Goal: Task Accomplishment & Management: Complete application form

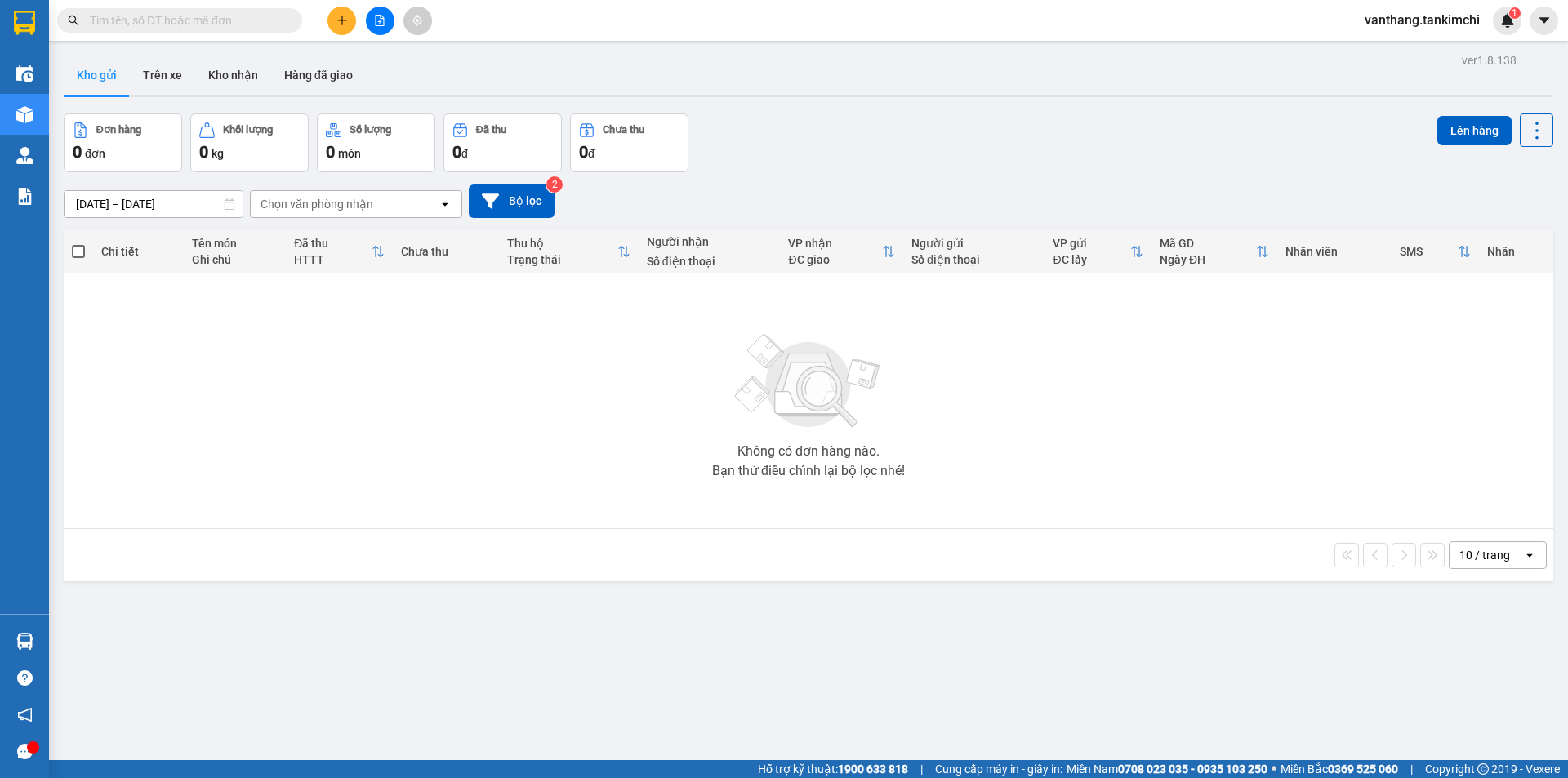
click at [254, 18] on input "text" at bounding box center [186, 20] width 193 height 18
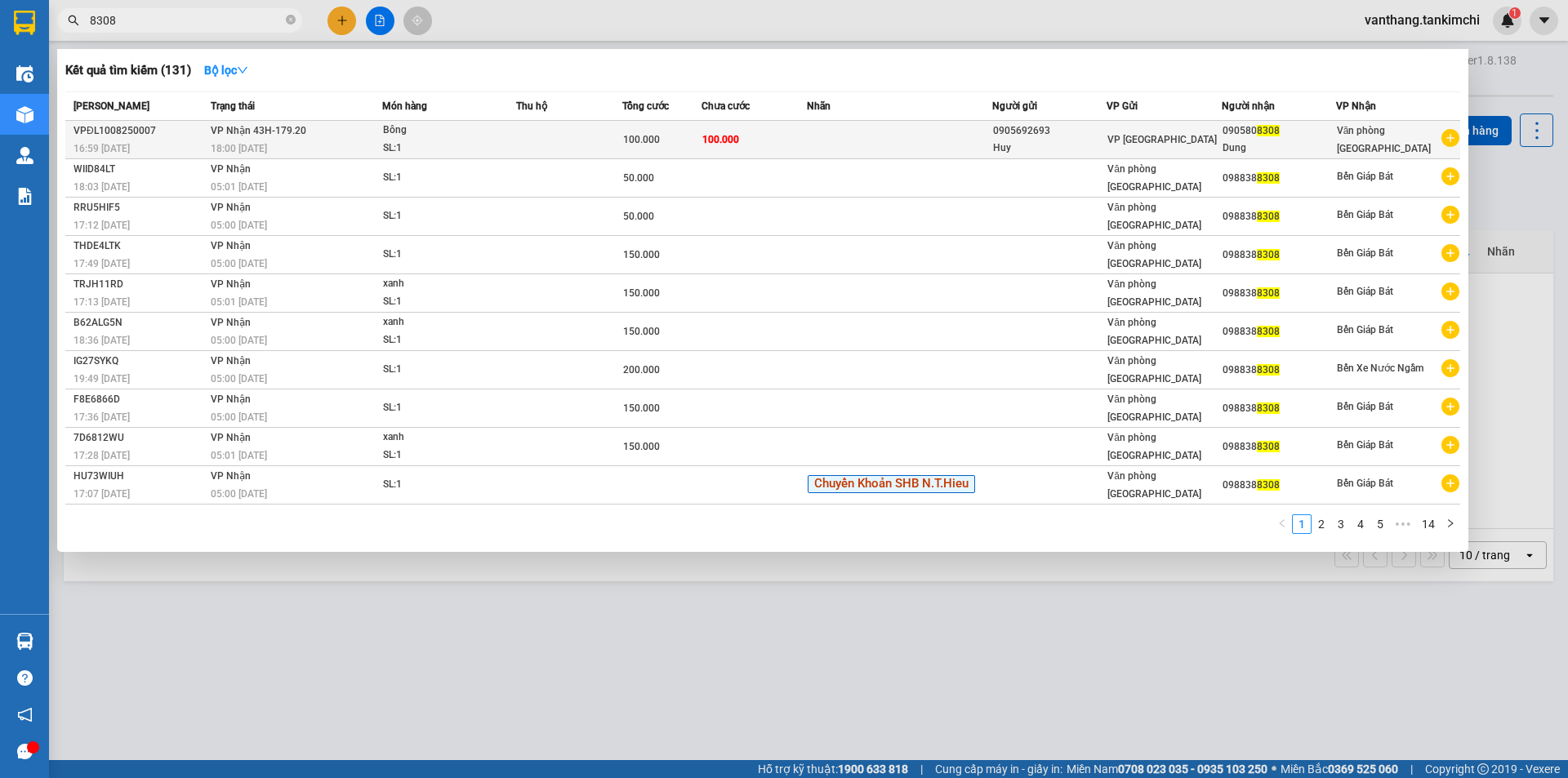
type input "8308"
click at [890, 137] on td at bounding box center [899, 140] width 185 height 39
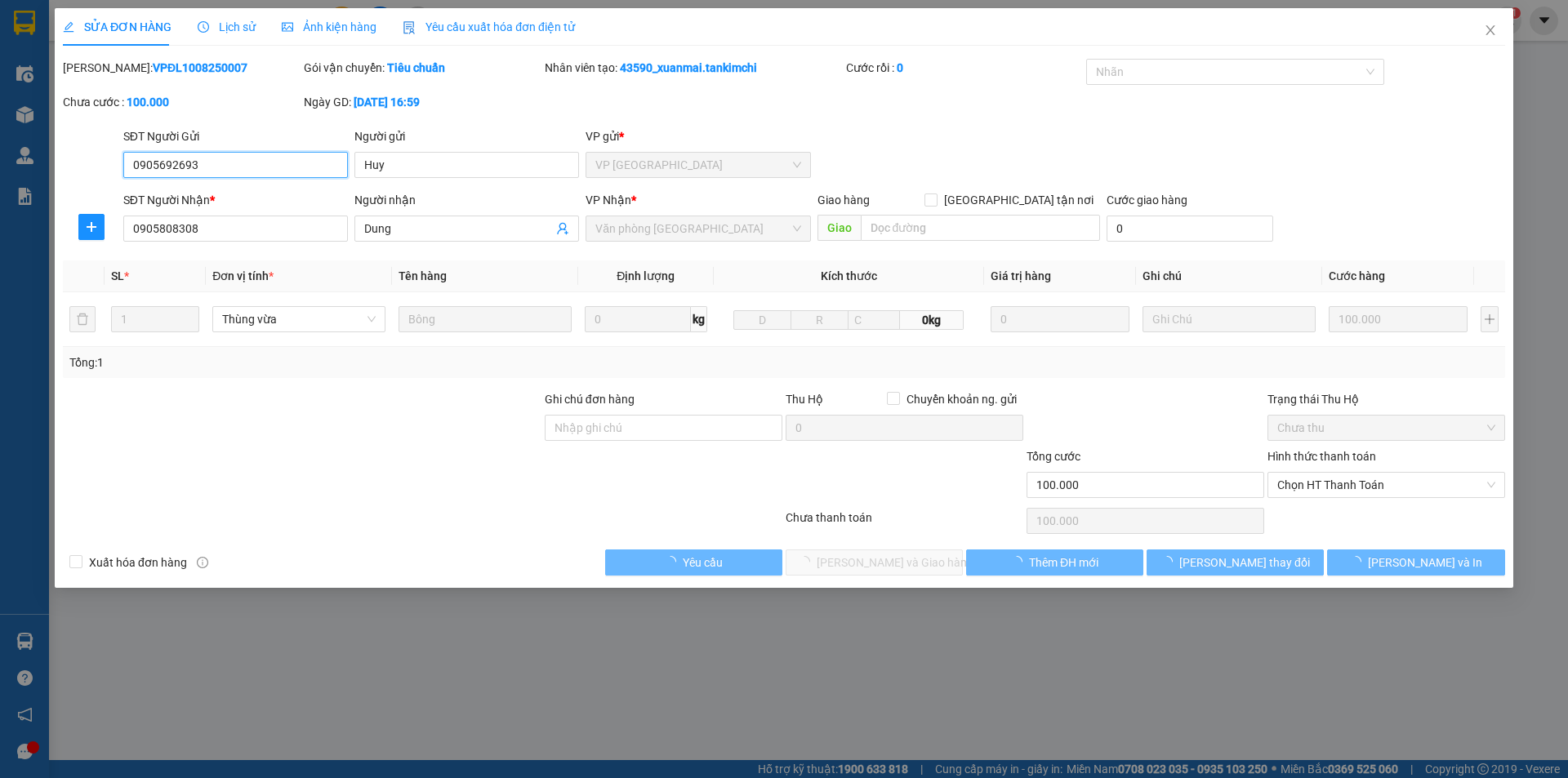
type input "0905692693"
type input "Huy"
type input "0905808308"
type input "Dung"
type input "100.000"
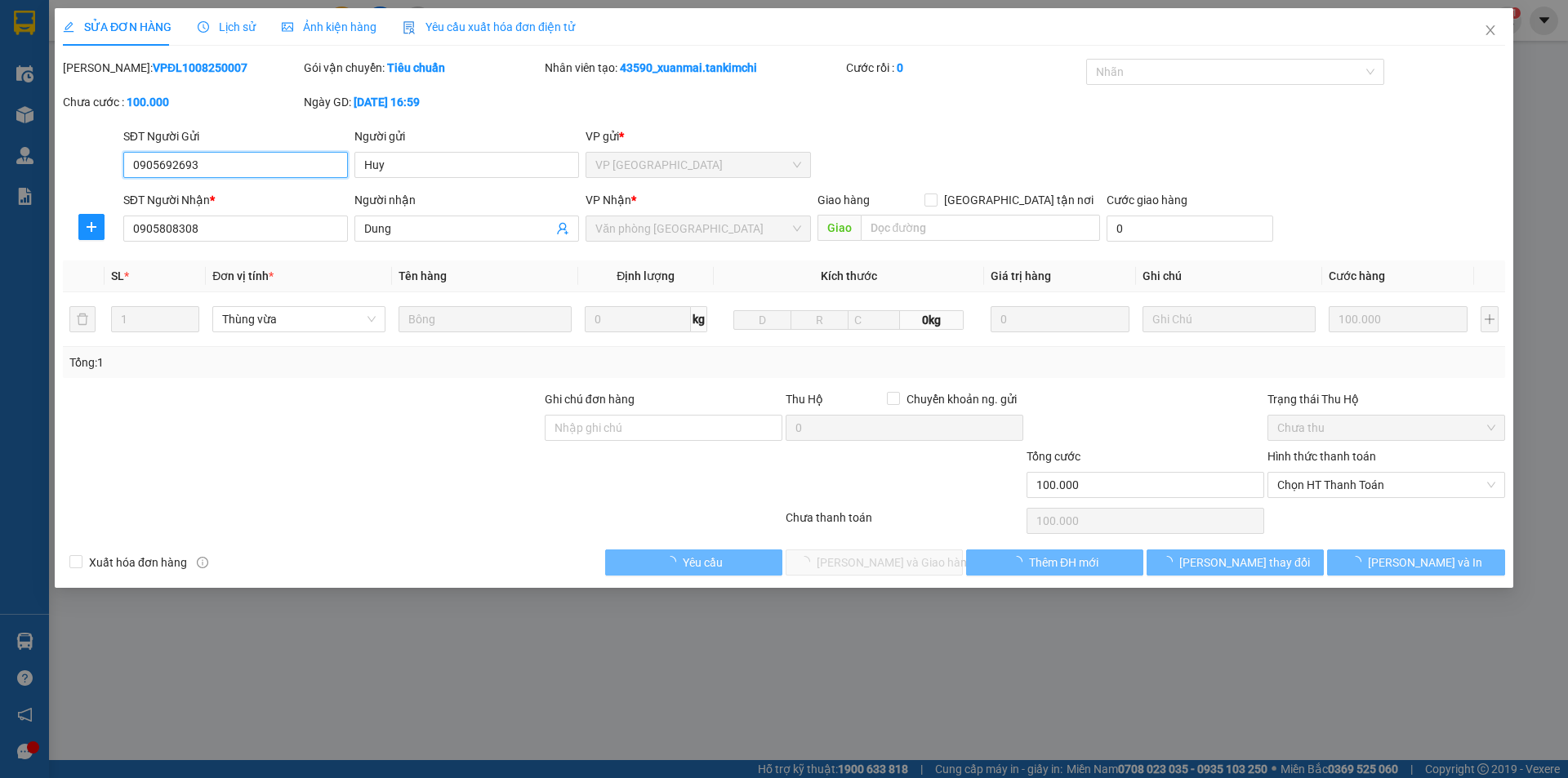
type input "100.000"
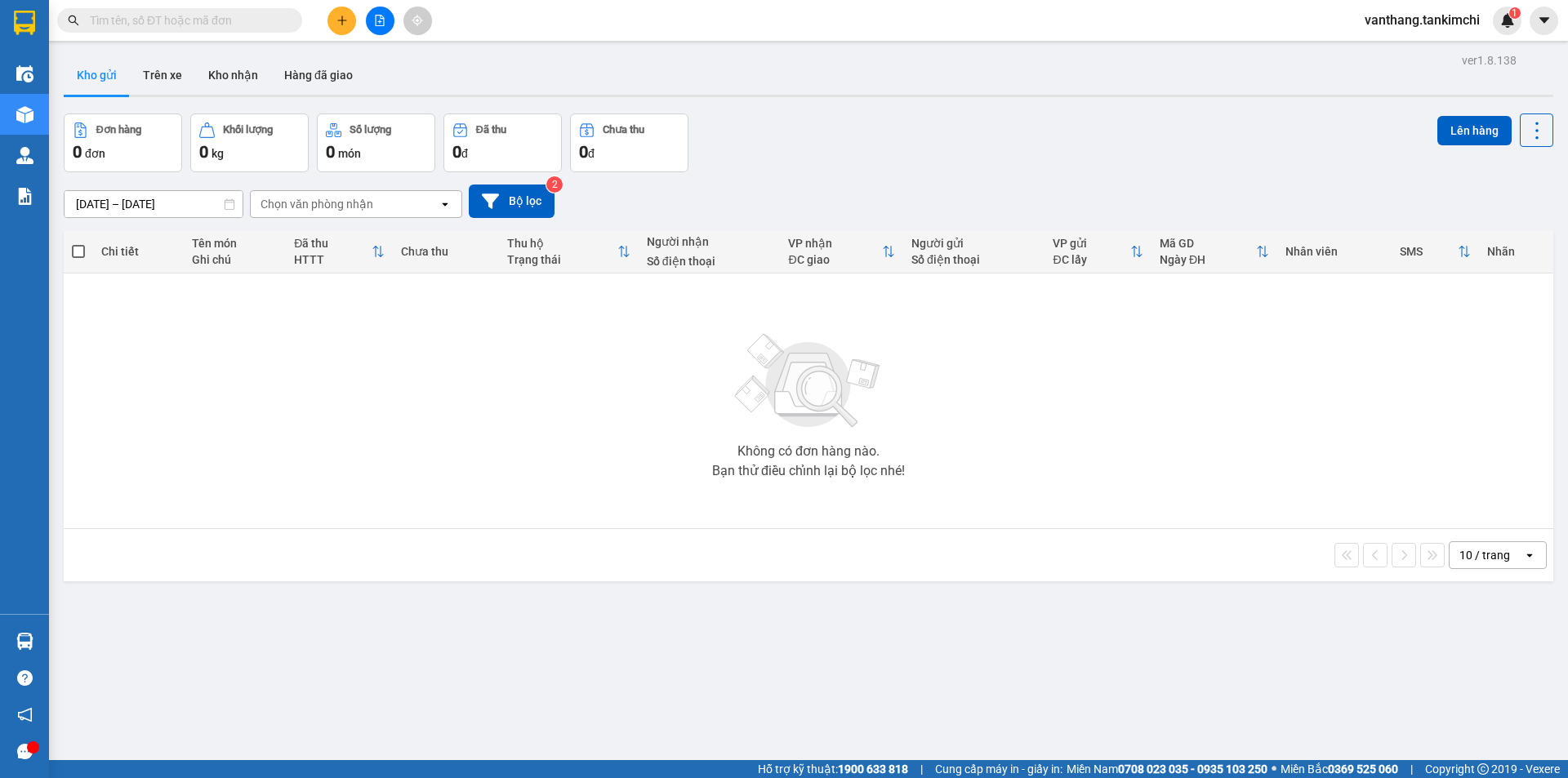
click at [259, 22] on input "text" at bounding box center [186, 20] width 193 height 18
click at [132, 27] on input "text" at bounding box center [186, 20] width 193 height 18
click at [225, 21] on input "text" at bounding box center [186, 20] width 193 height 18
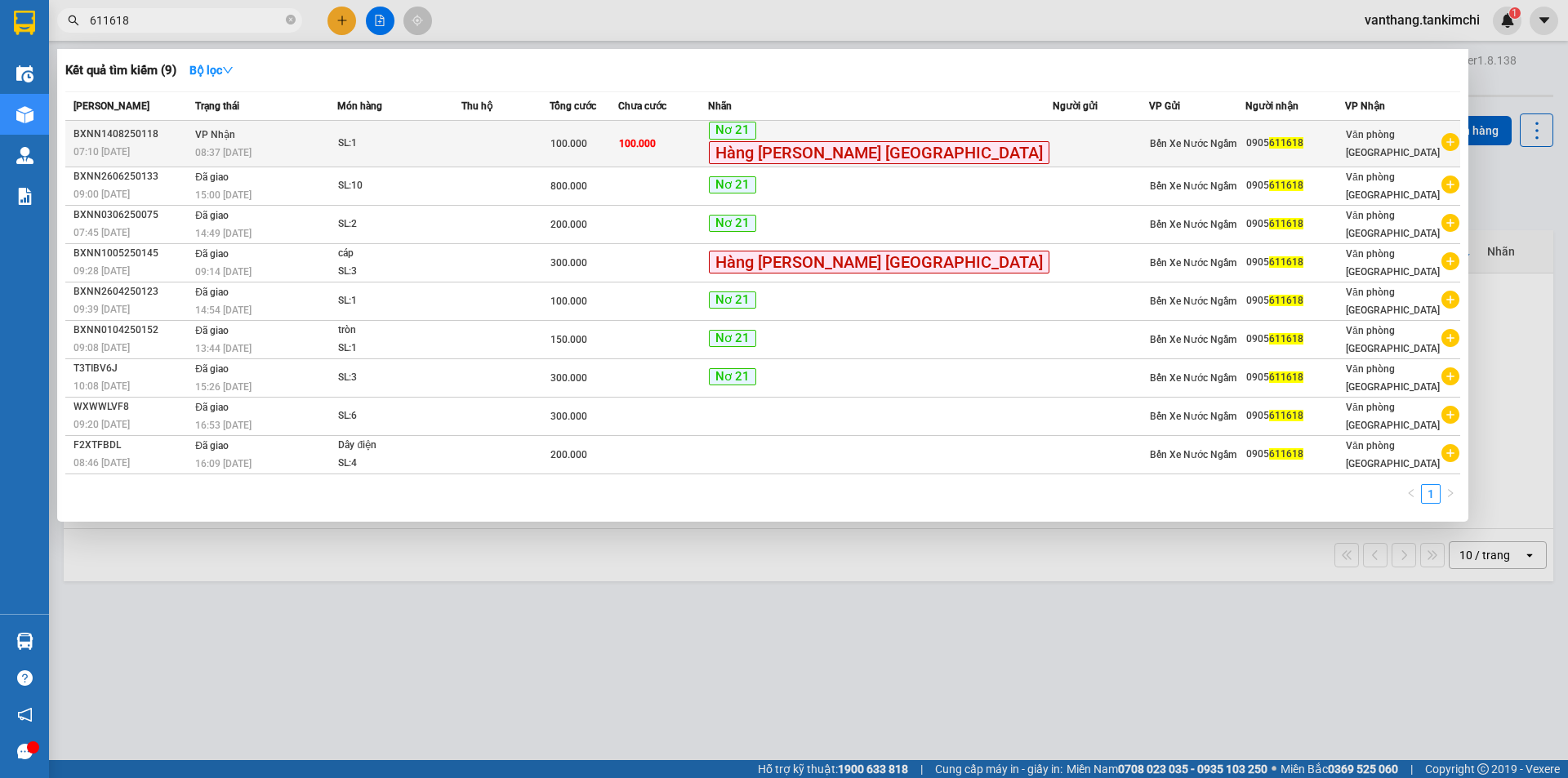
type input "611618"
click at [708, 142] on td "100.000" at bounding box center [662, 144] width 89 height 46
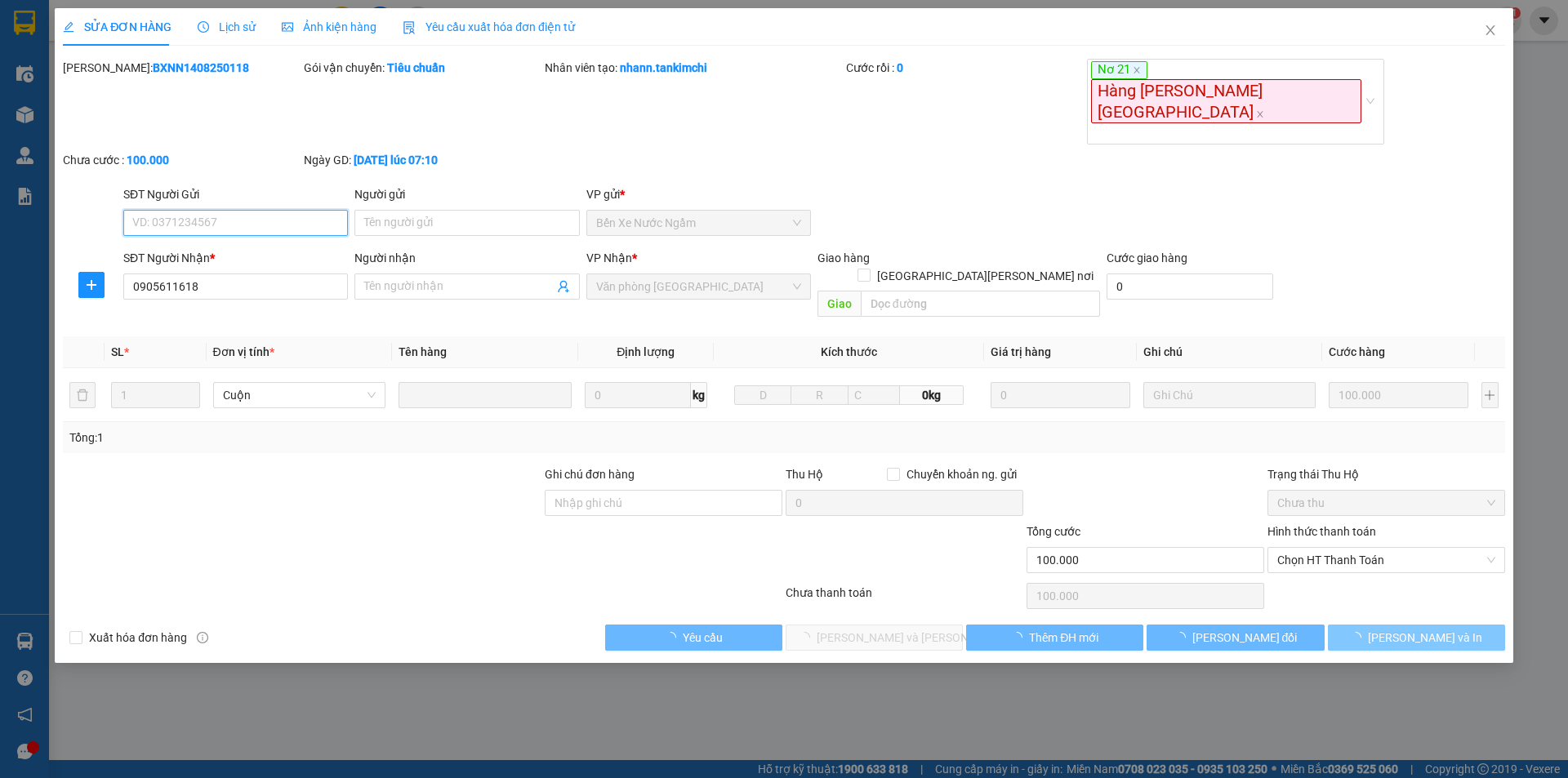
type input "0905611618"
type input "100.000"
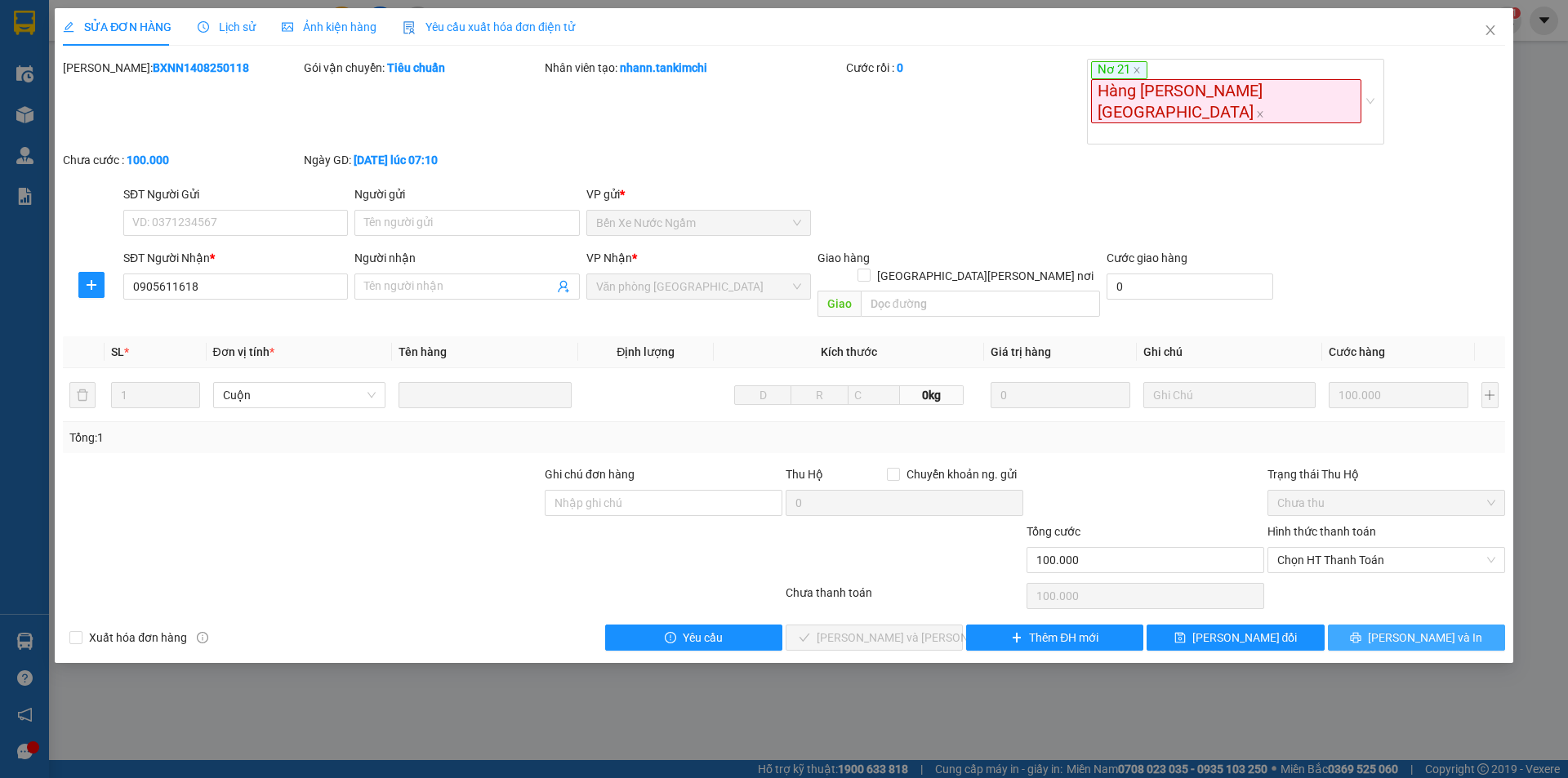
click at [1361, 632] on icon "printer" at bounding box center [1355, 637] width 11 height 11
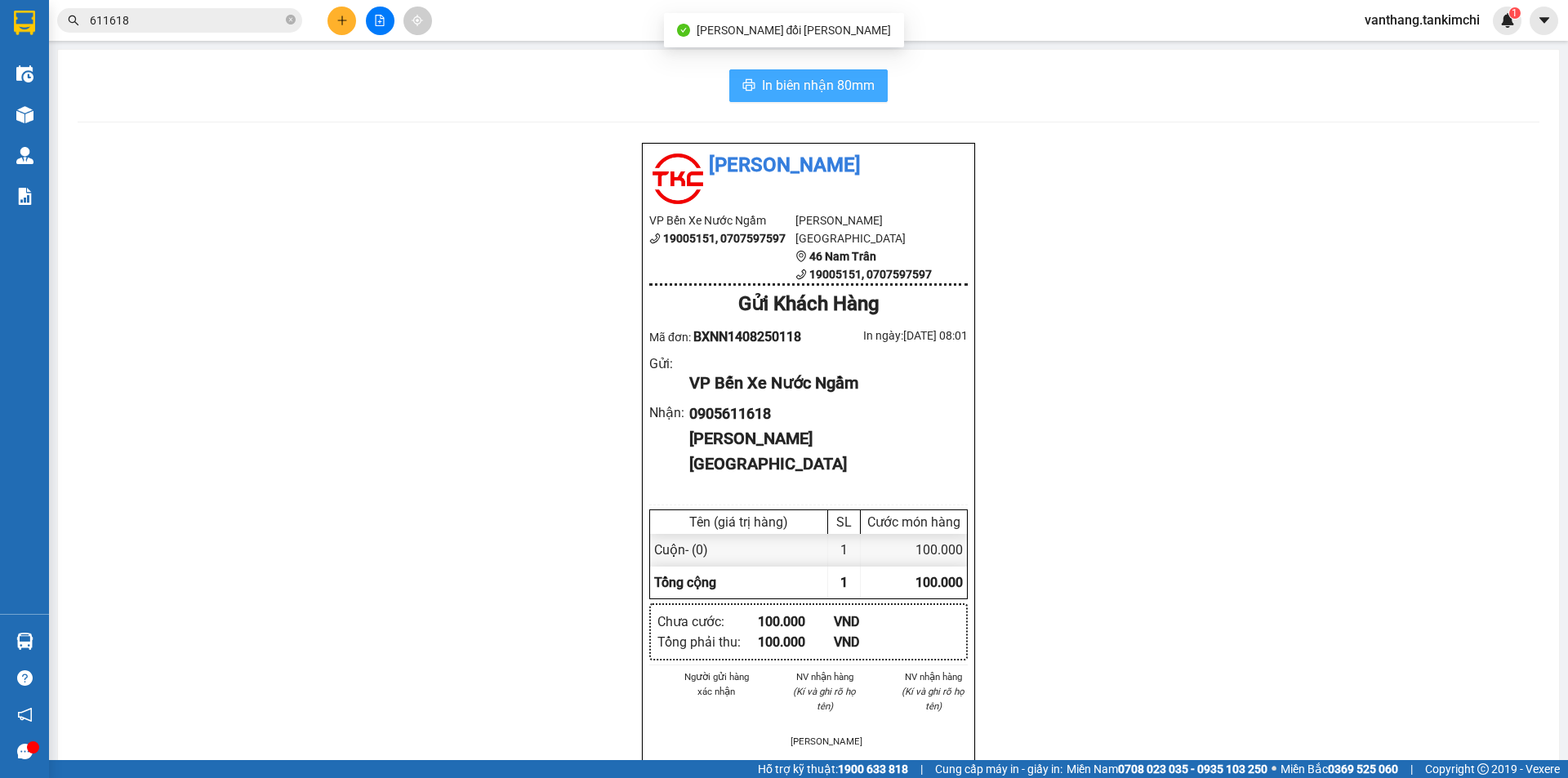
click at [819, 82] on span "In biên nhận 80mm" at bounding box center [818, 85] width 112 height 20
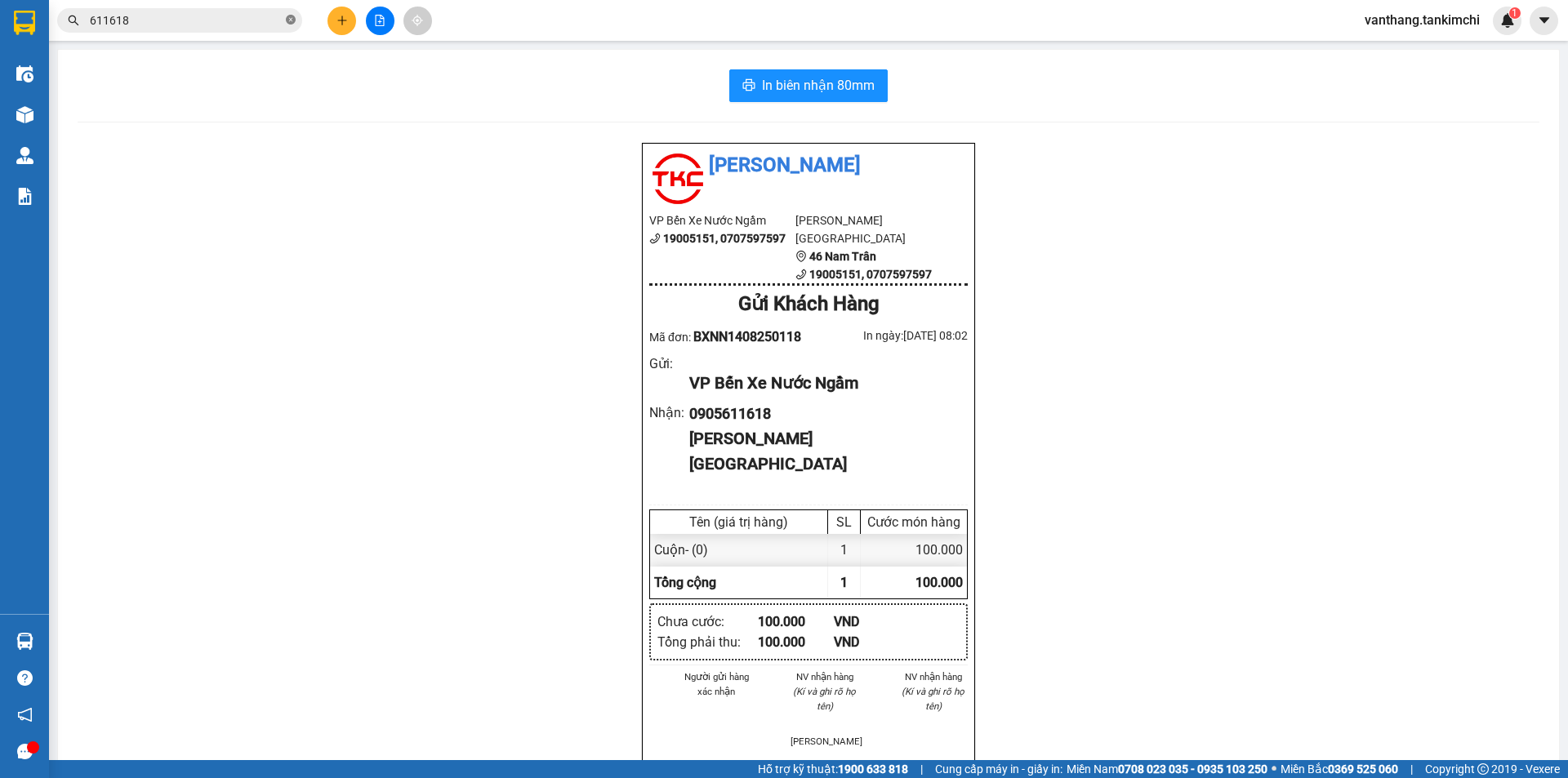
click at [288, 22] on icon "close-circle" at bounding box center [290, 19] width 10 height 10
click at [260, 18] on input "text" at bounding box center [186, 20] width 193 height 18
click at [154, 19] on input "text" at bounding box center [186, 20] width 193 height 18
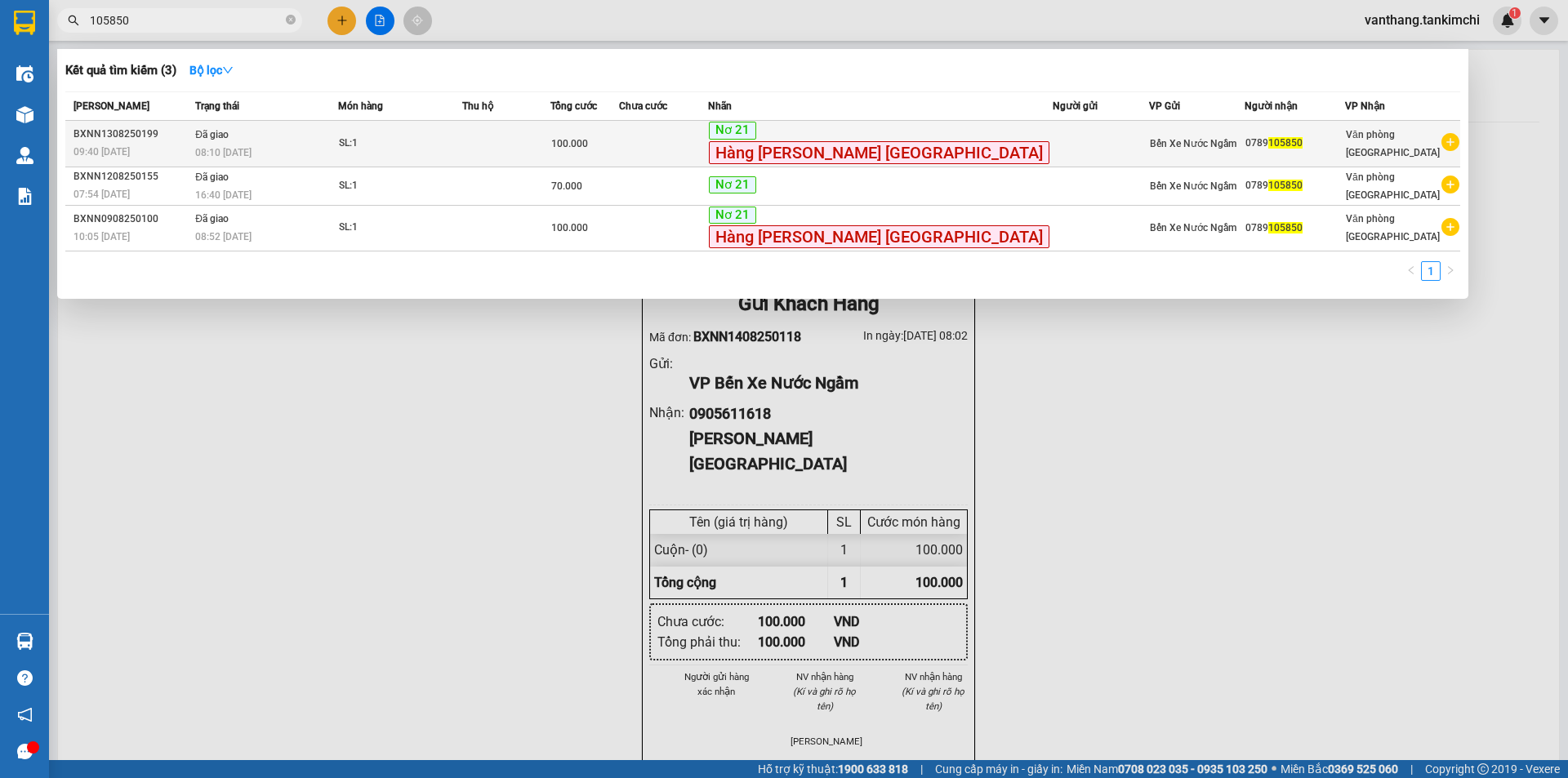
type input "105850"
click at [462, 153] on td "SL: 1" at bounding box center [399, 144] width 124 height 46
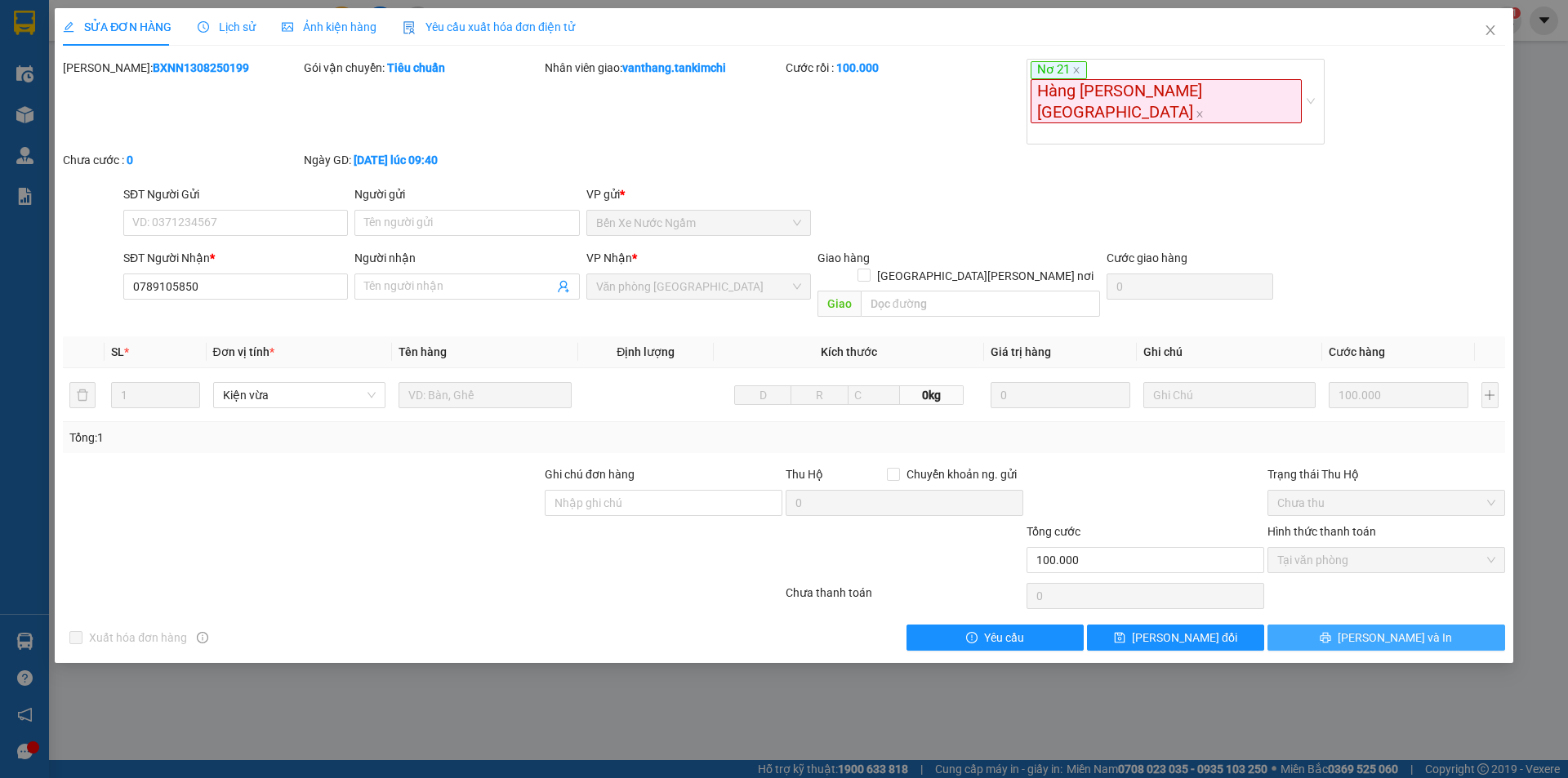
click at [1409, 629] on span "[PERSON_NAME] và In" at bounding box center [1394, 638] width 114 height 18
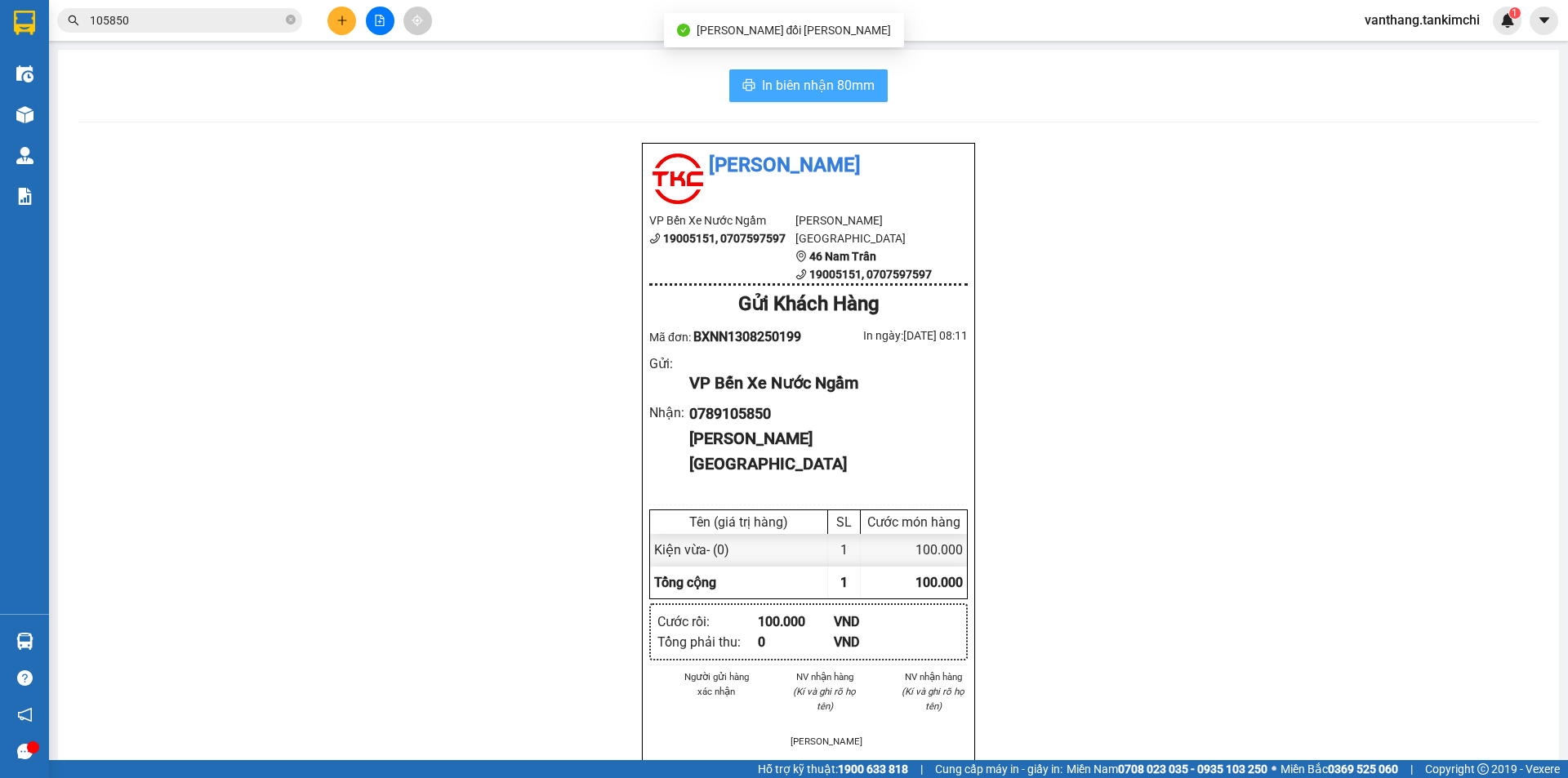
drag, startPoint x: 827, startPoint y: 87, endPoint x: 892, endPoint y: 135, distance: 80.8
click at [828, 88] on span "In biên nhận 80mm" at bounding box center [818, 85] width 112 height 20
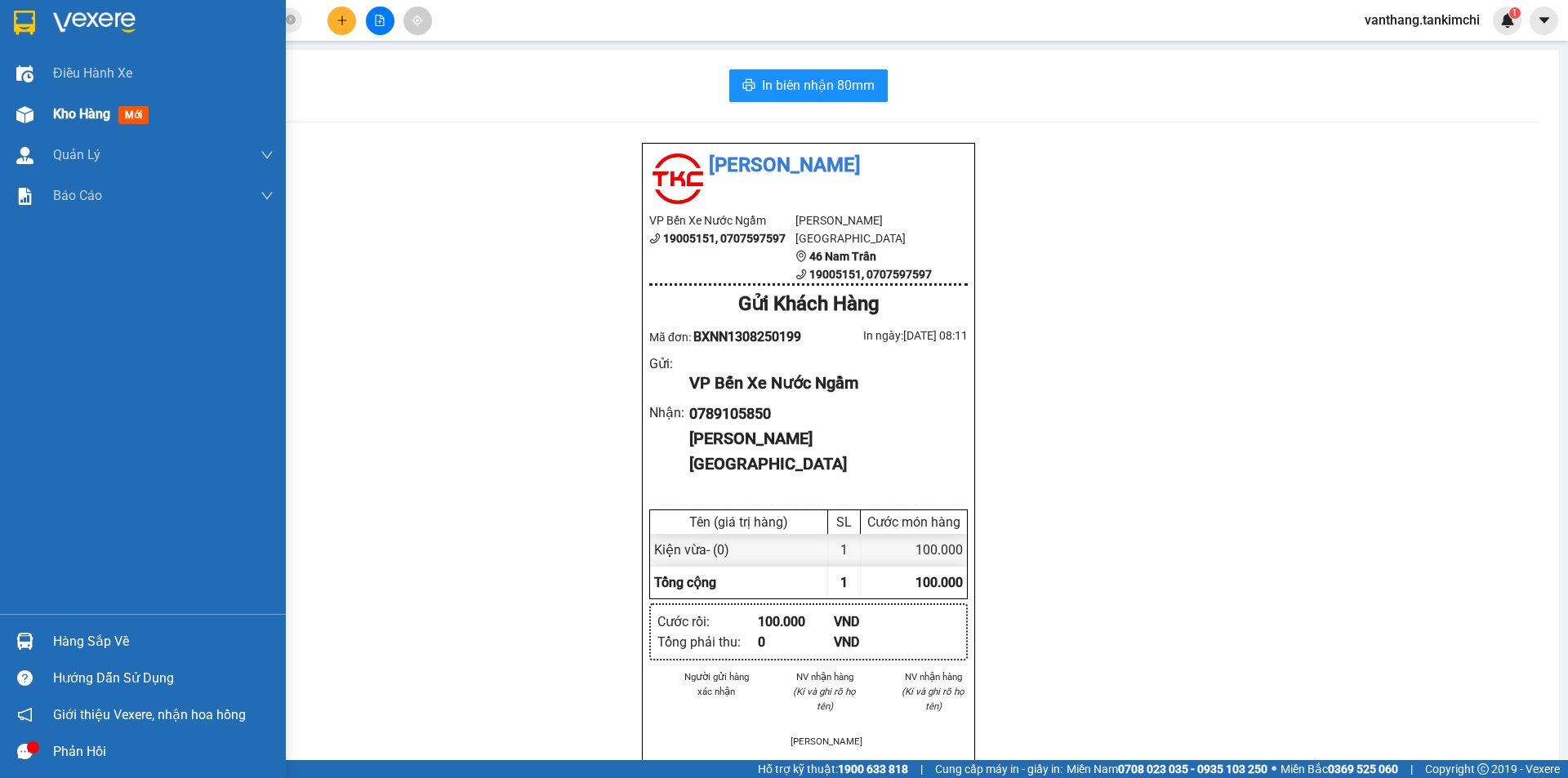
click at [76, 118] on span "Kho hàng" at bounding box center [81, 114] width 57 height 16
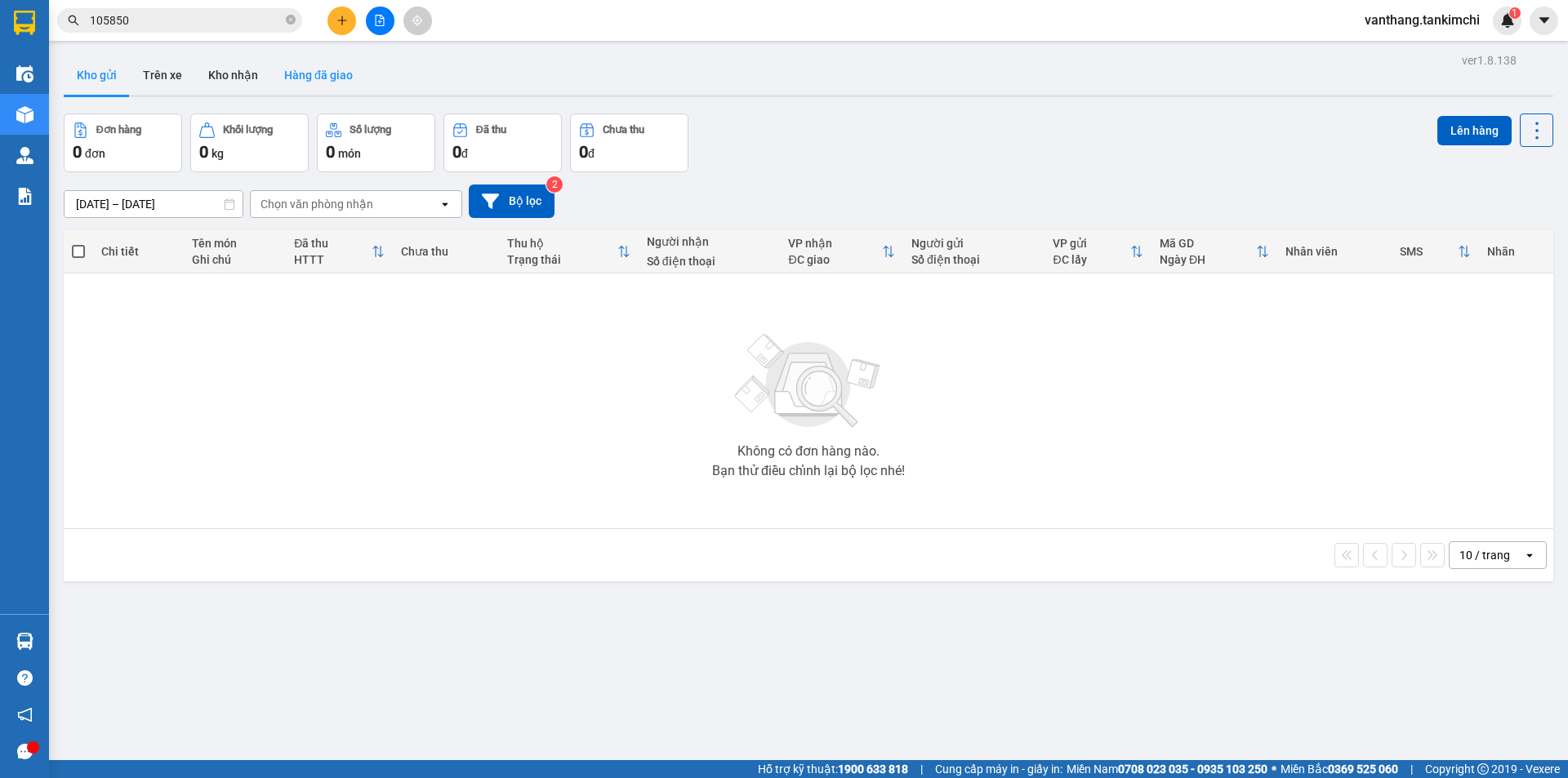
click at [321, 75] on button "Hàng đã giao" at bounding box center [319, 75] width 95 height 39
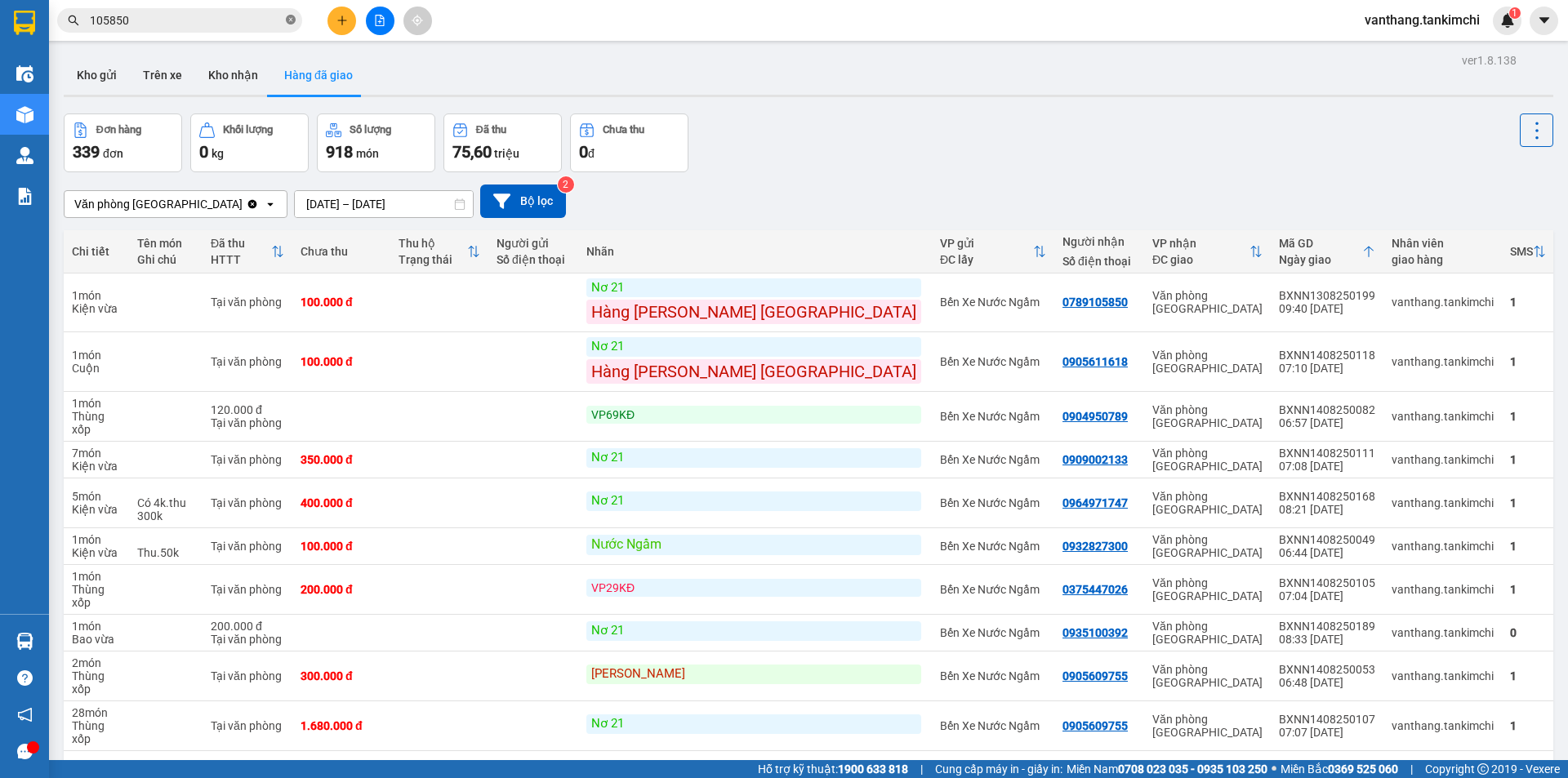
click at [290, 18] on icon "close-circle" at bounding box center [290, 19] width 10 height 10
click at [270, 19] on input "text" at bounding box center [186, 20] width 193 height 18
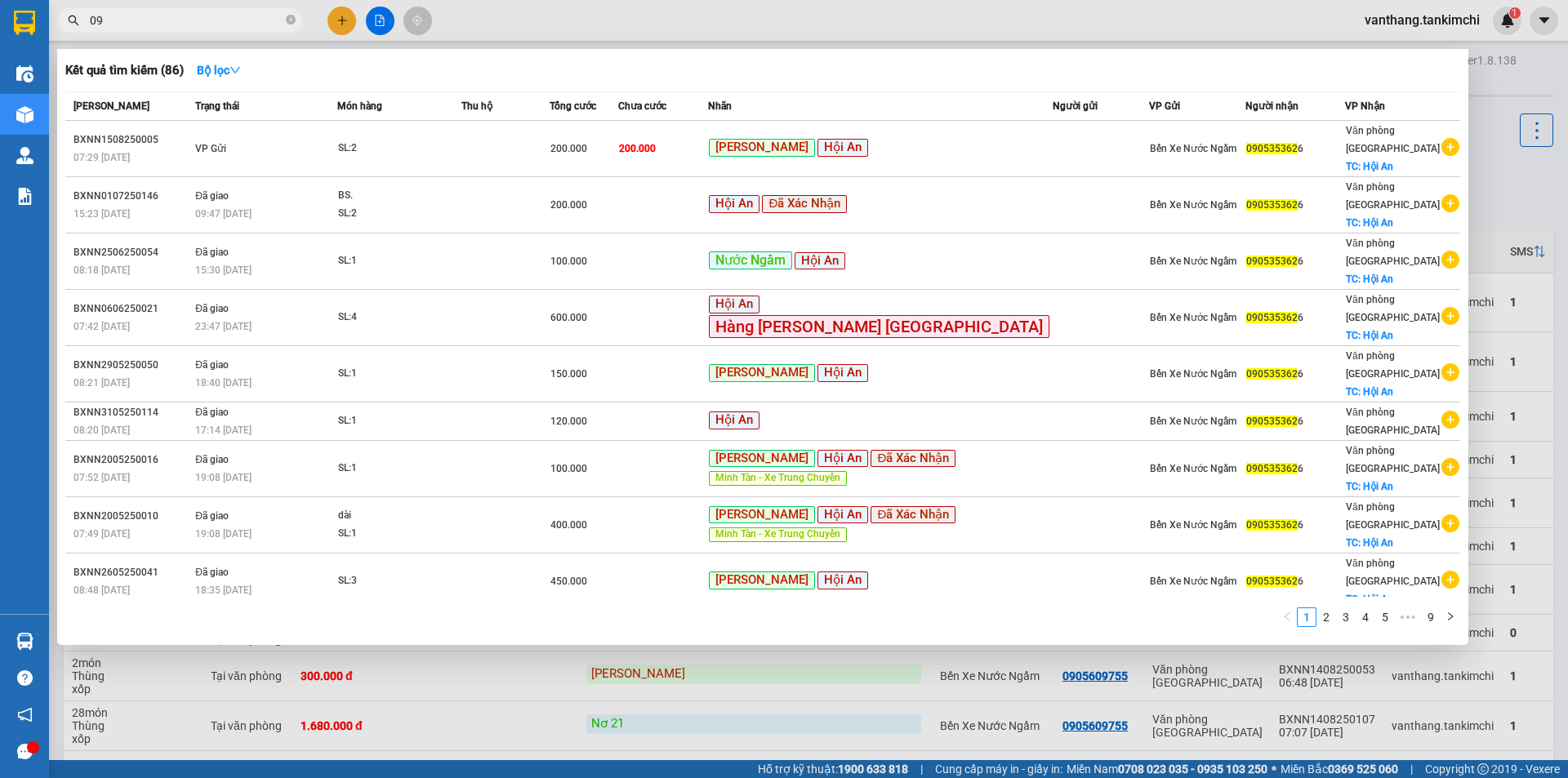
type input "0"
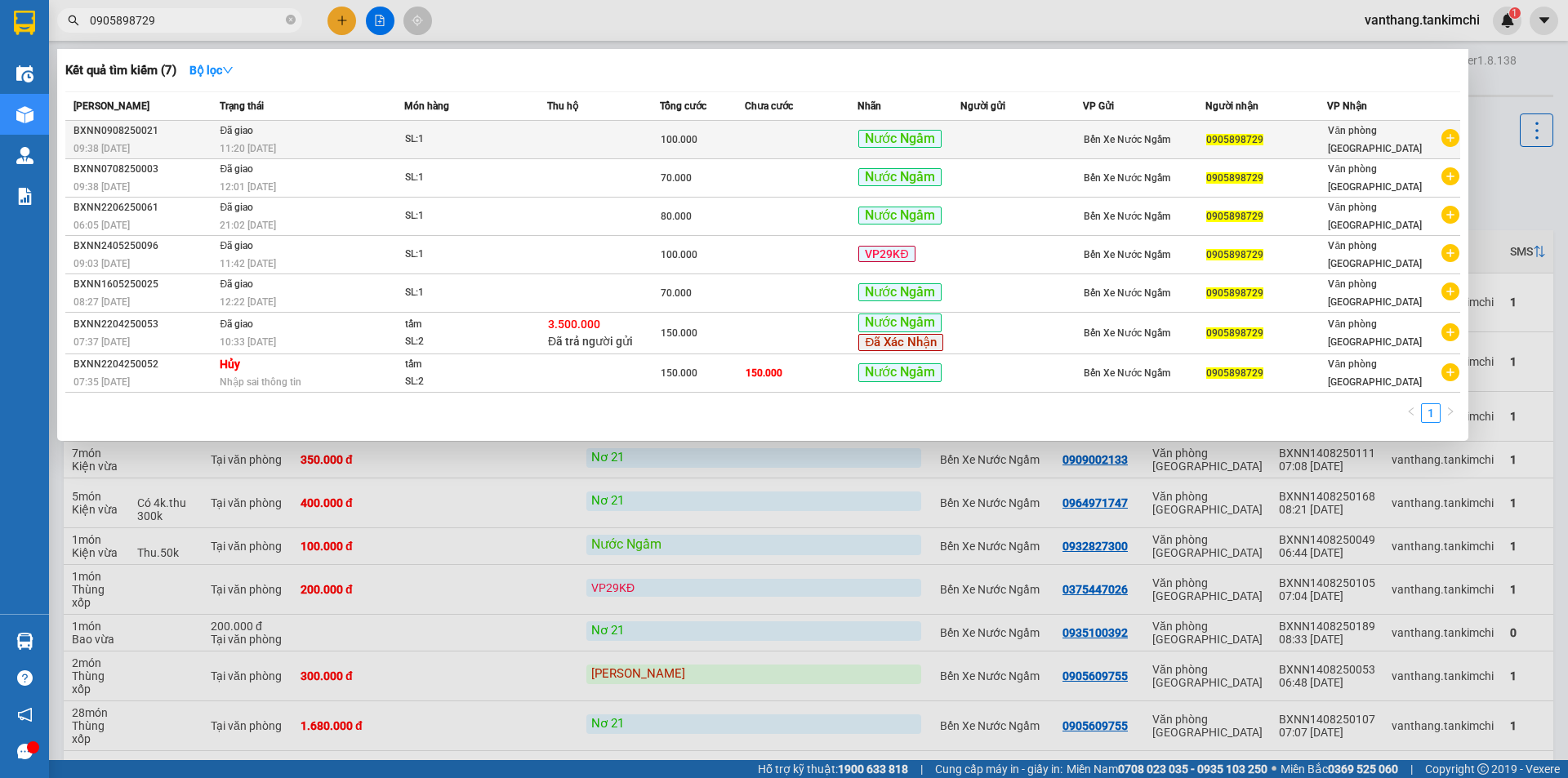
type input "0905898729"
click at [290, 20] on icon "close-circle" at bounding box center [290, 19] width 10 height 10
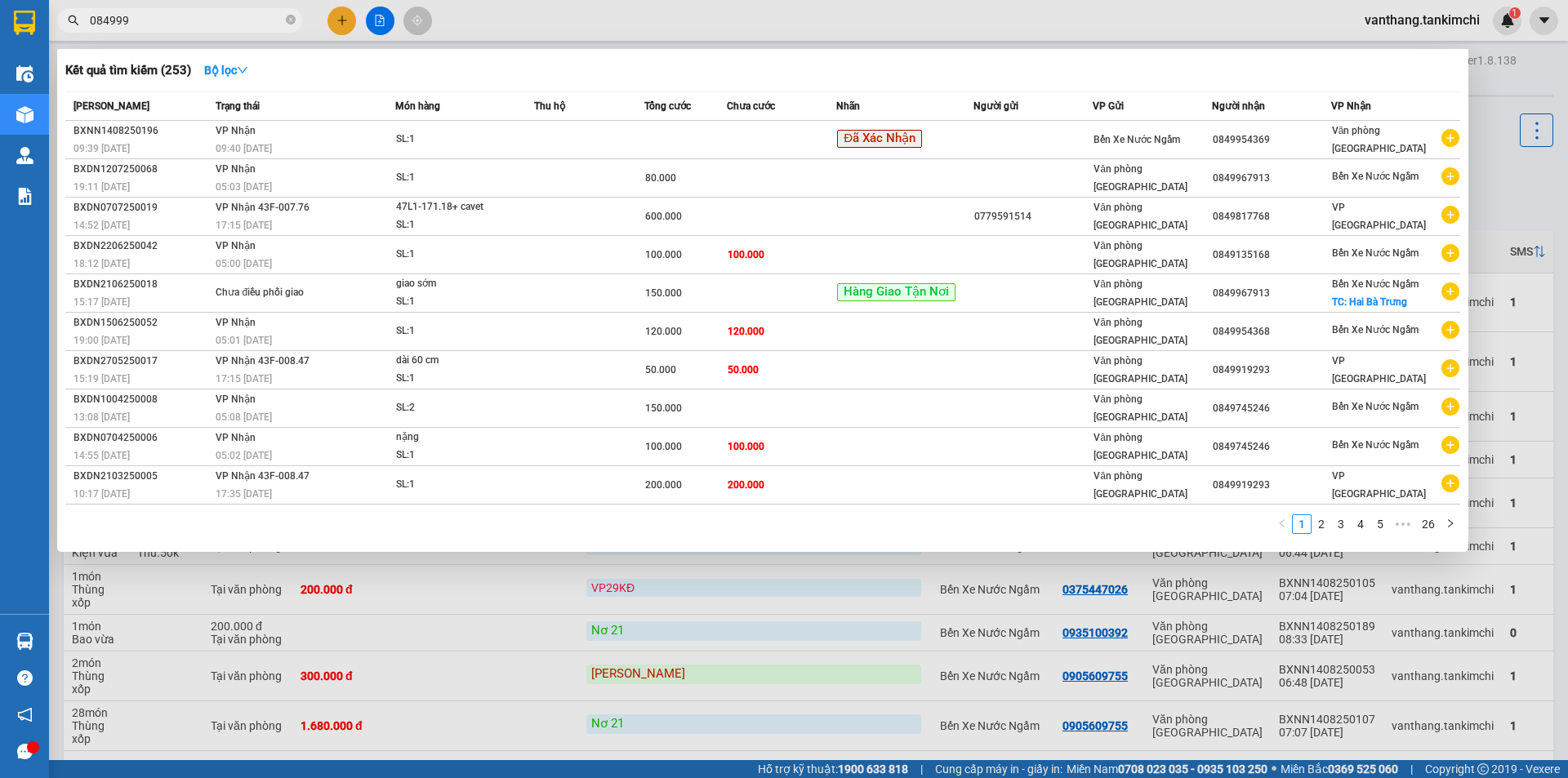
type input "0849997"
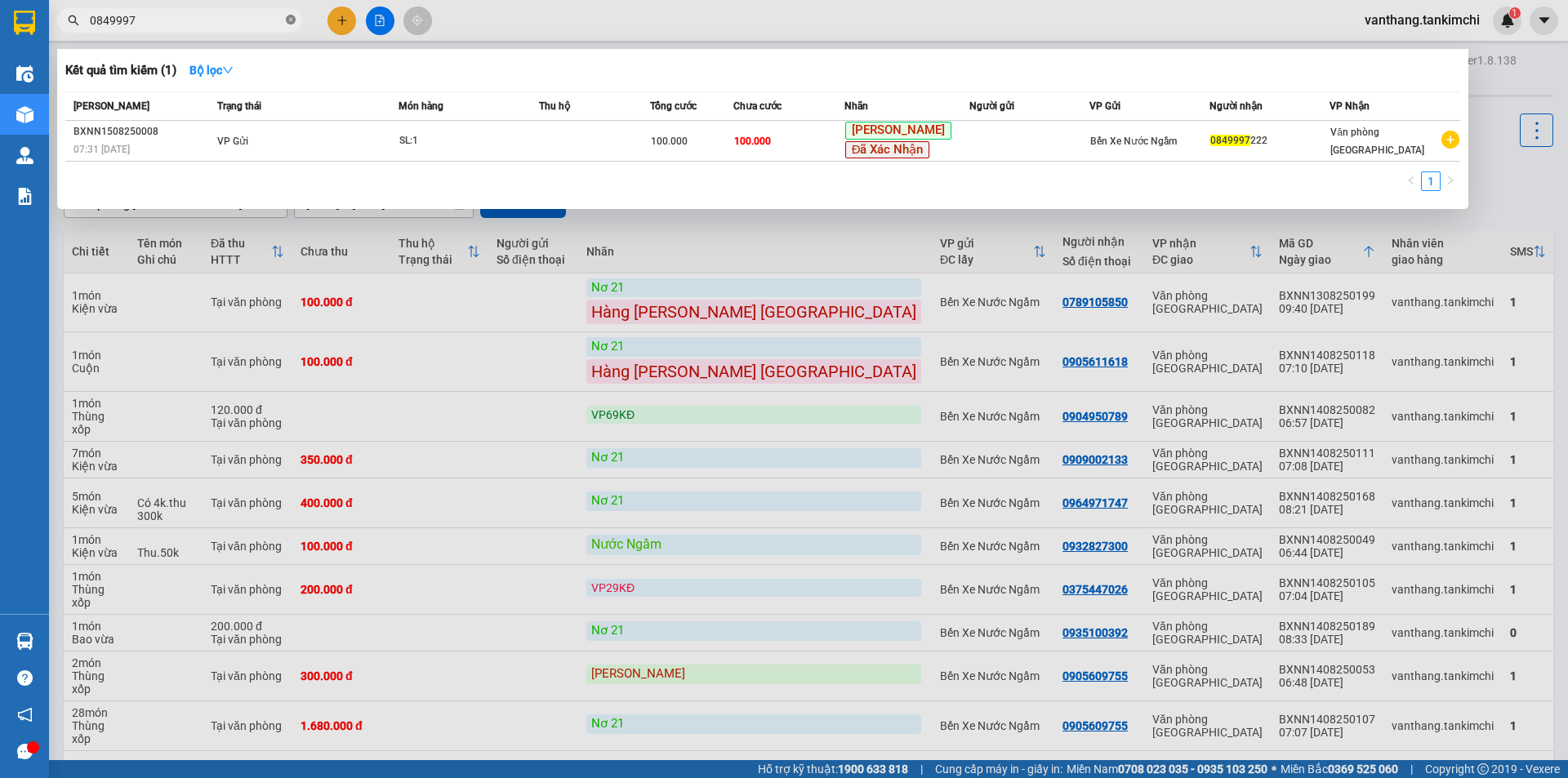
click at [290, 18] on icon "close-circle" at bounding box center [290, 19] width 10 height 10
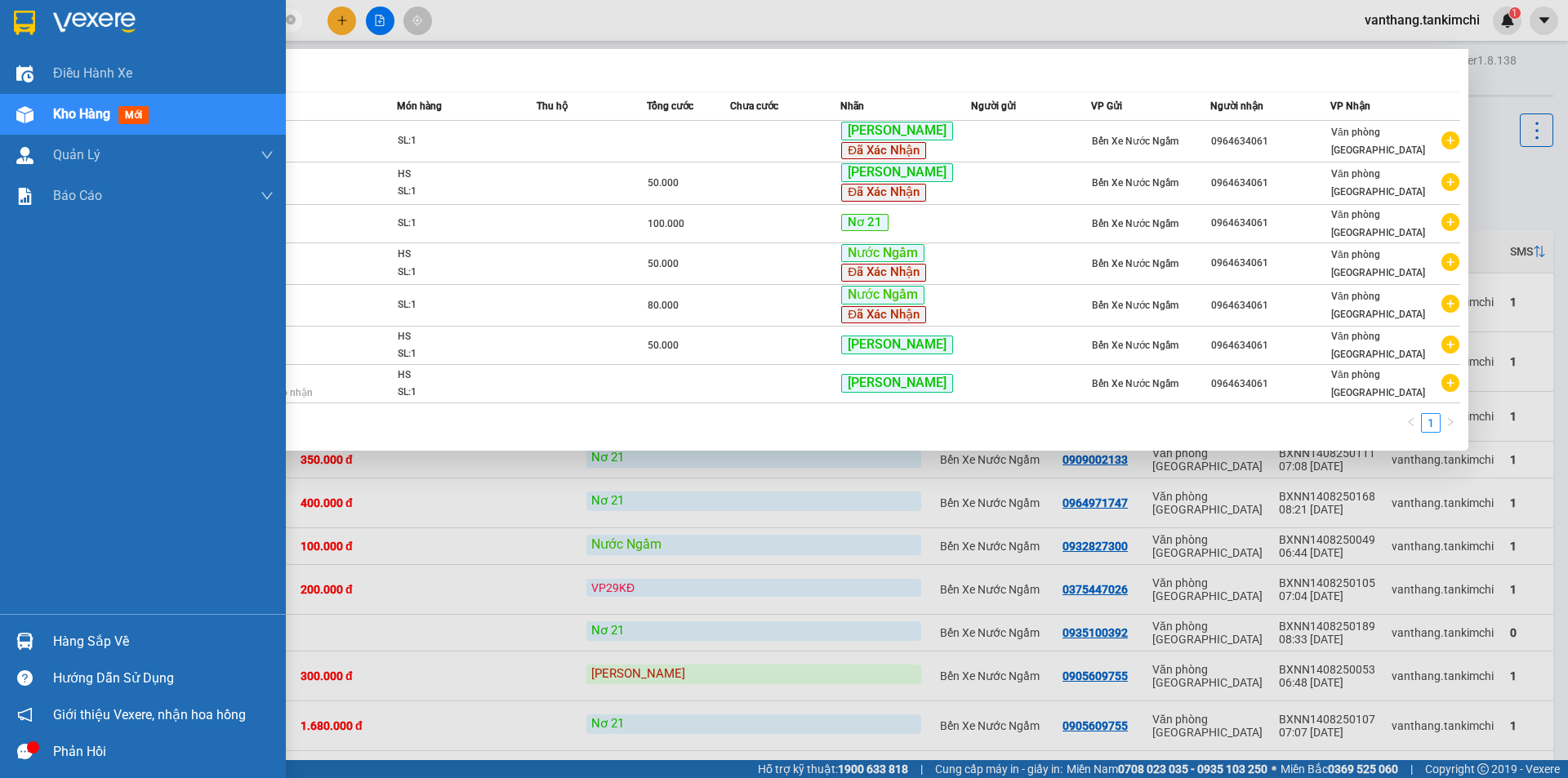
drag, startPoint x: 170, startPoint y: 18, endPoint x: 20, endPoint y: 49, distance: 153.2
click at [20, 49] on section "Kết quả tìm kiếm ( 7 ) Bộ lọc Mã ĐH Trạng thái Món hàng Thu hộ Tổng cước Chưa c…" at bounding box center [784, 389] width 1568 height 778
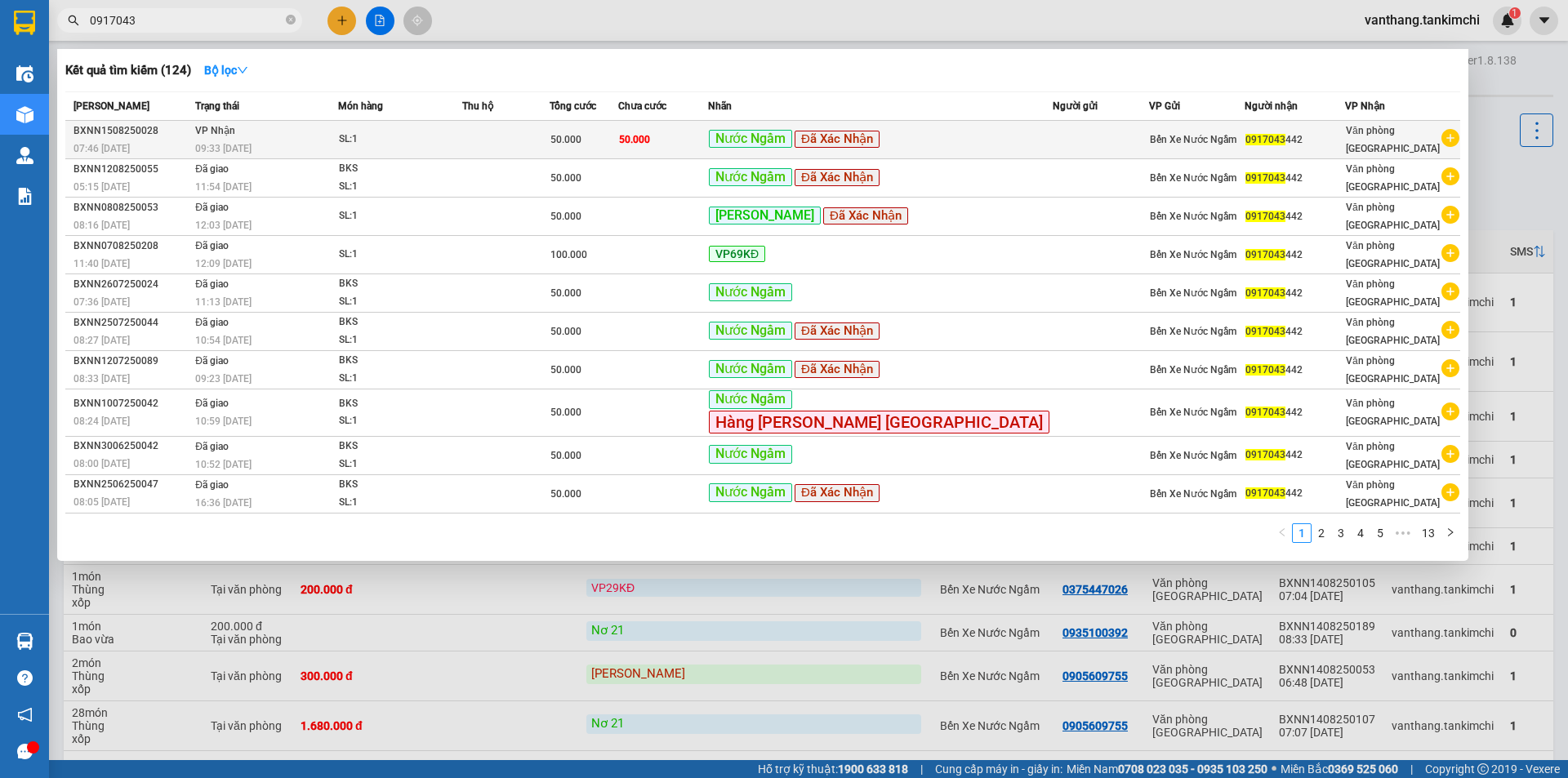
type input "0917043"
click at [519, 136] on td at bounding box center [506, 140] width 88 height 39
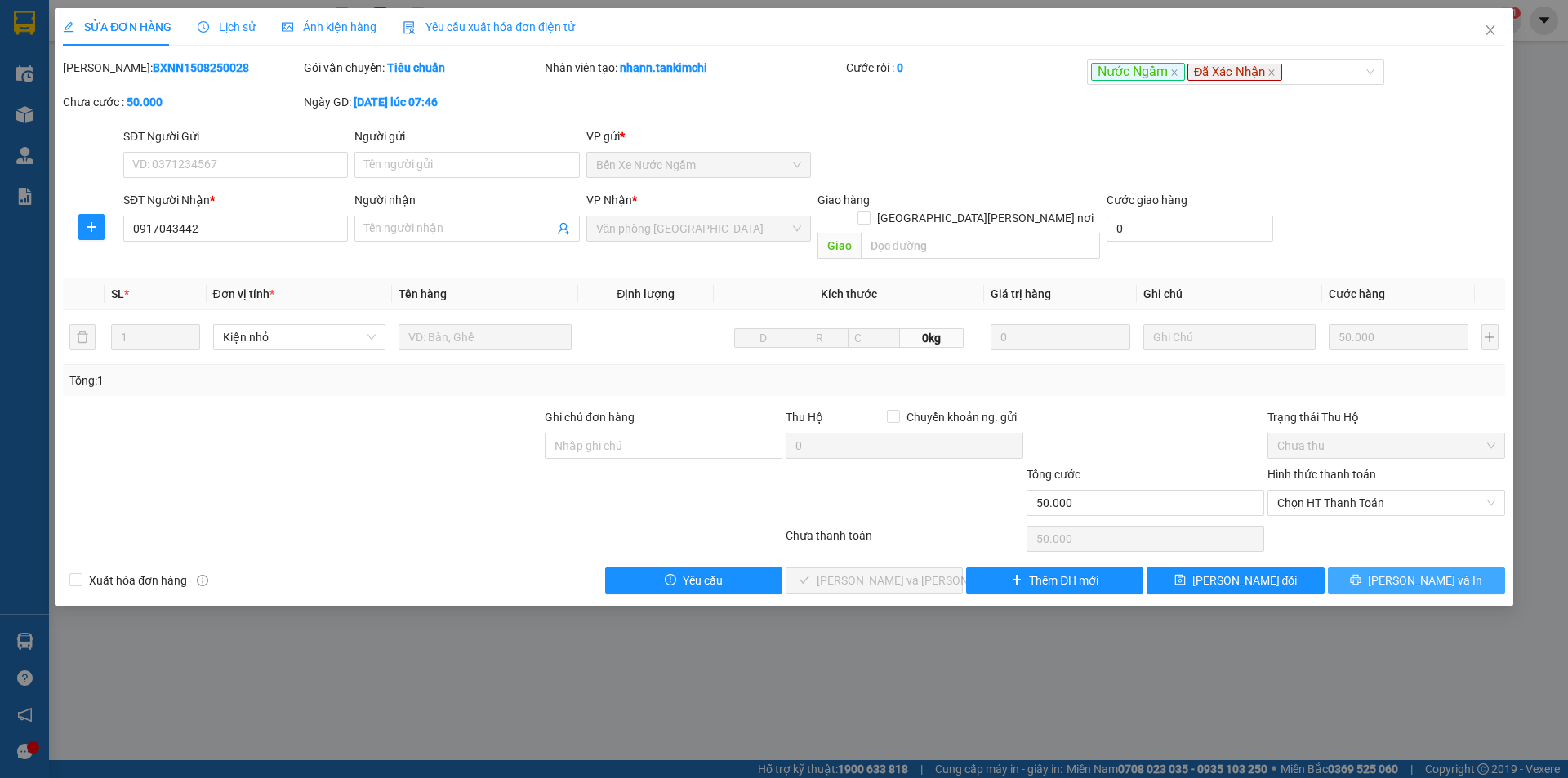
click at [1361, 574] on icon "printer" at bounding box center [1355, 579] width 11 height 11
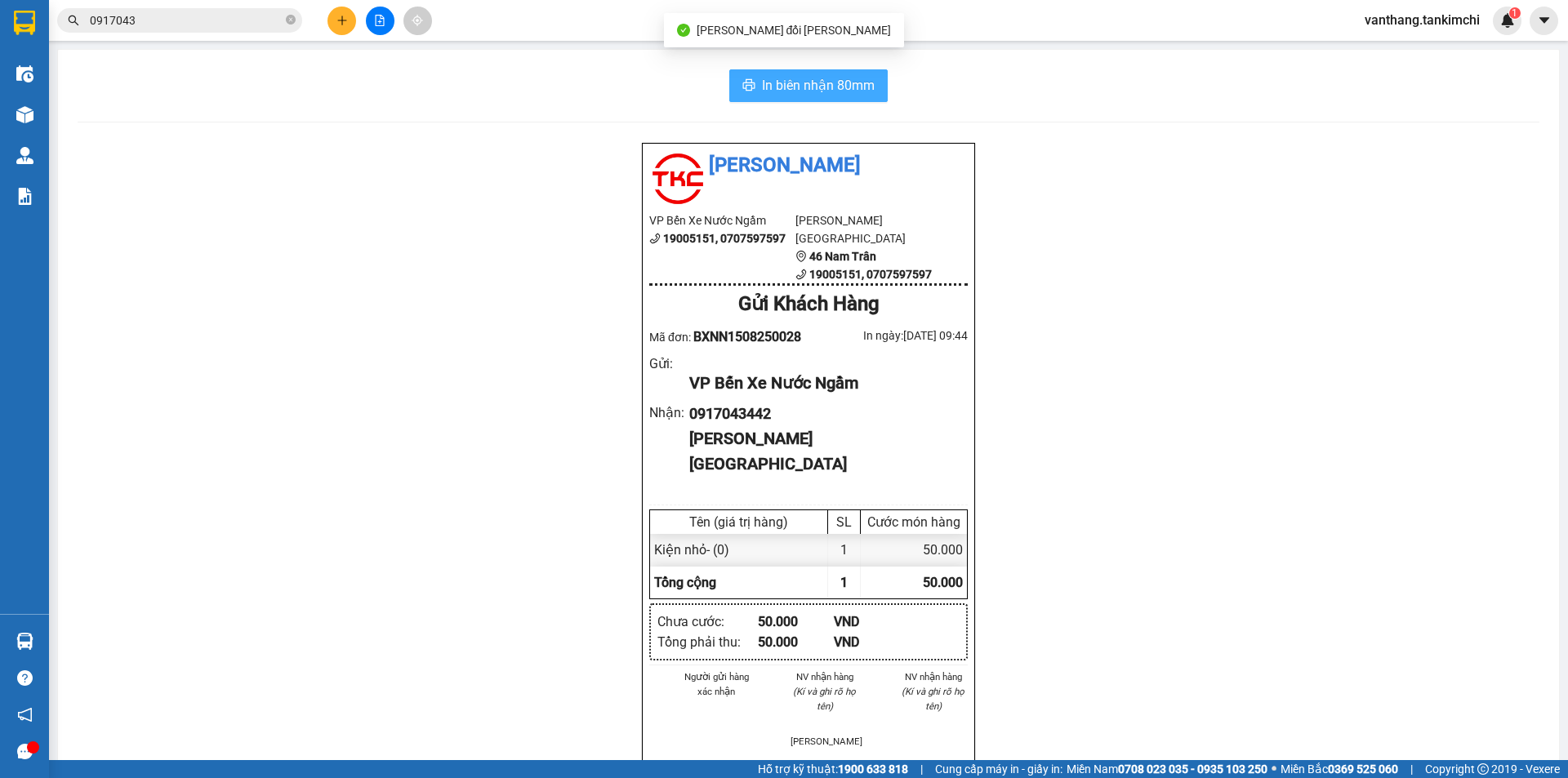
click at [834, 80] on span "In biên nhận 80mm" at bounding box center [818, 85] width 112 height 20
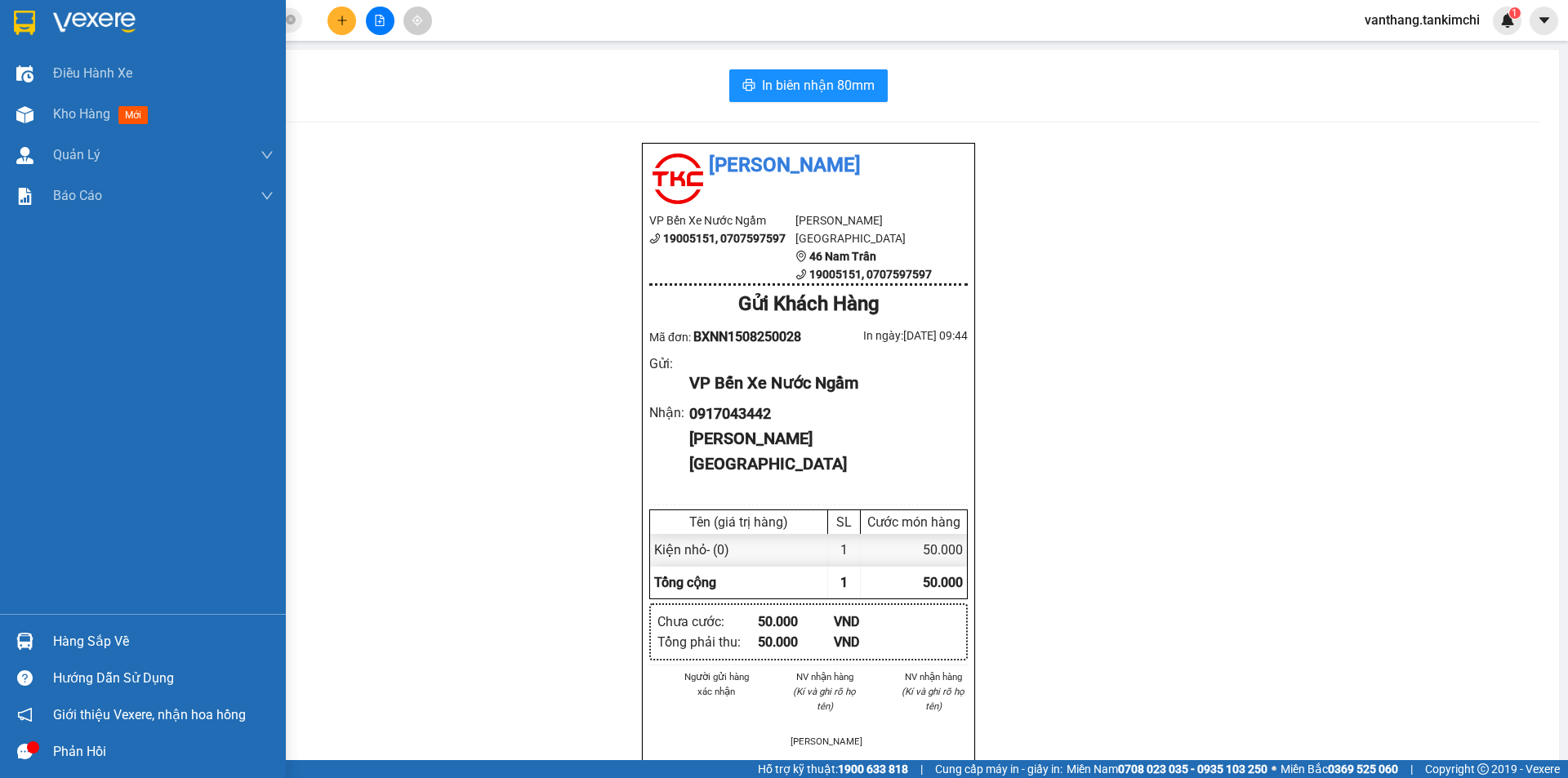
drag, startPoint x: 95, startPoint y: 111, endPoint x: 204, endPoint y: 235, distance: 165.1
click at [94, 111] on span "Kho hàng" at bounding box center [81, 114] width 57 height 16
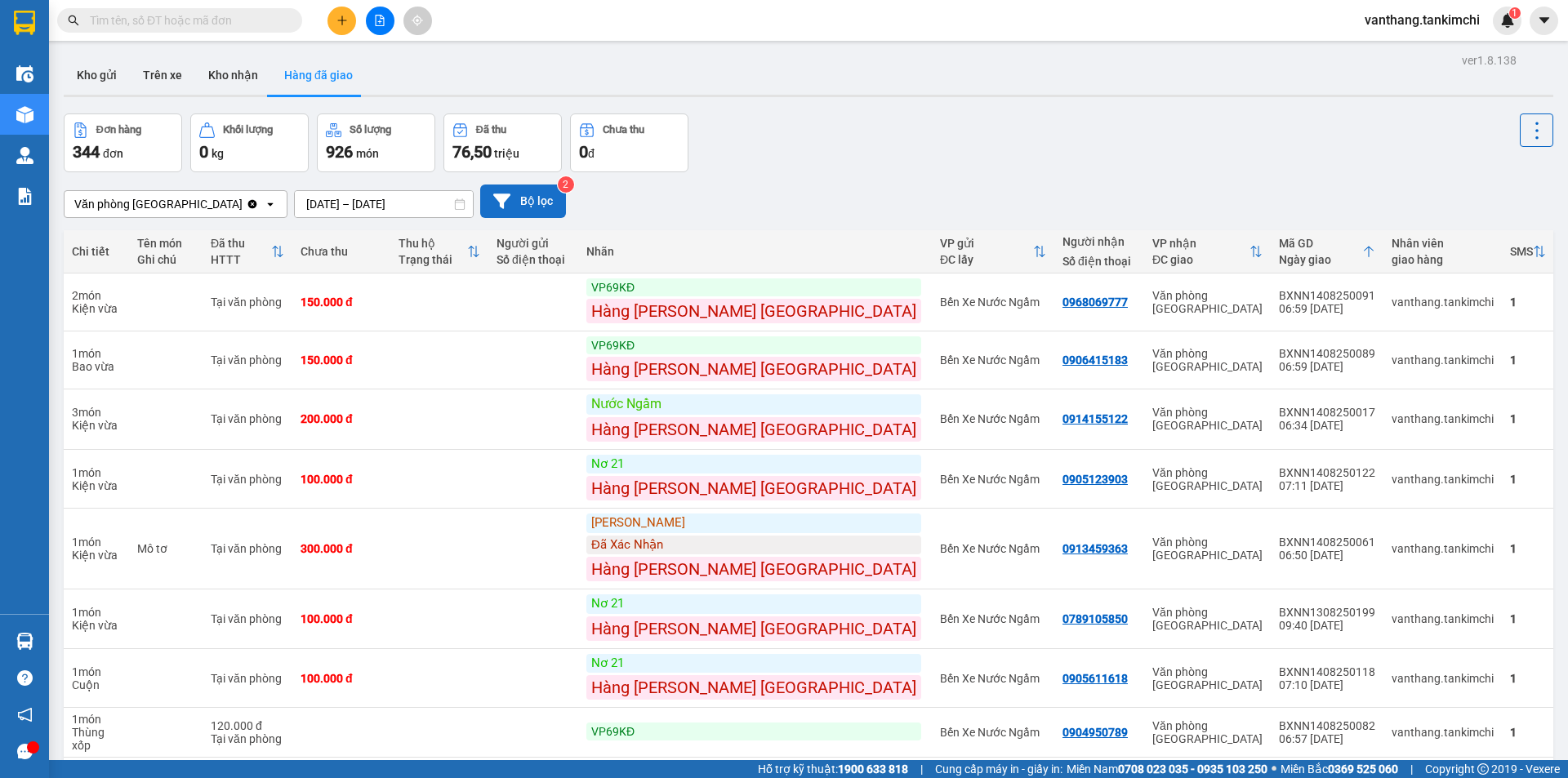
click at [498, 200] on icon at bounding box center [502, 202] width 18 height 18
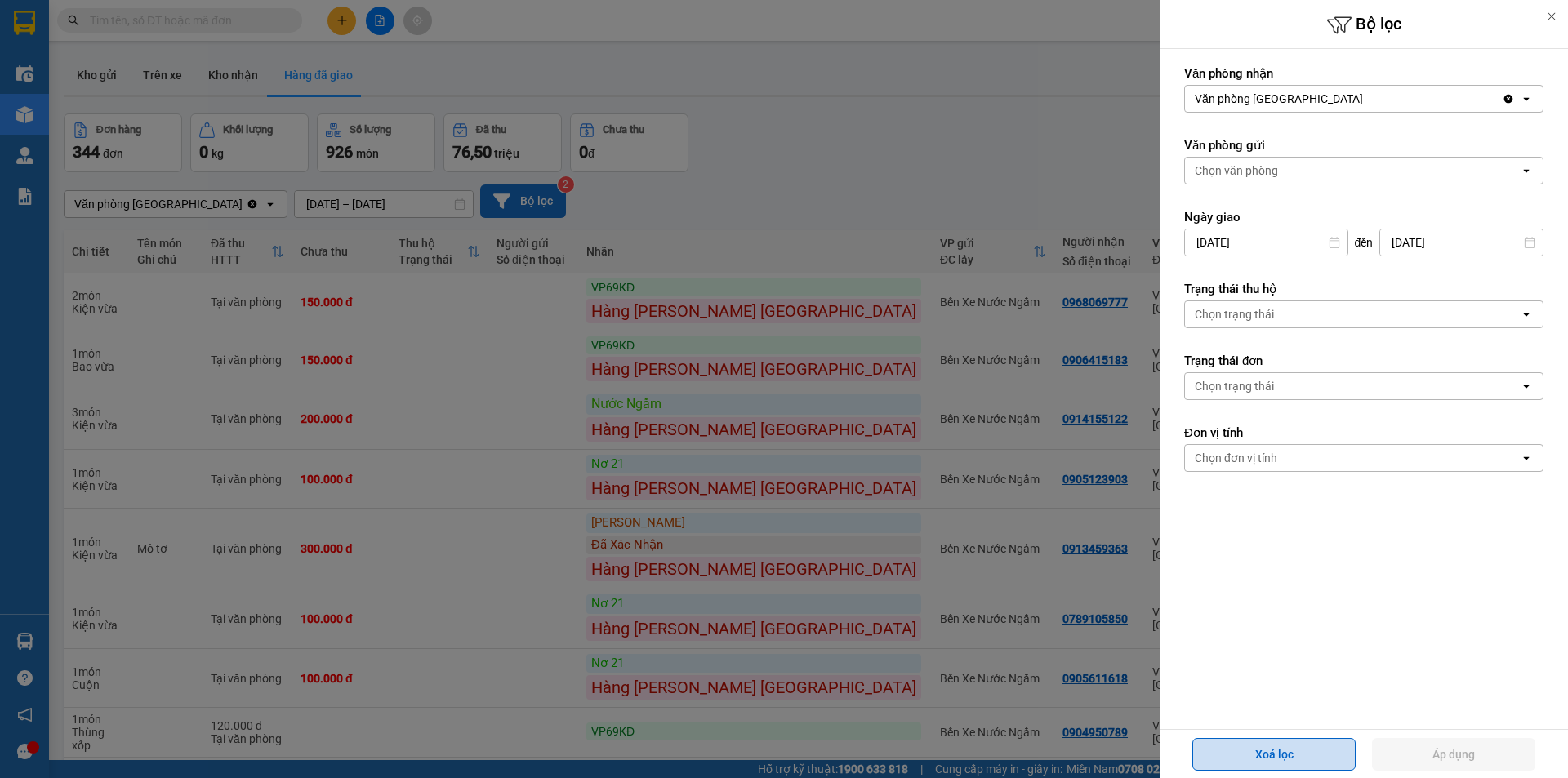
click at [1302, 762] on button "Xoá lọc" at bounding box center [1274, 753] width 163 height 32
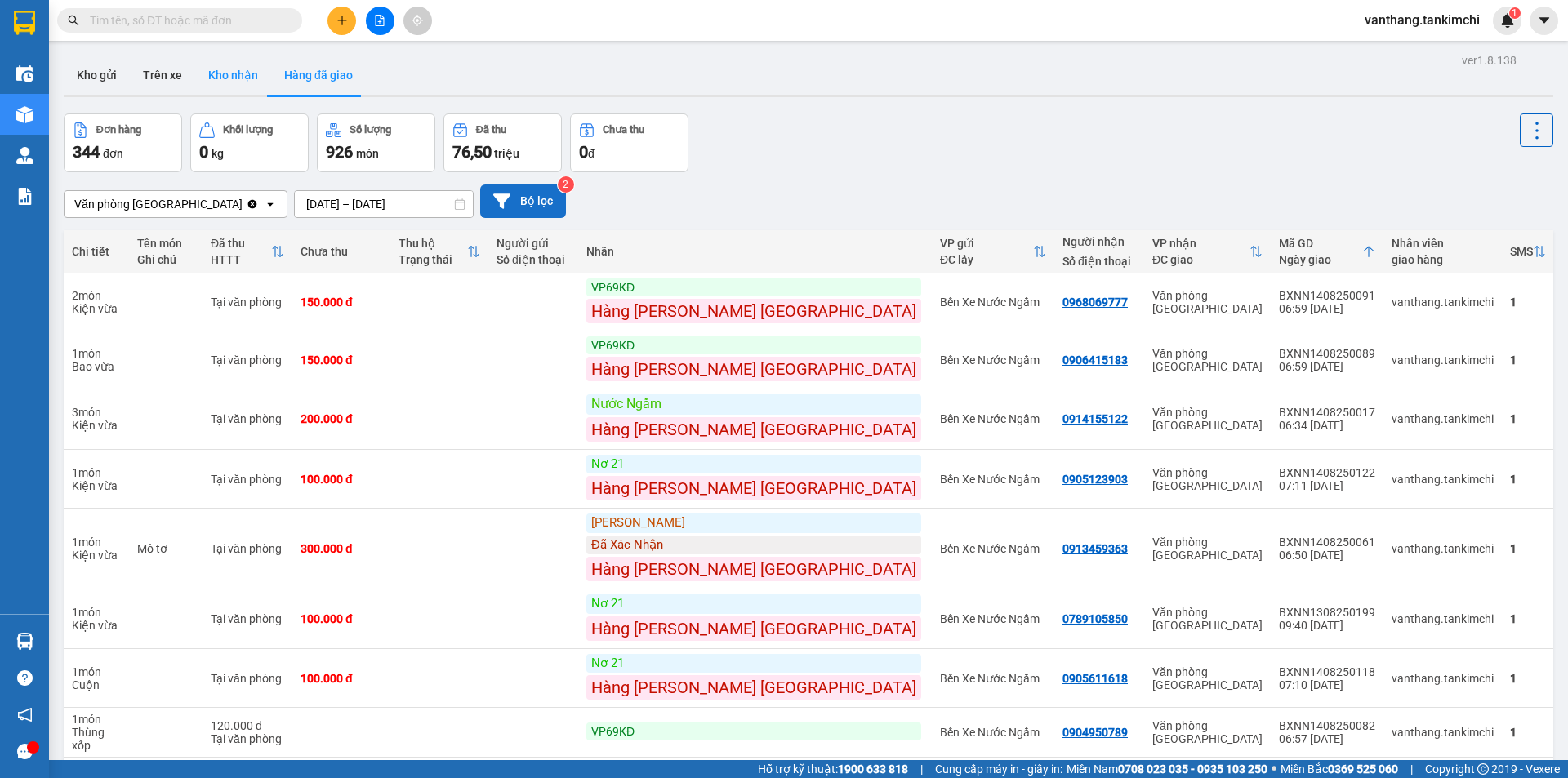
click at [229, 72] on button "Kho nhận" at bounding box center [233, 75] width 76 height 39
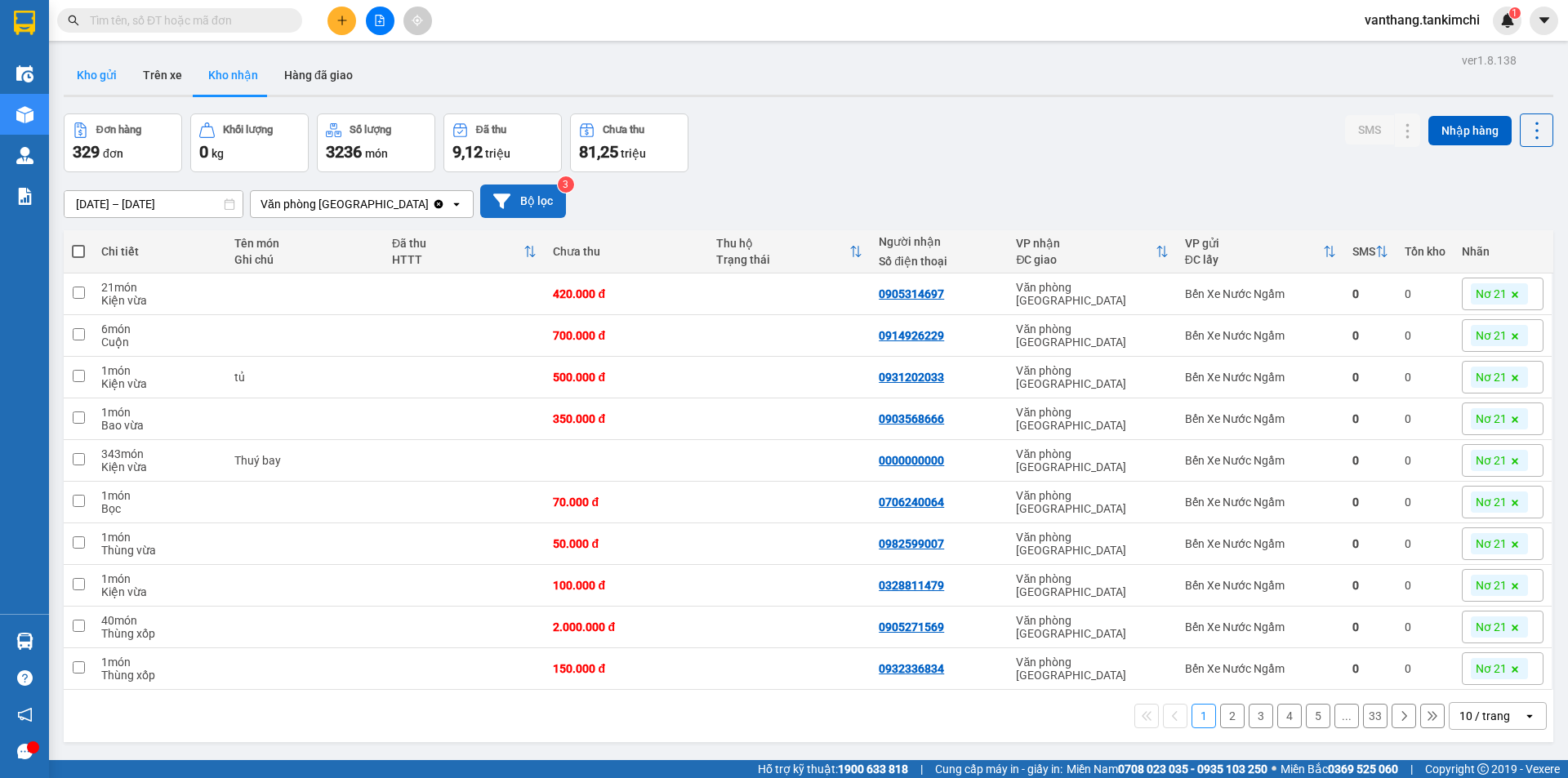
click at [96, 72] on button "Kho gửi" at bounding box center [97, 75] width 66 height 39
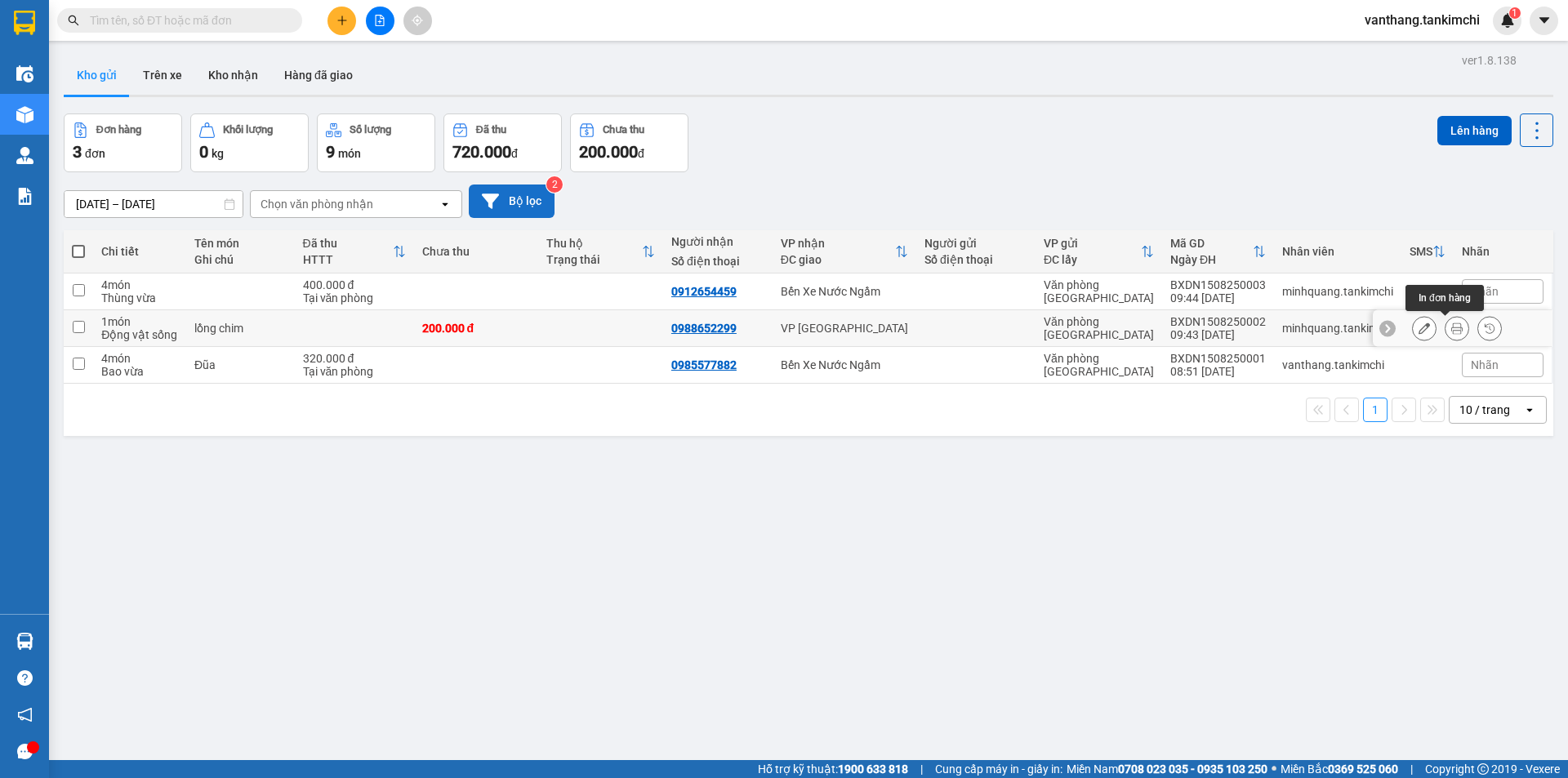
click at [1451, 327] on icon at bounding box center [1457, 328] width 11 height 11
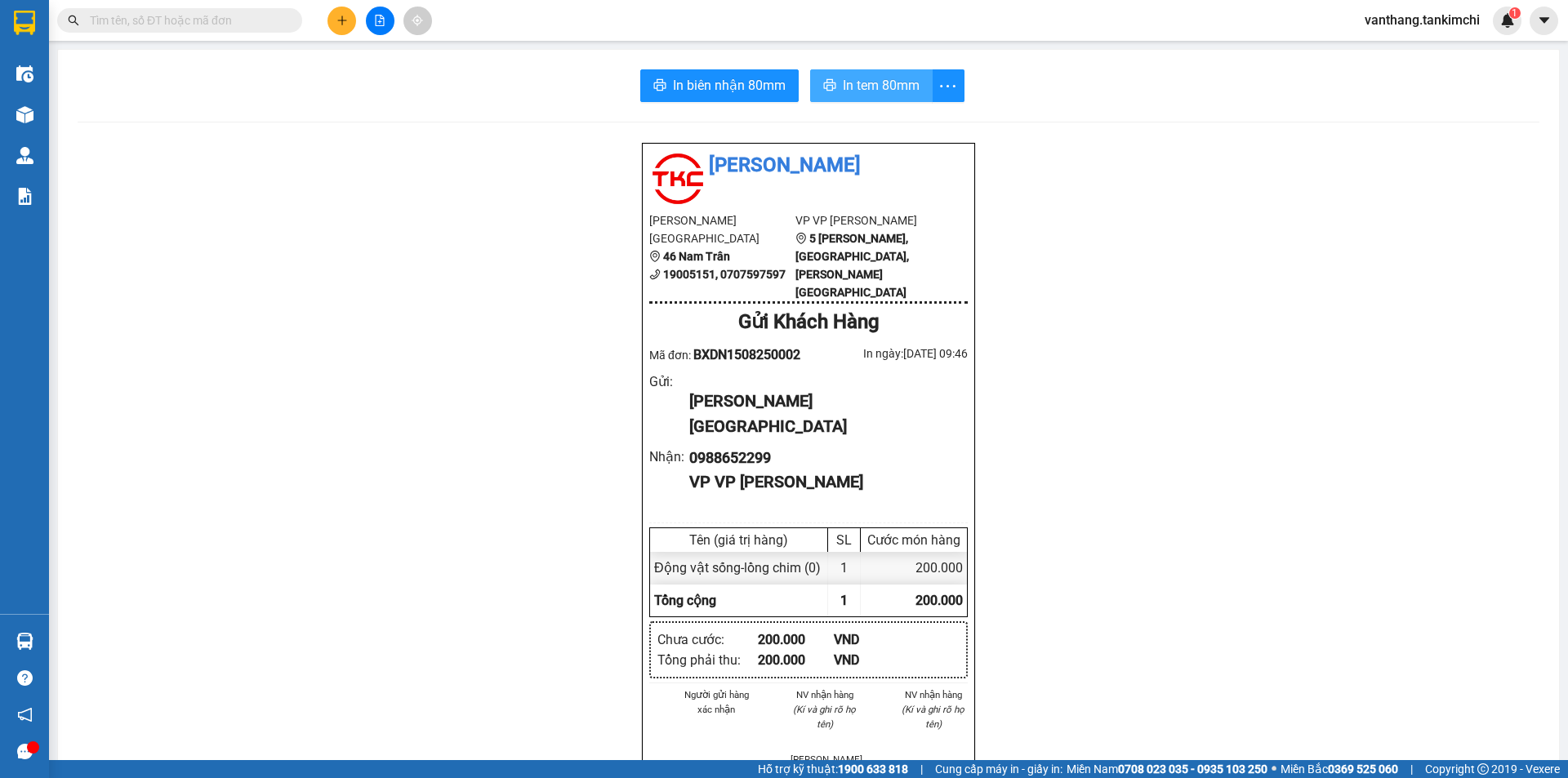
click at [843, 89] on span "In tem 80mm" at bounding box center [880, 85] width 76 height 20
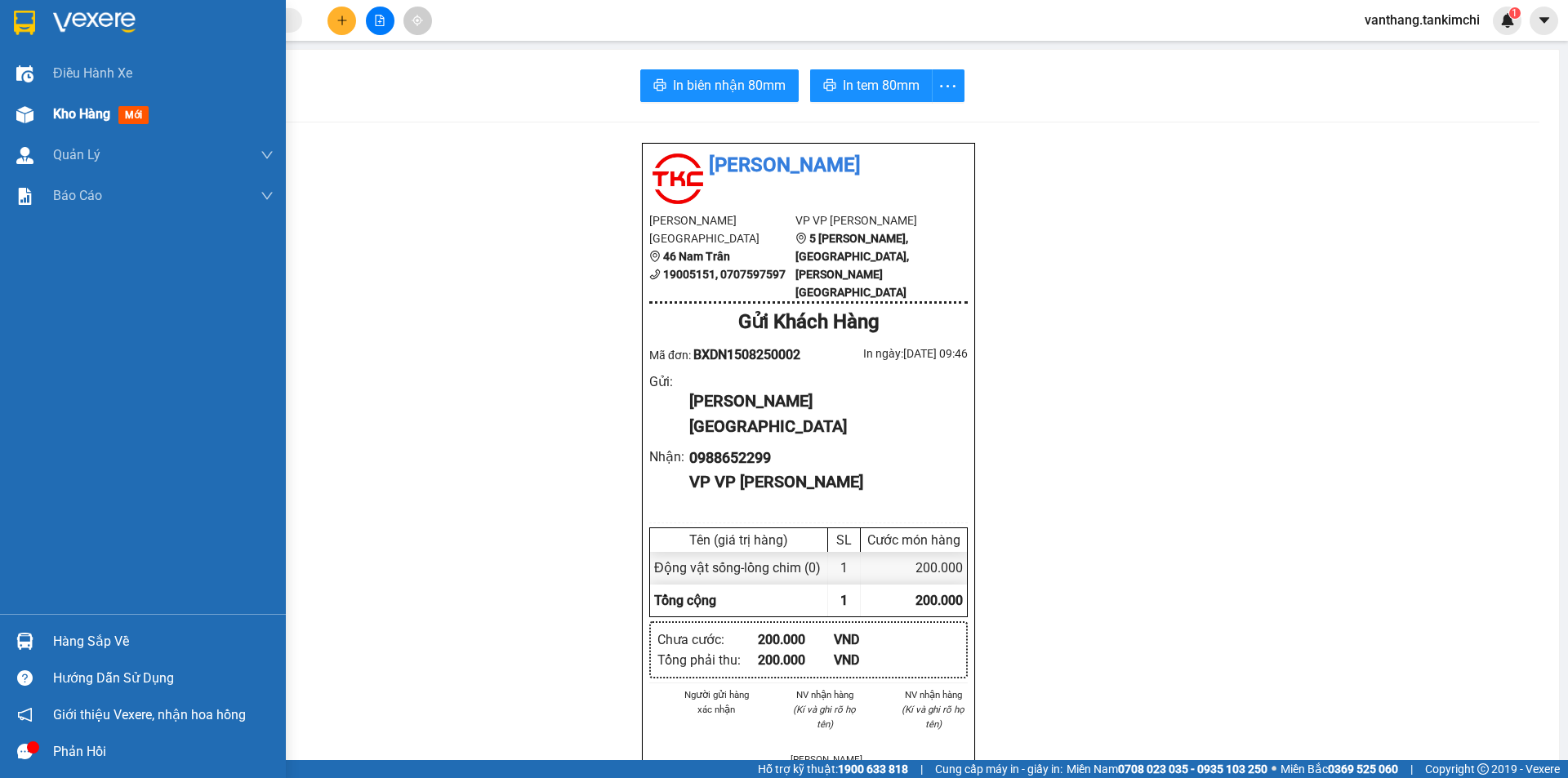
click at [61, 115] on span "Kho hàng" at bounding box center [81, 114] width 57 height 16
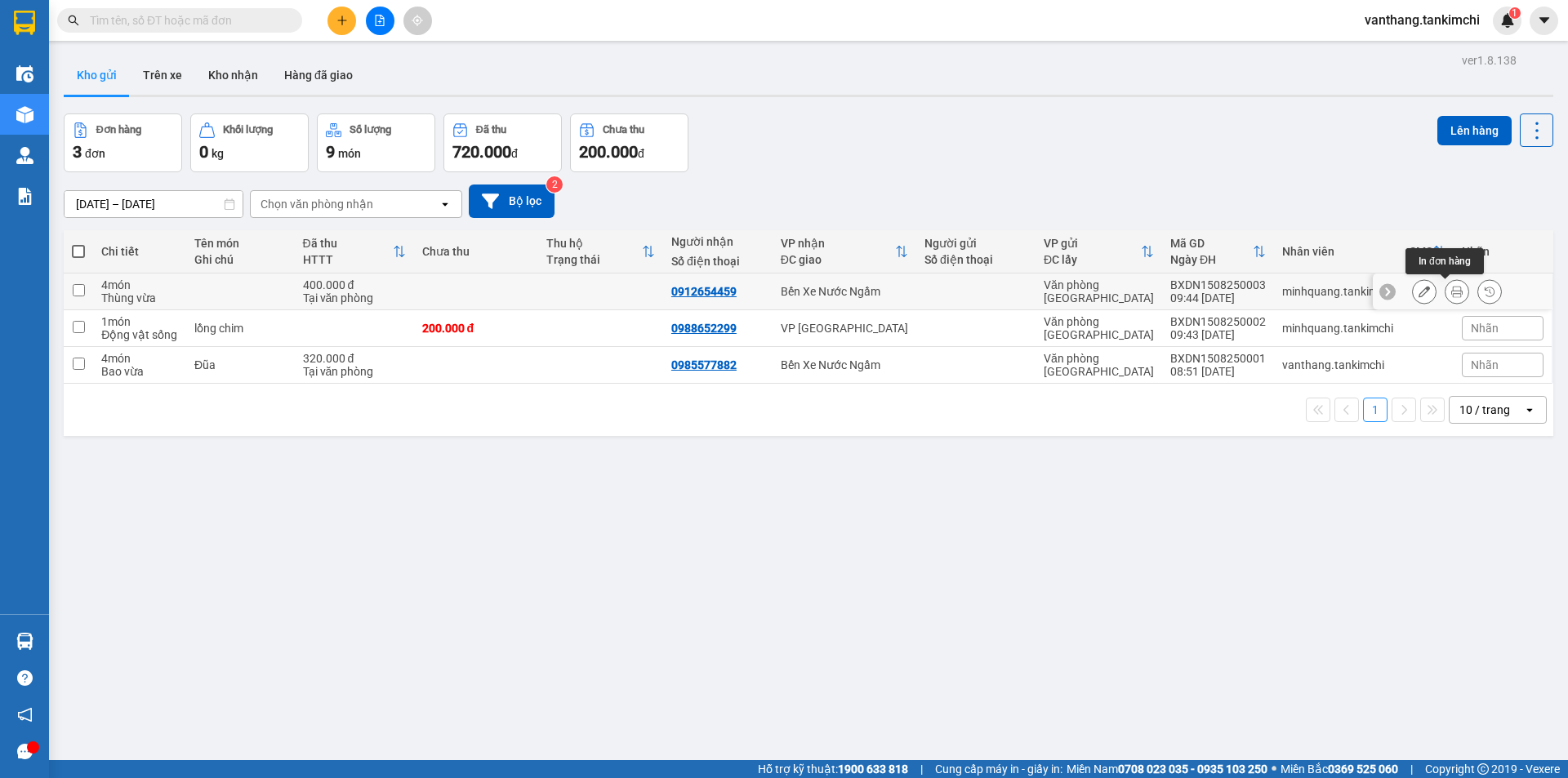
click at [1451, 295] on icon at bounding box center [1457, 291] width 11 height 11
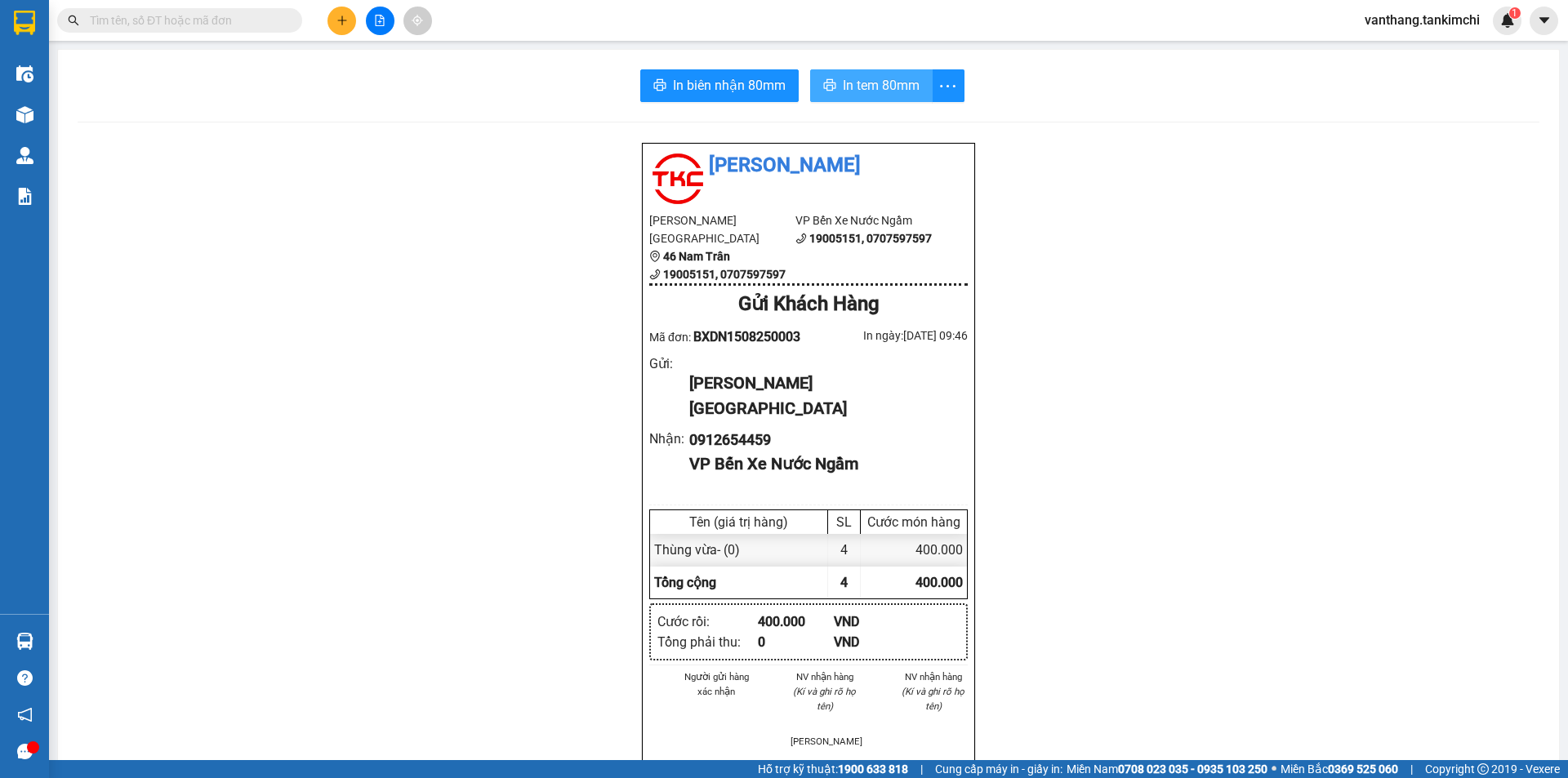
click at [850, 84] on span "In tem 80mm" at bounding box center [880, 85] width 76 height 20
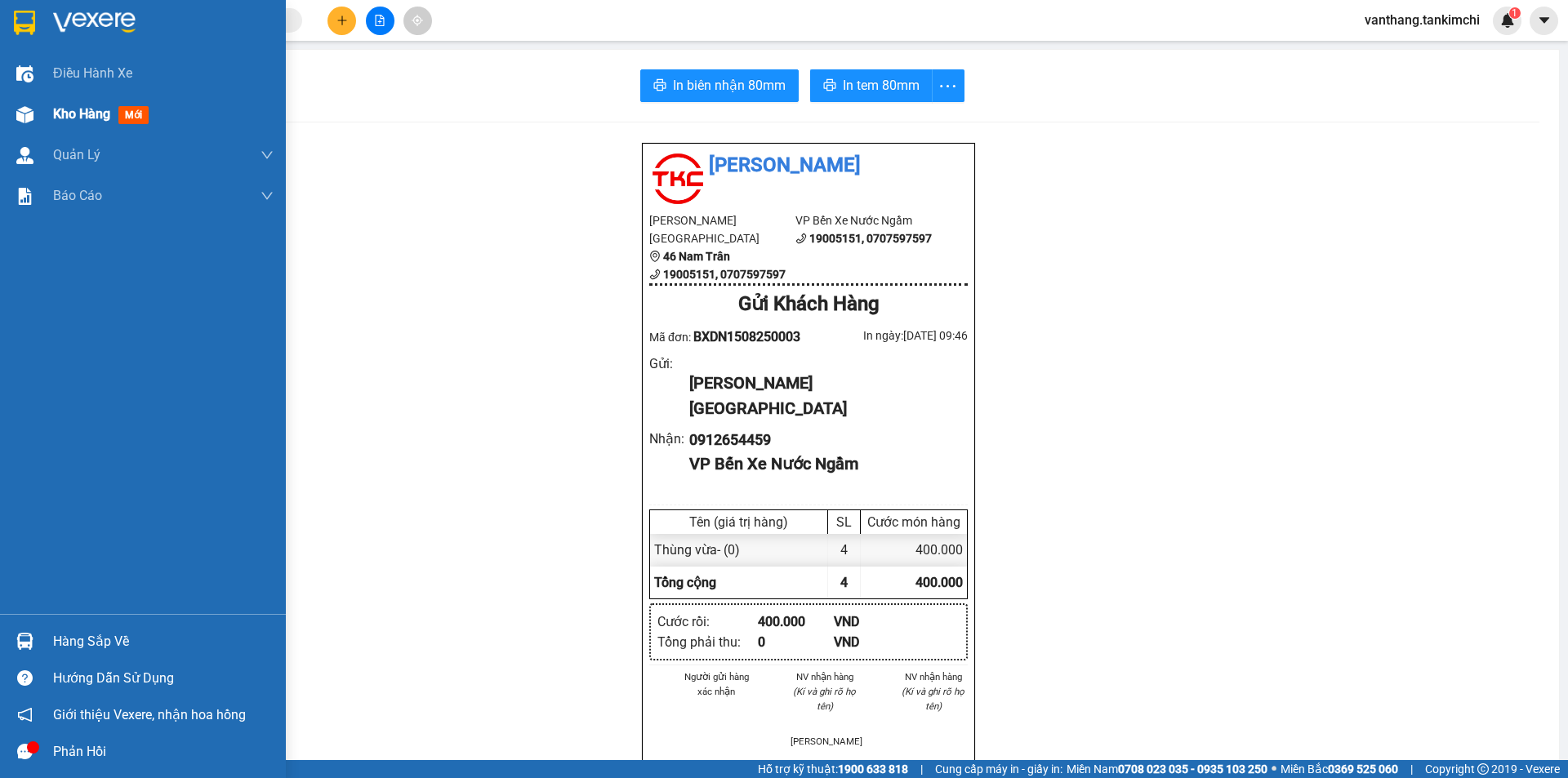
click at [92, 114] on span "Kho hàng" at bounding box center [81, 114] width 57 height 16
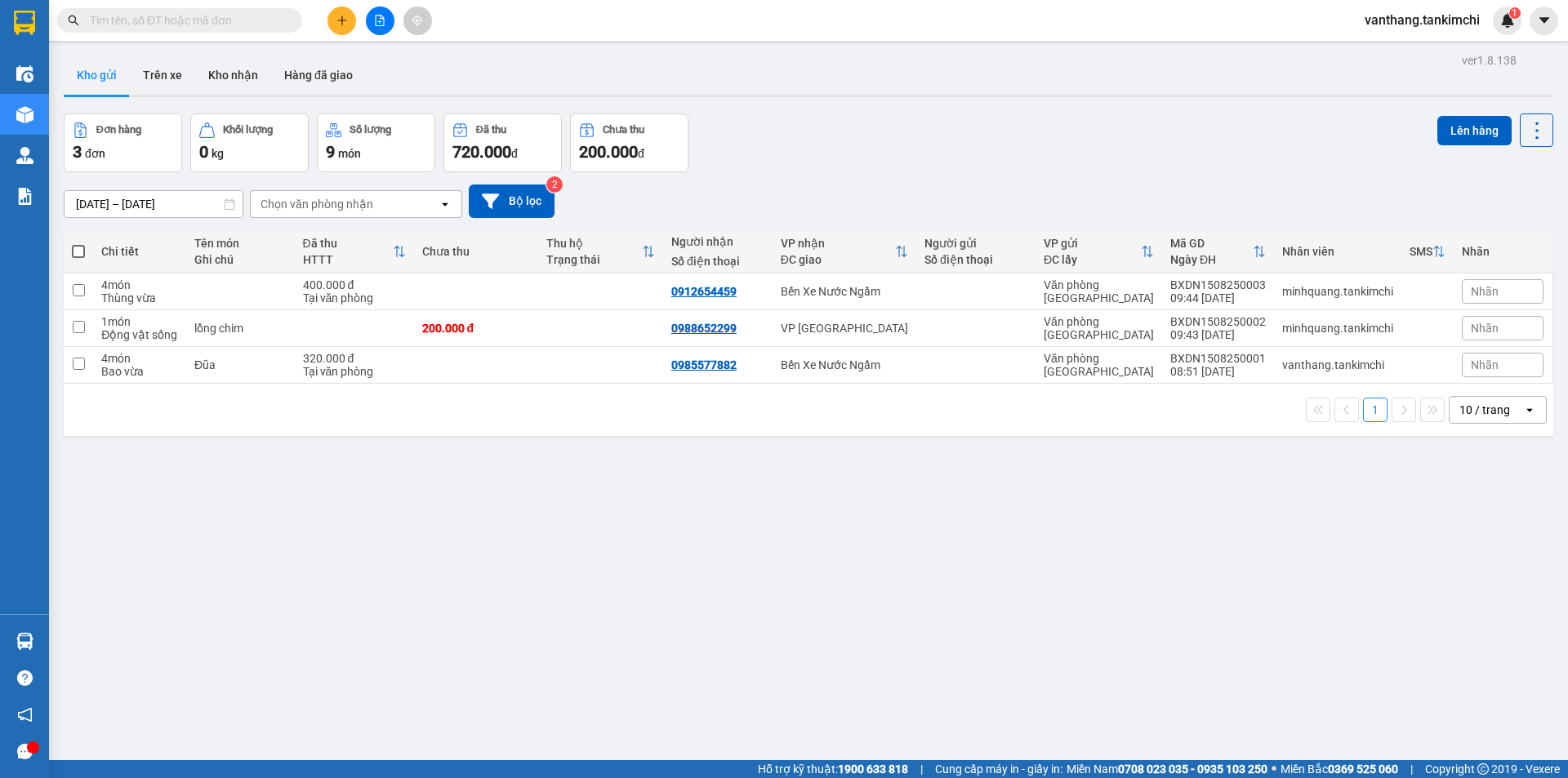
drag, startPoint x: 159, startPoint y: 20, endPoint x: 168, endPoint y: 3, distance: 19.2
click at [166, 2] on div "Kết quả tìm kiếm ( 0 ) Bộ lọc No Data vanthang.tankimchi 1" at bounding box center [784, 20] width 1568 height 41
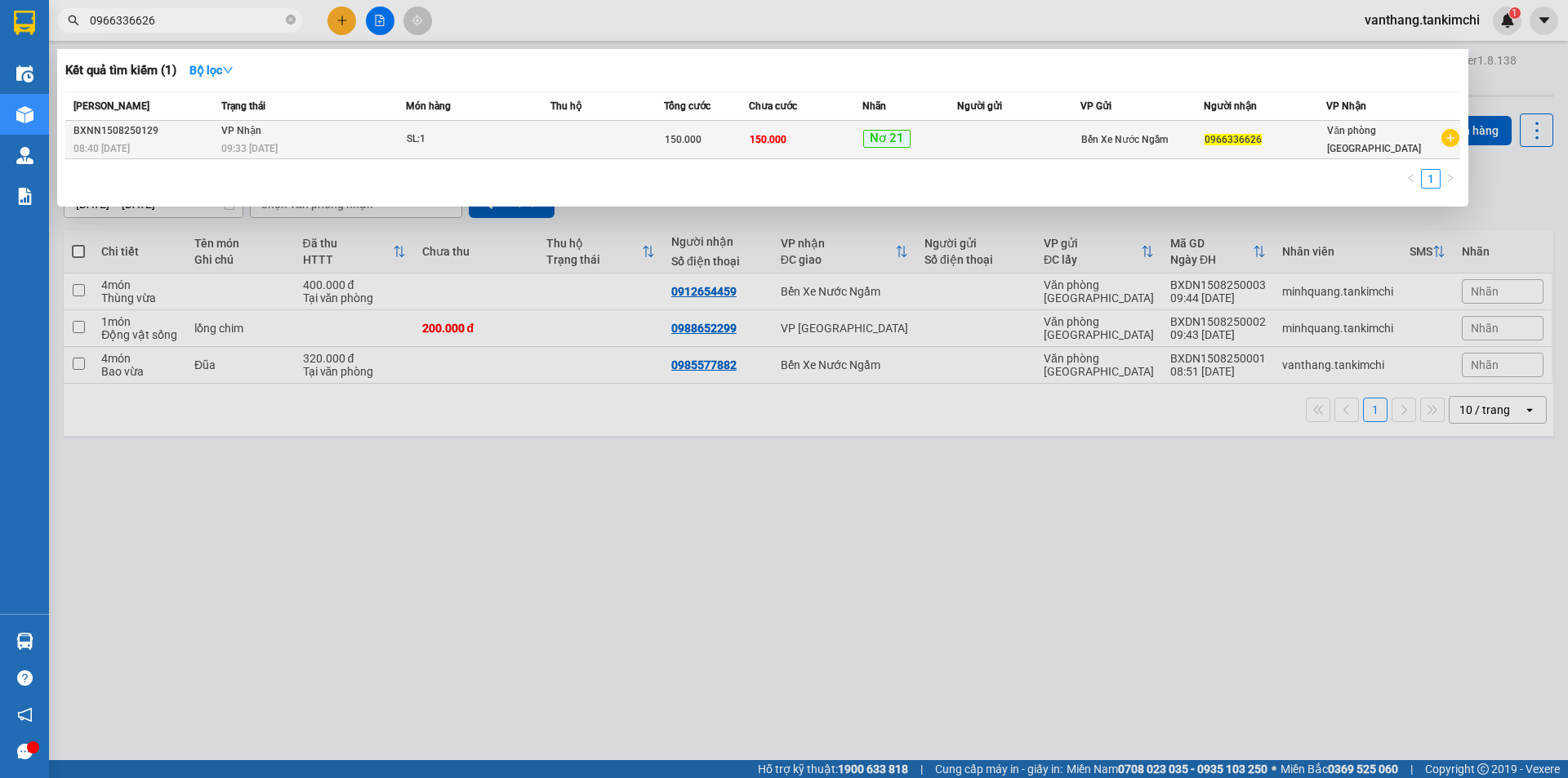
type input "0966336626"
click at [598, 142] on td at bounding box center [606, 140] width 113 height 39
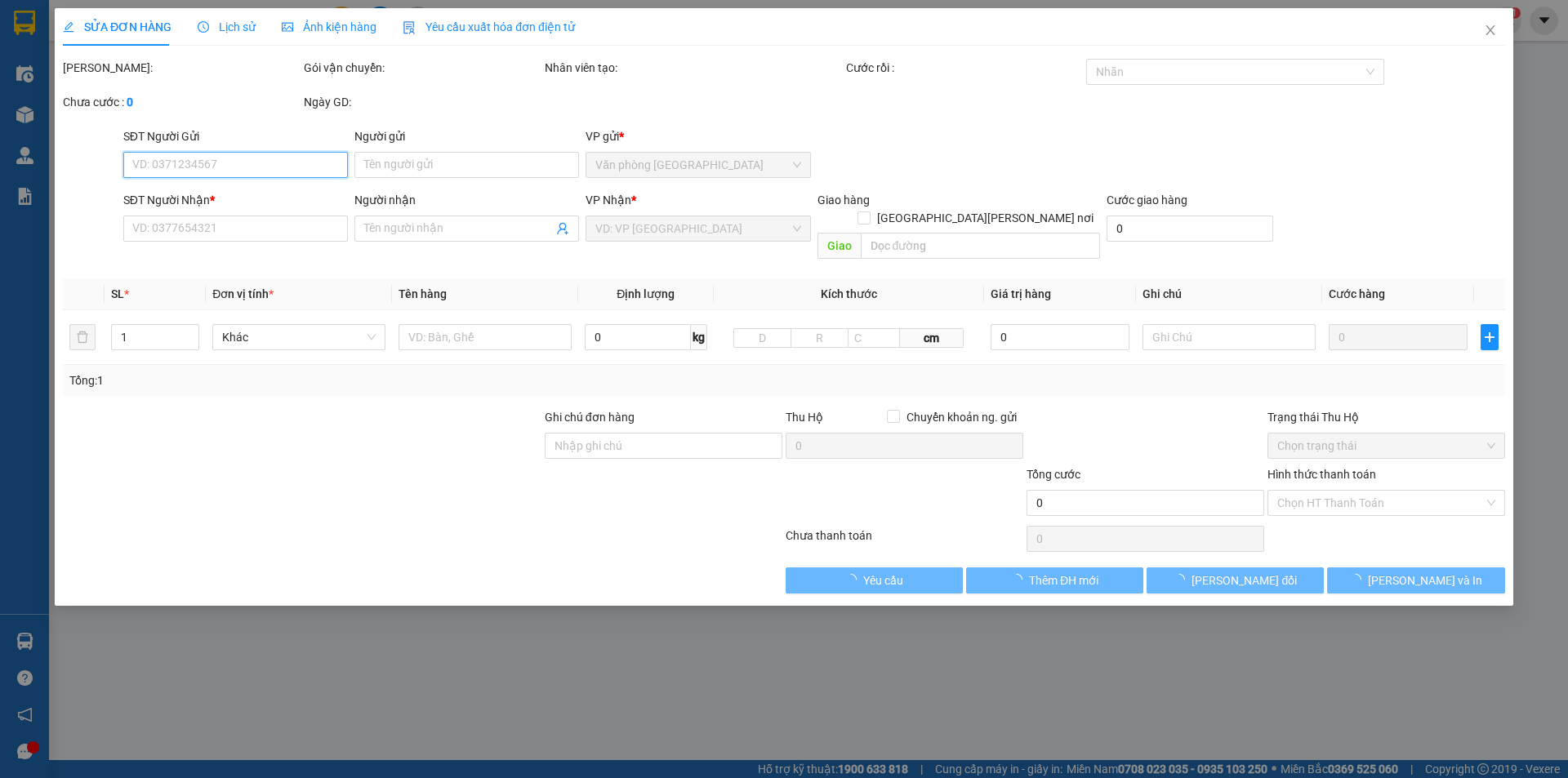
type input "0966336626"
type input "150.000"
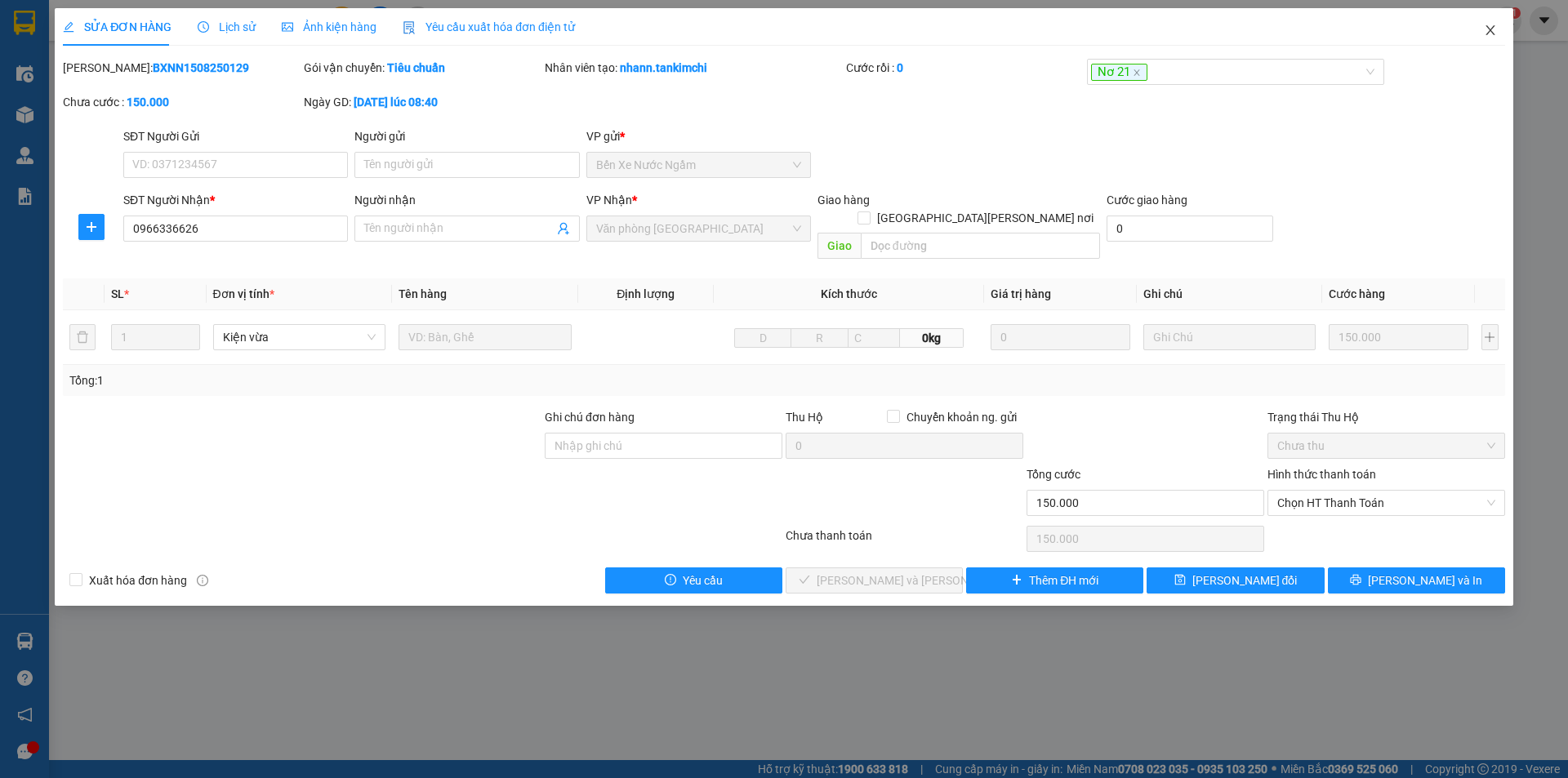
click at [1490, 30] on icon "close" at bounding box center [1490, 30] width 9 height 10
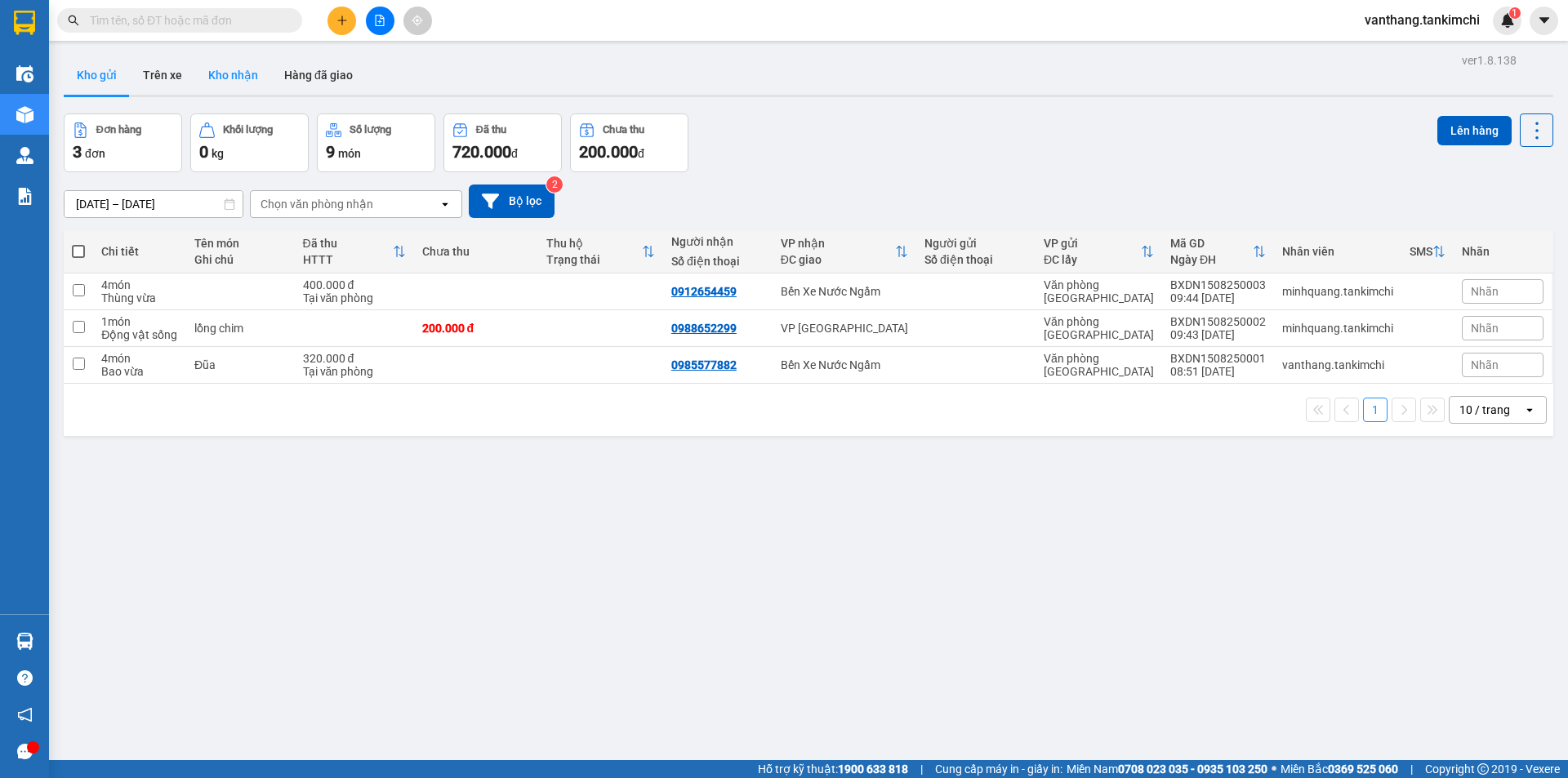
click at [241, 73] on button "Kho nhận" at bounding box center [233, 75] width 76 height 39
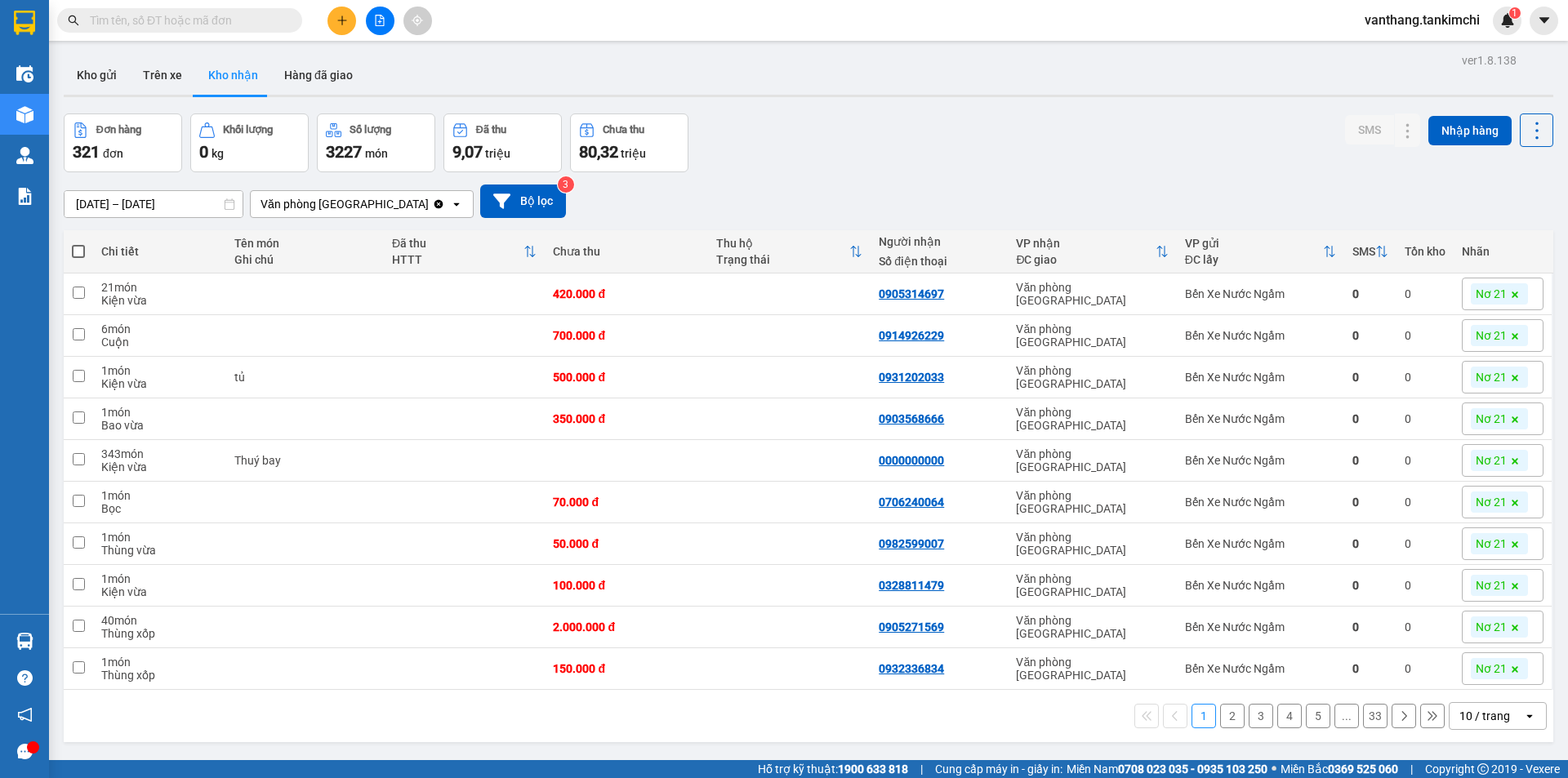
click at [1464, 715] on div "10 / trang" at bounding box center [1485, 716] width 51 height 17
click at [1477, 678] on span "100 / trang" at bounding box center [1479, 680] width 59 height 17
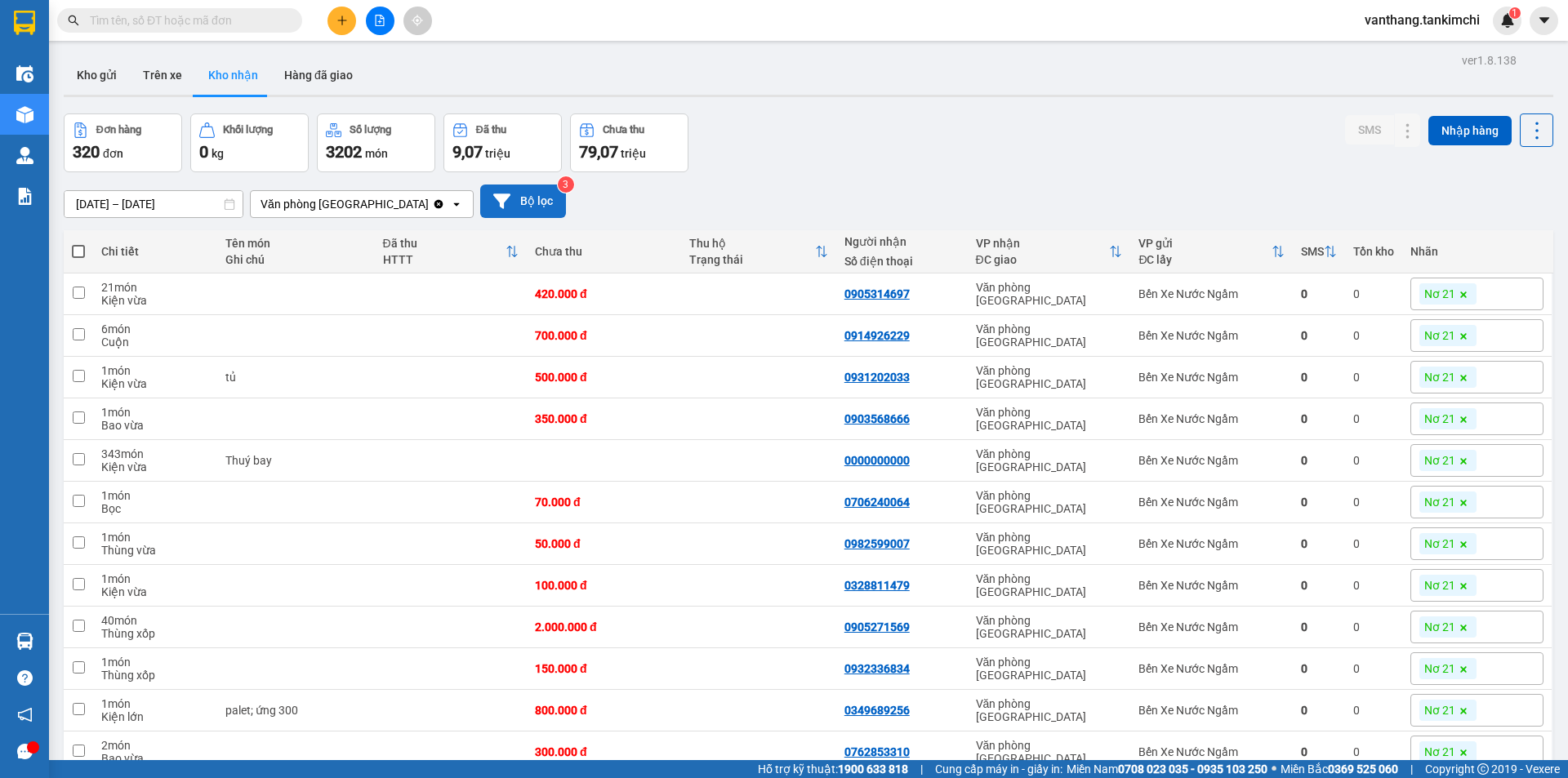
click at [526, 197] on button "Bộ lọc" at bounding box center [523, 201] width 86 height 33
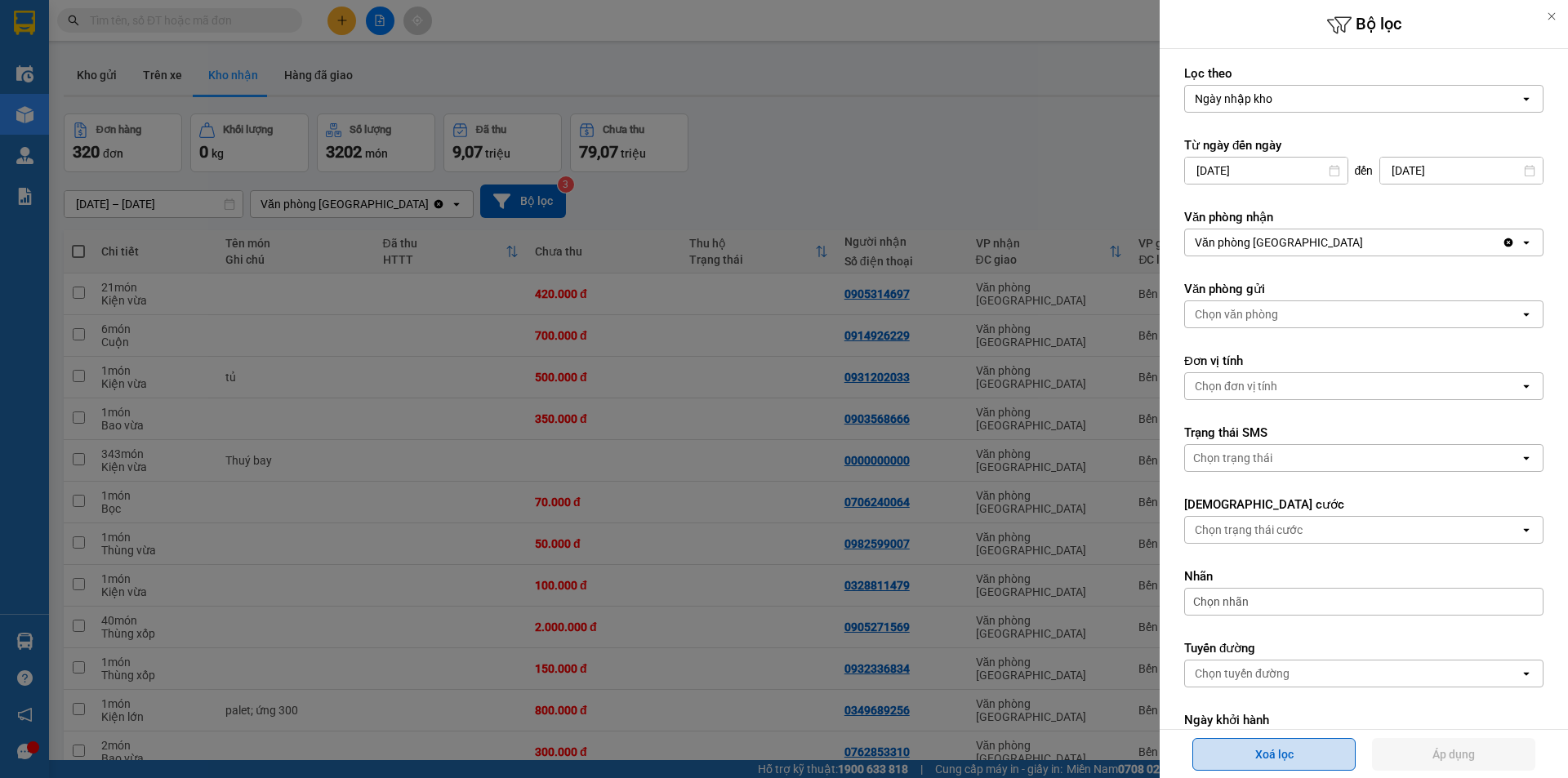
click at [1278, 749] on button "Xoá lọc" at bounding box center [1274, 753] width 163 height 32
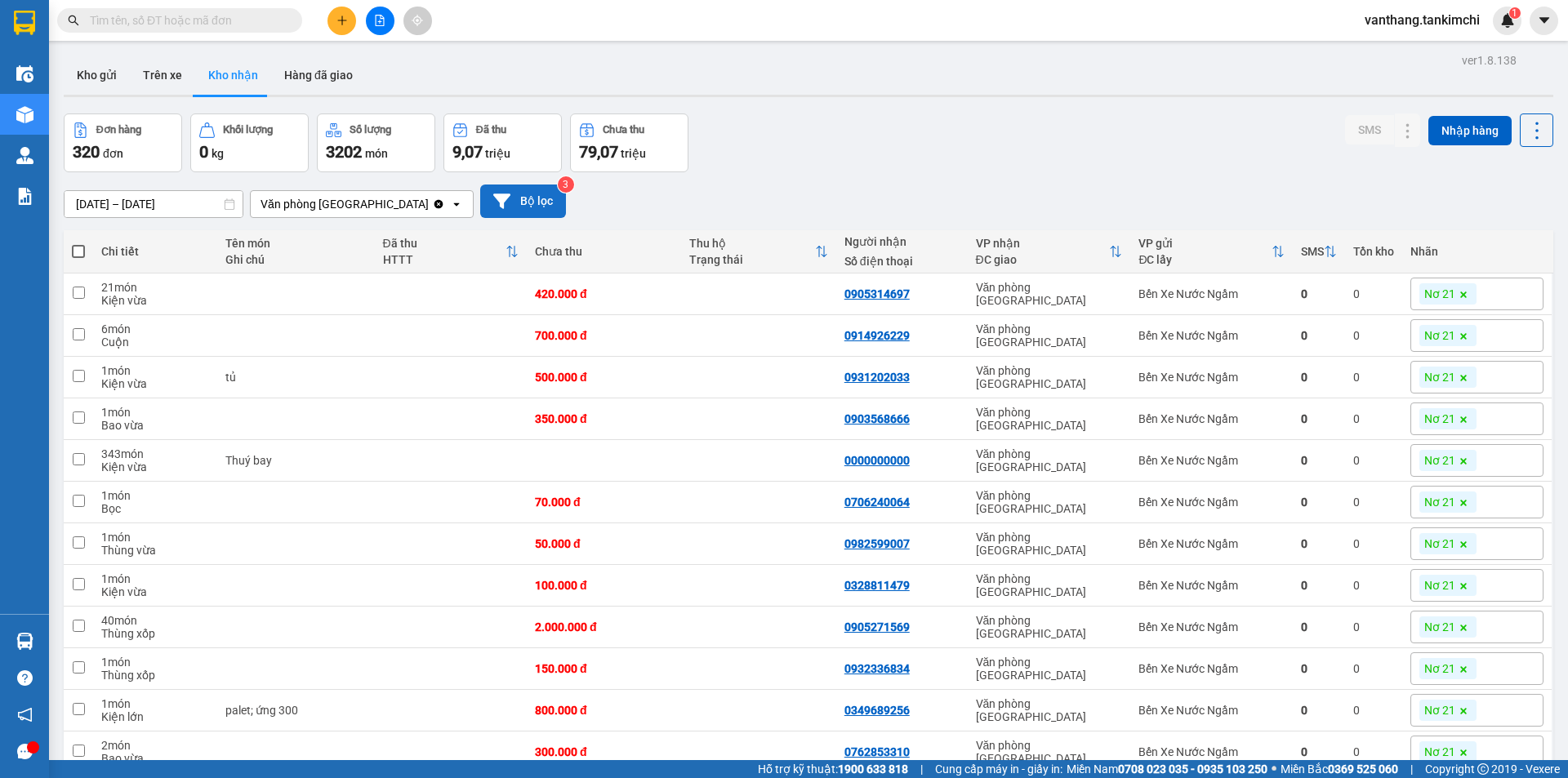
click at [521, 199] on button "Bộ lọc" at bounding box center [523, 201] width 86 height 33
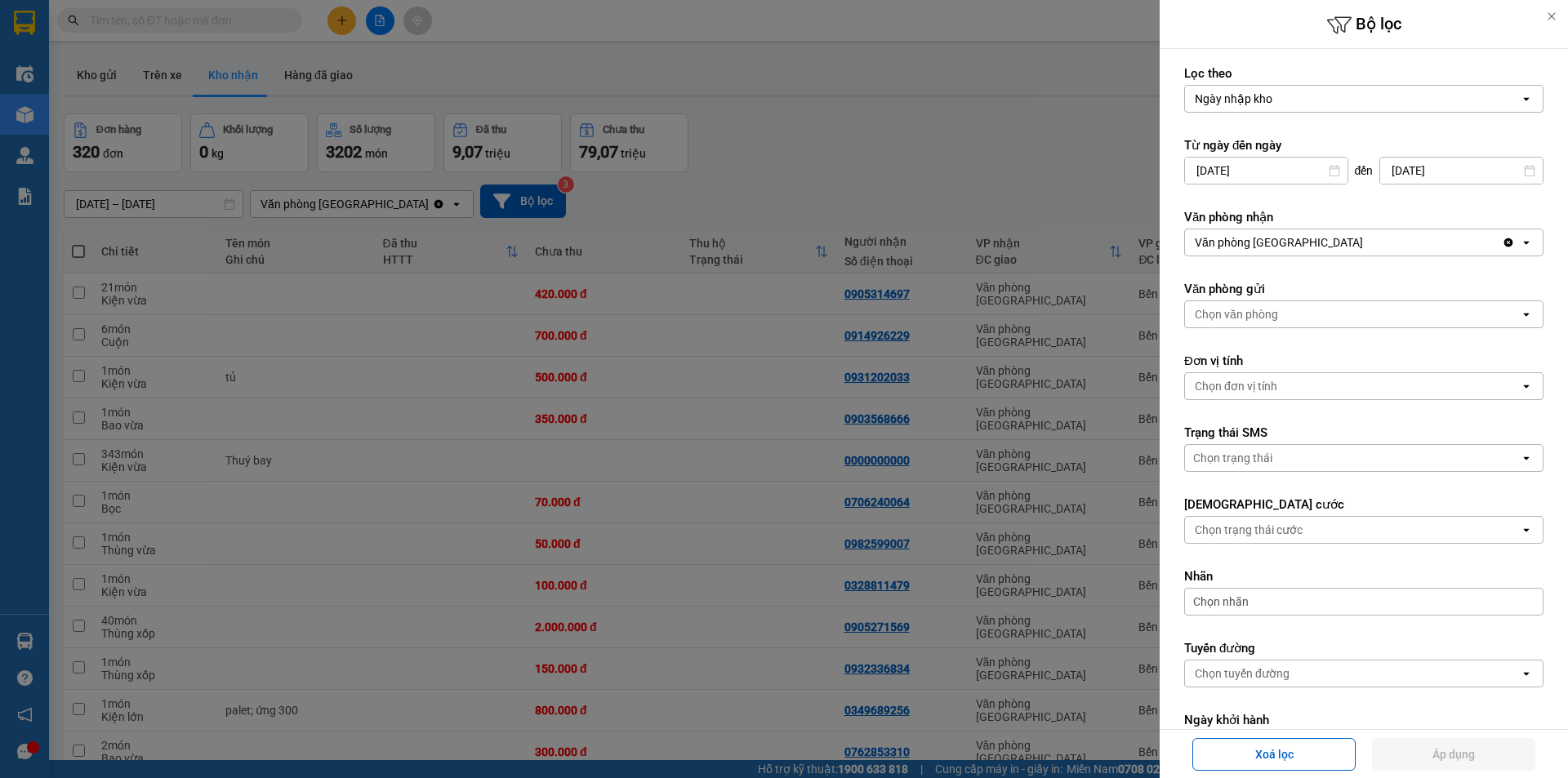
click at [1219, 599] on span "Chọn nhãn" at bounding box center [1221, 602] width 55 height 17
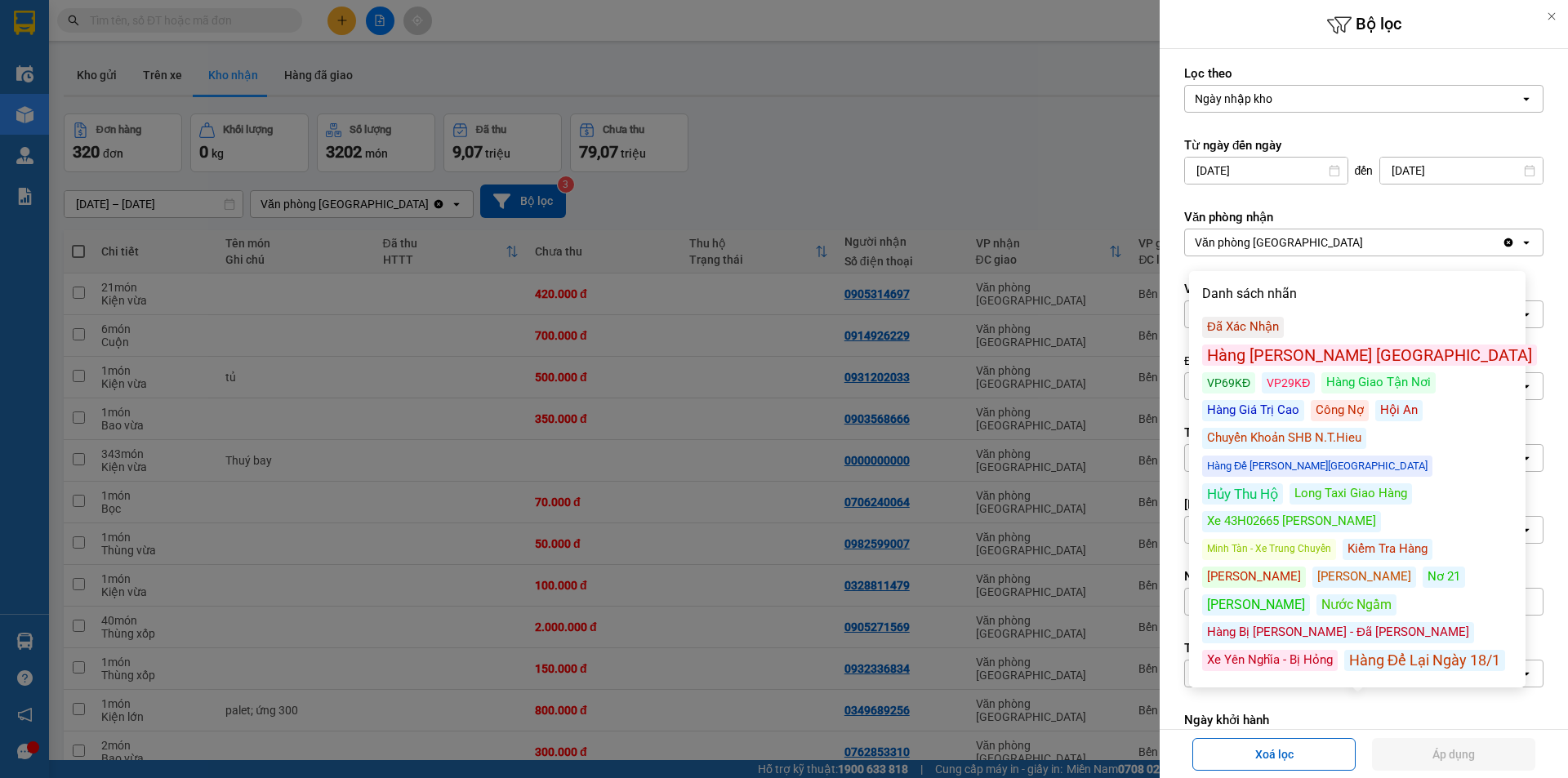
click at [1321, 372] on div "Hàng Giao Tận Nơi" at bounding box center [1378, 382] width 114 height 21
click at [1452, 760] on button "Áp dụng" at bounding box center [1453, 753] width 163 height 32
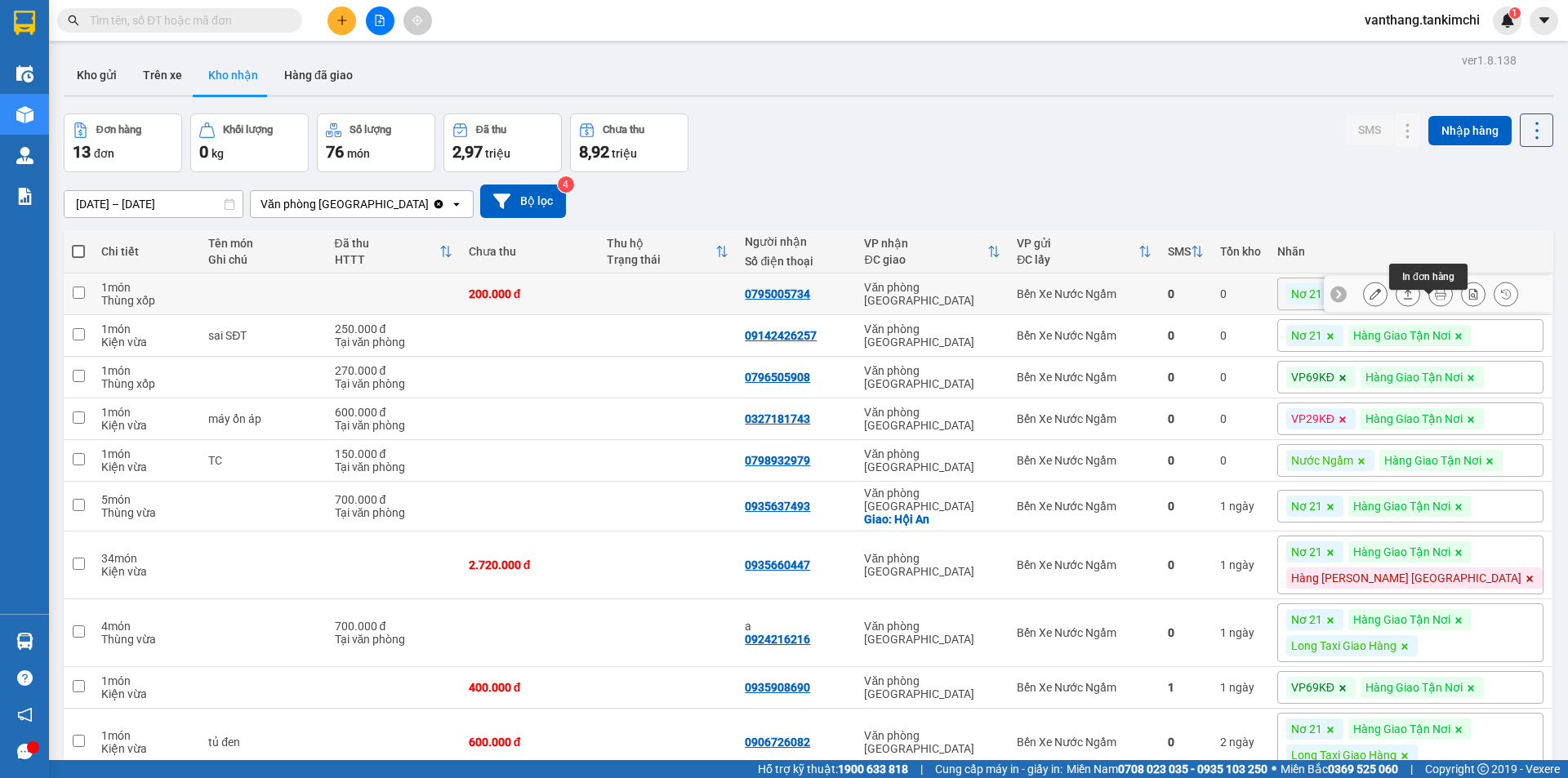
click at [1429, 304] on button at bounding box center [1441, 294] width 23 height 29
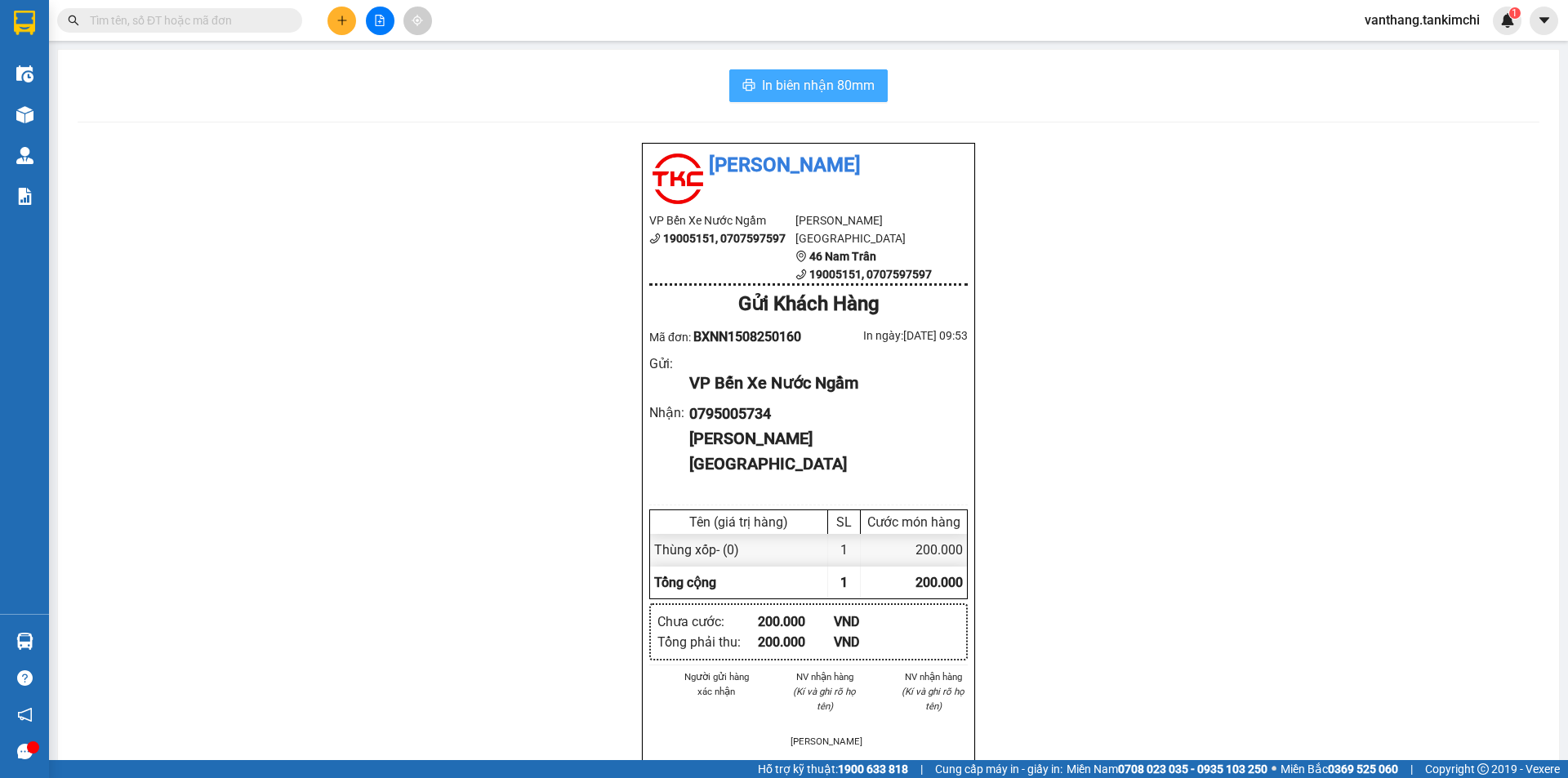
click at [812, 78] on span "In biên nhận 80mm" at bounding box center [818, 85] width 112 height 20
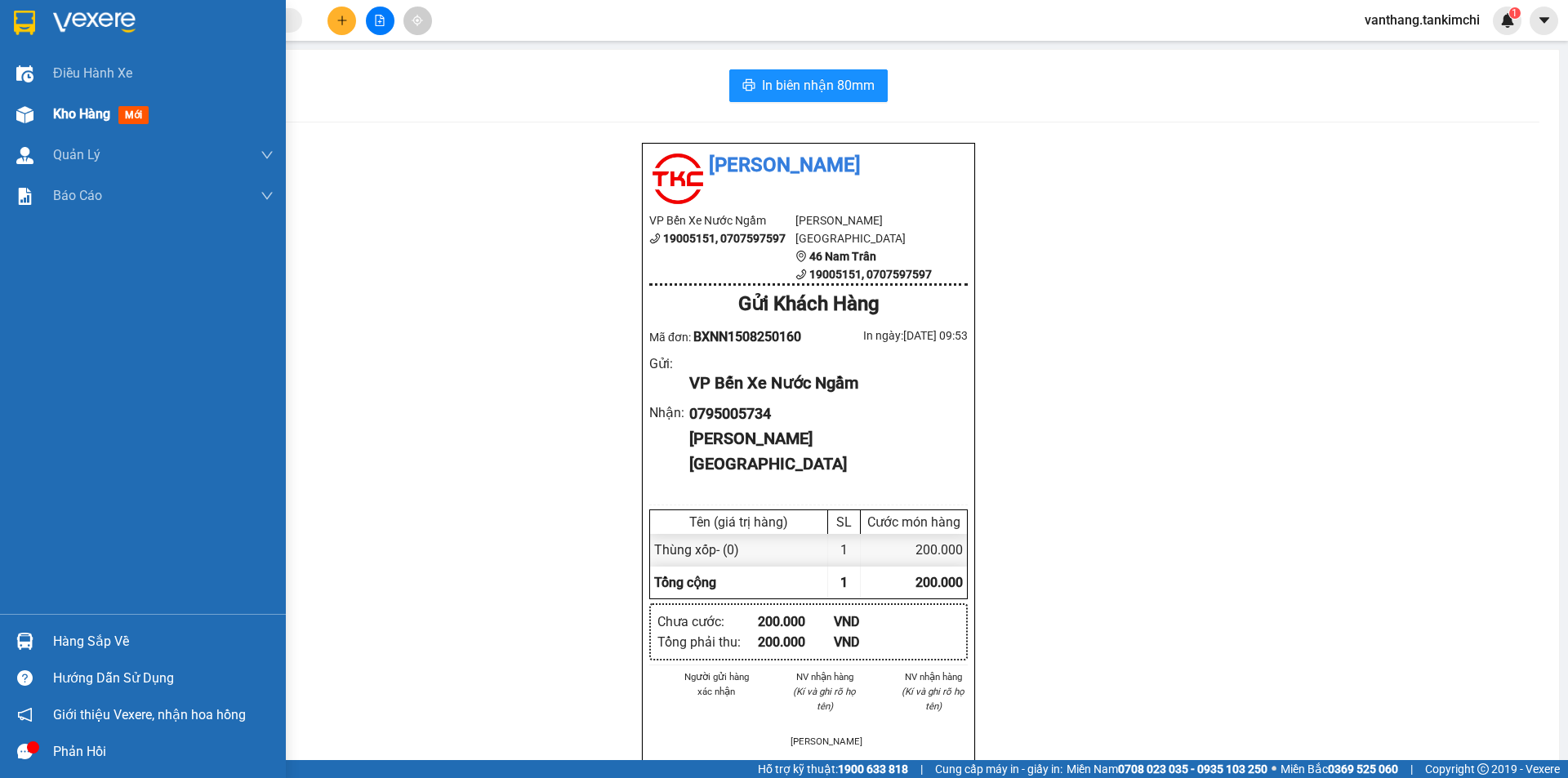
click at [93, 115] on span "Kho hàng" at bounding box center [81, 114] width 57 height 16
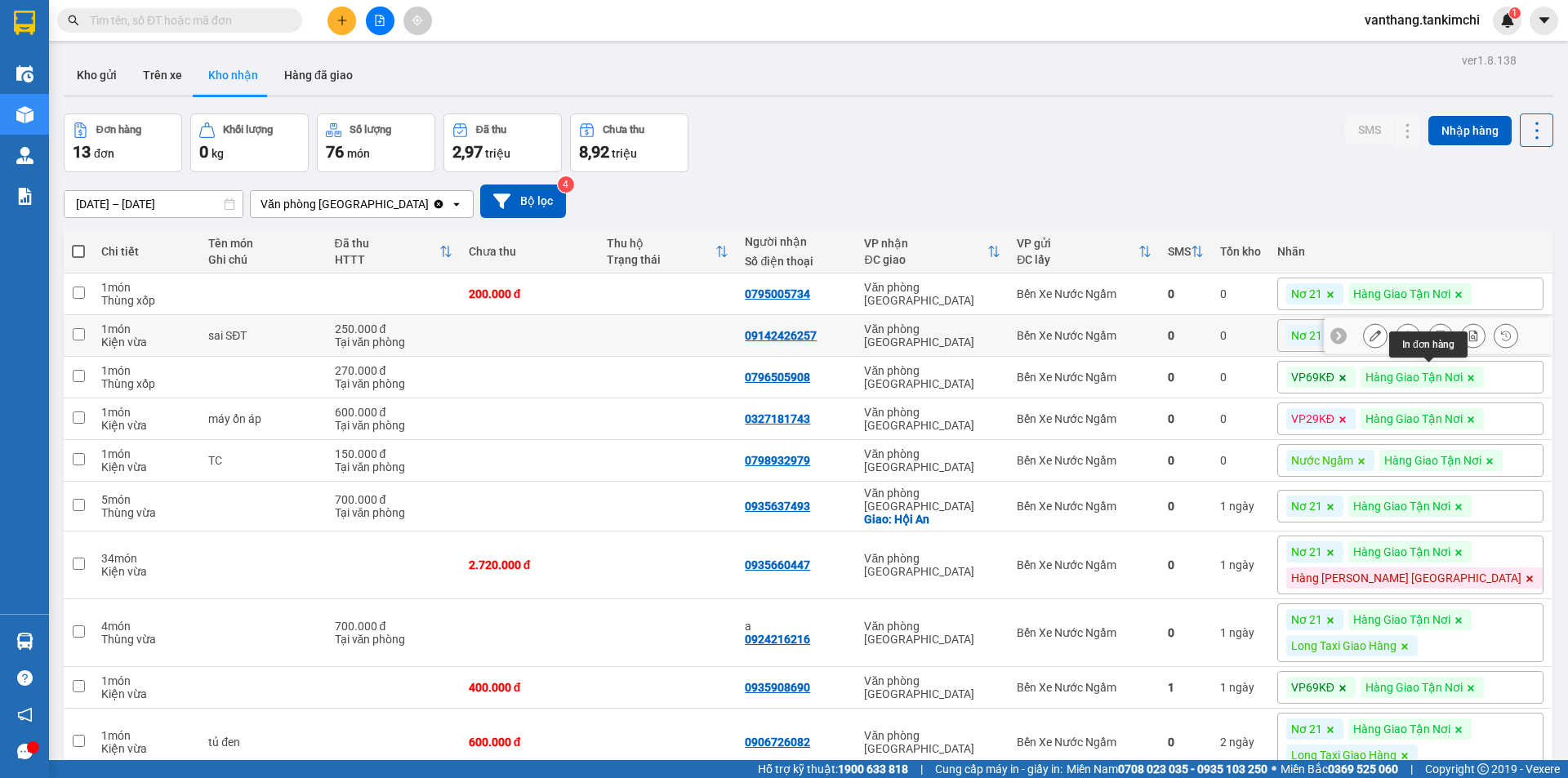
click at [1435, 341] on icon at bounding box center [1440, 335] width 11 height 11
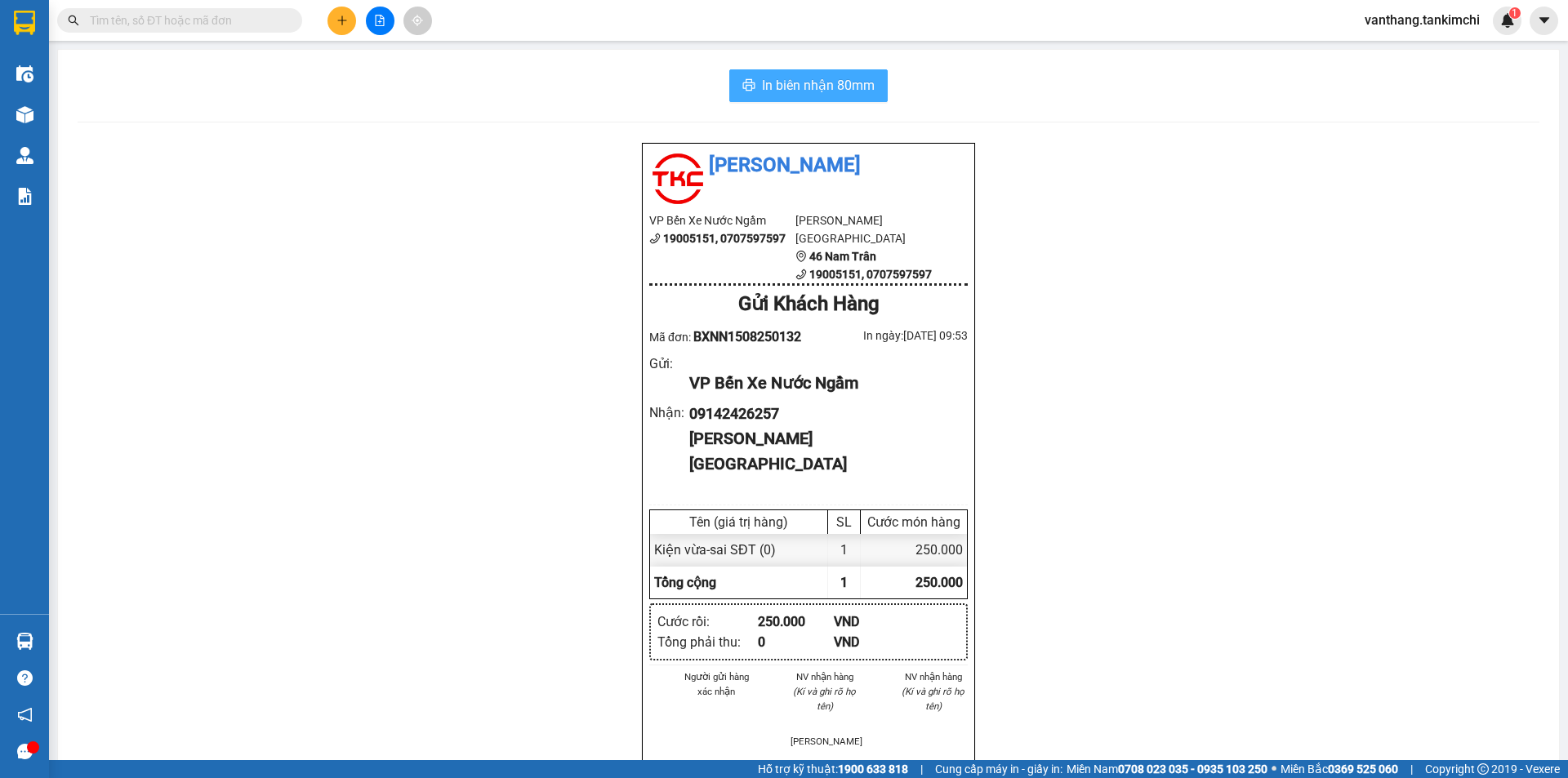
click at [783, 86] on span "In biên nhận 80mm" at bounding box center [818, 85] width 112 height 20
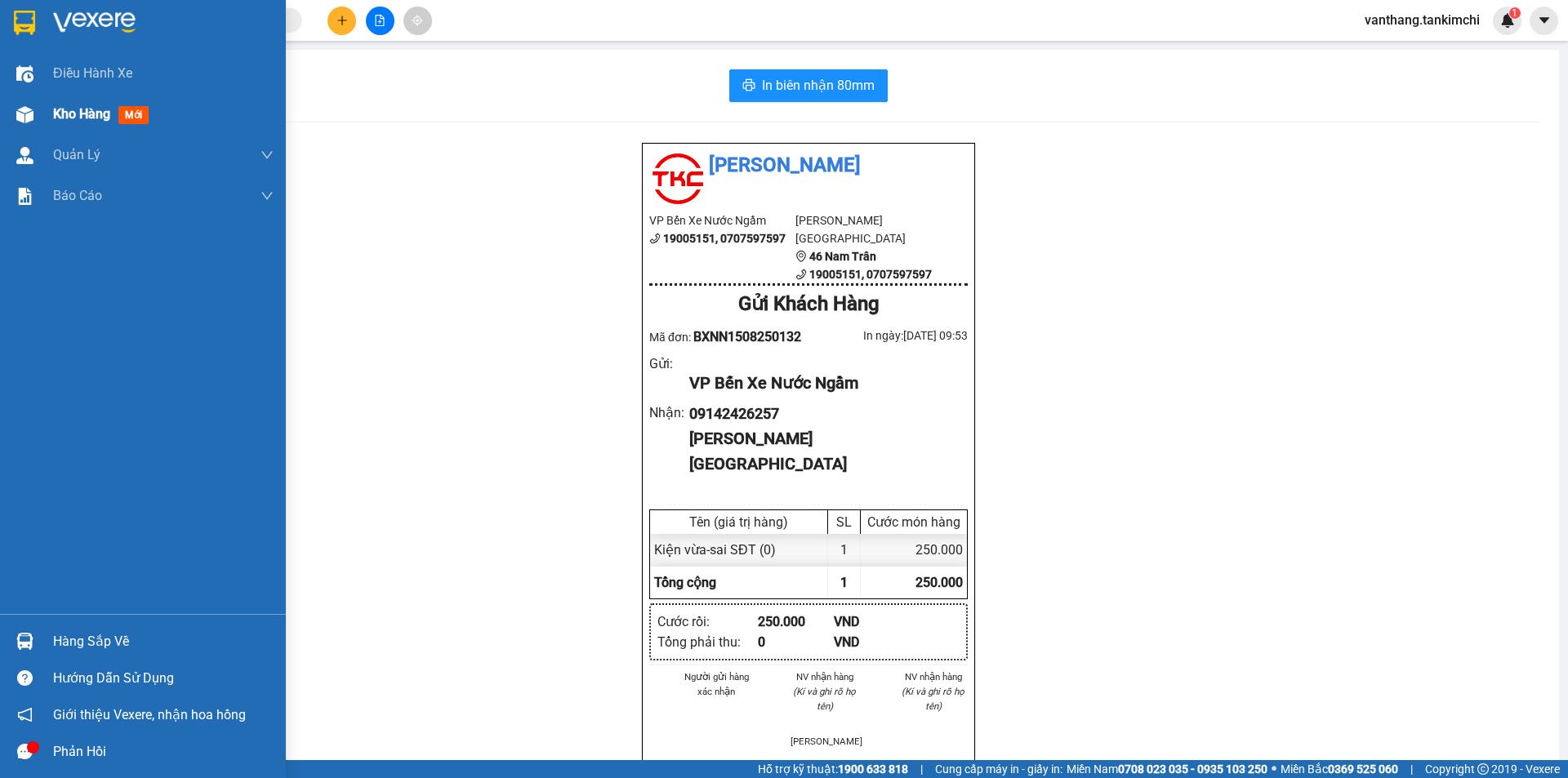
click at [62, 111] on span "Kho hàng" at bounding box center [81, 114] width 57 height 16
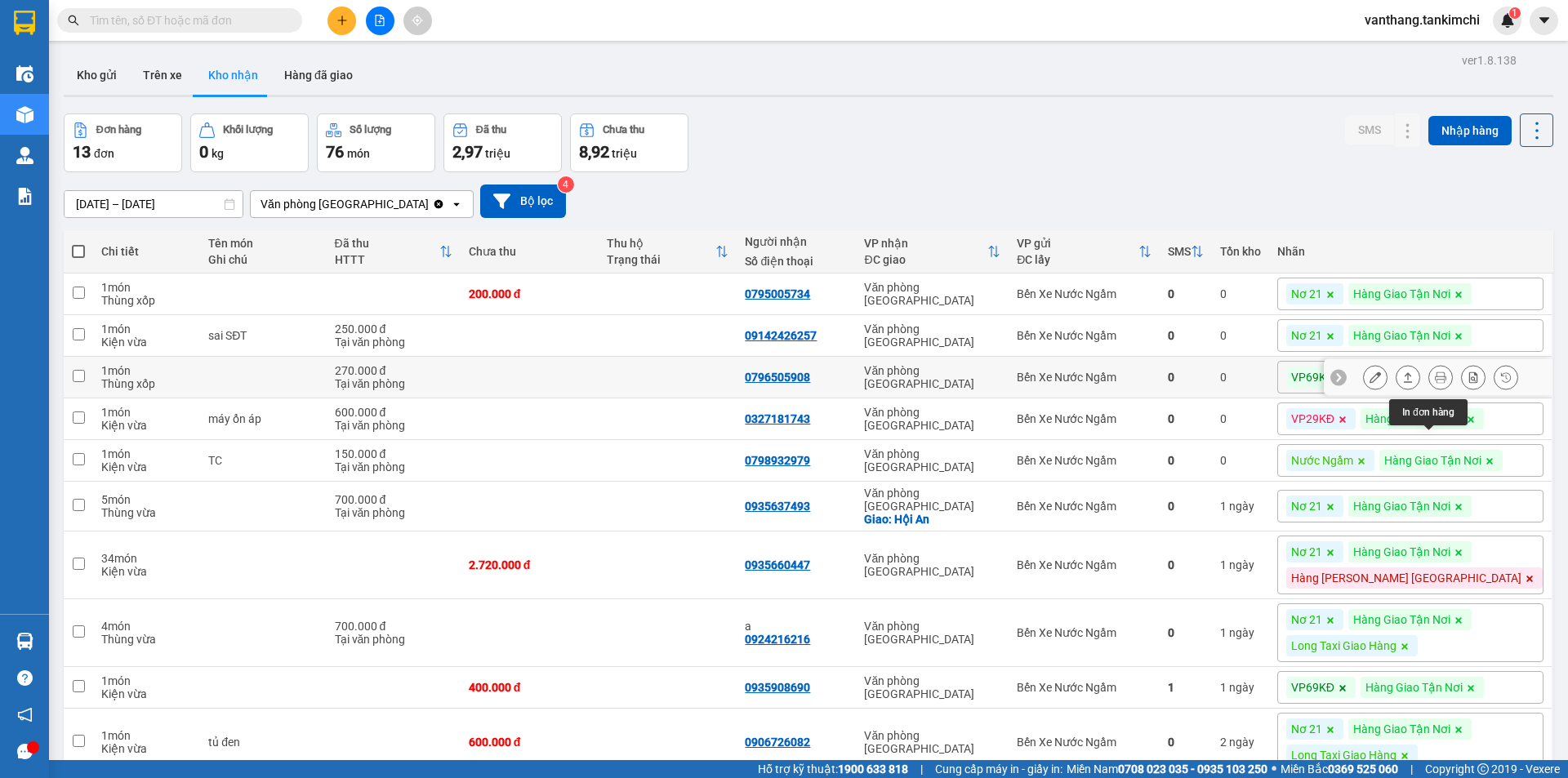
click at [1435, 382] on icon at bounding box center [1440, 376] width 11 height 11
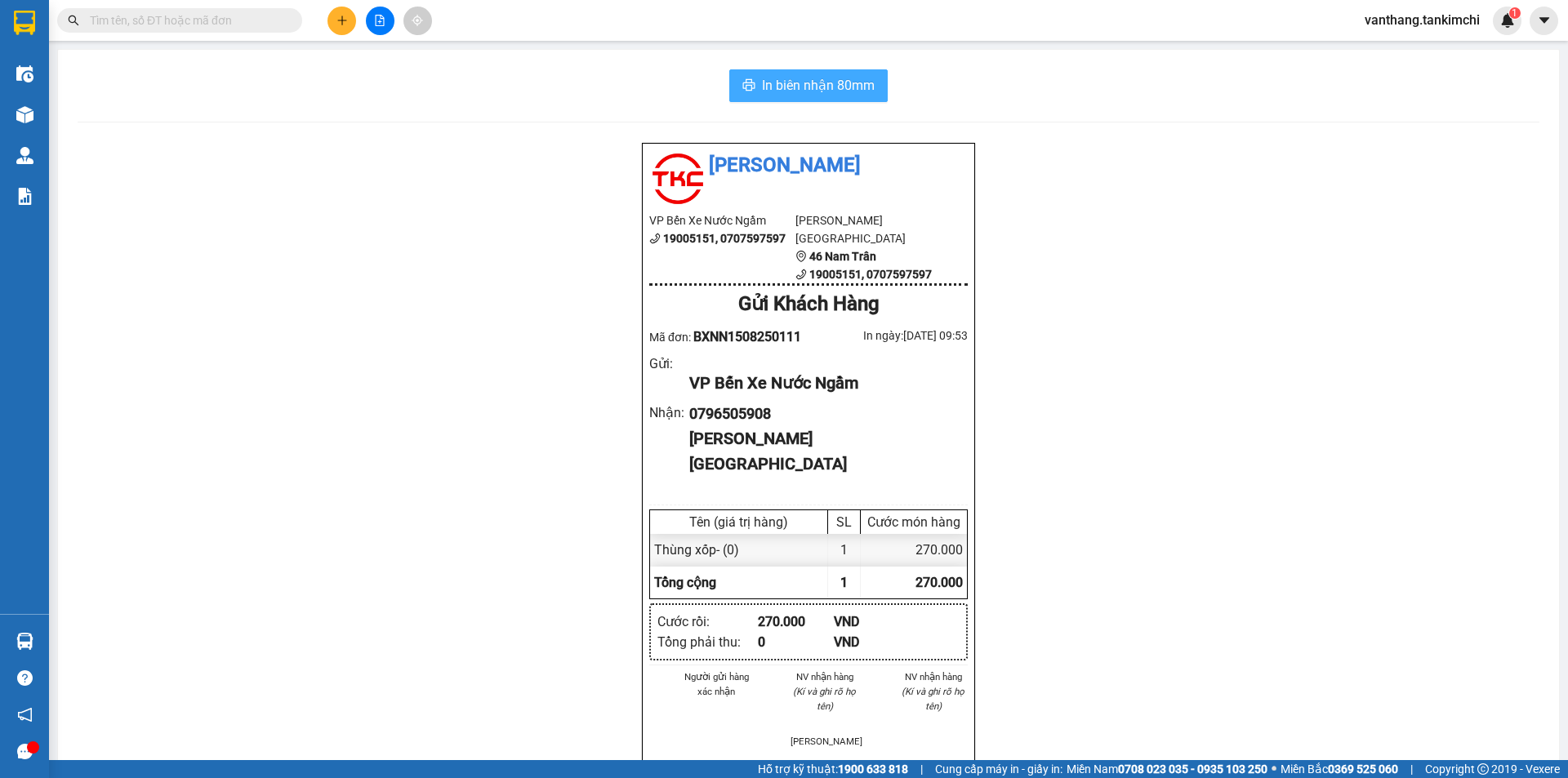
click at [791, 92] on span "In biên nhận 80mm" at bounding box center [818, 85] width 112 height 20
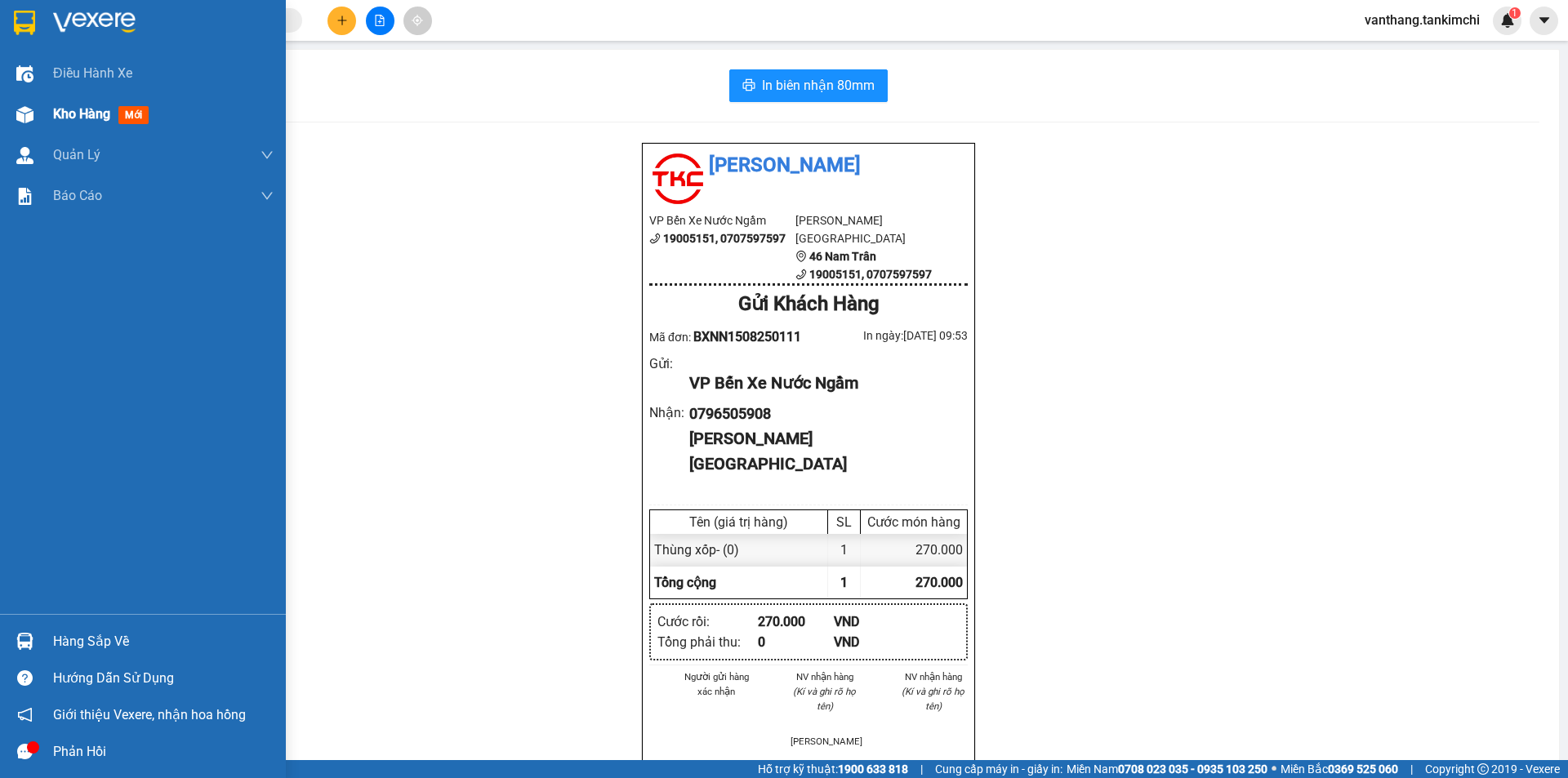
click at [67, 113] on span "Kho hàng" at bounding box center [81, 114] width 57 height 16
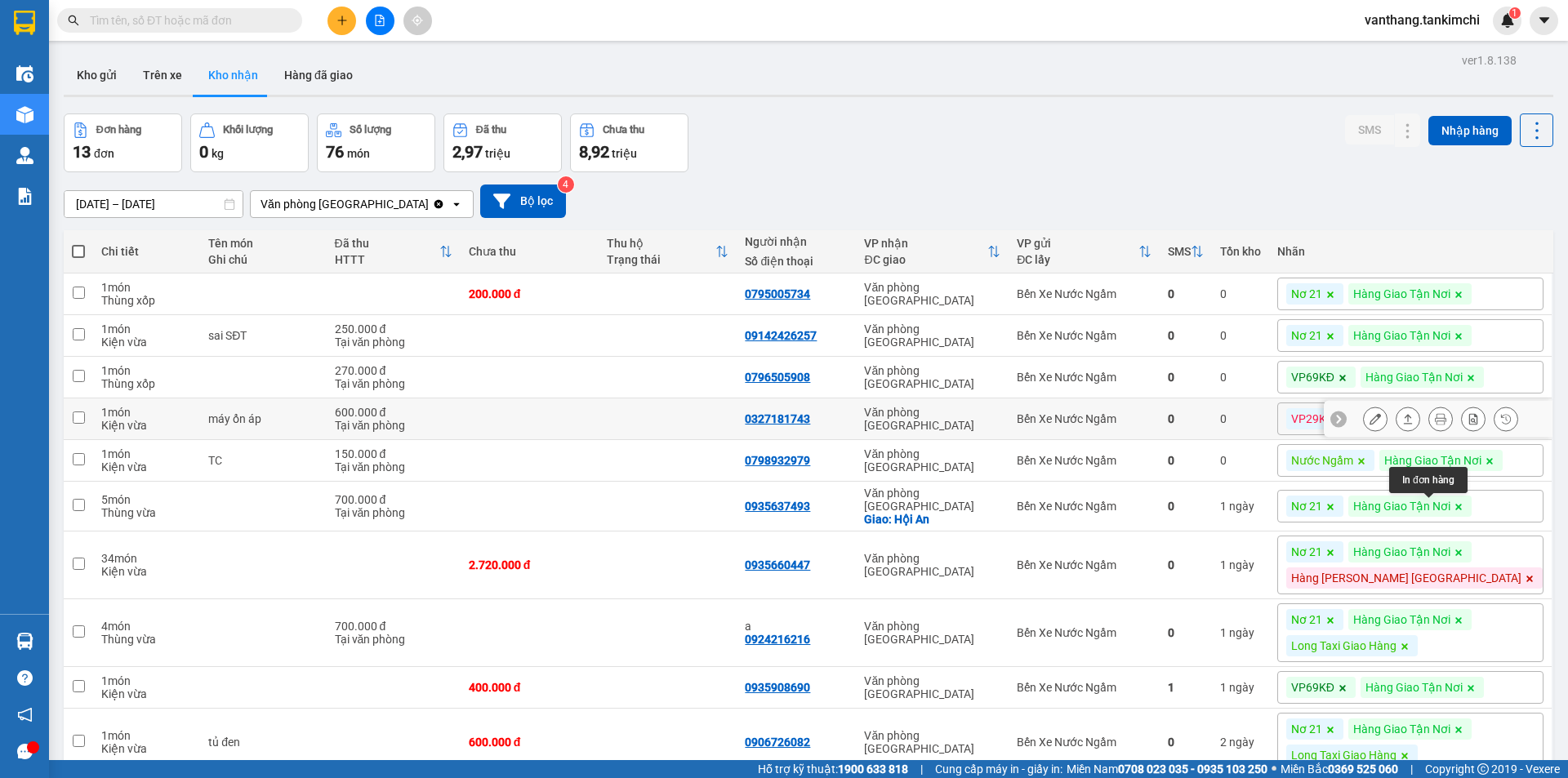
click at [1435, 425] on icon at bounding box center [1440, 418] width 11 height 11
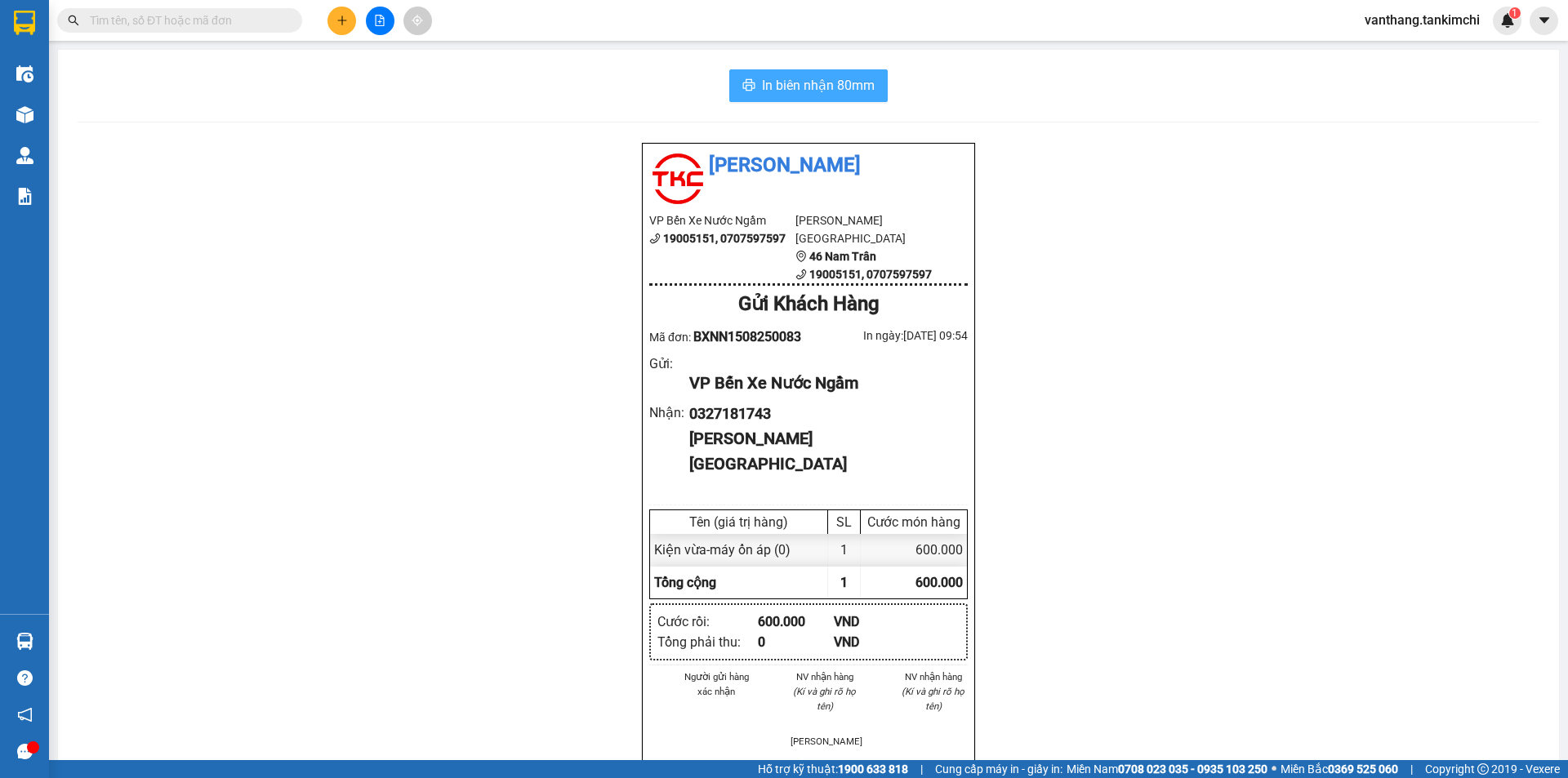
click at [798, 90] on span "In biên nhận 80mm" at bounding box center [818, 85] width 112 height 20
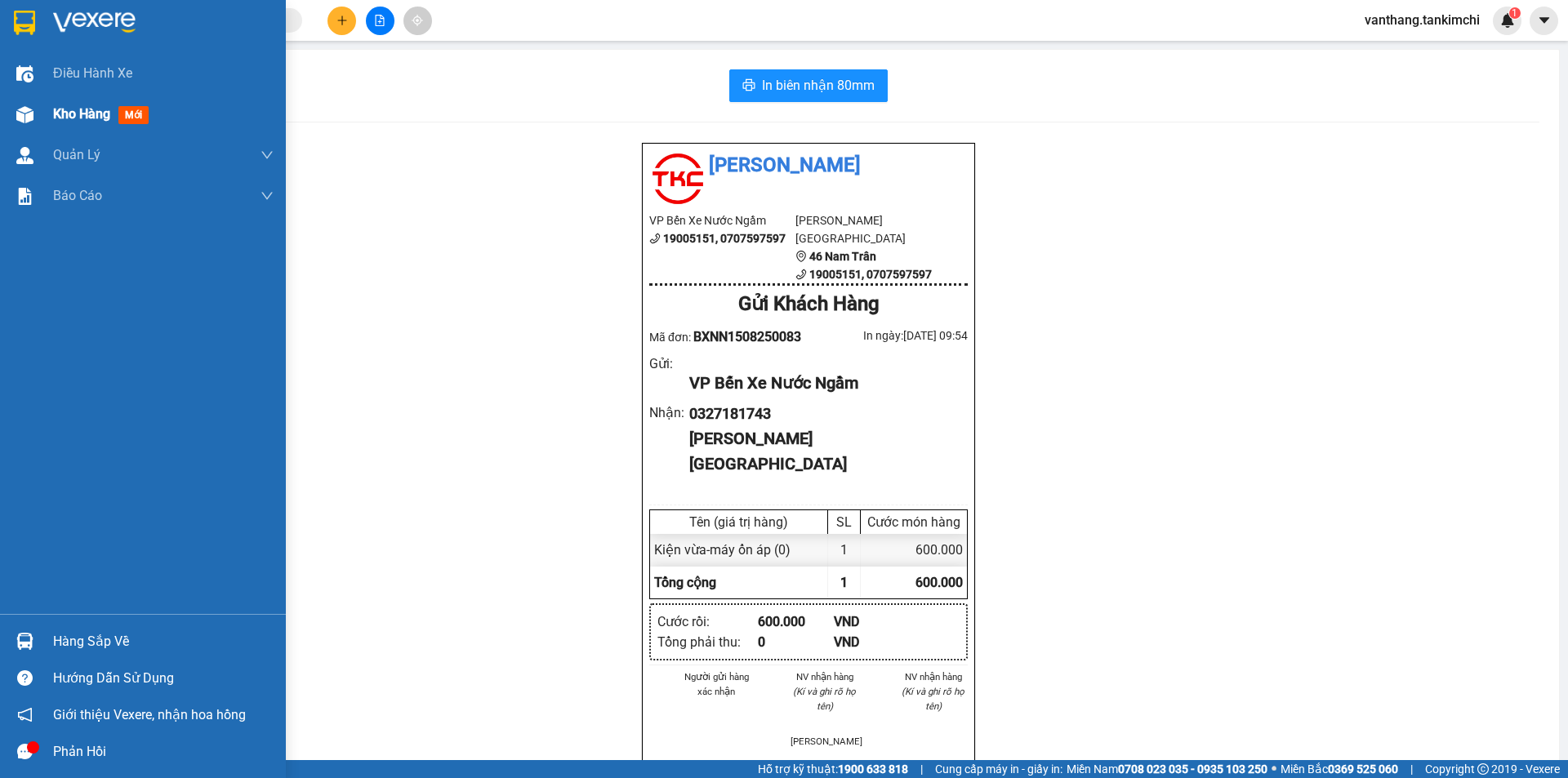
click at [82, 116] on span "Kho hàng" at bounding box center [81, 114] width 57 height 16
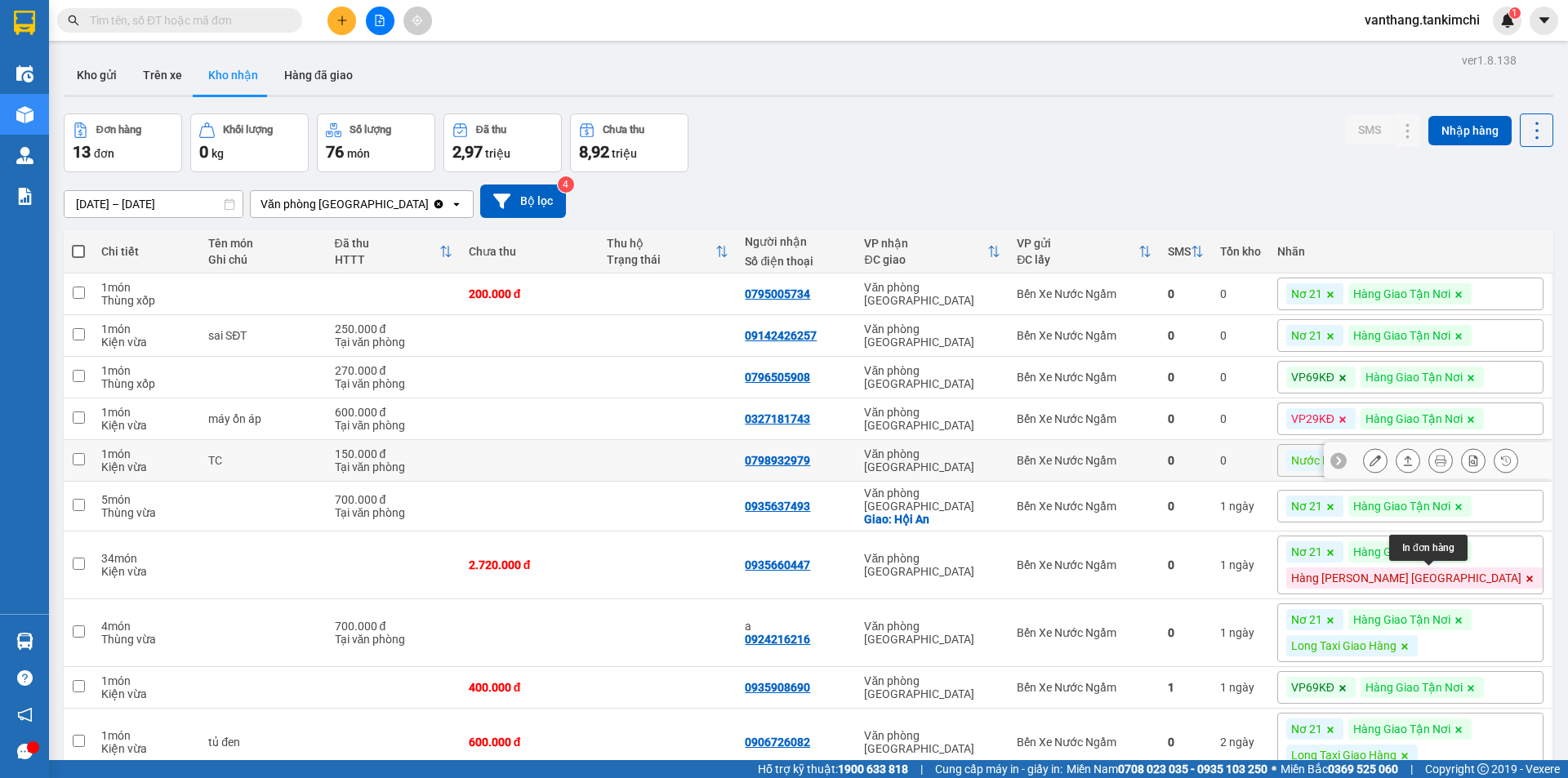
click at [1435, 466] on icon at bounding box center [1440, 460] width 11 height 11
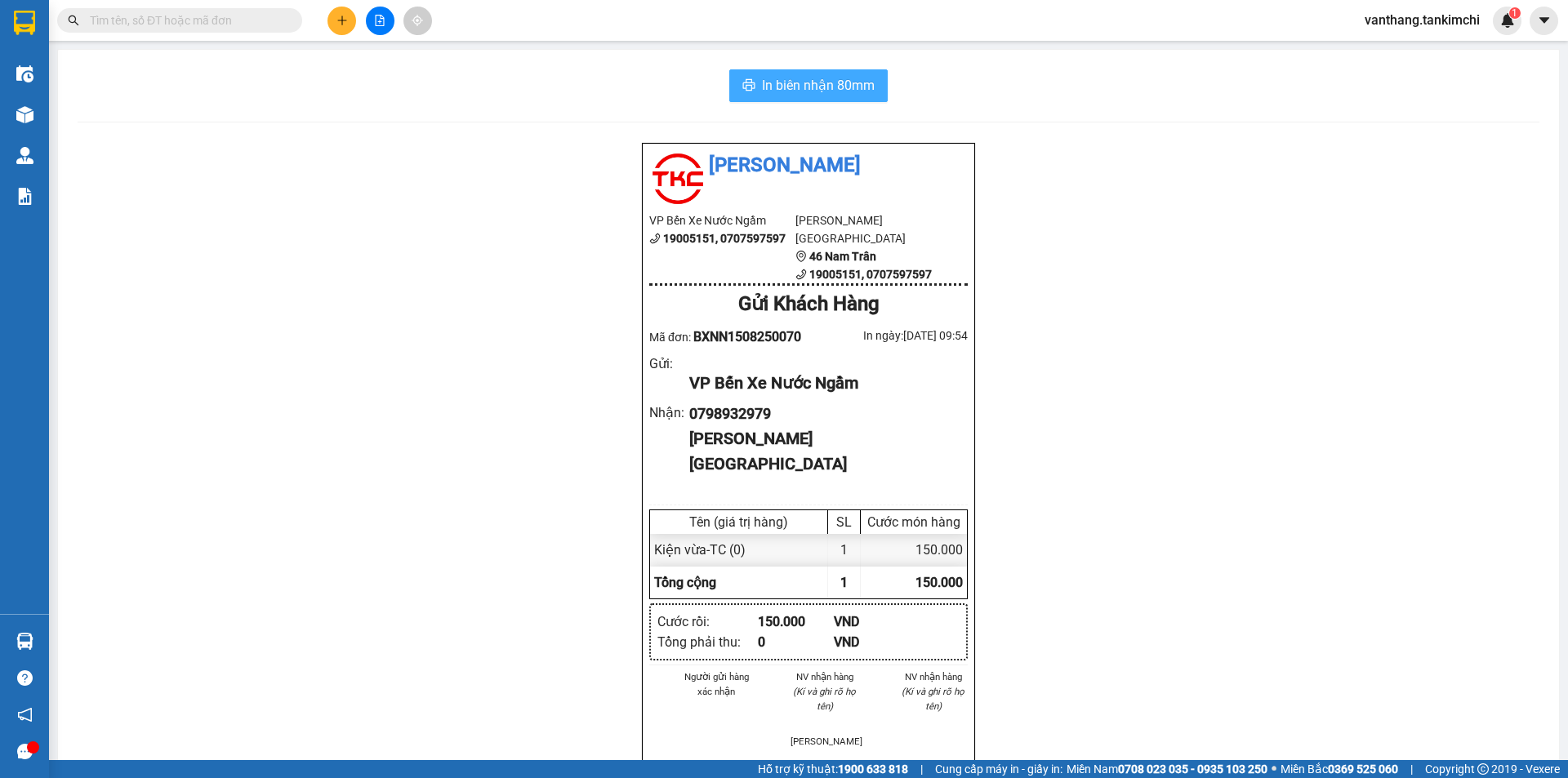
click at [801, 94] on span "In biên nhận 80mm" at bounding box center [818, 85] width 112 height 20
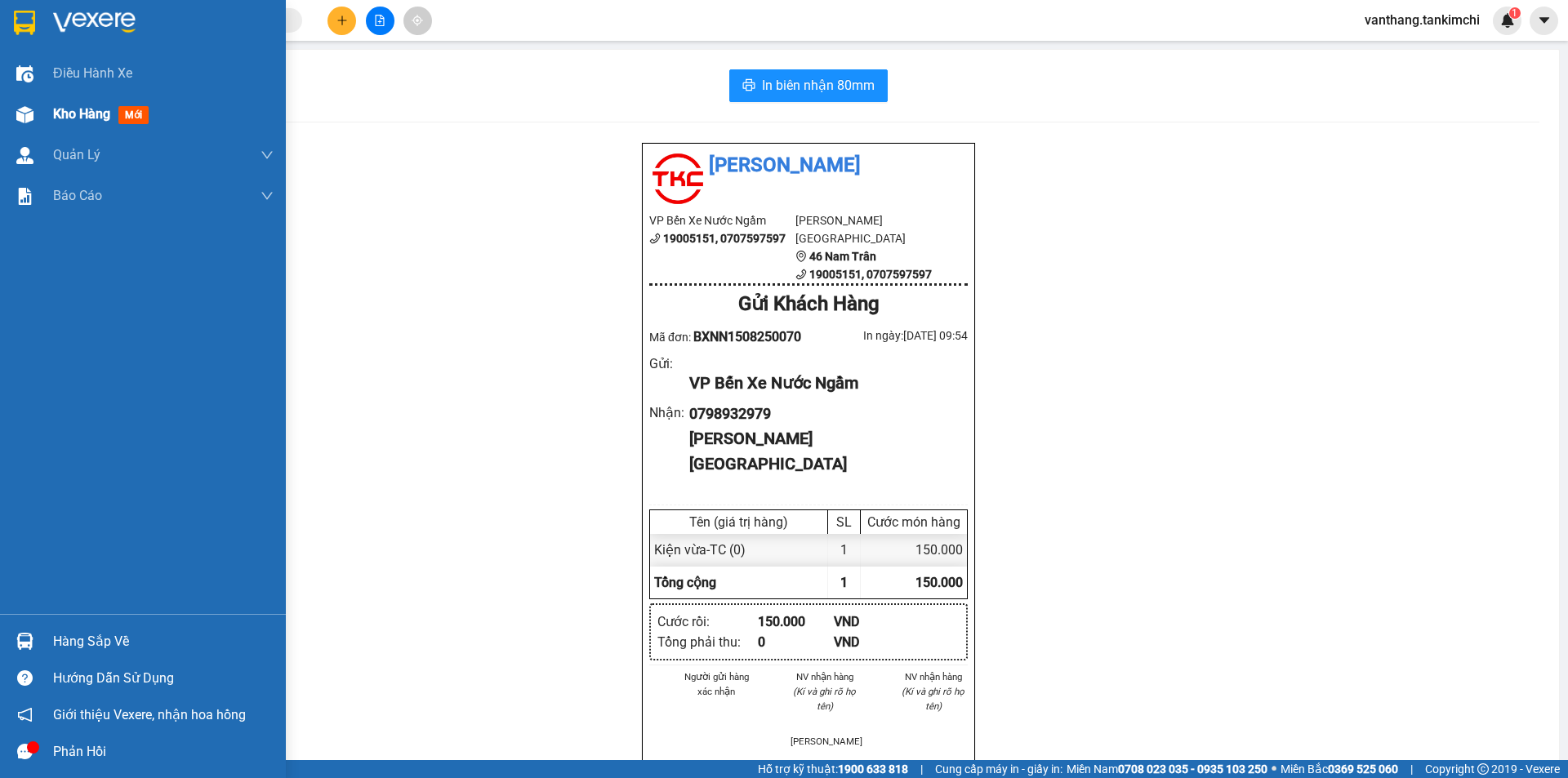
click at [77, 117] on span "Kho hàng" at bounding box center [81, 114] width 57 height 16
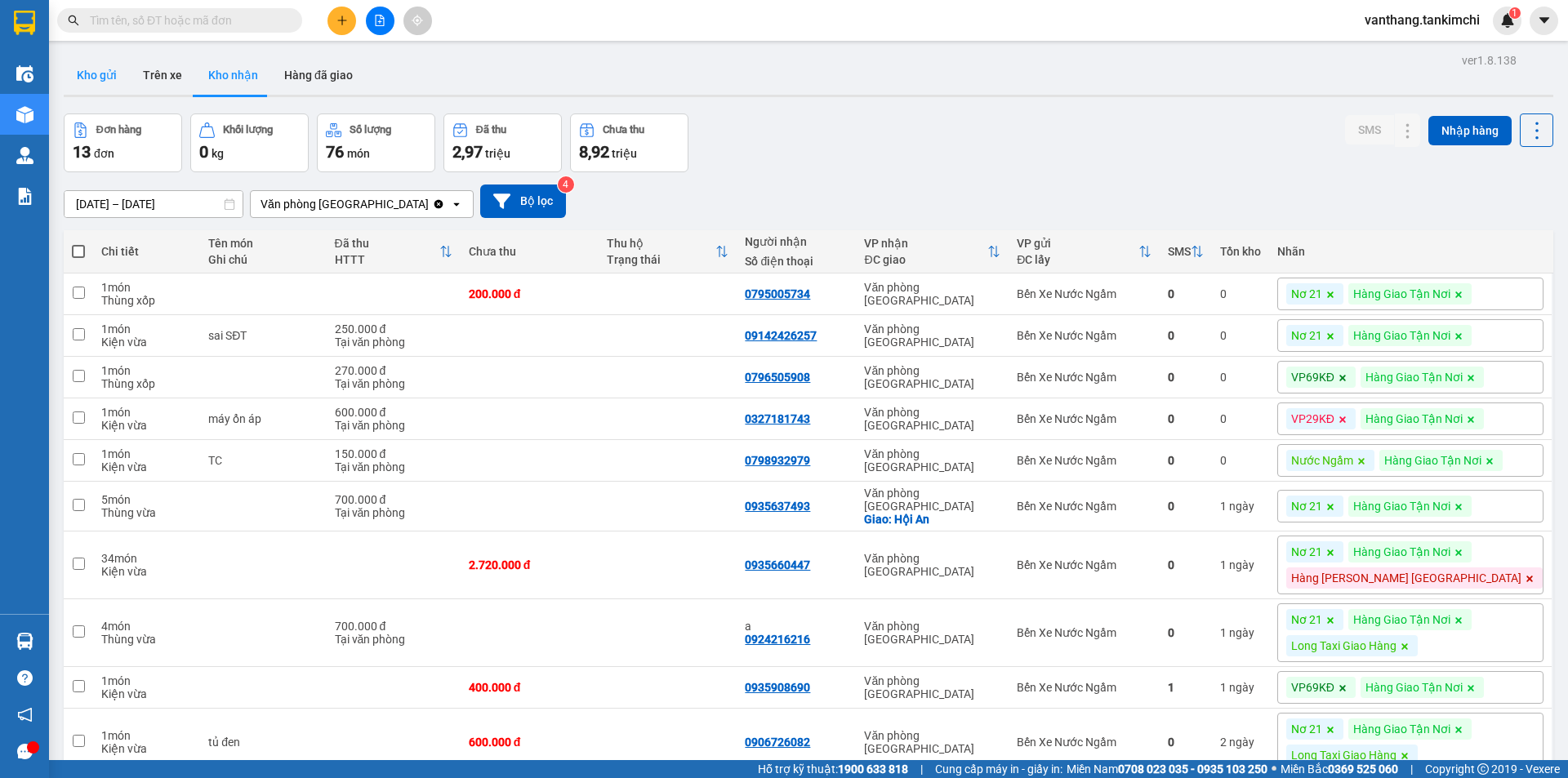
click at [95, 74] on button "Kho gửi" at bounding box center [97, 75] width 66 height 39
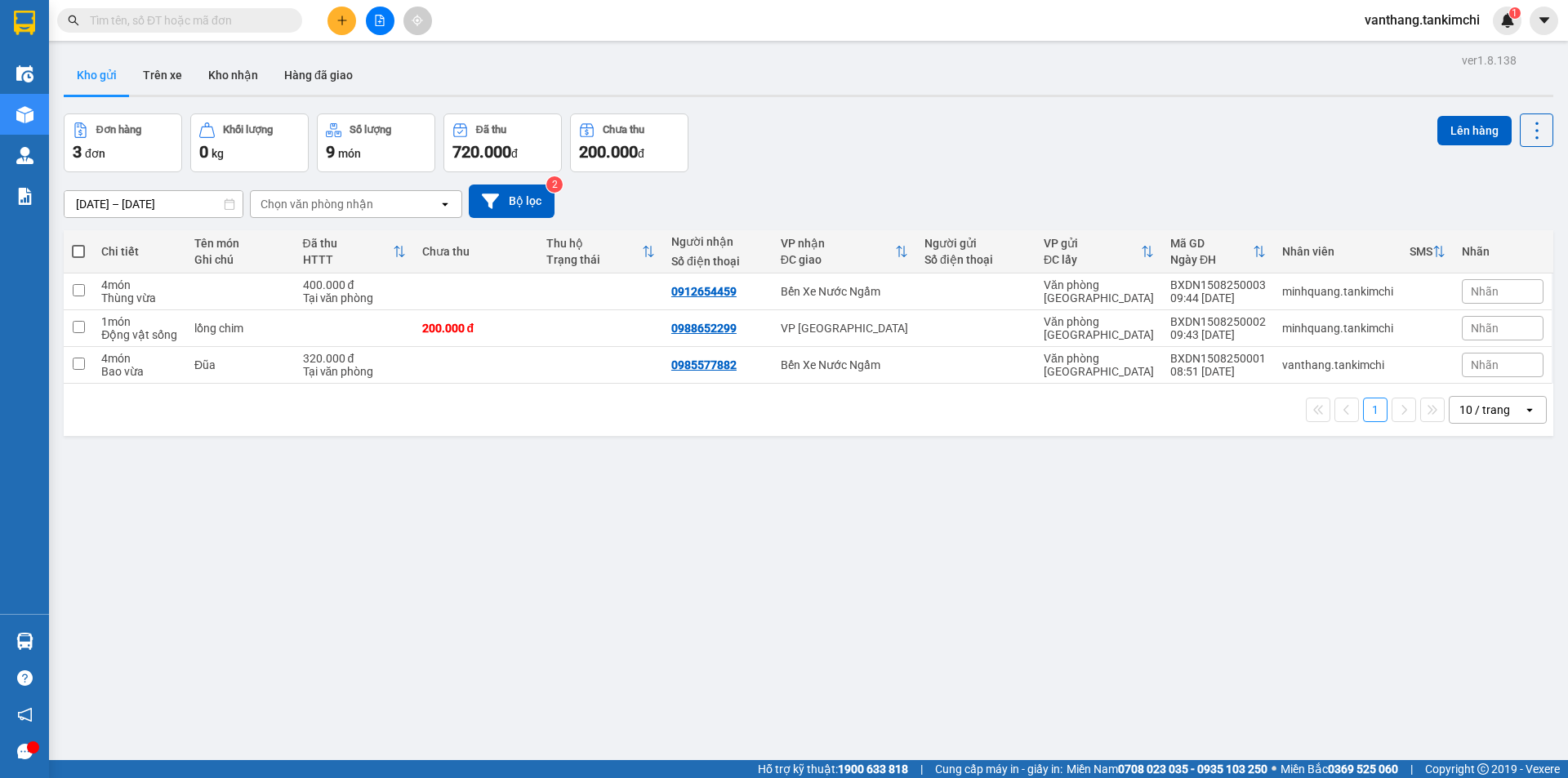
click at [125, 22] on input "text" at bounding box center [186, 20] width 193 height 18
paste input "0987306824"
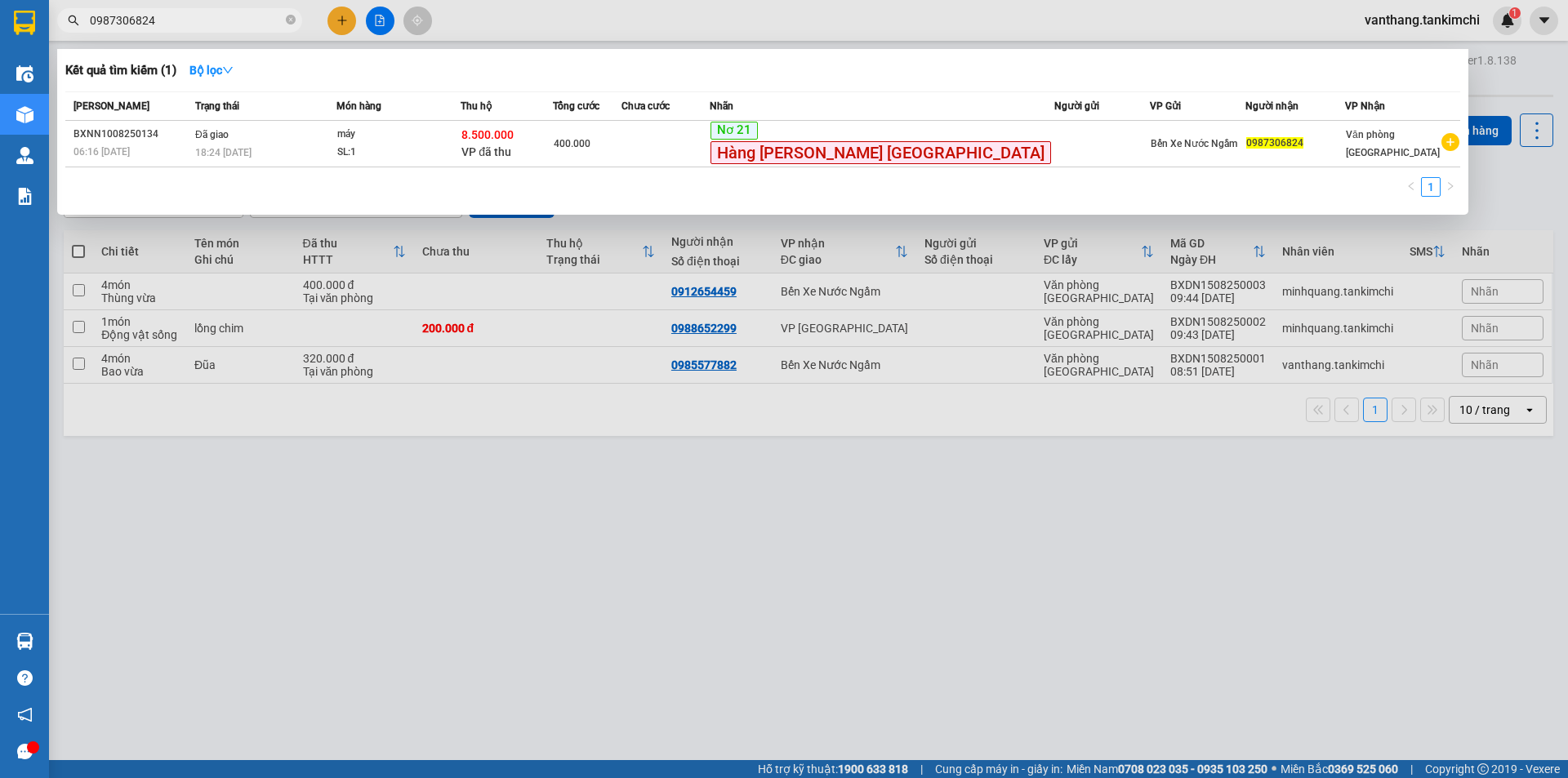
drag, startPoint x: 173, startPoint y: 27, endPoint x: 71, endPoint y: 43, distance: 103.2
click at [71, 35] on div "Kết quả tìm kiếm ( 1 ) Bộ lọc Mã ĐH Trạng thái Món hàng Thu hộ Tổng cước Chưa c…" at bounding box center [159, 20] width 319 height 29
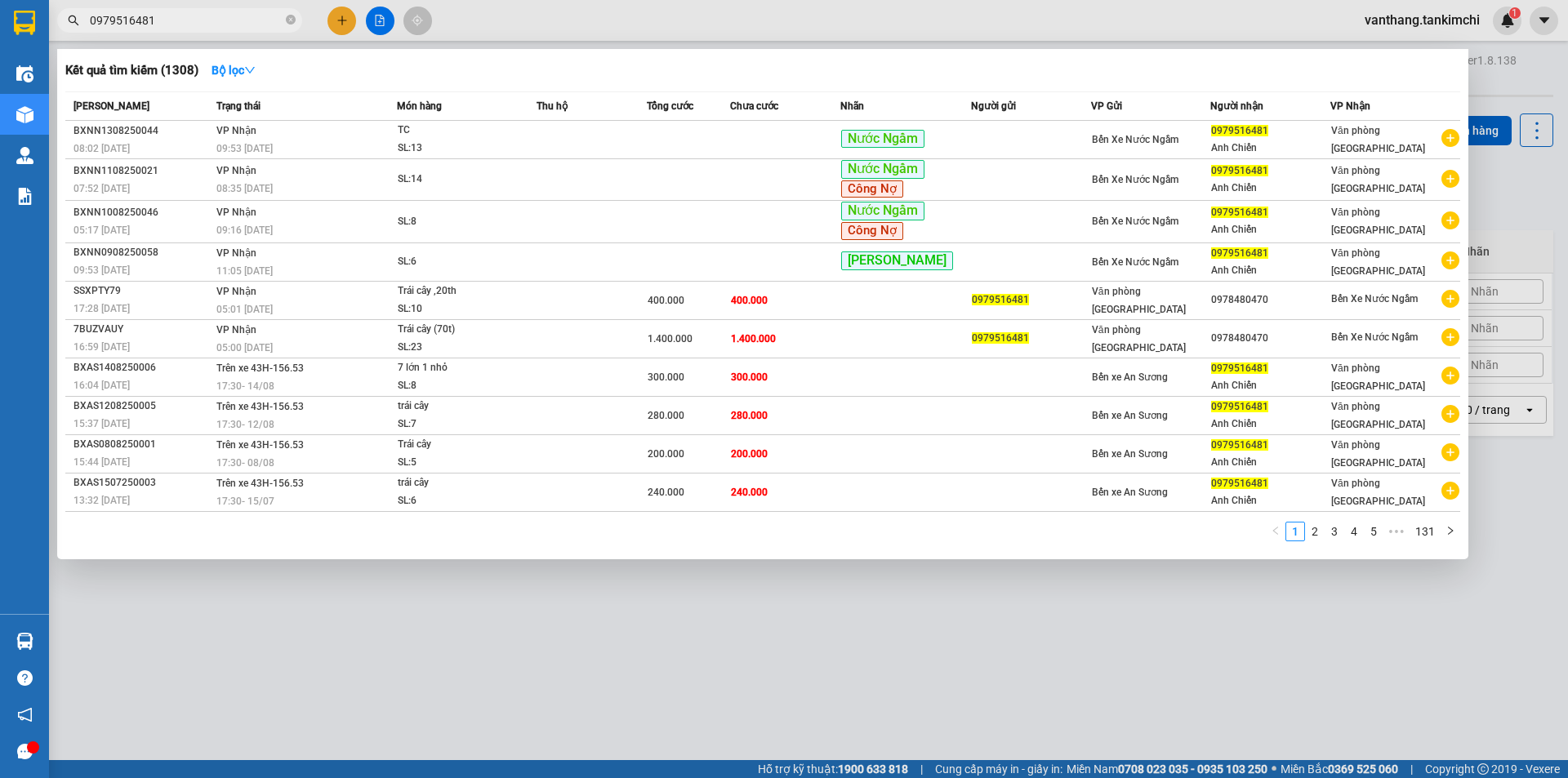
drag, startPoint x: 155, startPoint y: 17, endPoint x: 54, endPoint y: 36, distance: 102.8
click at [54, 35] on div "Kết quả tìm kiếm ( 1308 ) Bộ lọc Mã ĐH Trạng thái Món hàng Thu hộ Tổng cước Chư…" at bounding box center [159, 20] width 319 height 29
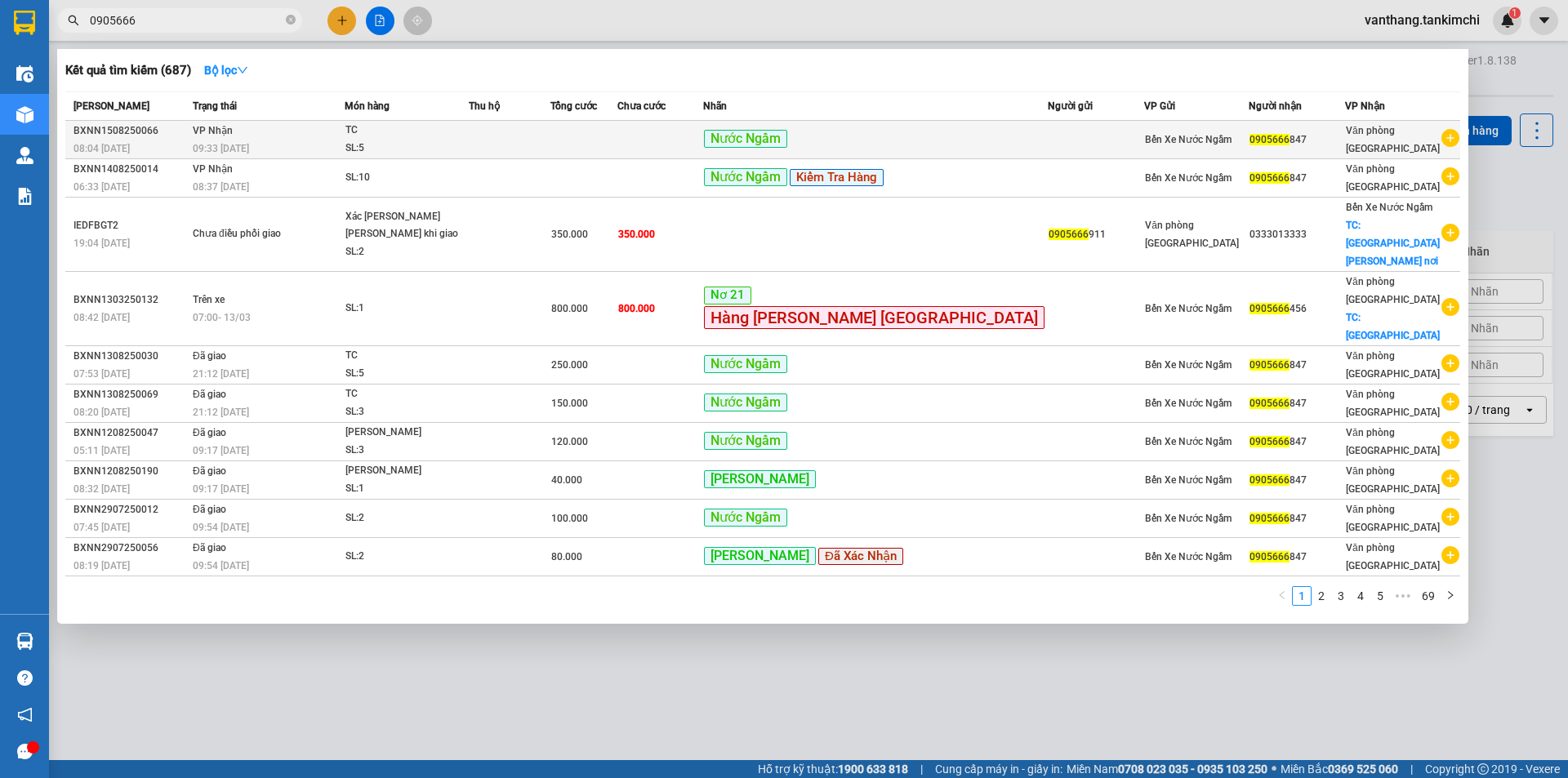
type input "0905666"
click at [617, 144] on td at bounding box center [583, 140] width 66 height 39
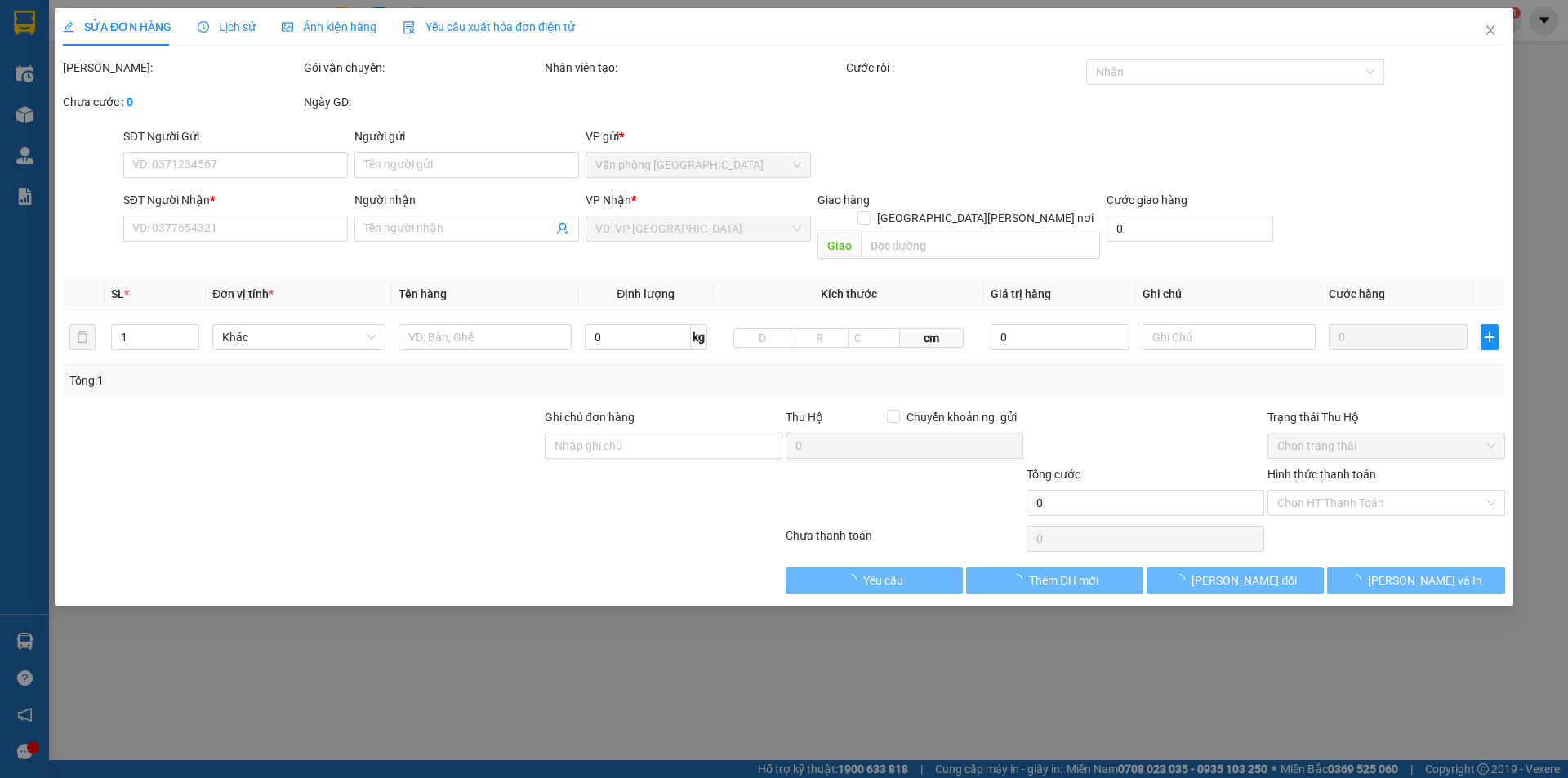
type input "0905666847"
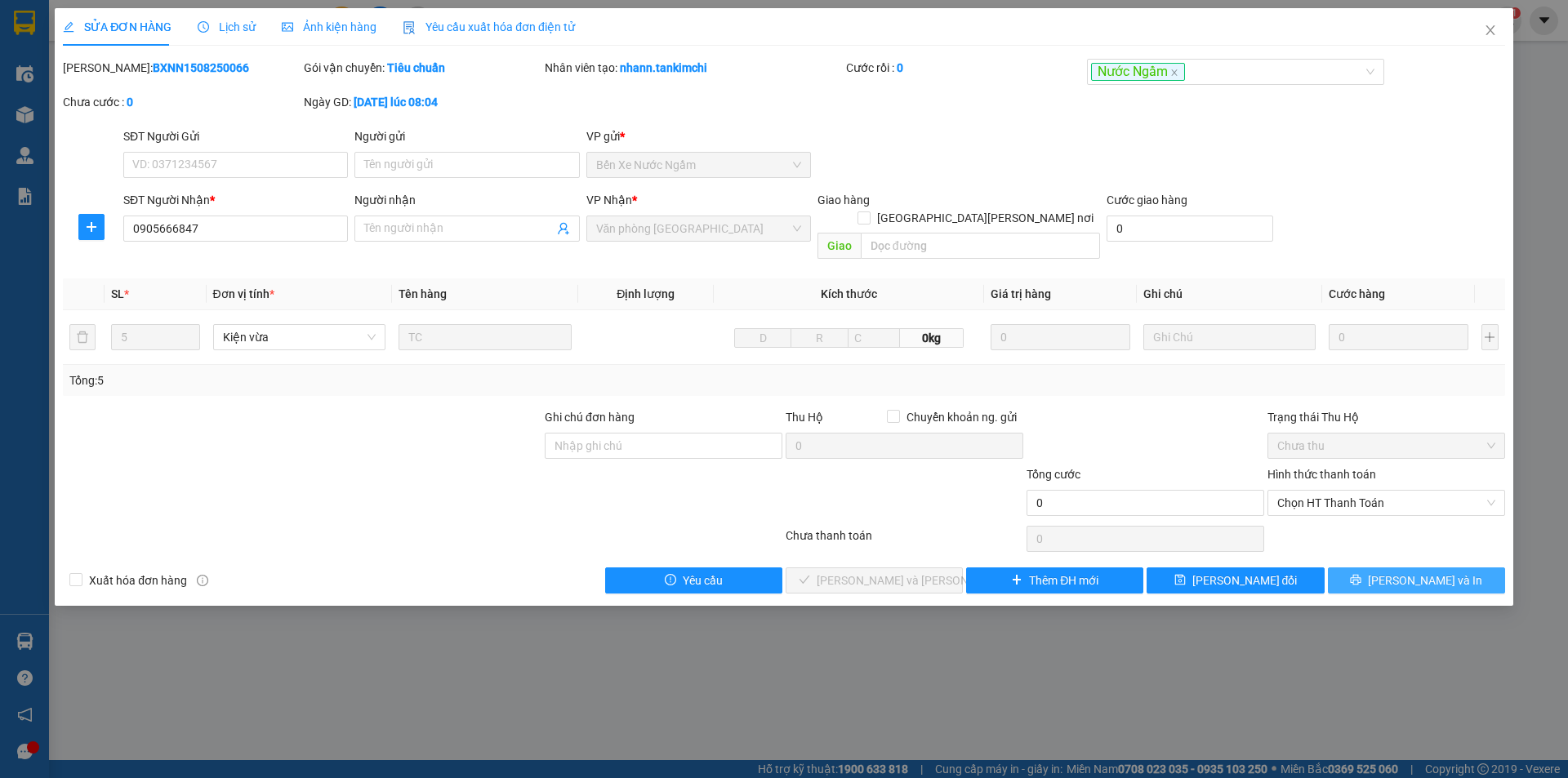
click at [1424, 571] on span "[PERSON_NAME] và In" at bounding box center [1425, 580] width 114 height 18
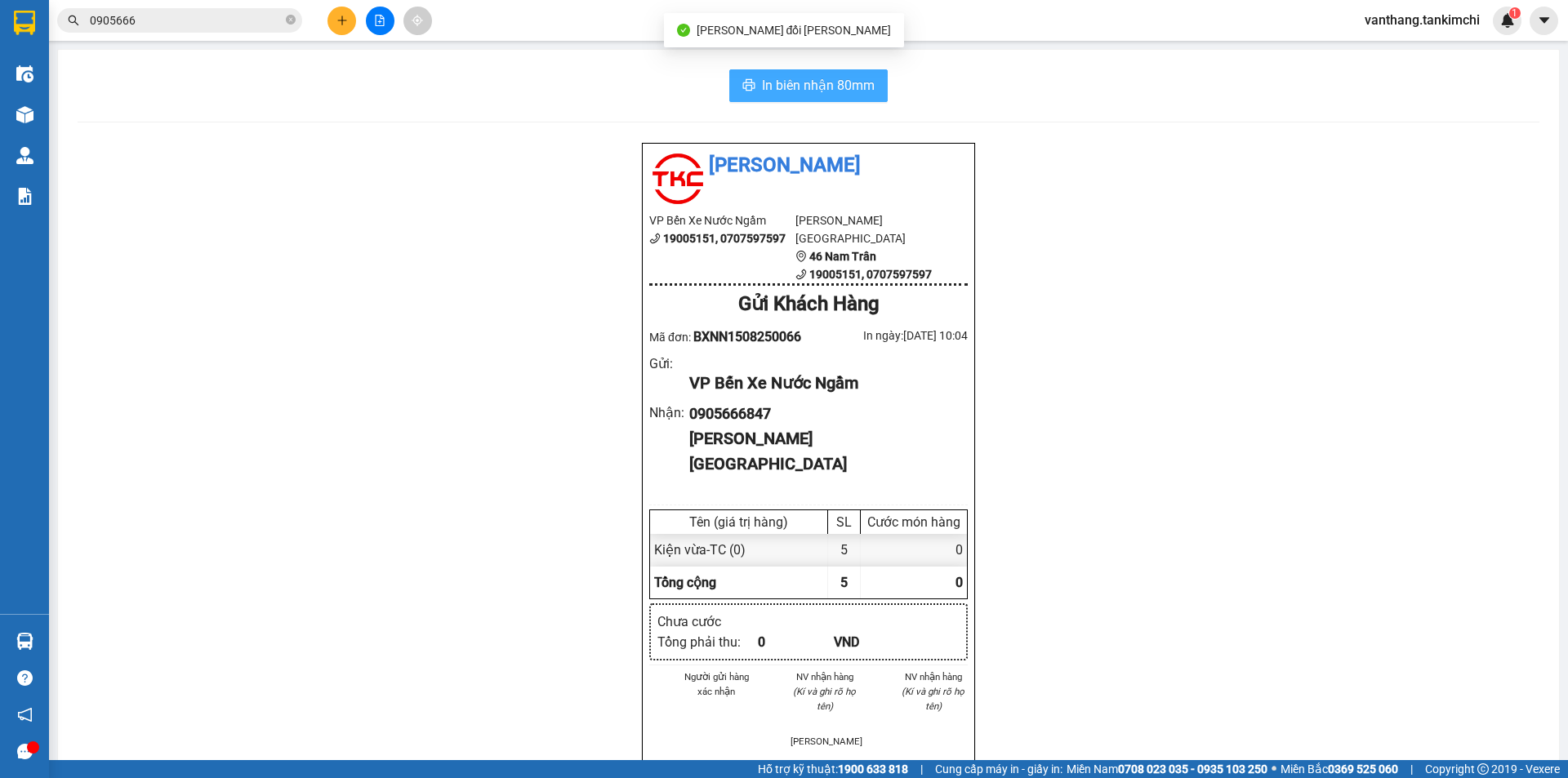
click at [860, 80] on span "In biên nhận 80mm" at bounding box center [818, 85] width 112 height 20
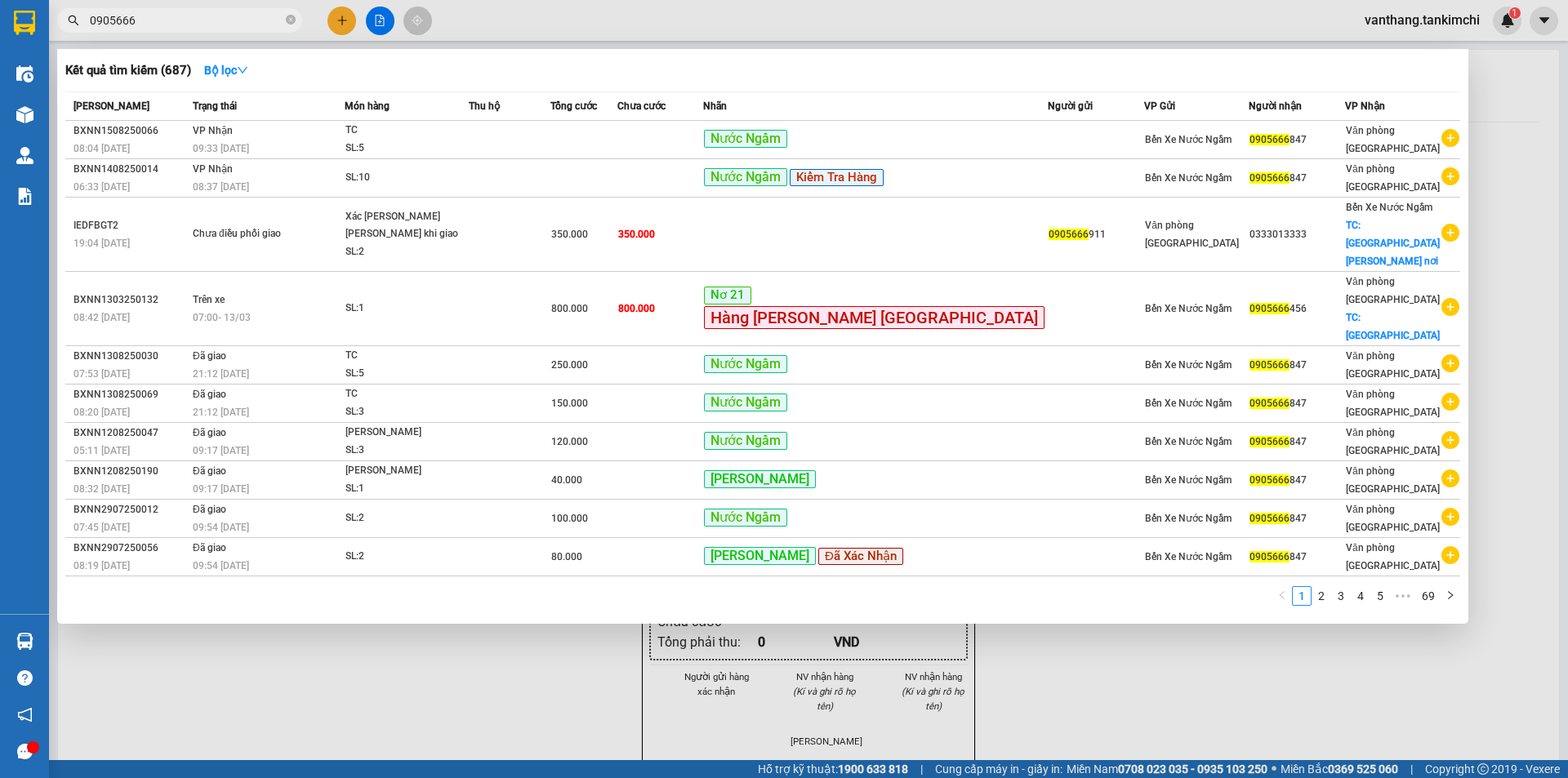
drag, startPoint x: 148, startPoint y: 21, endPoint x: 87, endPoint y: 27, distance: 61.3
click at [87, 27] on span "0905666" at bounding box center [179, 20] width 245 height 25
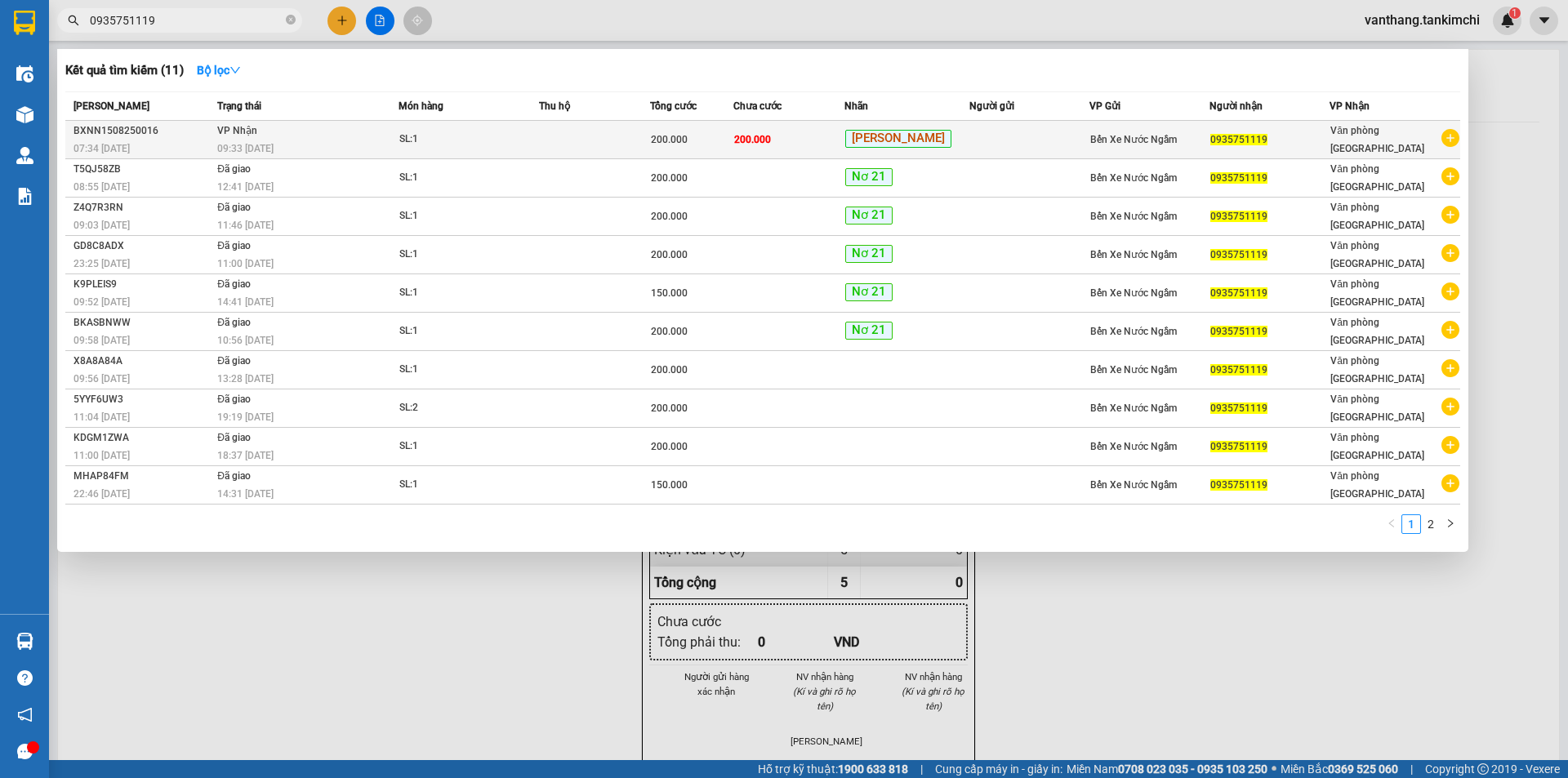
type input "0935751119"
click at [562, 144] on td at bounding box center [594, 140] width 111 height 39
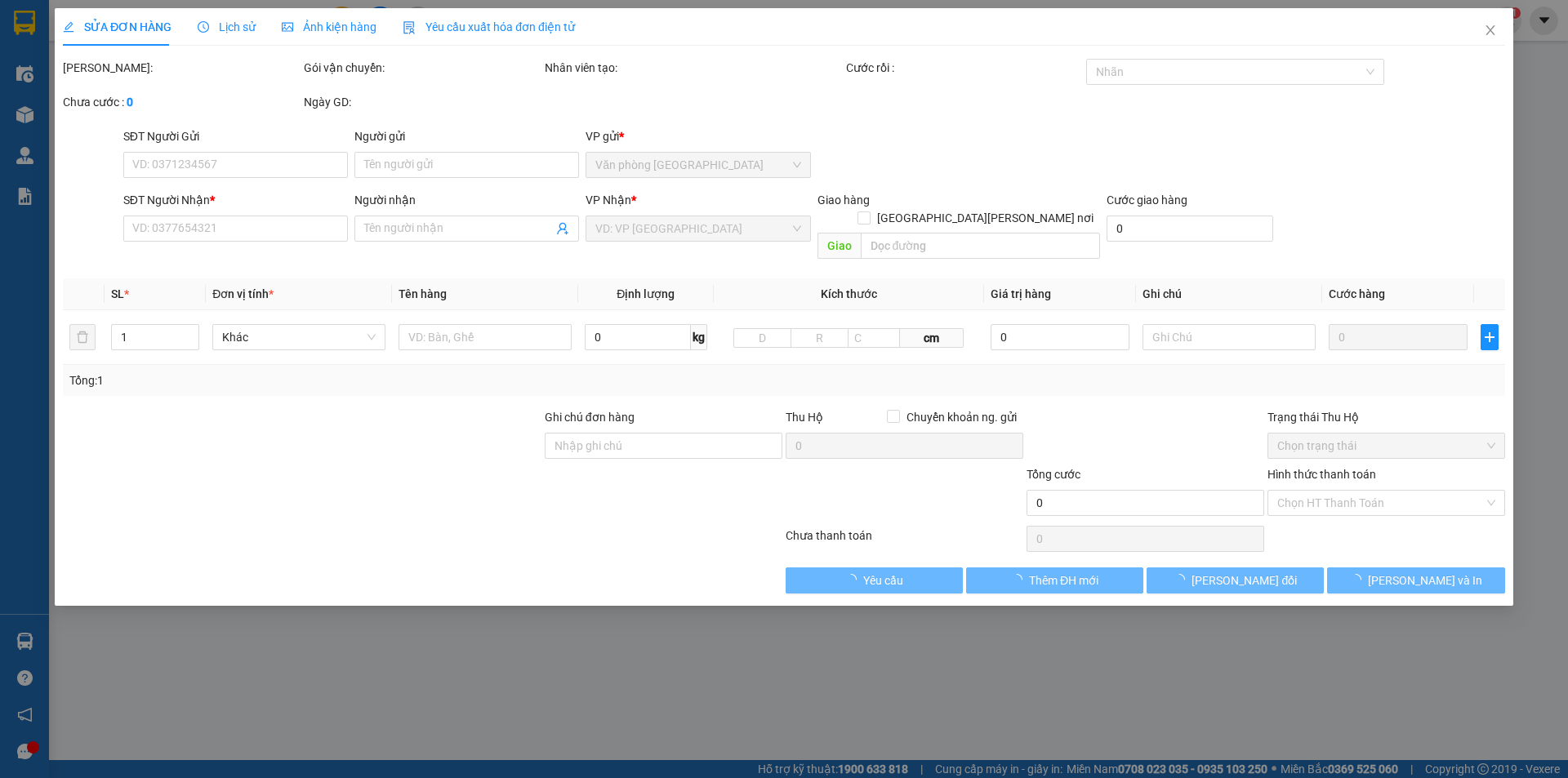
type input "0935751119"
type input "200.000"
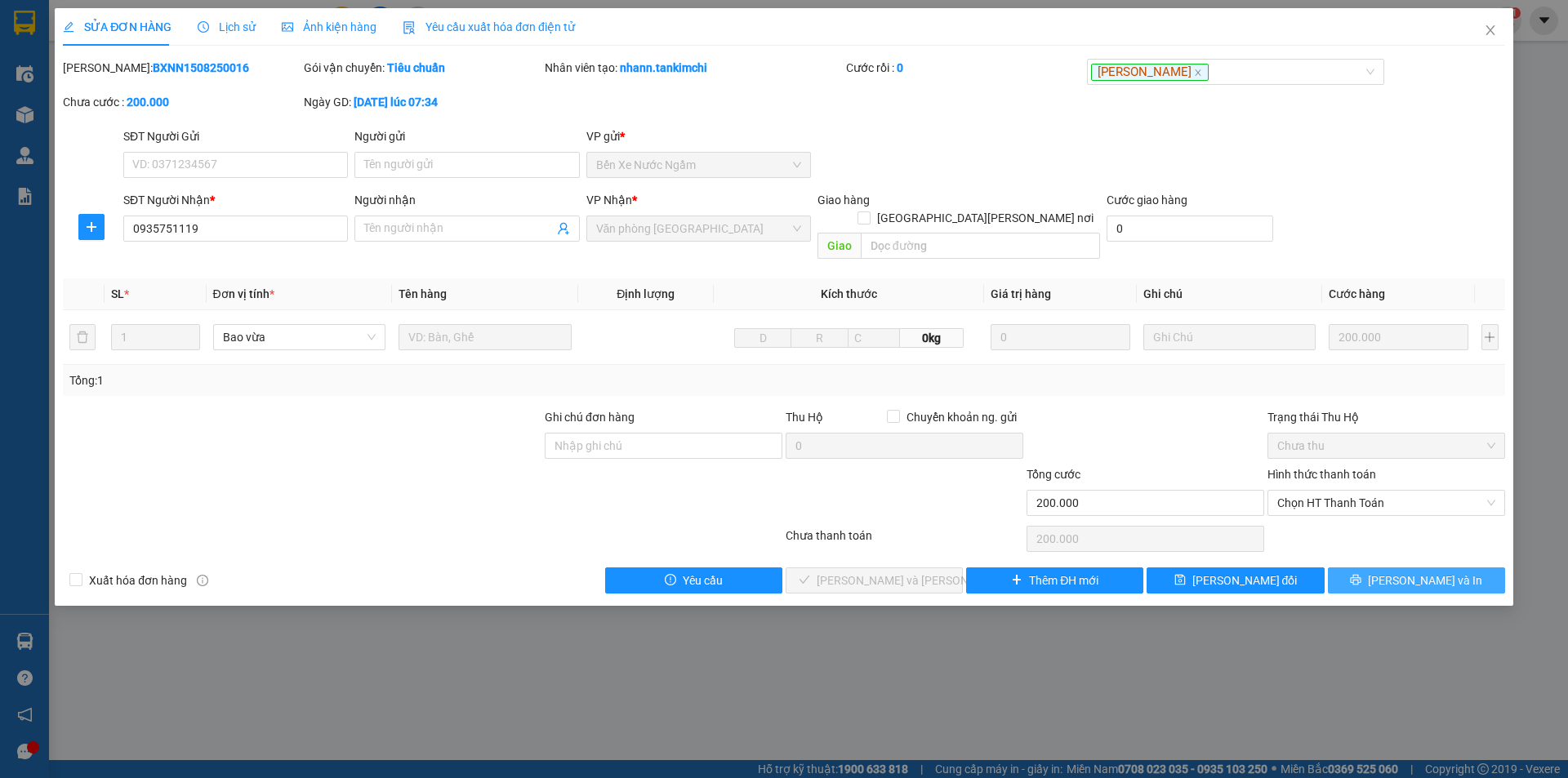
click at [1360, 567] on button "[PERSON_NAME] và In" at bounding box center [1416, 581] width 177 height 26
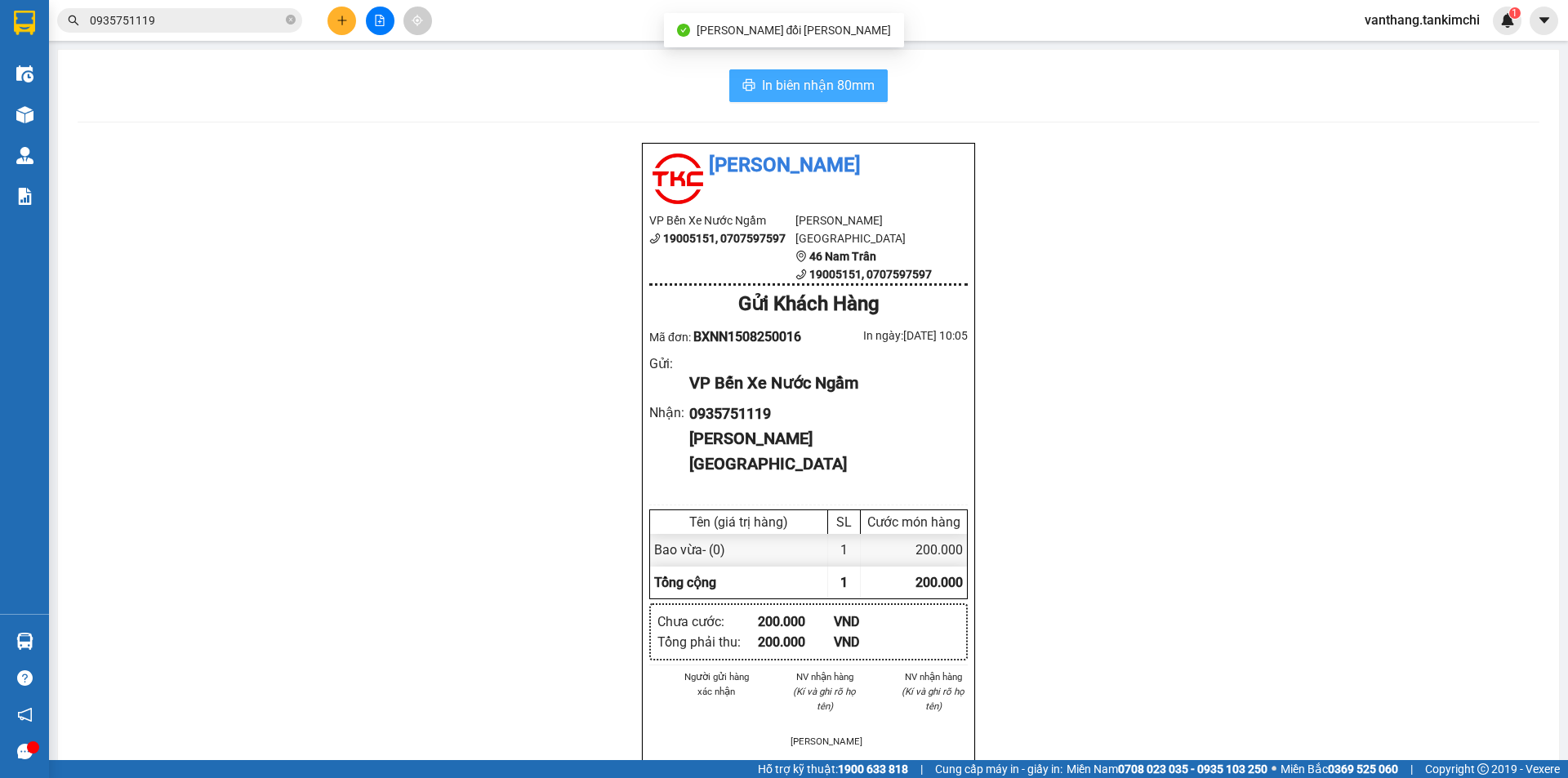
click at [861, 92] on span "In biên nhận 80mm" at bounding box center [818, 85] width 112 height 20
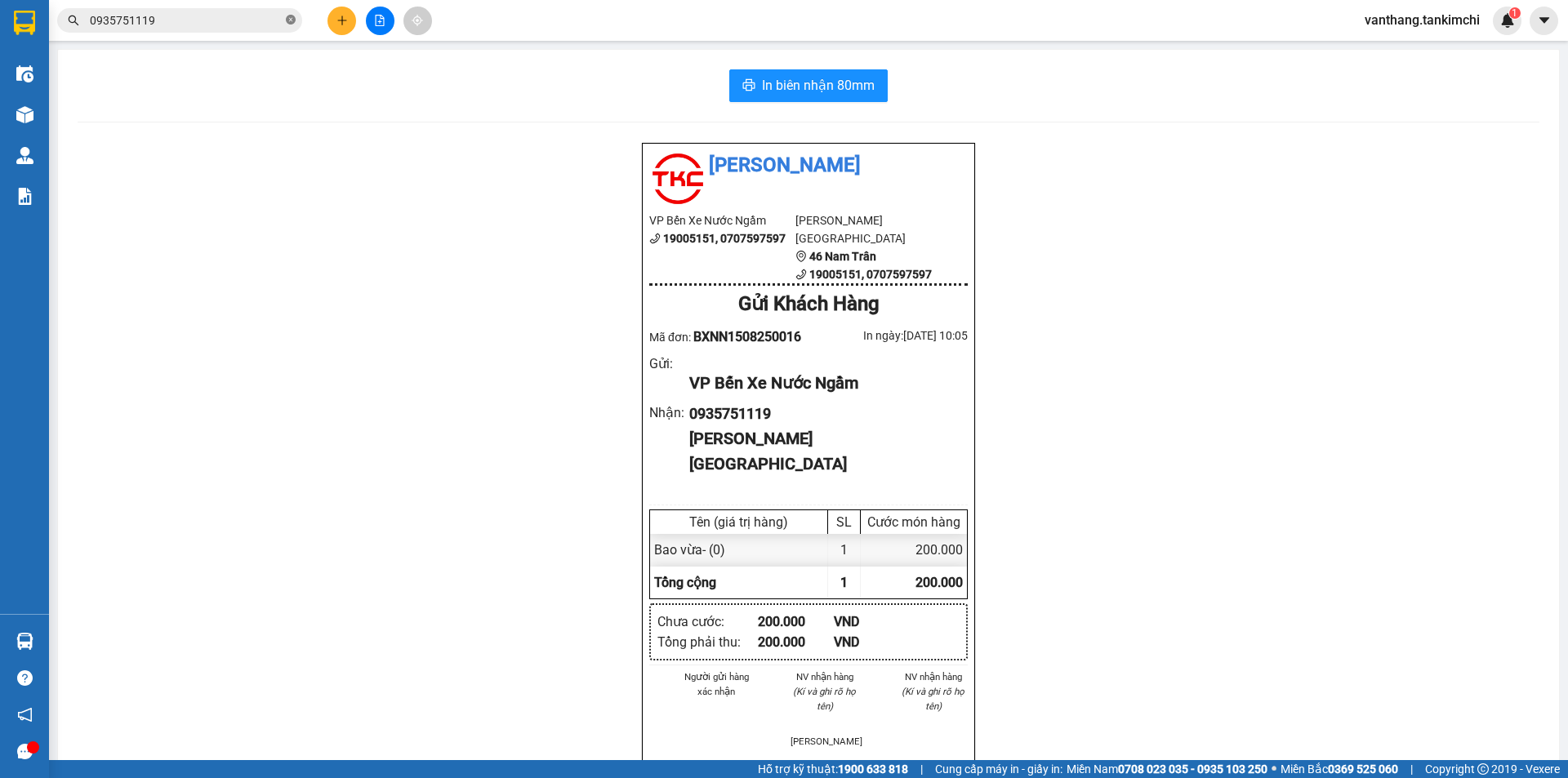
click at [289, 19] on icon "close-circle" at bounding box center [290, 19] width 10 height 10
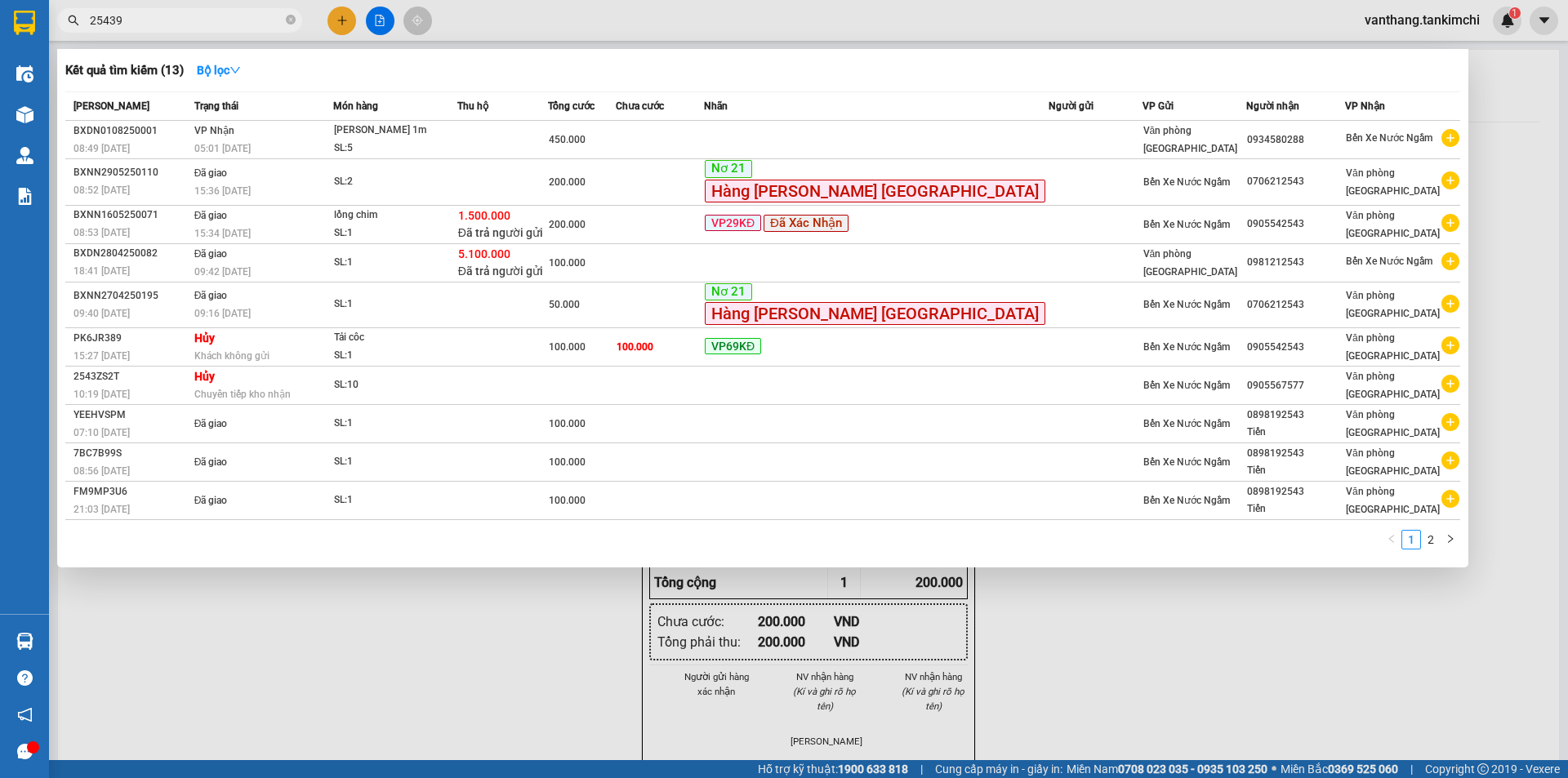
type input "254399"
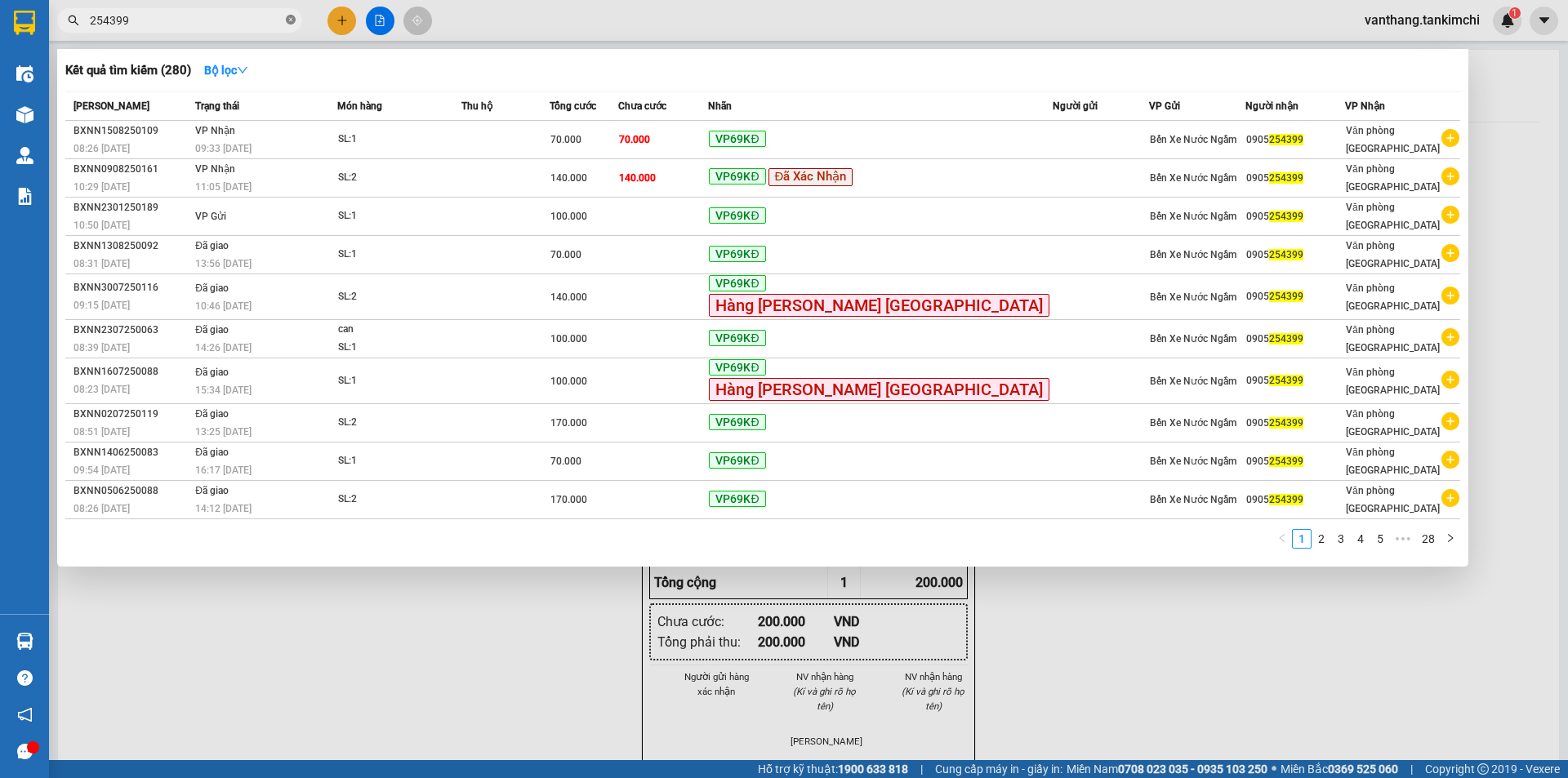
click at [288, 17] on icon "close-circle" at bounding box center [290, 19] width 10 height 10
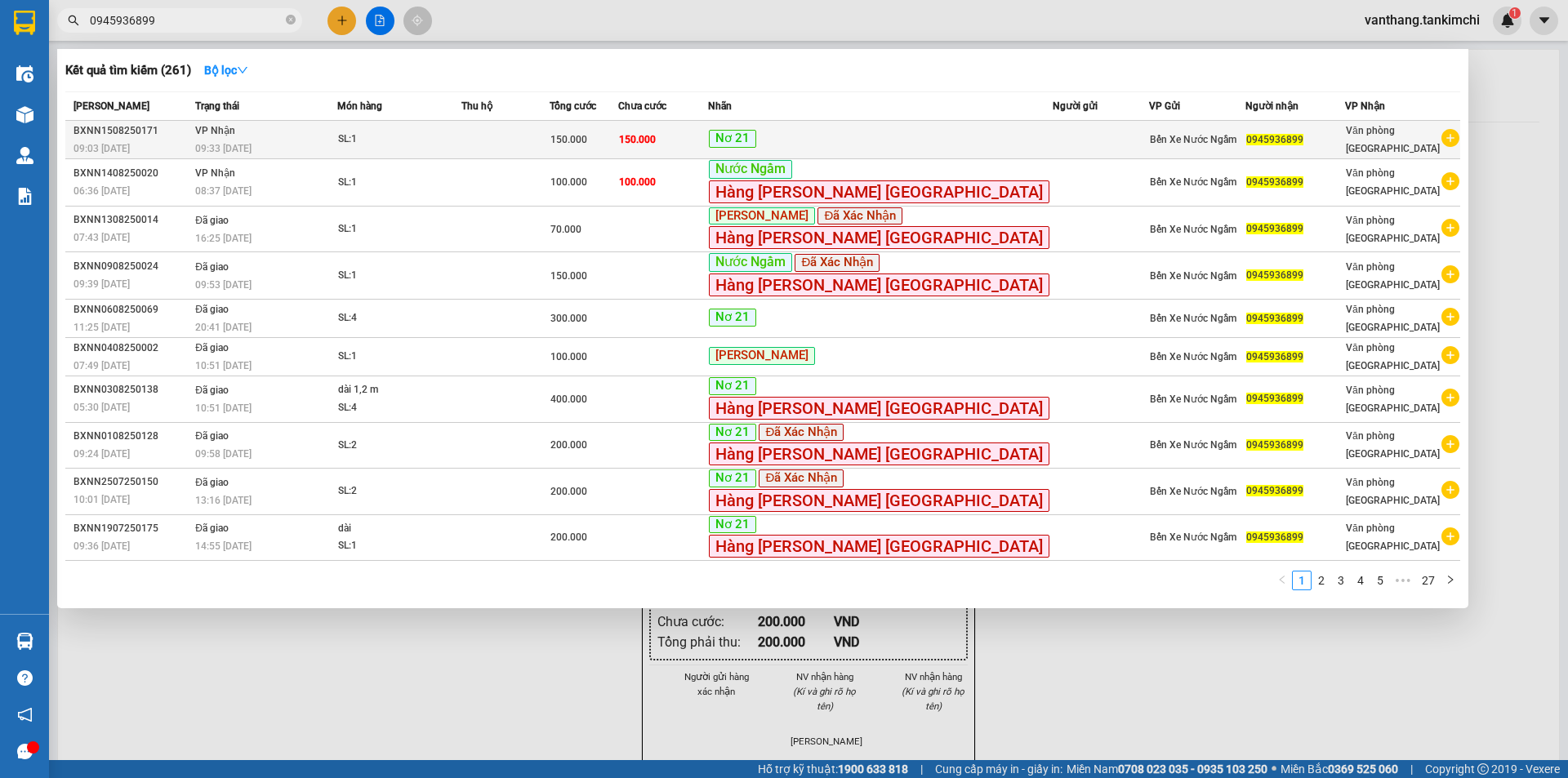
type input "0945936899"
click at [461, 137] on span "SL: 1" at bounding box center [399, 139] width 123 height 18
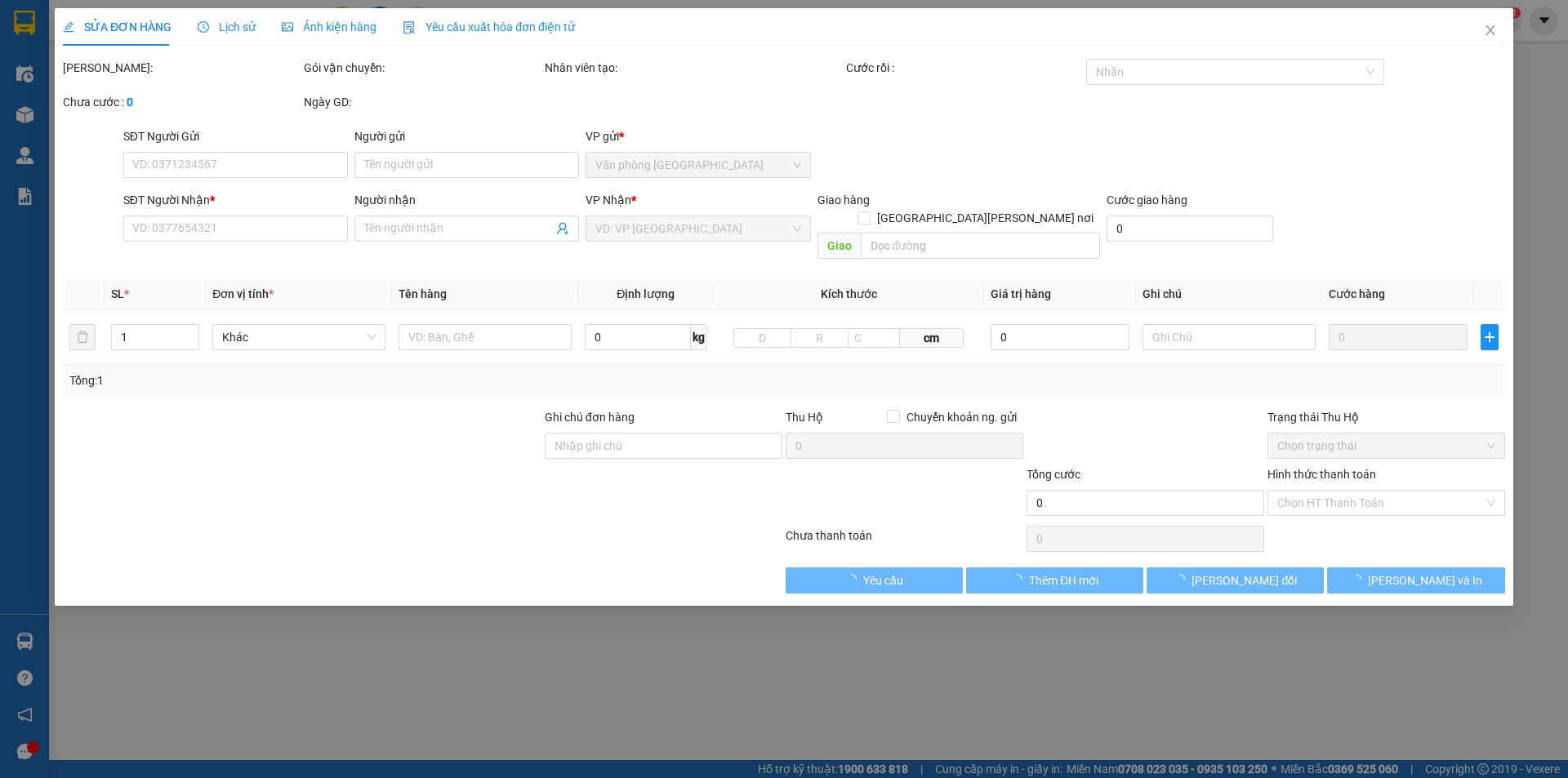
type input "0945936899"
type input "150.000"
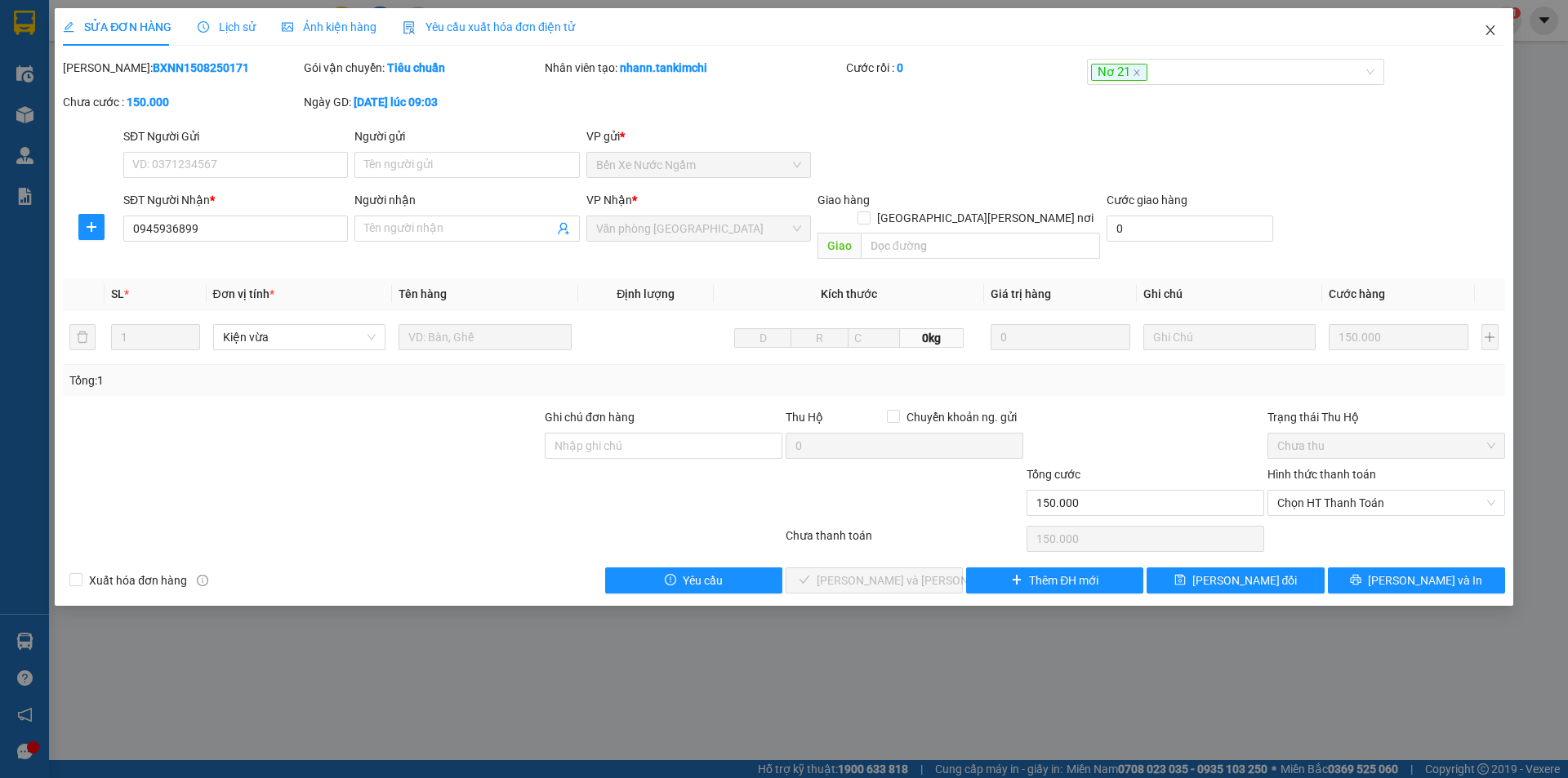
click at [1496, 32] on icon "close" at bounding box center [1490, 30] width 13 height 13
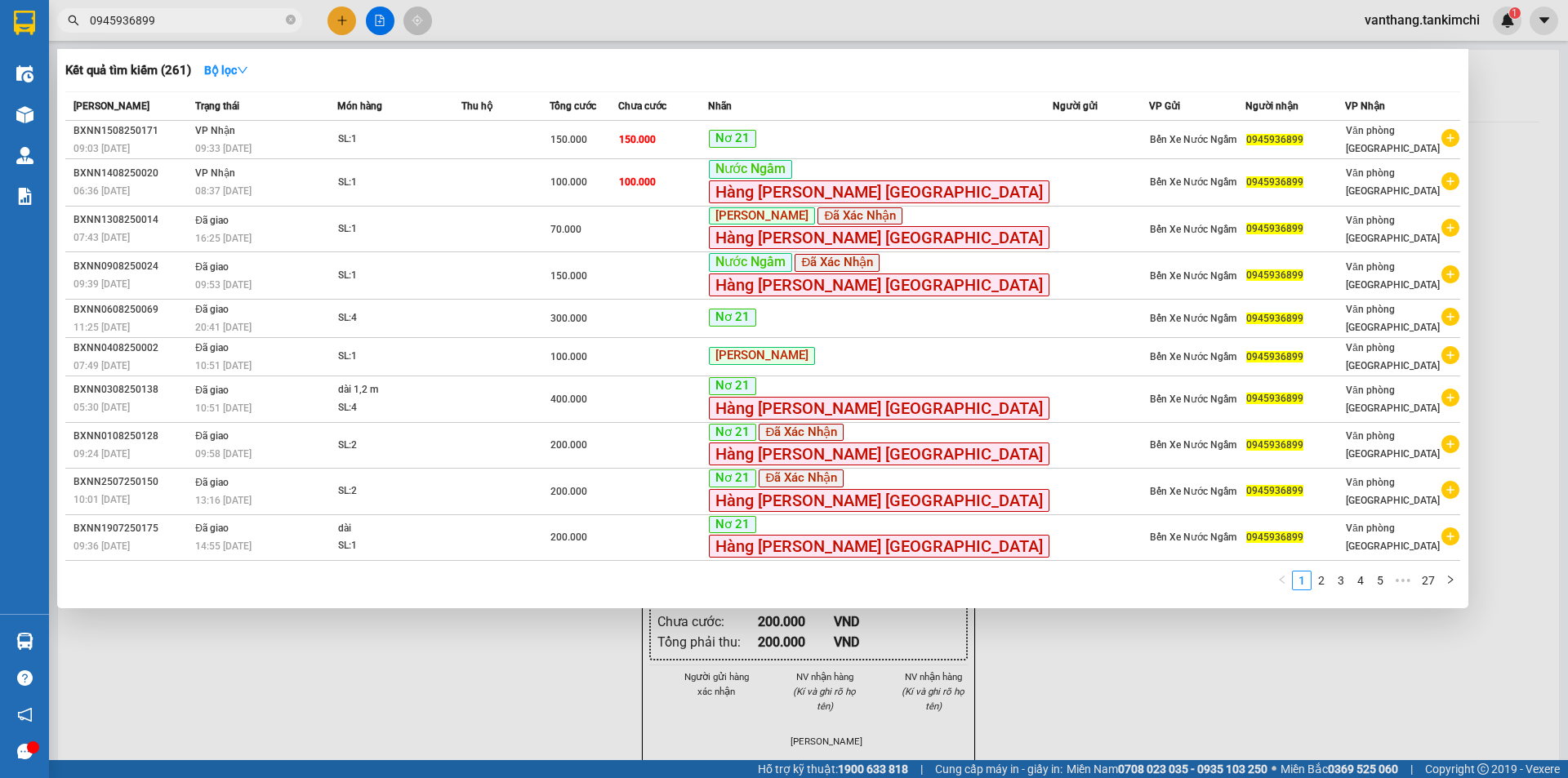
click at [162, 18] on input "0945936899" at bounding box center [186, 20] width 193 height 18
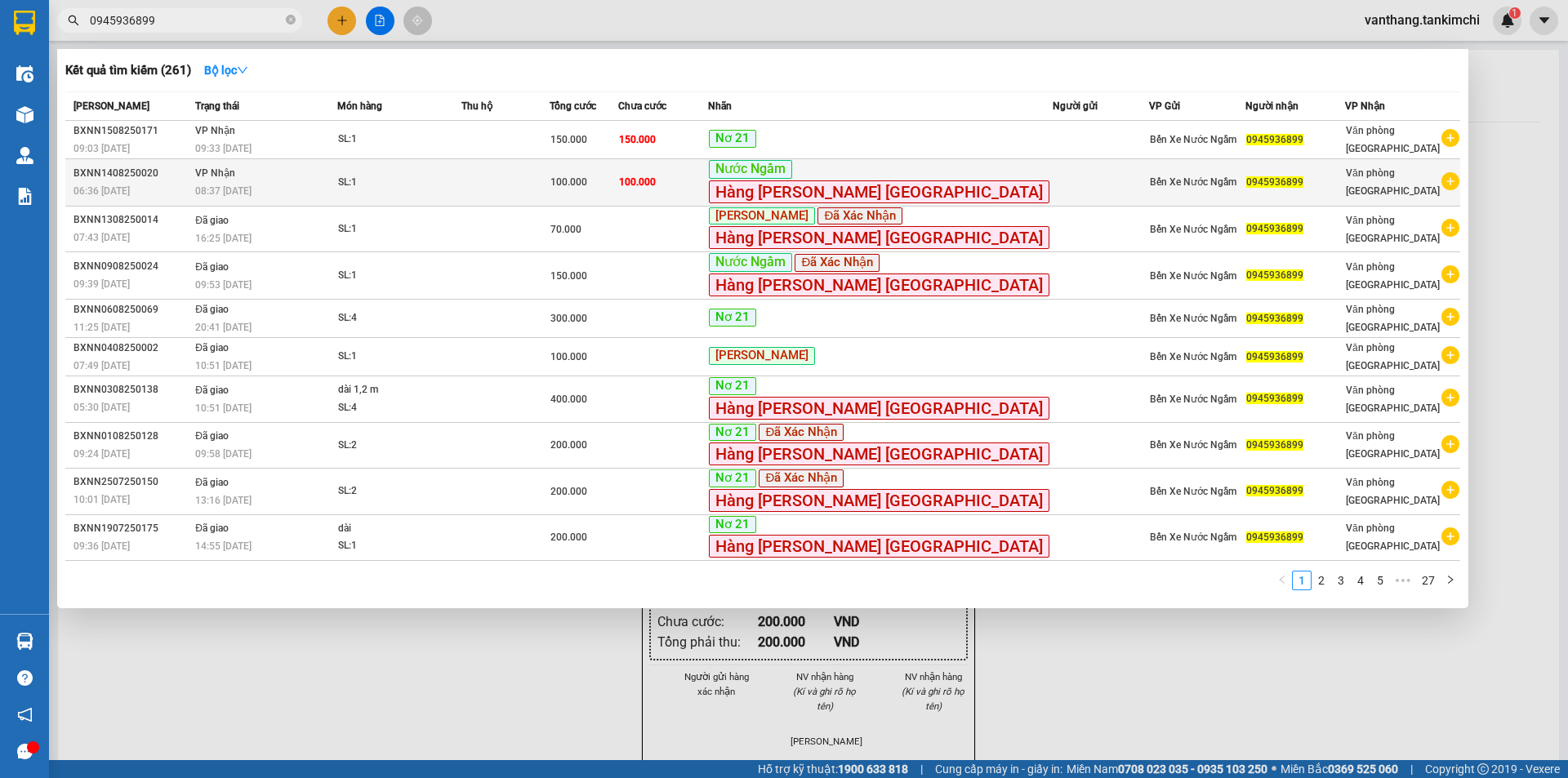
click at [548, 182] on td at bounding box center [505, 182] width 88 height 47
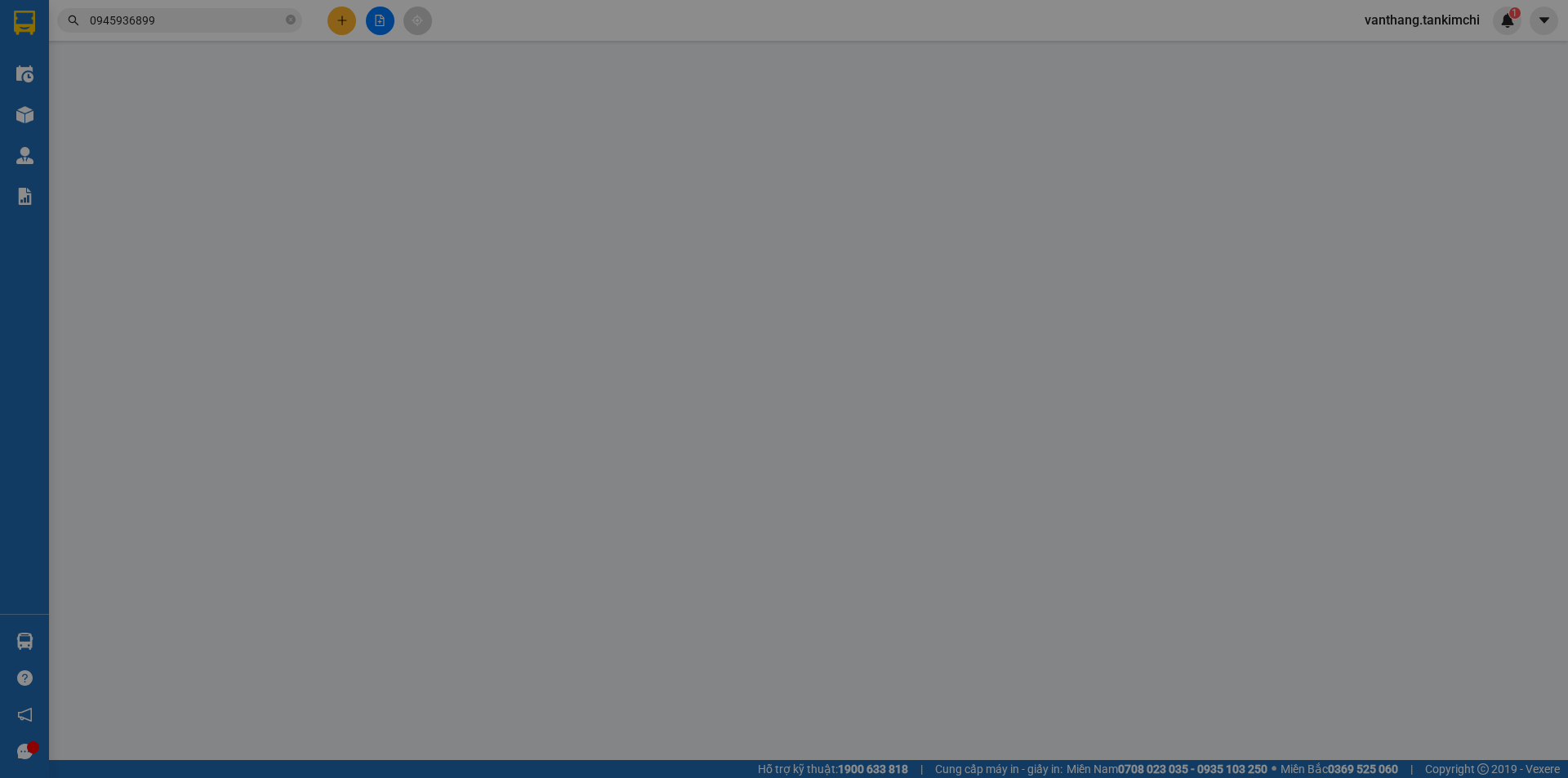
type input "0945936899"
type input "100.000"
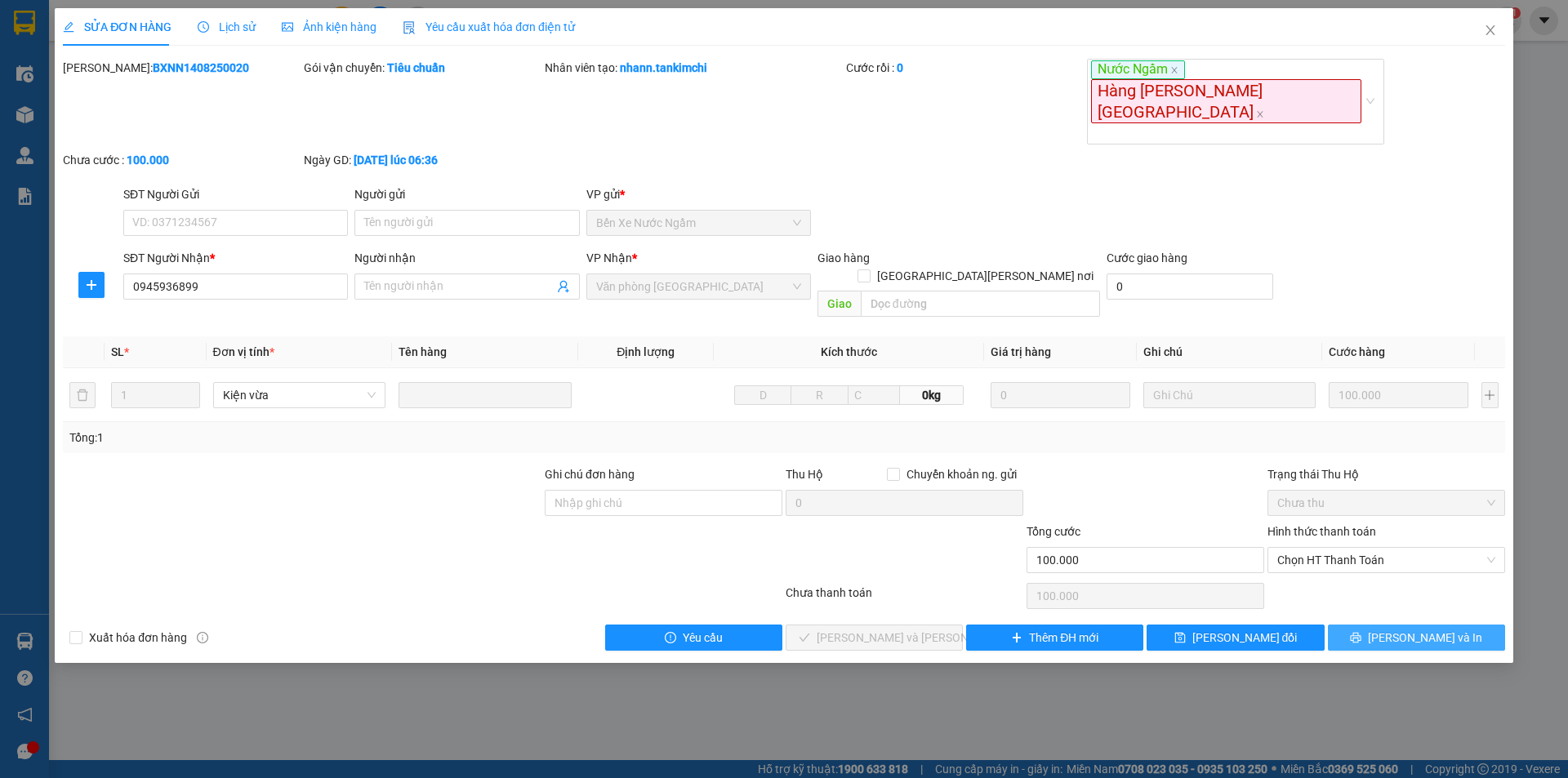
click at [1405, 629] on span "[PERSON_NAME] và In" at bounding box center [1425, 638] width 114 height 18
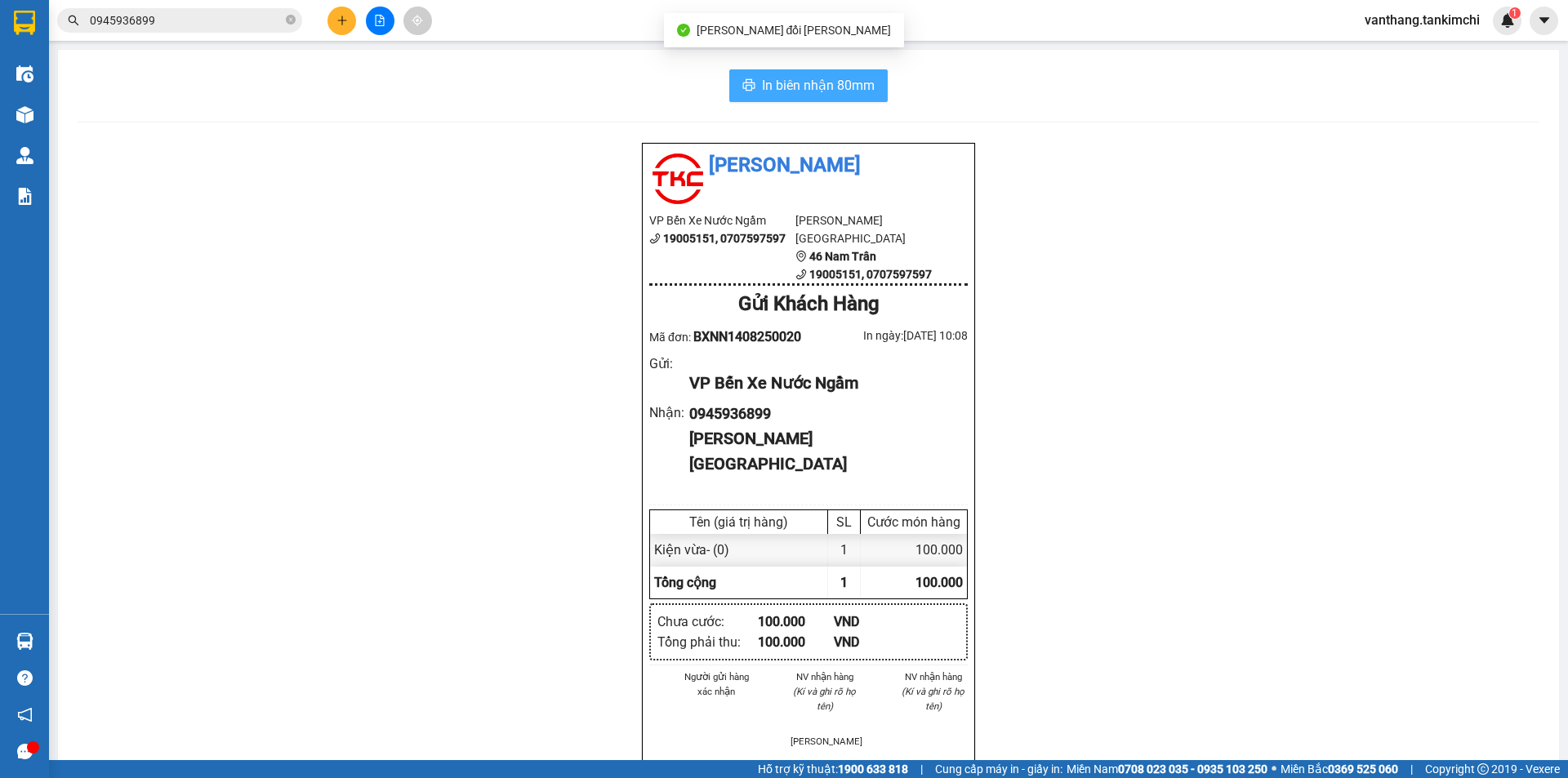
click at [816, 86] on span "In biên nhận 80mm" at bounding box center [818, 85] width 112 height 20
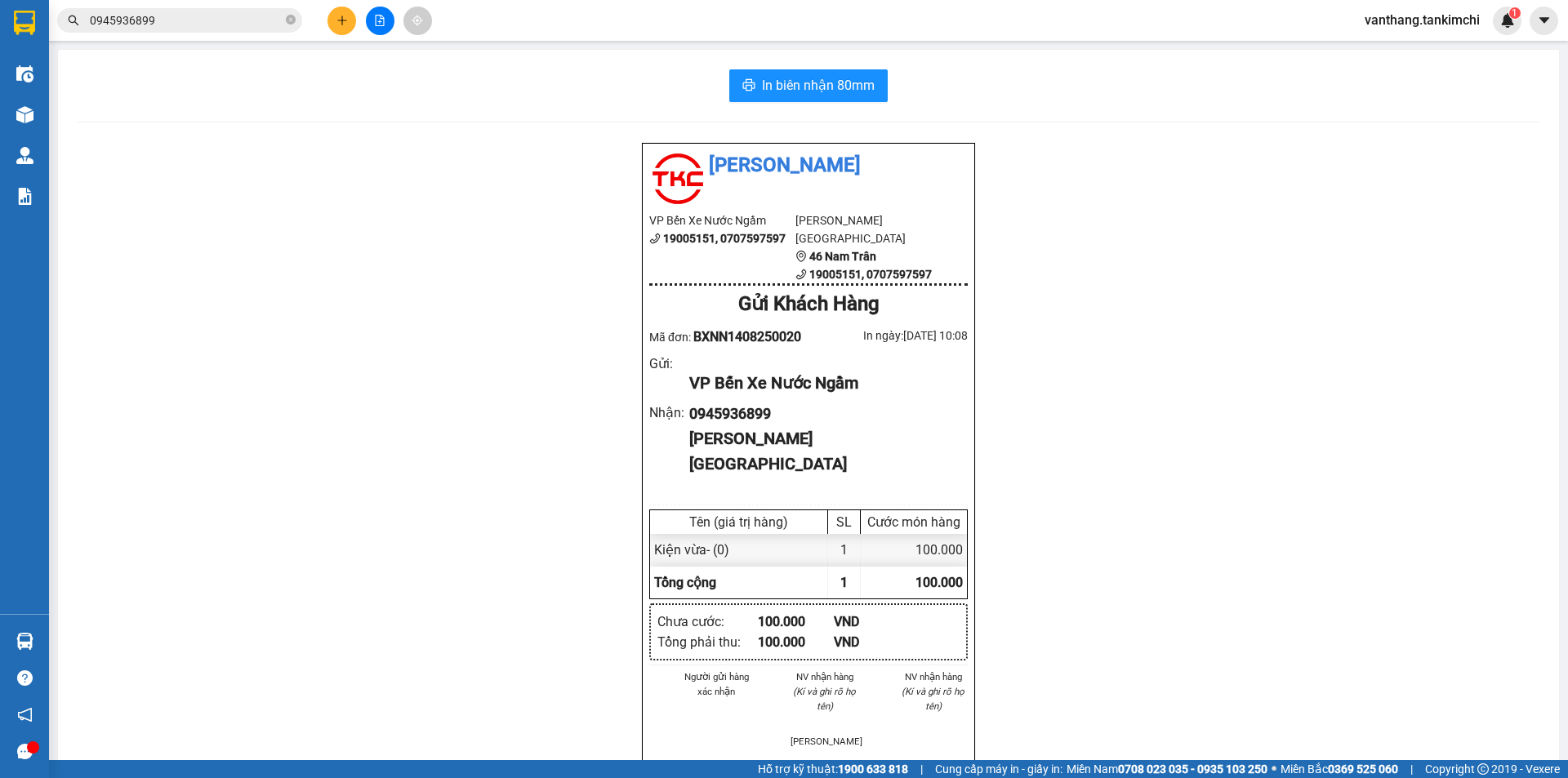
click at [165, 21] on input "0945936899" at bounding box center [186, 20] width 193 height 18
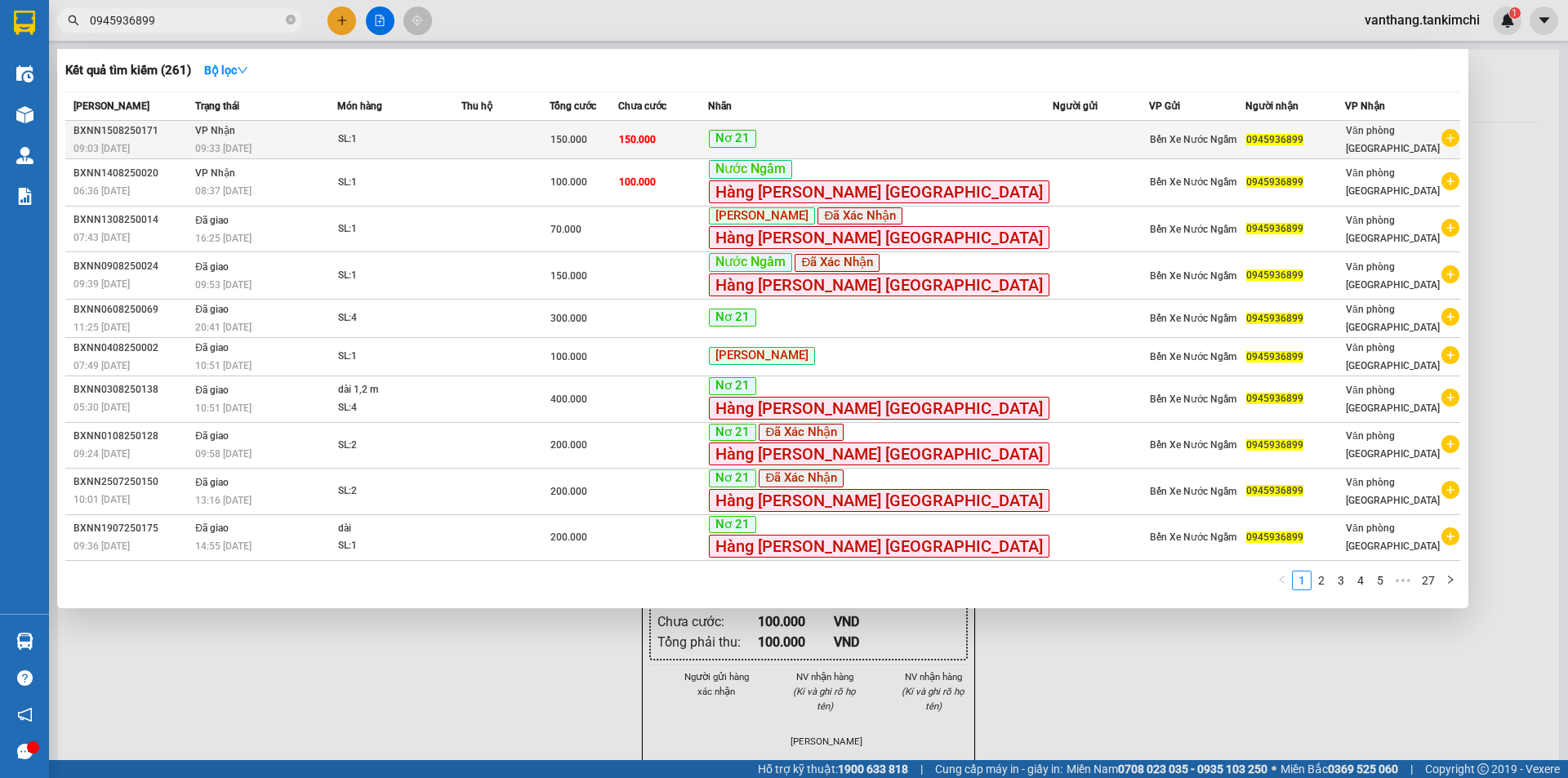
click at [519, 143] on td at bounding box center [505, 140] width 88 height 39
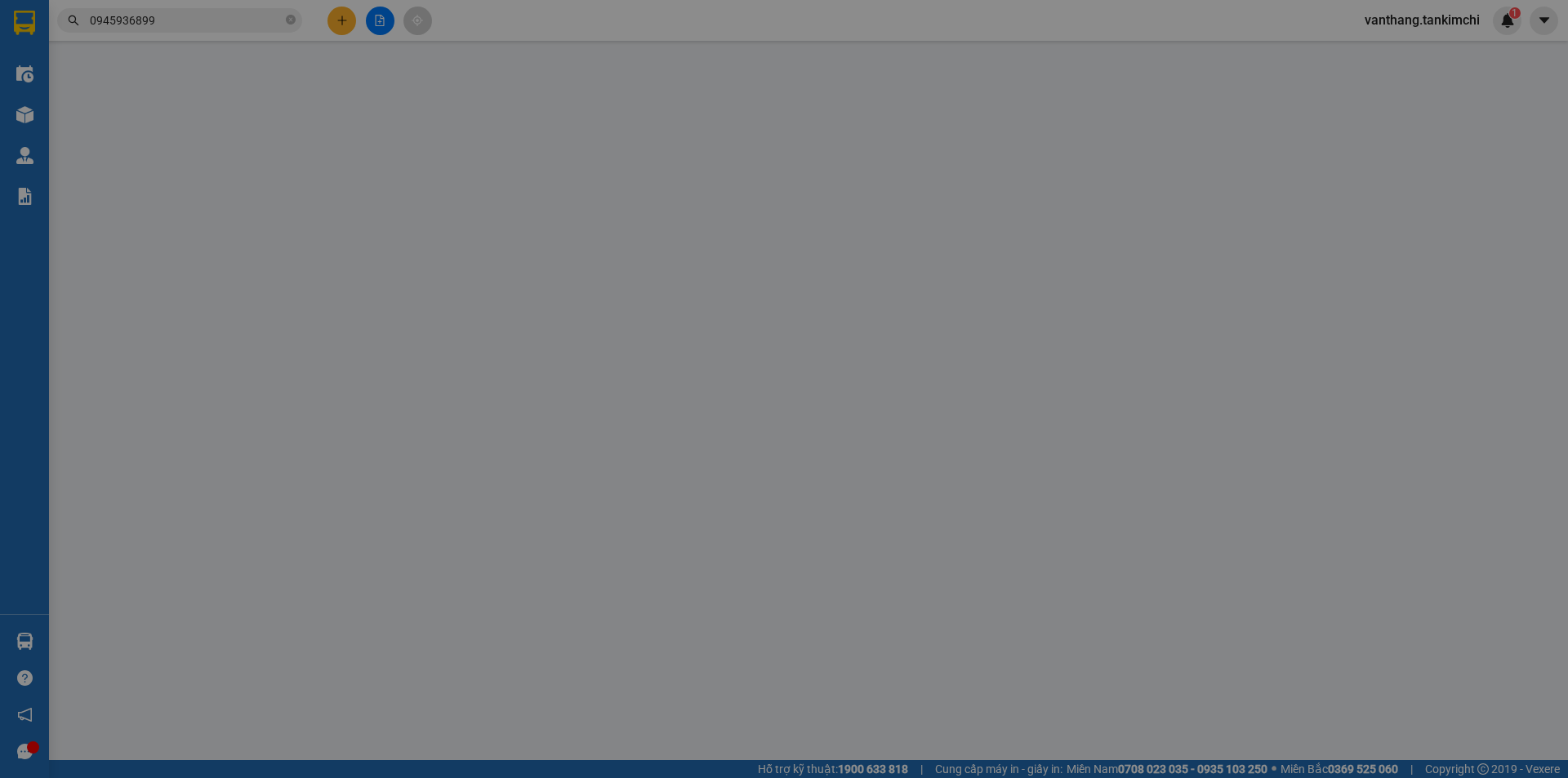
type input "0945936899"
type input "150.000"
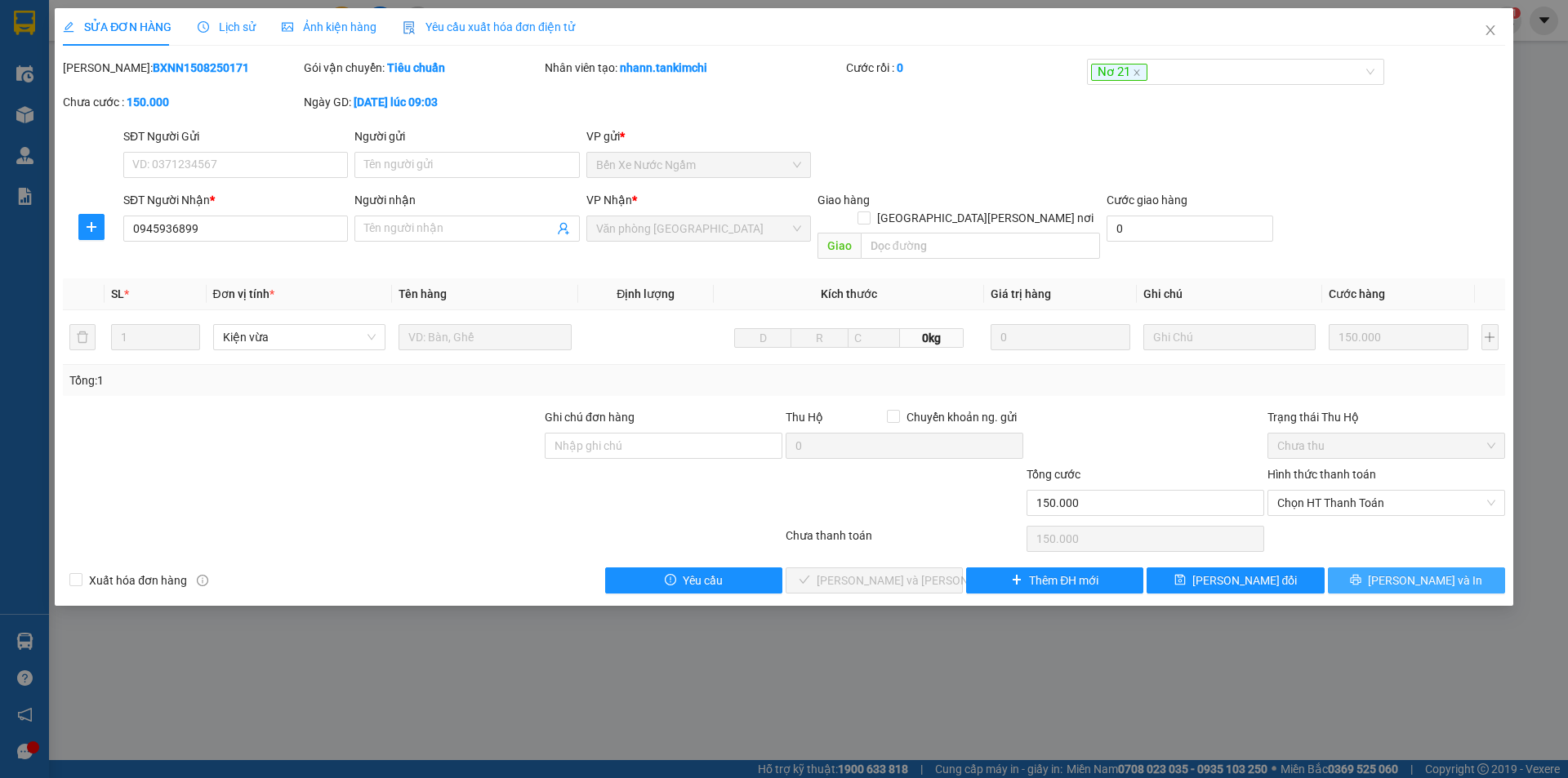
click at [1375, 567] on button "[PERSON_NAME] và In" at bounding box center [1416, 581] width 177 height 26
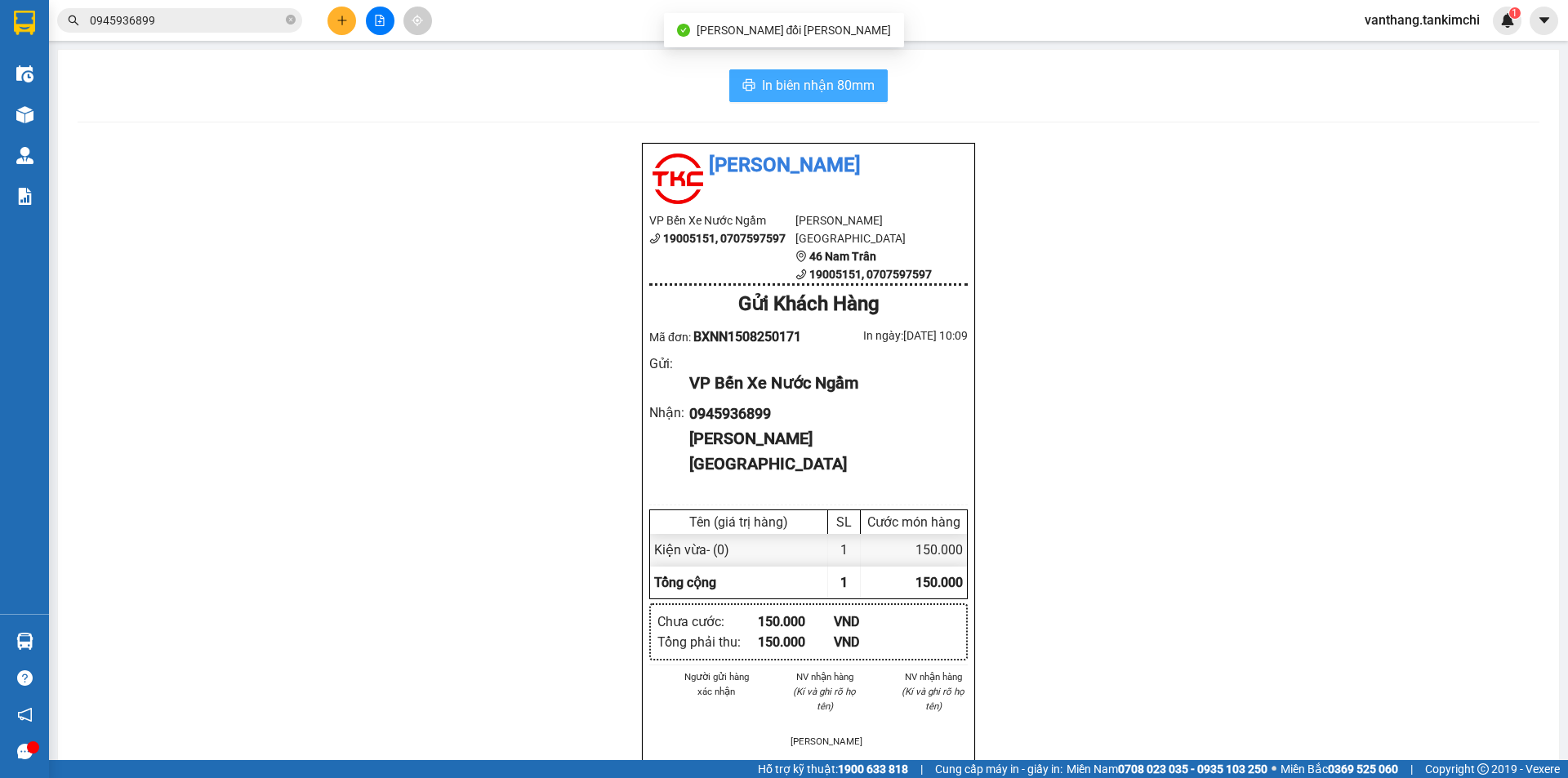
click at [869, 95] on button "In biên nhận 80mm" at bounding box center [808, 85] width 159 height 32
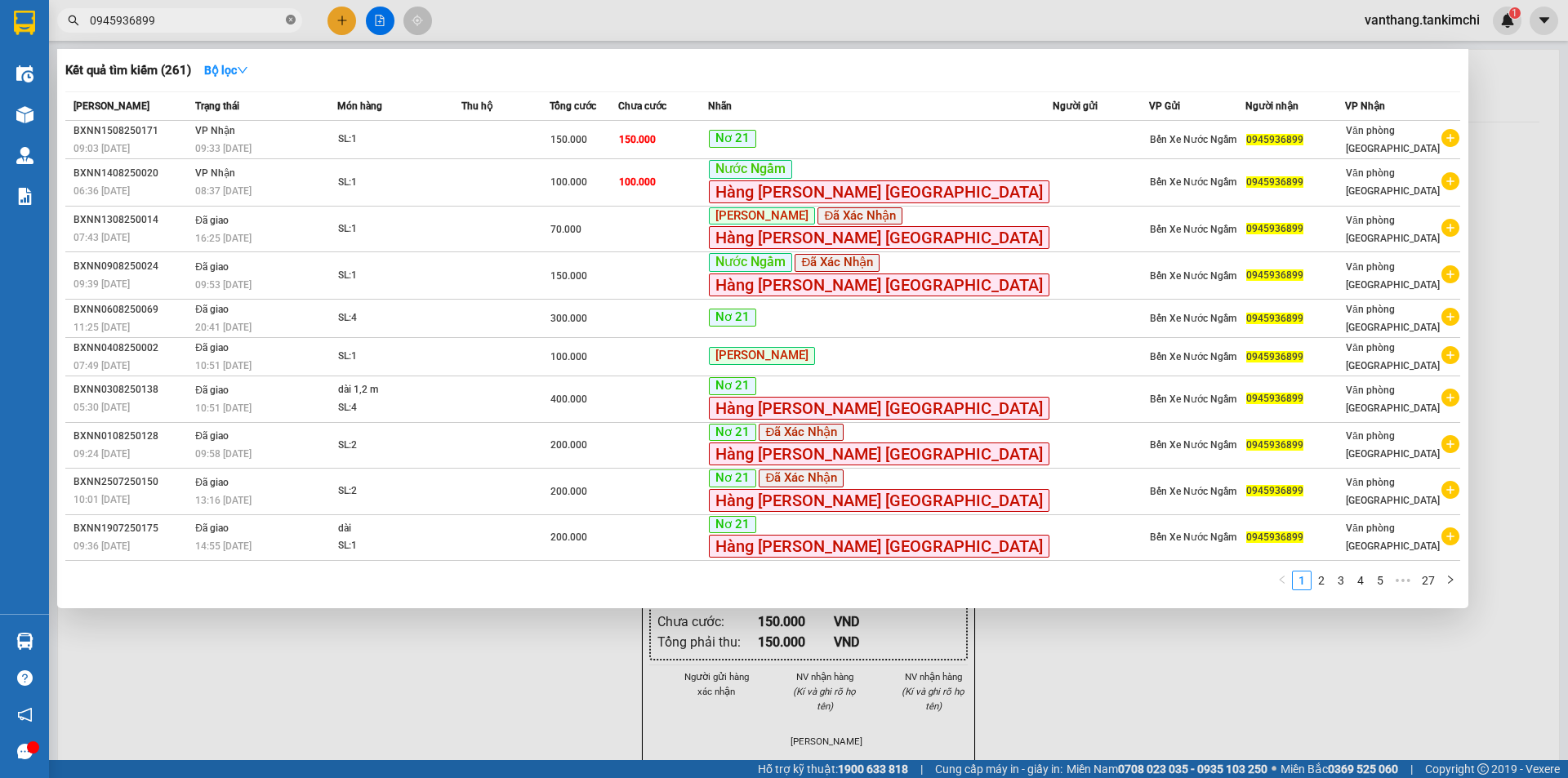
drag, startPoint x: 291, startPoint y: 21, endPoint x: 276, endPoint y: 25, distance: 15.5
click at [291, 20] on icon "close-circle" at bounding box center [290, 19] width 10 height 10
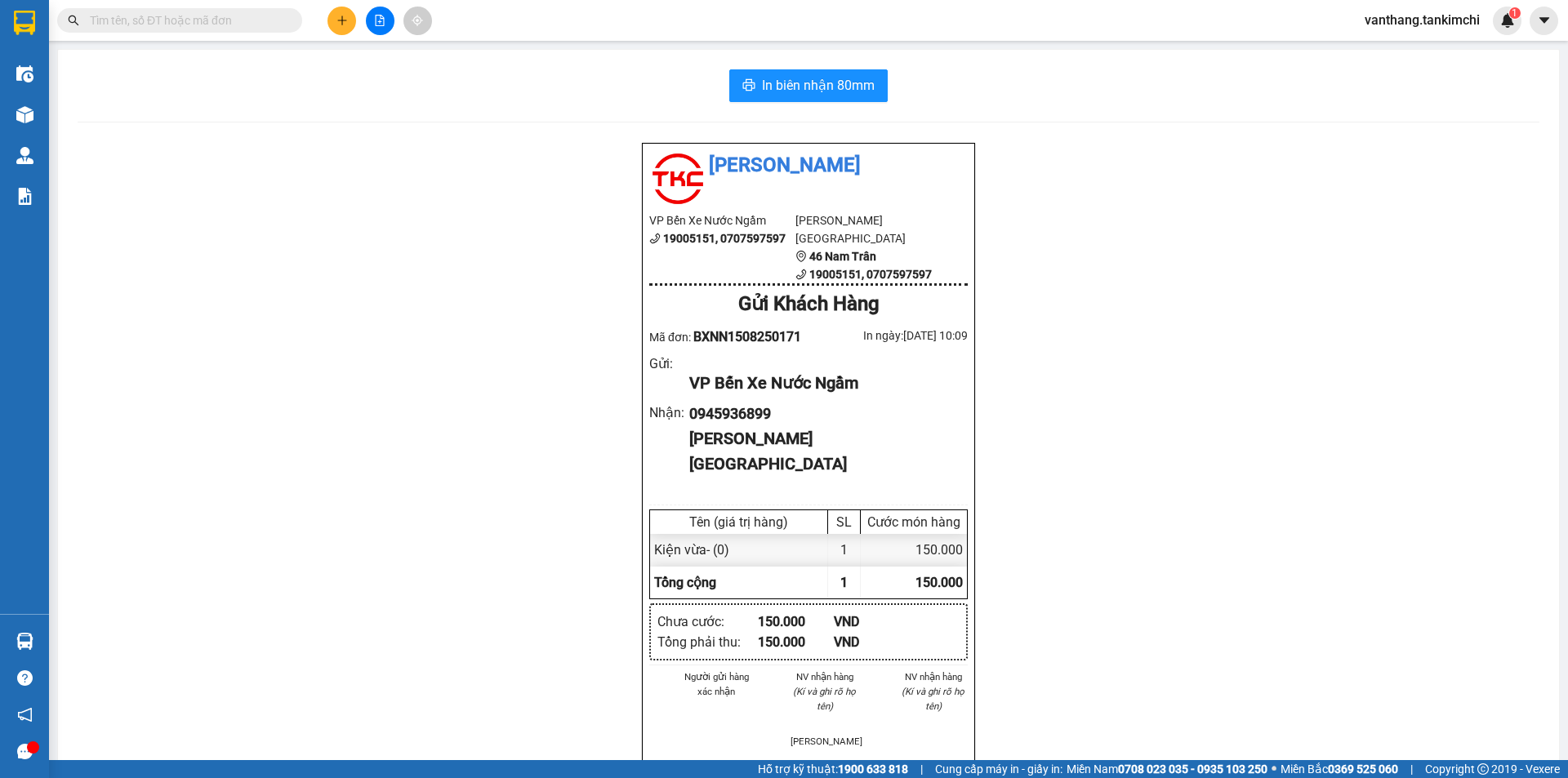
click at [256, 22] on input "text" at bounding box center [186, 20] width 193 height 18
click at [256, 24] on input "text" at bounding box center [186, 20] width 193 height 18
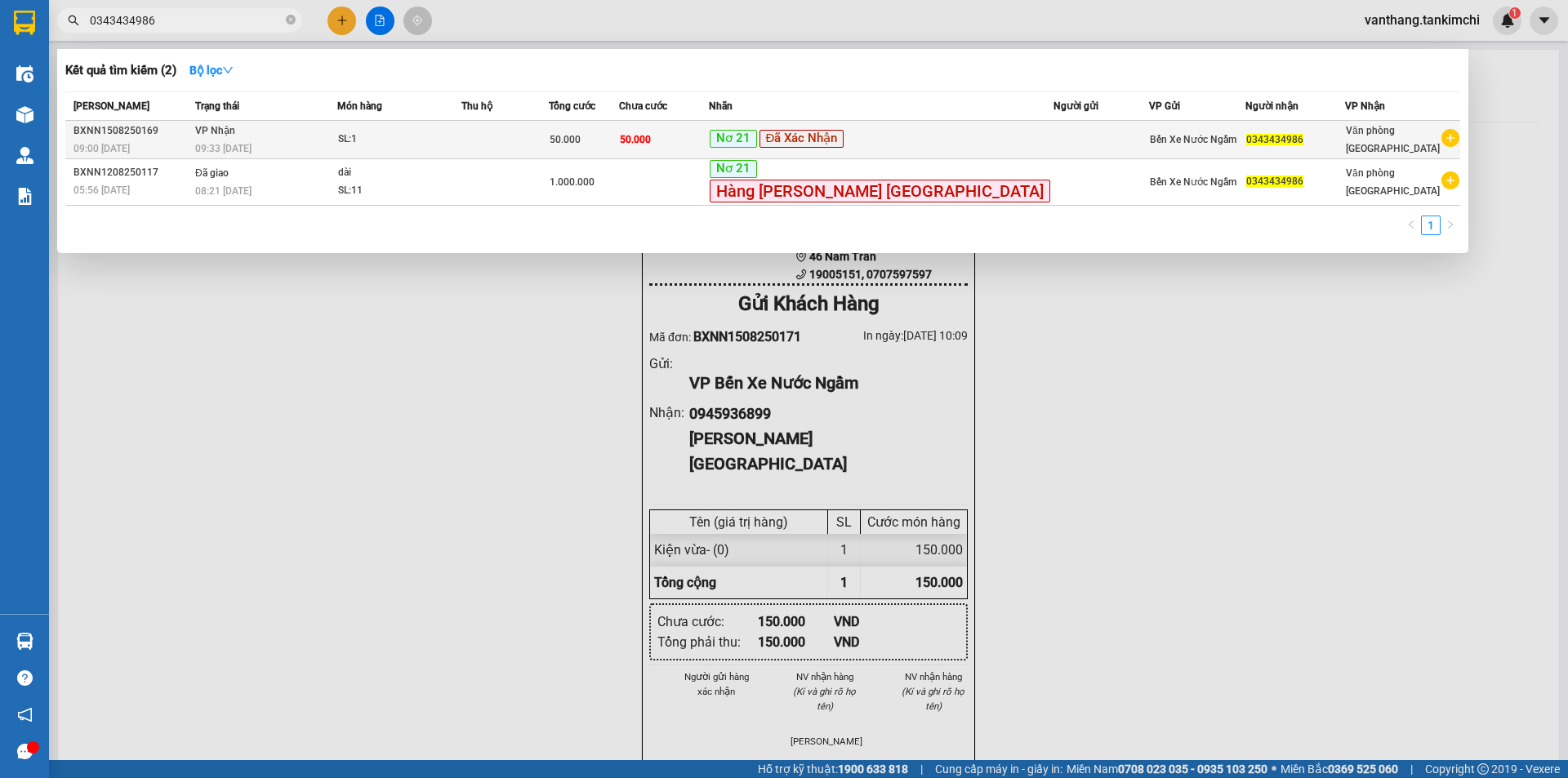
type input "0343434986"
click at [548, 143] on td at bounding box center [505, 140] width 88 height 39
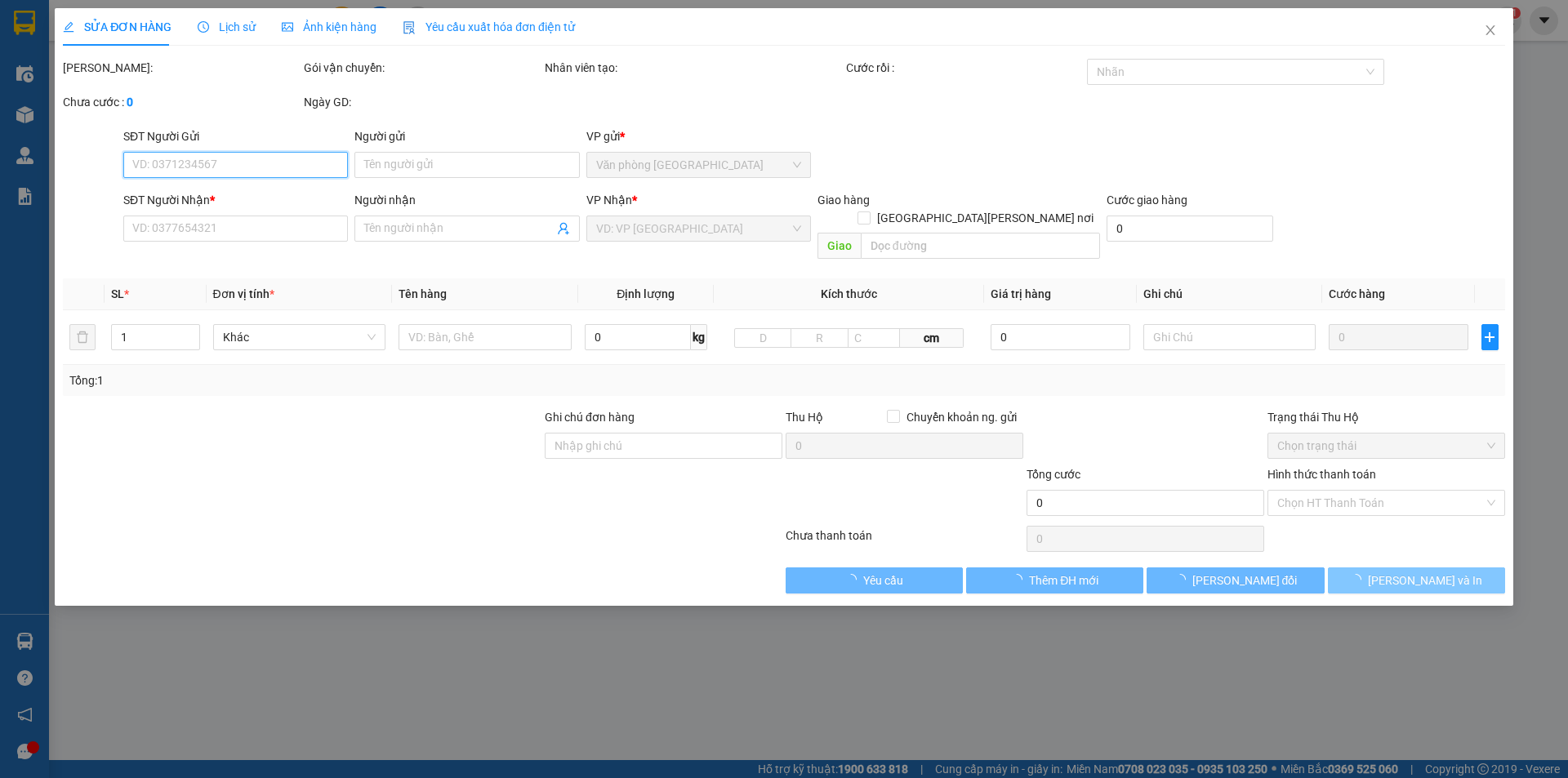
type input "0343434986"
type input "50.000"
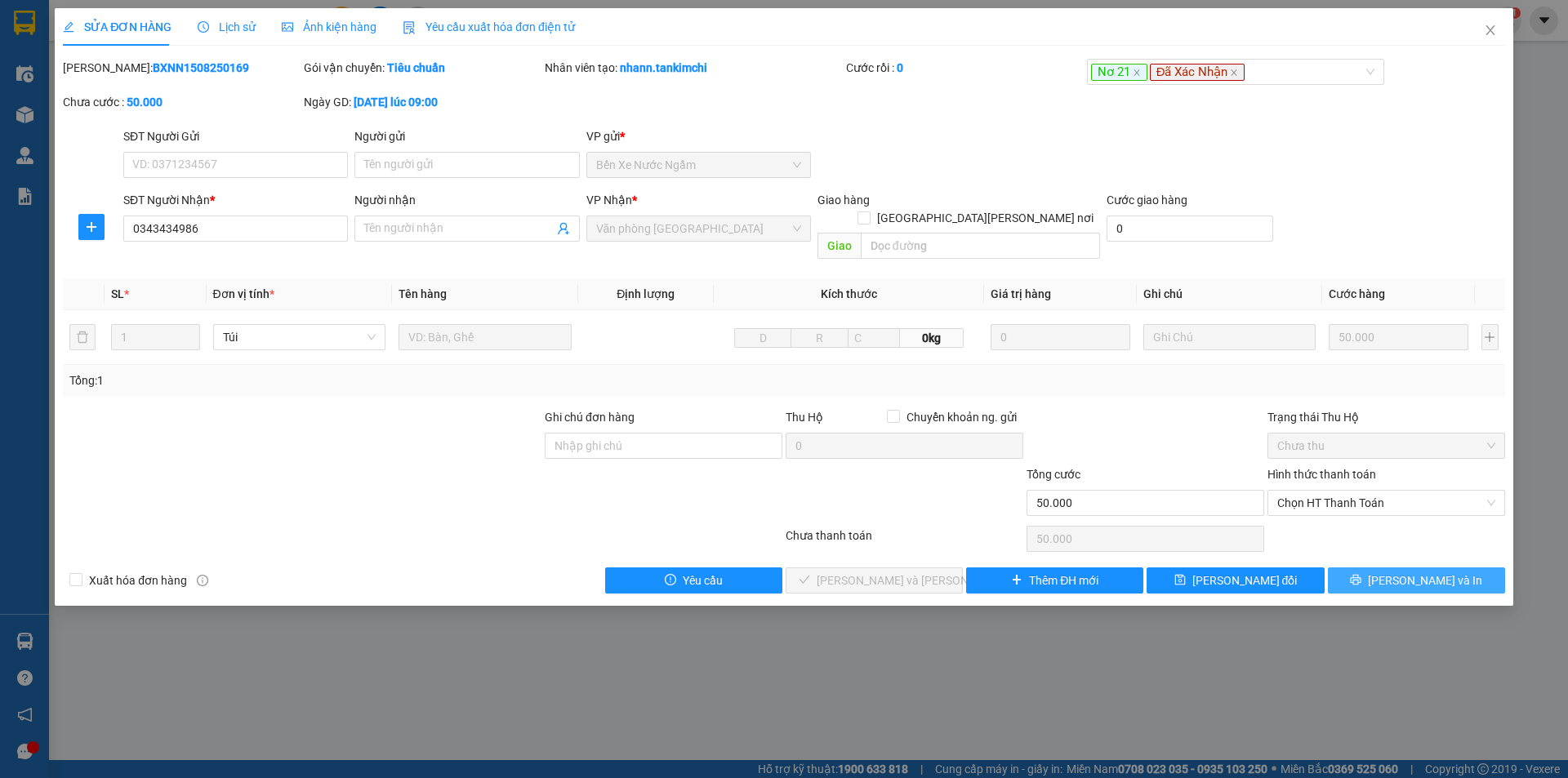
click at [1376, 567] on button "[PERSON_NAME] và In" at bounding box center [1416, 581] width 177 height 26
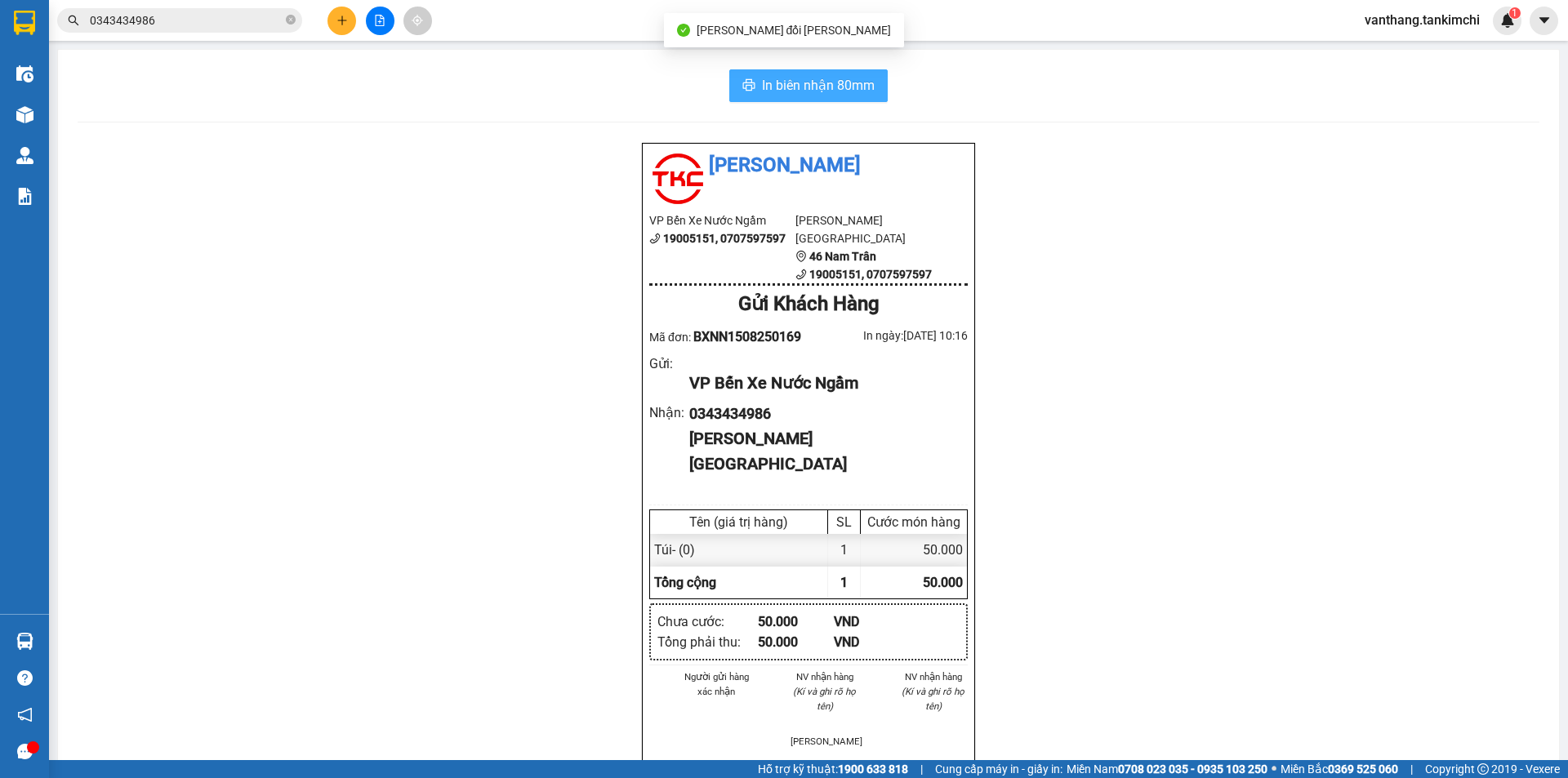
click at [799, 82] on span "In biên nhận 80mm" at bounding box center [818, 85] width 112 height 20
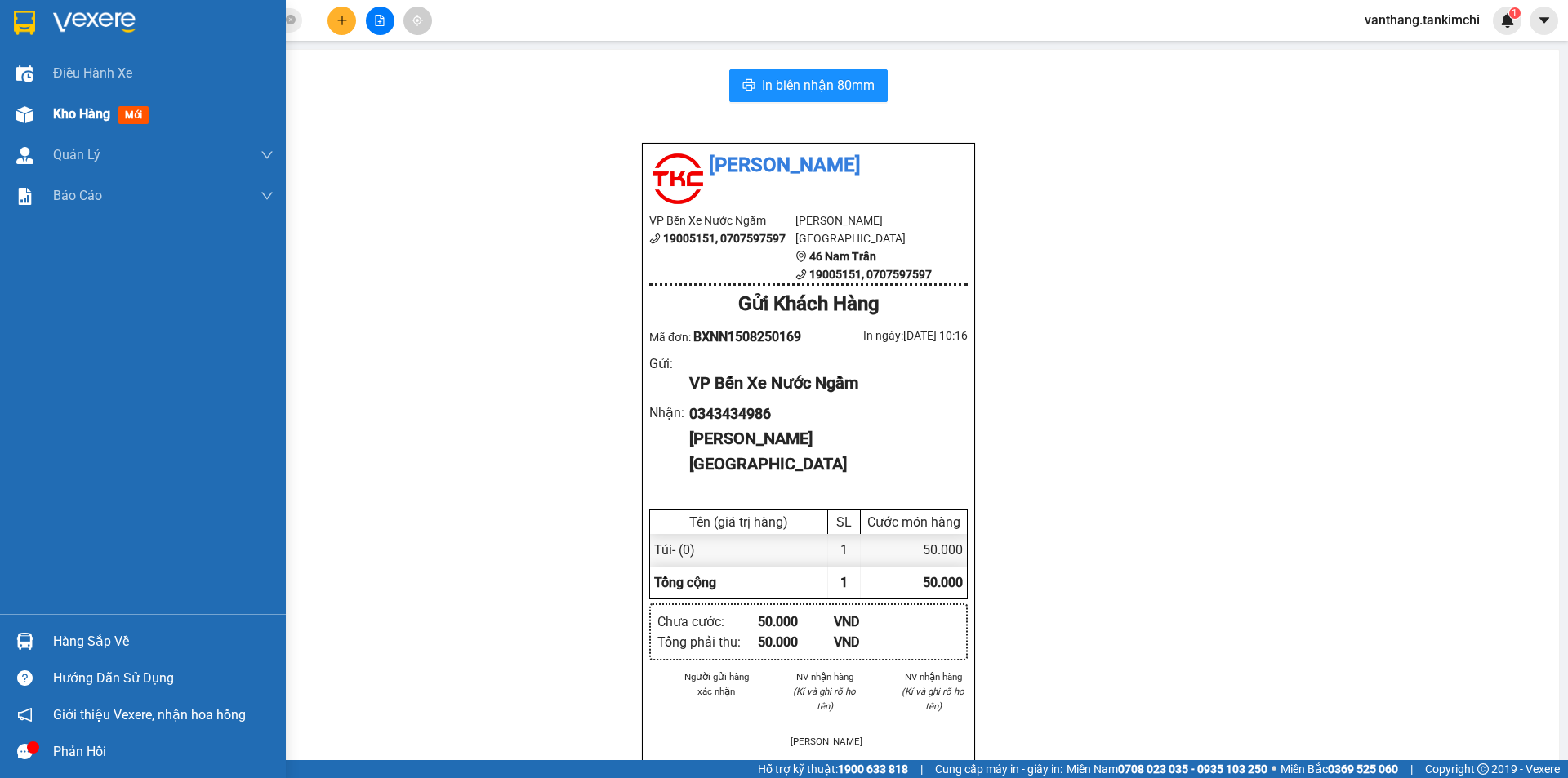
click at [89, 111] on span "Kho hàng" at bounding box center [81, 114] width 57 height 16
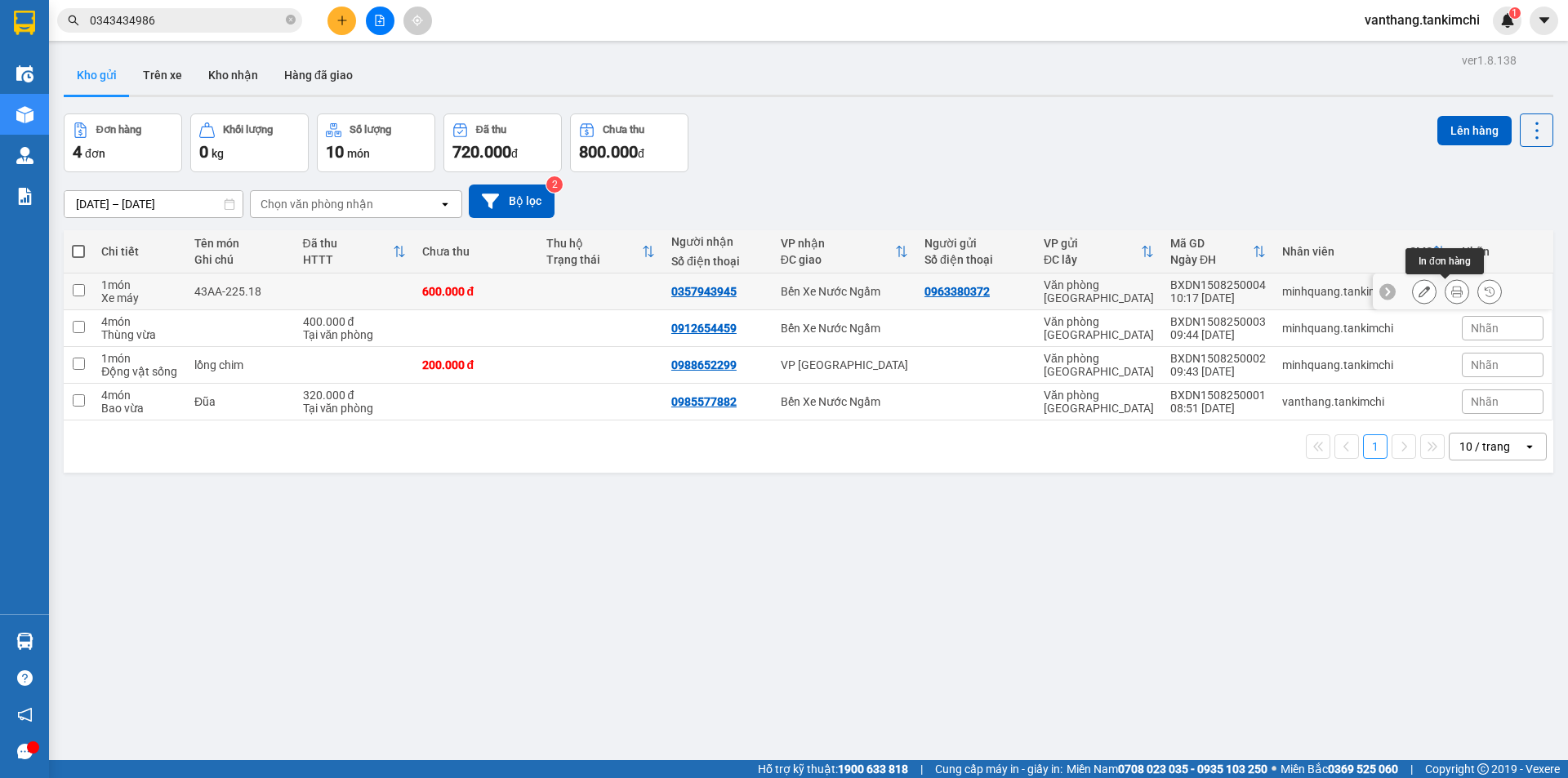
click at [1451, 292] on icon at bounding box center [1457, 291] width 11 height 11
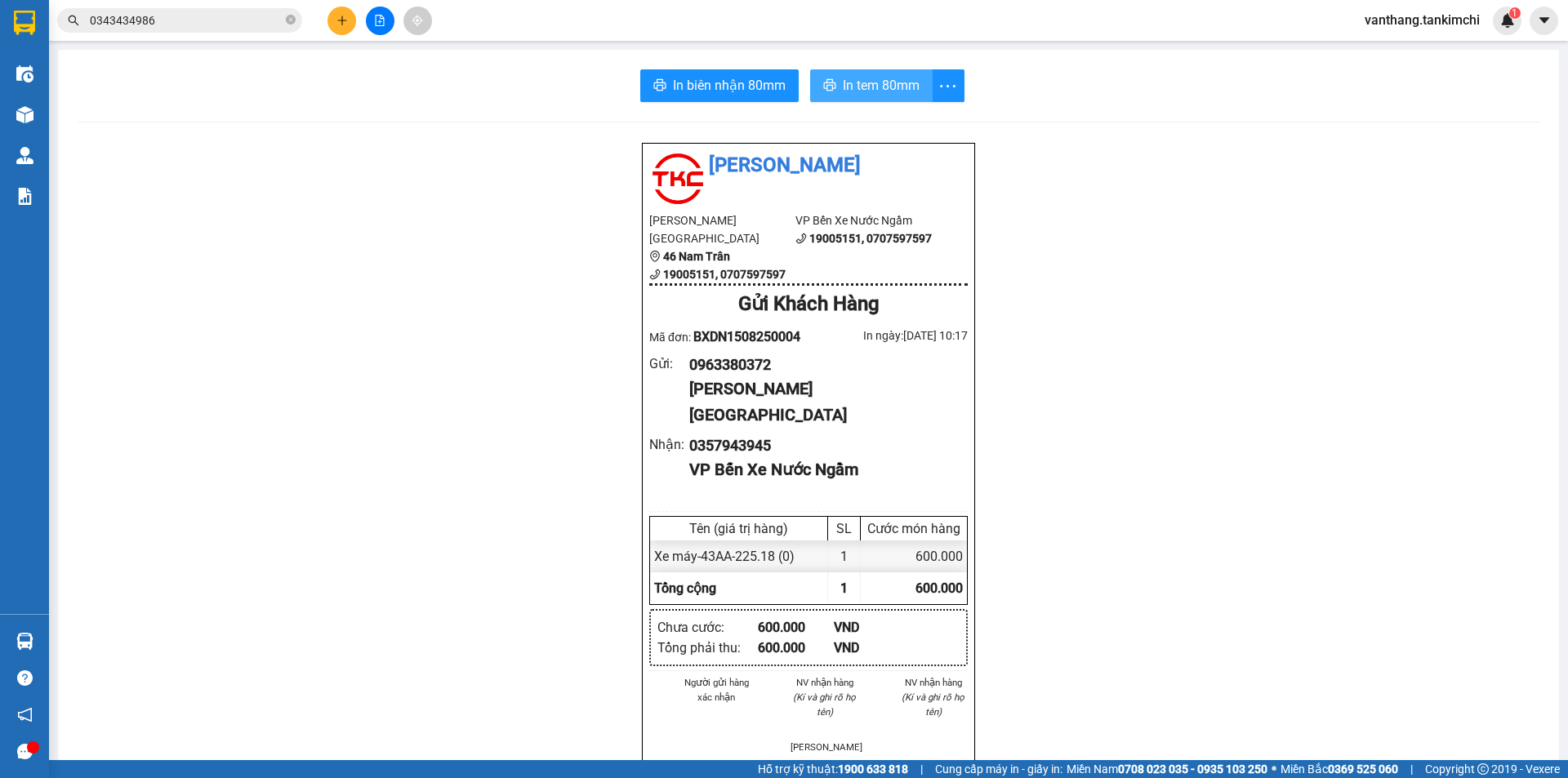
click at [889, 88] on span "In tem 80mm" at bounding box center [880, 85] width 76 height 20
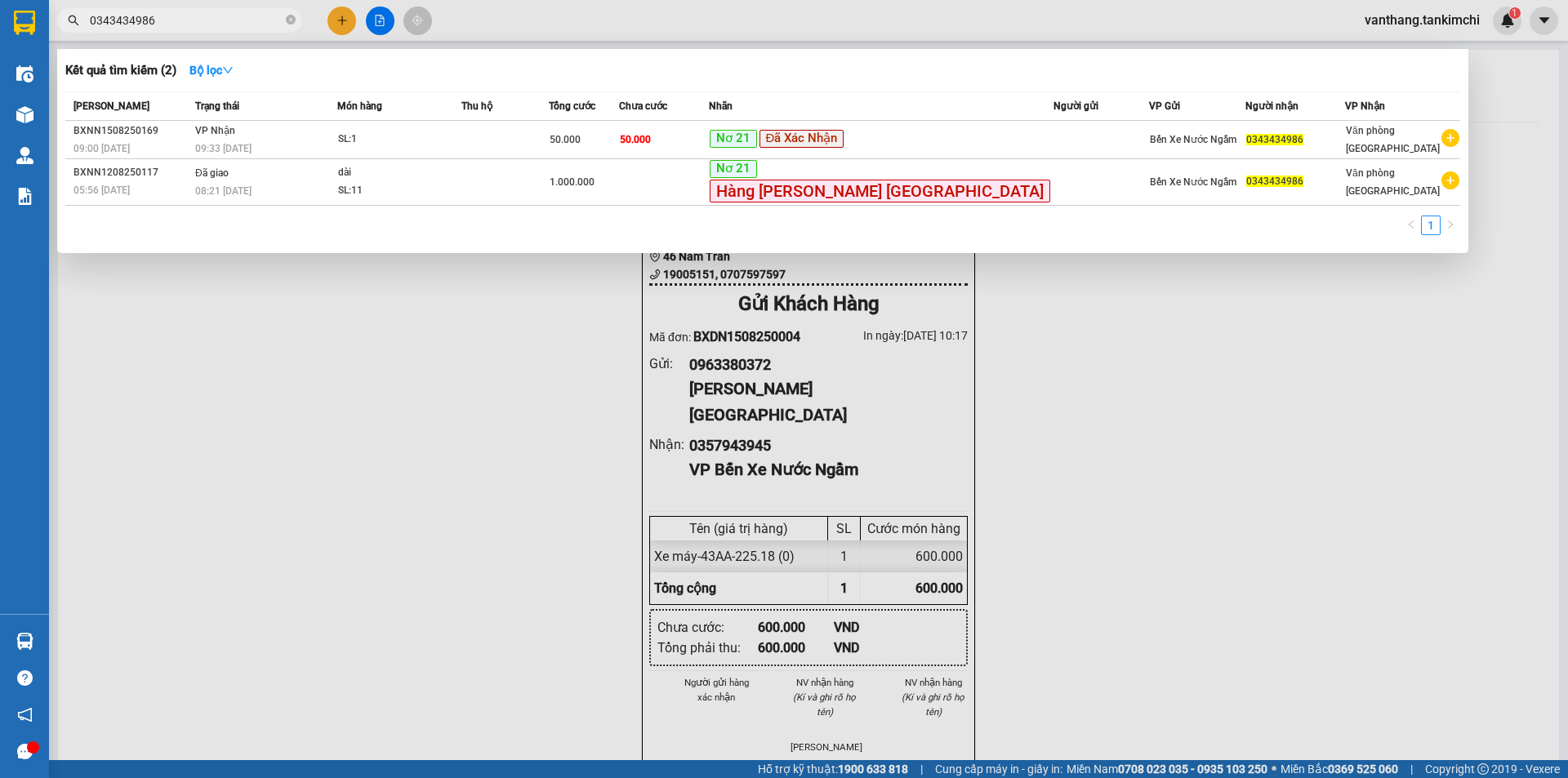
drag, startPoint x: 201, startPoint y: 25, endPoint x: 82, endPoint y: 37, distance: 119.6
click at [82, 35] on div "Kết quả tìm kiếm ( 2 ) Bộ lọc Mã ĐH Trạng thái Món hàng Thu hộ Tổng cước Chưa c…" at bounding box center [159, 20] width 319 height 29
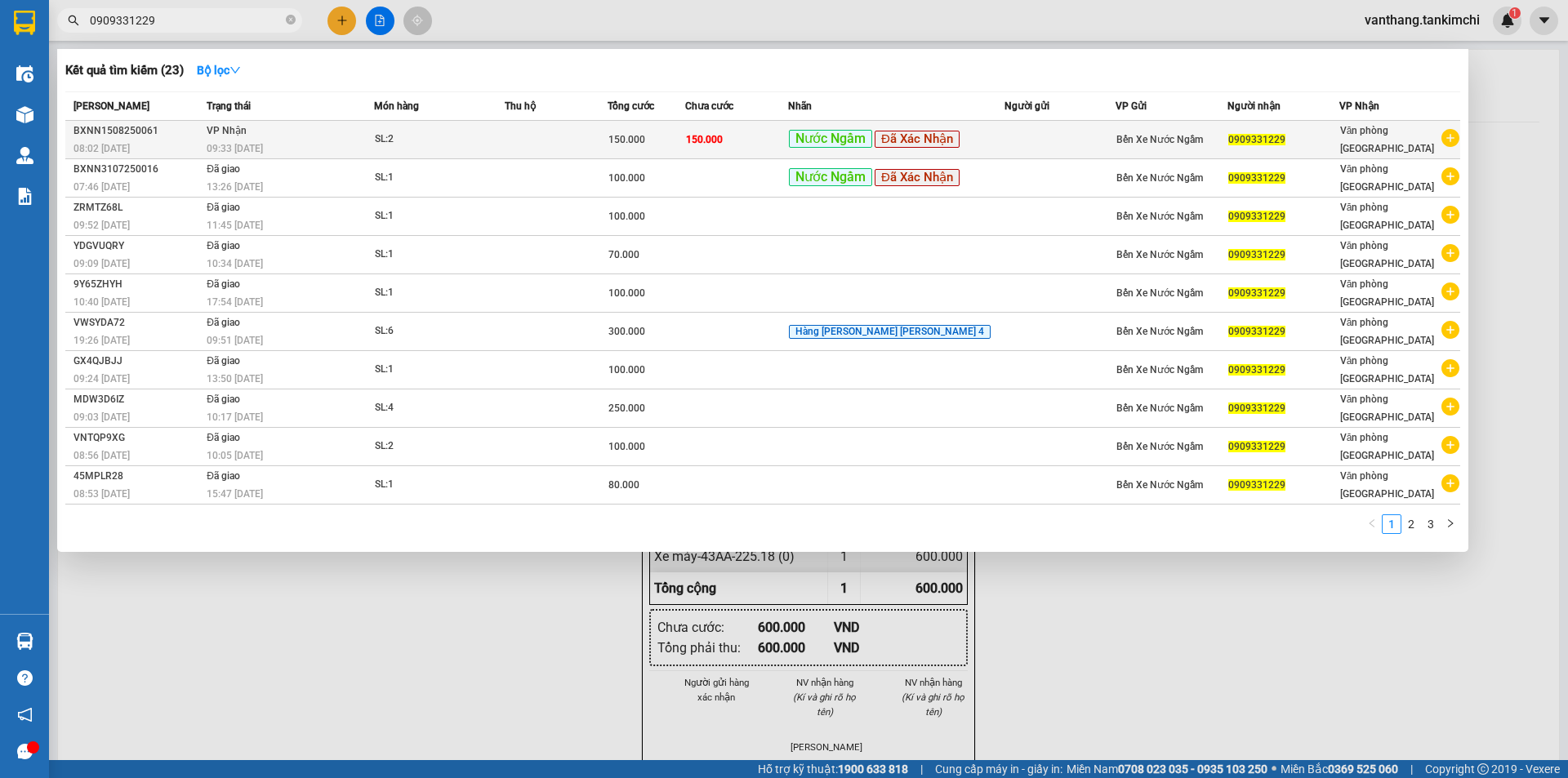
type input "0909331229"
click at [569, 145] on td at bounding box center [555, 140] width 103 height 39
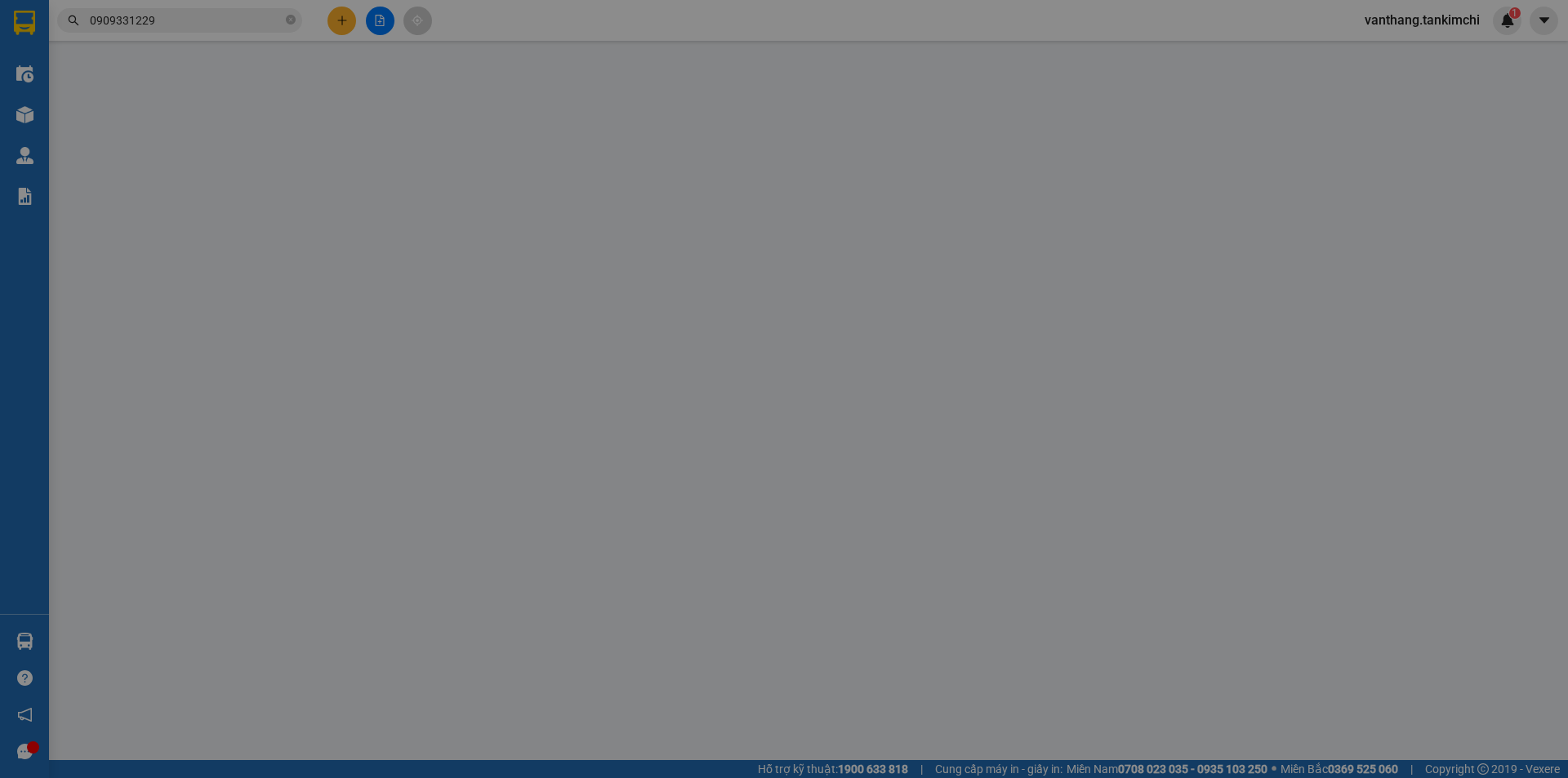
type input "0909331229"
type input "150.000"
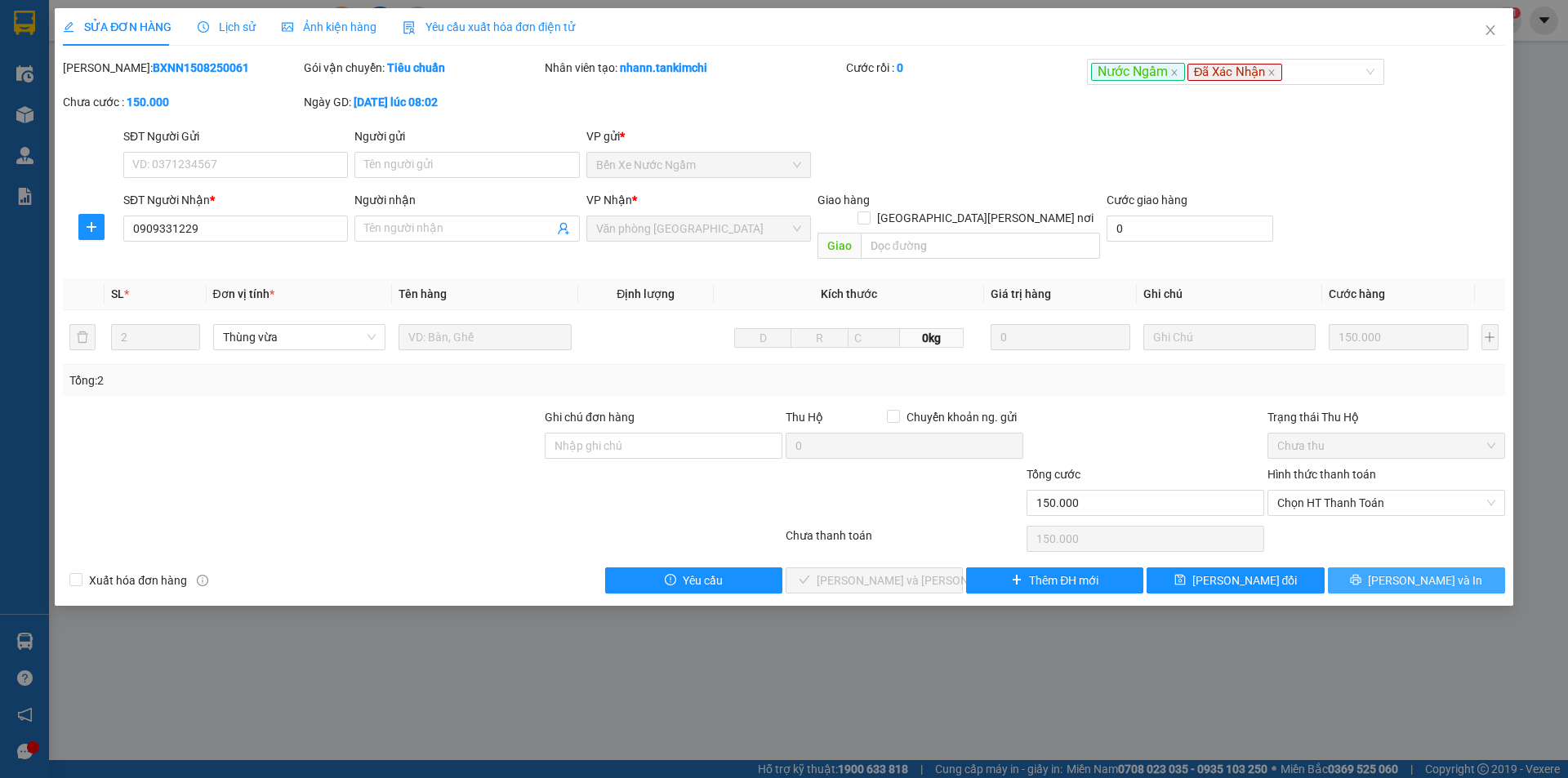
click at [1357, 567] on button "[PERSON_NAME] và In" at bounding box center [1416, 581] width 177 height 26
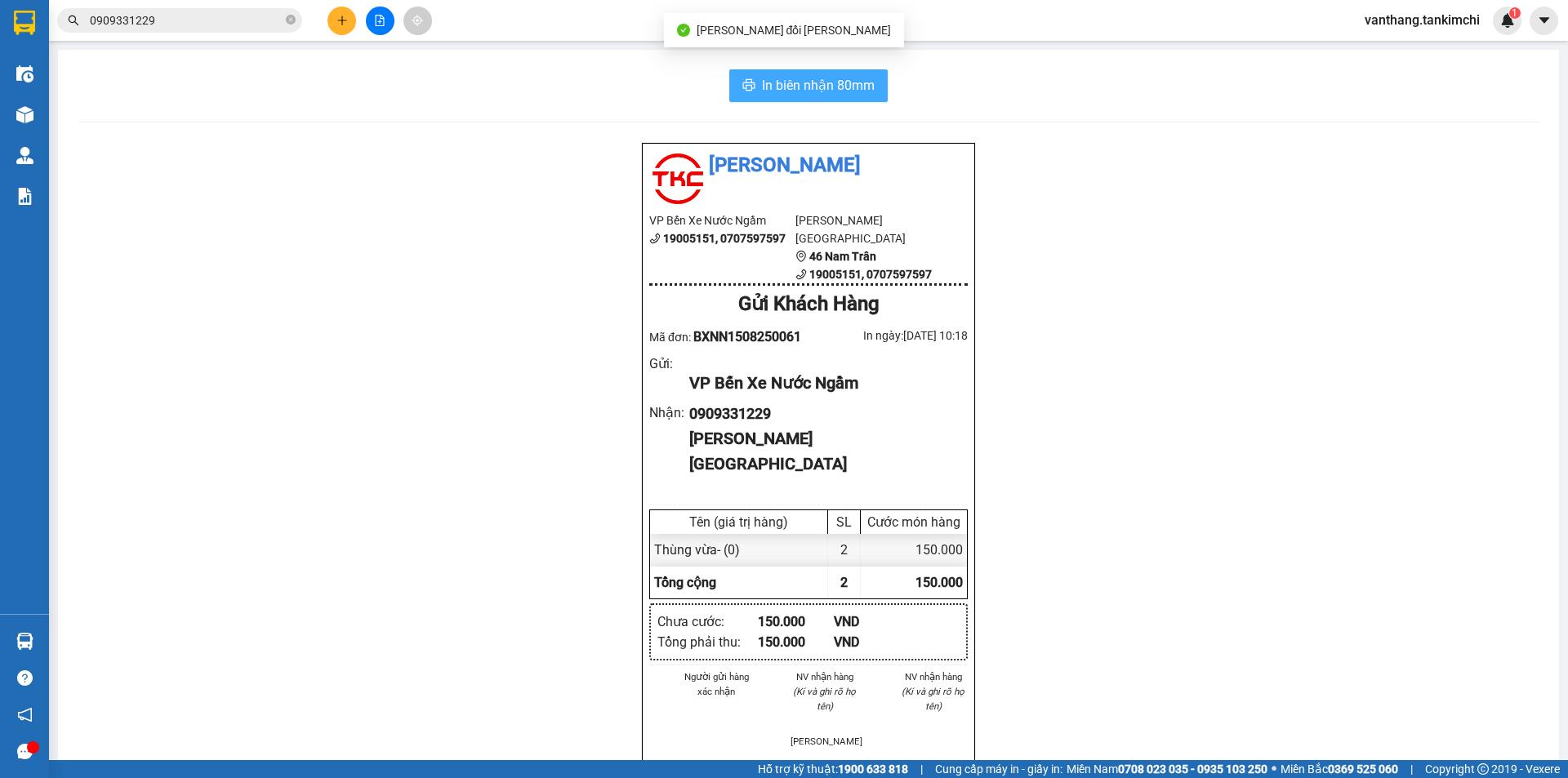
click at [841, 77] on span "In biên nhận 80mm" at bounding box center [818, 85] width 112 height 20
click at [786, 89] on span "In biên nhận 80mm" at bounding box center [818, 85] width 112 height 20
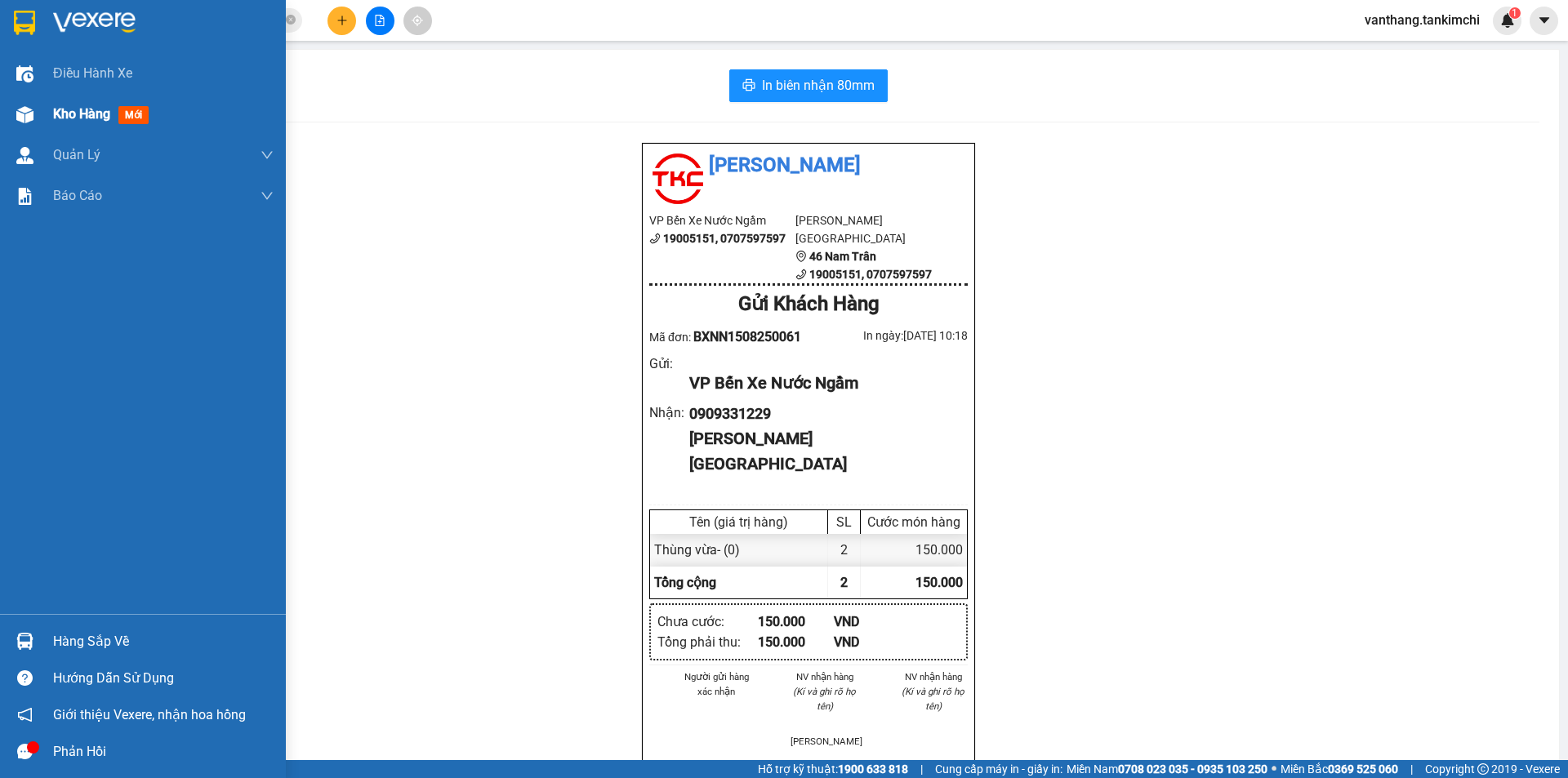
click at [89, 107] on span "Kho hàng" at bounding box center [81, 114] width 57 height 16
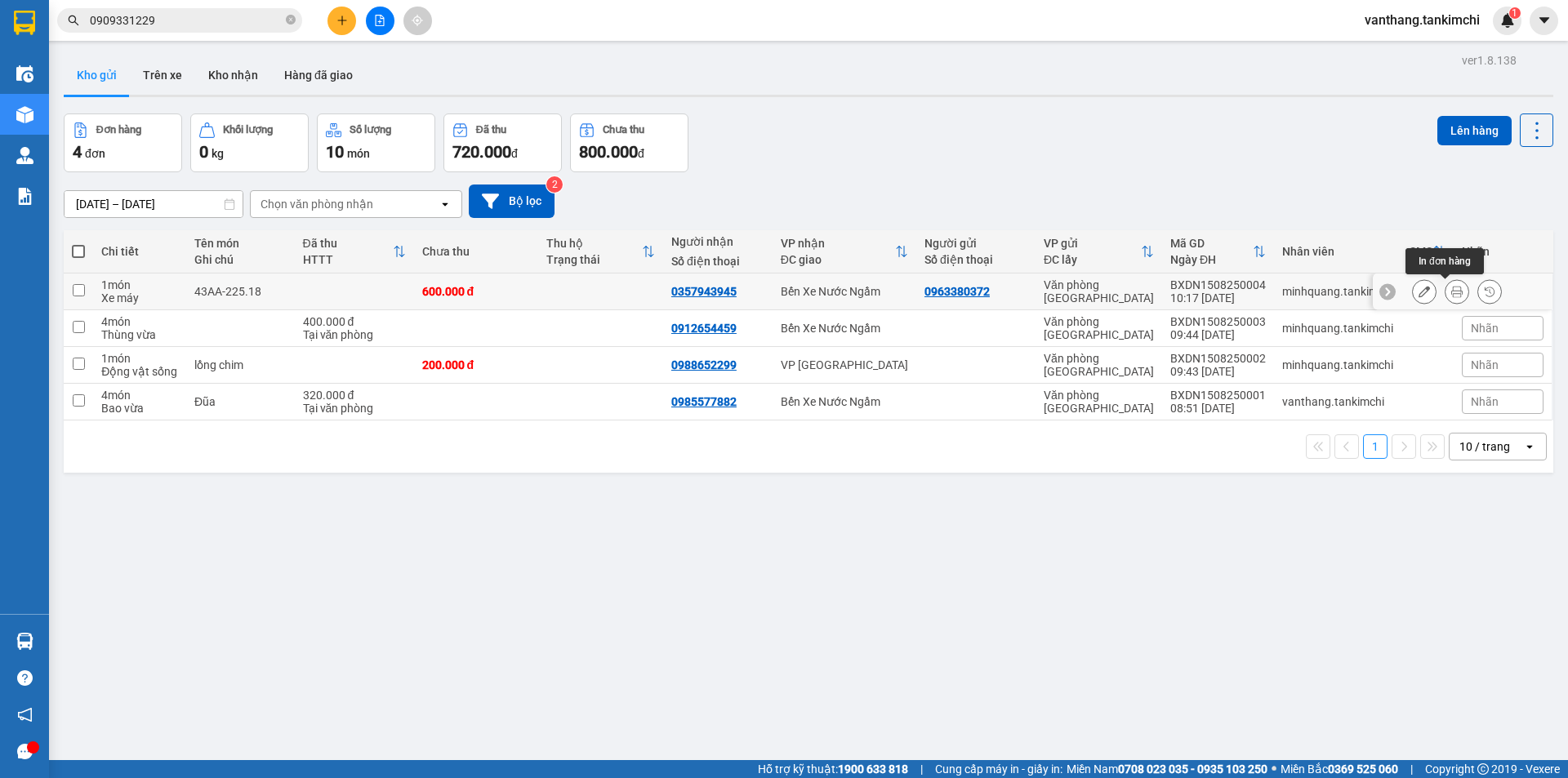
click at [1451, 289] on icon at bounding box center [1457, 291] width 11 height 11
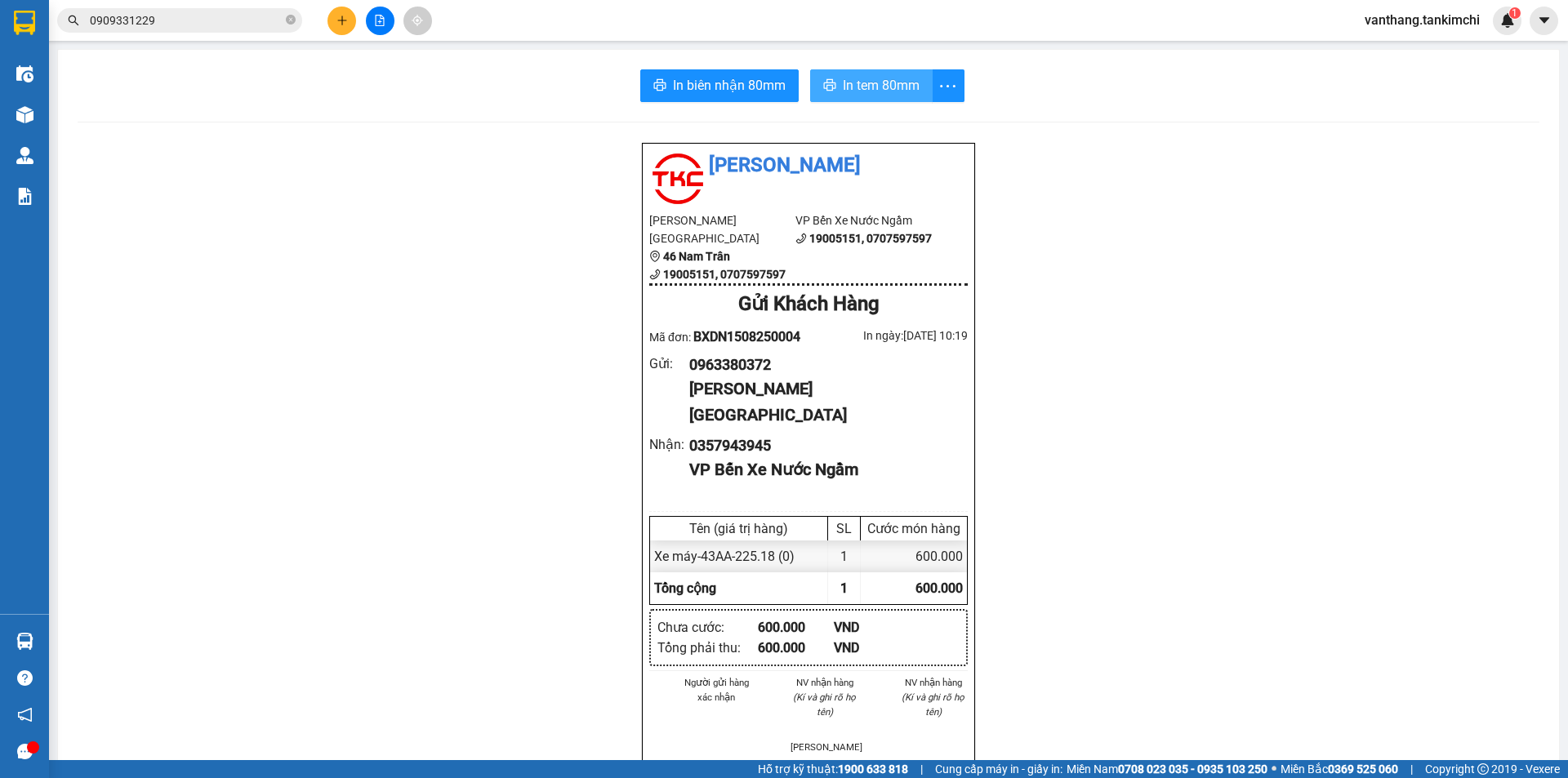
click at [870, 86] on span "In tem 80mm" at bounding box center [880, 85] width 76 height 20
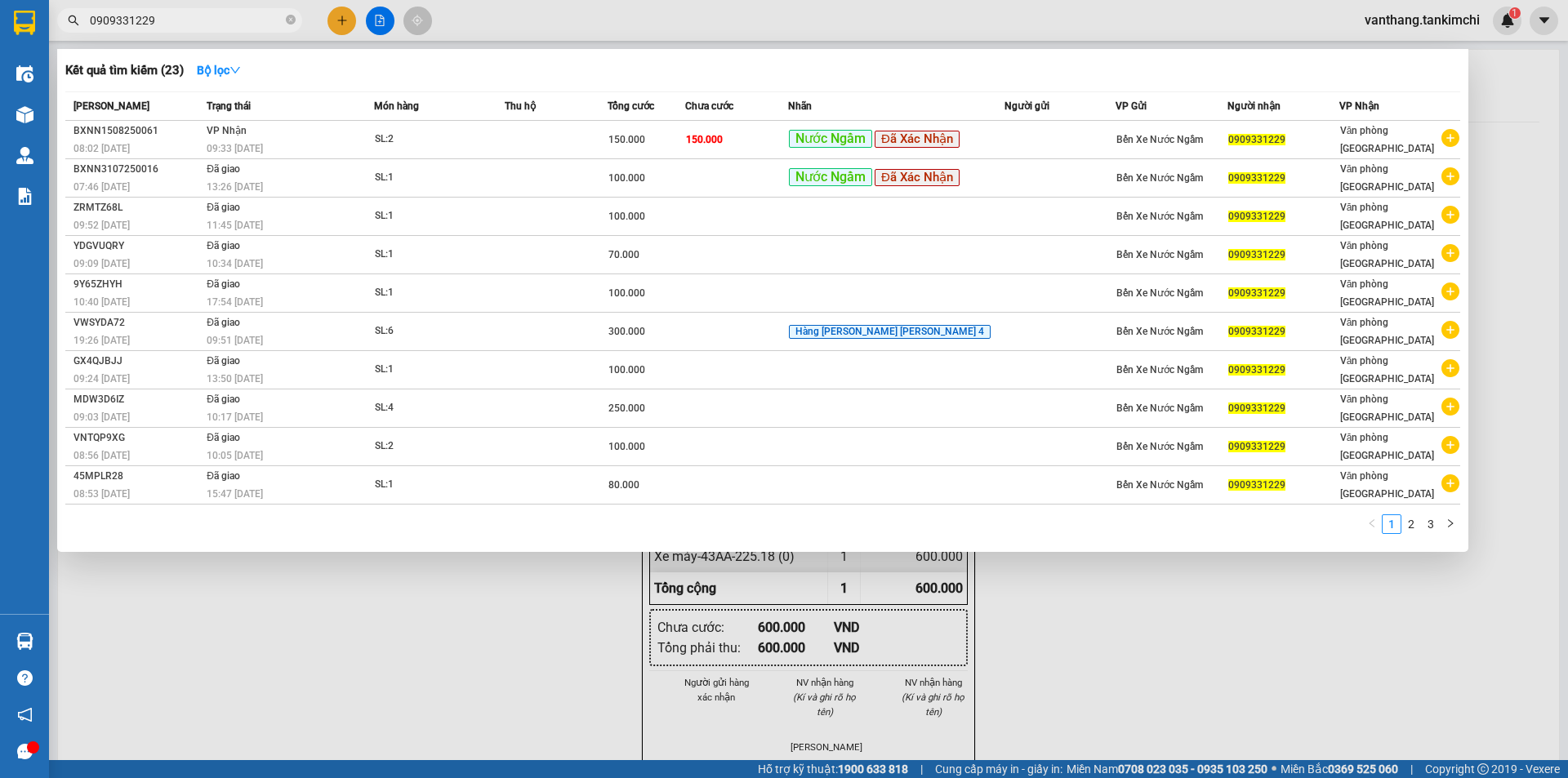
drag, startPoint x: 161, startPoint y: 20, endPoint x: 75, endPoint y: 25, distance: 86.1
click at [75, 25] on div "0909331229" at bounding box center [159, 20] width 319 height 25
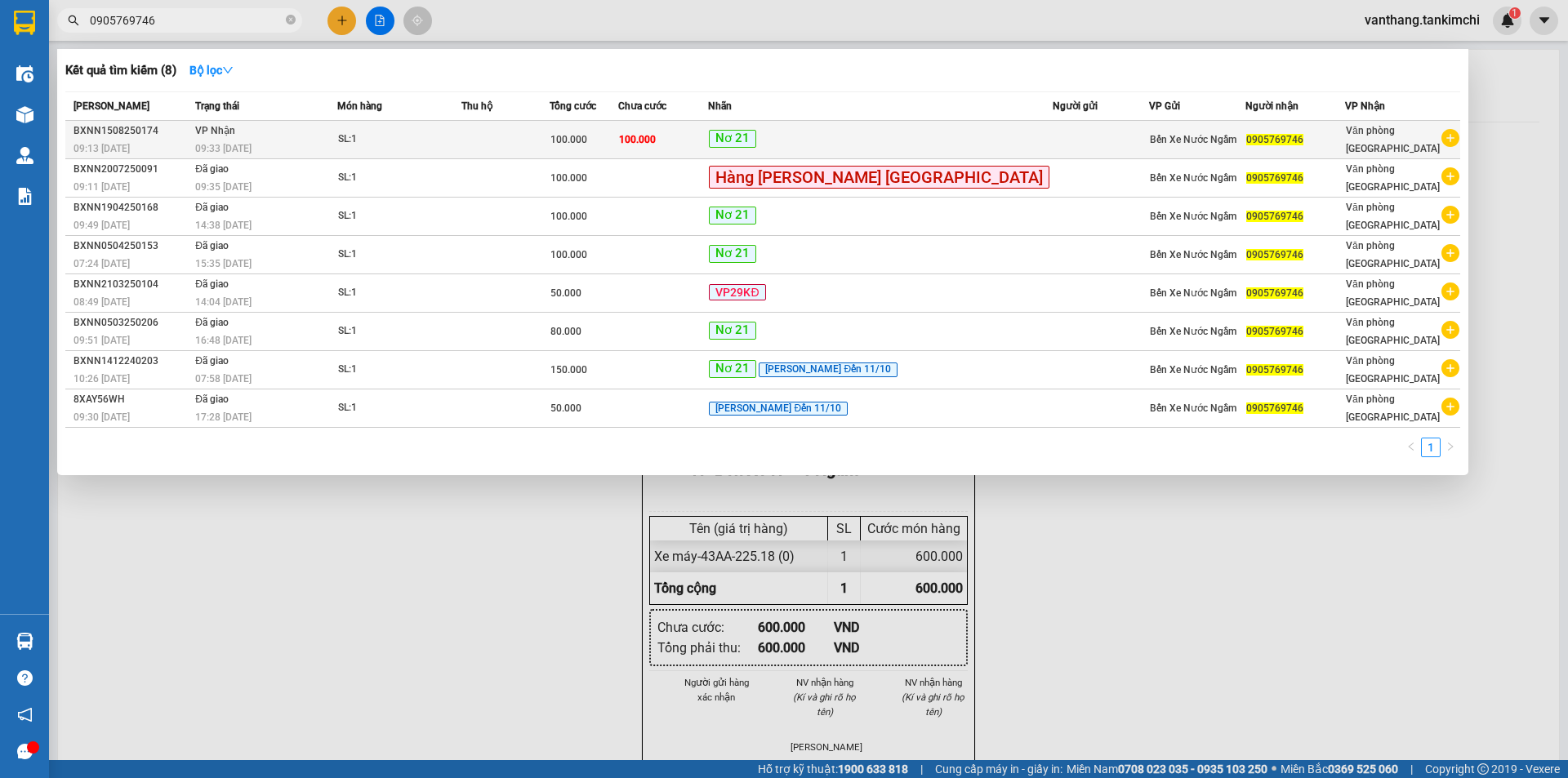
type input "0905769746"
click at [548, 137] on td at bounding box center [505, 140] width 88 height 39
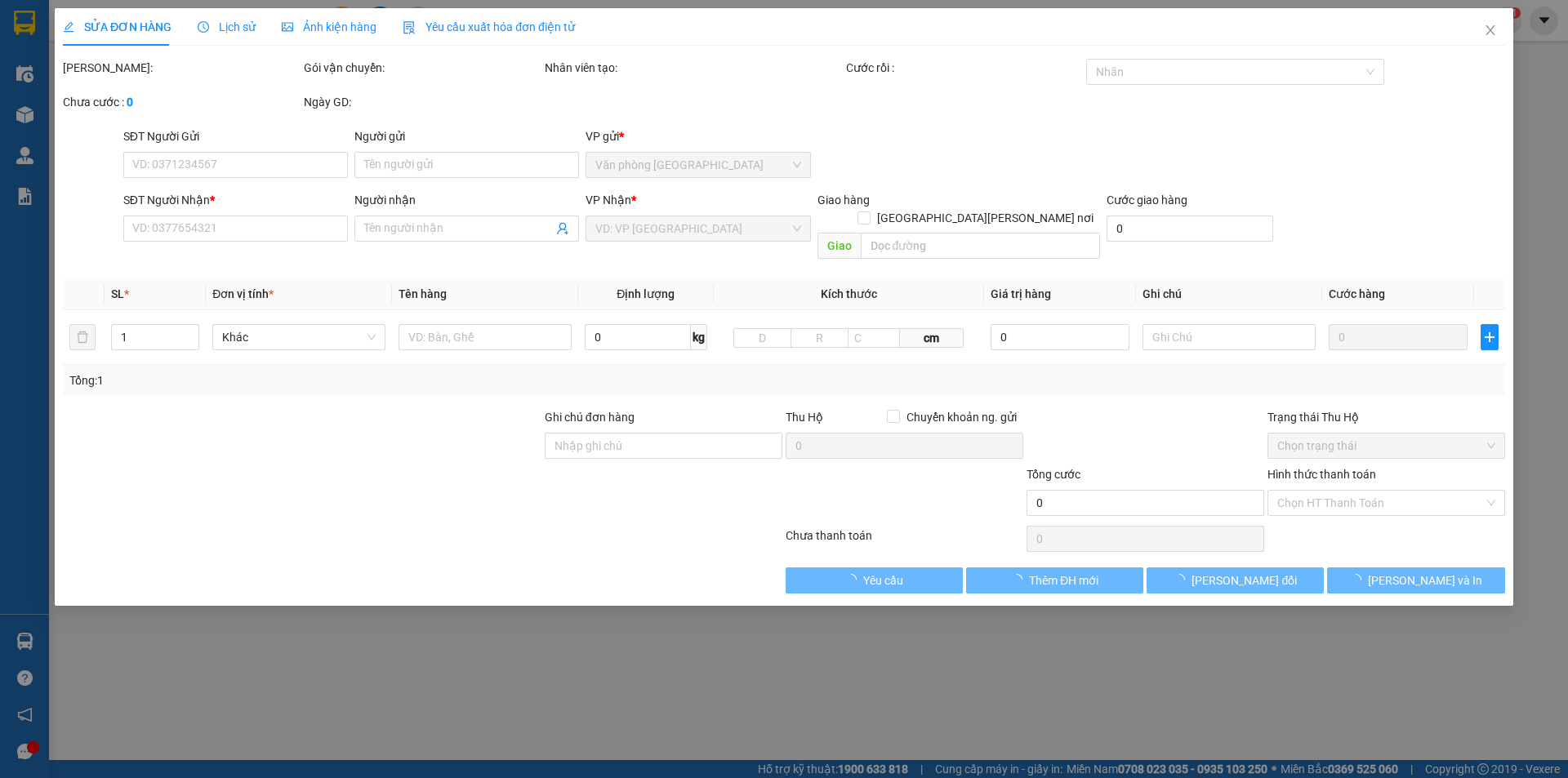
type input "0905769746"
type input "100.000"
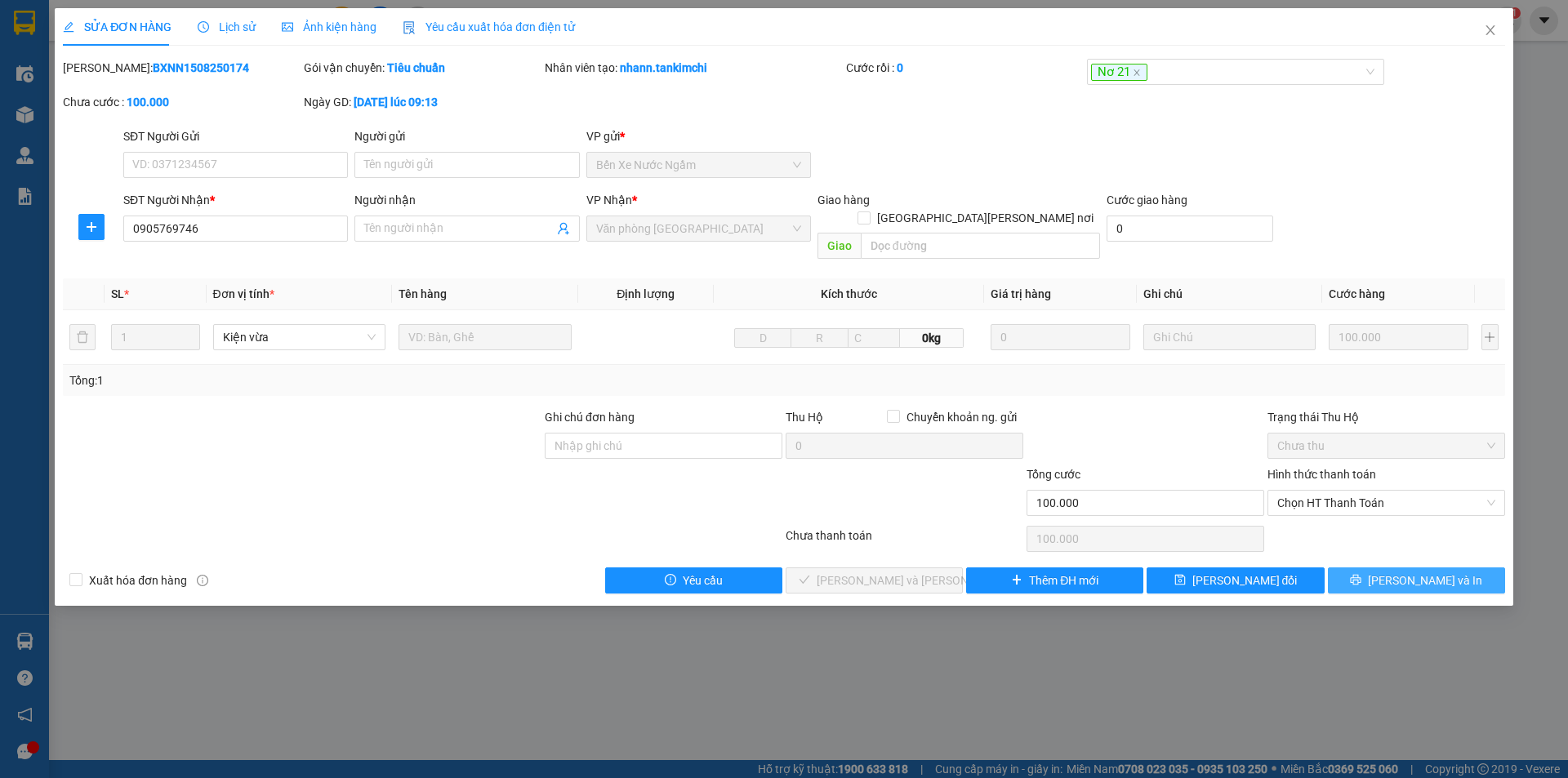
drag, startPoint x: 1353, startPoint y: 562, endPoint x: 1221, endPoint y: 354, distance: 246.3
click at [1352, 567] on button "[PERSON_NAME] và In" at bounding box center [1416, 581] width 177 height 26
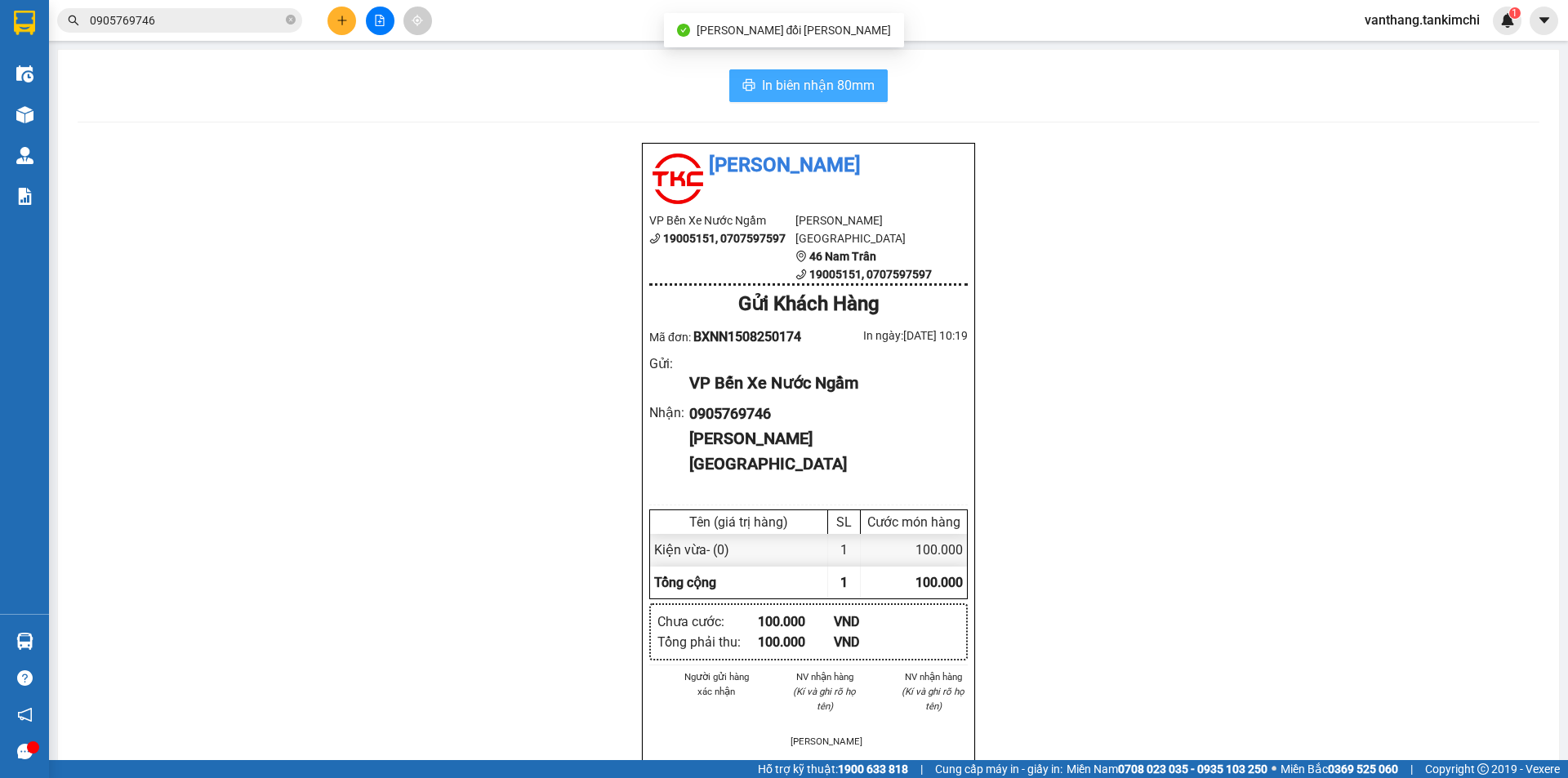
click at [856, 82] on span "In biên nhận 80mm" at bounding box center [818, 85] width 112 height 20
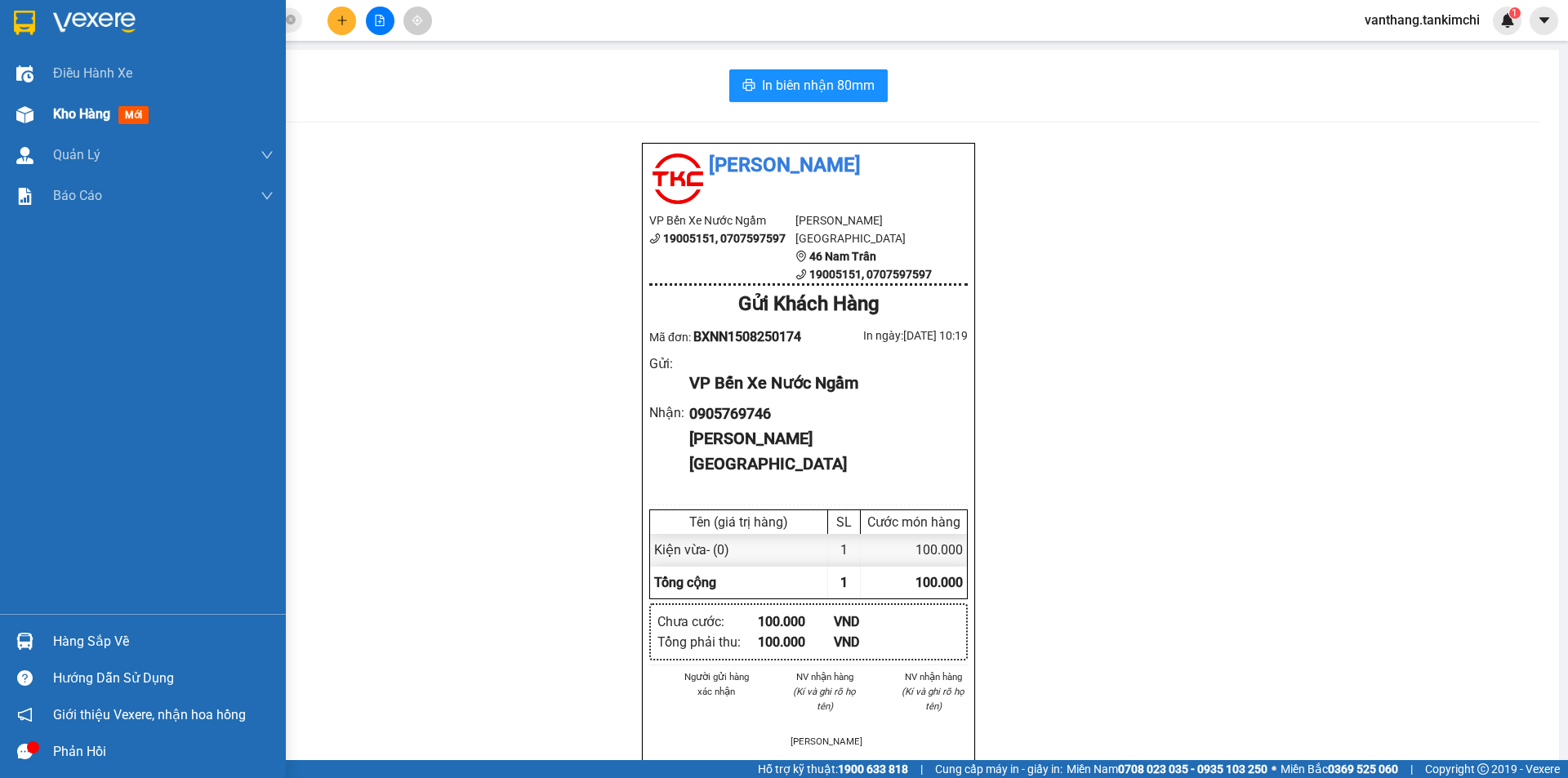
click at [87, 111] on span "Kho hàng" at bounding box center [81, 114] width 57 height 16
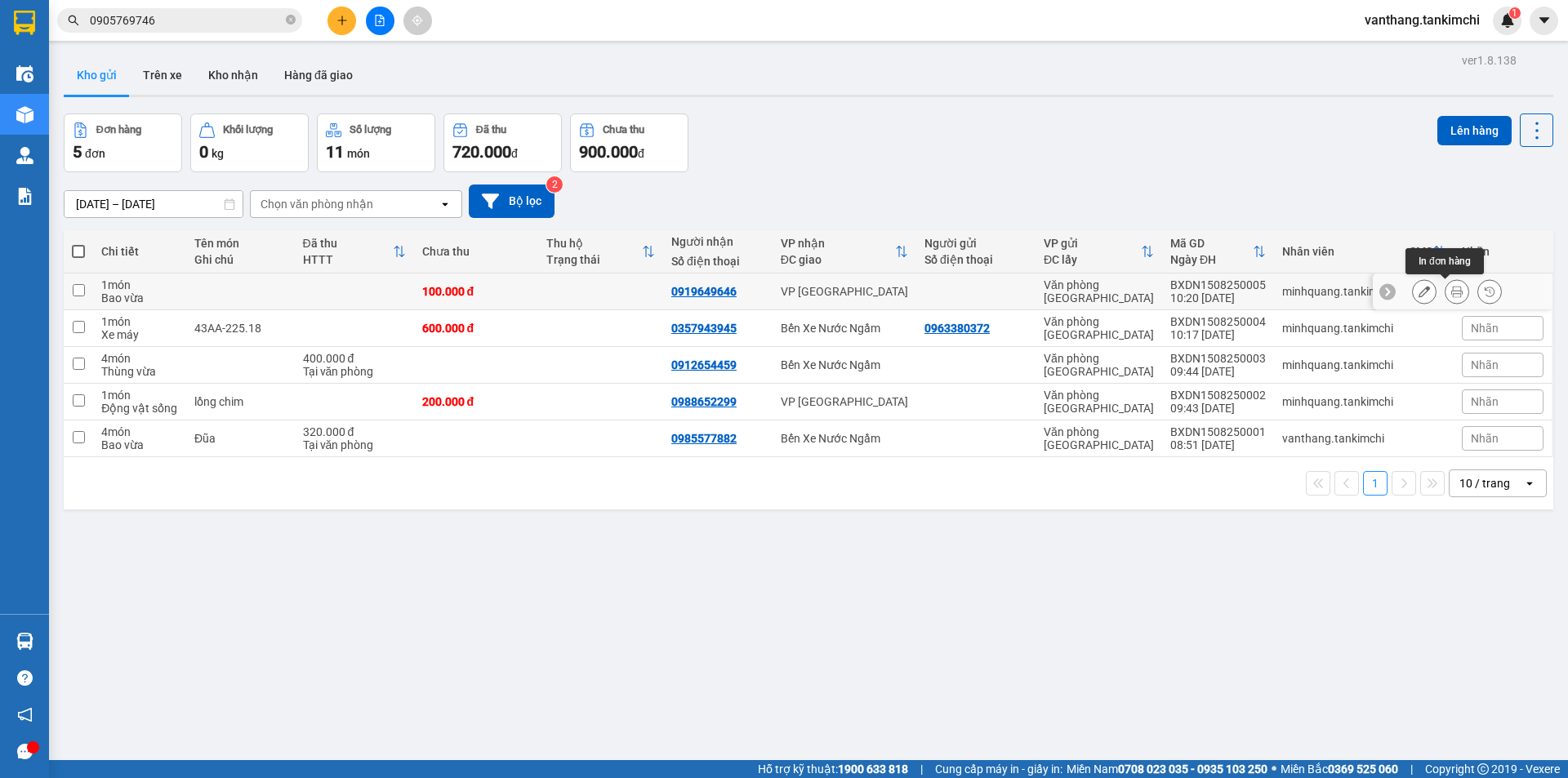
click at [1451, 288] on icon at bounding box center [1457, 291] width 11 height 11
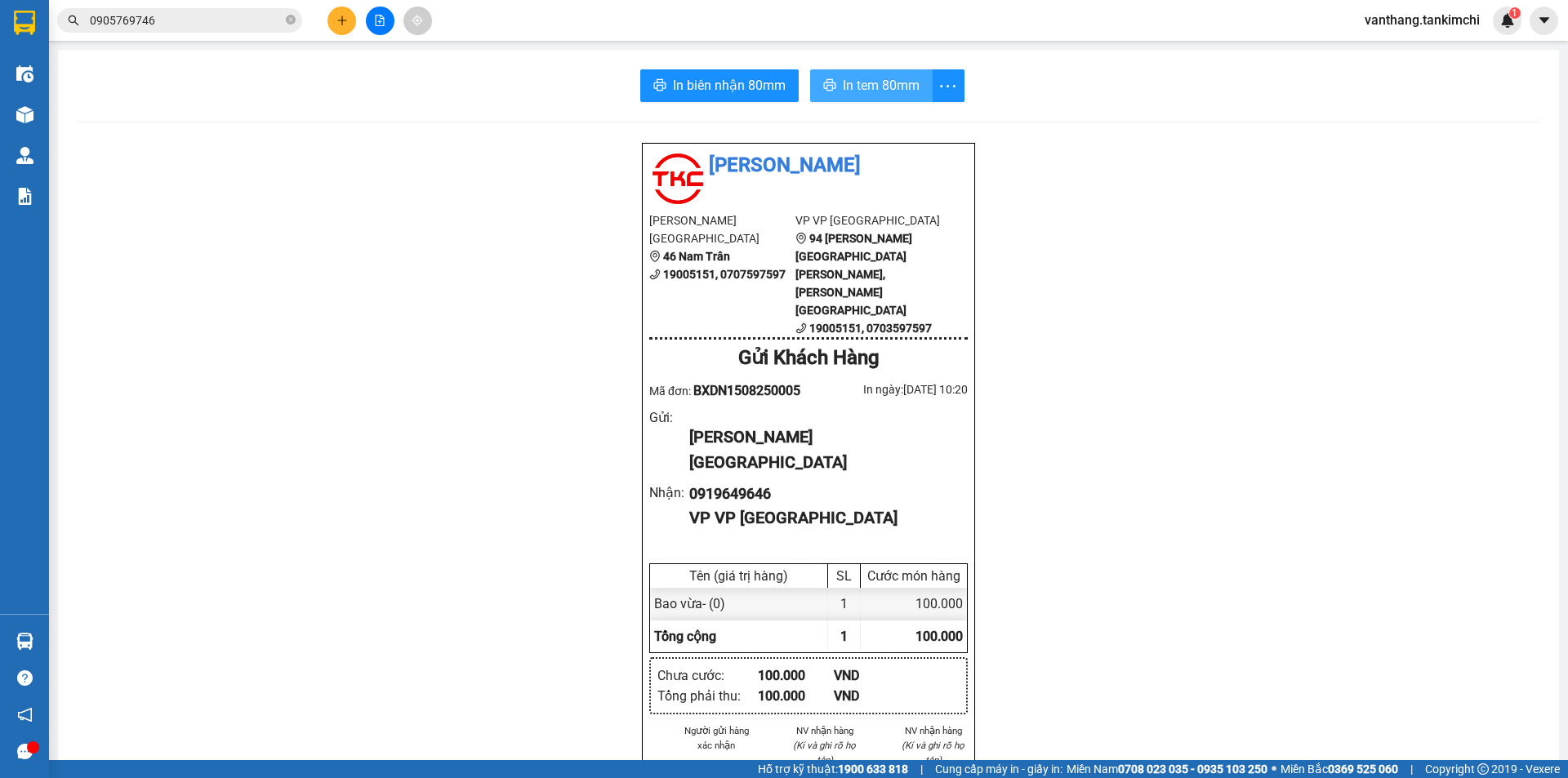
click at [876, 85] on span "In tem 80mm" at bounding box center [880, 85] width 76 height 20
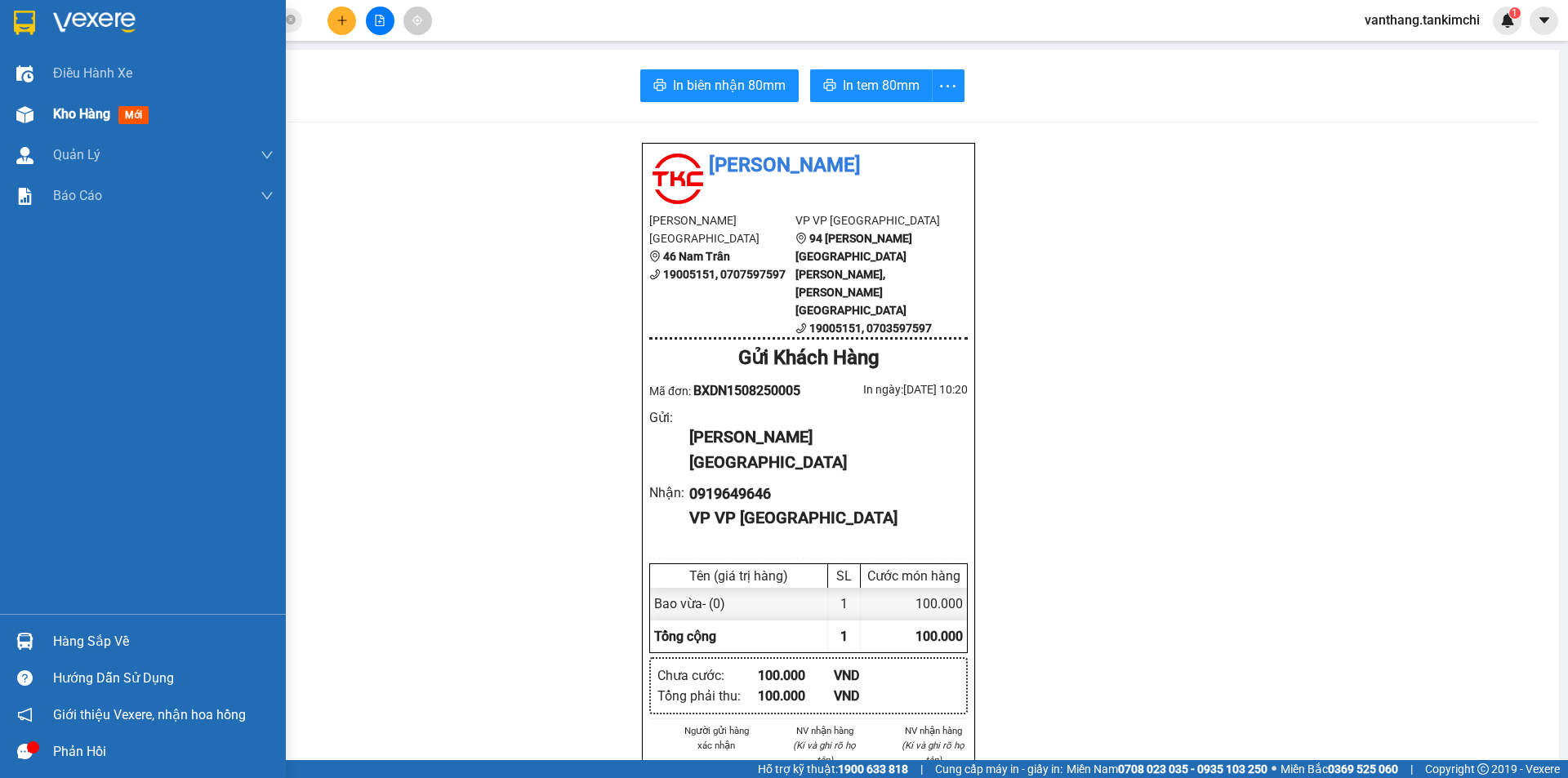
click at [102, 111] on span "Kho hàng" at bounding box center [81, 114] width 57 height 16
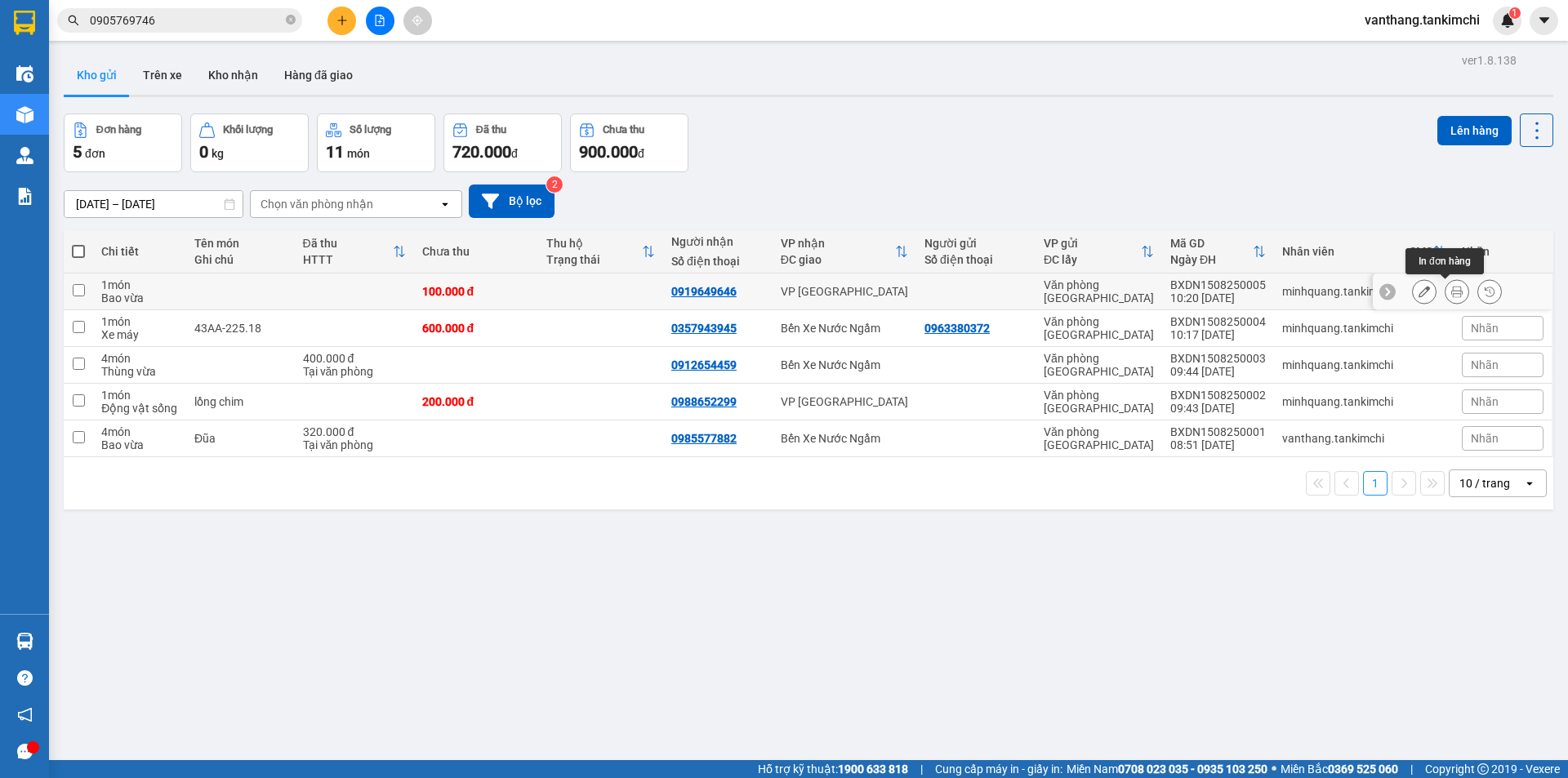
click at [1452, 299] on button at bounding box center [1457, 291] width 23 height 29
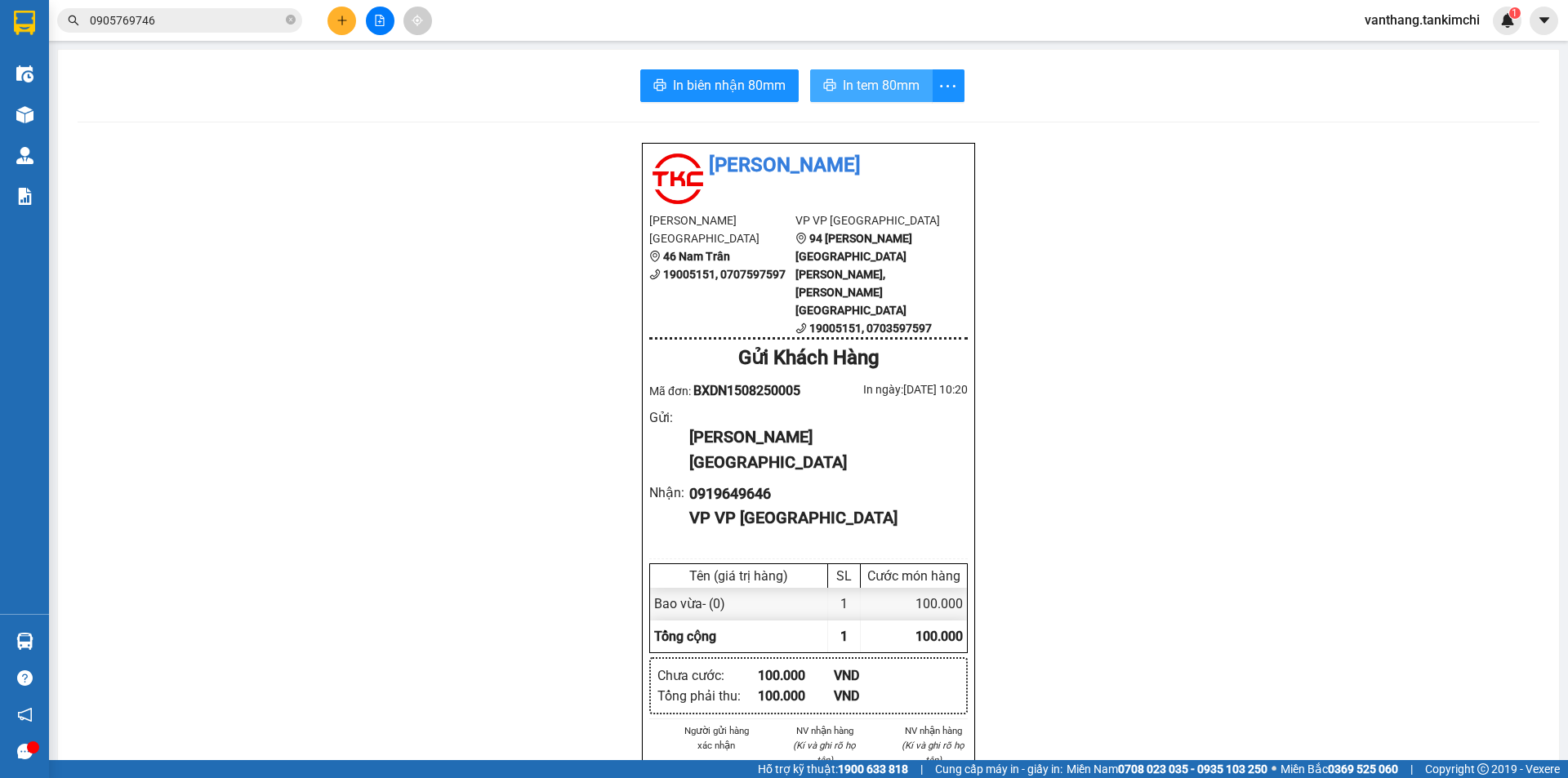
click at [892, 82] on span "In tem 80mm" at bounding box center [880, 85] width 76 height 20
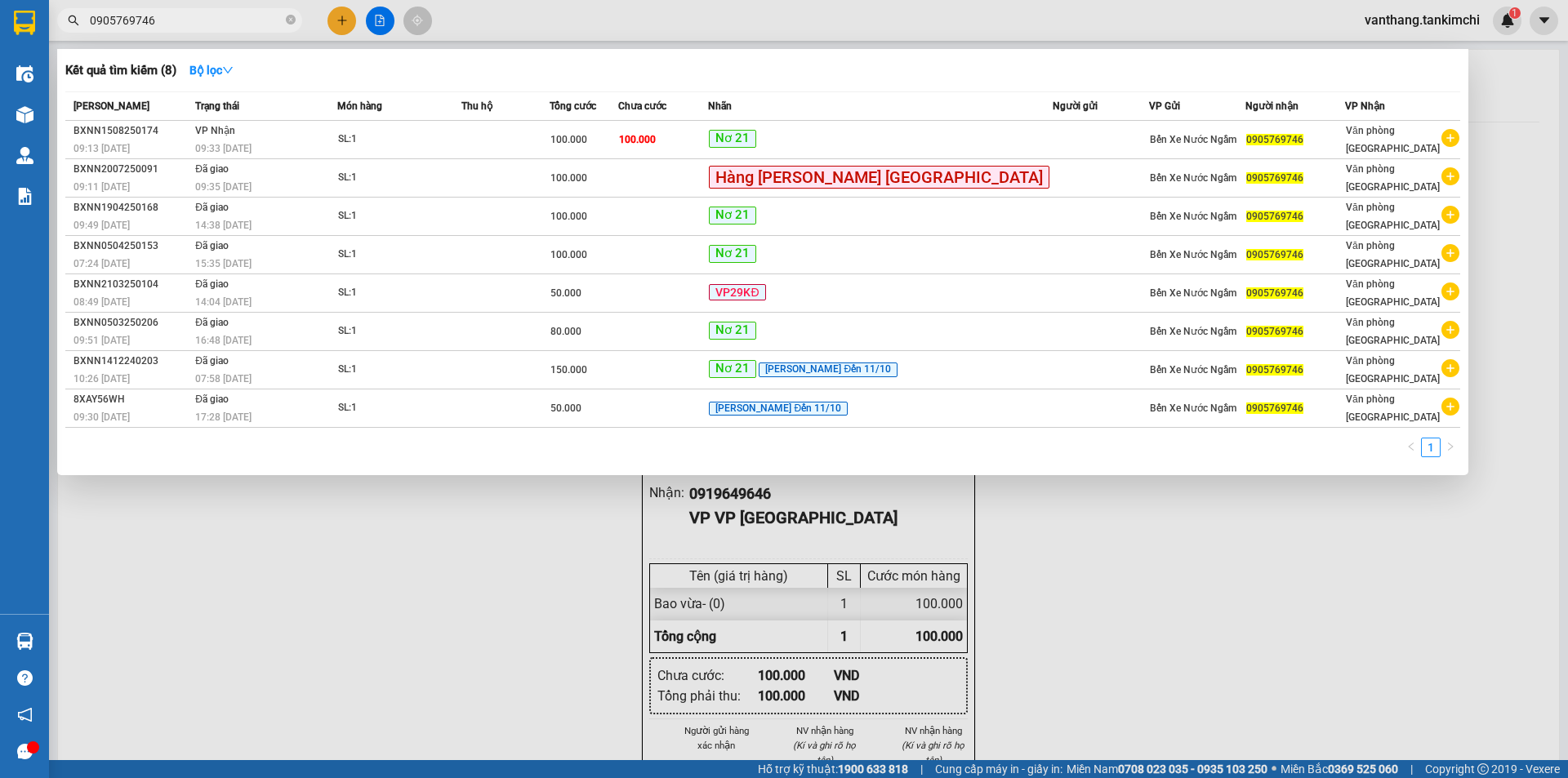
drag, startPoint x: 127, startPoint y: 29, endPoint x: 66, endPoint y: 41, distance: 62.2
click at [66, 35] on div "Kết quả tìm kiếm ( 8 ) Bộ lọc Mã ĐH Trạng thái Món hàng Thu hộ Tổng cước Chưa c…" at bounding box center [159, 20] width 319 height 29
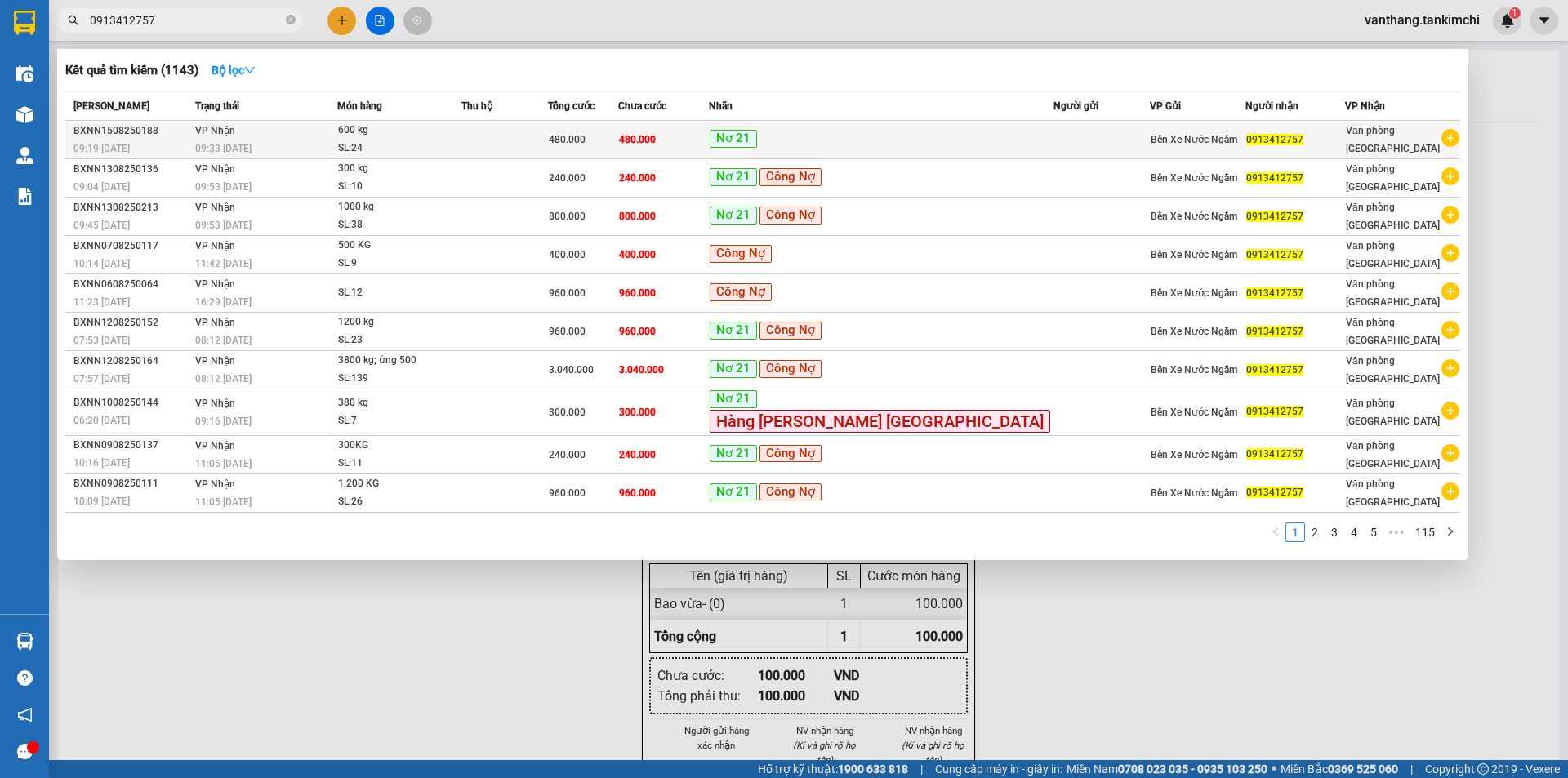
type input "0913412757"
click at [548, 141] on td at bounding box center [505, 140] width 88 height 39
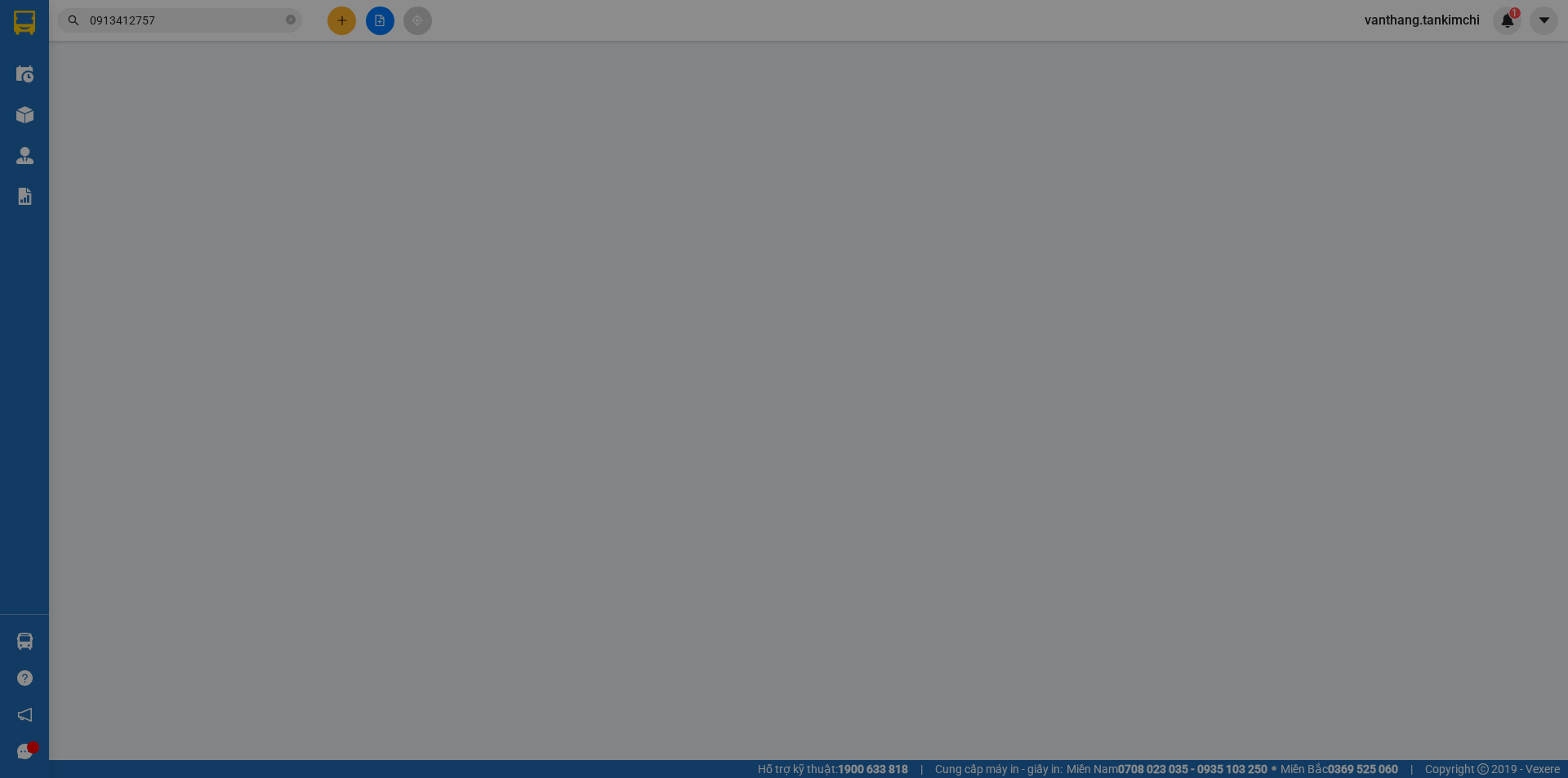
type input "0913412757"
type input "480.000"
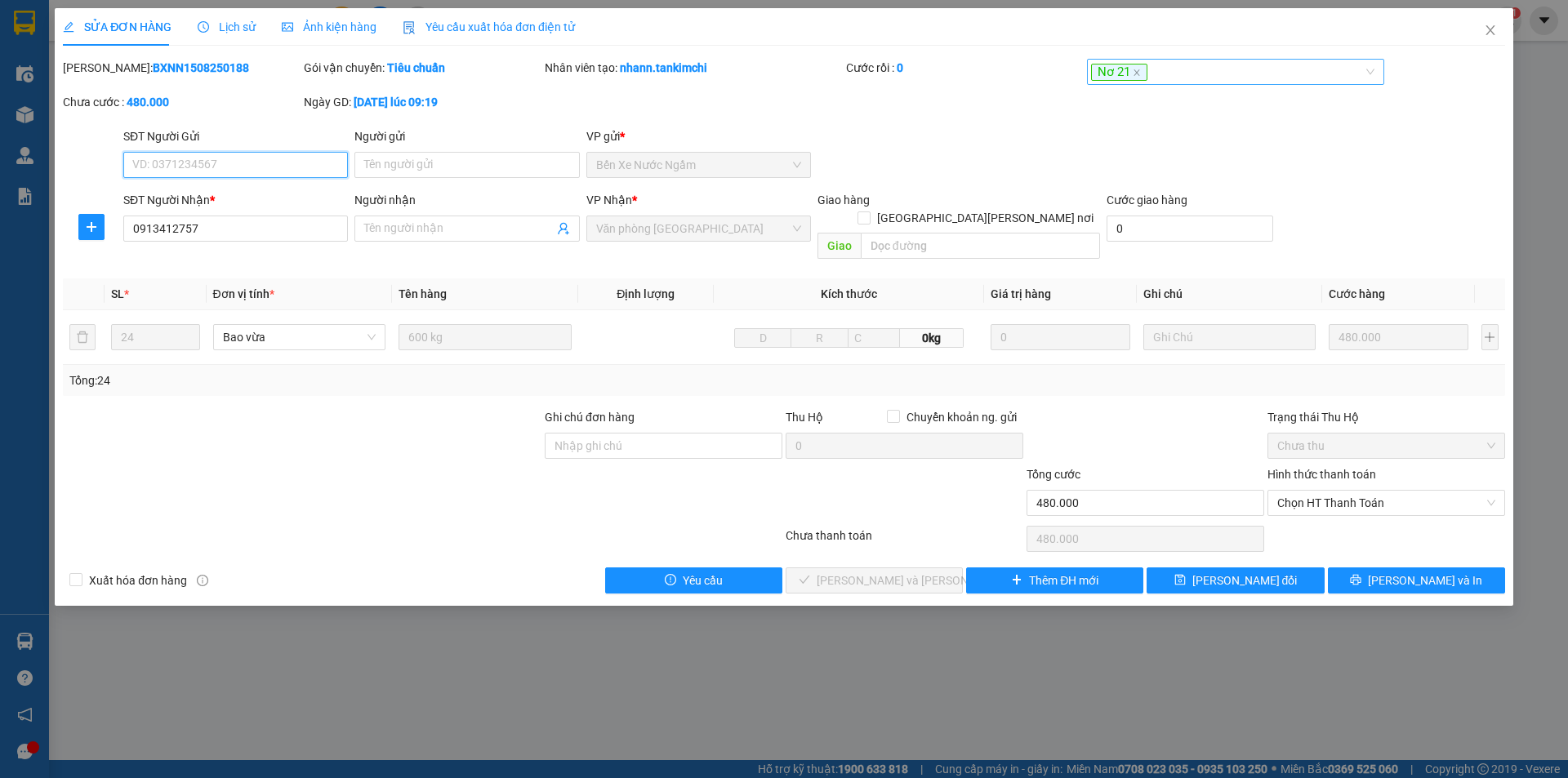
click at [1229, 76] on div "Nơ 21" at bounding box center [1228, 72] width 274 height 19
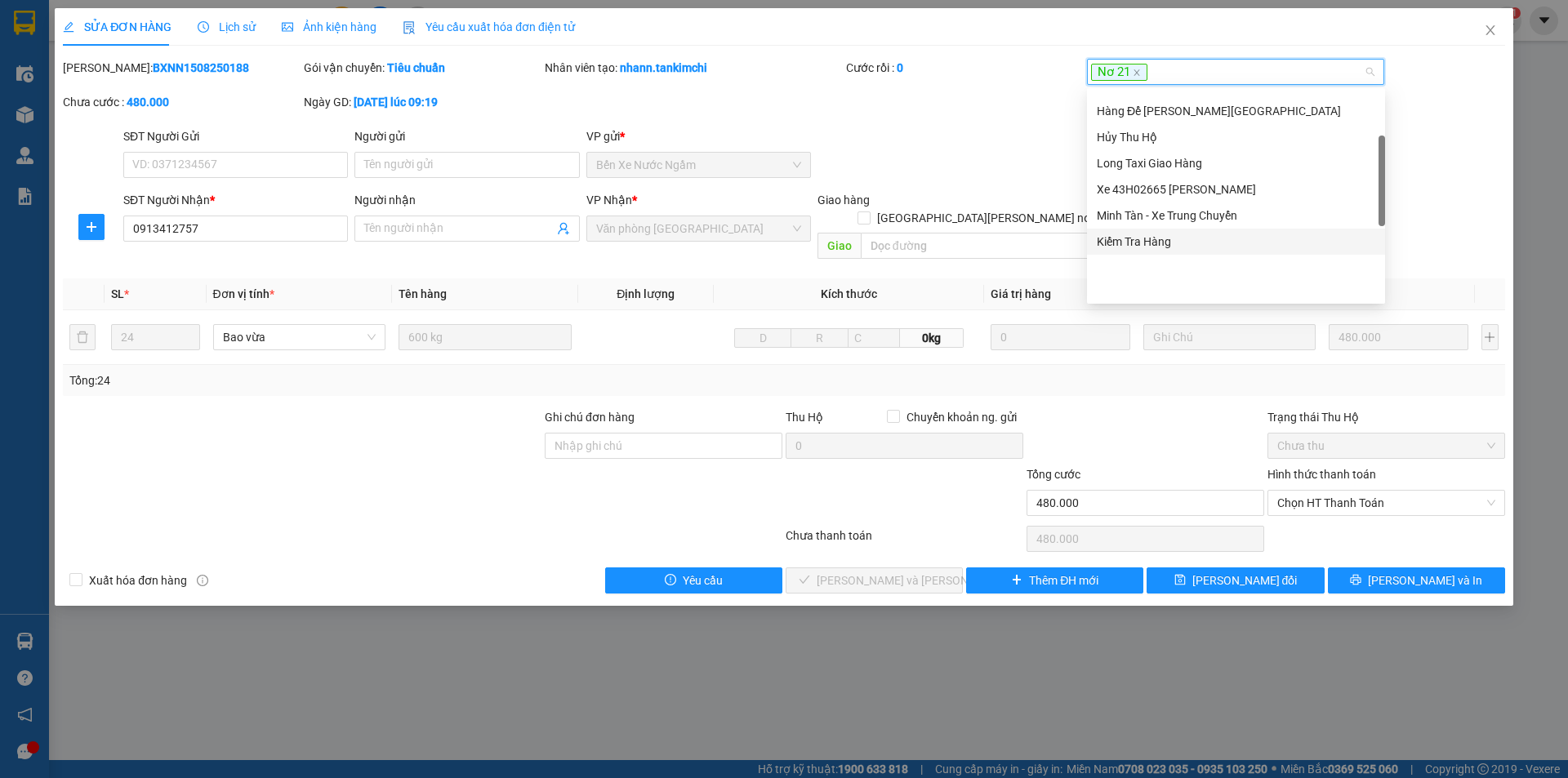
scroll to position [65, 0]
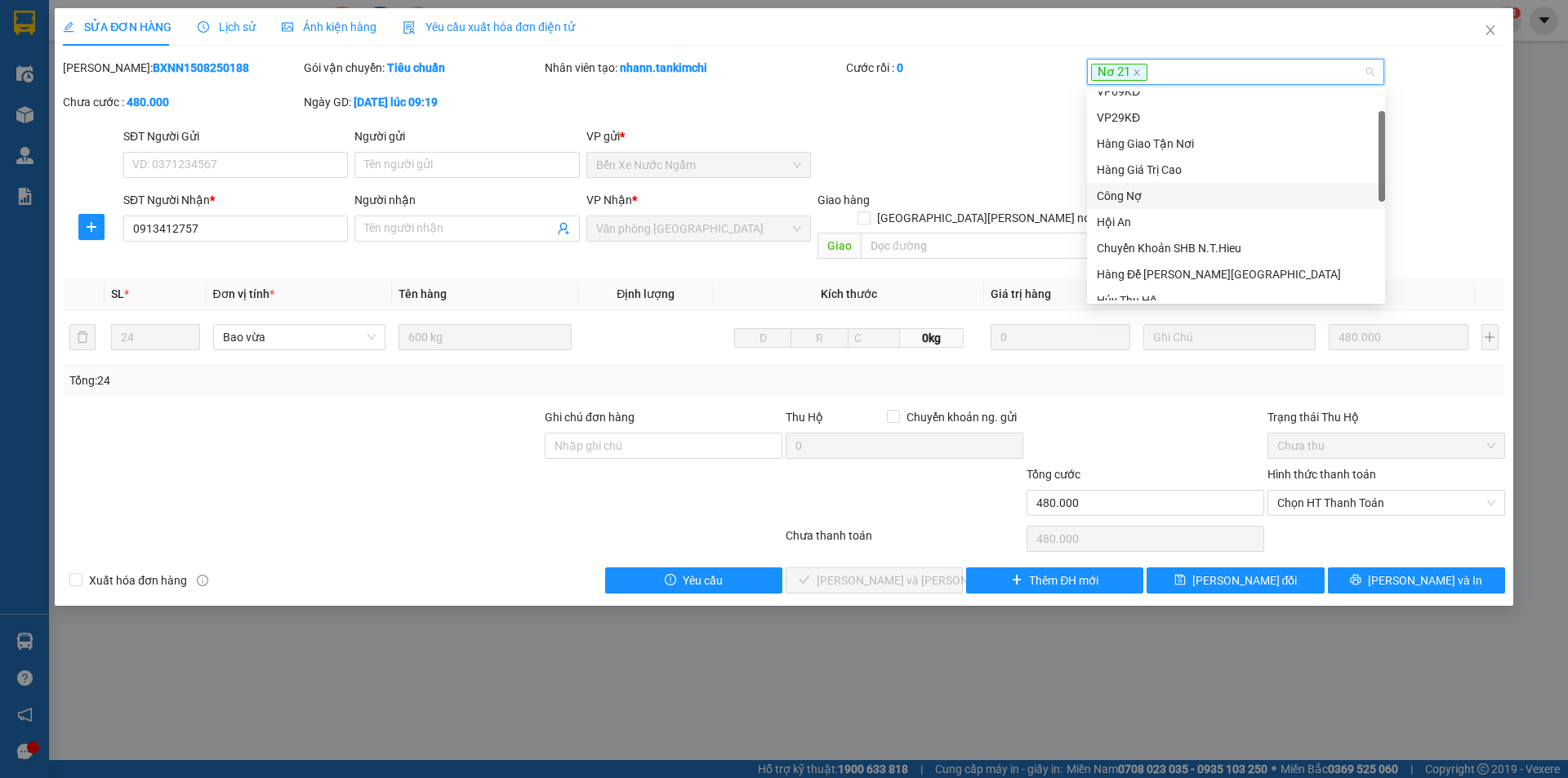
click at [1142, 195] on div "Công Nợ" at bounding box center [1235, 196] width 278 height 18
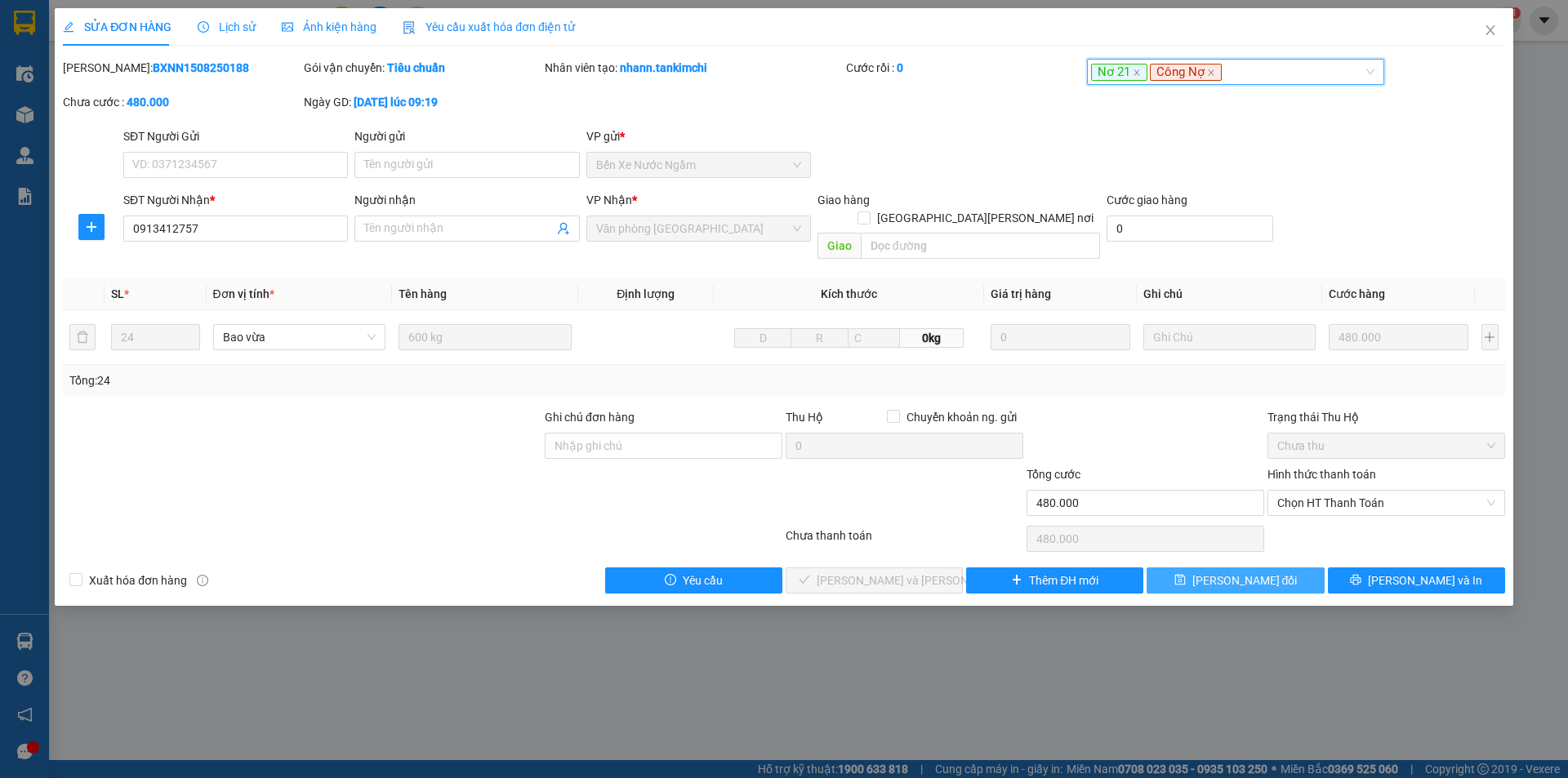
click at [1256, 571] on span "[PERSON_NAME] đổi" at bounding box center [1245, 580] width 105 height 18
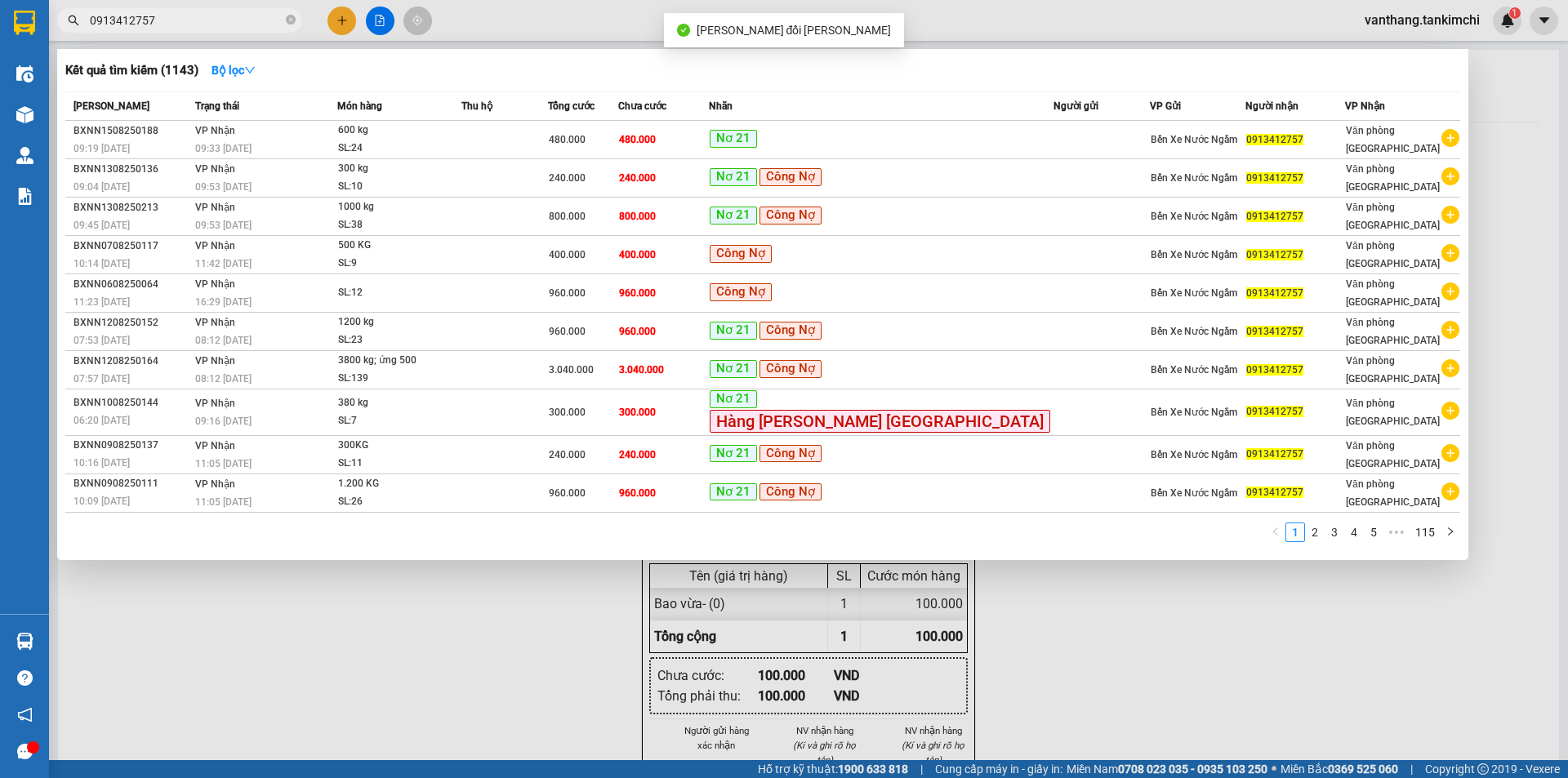
click at [172, 21] on input "0913412757" at bounding box center [186, 20] width 193 height 18
drag, startPoint x: 171, startPoint y: 20, endPoint x: 72, endPoint y: 41, distance: 101.2
click at [73, 35] on div "Kết quả tìm kiếm ( 1143 ) Bộ lọc Mã ĐH Trạng thái Món hàng Thu hộ Tổng cước Chư…" at bounding box center [159, 20] width 319 height 29
click at [293, 18] on icon "close-circle" at bounding box center [290, 19] width 10 height 10
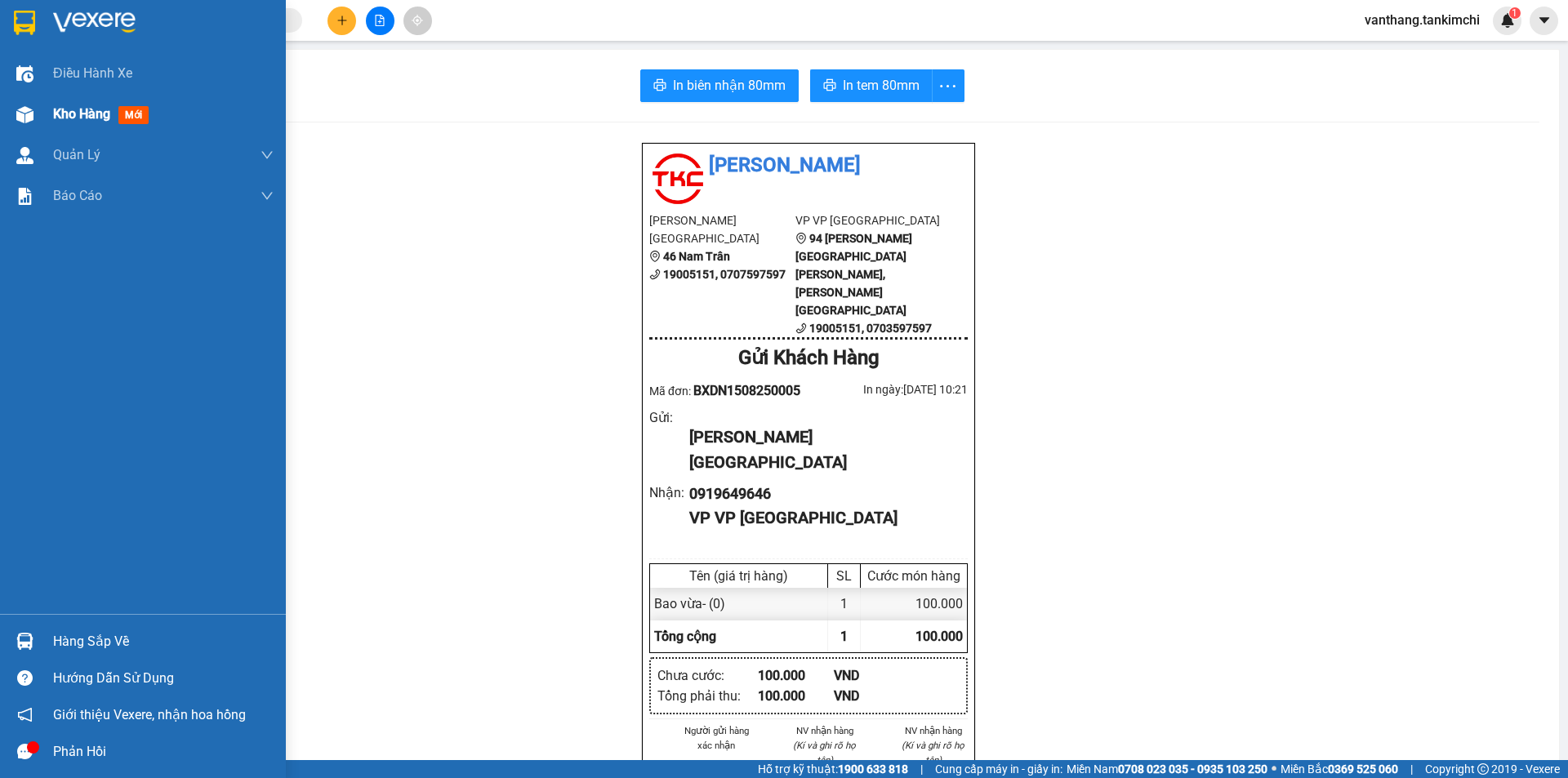
click at [79, 117] on span "Kho hàng" at bounding box center [81, 114] width 57 height 16
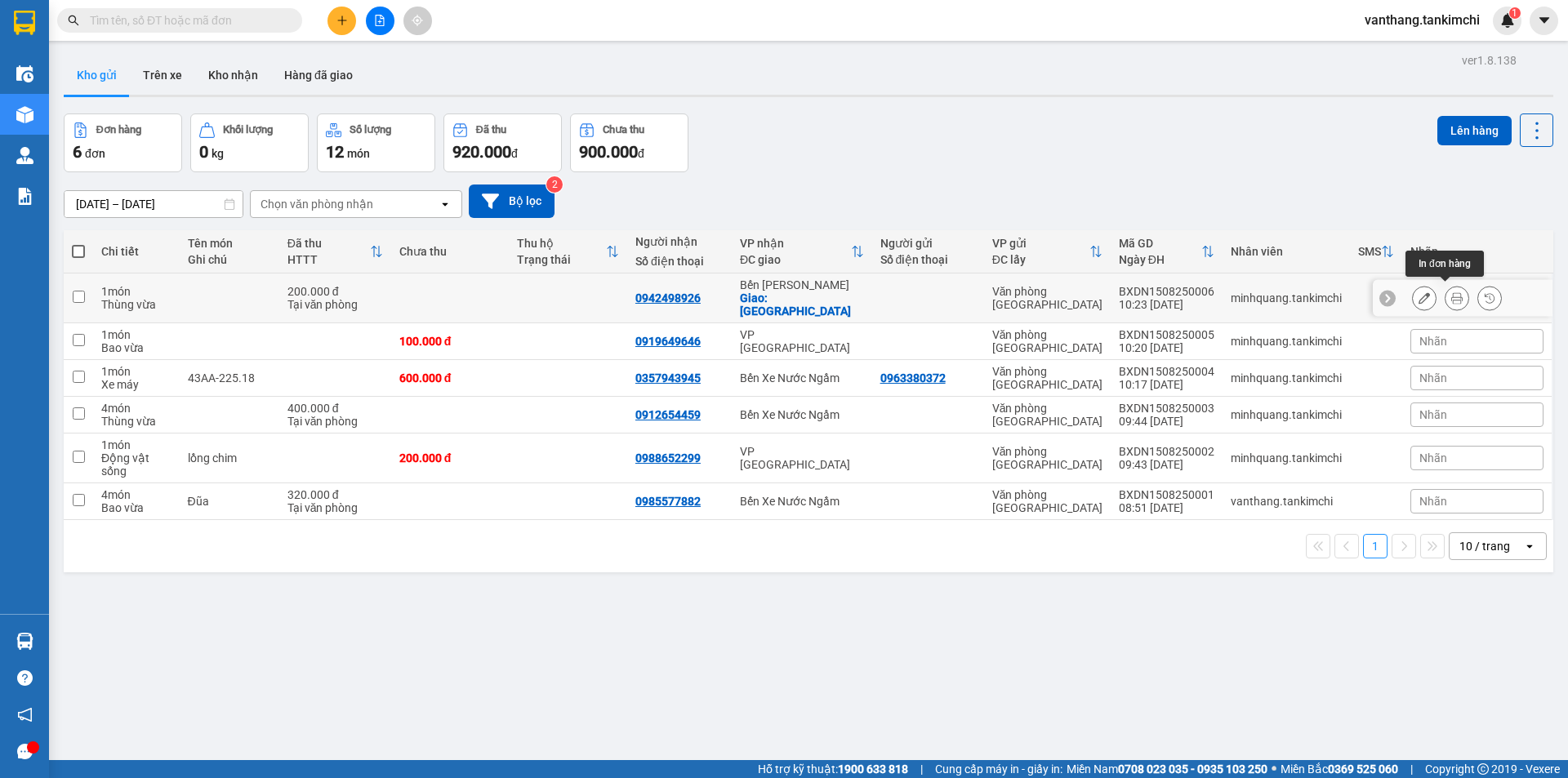
click at [1451, 295] on icon at bounding box center [1457, 297] width 11 height 11
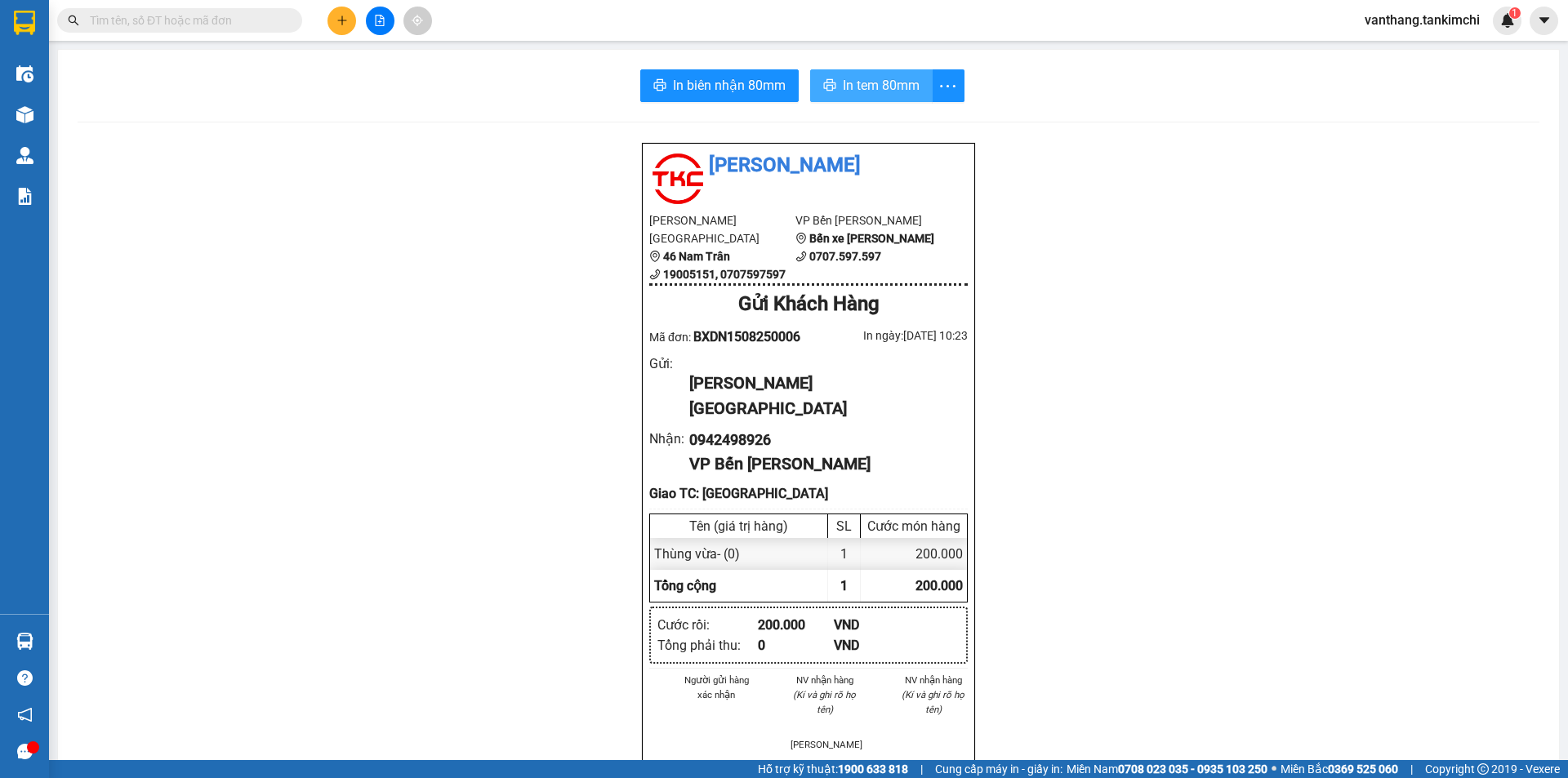
click at [892, 89] on span "In tem 80mm" at bounding box center [880, 85] width 76 height 20
click at [123, 15] on input "text" at bounding box center [186, 20] width 193 height 18
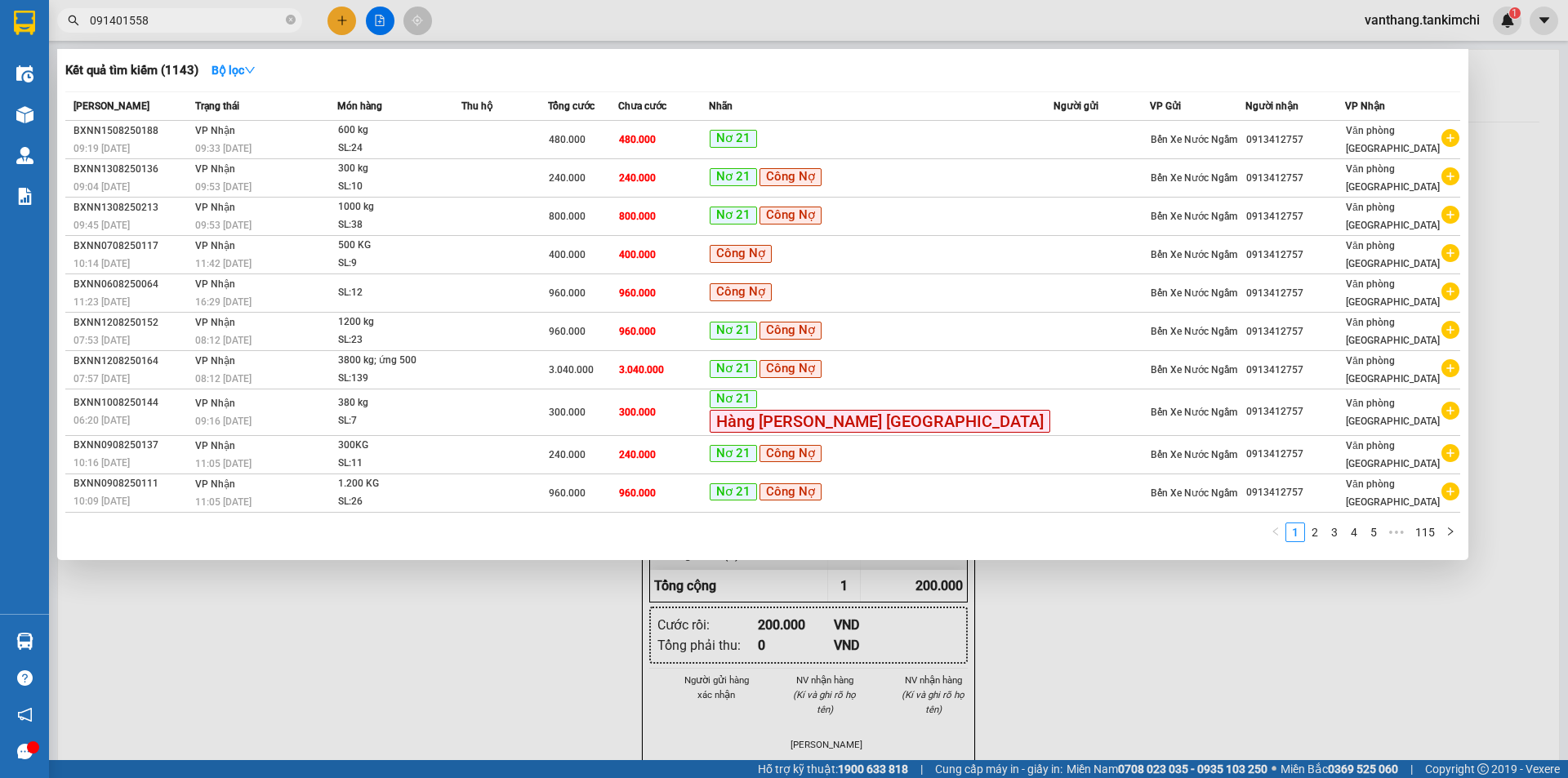
type input "0914015588"
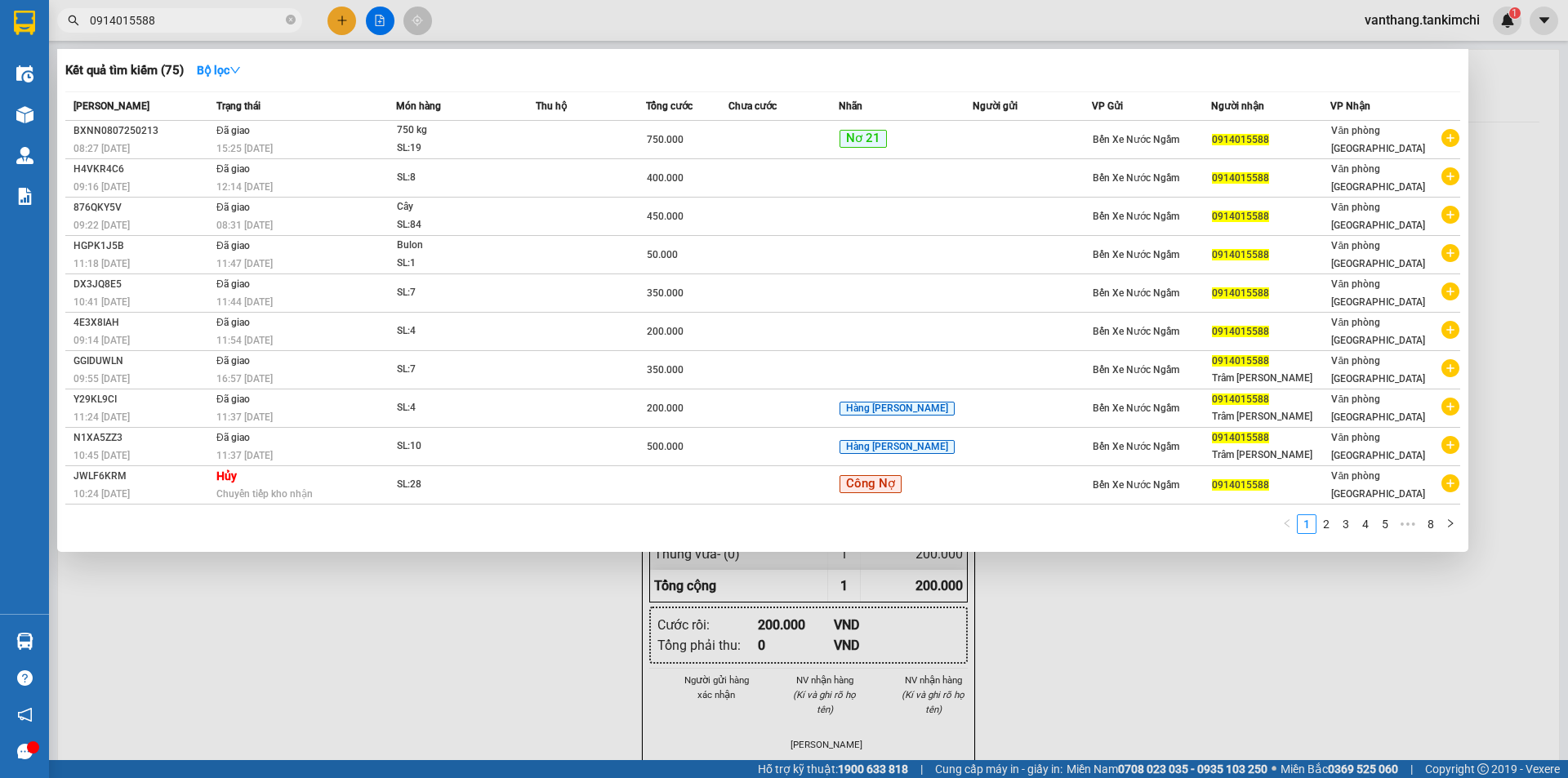
drag, startPoint x: 182, startPoint y: 17, endPoint x: 87, endPoint y: 18, distance: 95.0
click at [87, 21] on span "0914015588" at bounding box center [179, 20] width 245 height 25
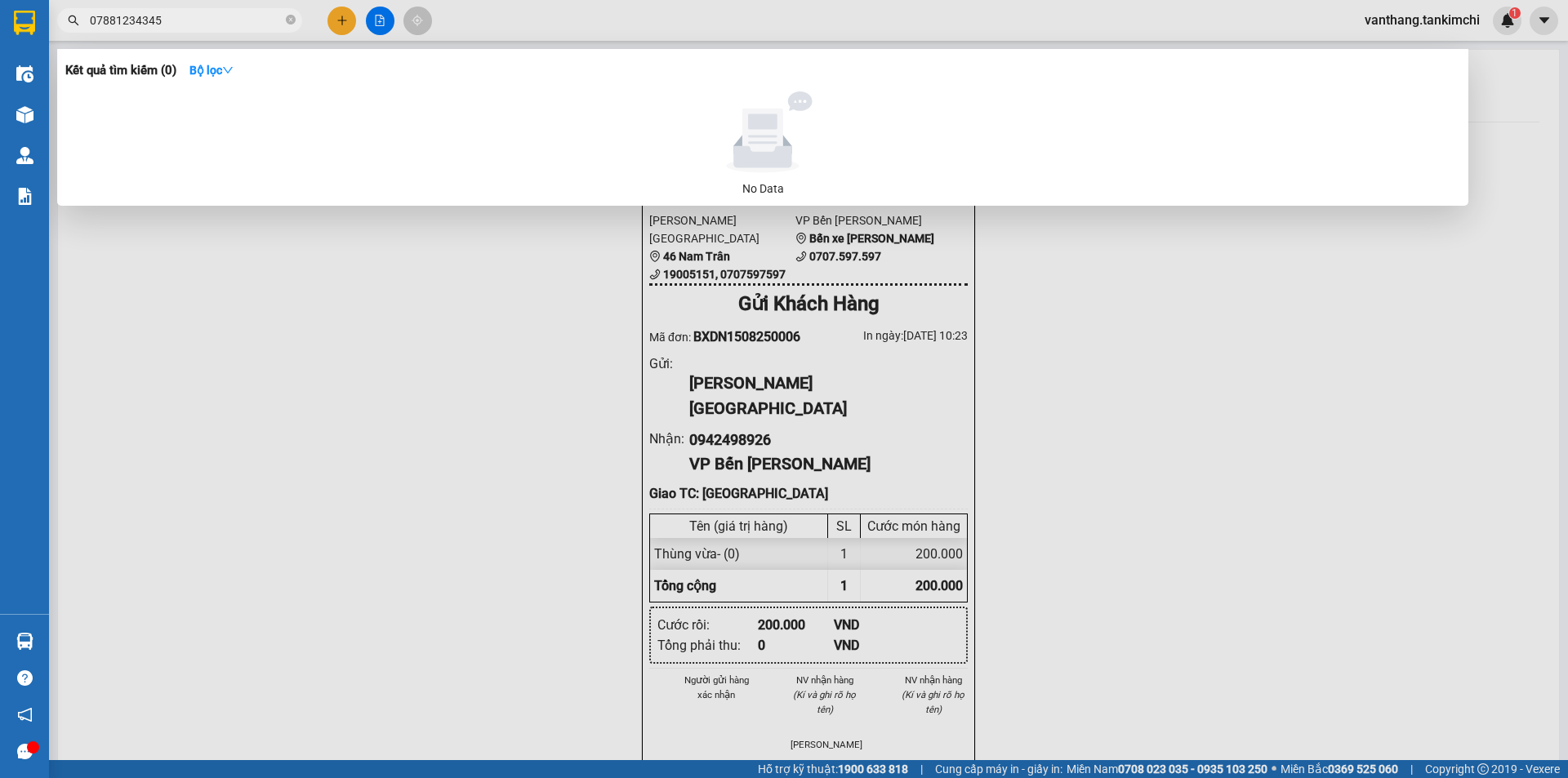
click at [120, 18] on input "07881234345" at bounding box center [186, 20] width 193 height 18
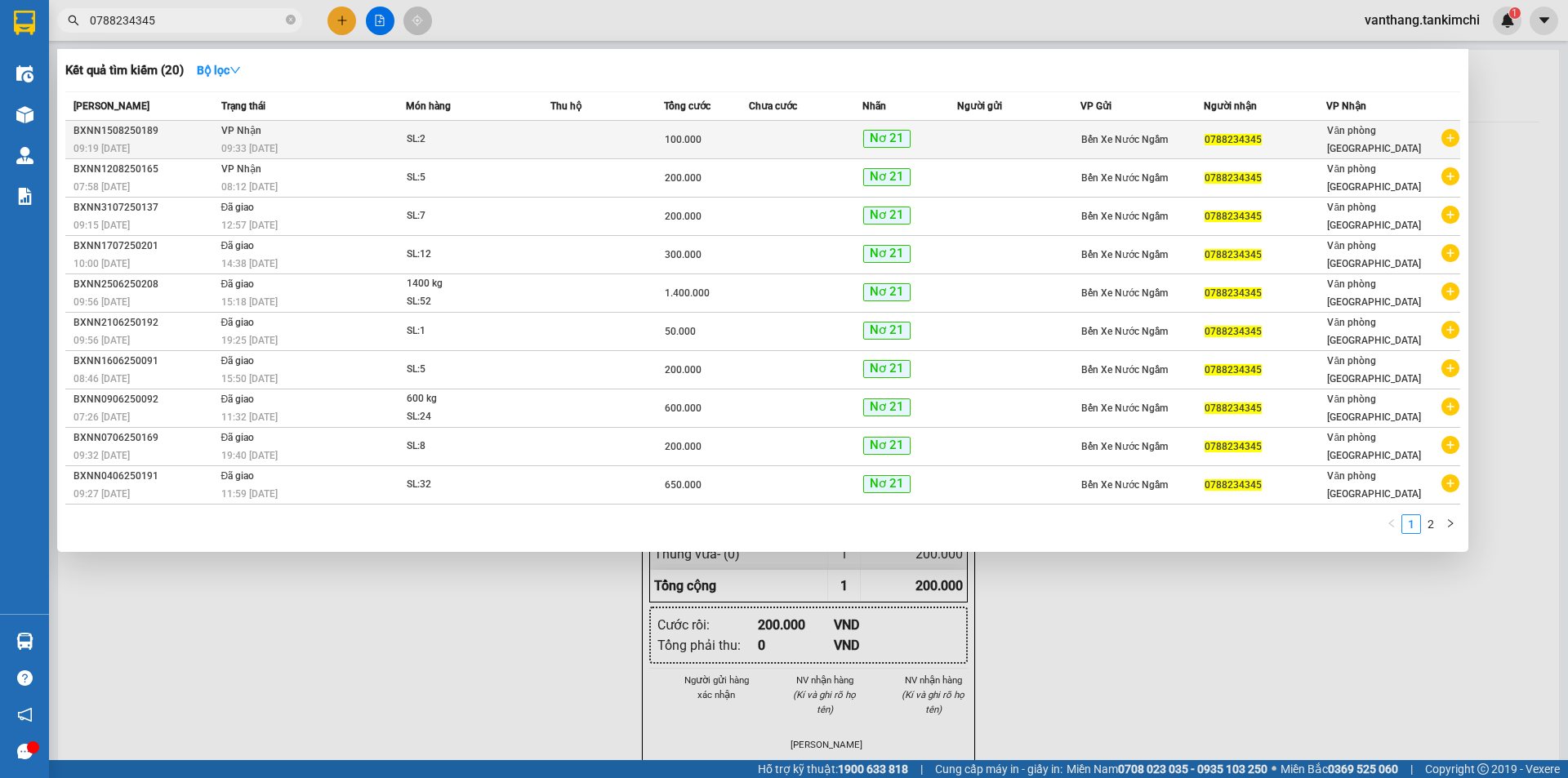
type input "0788234345"
click at [500, 142] on div "SL: 2" at bounding box center [468, 139] width 123 height 18
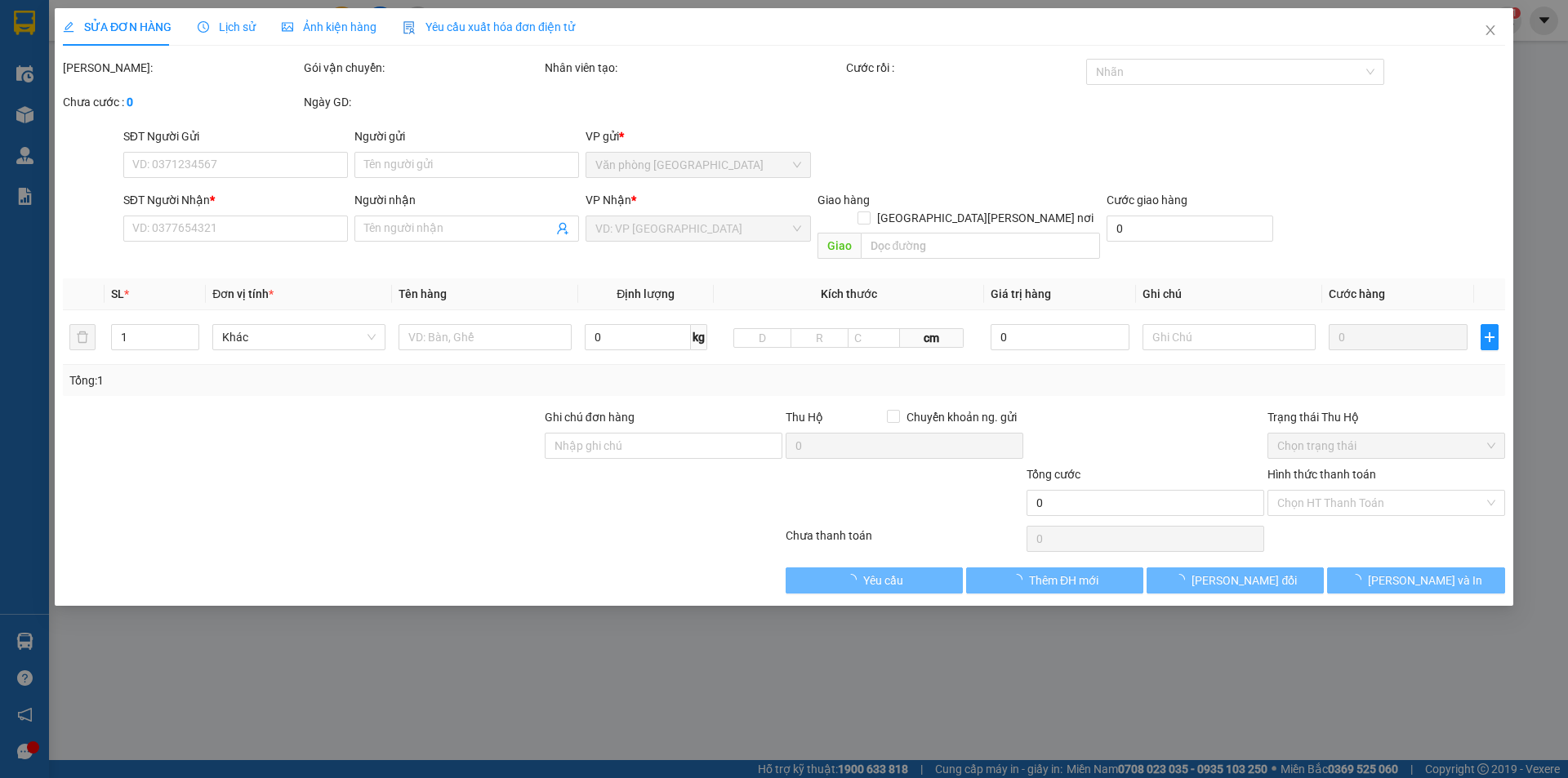
type input "0788234345"
type input "100.000"
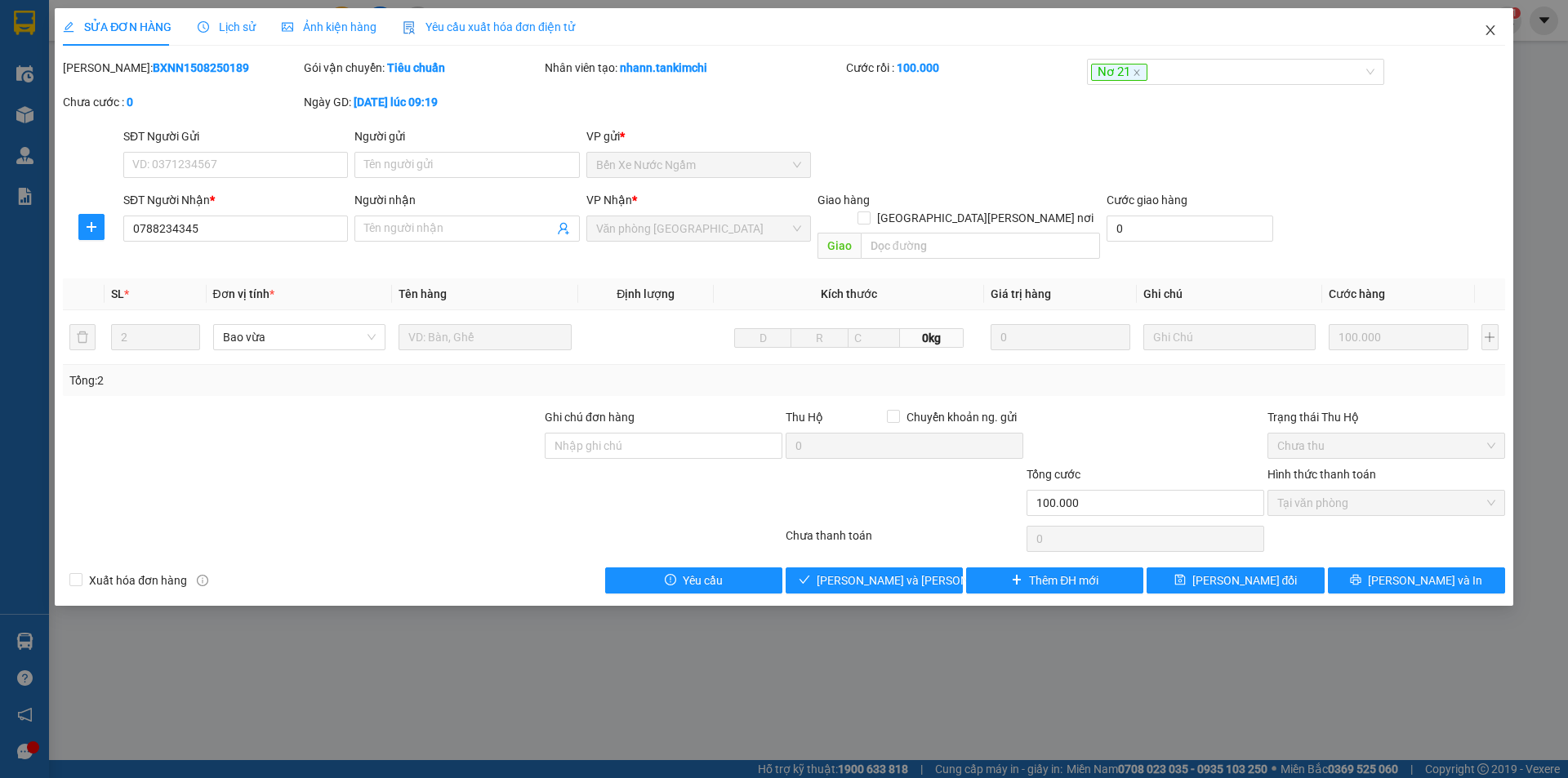
click at [1488, 32] on icon "close" at bounding box center [1490, 30] width 13 height 13
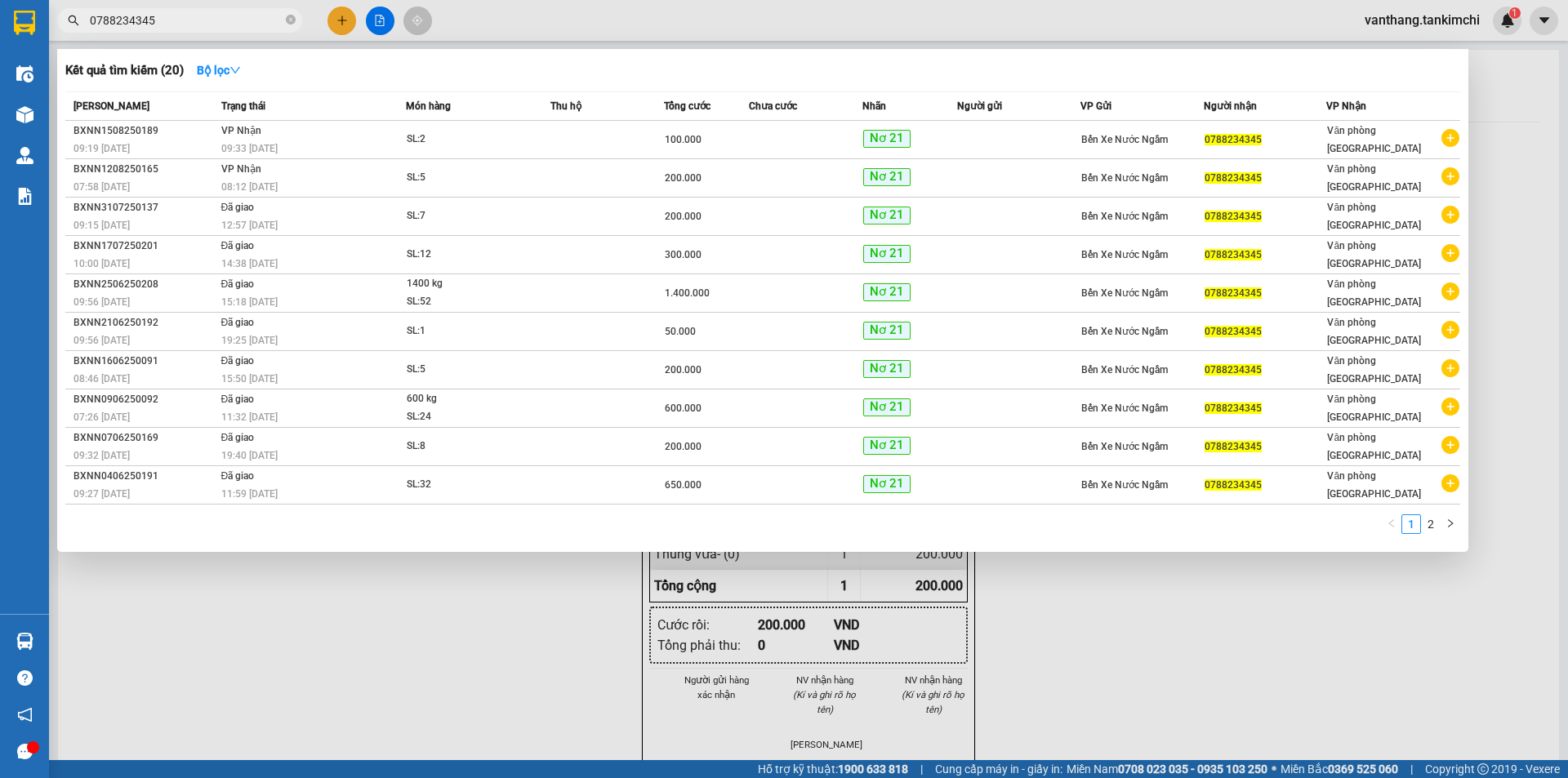
drag, startPoint x: 181, startPoint y: 25, endPoint x: 59, endPoint y: 41, distance: 123.0
click at [59, 35] on div "Kết quả tìm kiếm ( 20 ) Bộ lọc Mã ĐH Trạng thái Món hàng Thu hộ Tổng cước Chưa …" at bounding box center [159, 20] width 319 height 29
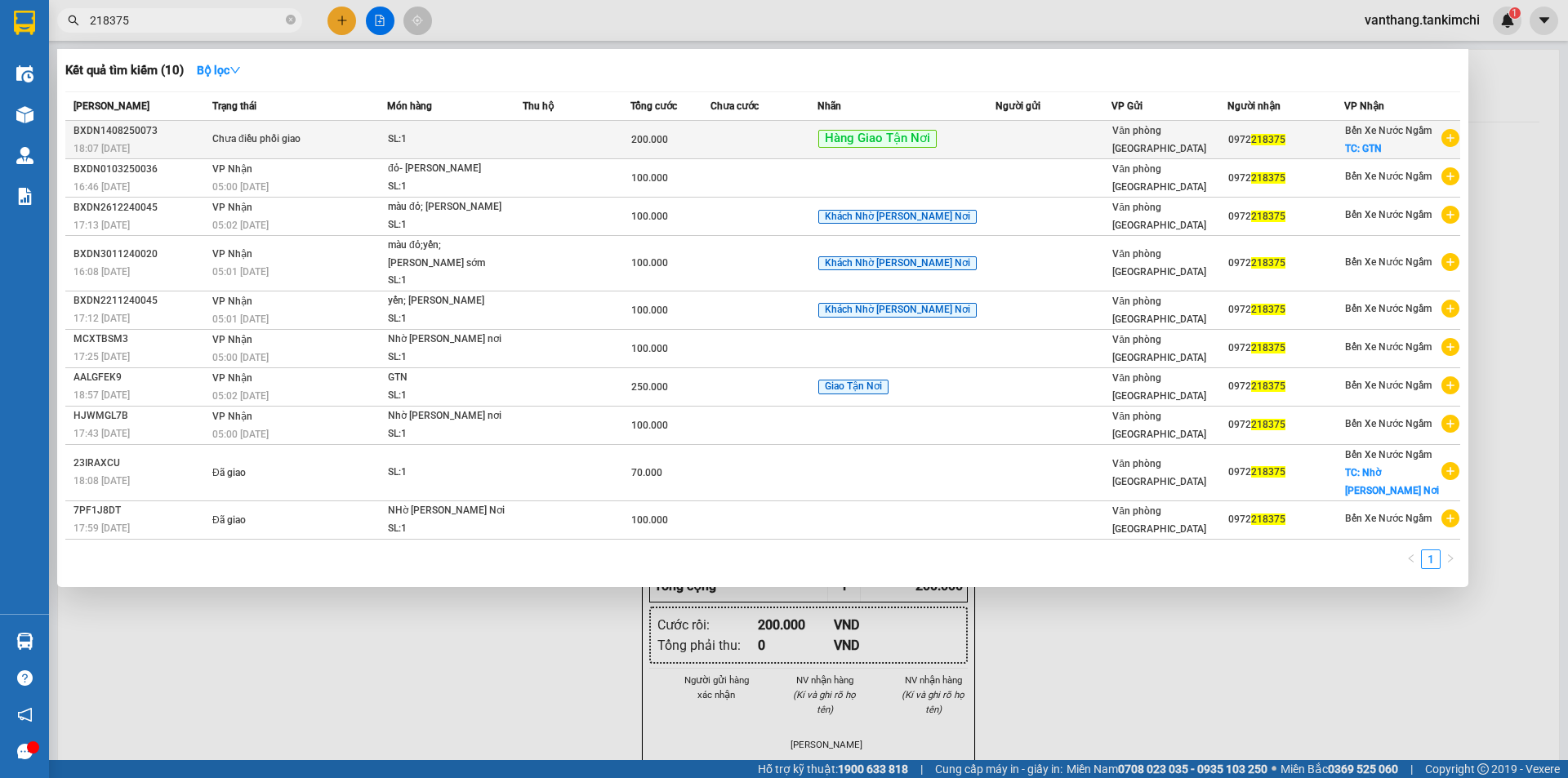
type input "218375"
click at [557, 139] on td at bounding box center [576, 140] width 107 height 39
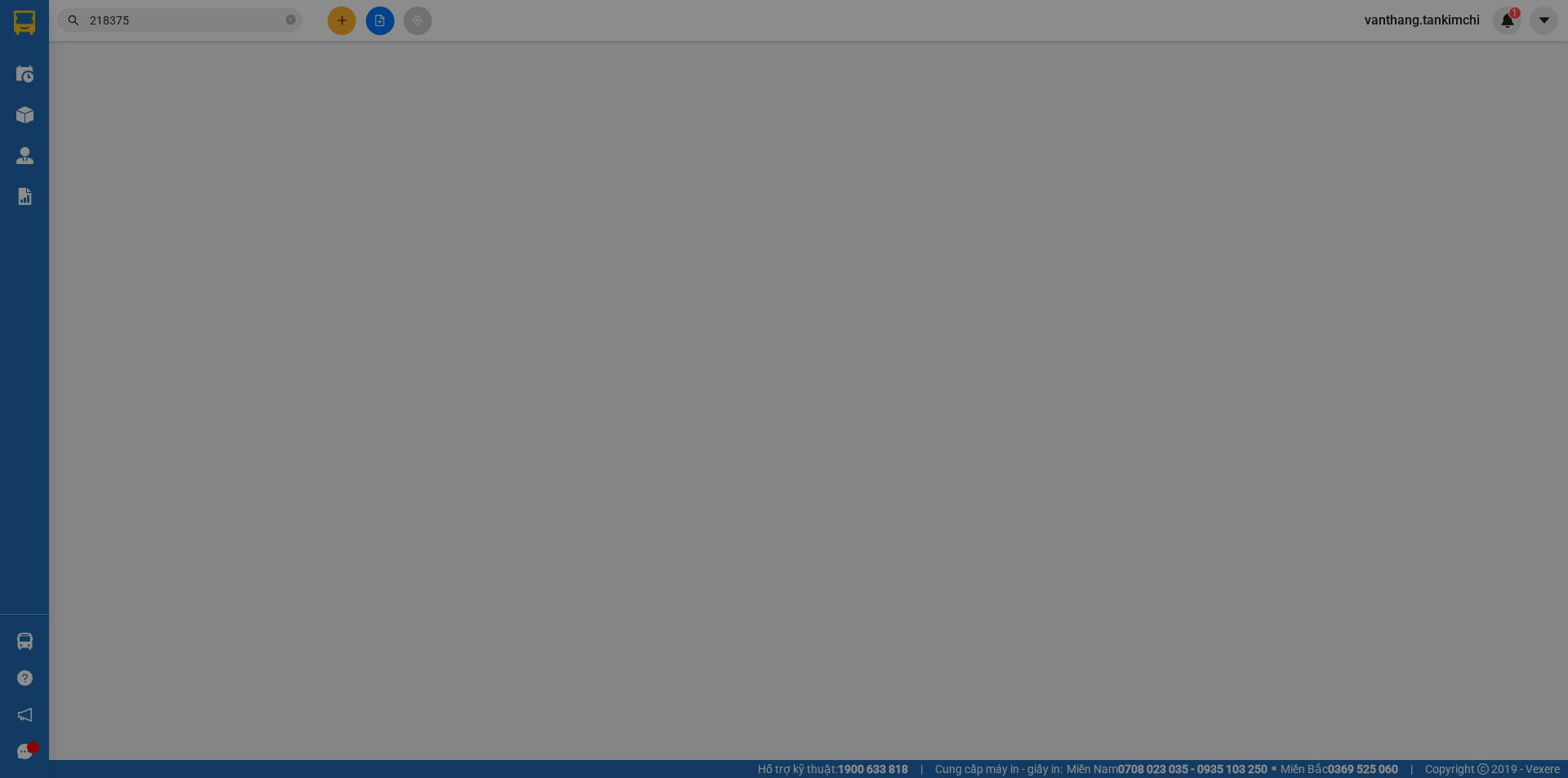
type input "0972218375"
checkbox input "true"
type input "GTN"
type input "200.000"
type input "0"
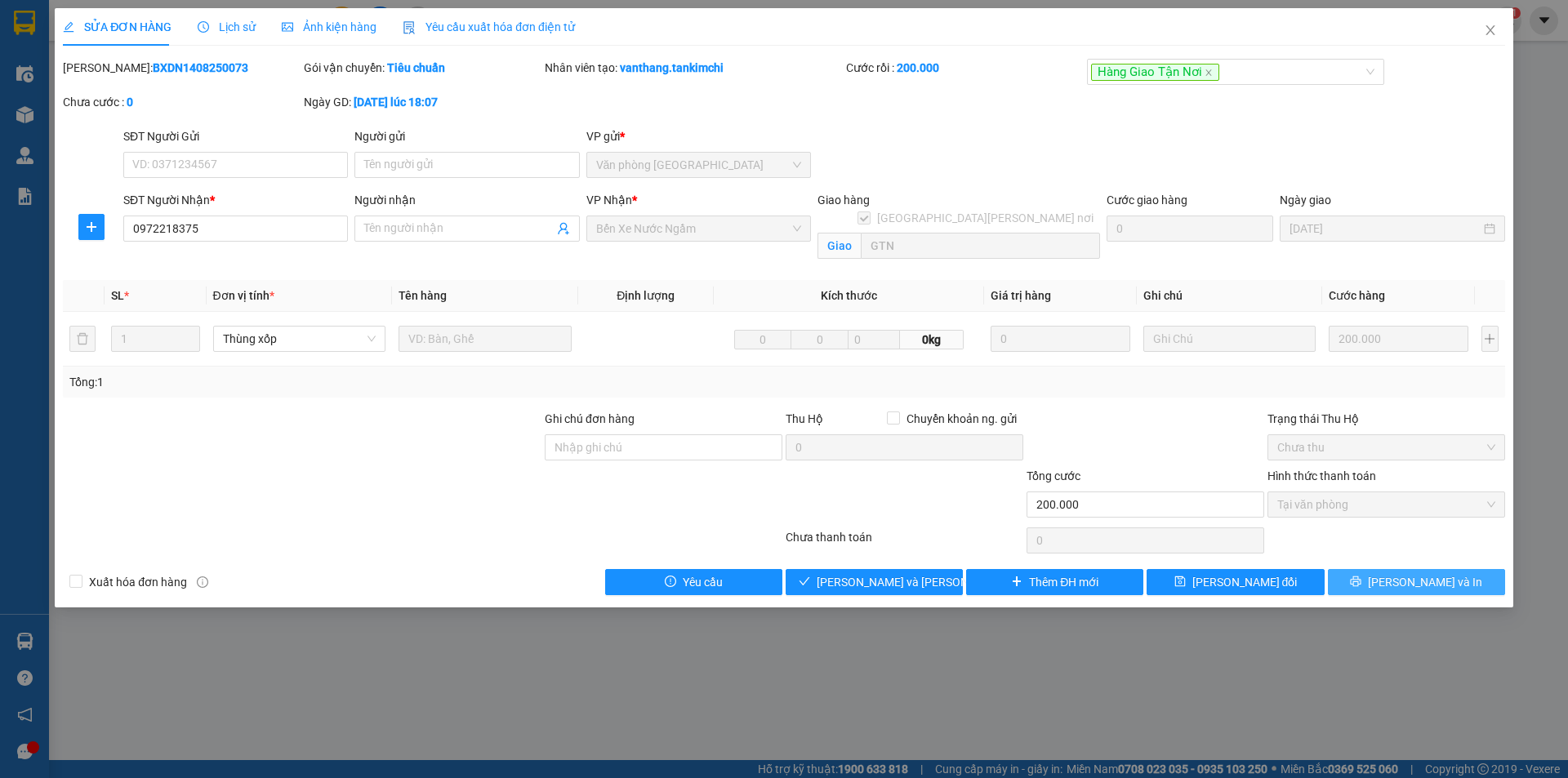
click at [1408, 582] on span "[PERSON_NAME] và In" at bounding box center [1425, 582] width 114 height 18
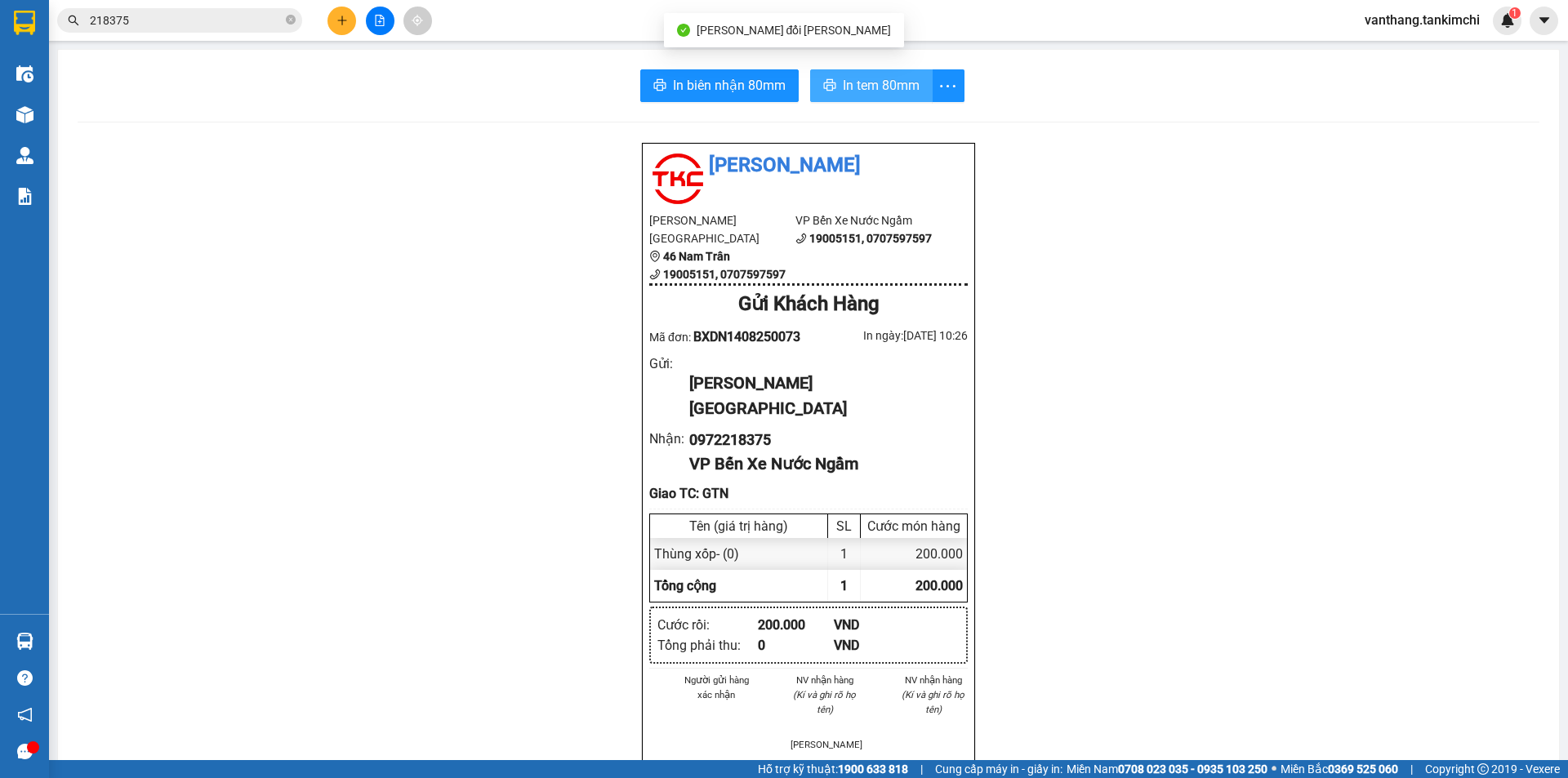
click at [884, 90] on span "In tem 80mm" at bounding box center [880, 85] width 76 height 20
click at [143, 18] on input "218375" at bounding box center [186, 20] width 193 height 18
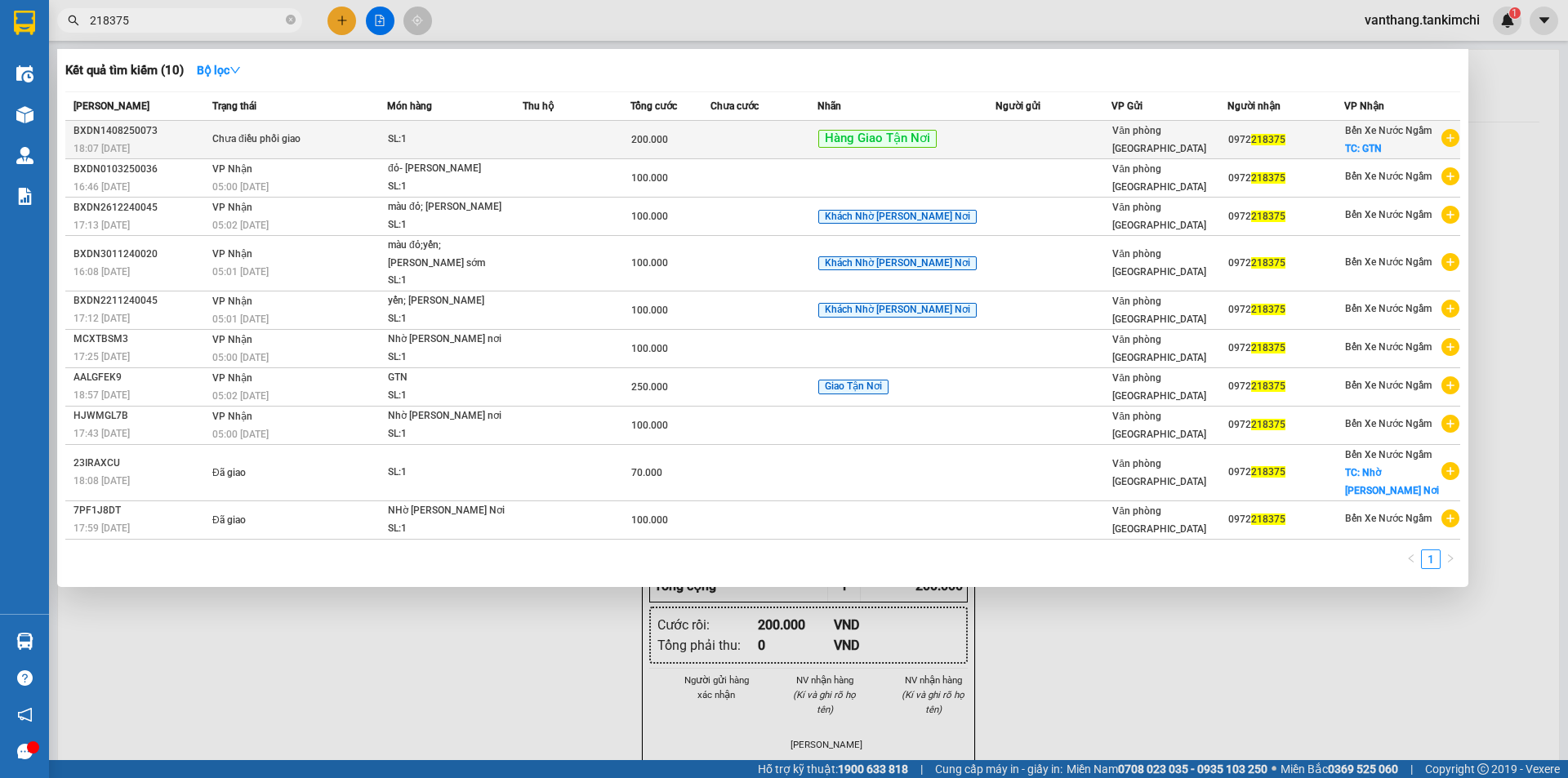
click at [384, 136] on span "Chưa điều phối giao" at bounding box center [299, 139] width 174 height 18
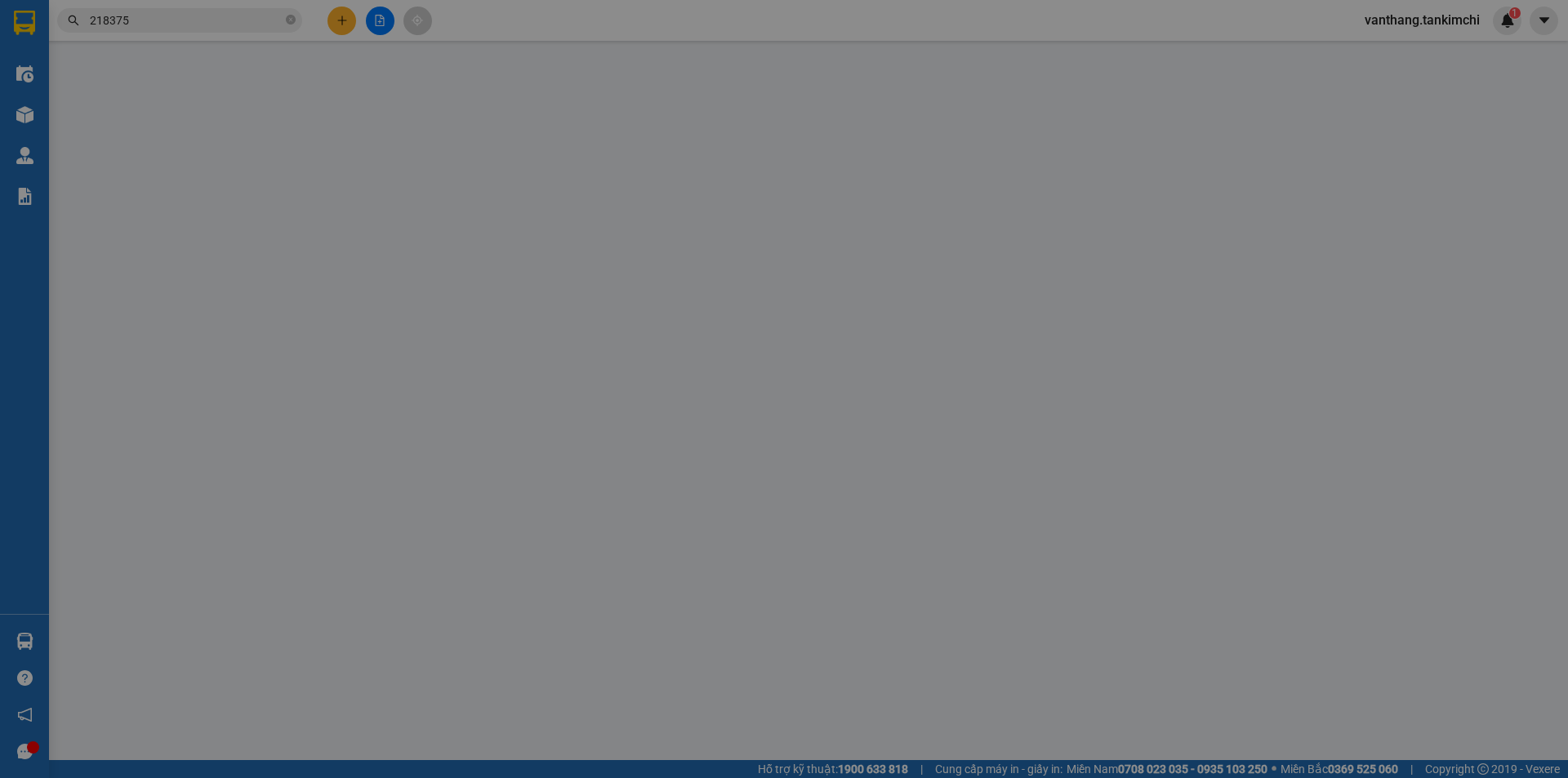
type input "0972218375"
checkbox input "true"
type input "GTN"
type input "200.000"
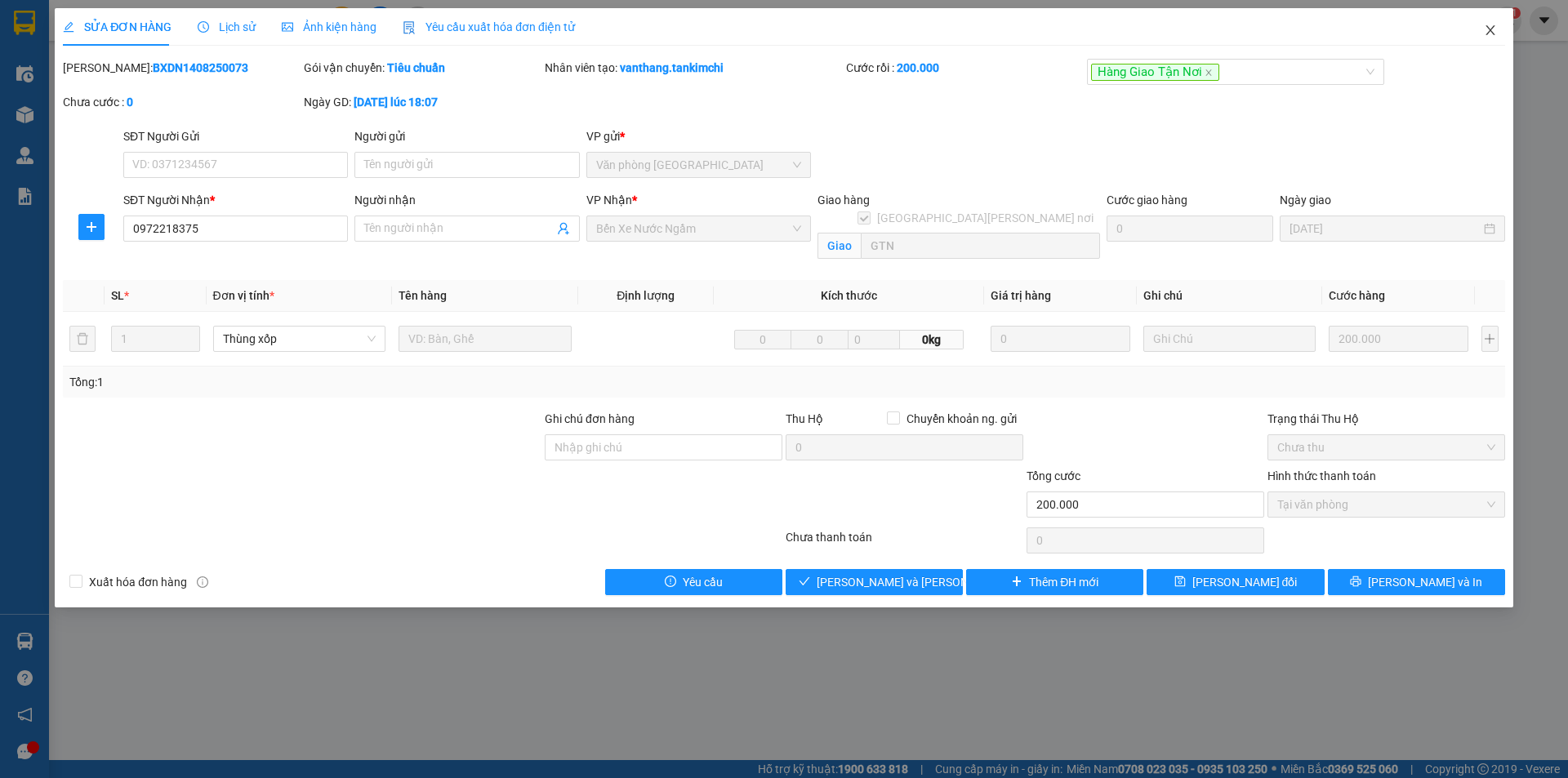
click at [1492, 30] on icon "close" at bounding box center [1490, 30] width 13 height 13
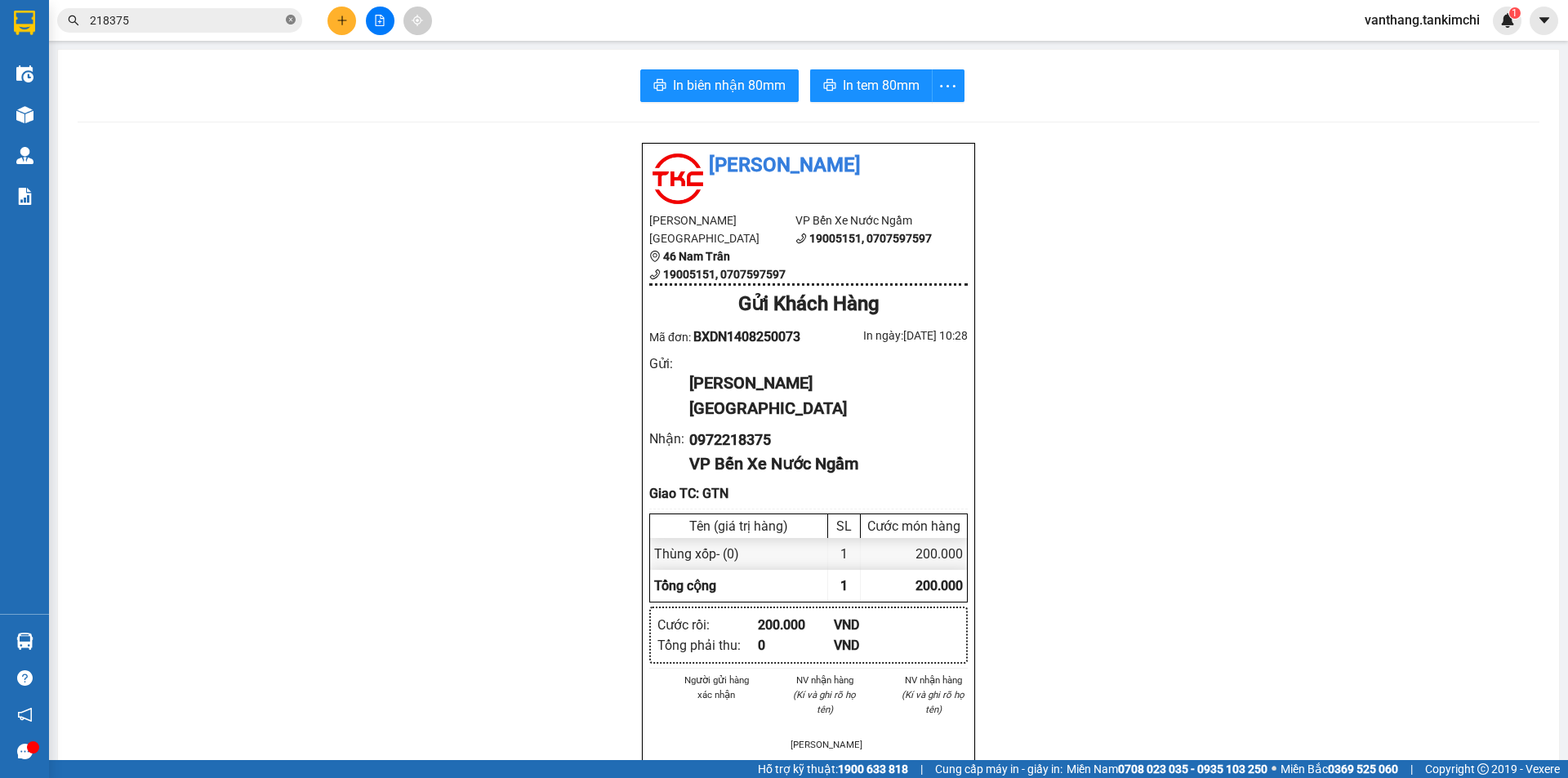
click at [292, 18] on icon "close-circle" at bounding box center [290, 19] width 10 height 10
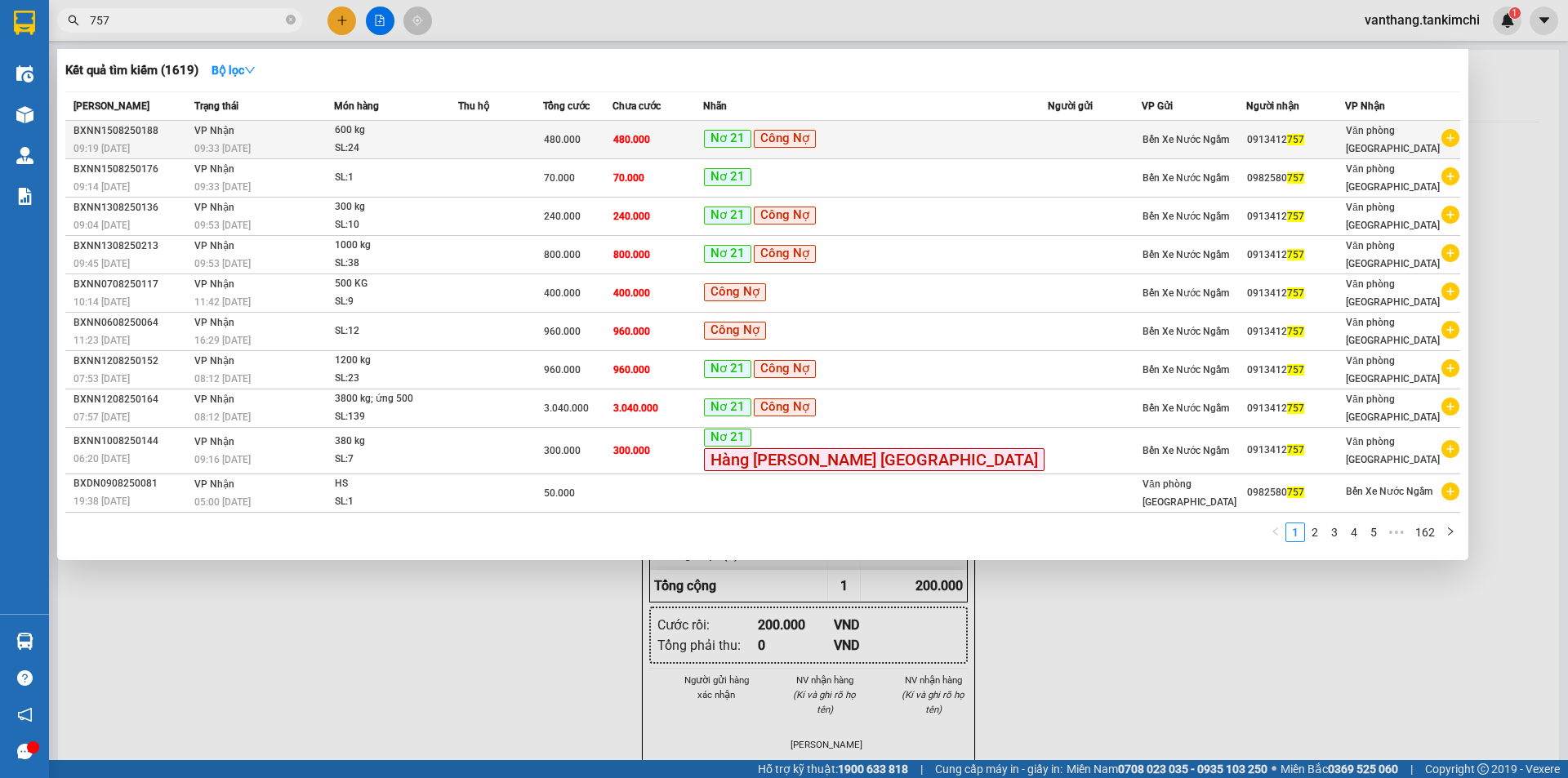
type input "757"
click at [581, 144] on span "480.000" at bounding box center [562, 139] width 37 height 11
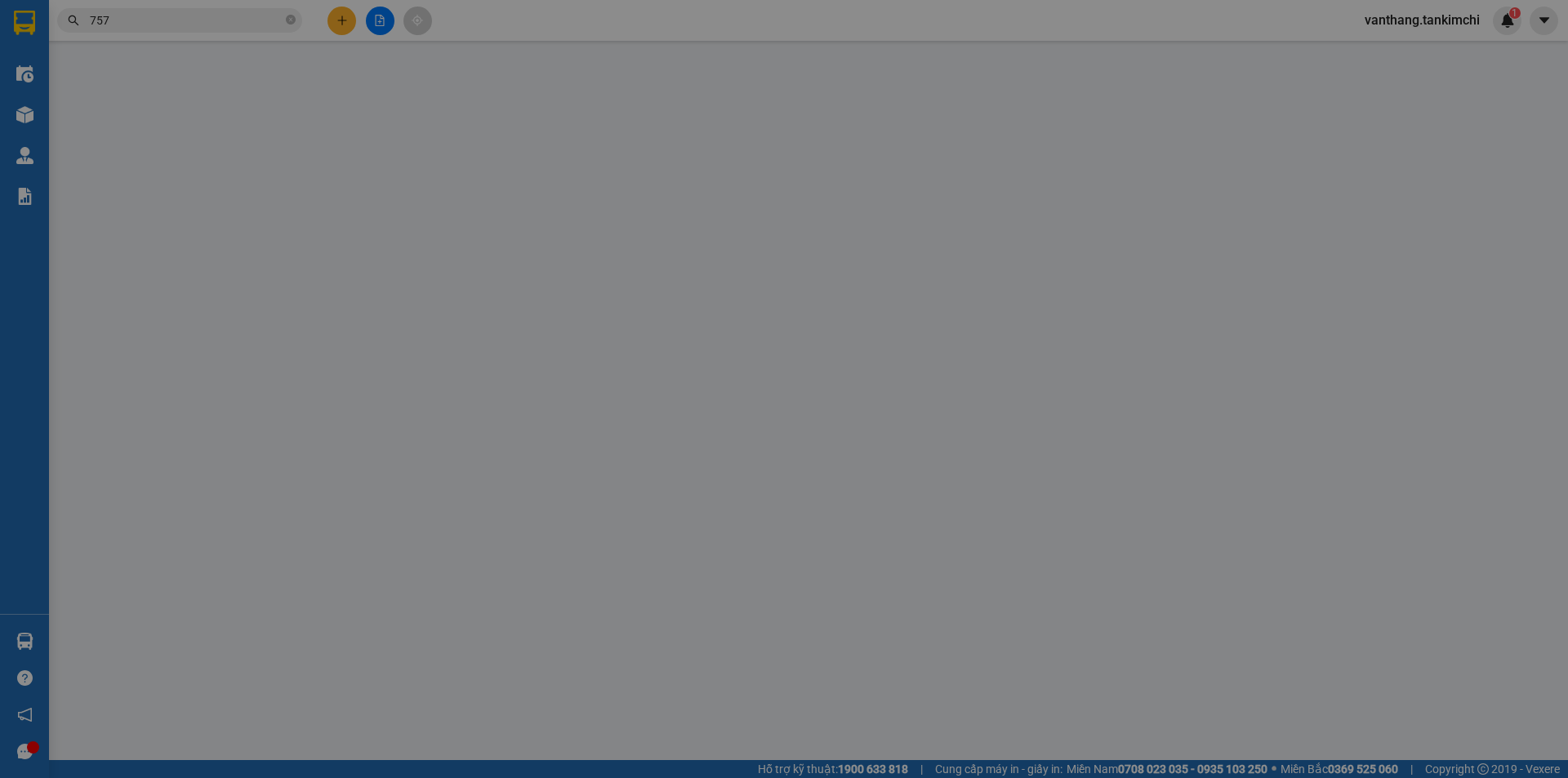
type input "0913412757"
type input "480.000"
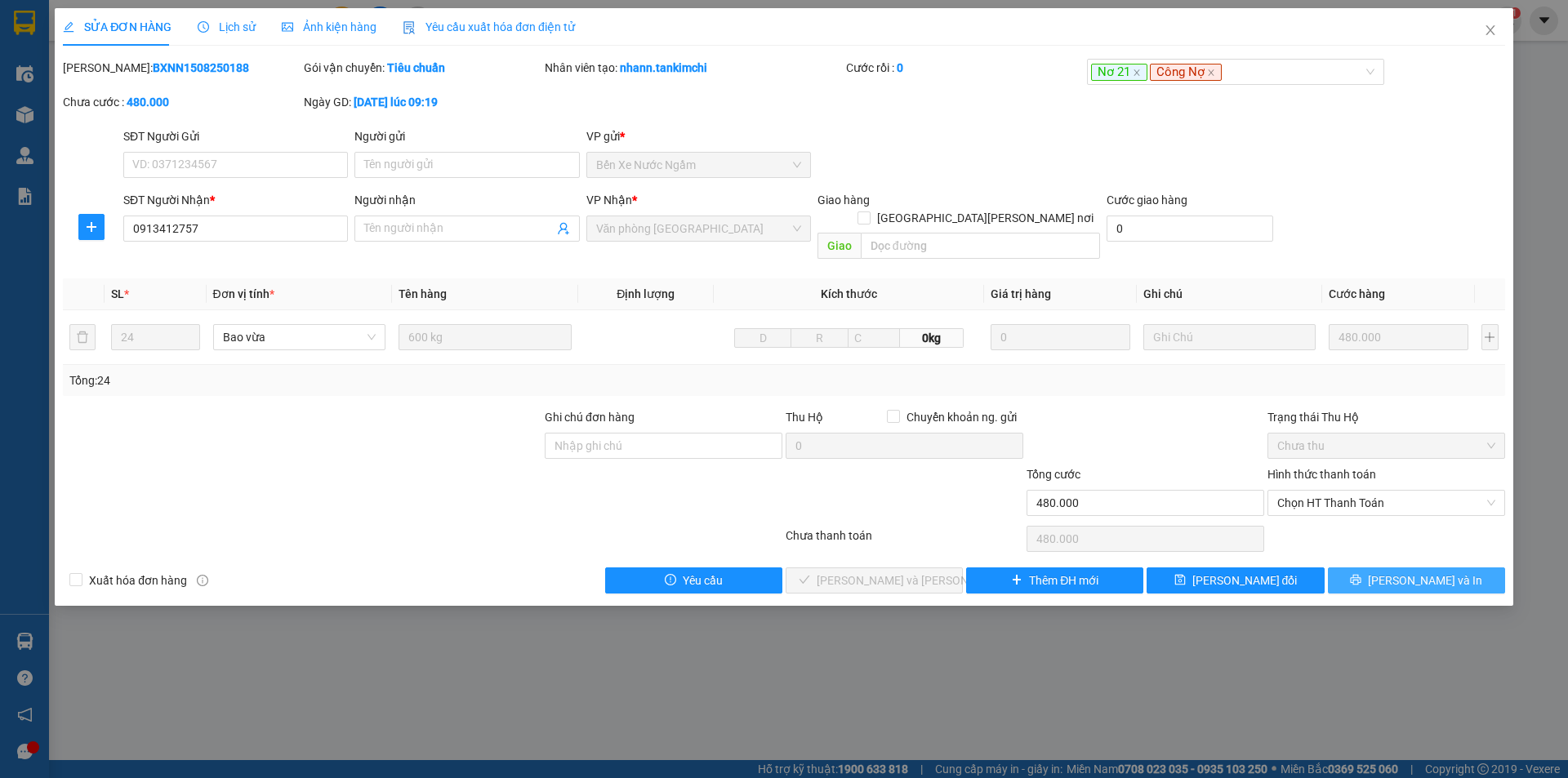
click at [1419, 571] on span "[PERSON_NAME] và In" at bounding box center [1425, 580] width 114 height 18
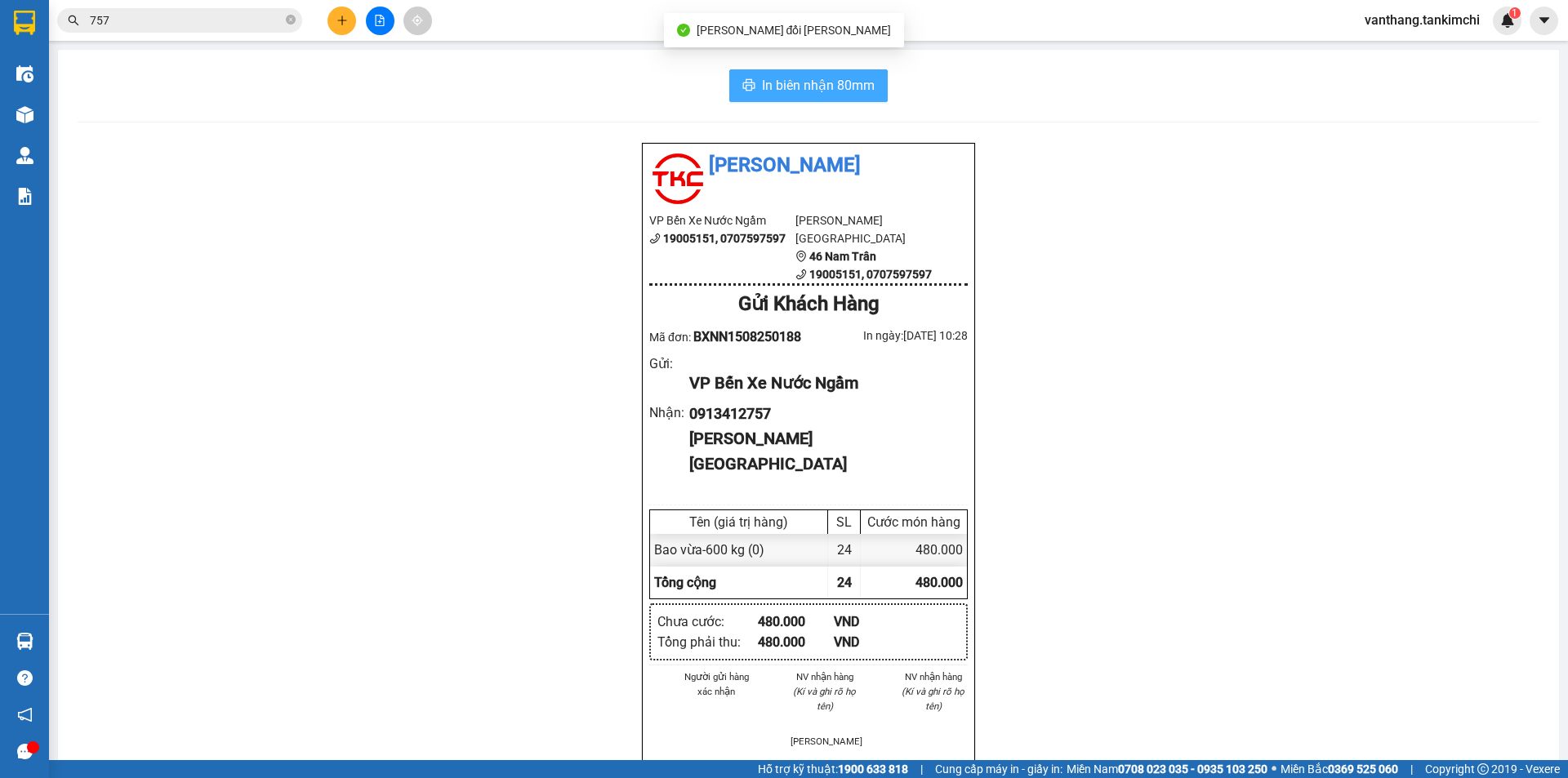
click at [822, 88] on span "In biên nhận 80mm" at bounding box center [818, 85] width 112 height 20
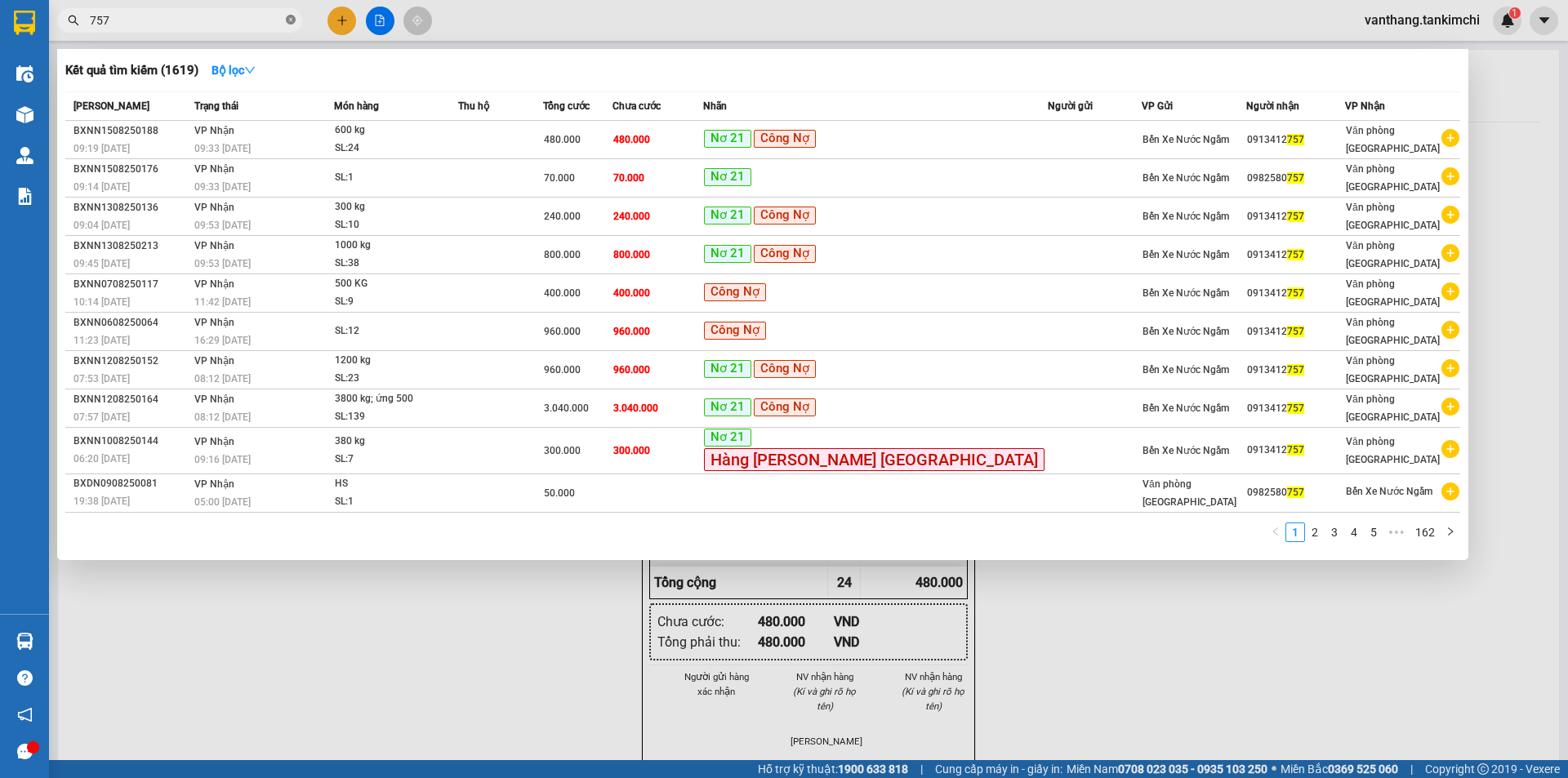
click at [291, 18] on icon "close-circle" at bounding box center [290, 19] width 10 height 10
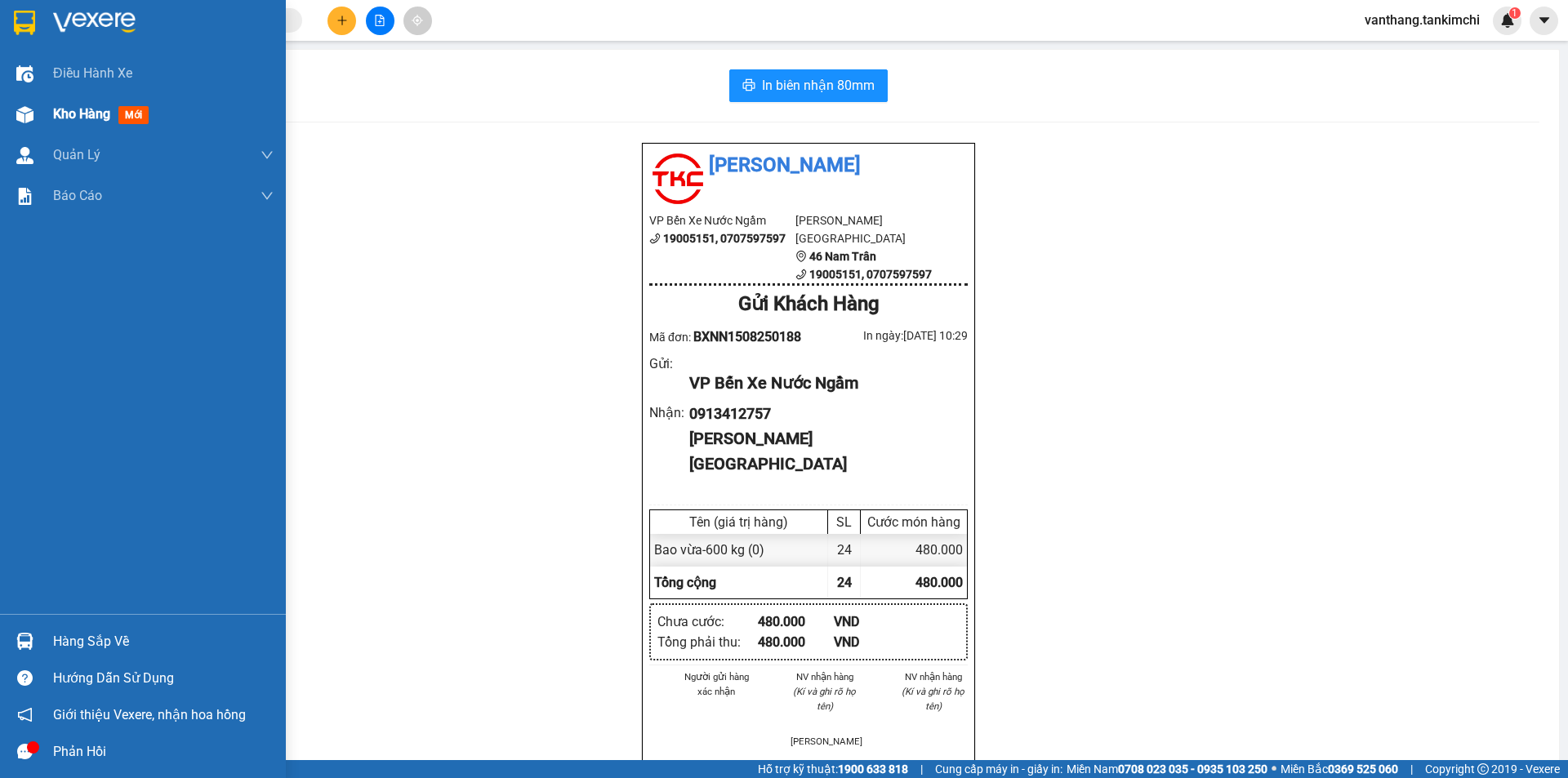
click at [89, 115] on span "Kho hàng" at bounding box center [81, 114] width 57 height 16
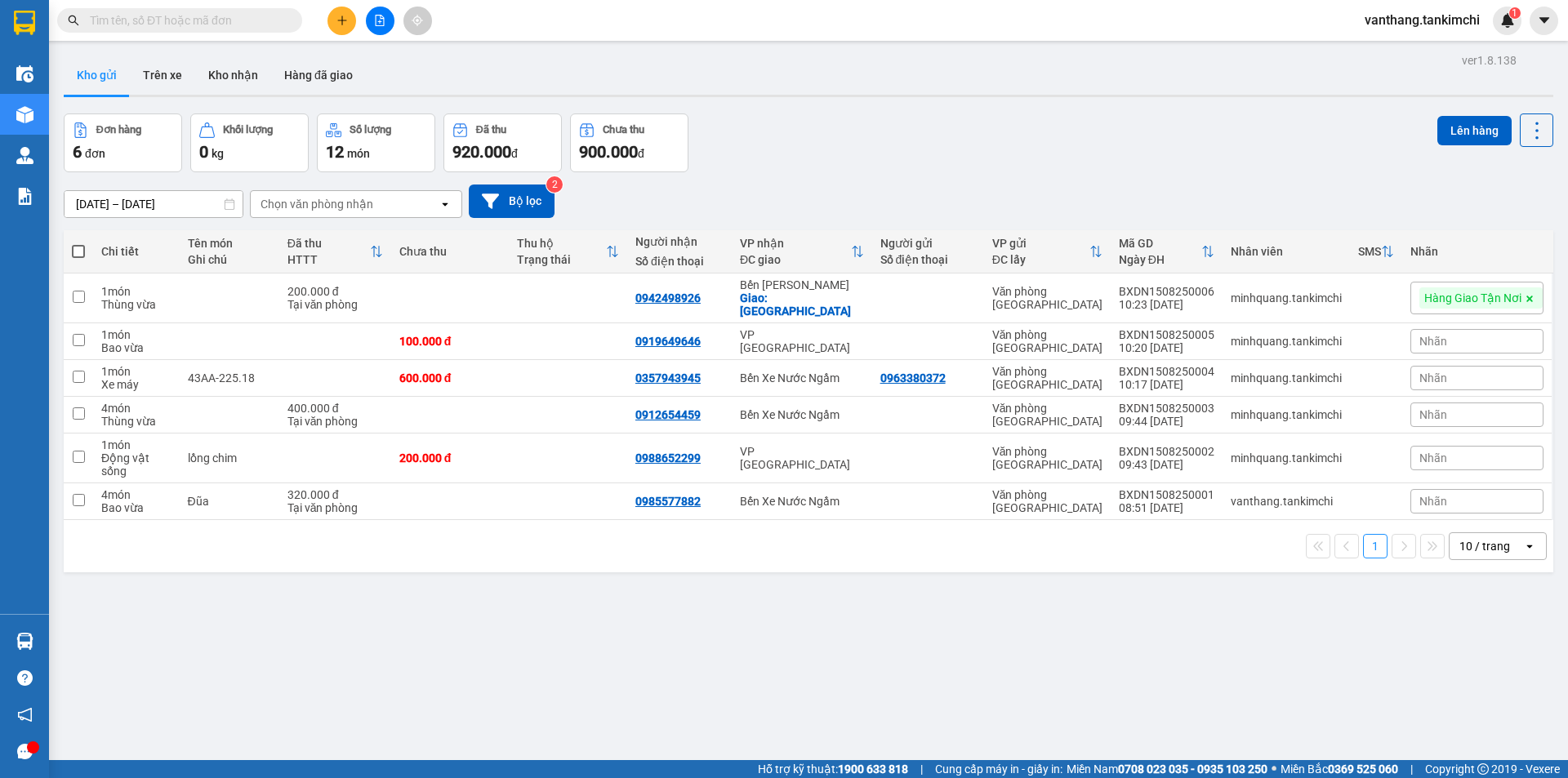
click at [194, 18] on input "text" at bounding box center [186, 20] width 193 height 18
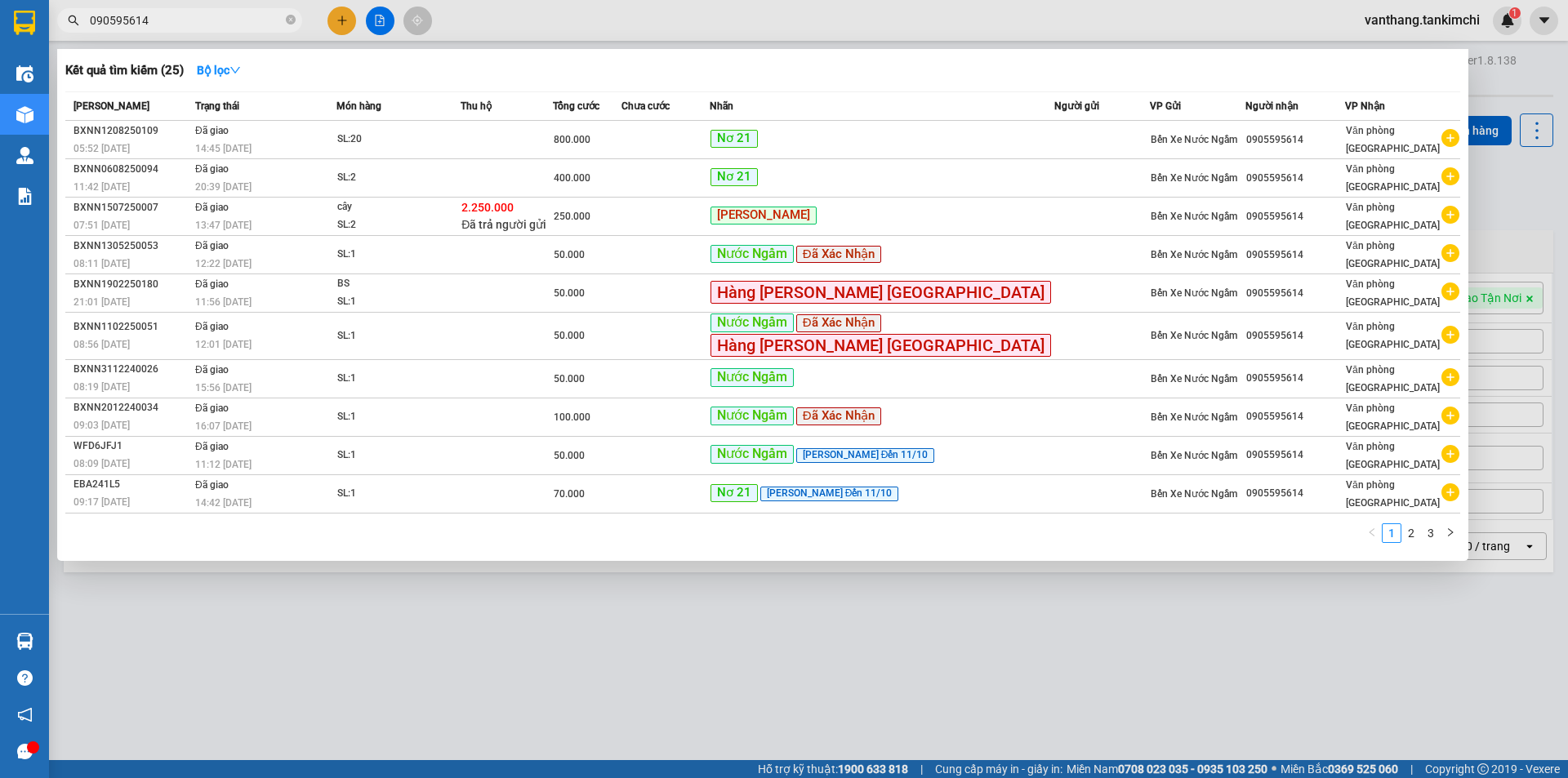
type input "0905595614"
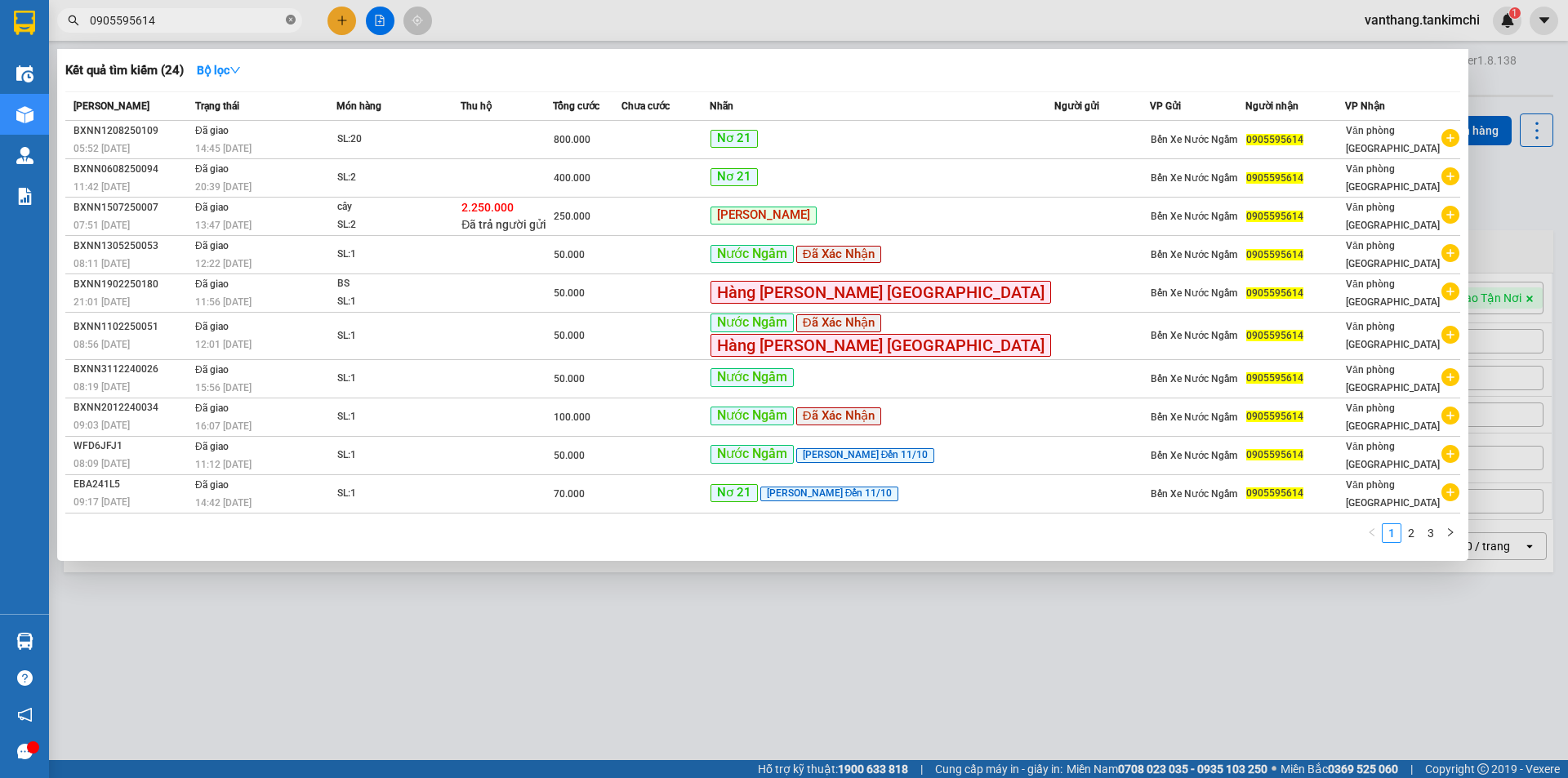
click at [290, 17] on icon "close-circle" at bounding box center [290, 19] width 10 height 10
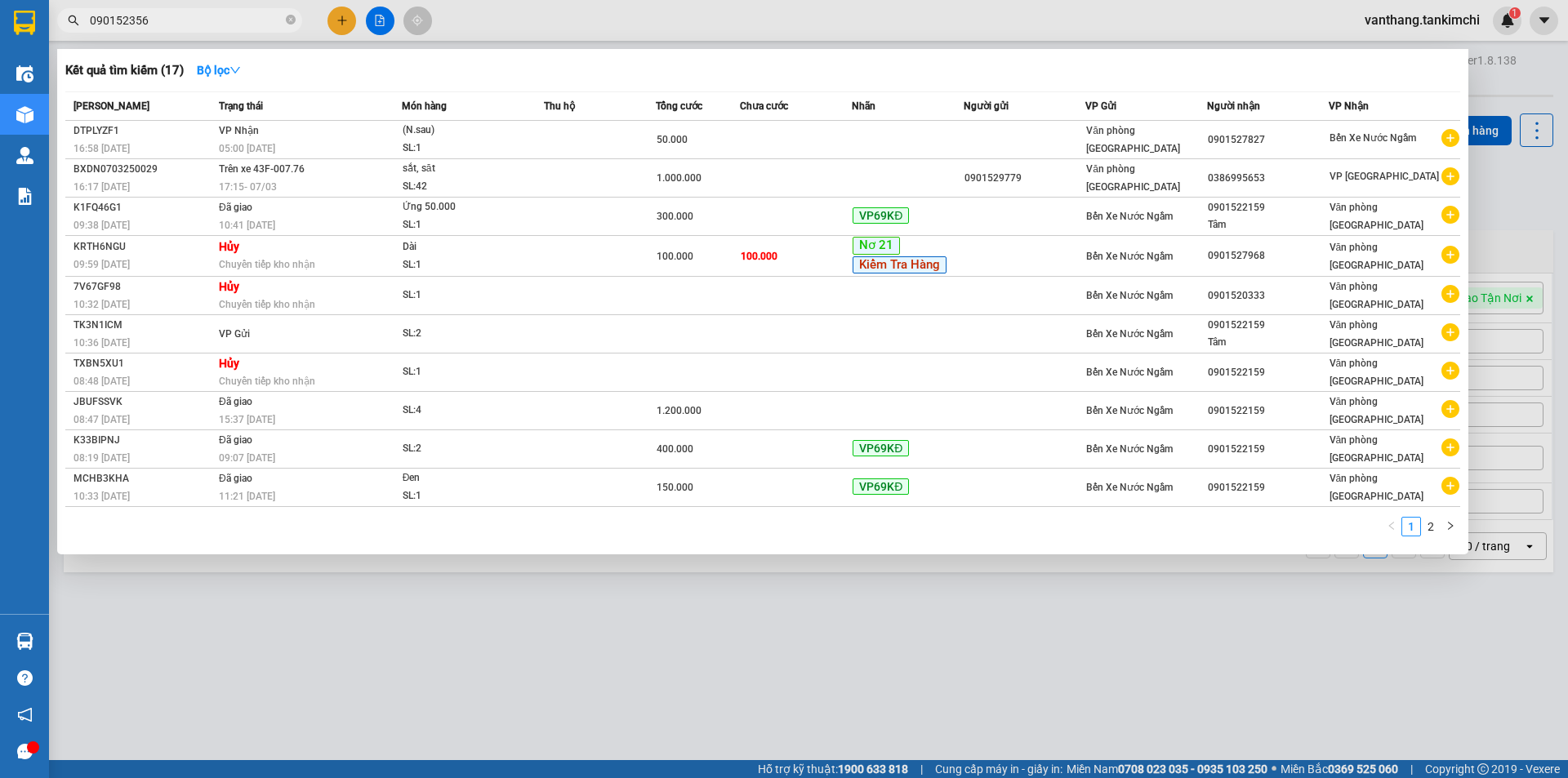
type input "0901523563"
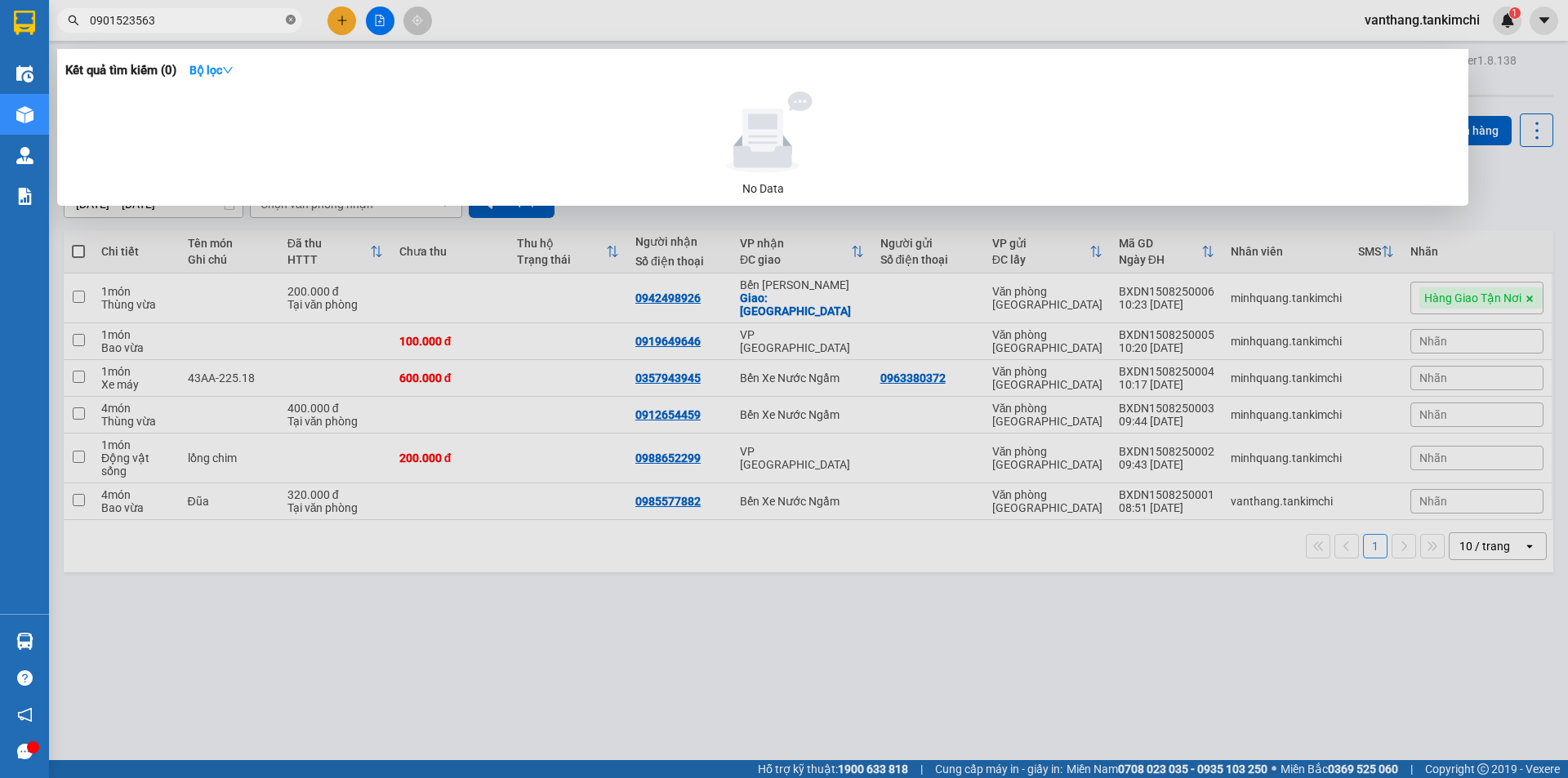
click at [295, 20] on icon "close-circle" at bounding box center [290, 19] width 10 height 10
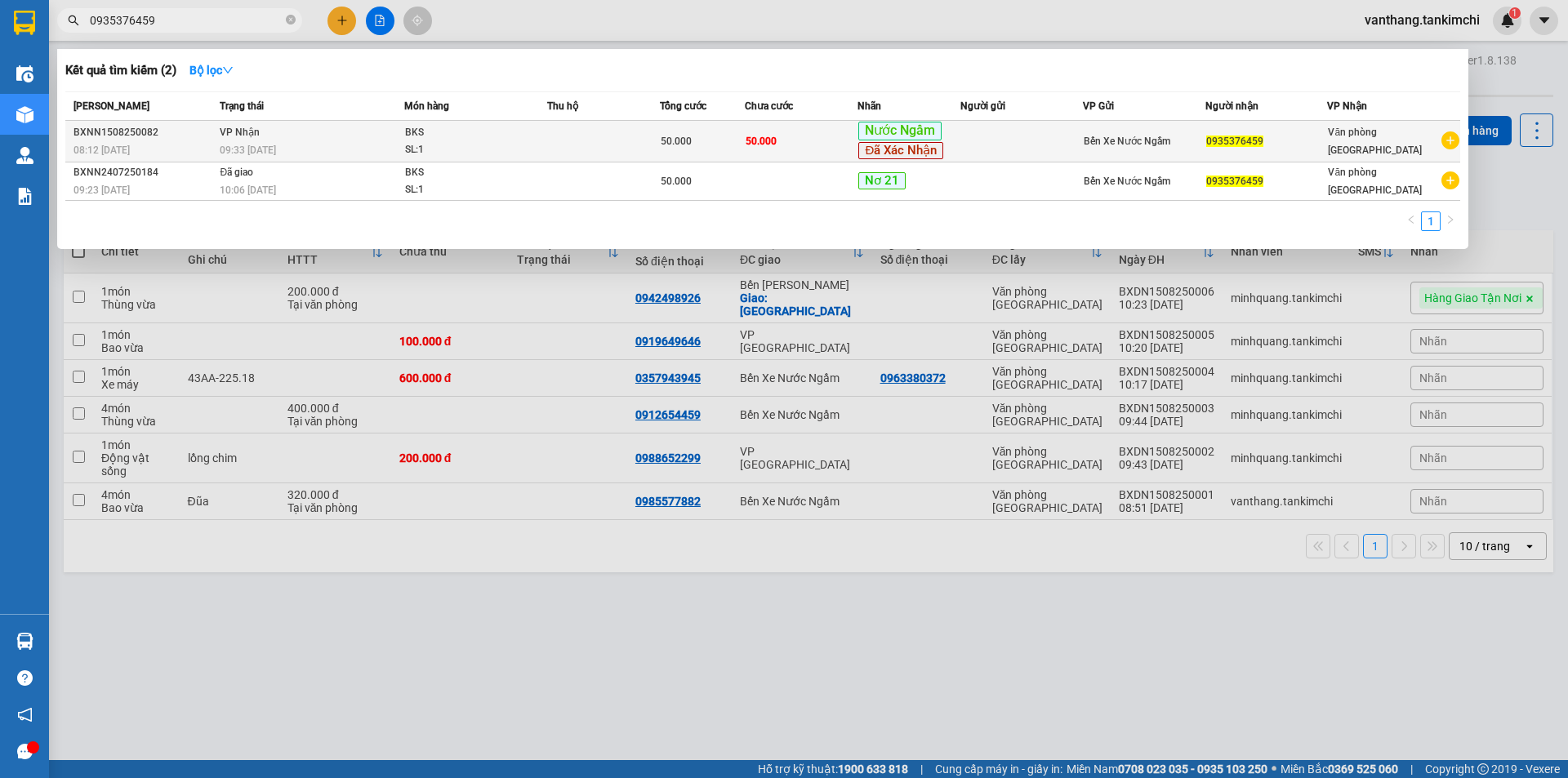
type input "0935376459"
click at [505, 136] on div "BKS" at bounding box center [467, 132] width 123 height 18
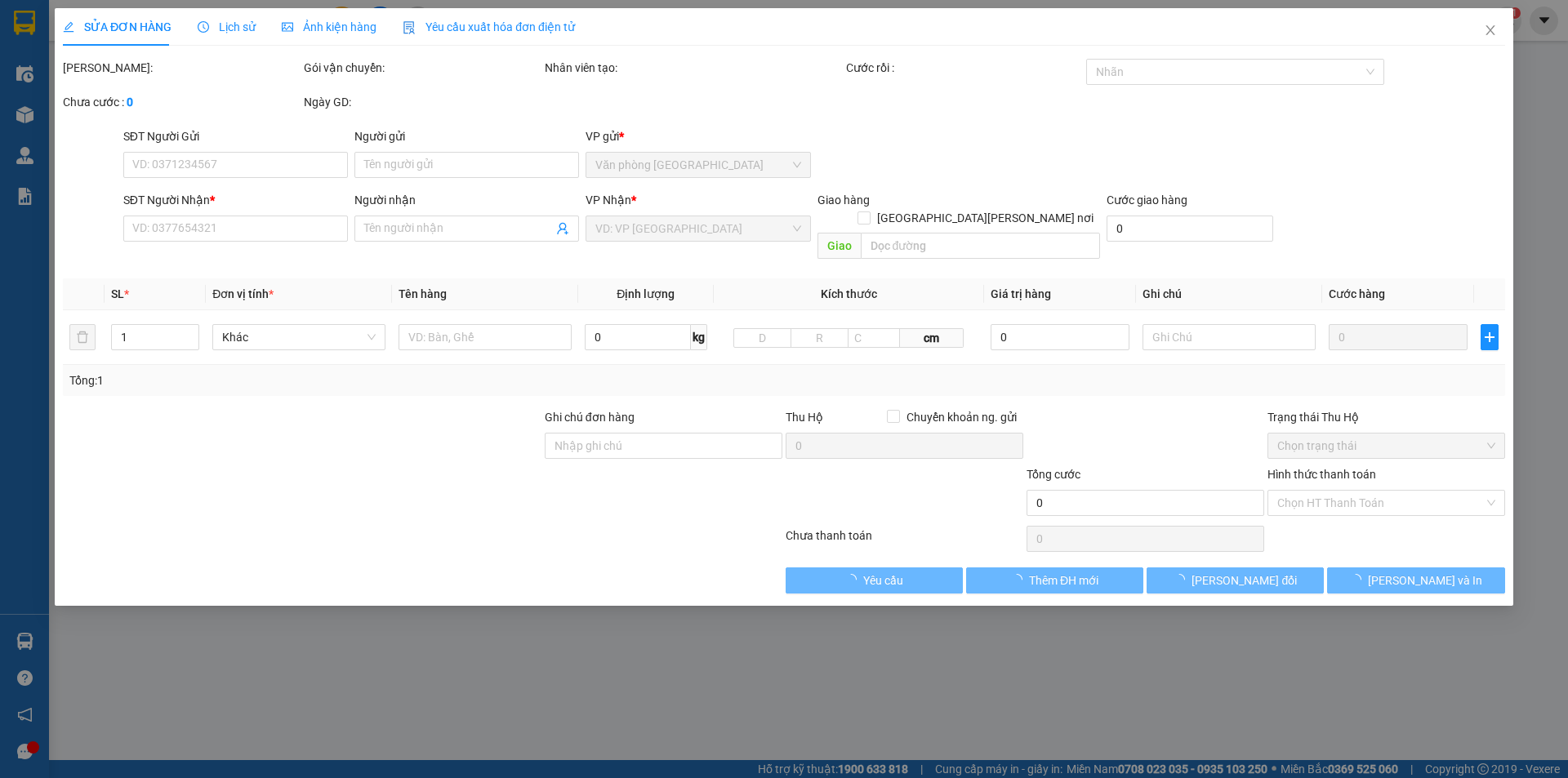
type input "0935376459"
type input "50.000"
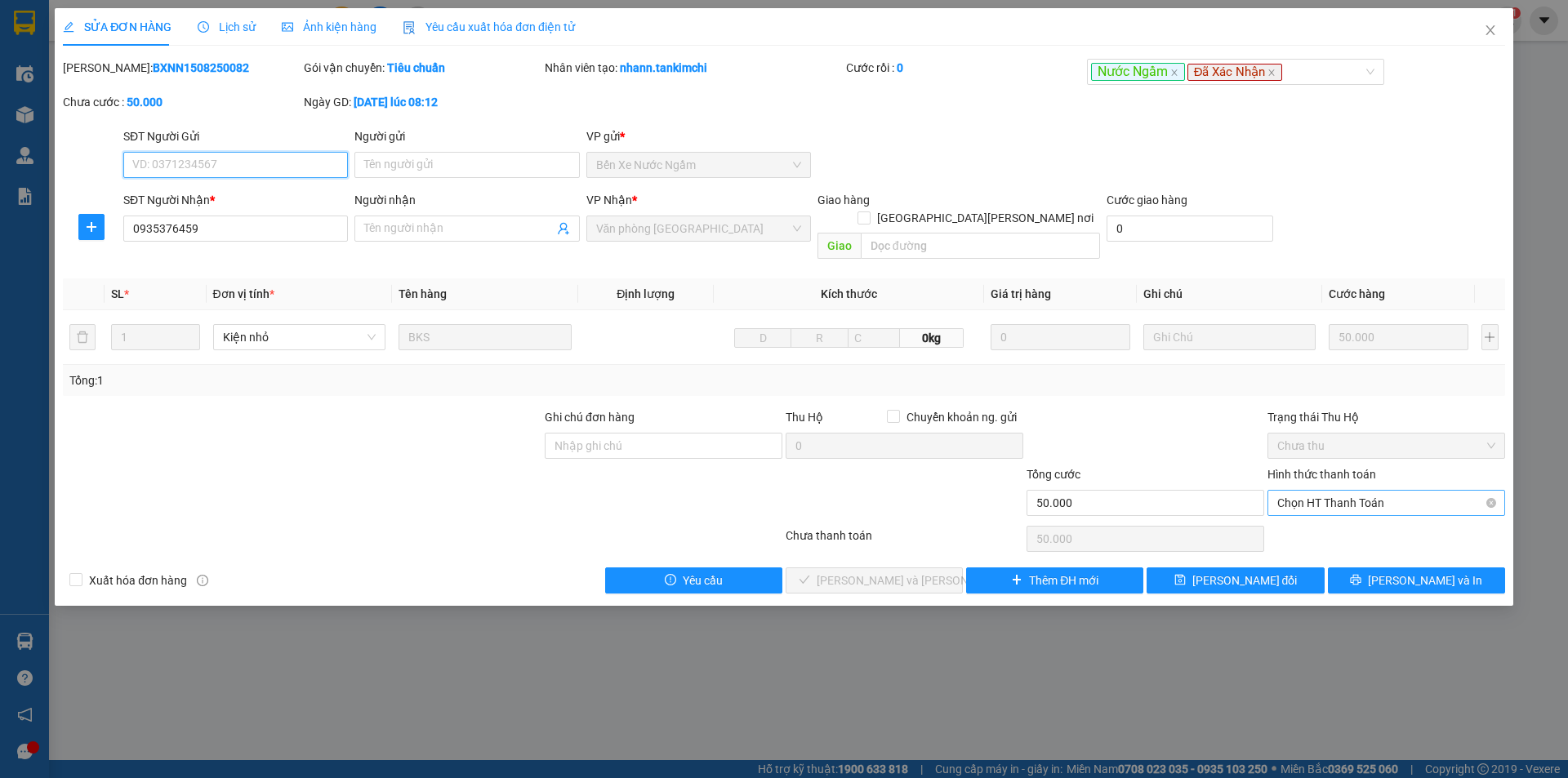
click at [1365, 490] on span "Chọn HT Thanh Toán" at bounding box center [1385, 503] width 218 height 25
drag, startPoint x: 1376, startPoint y: 515, endPoint x: 1356, endPoint y: 519, distance: 20.4
click at [1375, 514] on div "Tại văn phòng" at bounding box center [1385, 517] width 218 height 18
type input "0"
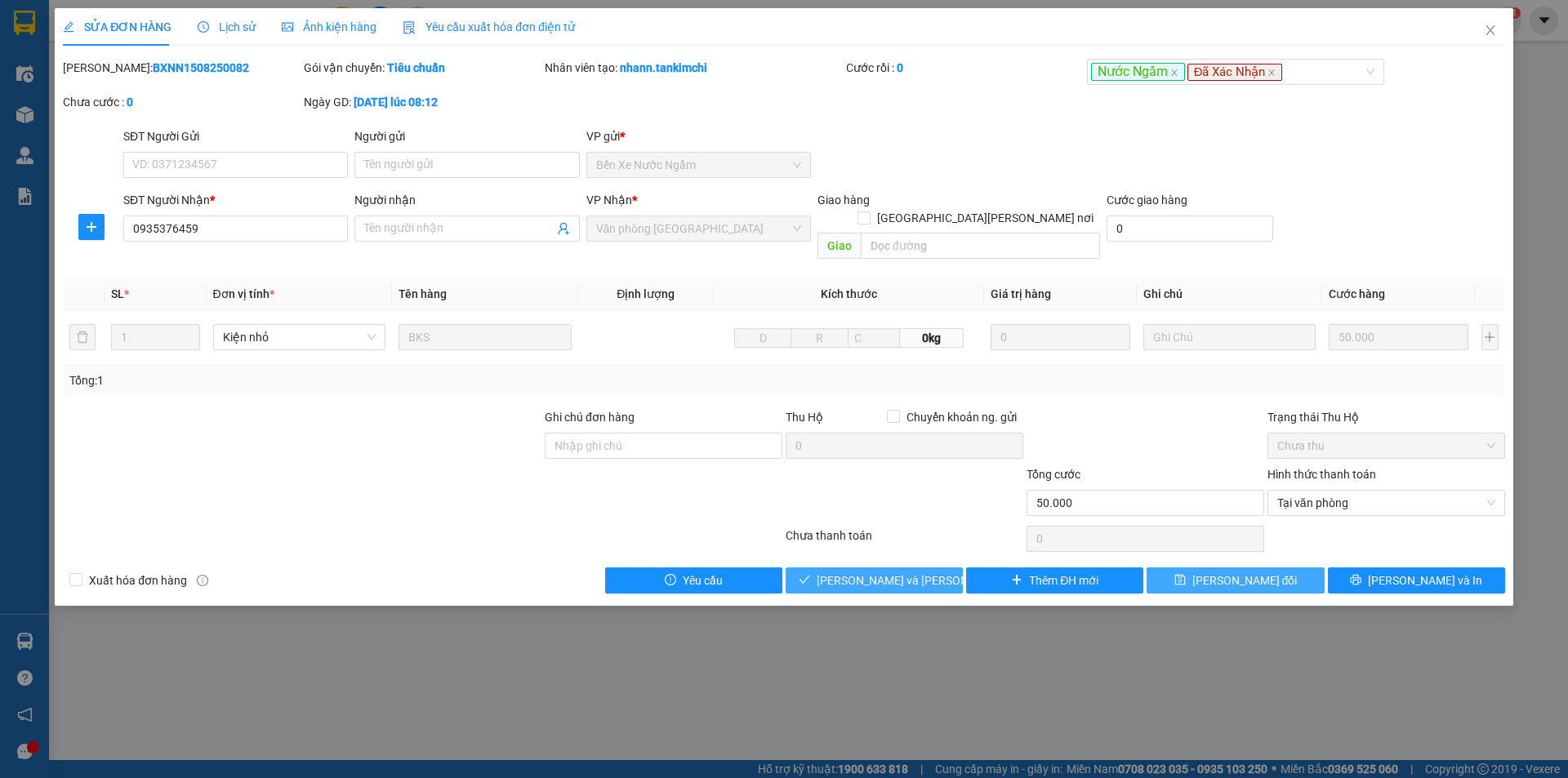
drag, startPoint x: 938, startPoint y: 559, endPoint x: 1276, endPoint y: 555, distance: 338.0
click at [941, 567] on button "[PERSON_NAME] và [PERSON_NAME] hàng" at bounding box center [874, 581] width 177 height 26
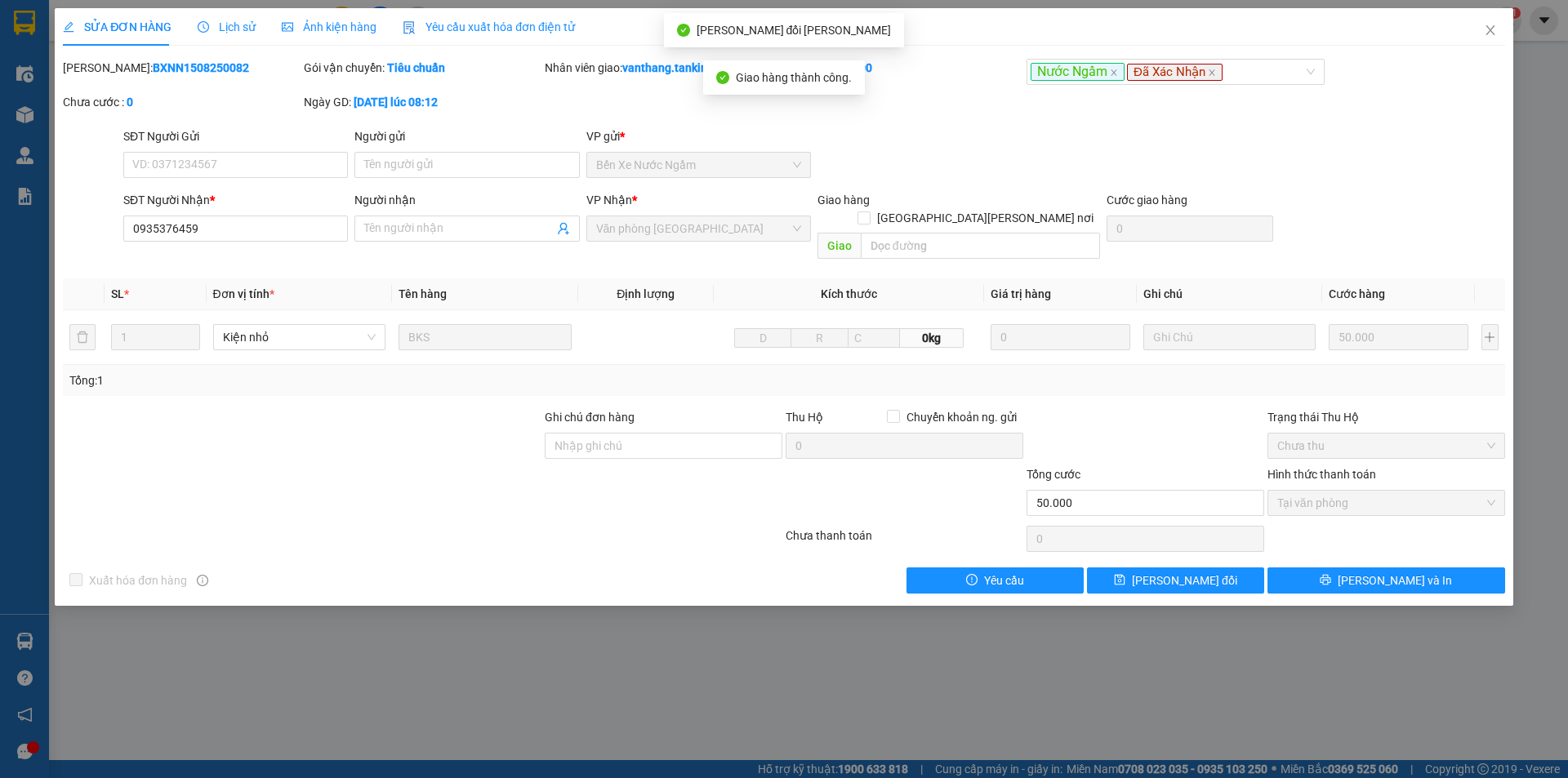
click at [1431, 547] on div "Total Paid Fee 50.000 Total UnPaid Fee 0 Cash Collection Total Fee Mã ĐH: BXNN1…" at bounding box center [784, 326] width 1442 height 535
click at [1436, 567] on button "[PERSON_NAME] và In" at bounding box center [1385, 581] width 238 height 26
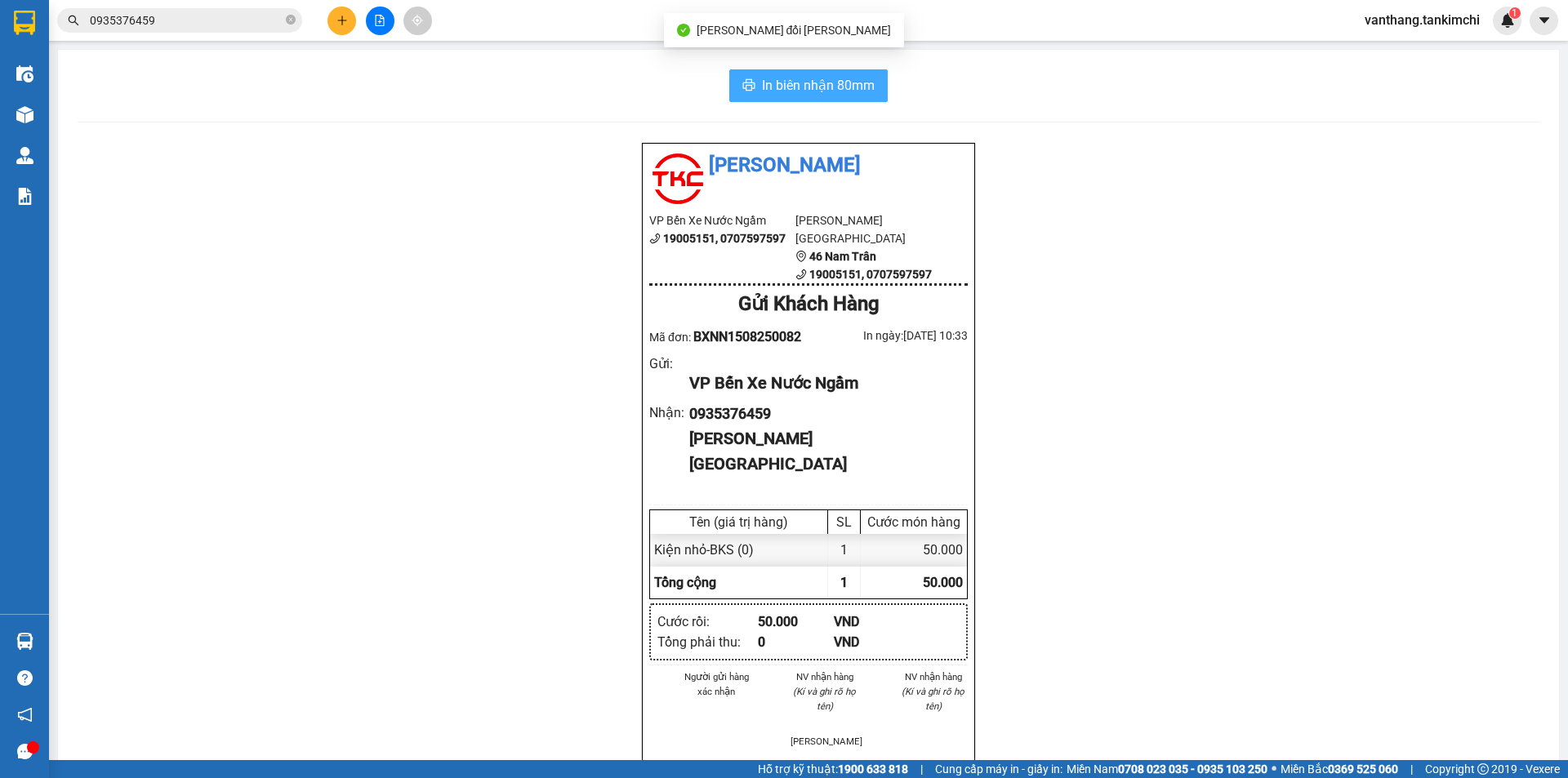
click at [848, 95] on span "In biên nhận 80mm" at bounding box center [818, 85] width 112 height 20
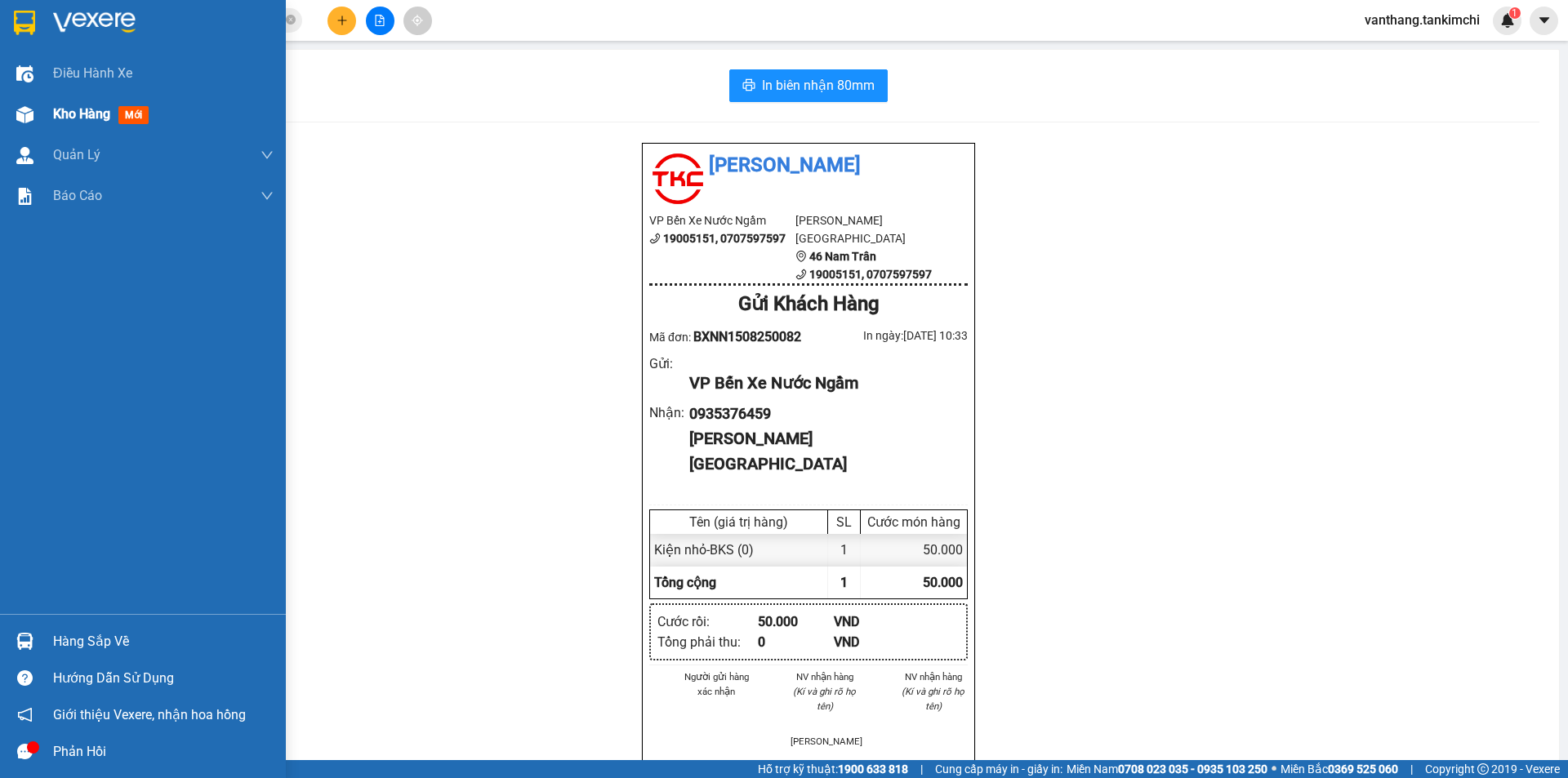
click at [82, 115] on span "Kho hàng" at bounding box center [81, 114] width 57 height 16
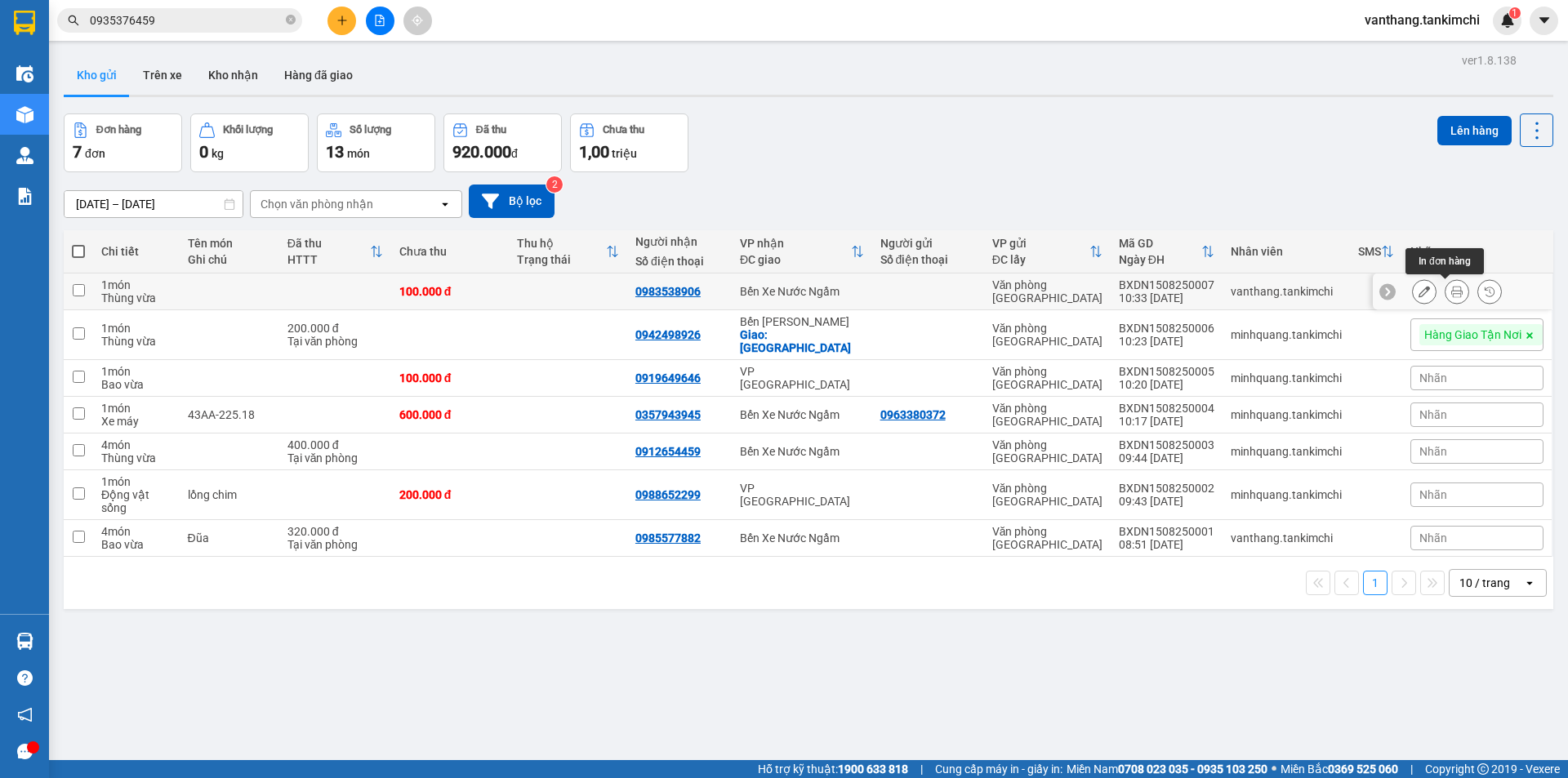
click at [1451, 290] on icon at bounding box center [1457, 291] width 11 height 11
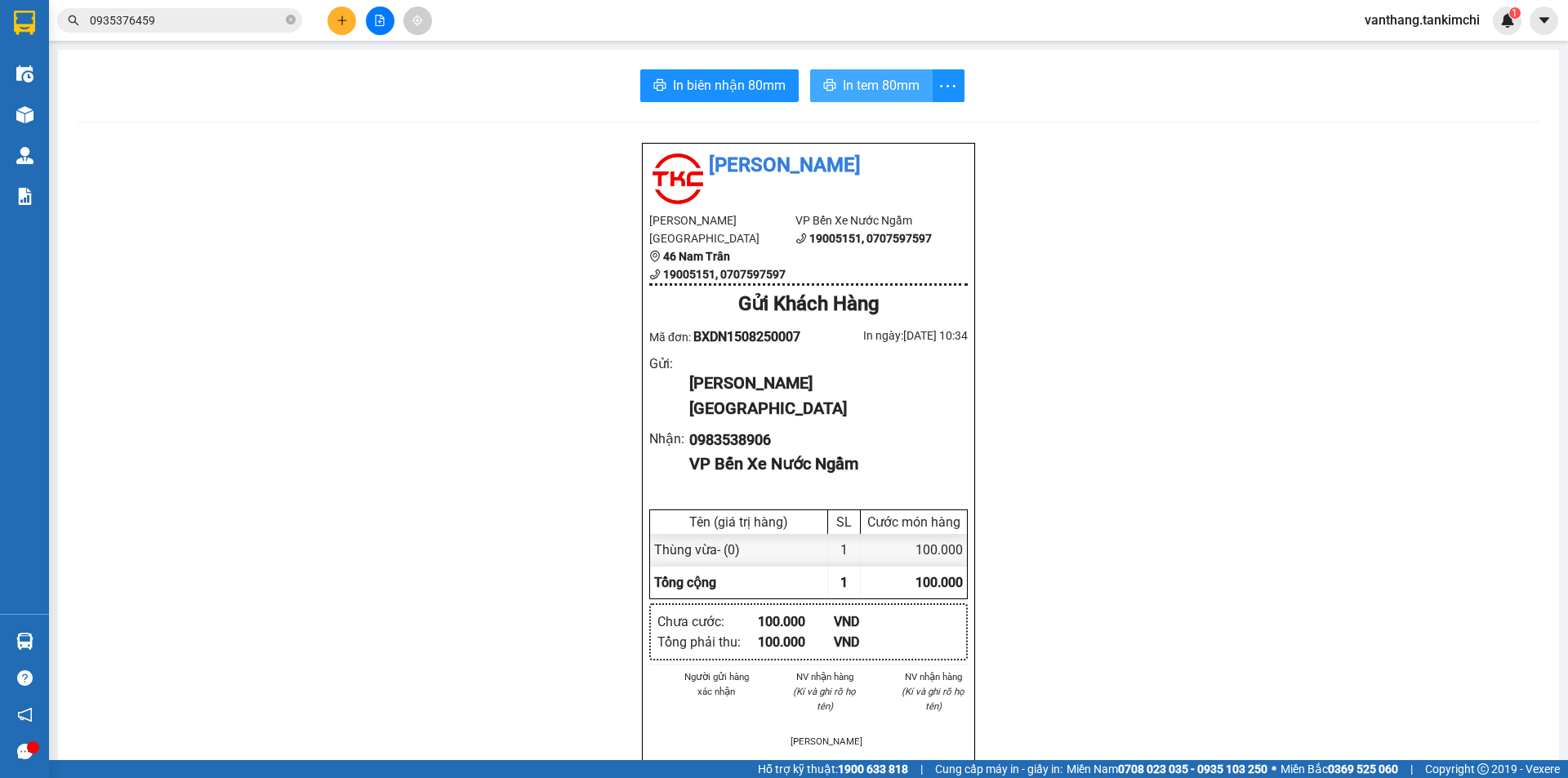
click at [899, 93] on span "In tem 80mm" at bounding box center [880, 85] width 76 height 20
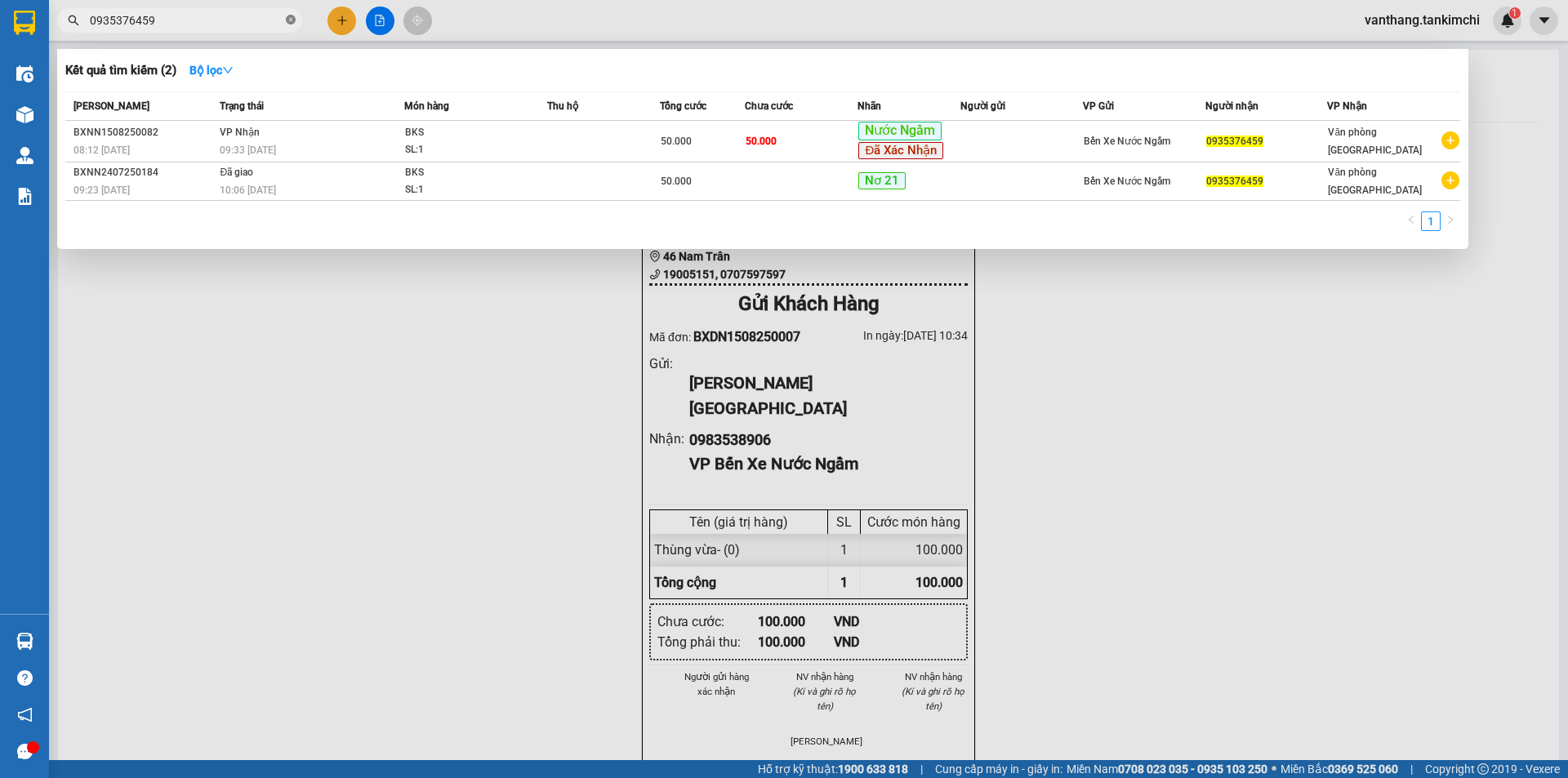
click at [290, 19] on icon "close-circle" at bounding box center [290, 19] width 10 height 10
type input "614"
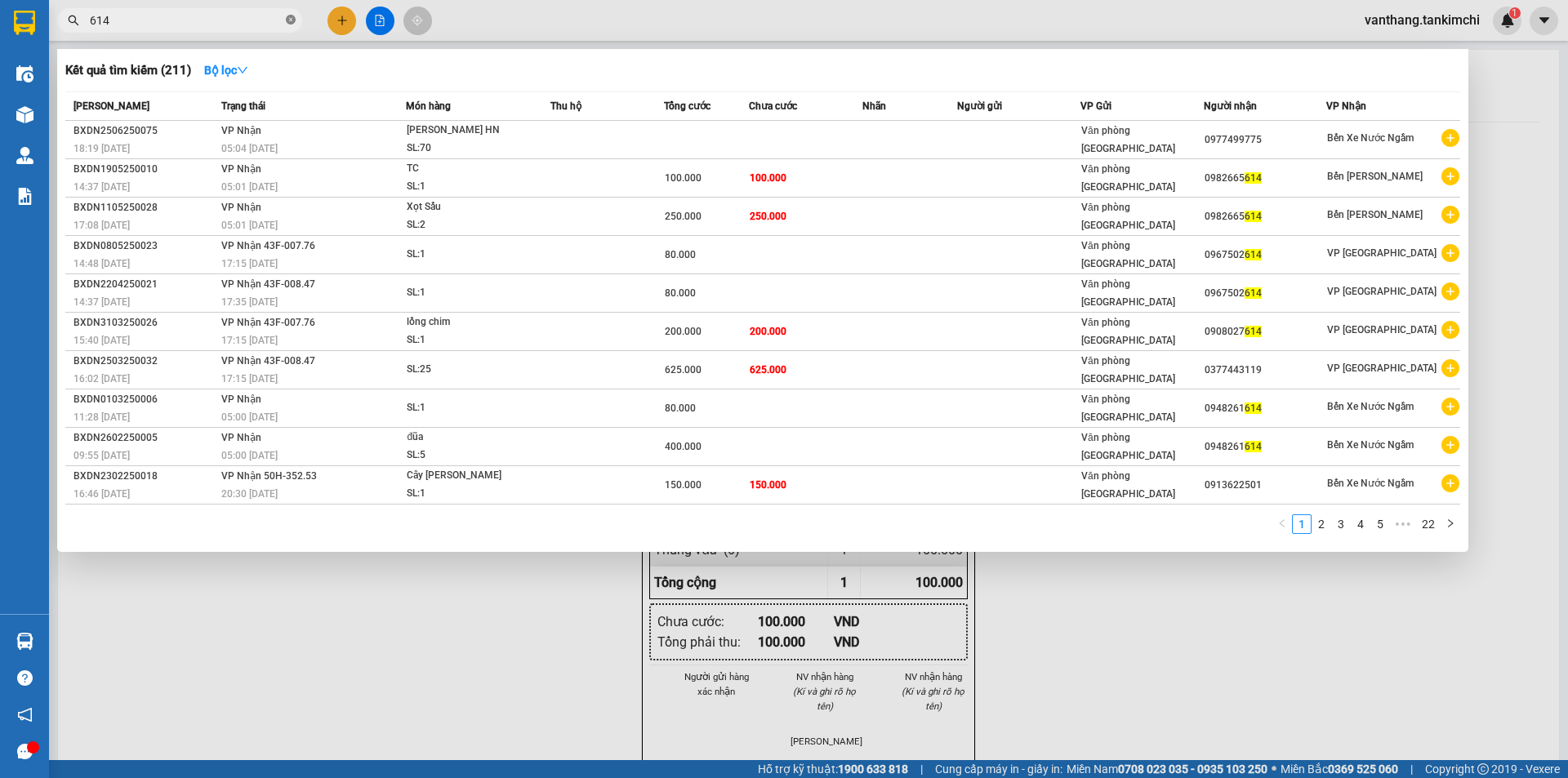
click at [295, 13] on span at bounding box center [290, 21] width 10 height 16
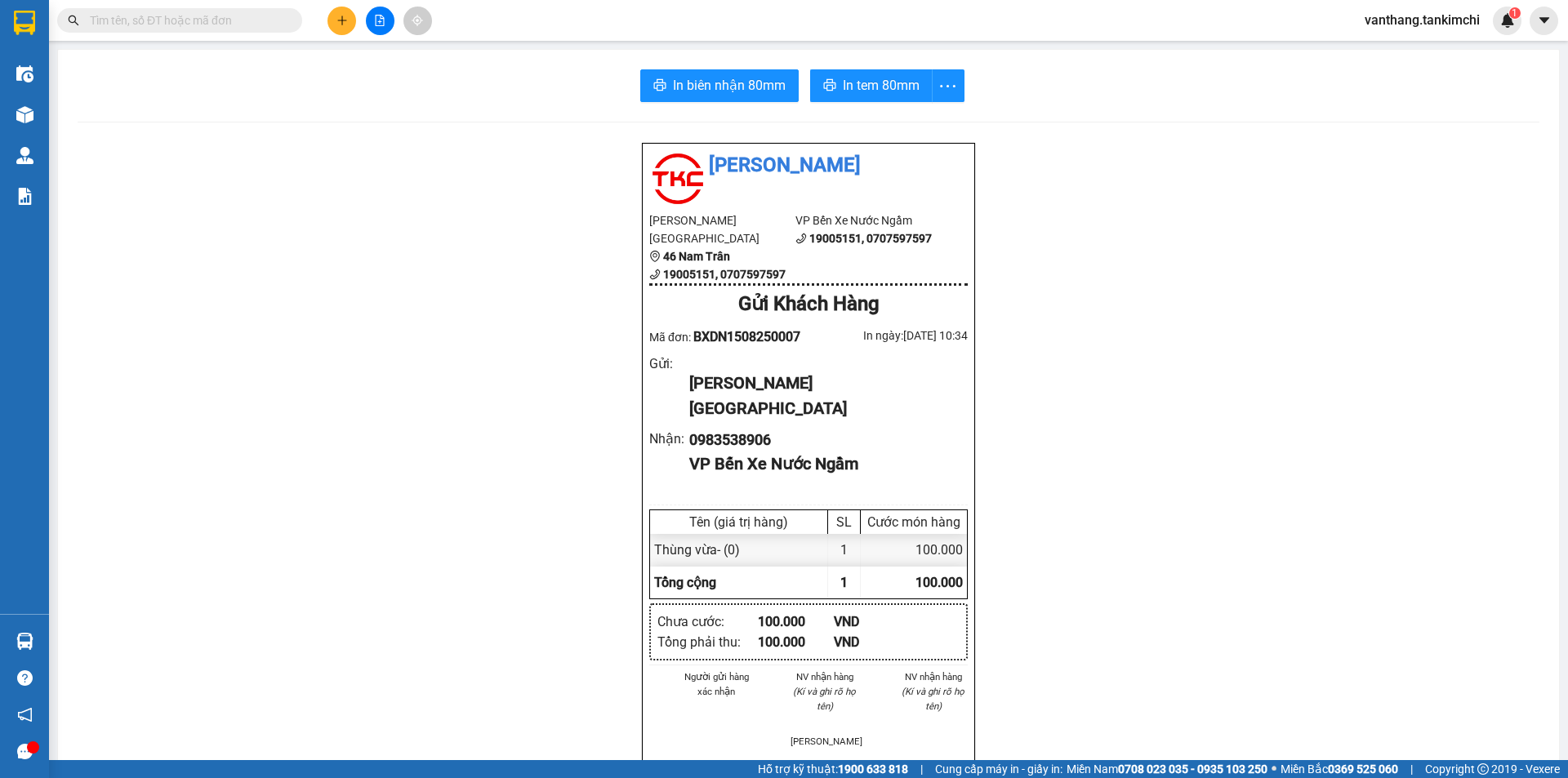
click at [244, 18] on input "text" at bounding box center [186, 20] width 193 height 18
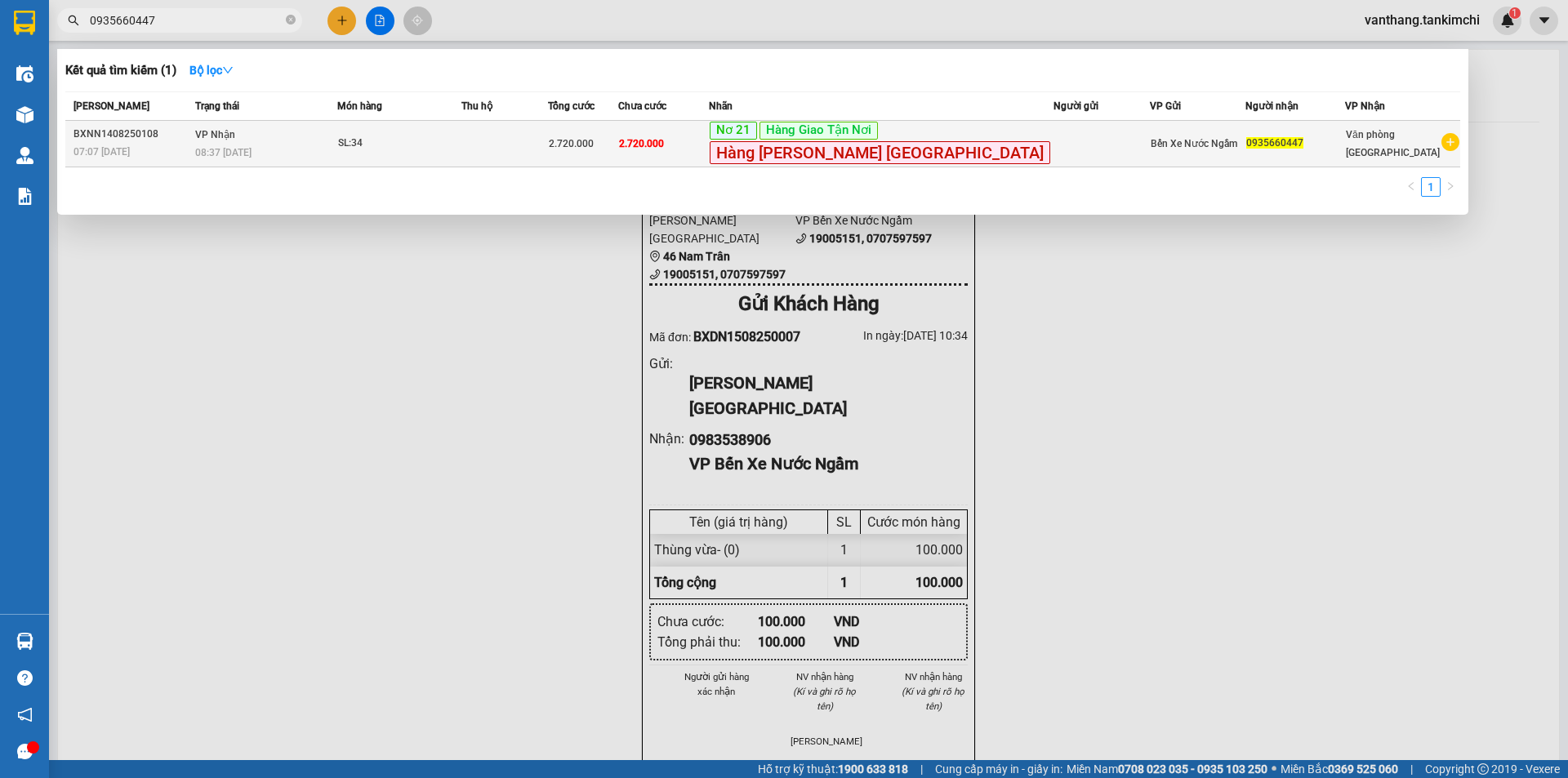
type input "0935660447"
click at [548, 154] on td at bounding box center [505, 144] width 88 height 46
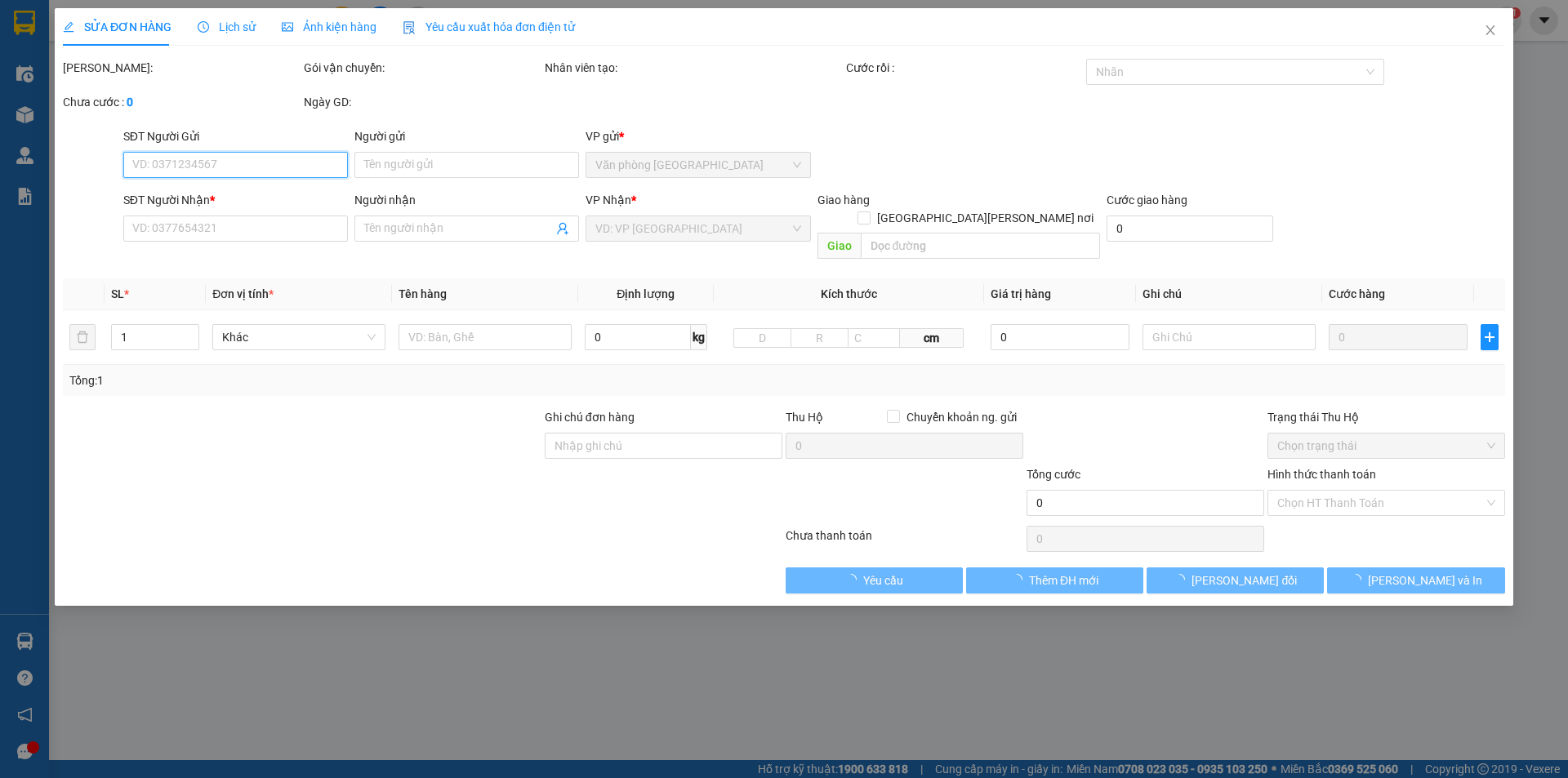
type input "0935660447"
type input "2.720.000"
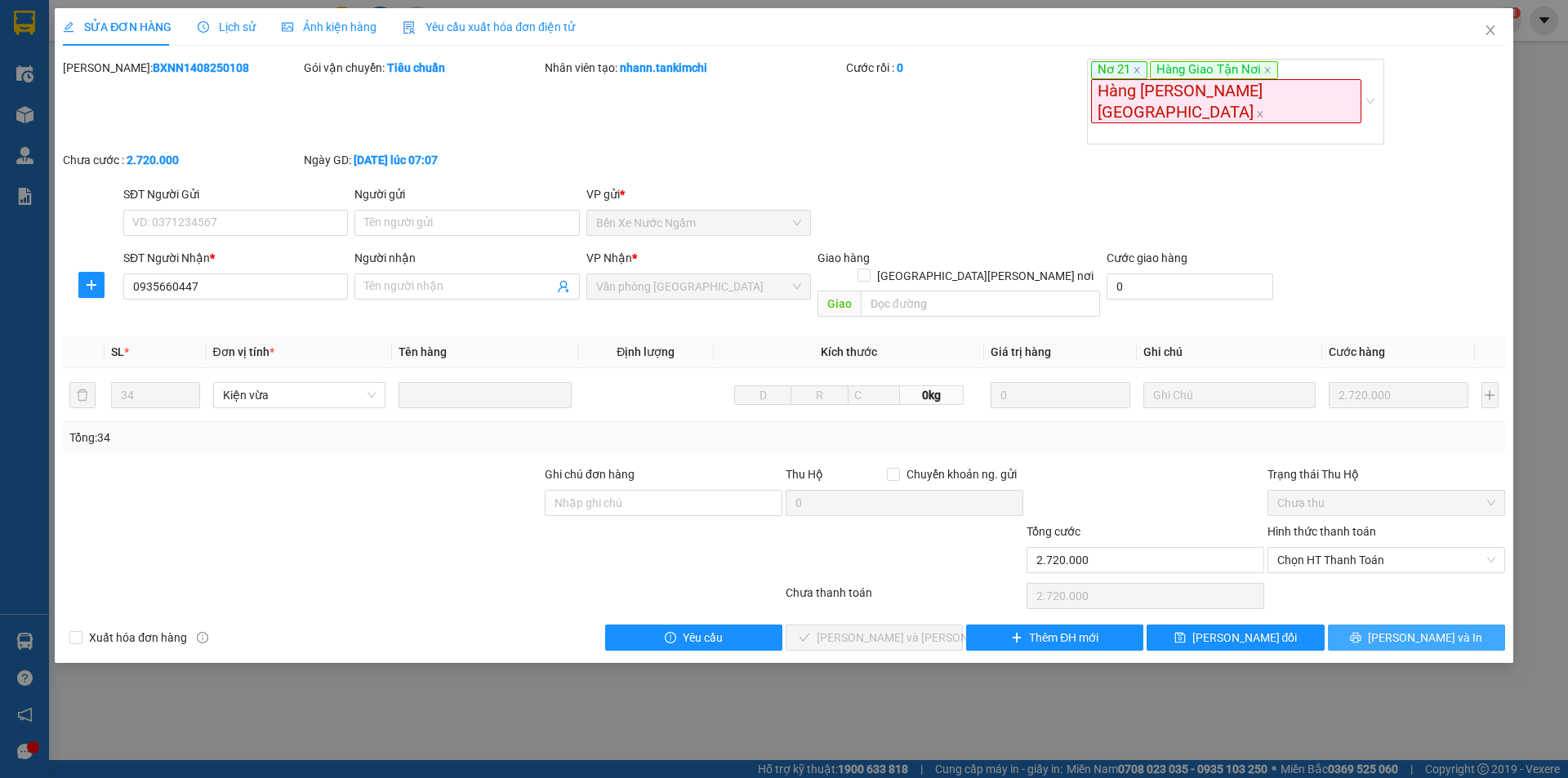
click at [1377, 625] on button "[PERSON_NAME] và In" at bounding box center [1416, 638] width 177 height 26
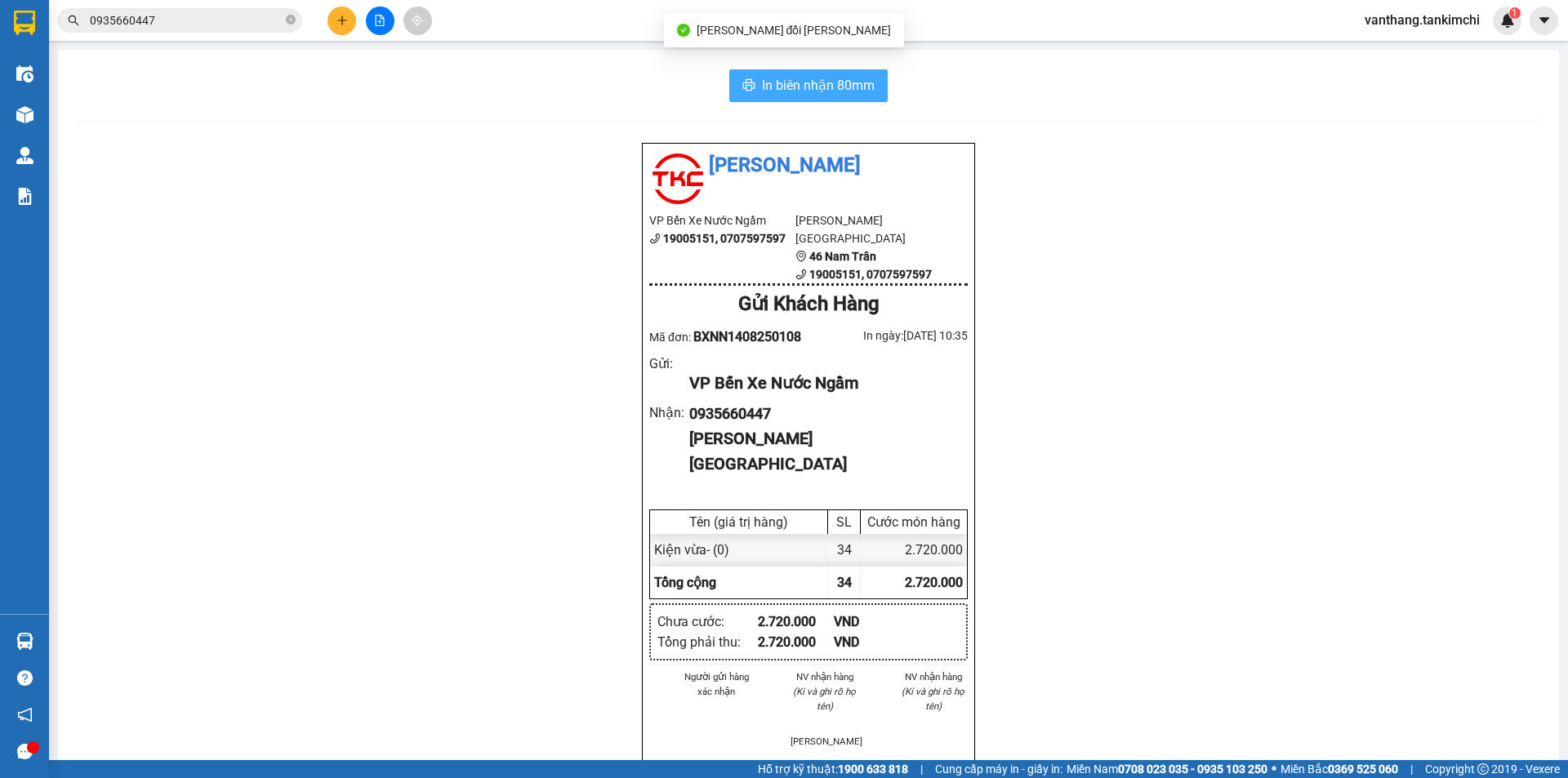
click at [830, 86] on span "In biên nhận 80mm" at bounding box center [818, 85] width 112 height 20
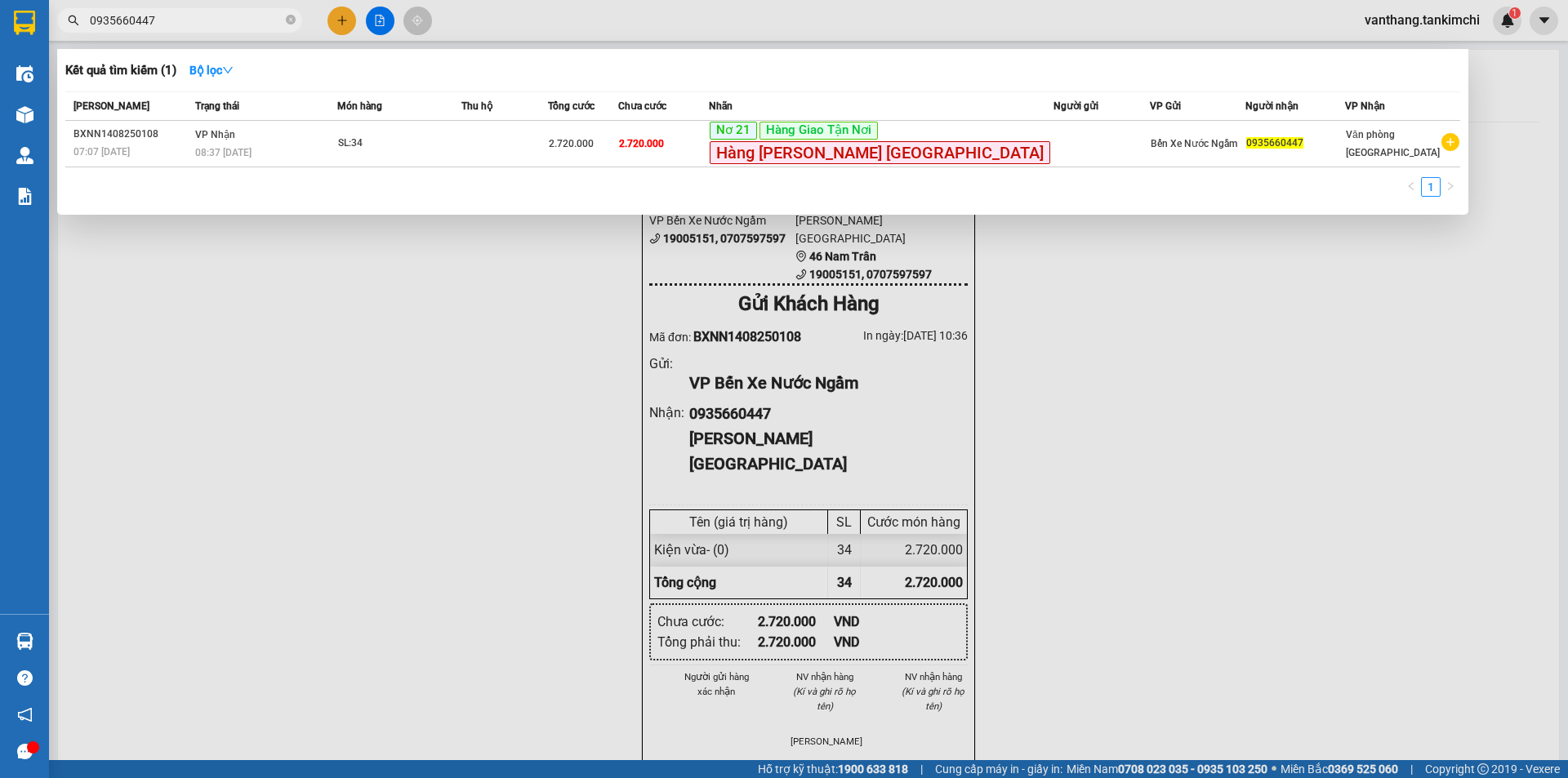
click at [226, 13] on input "0935660447" at bounding box center [186, 20] width 193 height 18
click at [290, 16] on icon "close-circle" at bounding box center [290, 19] width 10 height 10
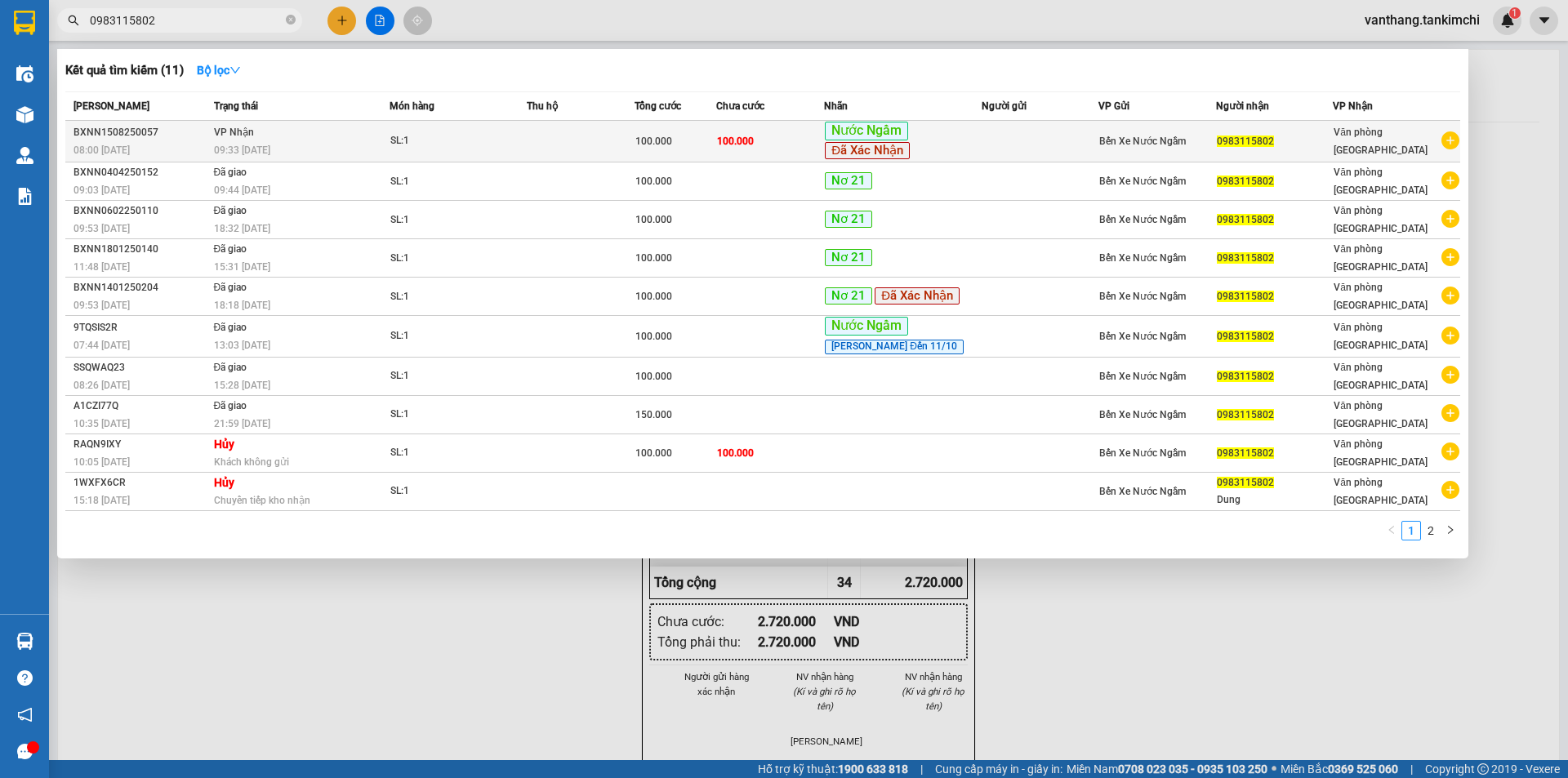
type input "0983115802"
click at [797, 148] on td "100.000" at bounding box center [770, 141] width 108 height 41
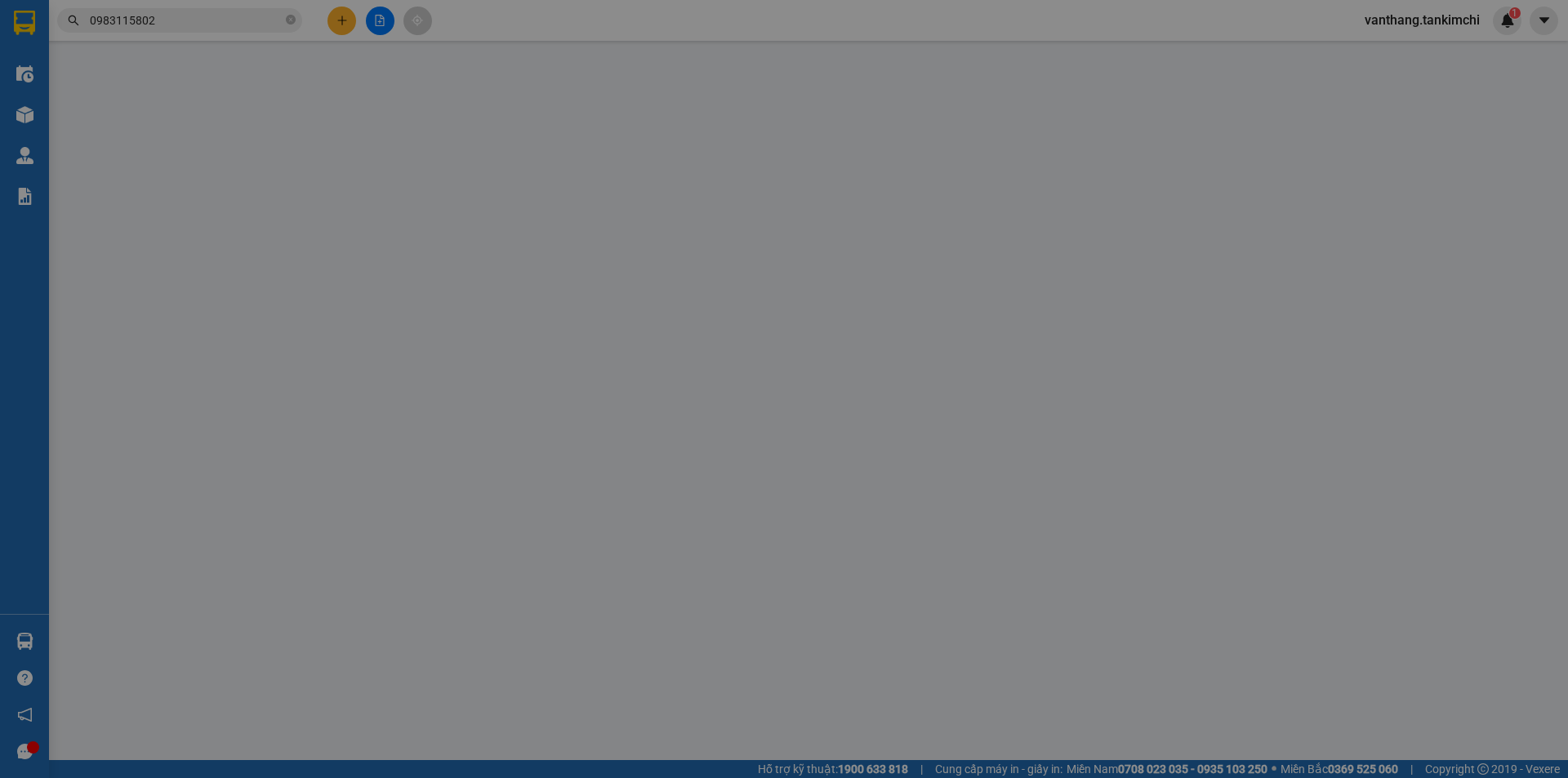
type input "0983115802"
type input "100.000"
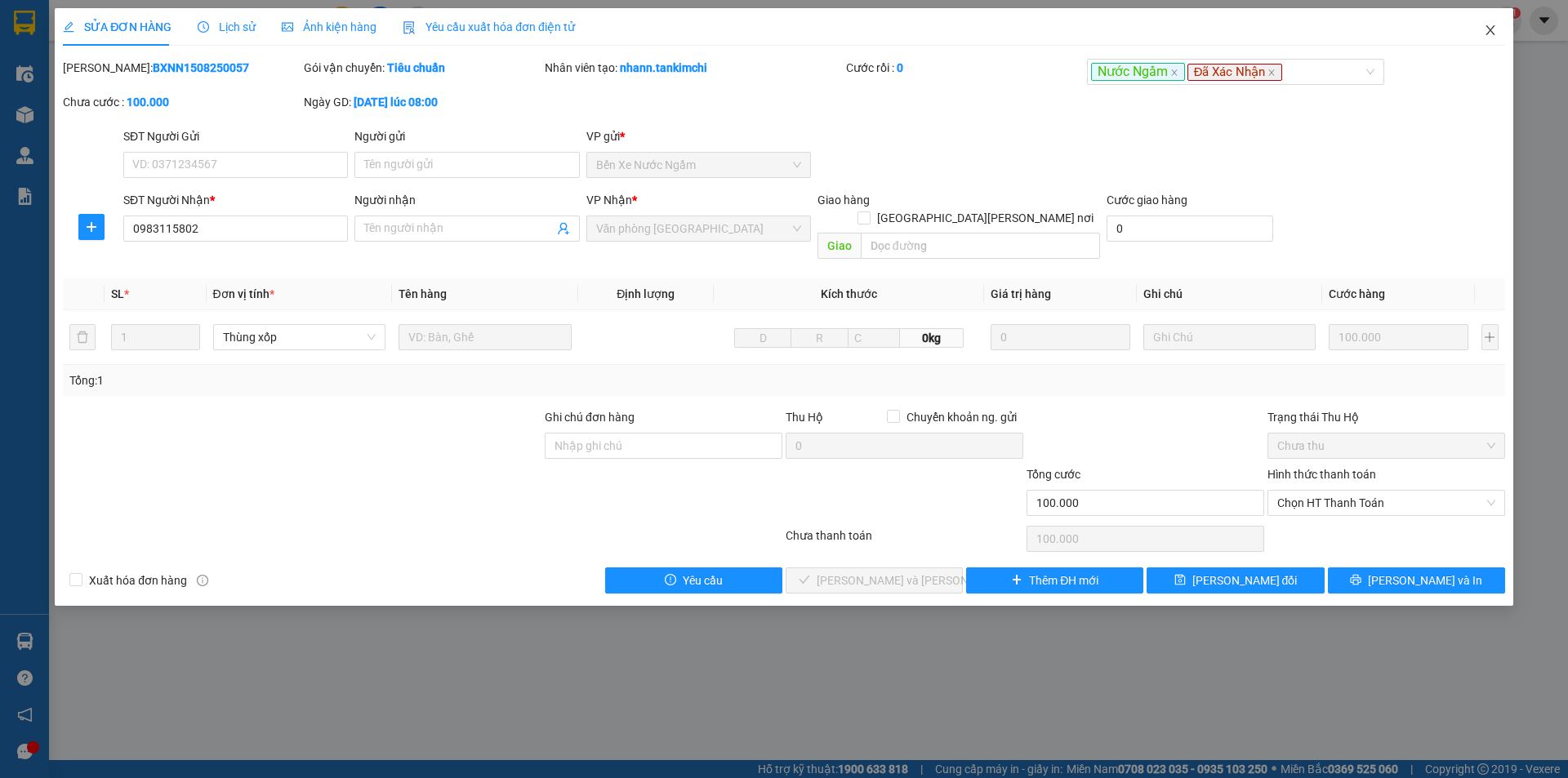
drag, startPoint x: 1489, startPoint y: 36, endPoint x: 1479, endPoint y: 36, distance: 10.0
click at [1491, 35] on icon "close" at bounding box center [1490, 30] width 13 height 13
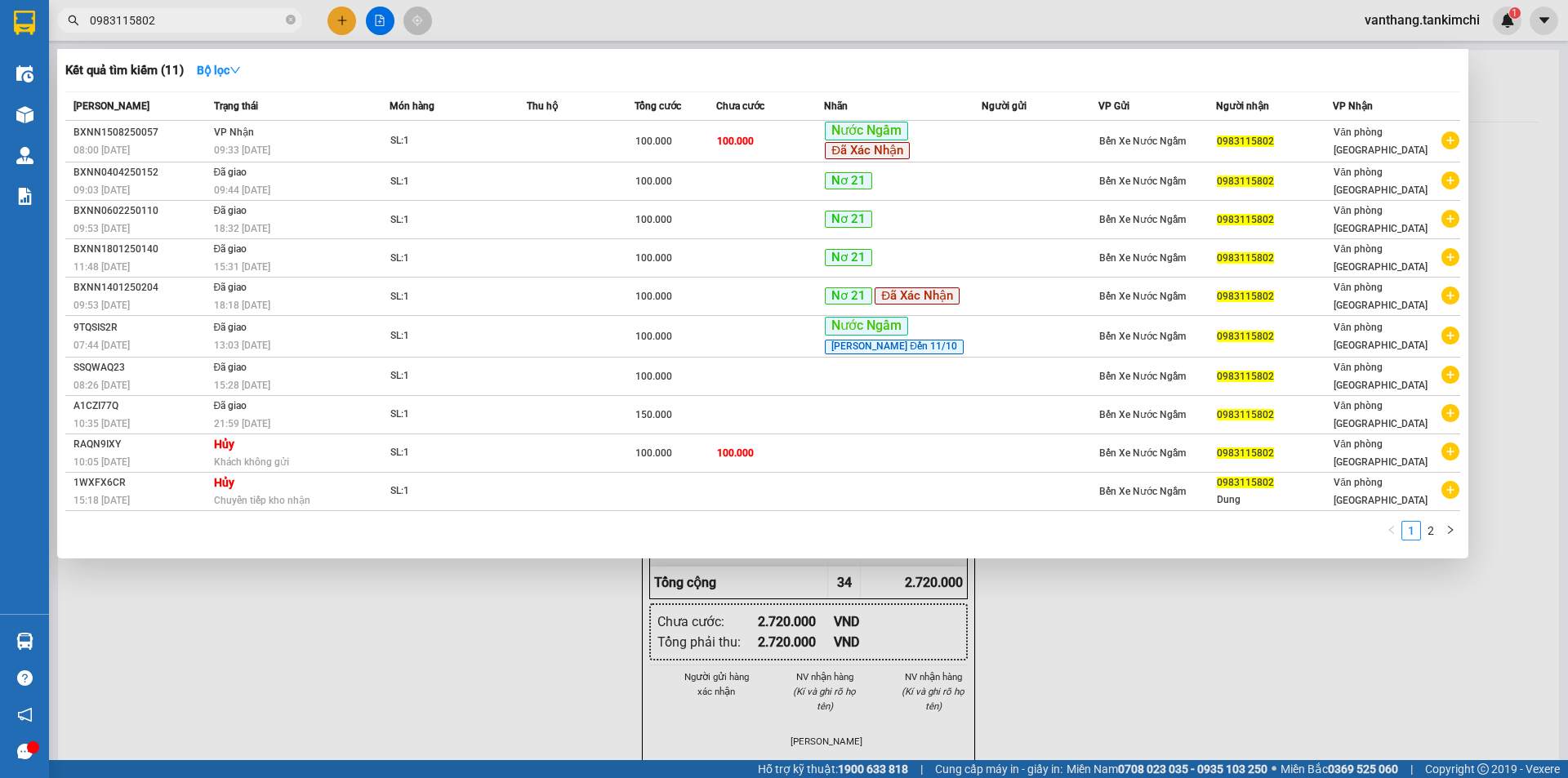
click at [276, 18] on input "0983115802" at bounding box center [186, 20] width 193 height 18
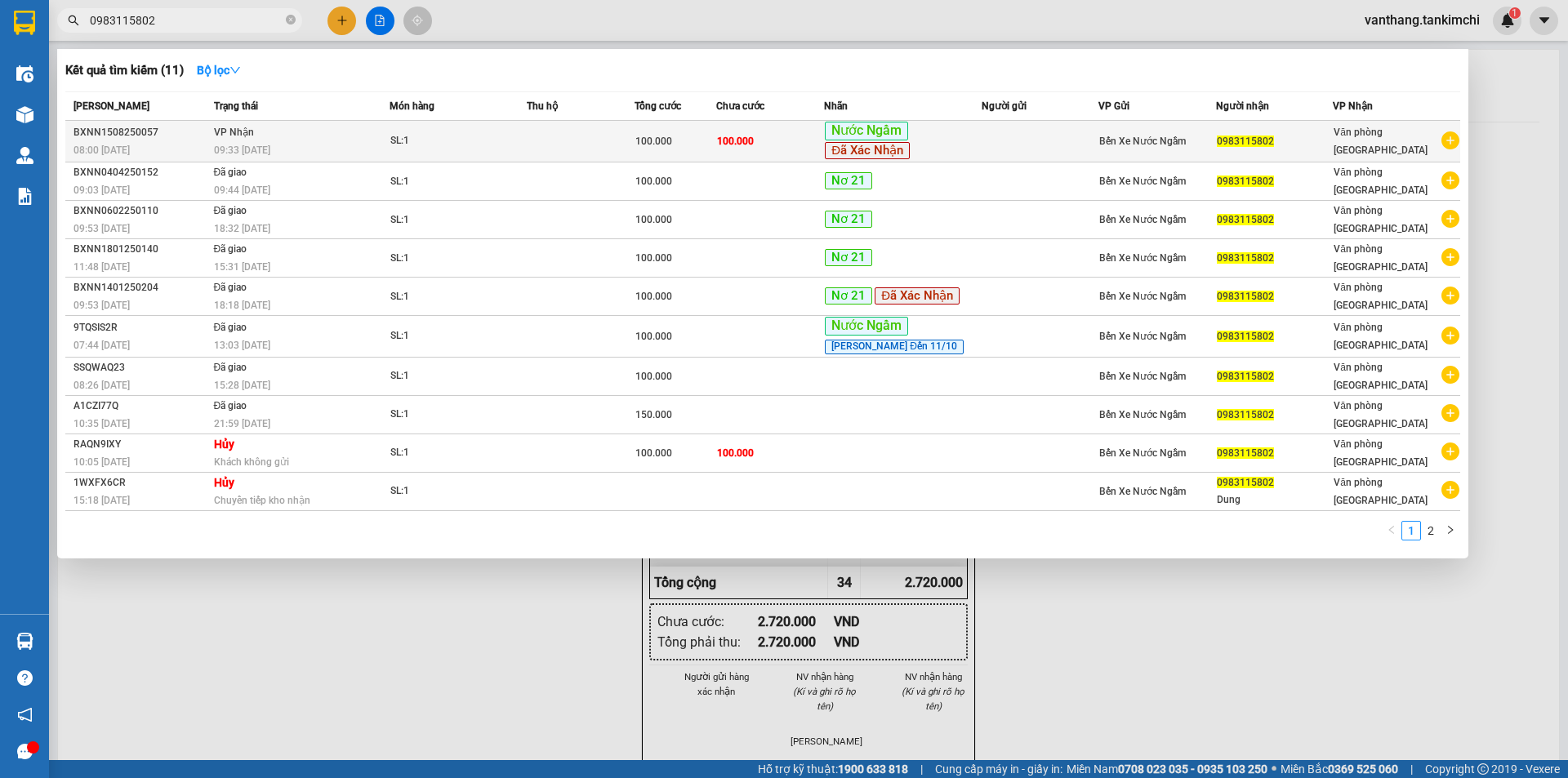
click at [500, 141] on div "SL: 1" at bounding box center [452, 141] width 123 height 18
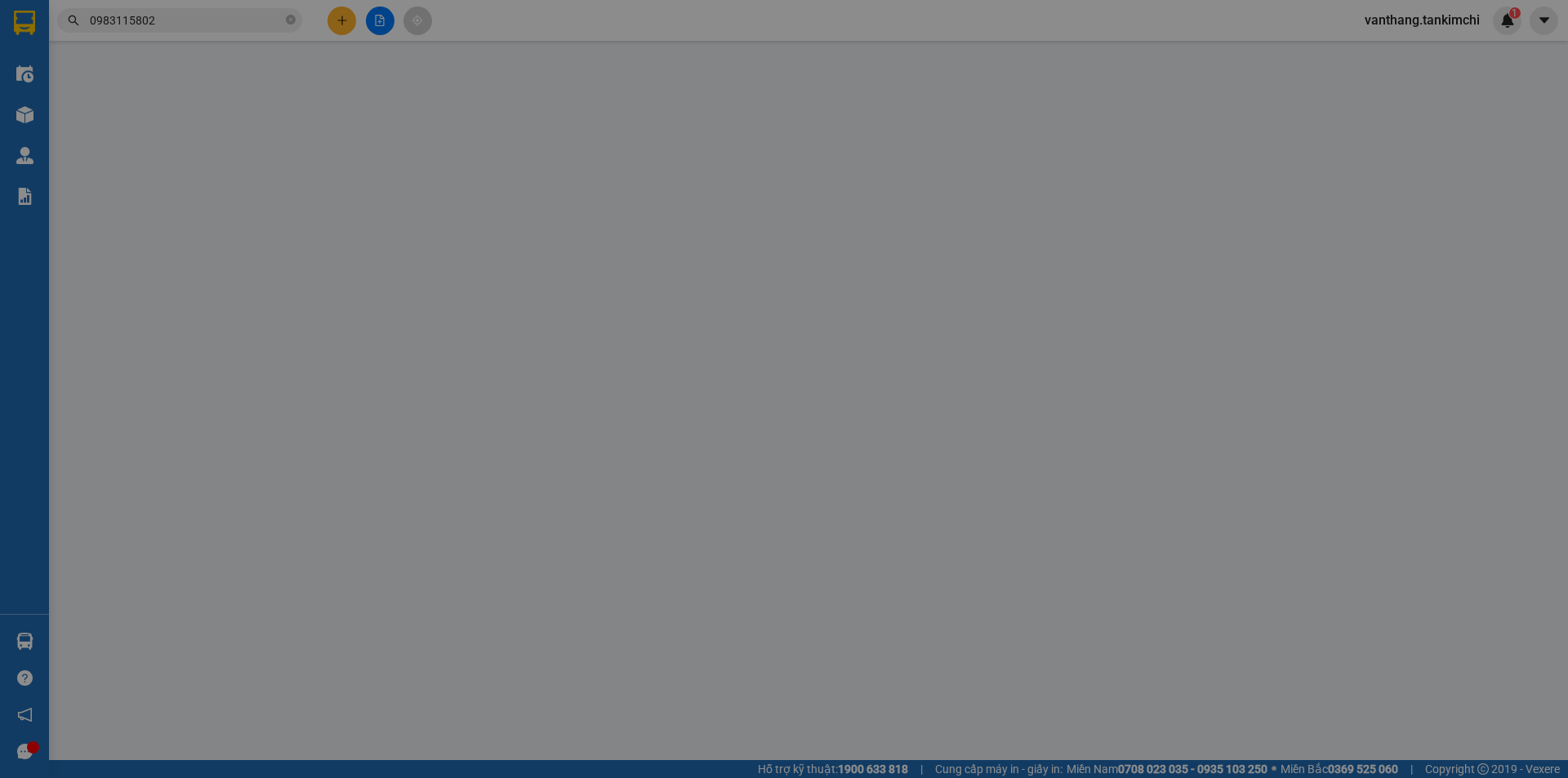
type input "0983115802"
type input "100.000"
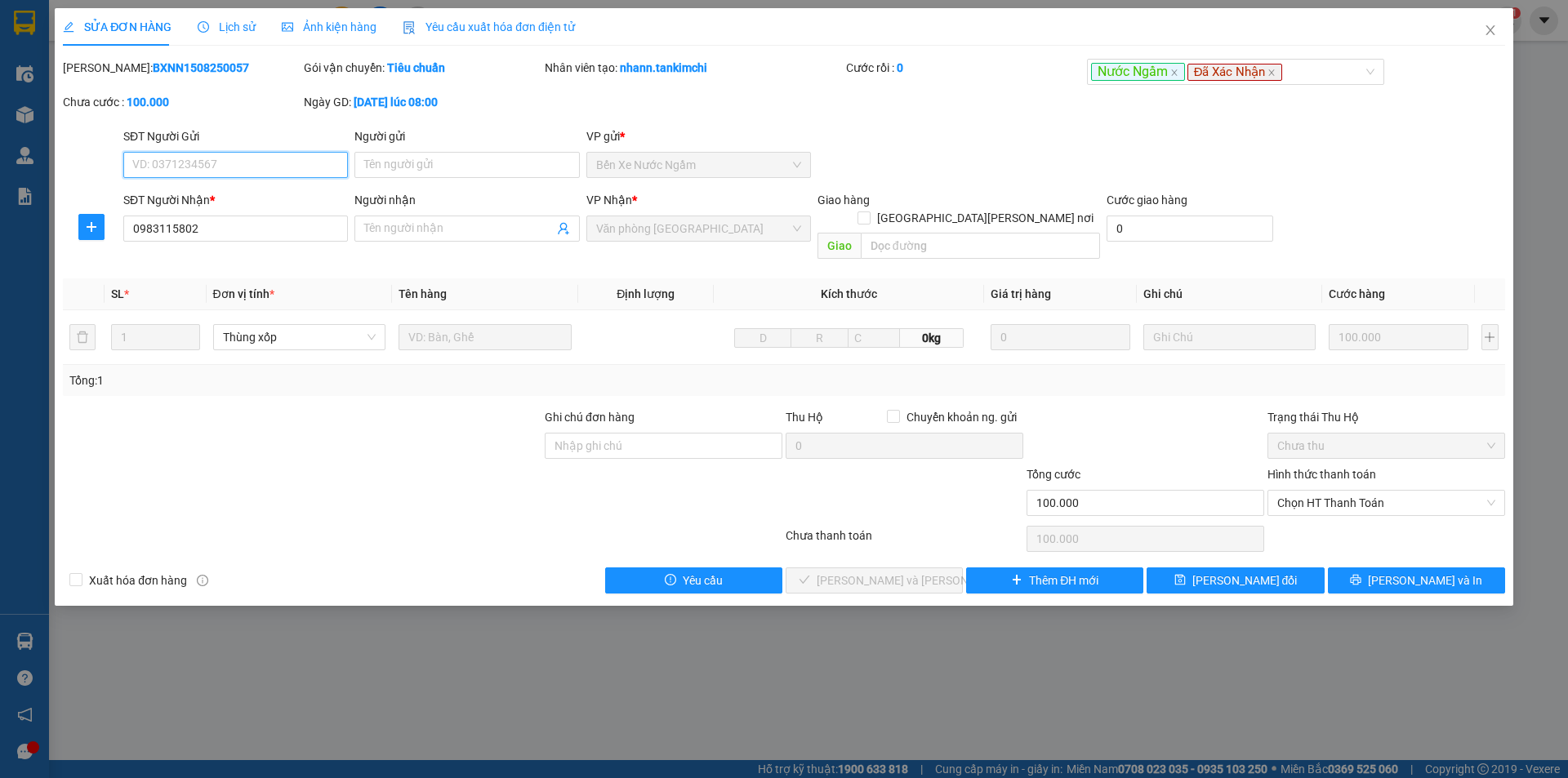
drag, startPoint x: 1364, startPoint y: 476, endPoint x: 1368, endPoint y: 501, distance: 25.3
click at [1366, 490] on span "Chọn HT Thanh Toán" at bounding box center [1385, 503] width 218 height 25
drag, startPoint x: 1367, startPoint y: 523, endPoint x: 1180, endPoint y: 546, distance: 188.4
click at [1364, 521] on div "Tại văn phòng" at bounding box center [1385, 517] width 218 height 18
type input "0"
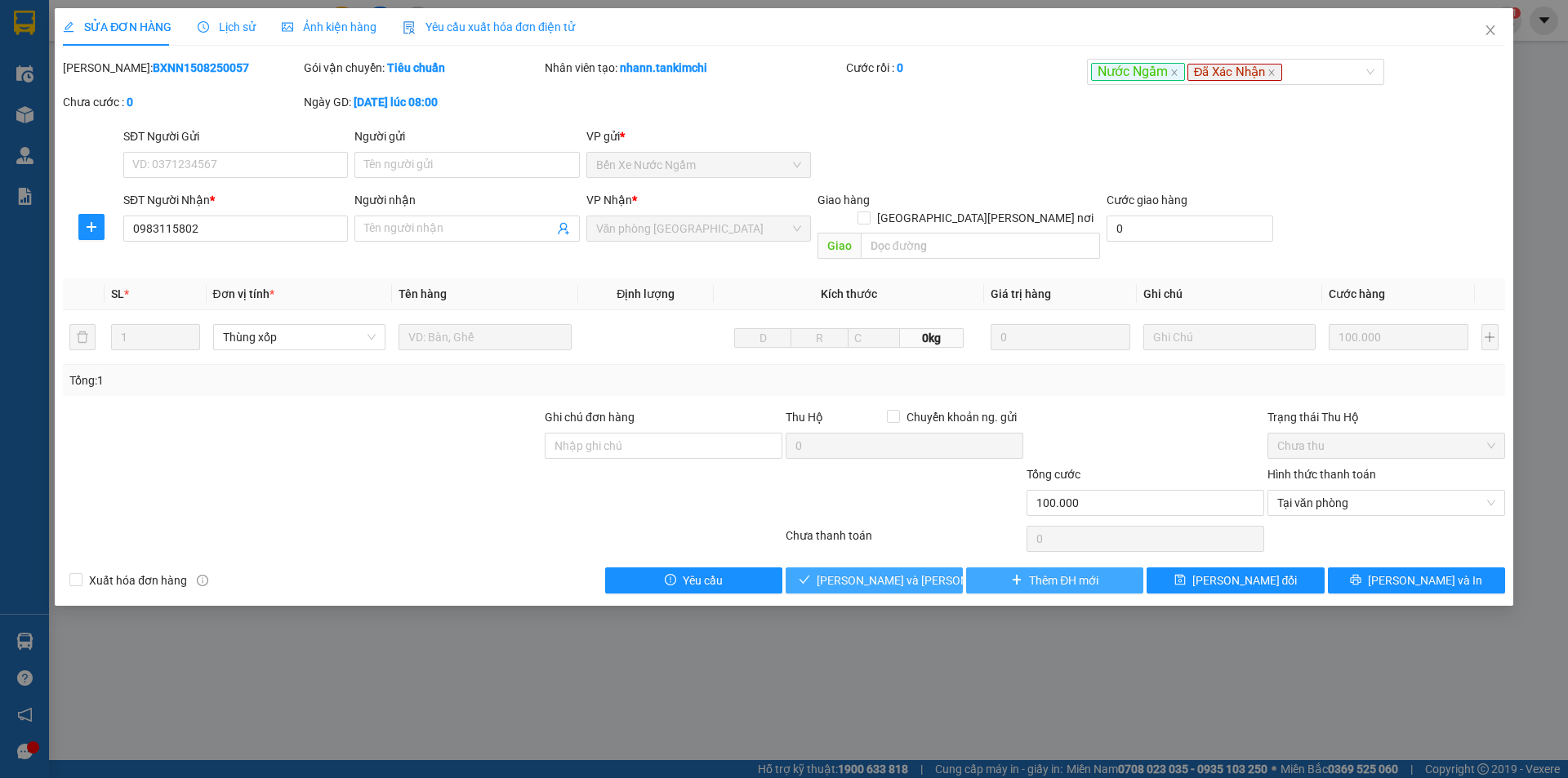
drag, startPoint x: 938, startPoint y: 560, endPoint x: 1137, endPoint y: 557, distance: 199.0
click at [942, 567] on button "[PERSON_NAME] và [PERSON_NAME] hàng" at bounding box center [874, 581] width 177 height 26
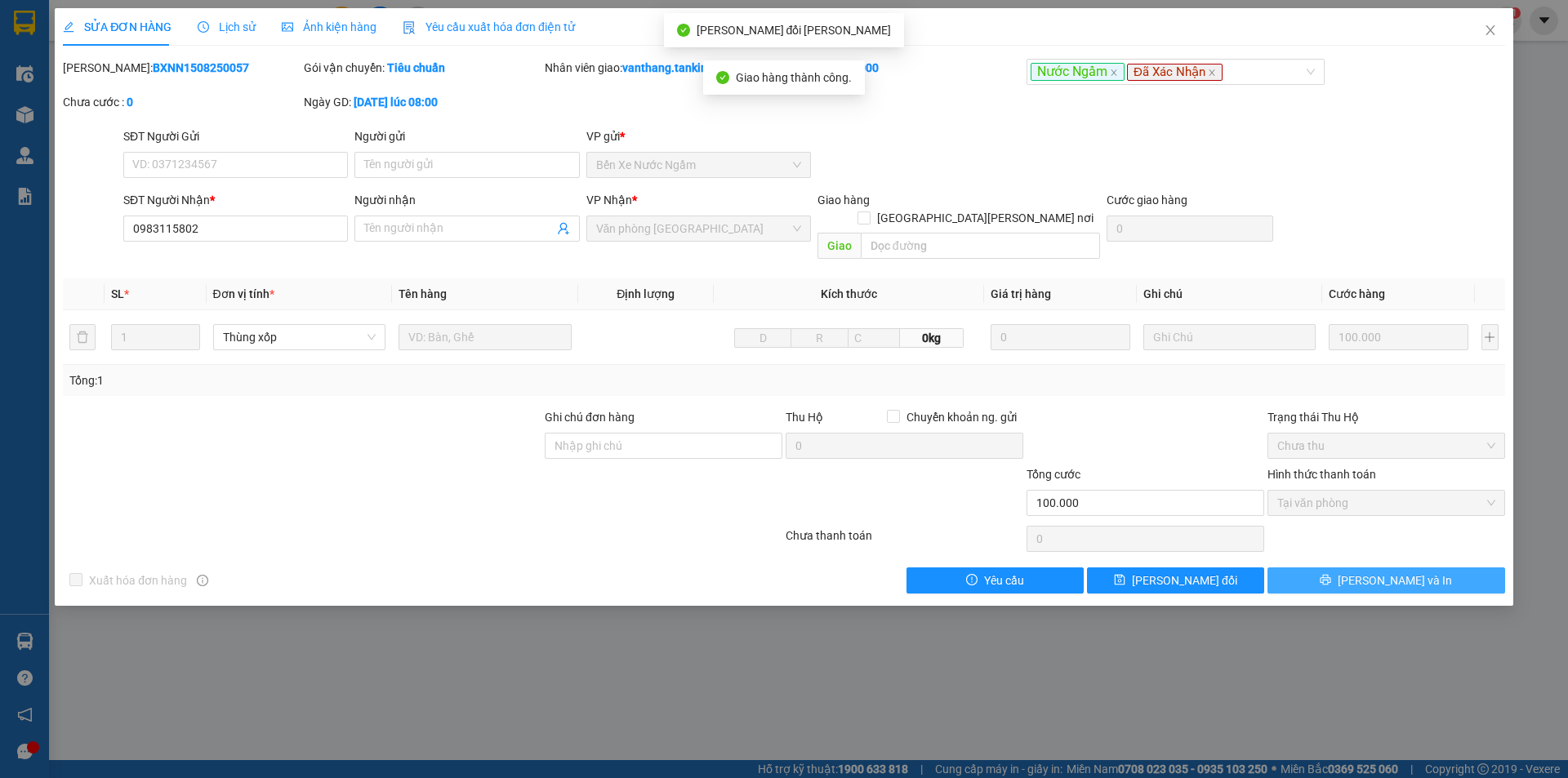
click at [1400, 571] on span "[PERSON_NAME] và In" at bounding box center [1394, 580] width 114 height 18
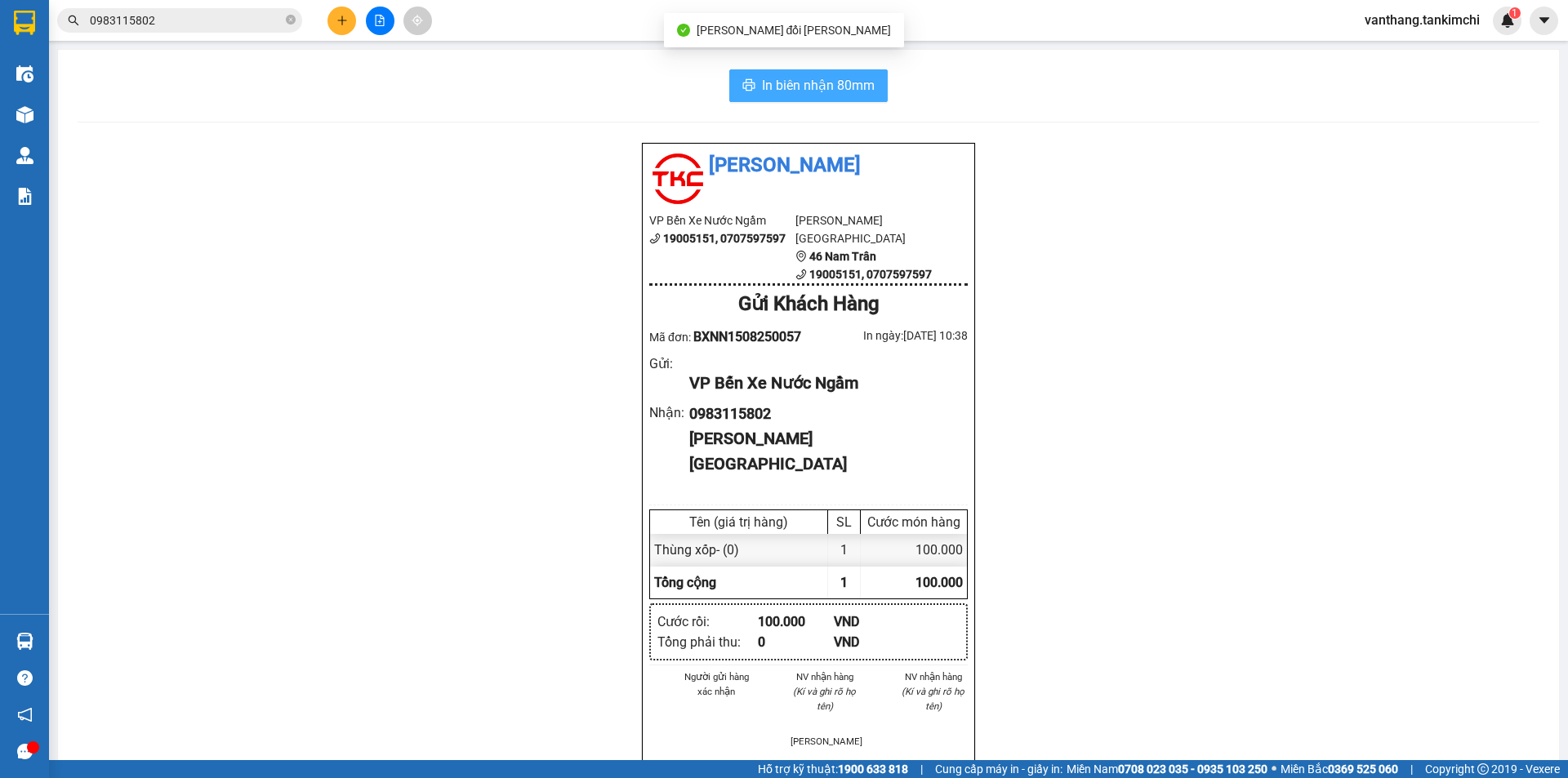
click at [875, 93] on button "In biên nhận 80mm" at bounding box center [808, 85] width 159 height 32
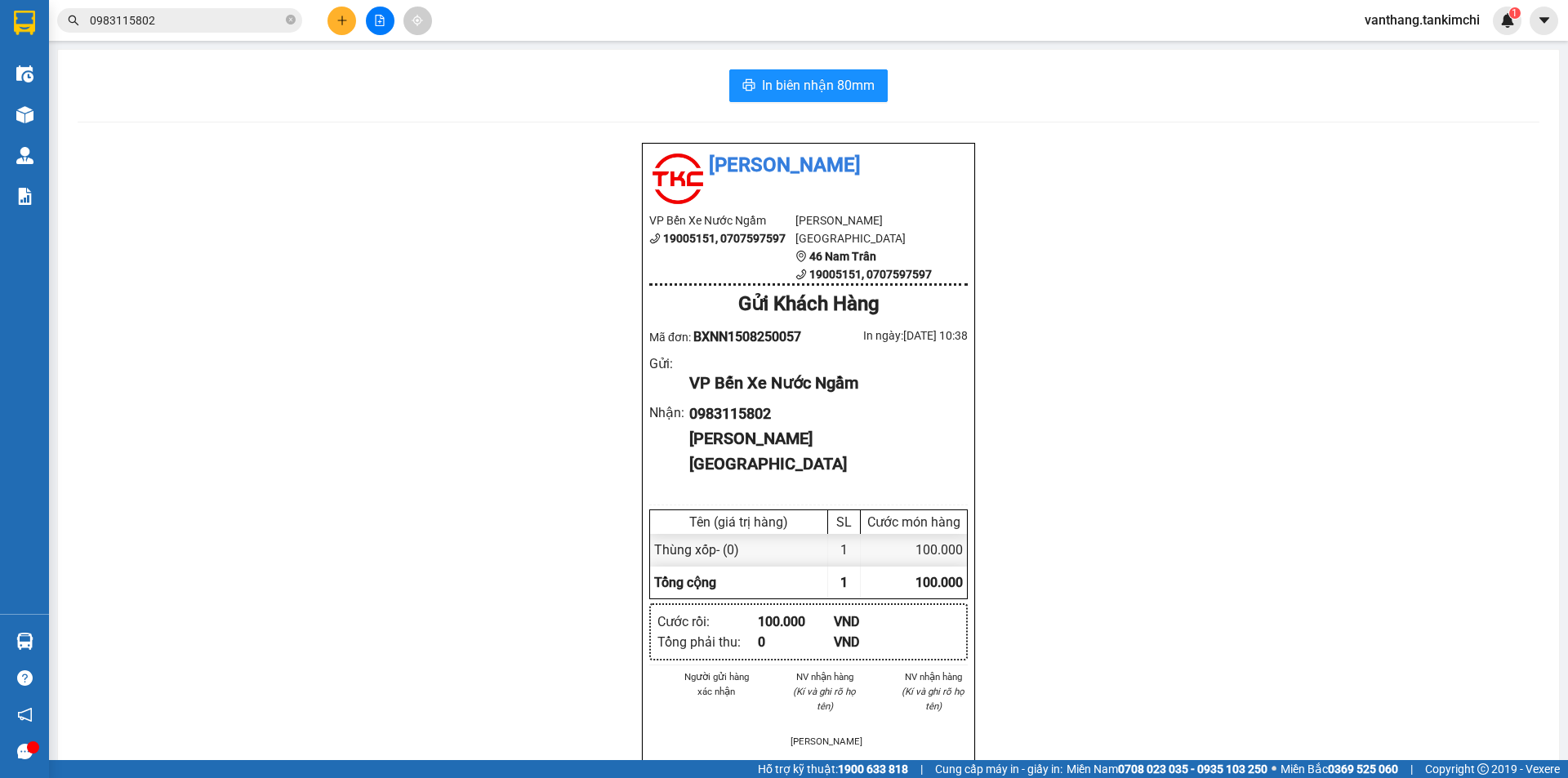
click at [268, 18] on input "0983115802" at bounding box center [186, 20] width 193 height 18
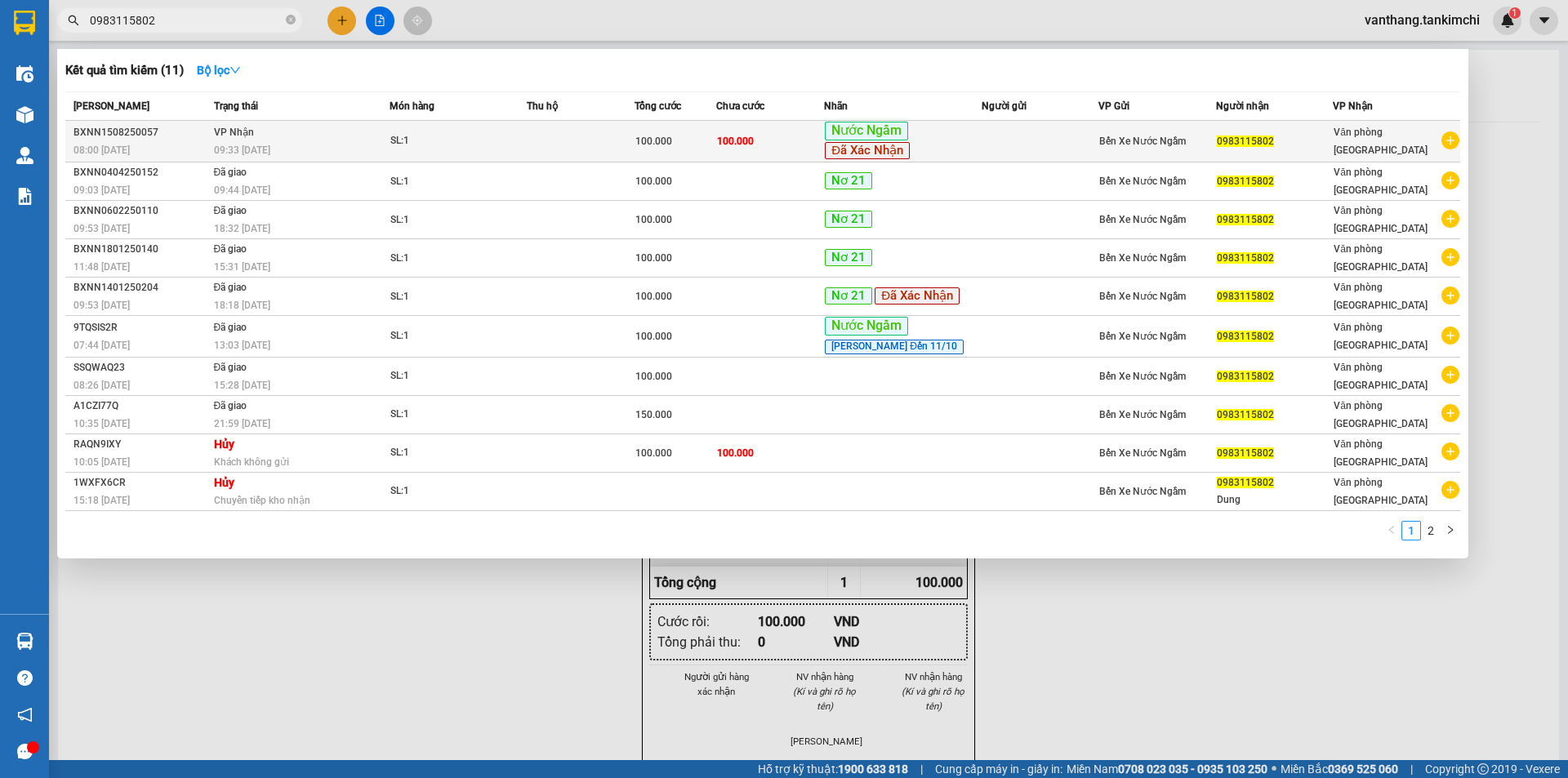
click at [384, 143] on div "09:33 [DATE]" at bounding box center [302, 150] width 175 height 18
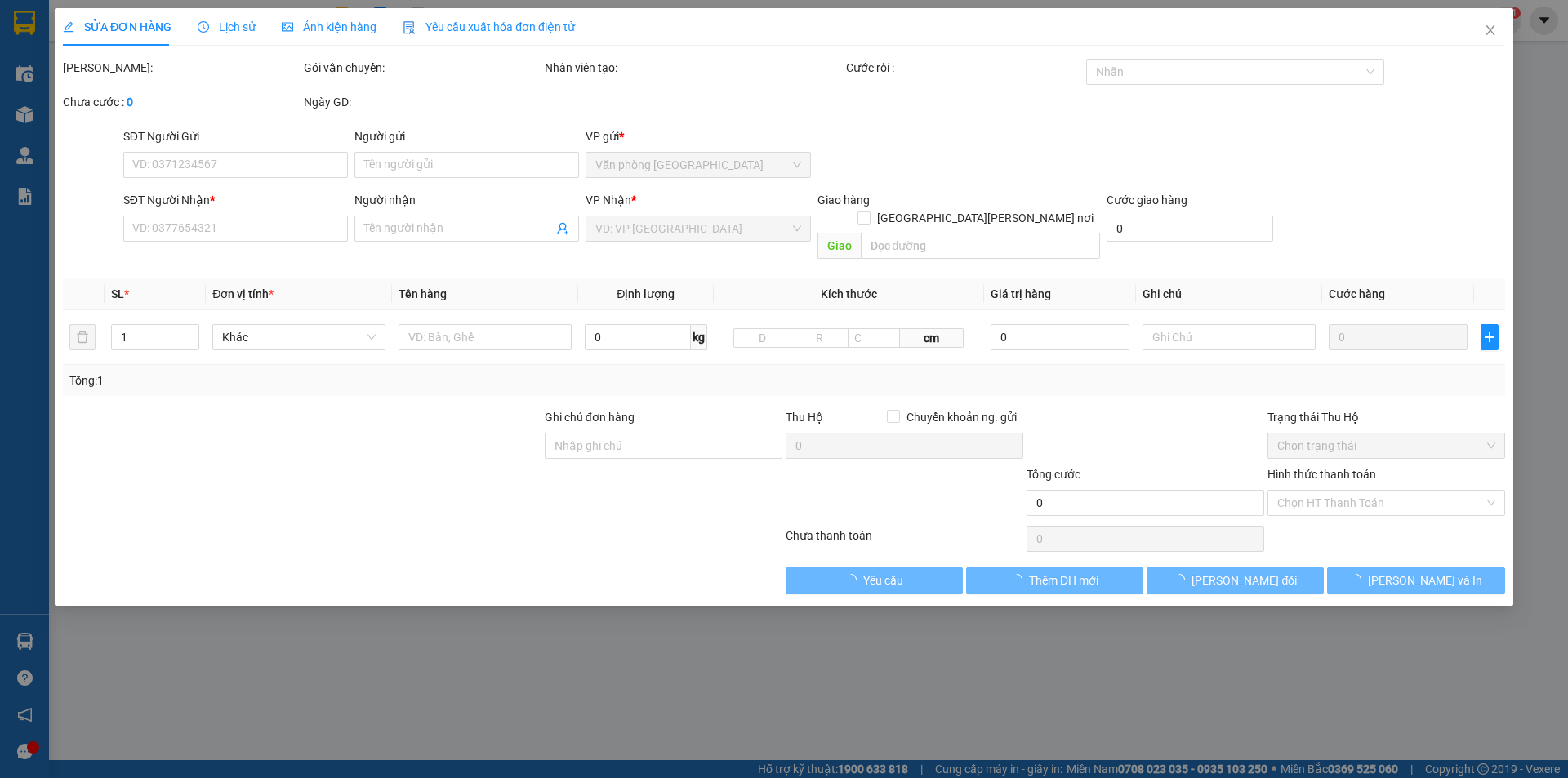
type input "0983115802"
type input "100.000"
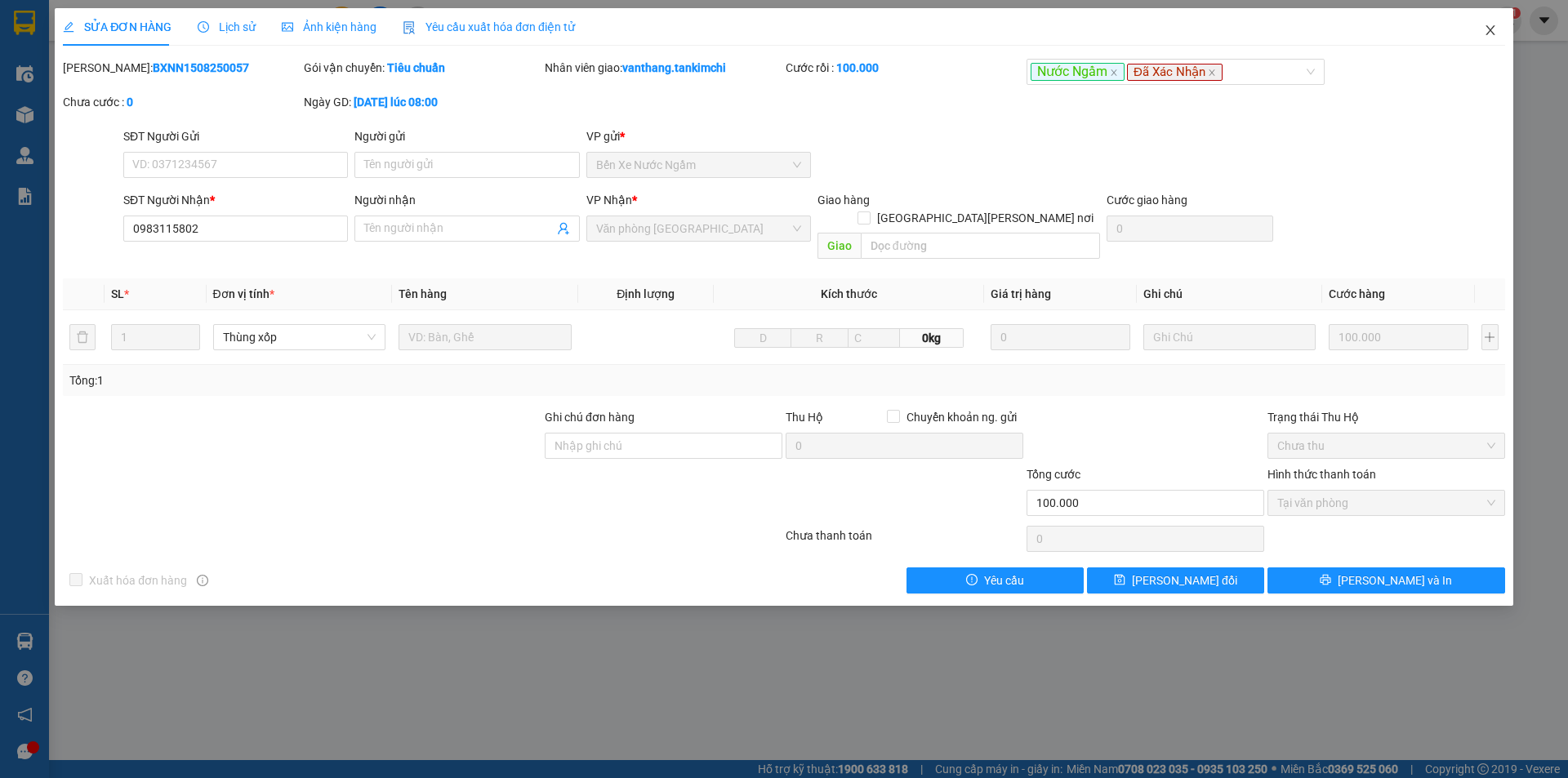
click at [1488, 32] on icon "close" at bounding box center [1490, 30] width 13 height 13
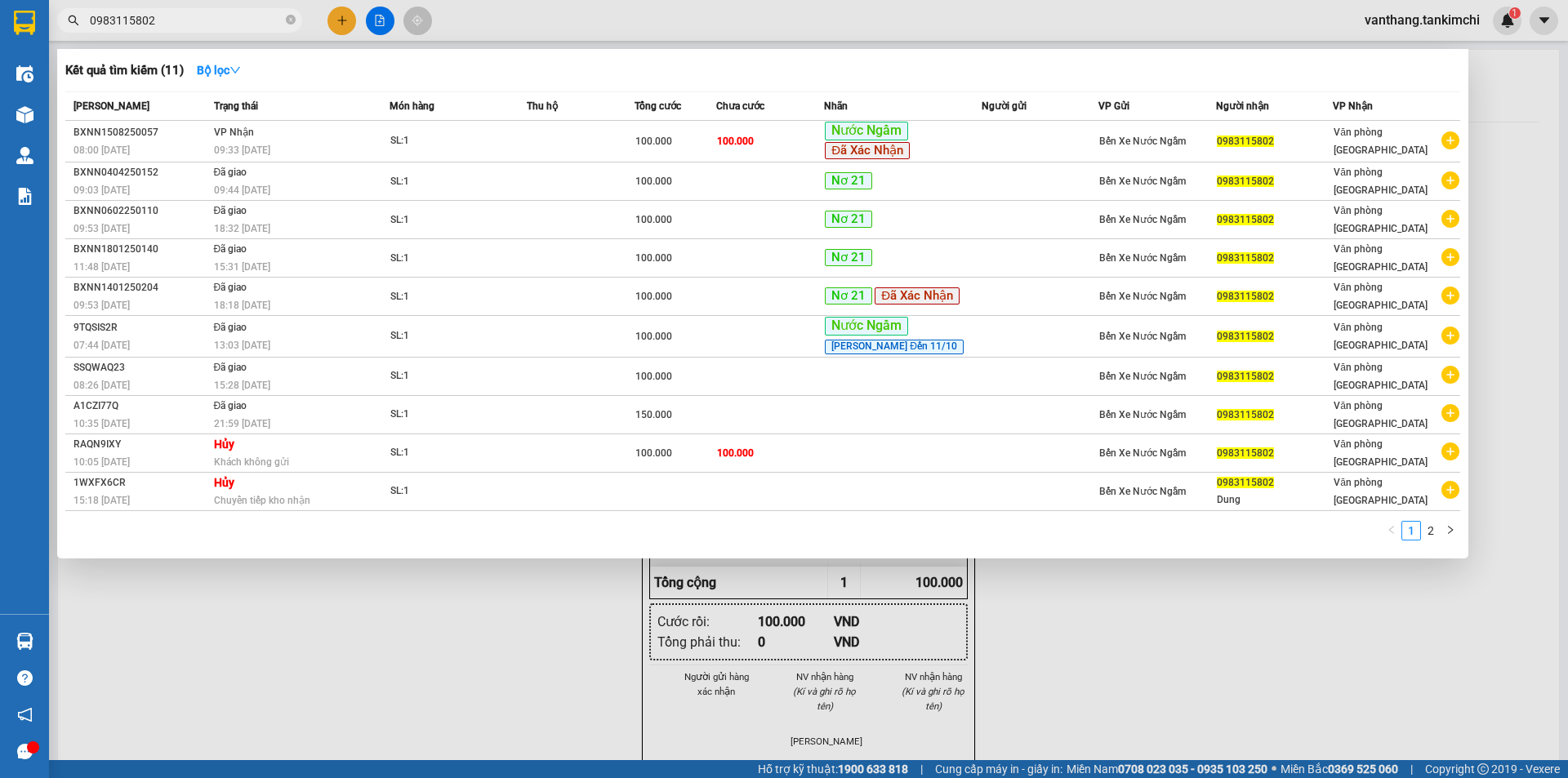
click at [277, 16] on input "0983115802" at bounding box center [186, 20] width 193 height 18
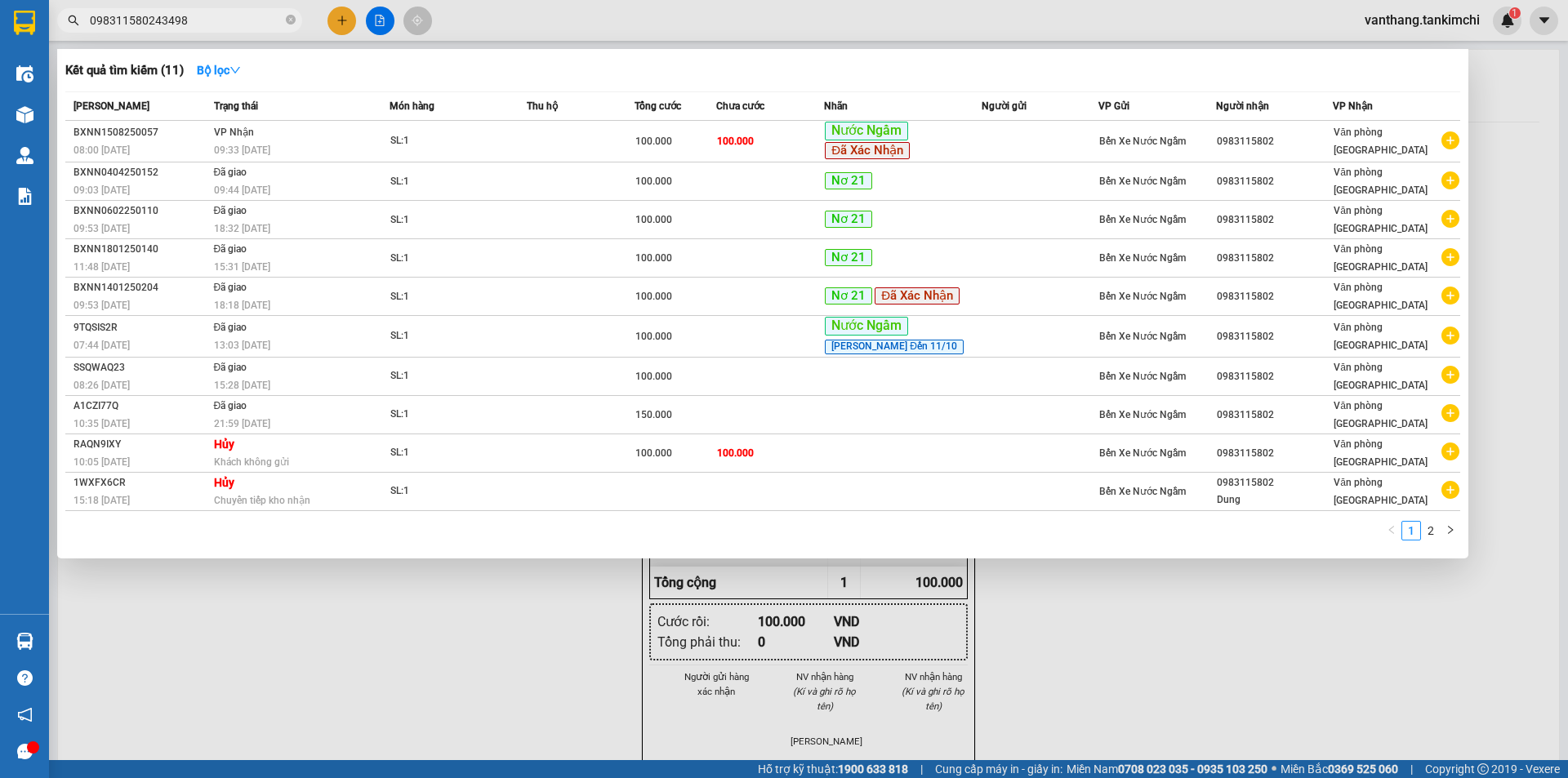
type input "0983115802434986"
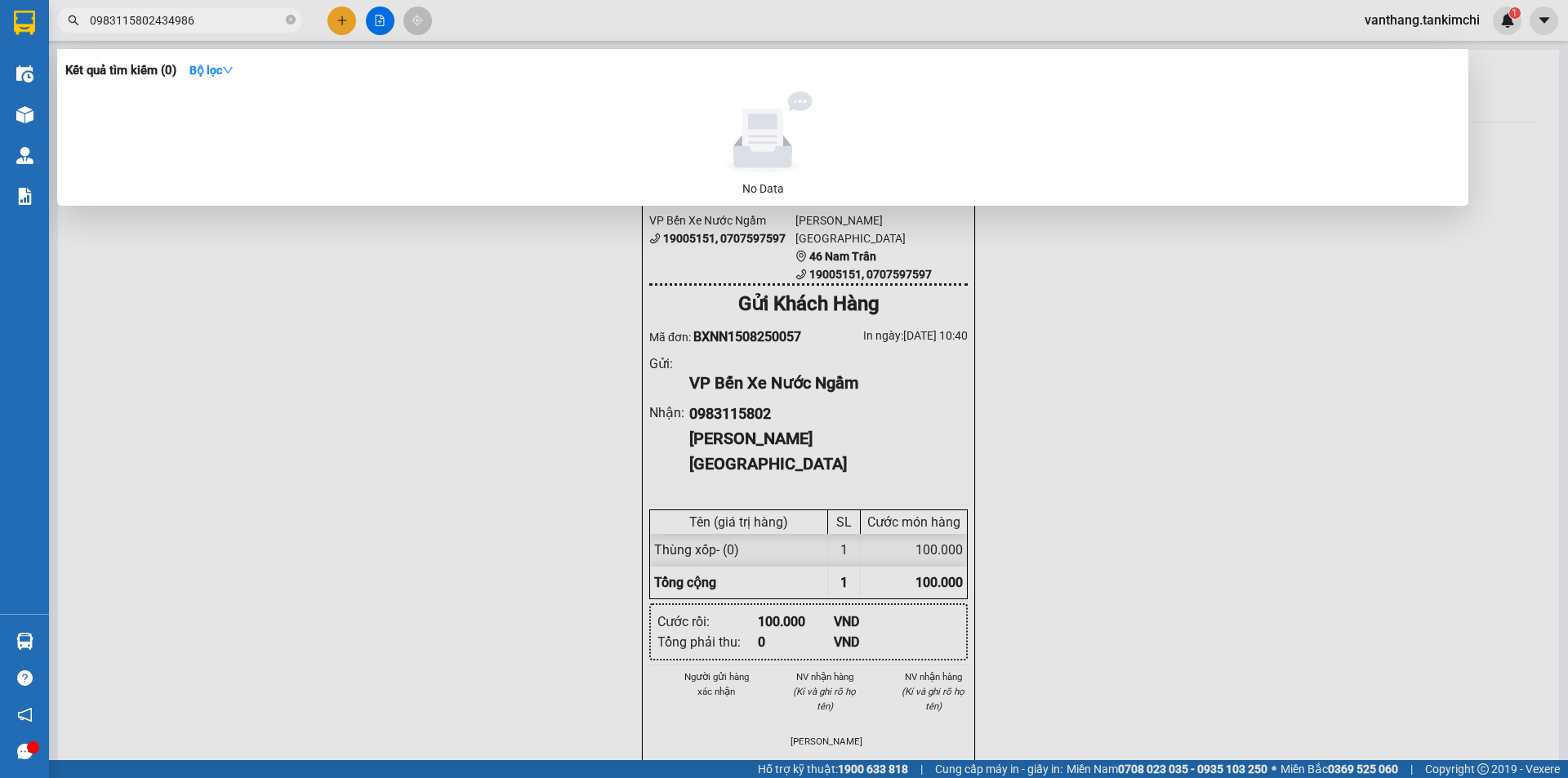
click at [153, 22] on input "0983115802434986" at bounding box center [186, 20] width 193 height 18
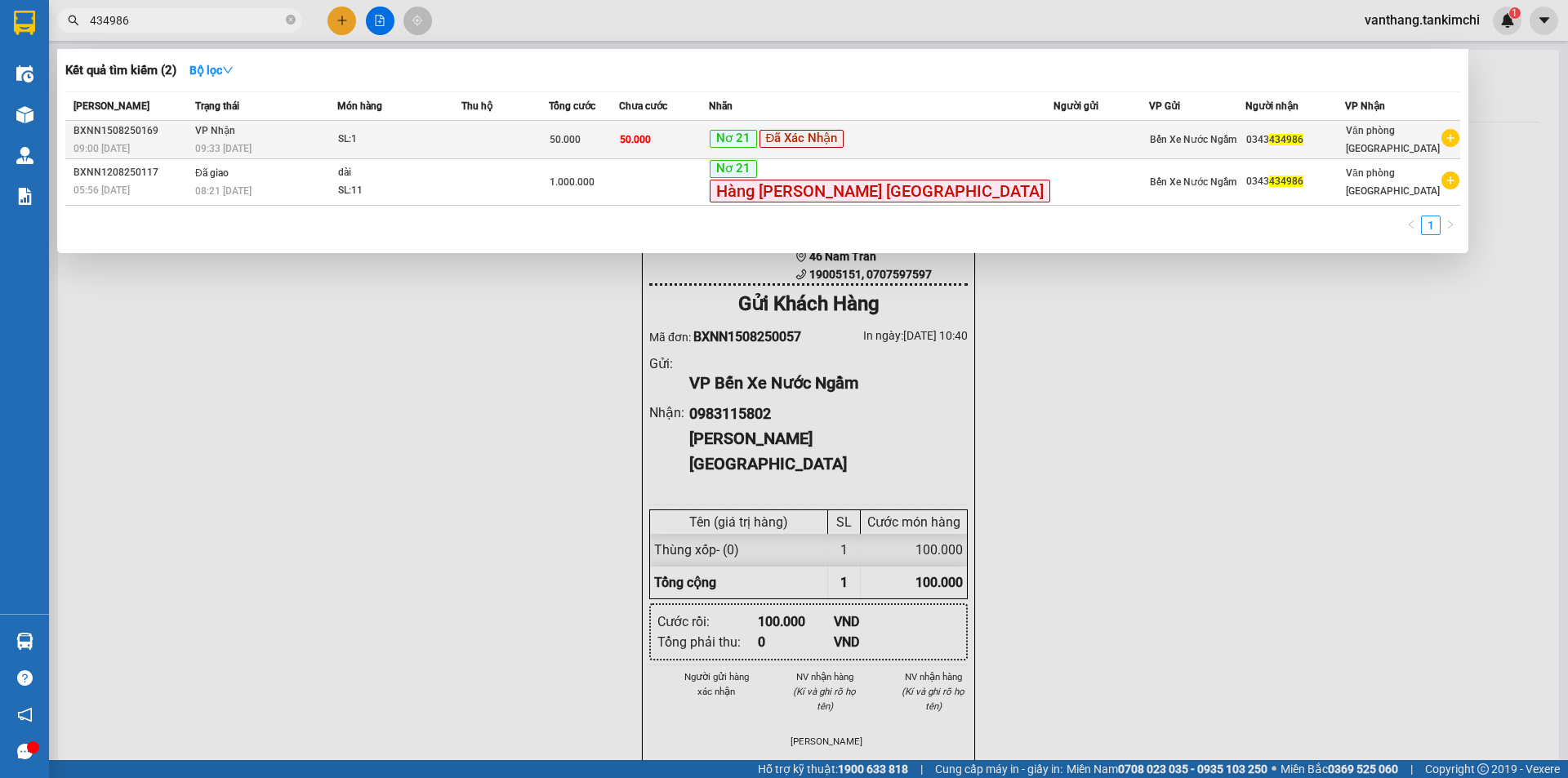
type input "434986"
click at [295, 140] on div "09:33 [DATE]" at bounding box center [265, 148] width 141 height 18
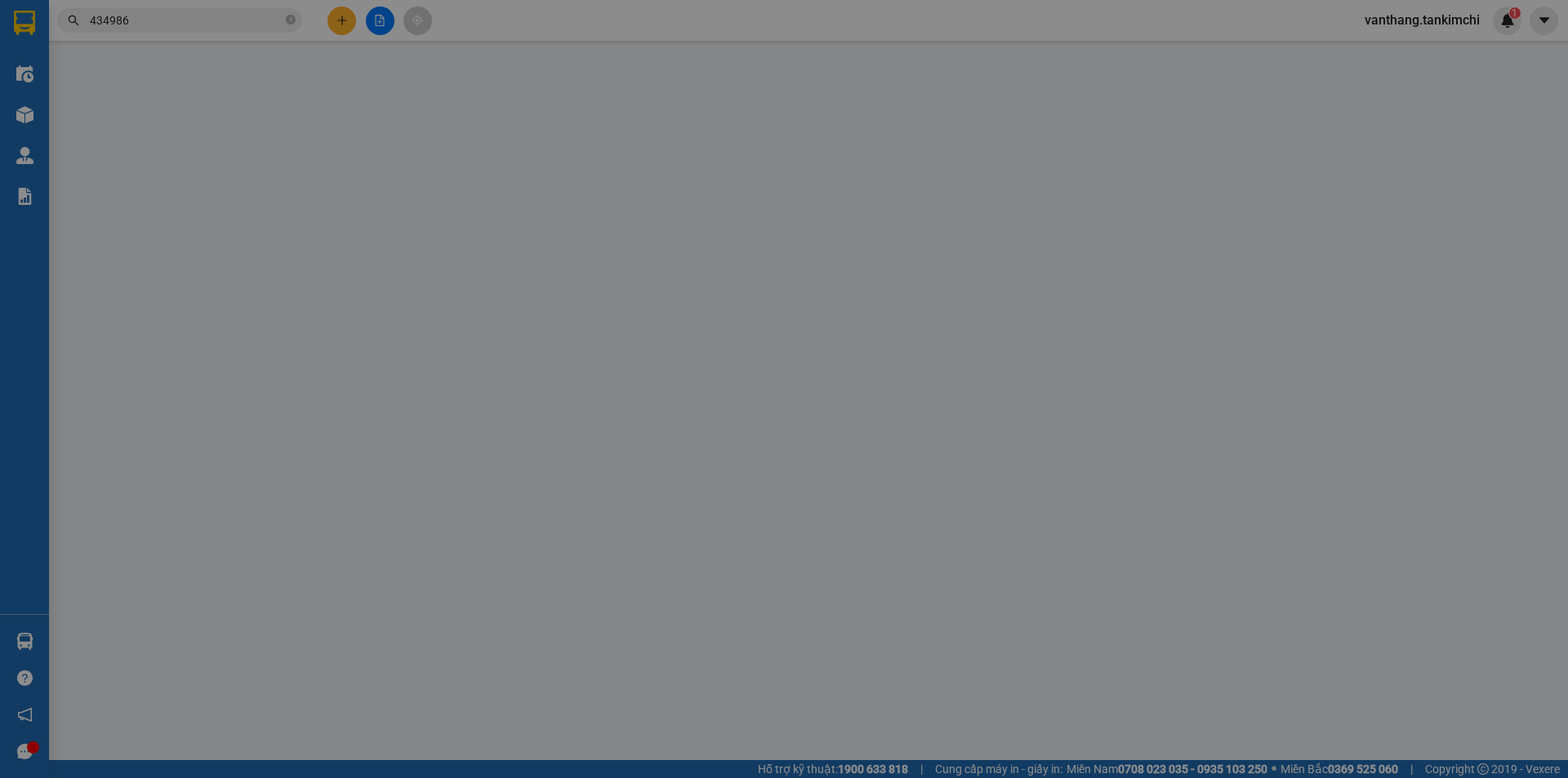
type input "0343434986"
type input "50.000"
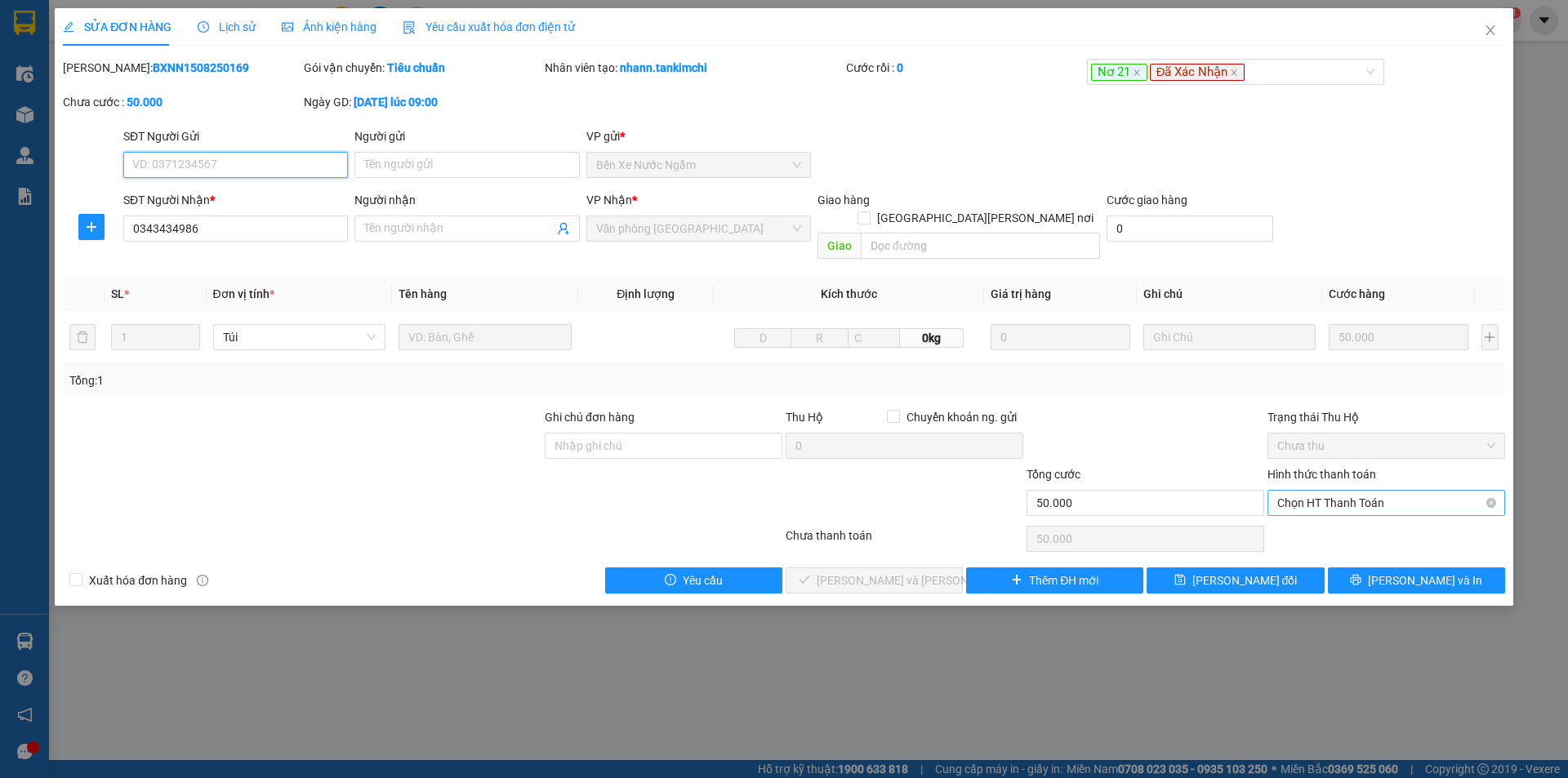
drag, startPoint x: 1312, startPoint y: 476, endPoint x: 1328, endPoint y: 498, distance: 27.2
click at [1313, 490] on span "Chọn HT Thanh Toán" at bounding box center [1385, 503] width 218 height 25
click at [1329, 511] on div "Tại văn phòng" at bounding box center [1385, 517] width 218 height 18
type input "0"
click at [925, 571] on span "[PERSON_NAME] và [PERSON_NAME] hàng" at bounding box center [927, 580] width 220 height 18
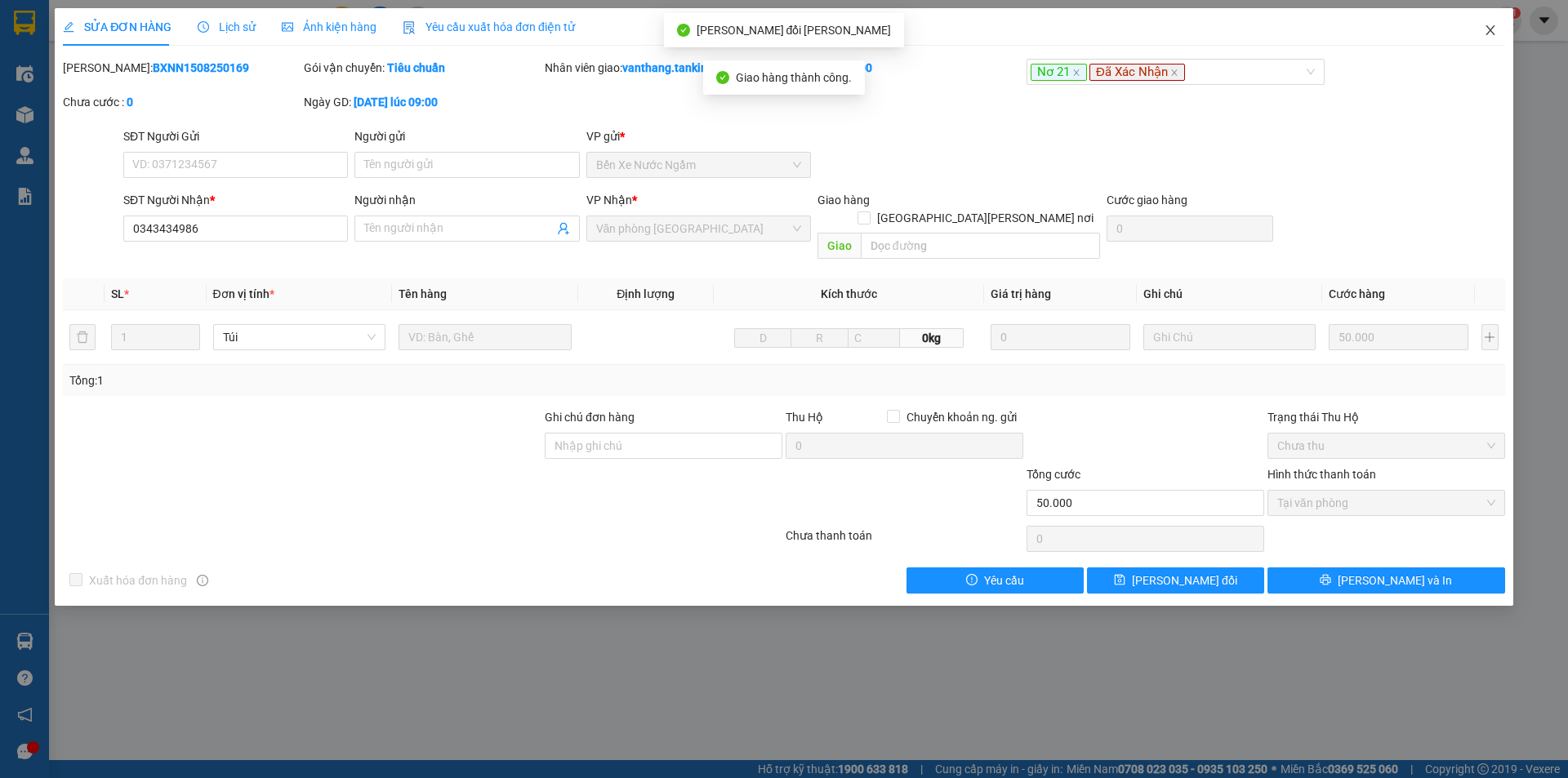
click at [1490, 31] on icon "close" at bounding box center [1490, 30] width 9 height 10
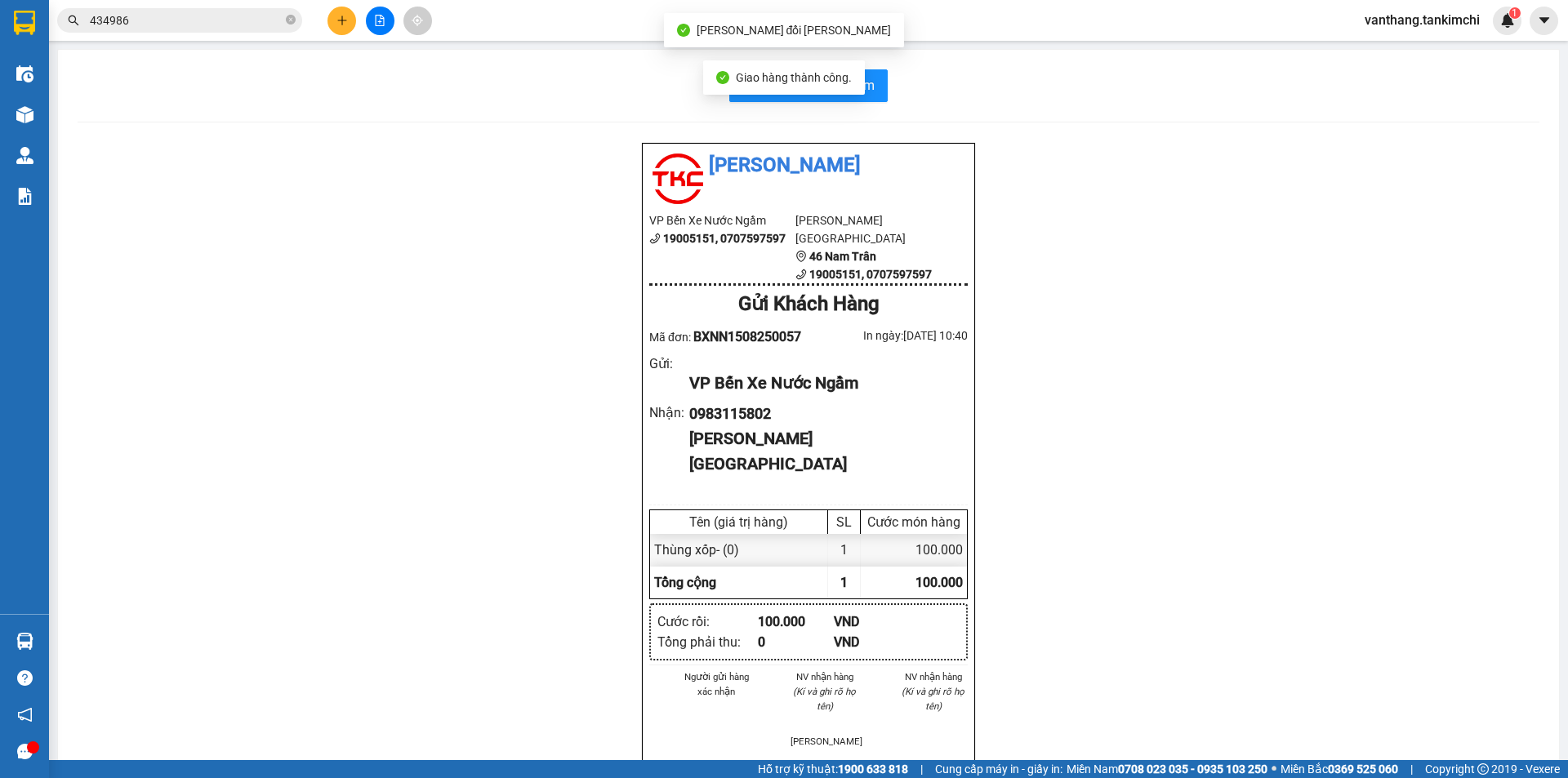
click at [234, 18] on input "434986" at bounding box center [186, 20] width 193 height 18
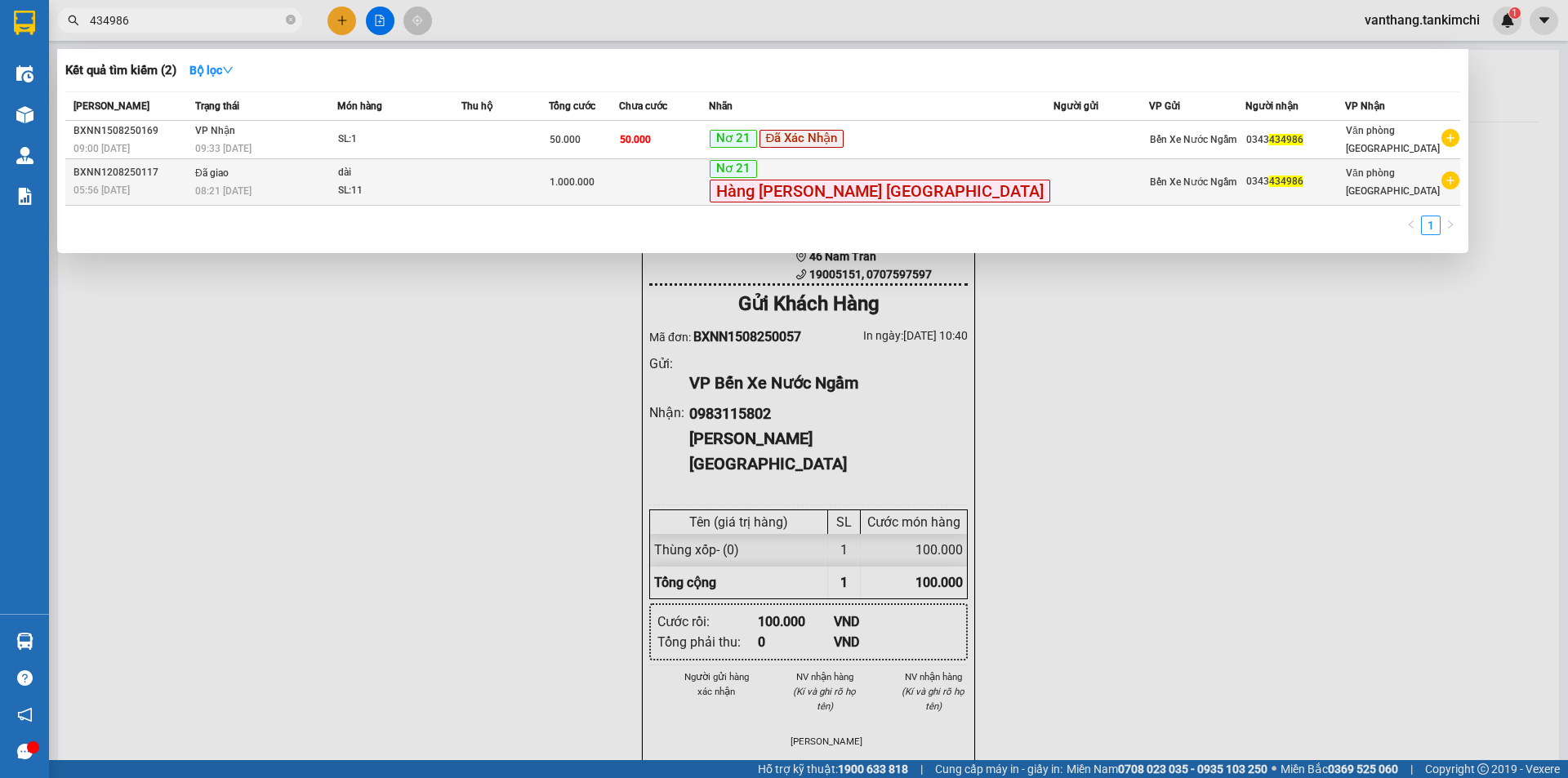
click at [518, 174] on td at bounding box center [505, 182] width 88 height 46
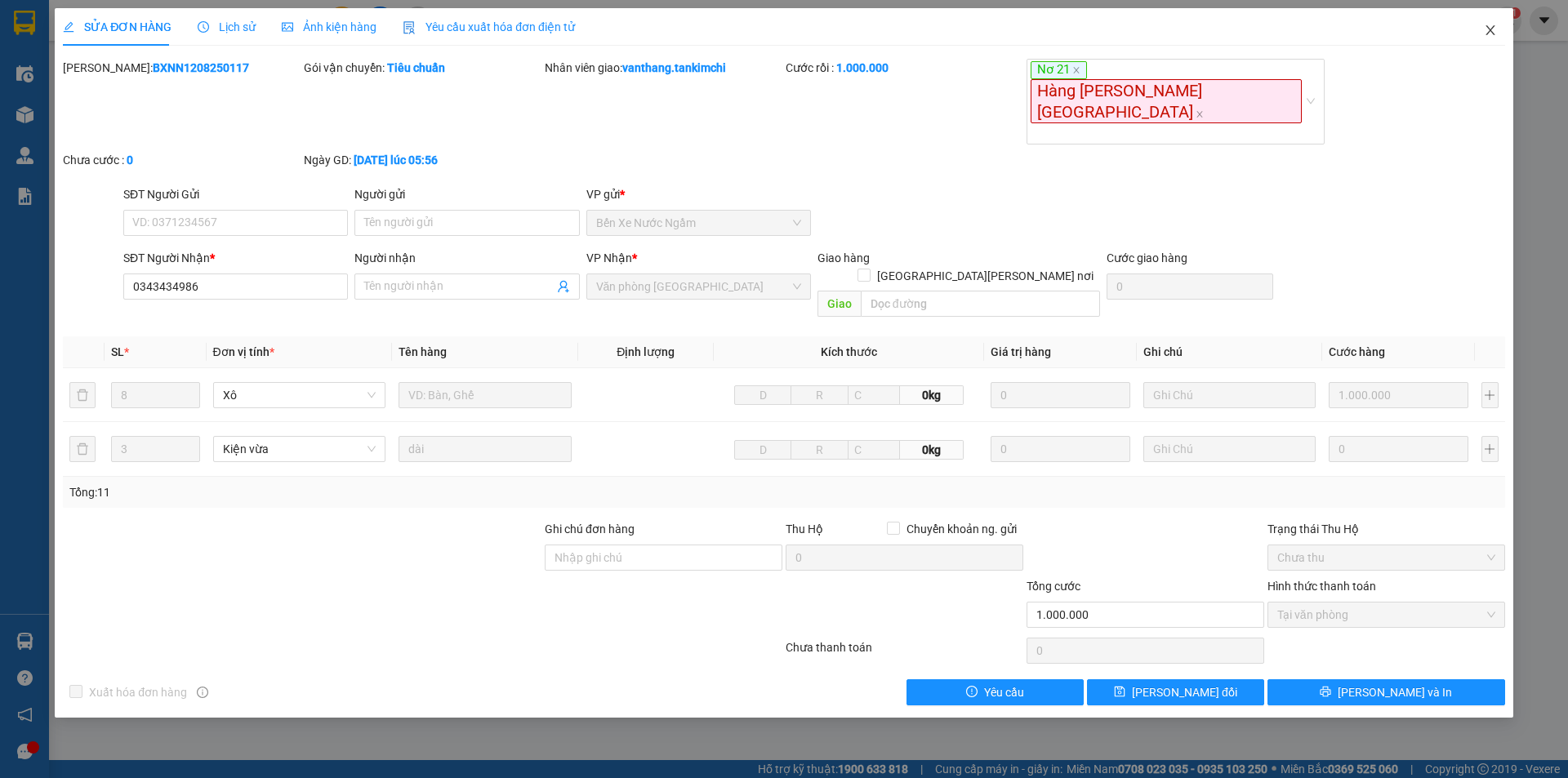
click at [1492, 31] on icon "close" at bounding box center [1490, 30] width 13 height 13
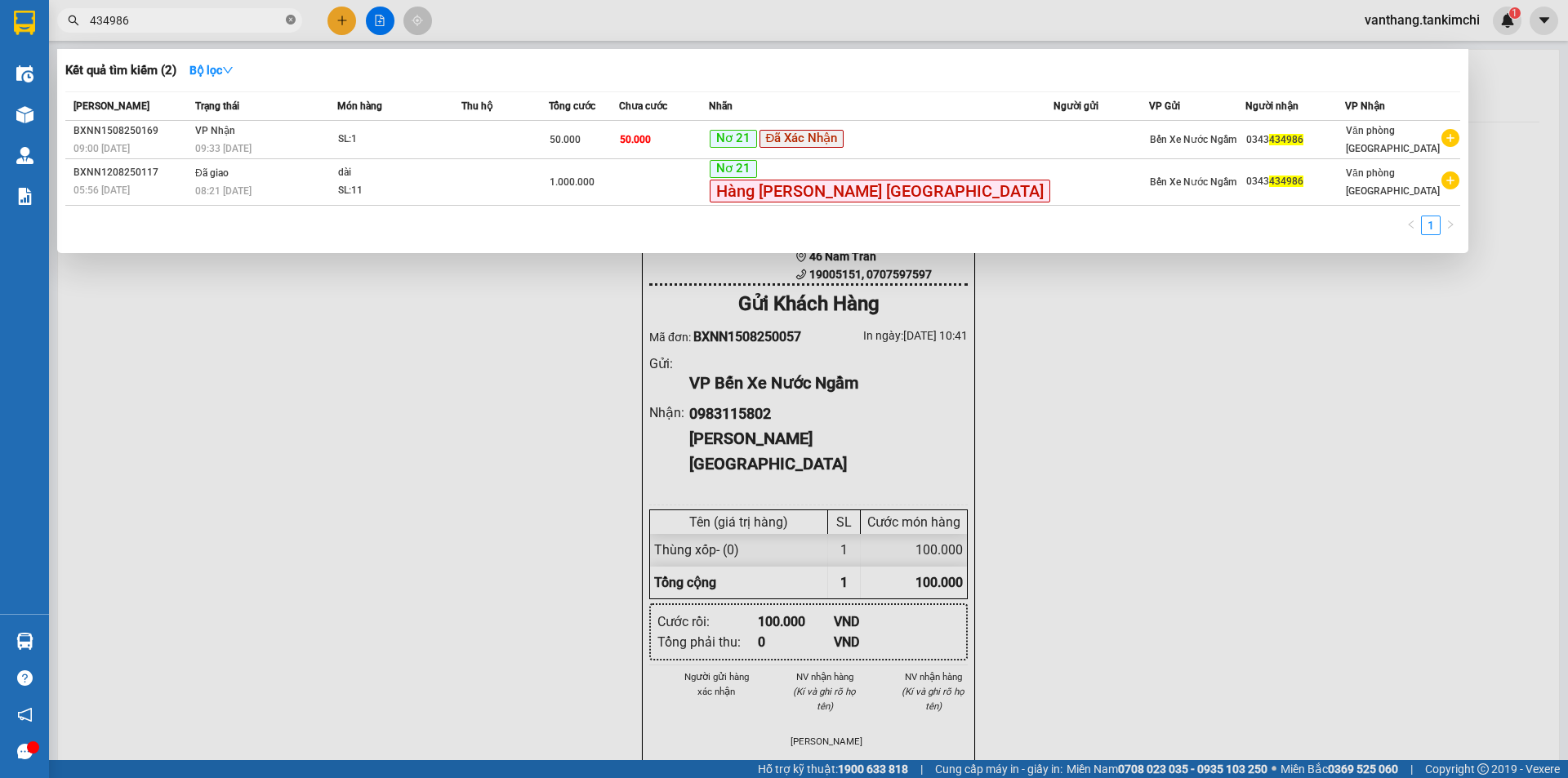
click at [295, 24] on icon "close-circle" at bounding box center [290, 19] width 10 height 10
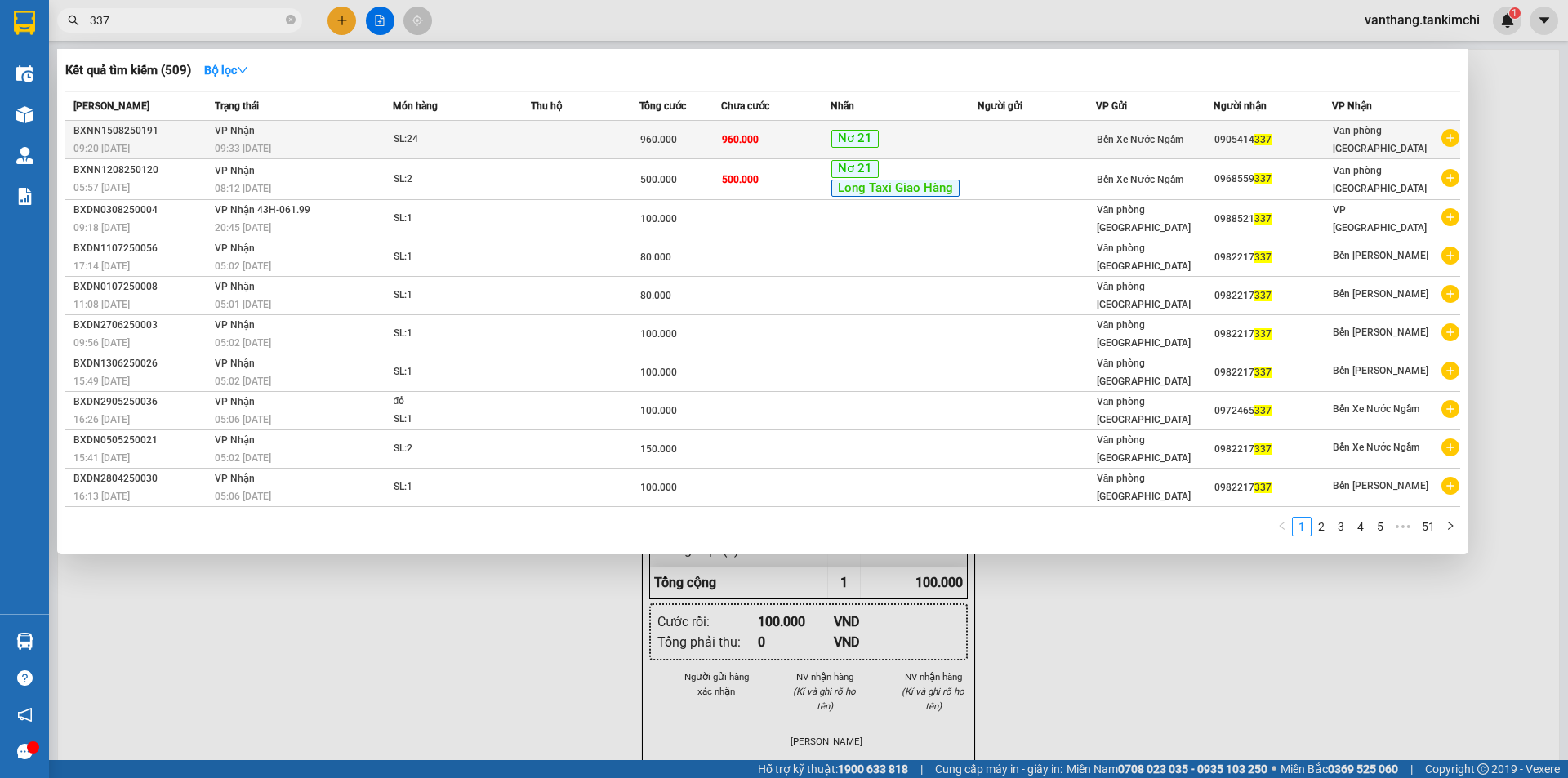
type input "337"
click at [496, 151] on td "SL: 24" at bounding box center [462, 140] width 138 height 39
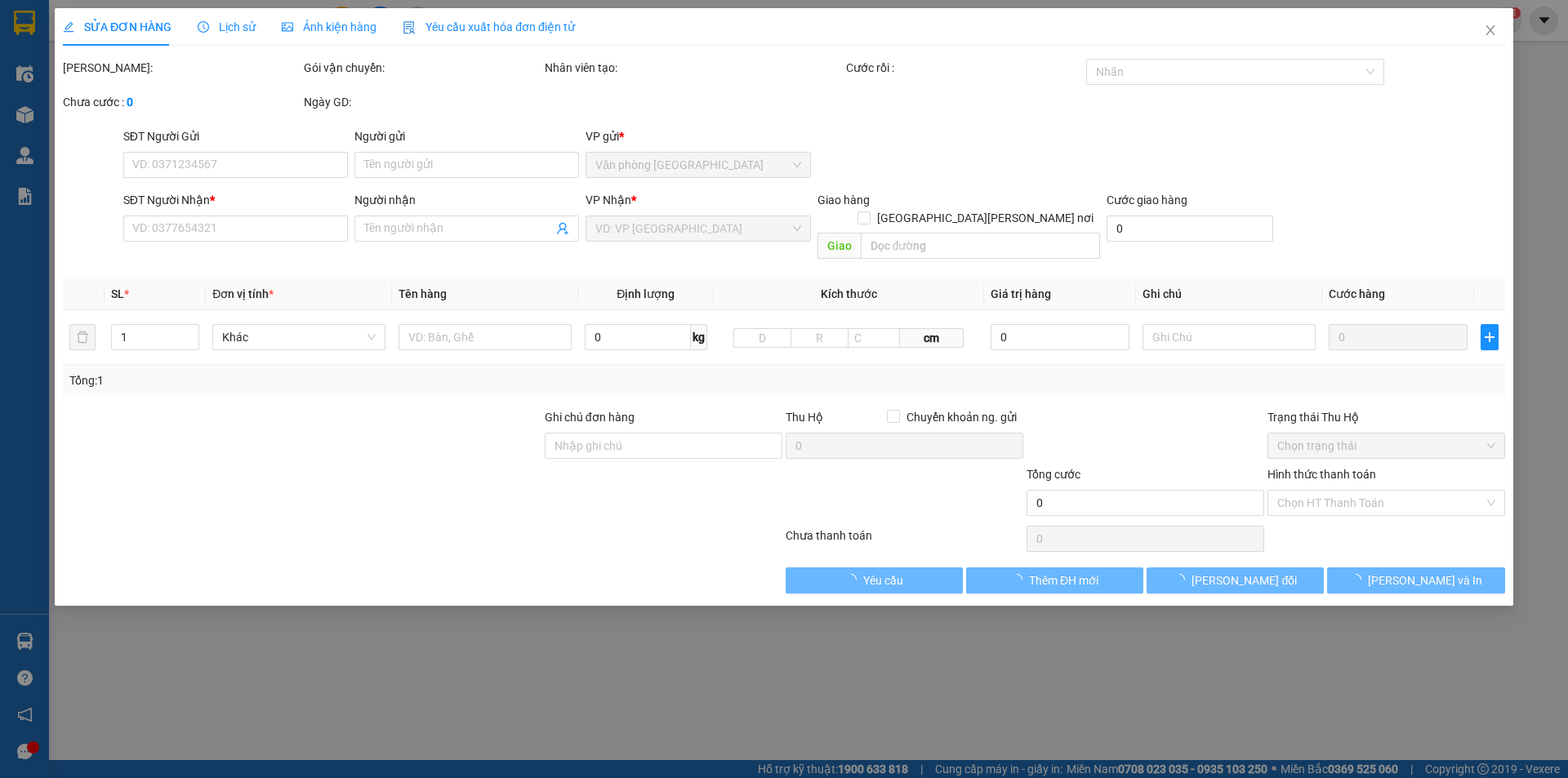
type input "0905414337"
type input "960.000"
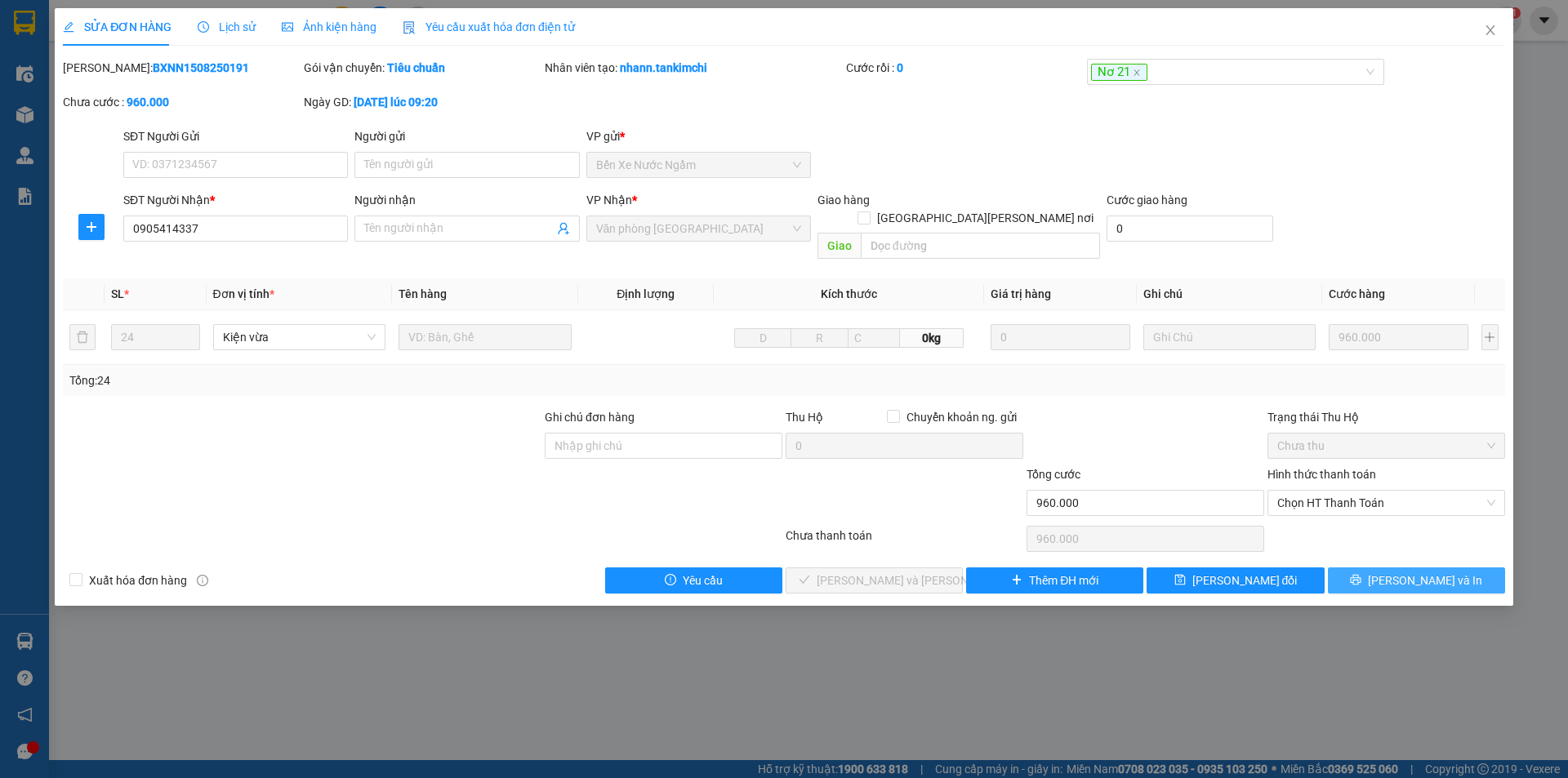
click at [1463, 567] on button "[PERSON_NAME] và In" at bounding box center [1416, 581] width 177 height 26
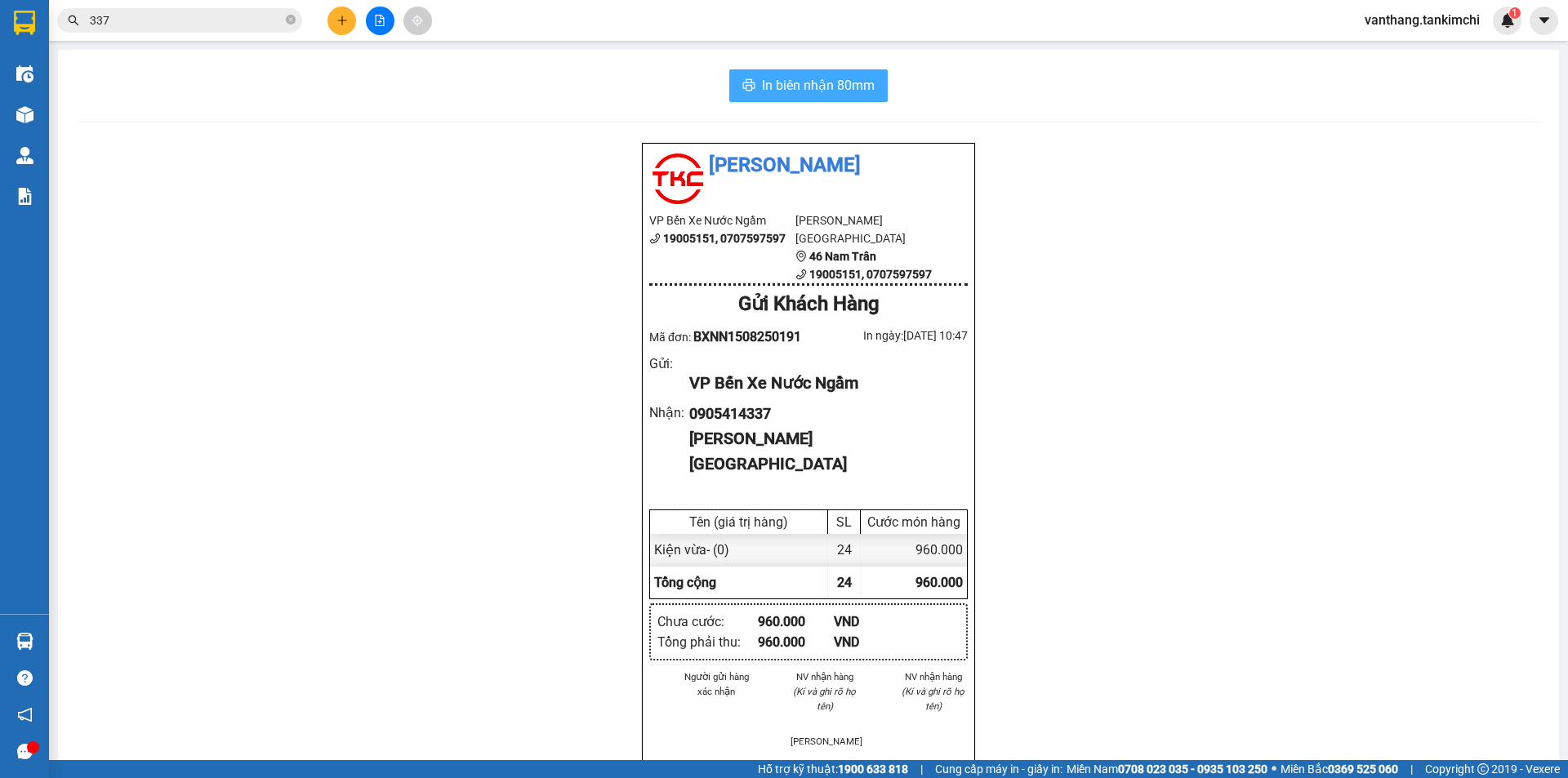
click at [819, 90] on span "In biên nhận 80mm" at bounding box center [818, 85] width 112 height 20
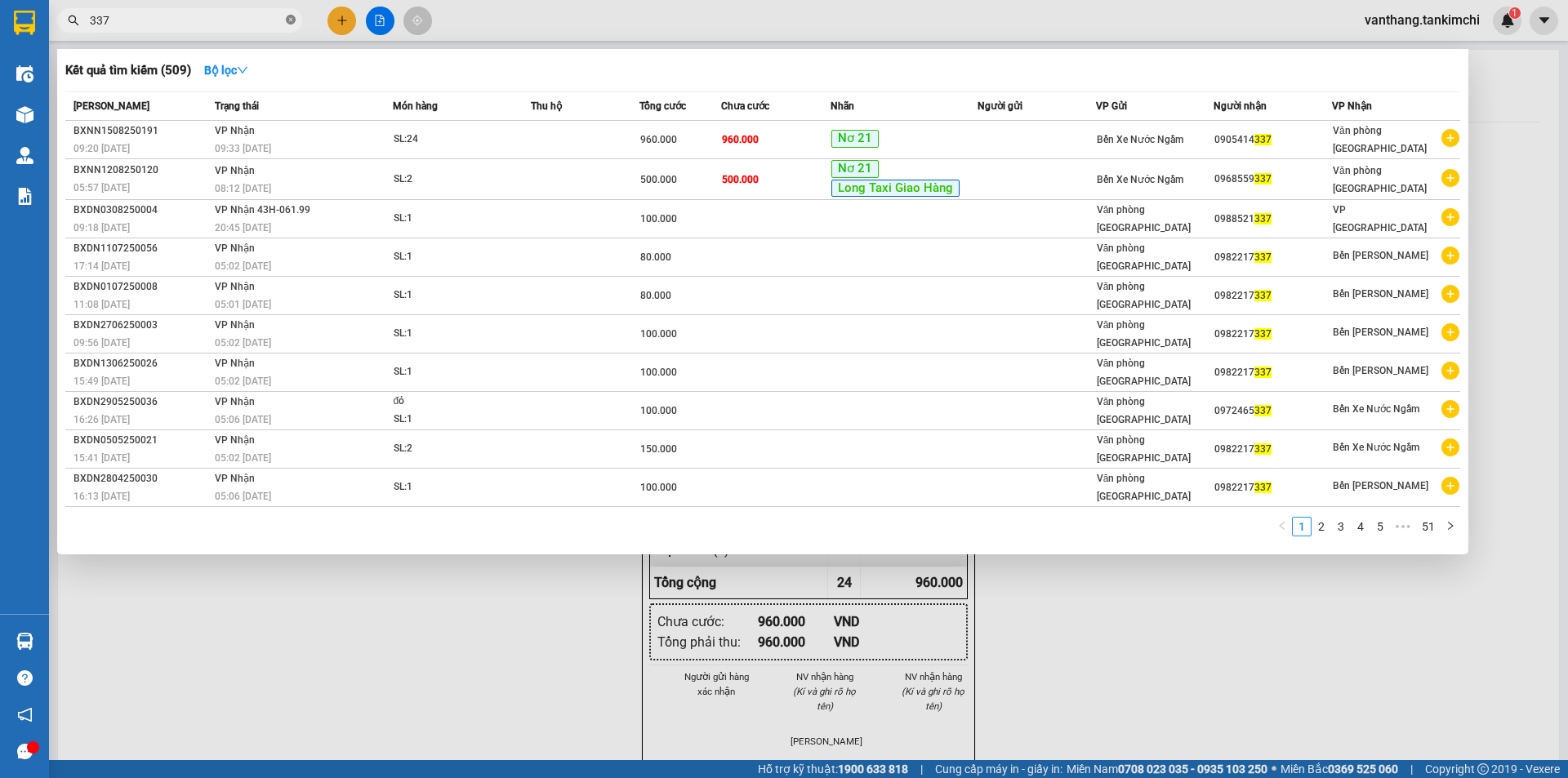
click at [293, 18] on icon "close-circle" at bounding box center [290, 19] width 10 height 10
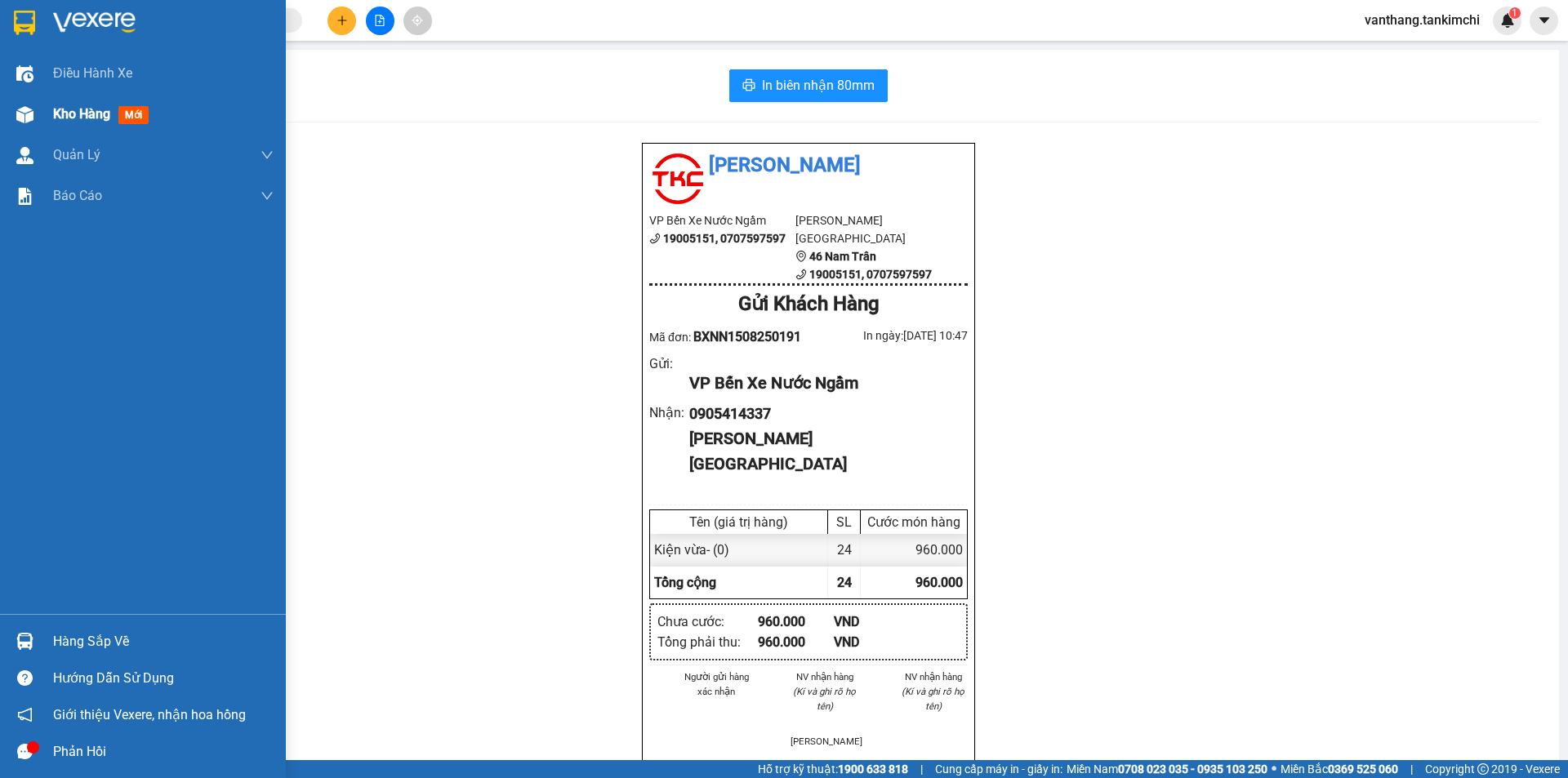
click at [71, 109] on span "Kho hàng" at bounding box center [81, 114] width 57 height 16
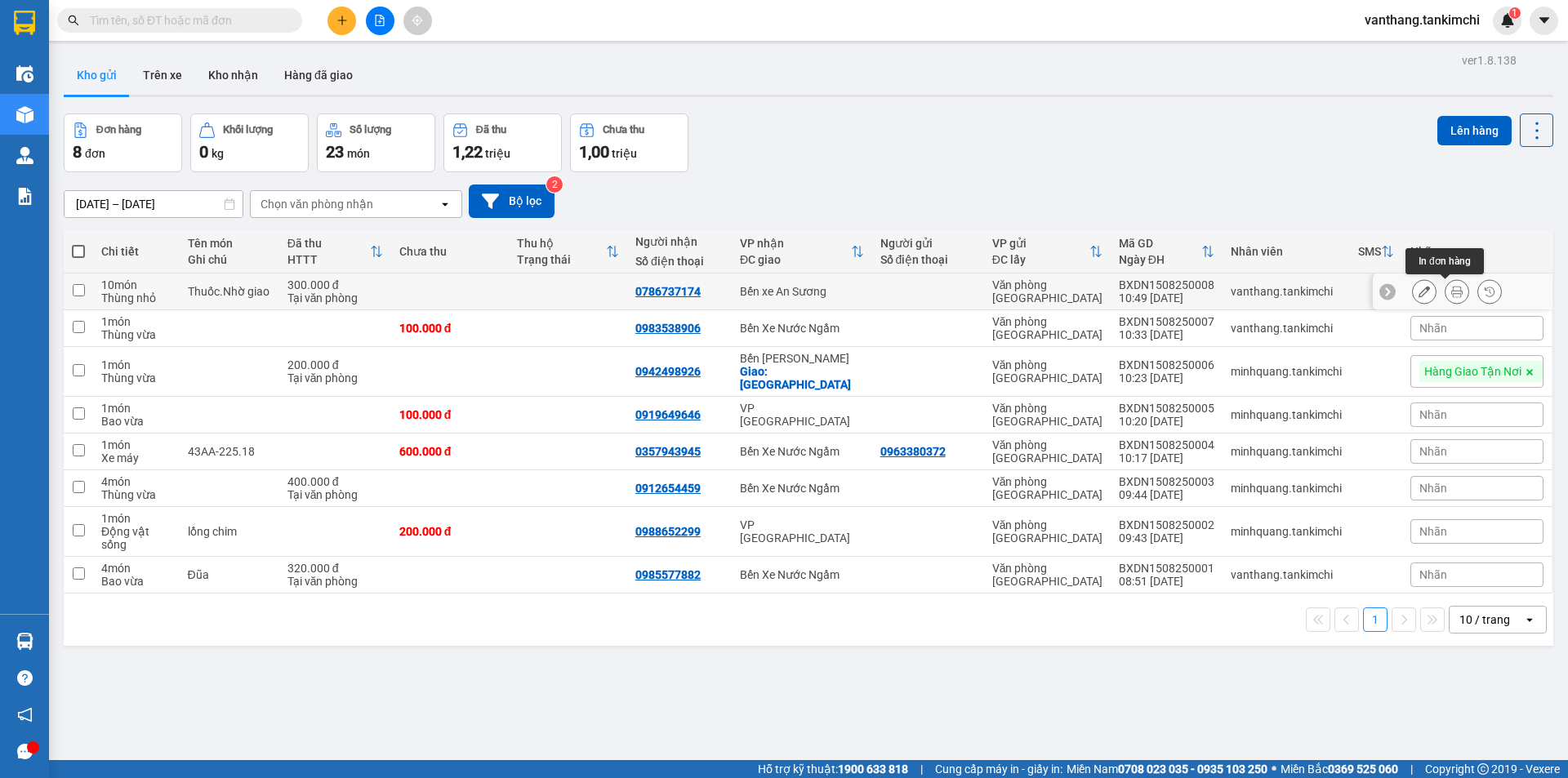
click at [1451, 293] on icon at bounding box center [1457, 291] width 11 height 11
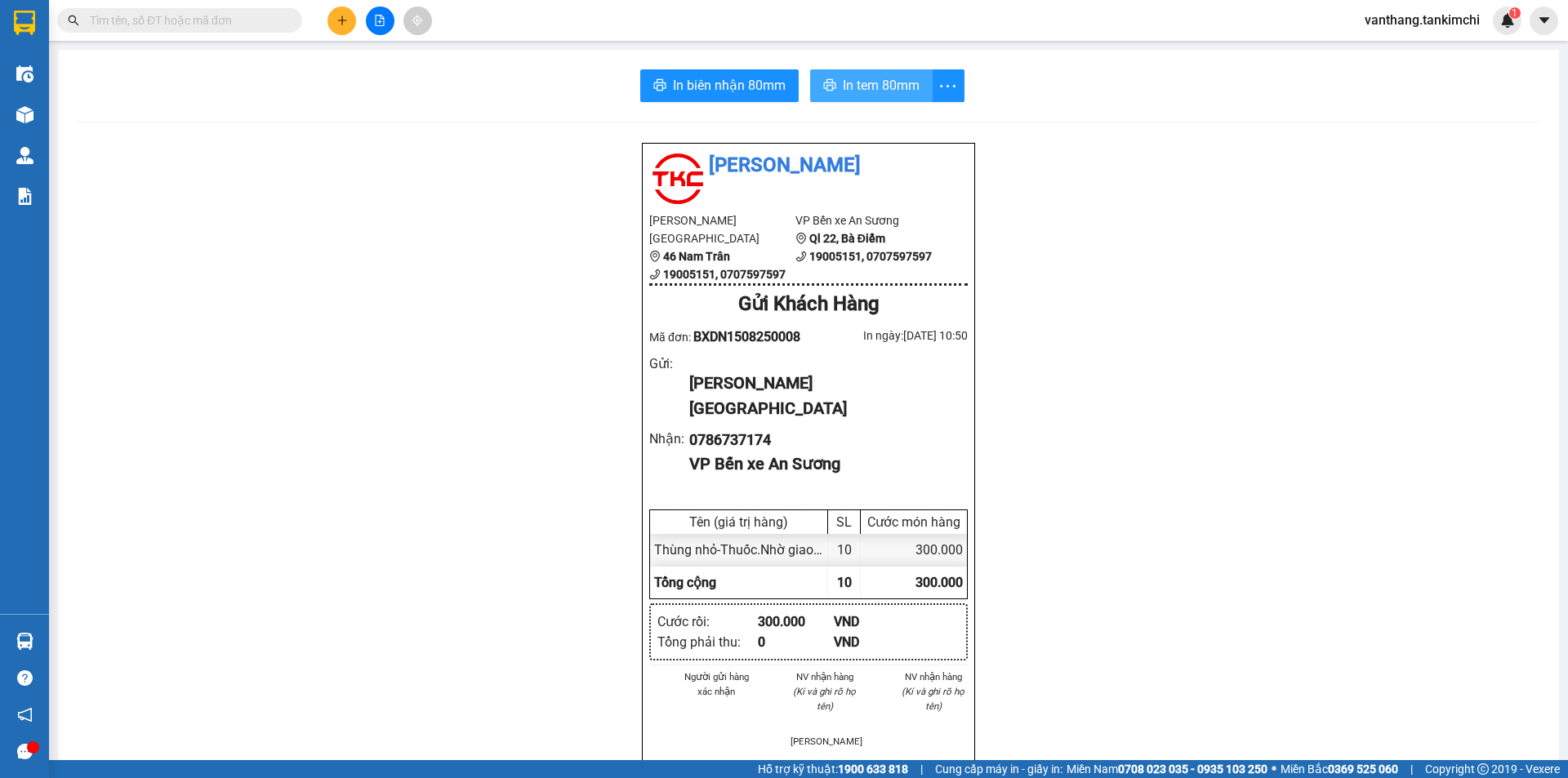
click at [890, 87] on span "In tem 80mm" at bounding box center [880, 85] width 76 height 20
drag, startPoint x: 711, startPoint y: 89, endPoint x: 743, endPoint y: 79, distance: 33.5
click at [732, 76] on span "In biên nhận 80mm" at bounding box center [729, 85] width 112 height 20
click at [196, 15] on input "text" at bounding box center [186, 20] width 193 height 18
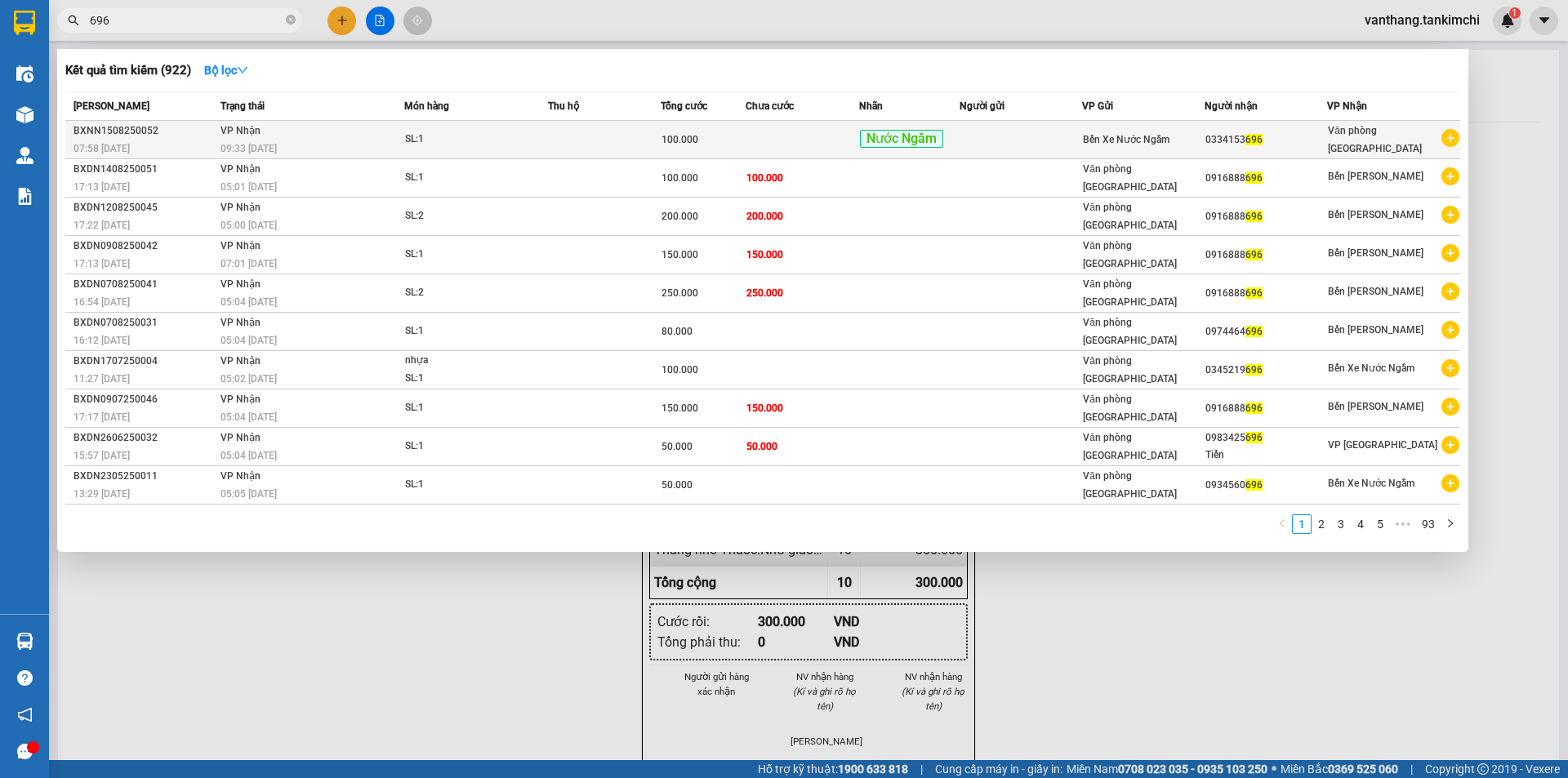
type input "696"
click at [755, 142] on td at bounding box center [802, 140] width 112 height 39
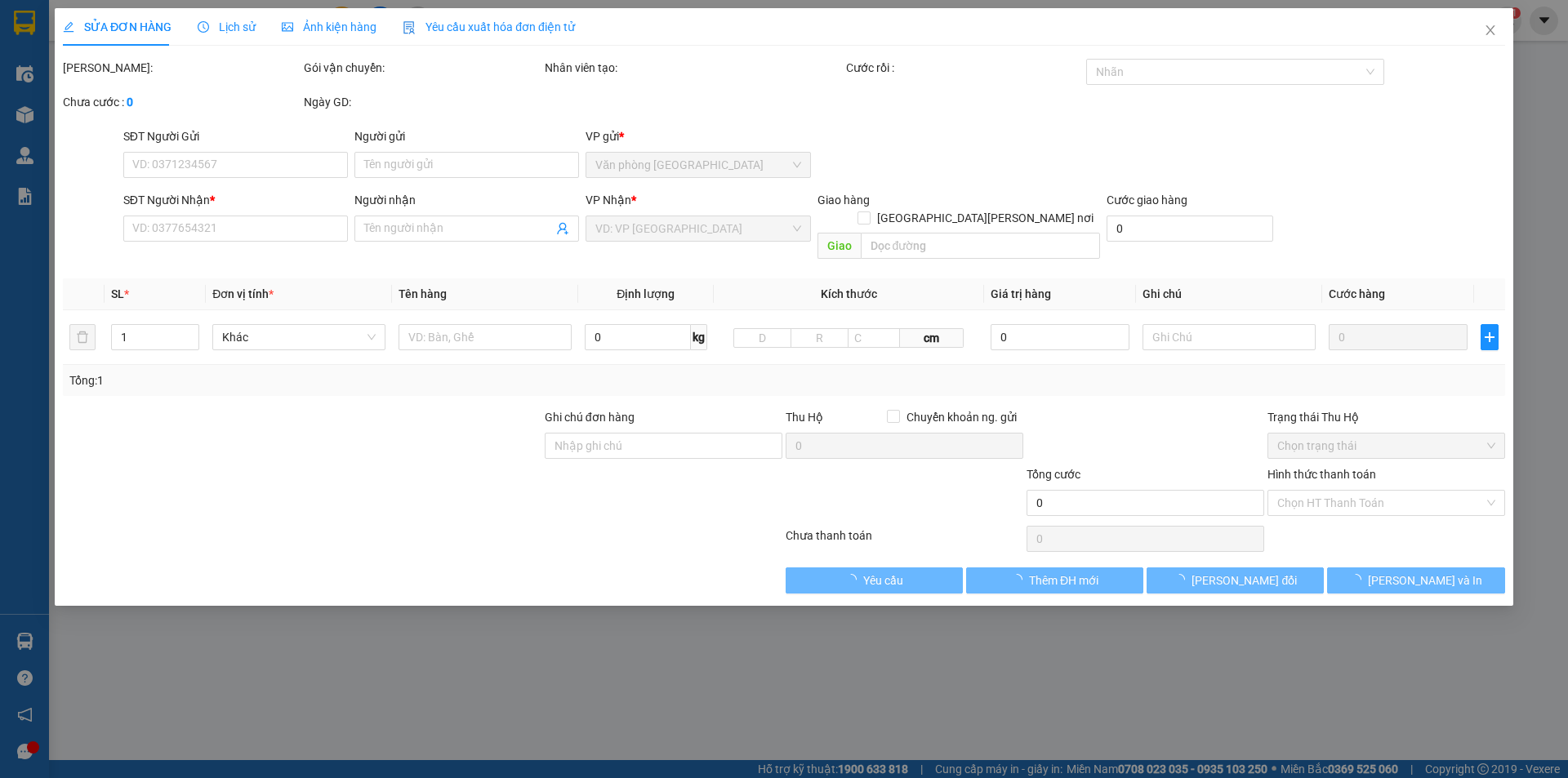
type input "0334153696"
type input "100.000"
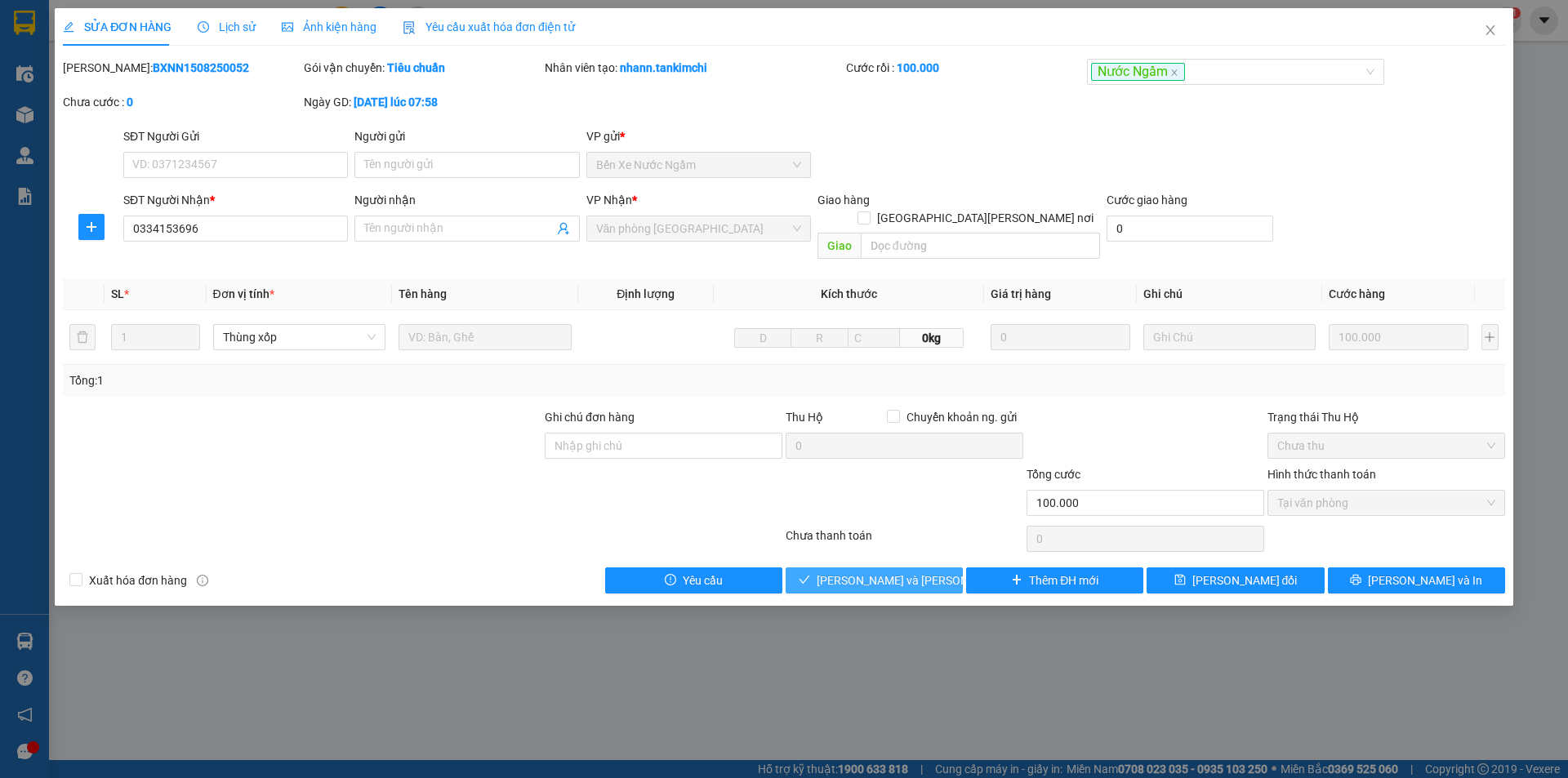
click at [907, 571] on span "[PERSON_NAME] và [PERSON_NAME] hàng" at bounding box center [927, 580] width 220 height 18
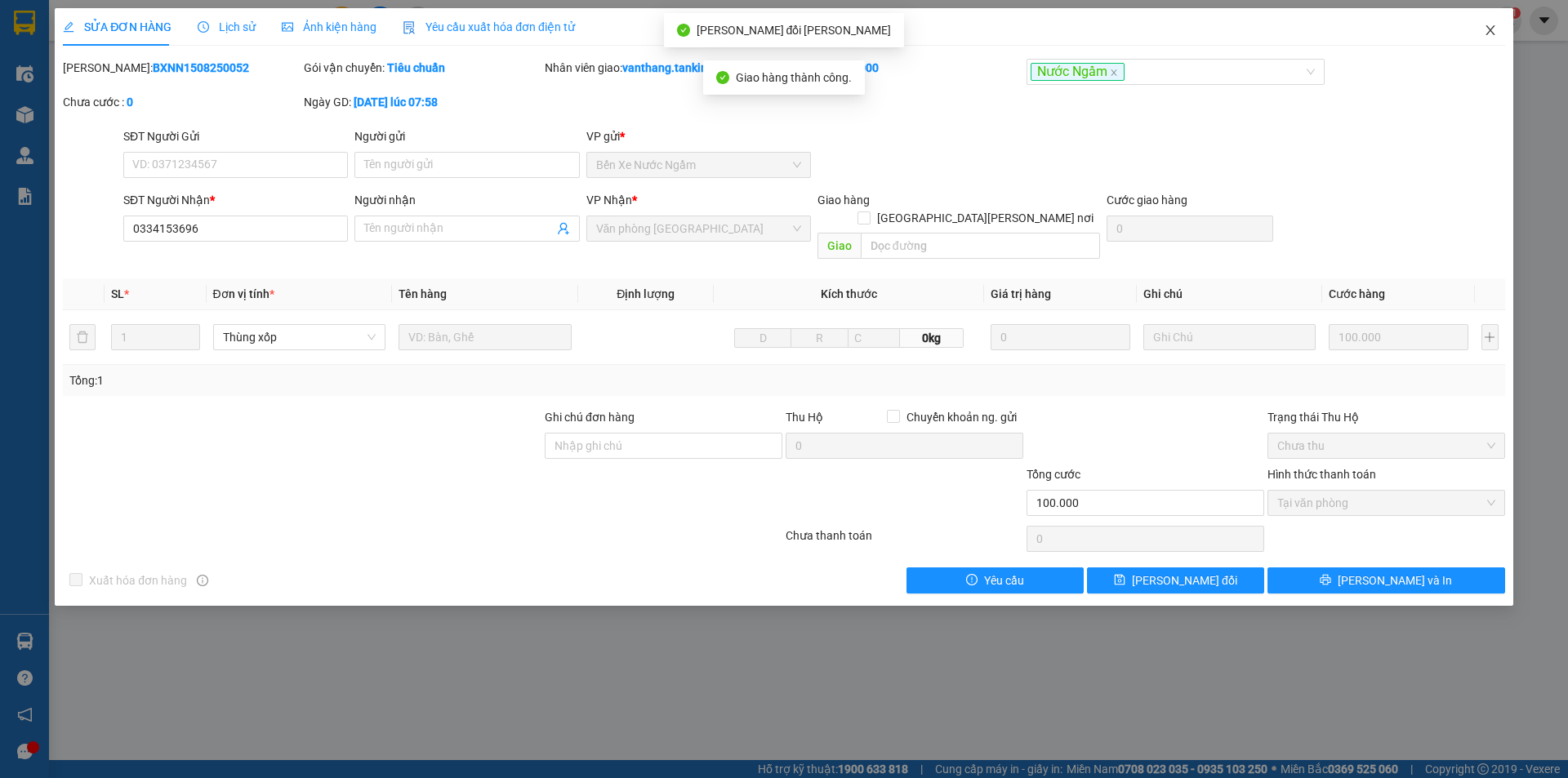
click at [1499, 36] on span "Close" at bounding box center [1490, 31] width 46 height 46
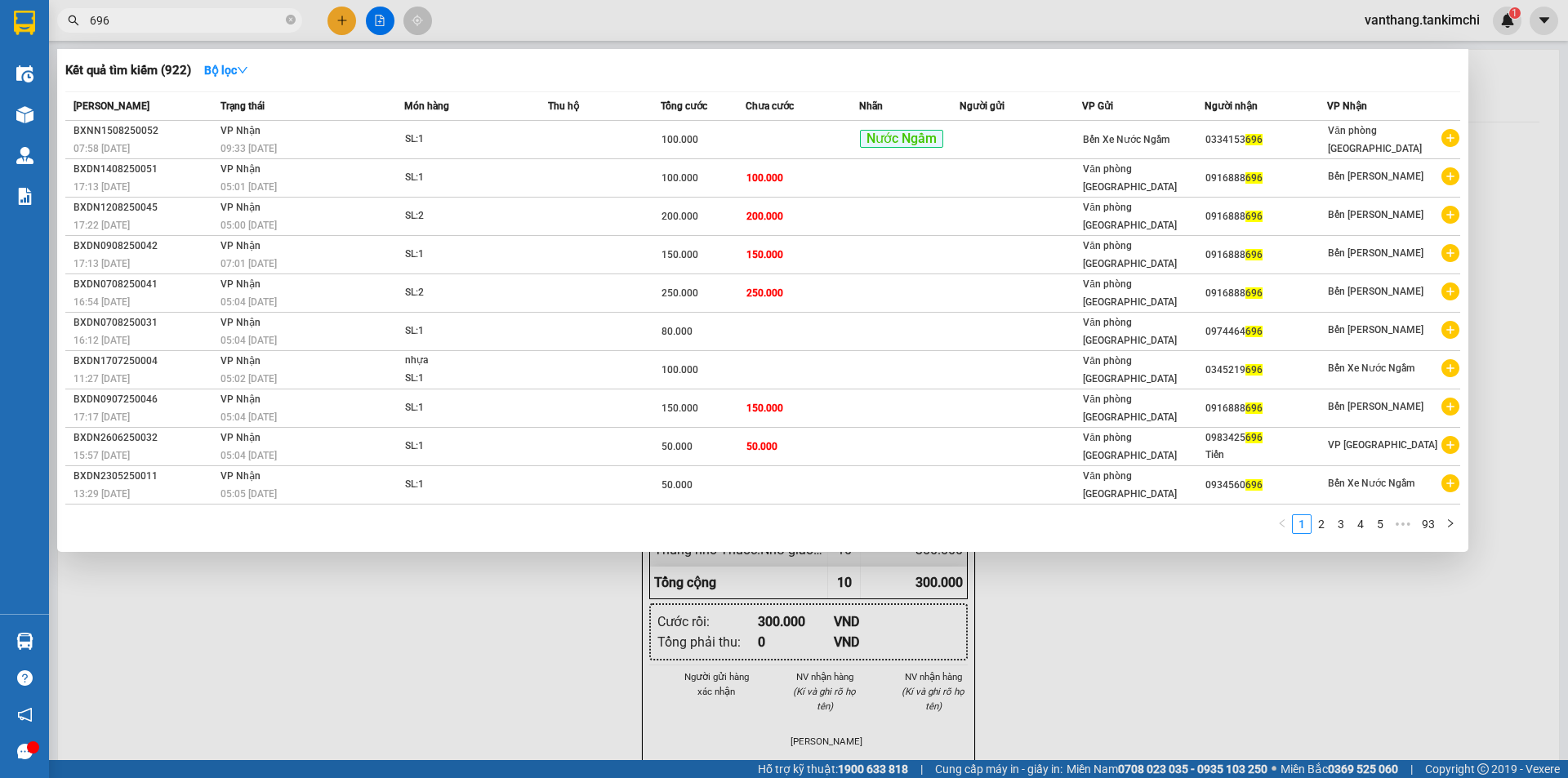
click at [297, 19] on span "696" at bounding box center [179, 20] width 245 height 25
click at [291, 20] on icon "close-circle" at bounding box center [290, 19] width 10 height 10
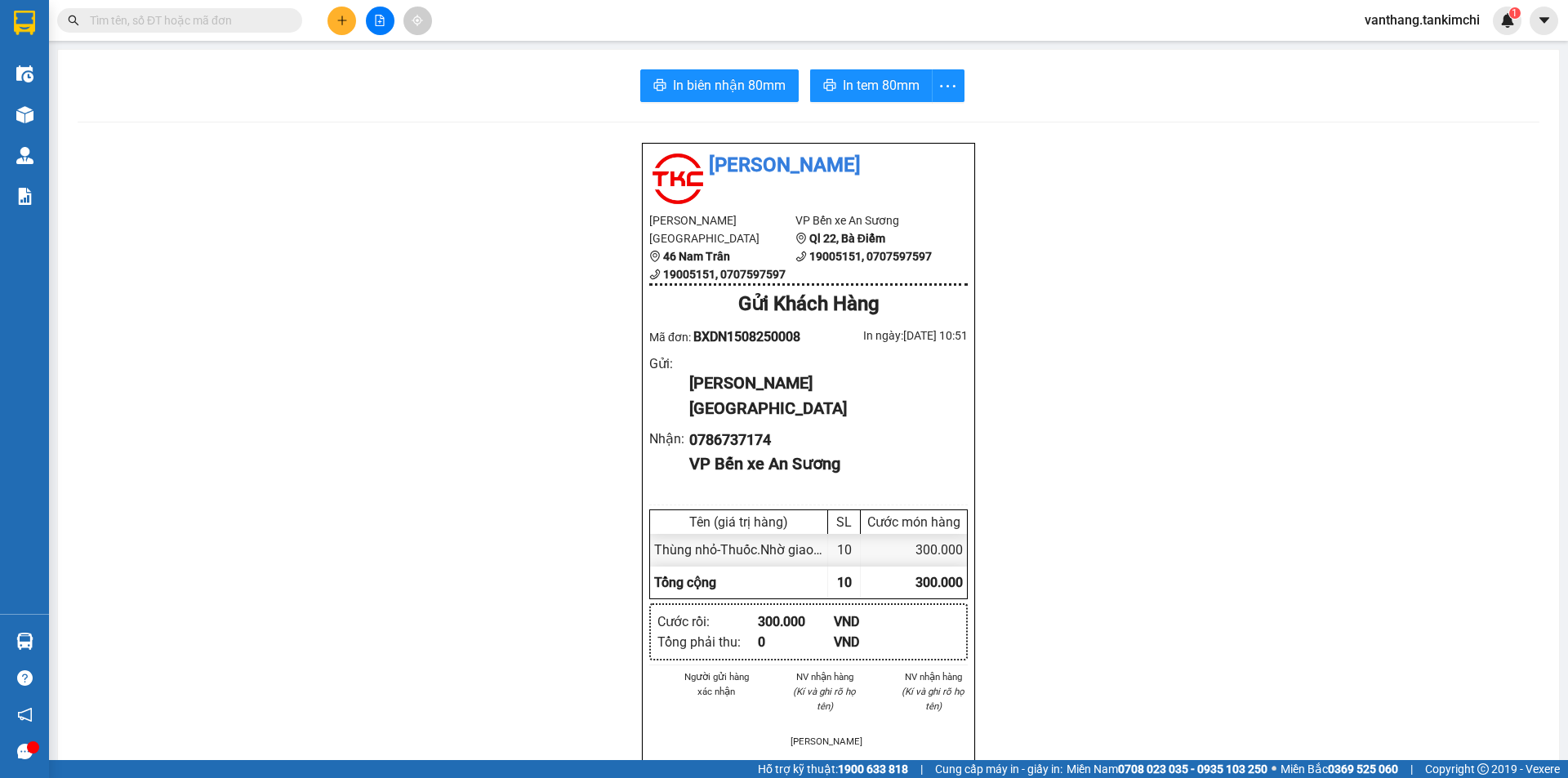
click at [211, 22] on input "text" at bounding box center [186, 20] width 193 height 18
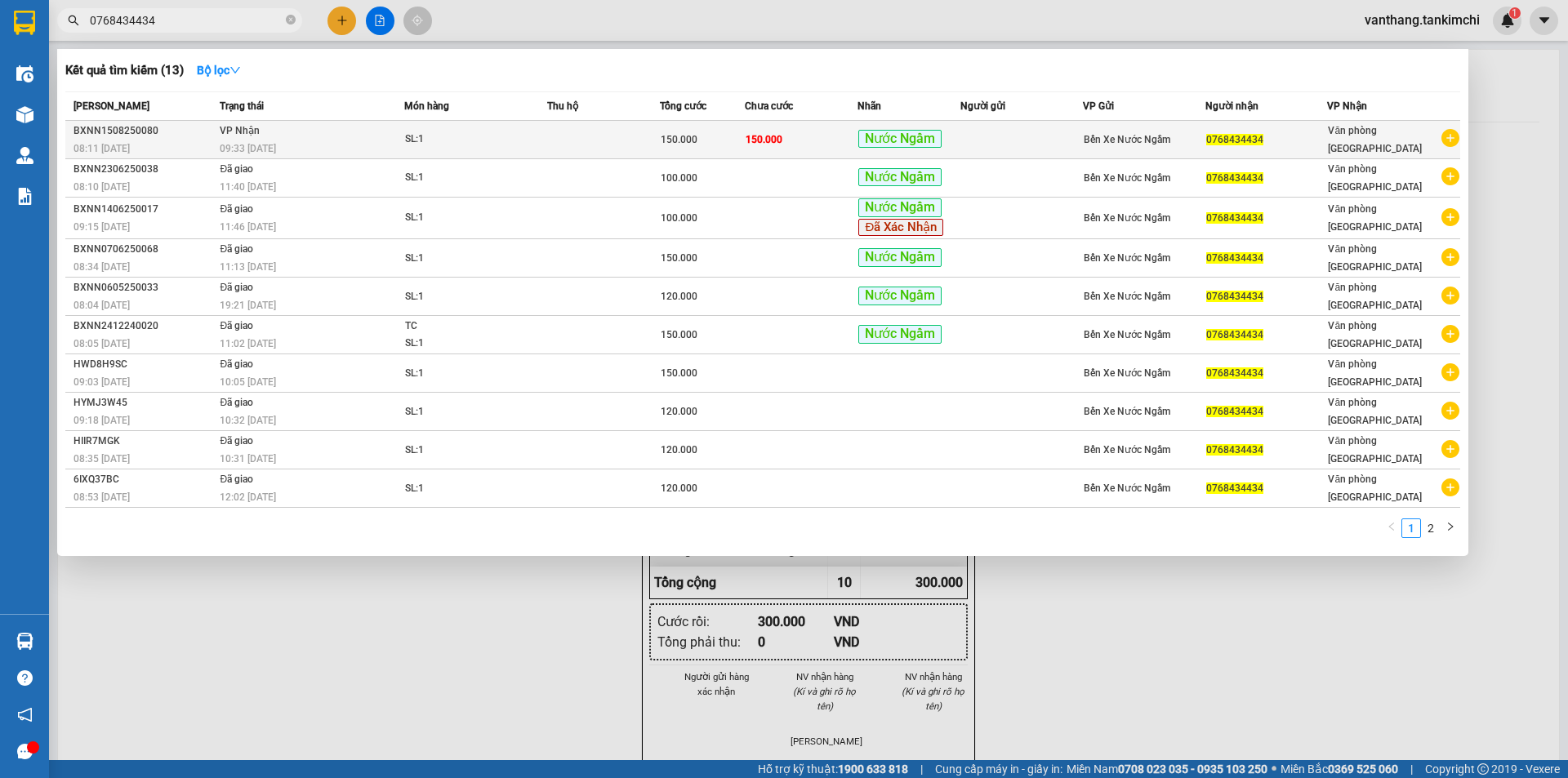
type input "0768434434"
click at [491, 145] on div "SL: 1" at bounding box center [467, 139] width 123 height 18
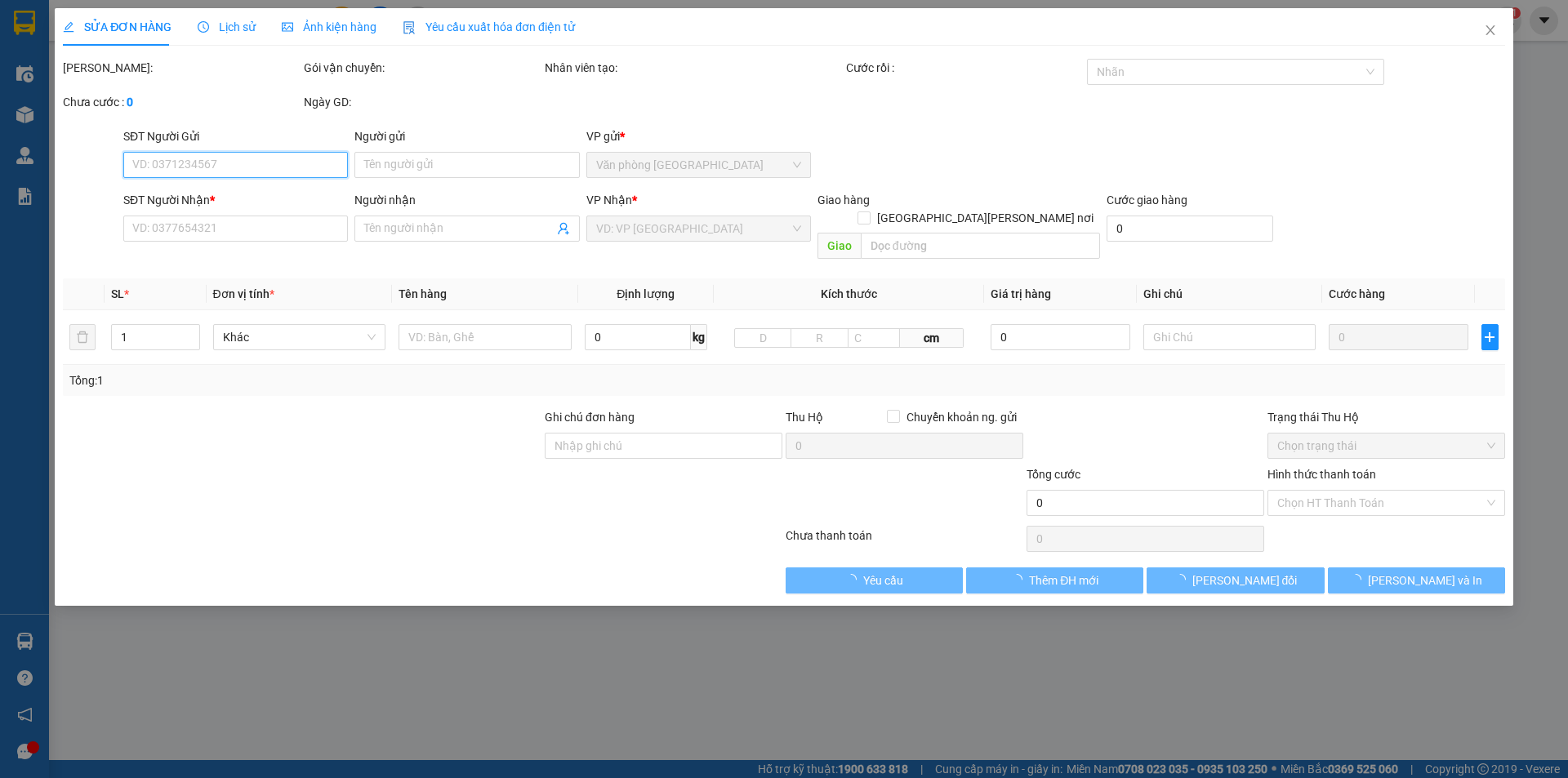
type input "0768434434"
type input "150.000"
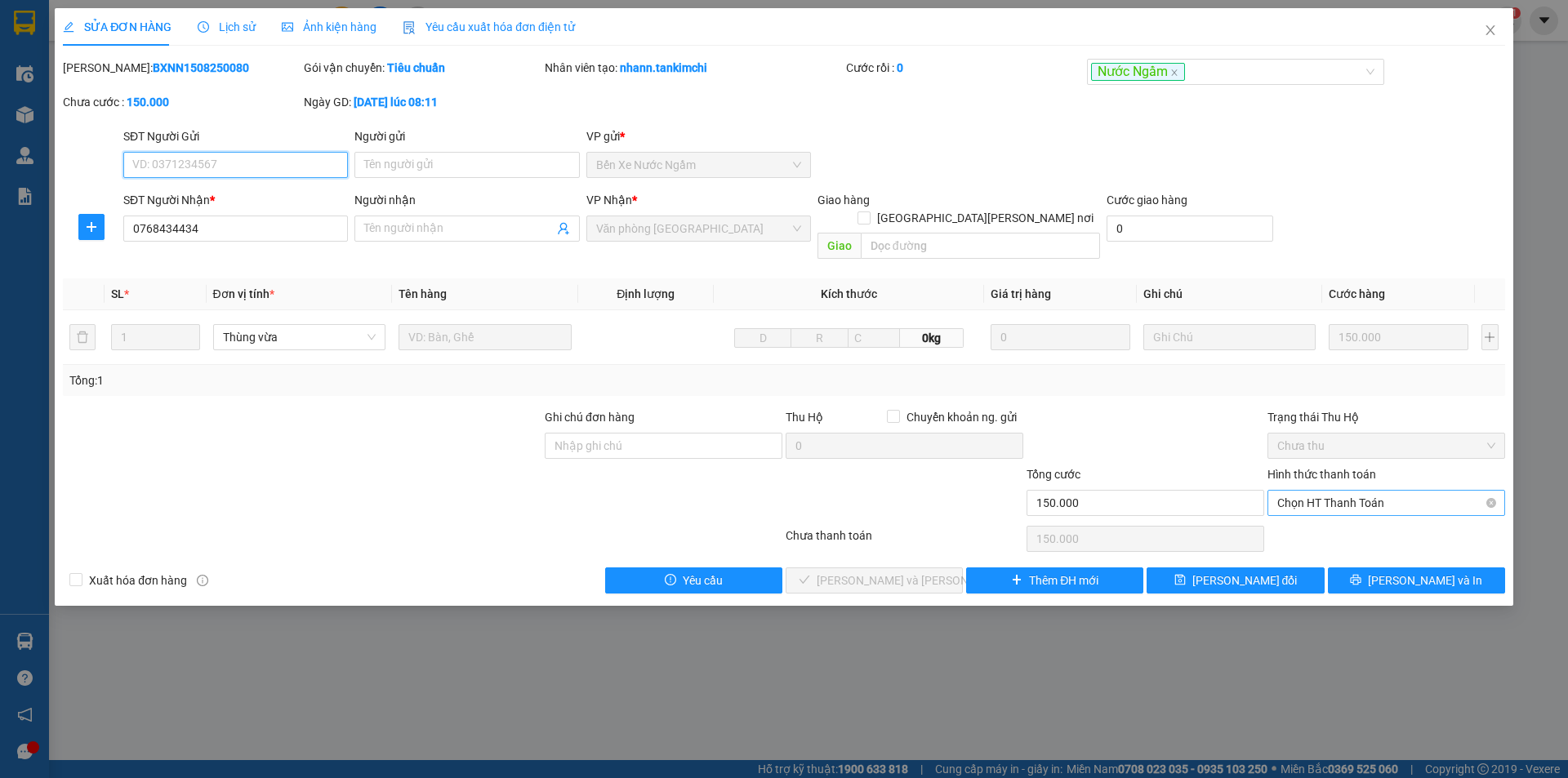
drag, startPoint x: 1363, startPoint y: 484, endPoint x: 1360, endPoint y: 493, distance: 9.5
click at [1364, 490] on span "Chọn HT Thanh Toán" at bounding box center [1385, 503] width 218 height 25
drag, startPoint x: 1358, startPoint y: 512, endPoint x: 1291, endPoint y: 533, distance: 70.2
click at [1357, 514] on div "Tại văn phòng" at bounding box center [1385, 517] width 218 height 18
type input "0"
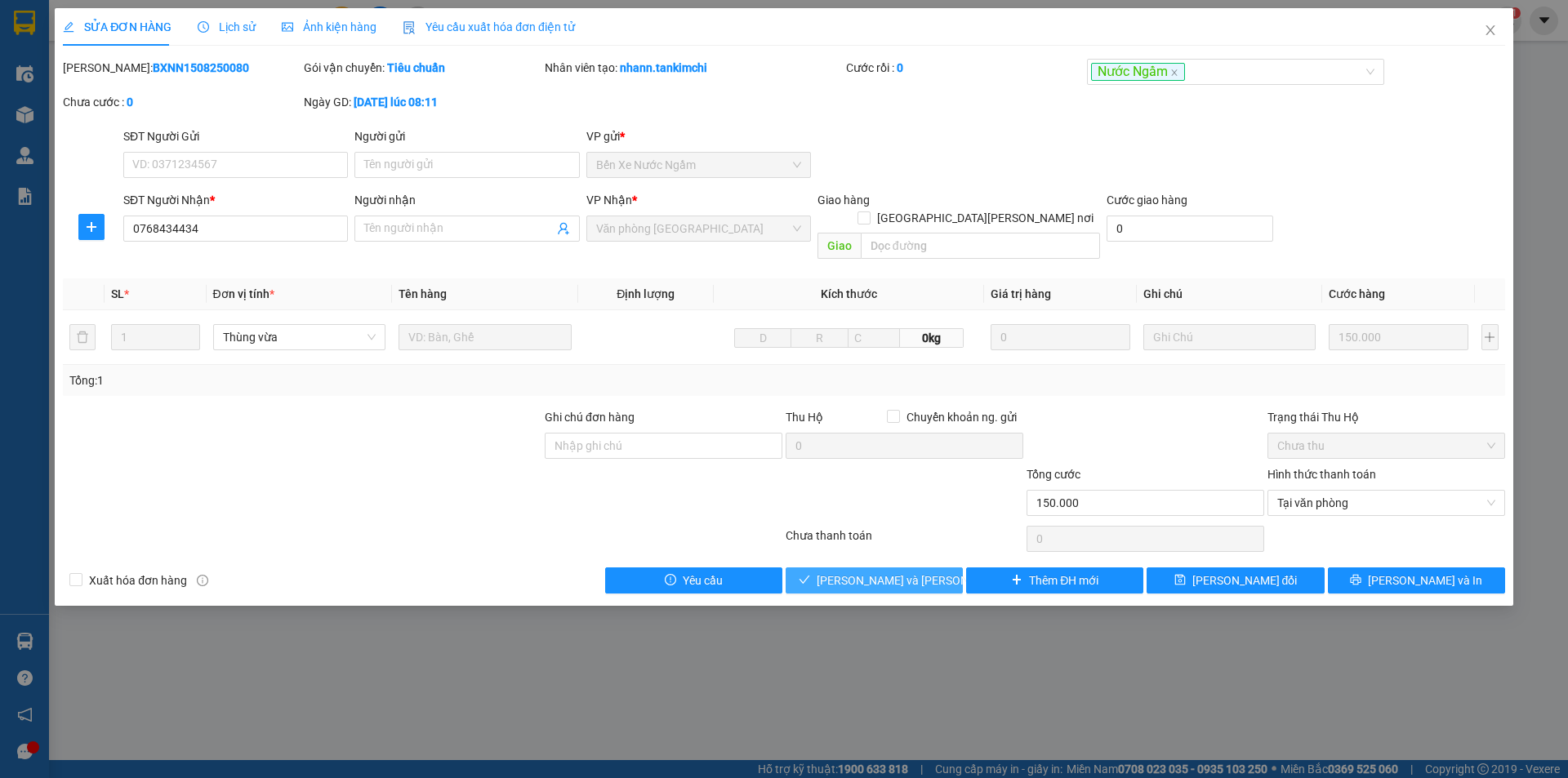
click at [923, 571] on span "[PERSON_NAME] và [PERSON_NAME] hàng" at bounding box center [927, 580] width 220 height 18
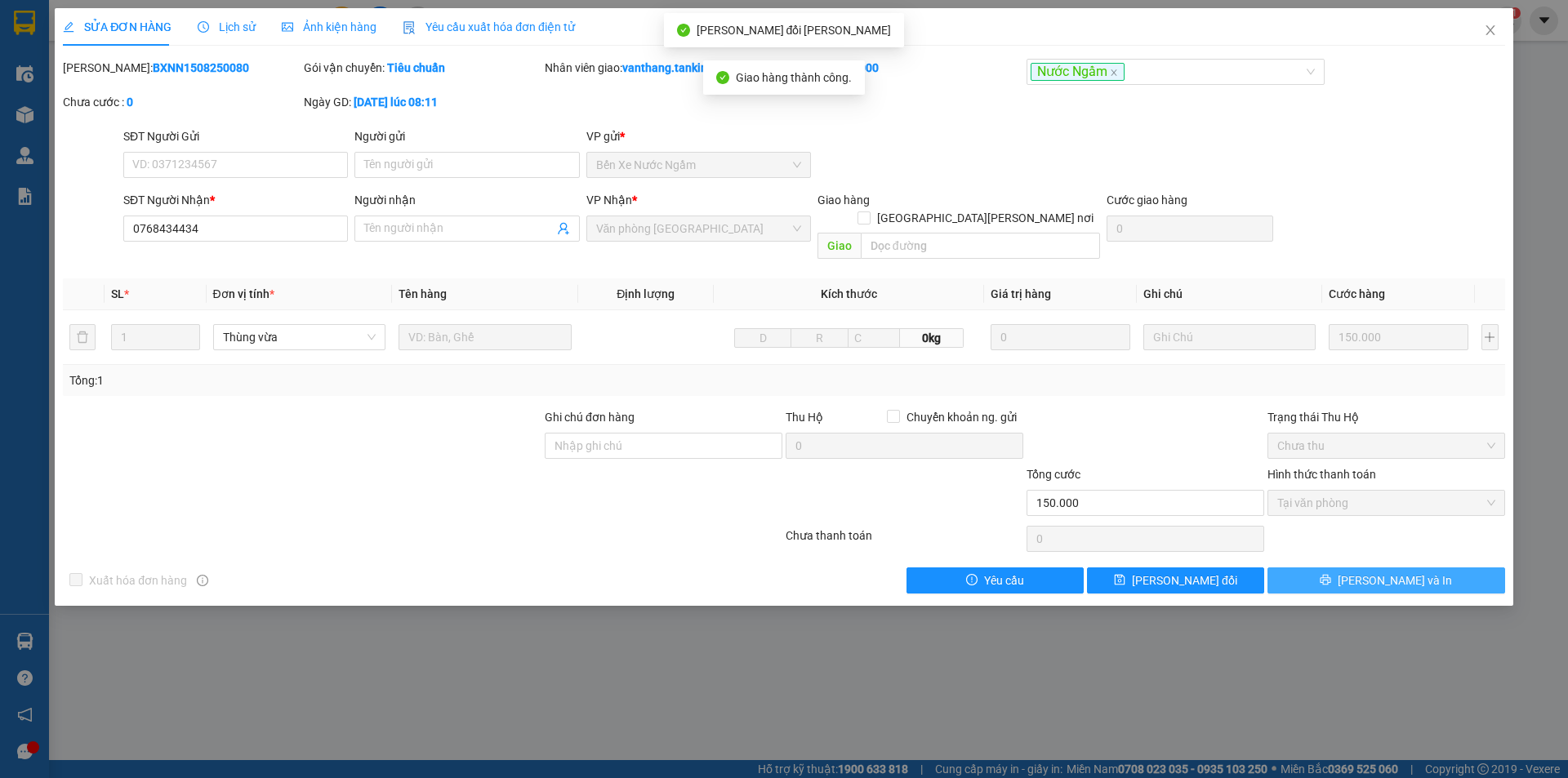
click at [1412, 571] on span "[PERSON_NAME] và In" at bounding box center [1394, 580] width 114 height 18
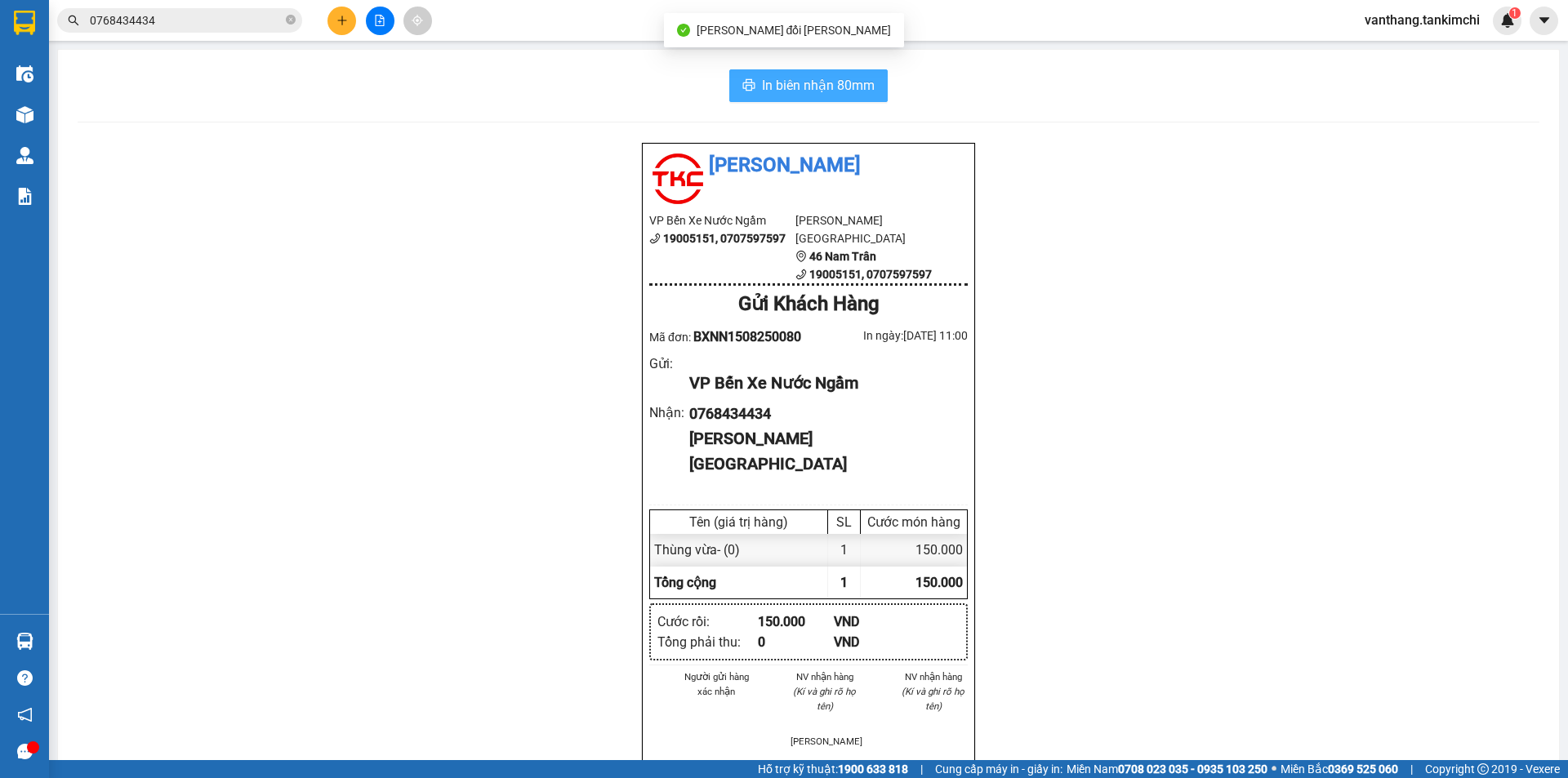
click at [877, 97] on button "In biên nhận 80mm" at bounding box center [808, 85] width 159 height 32
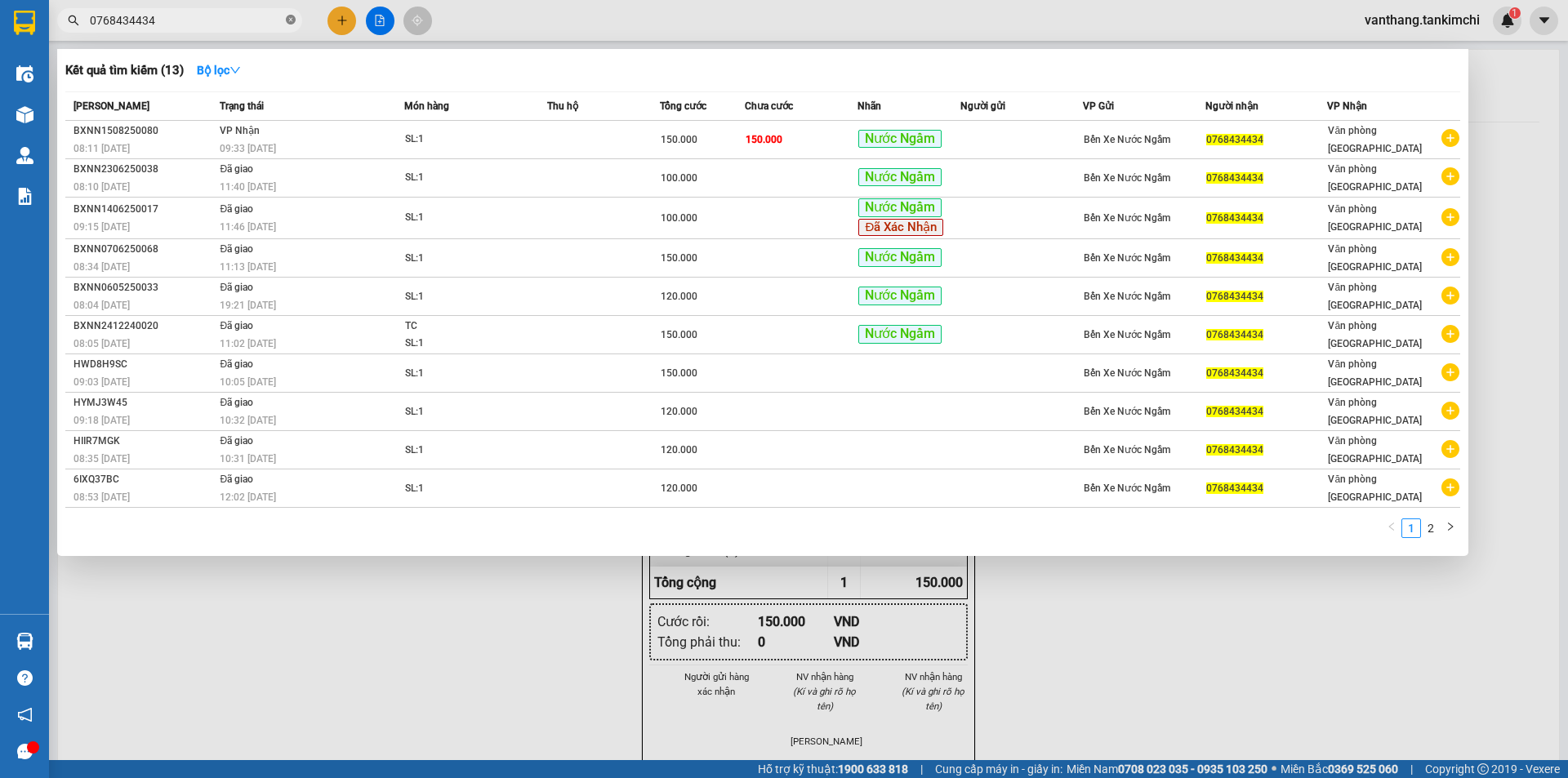
click at [294, 17] on icon "close-circle" at bounding box center [290, 19] width 10 height 10
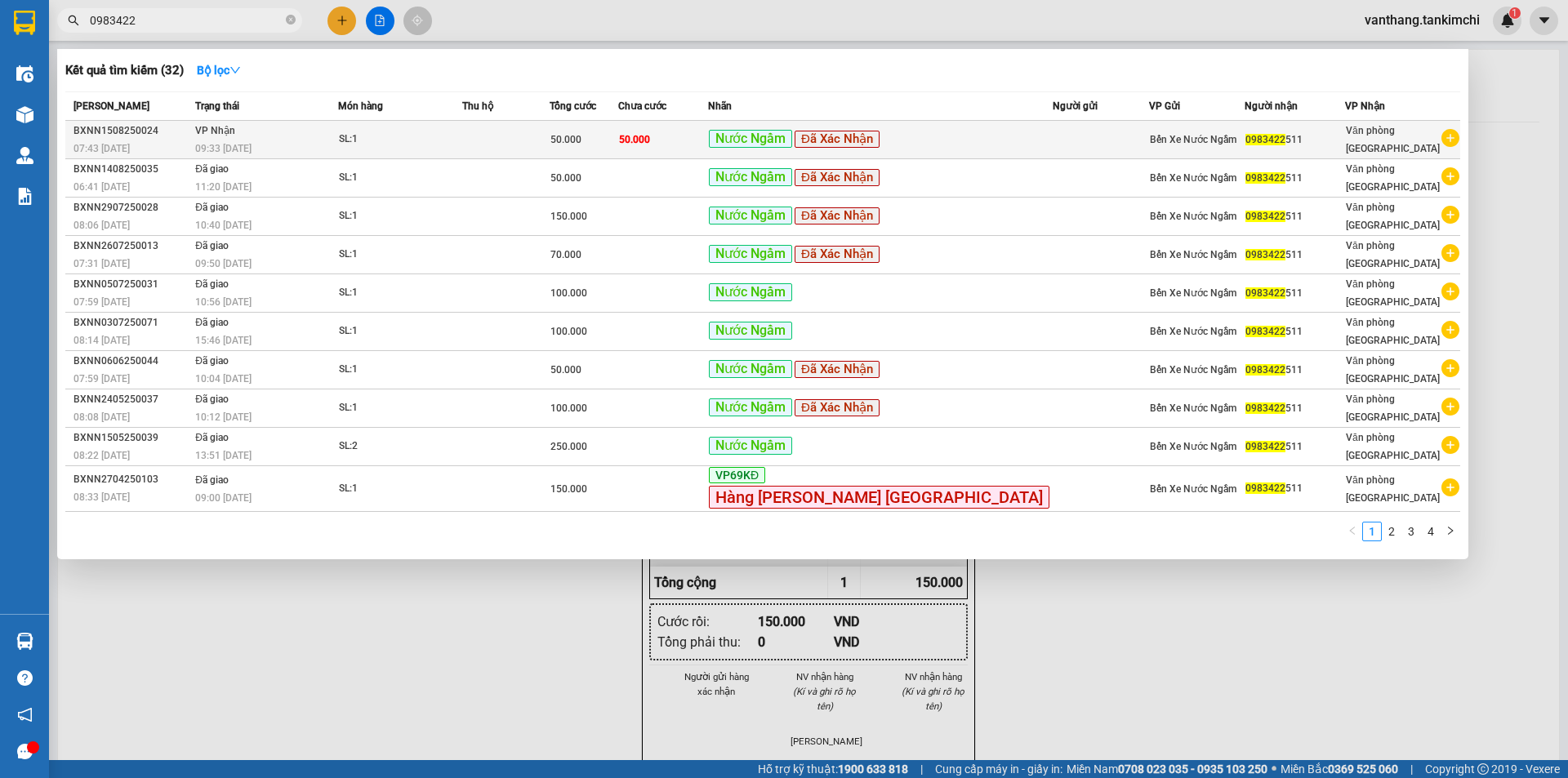
type input "0983422"
click at [462, 137] on div "SL: 1" at bounding box center [400, 139] width 123 height 18
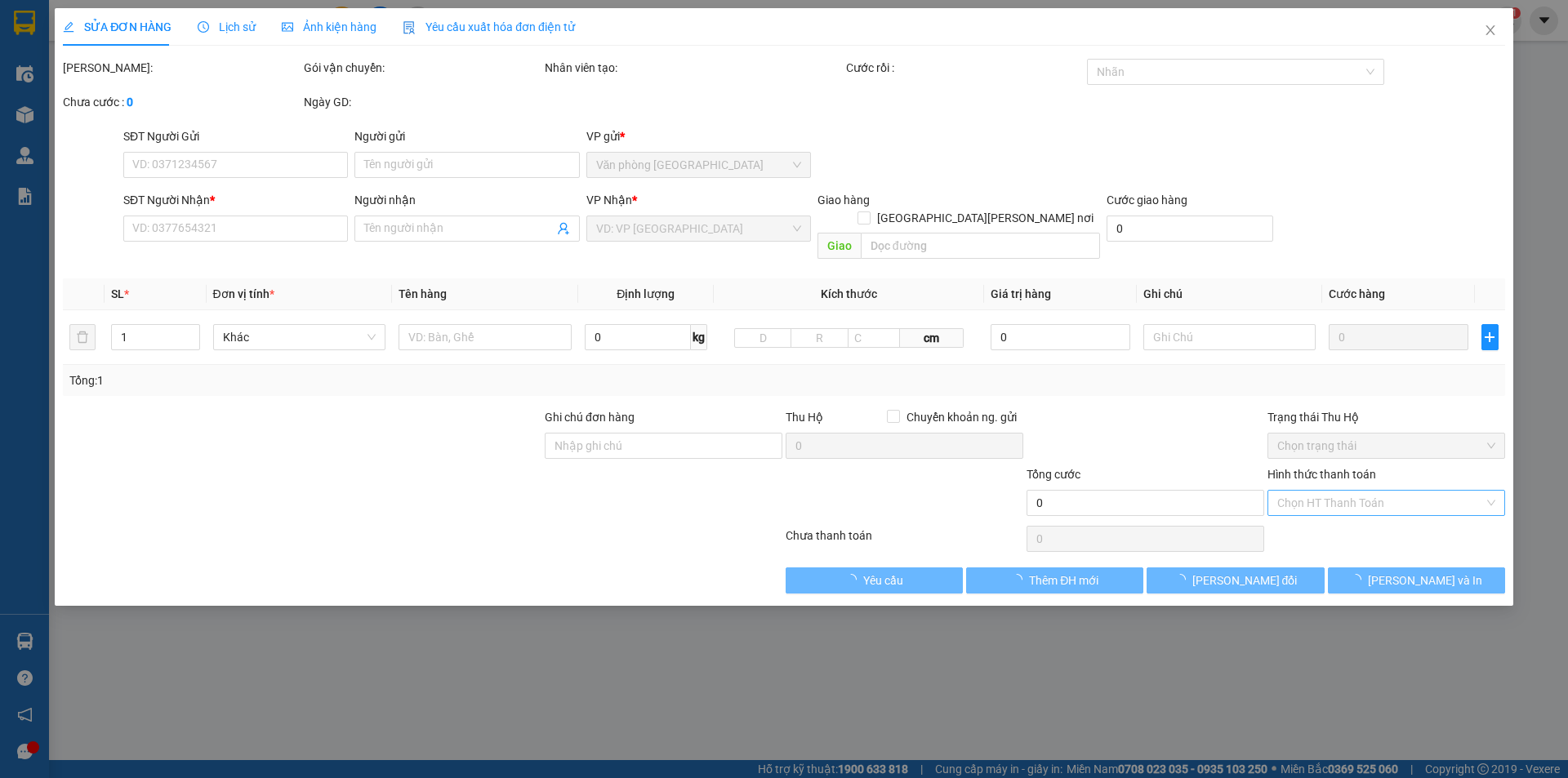
drag, startPoint x: 1374, startPoint y: 485, endPoint x: 1371, endPoint y: 496, distance: 11.4
click at [1374, 490] on input "Hình thức thanh toán" at bounding box center [1379, 503] width 206 height 25
click at [1357, 517] on div "Tại văn phòng" at bounding box center [1385, 517] width 218 height 18
type input "0"
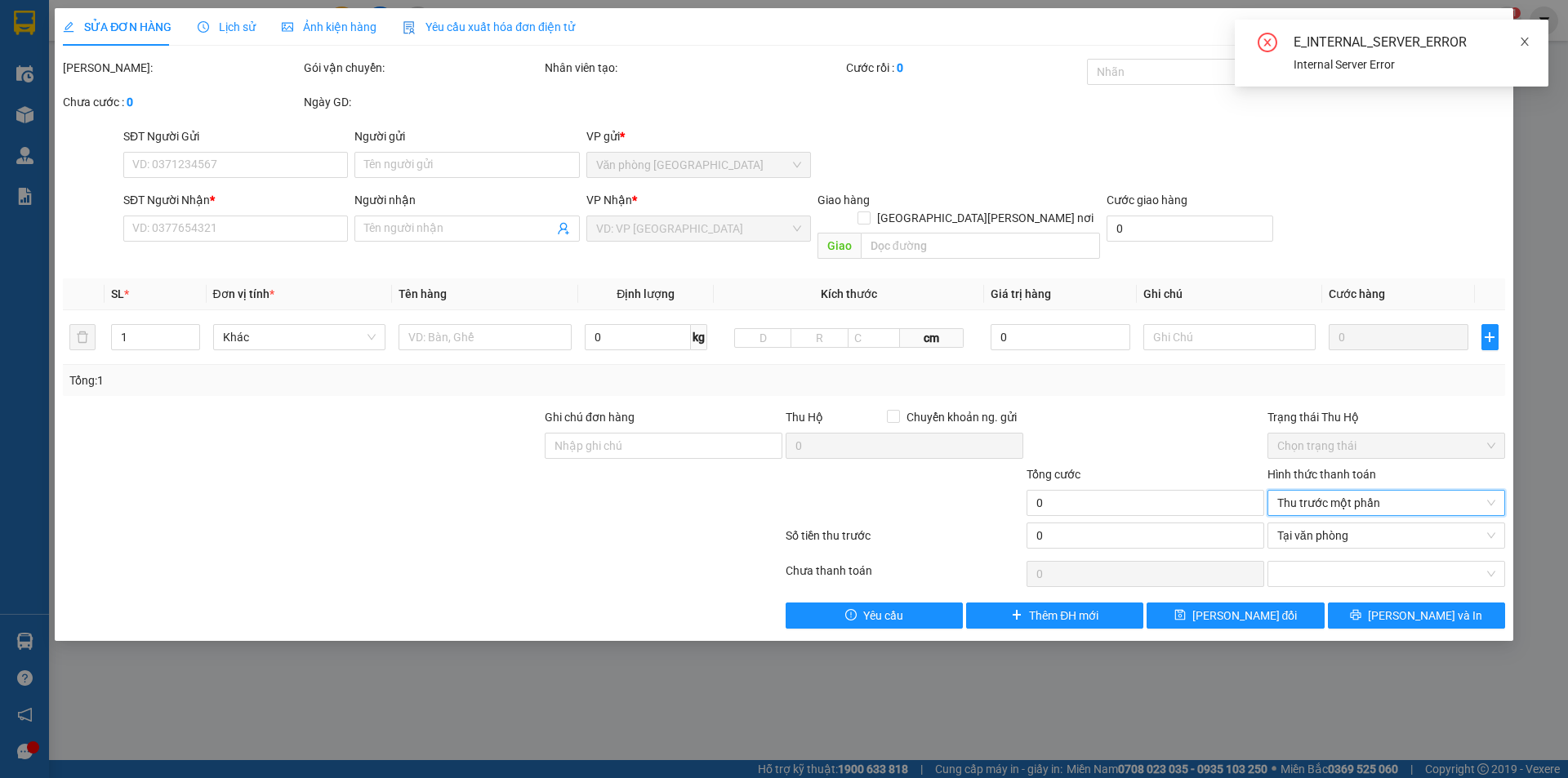
click at [1524, 37] on icon "close" at bounding box center [1524, 41] width 11 height 11
click at [1488, 29] on icon "close" at bounding box center [1490, 30] width 9 height 10
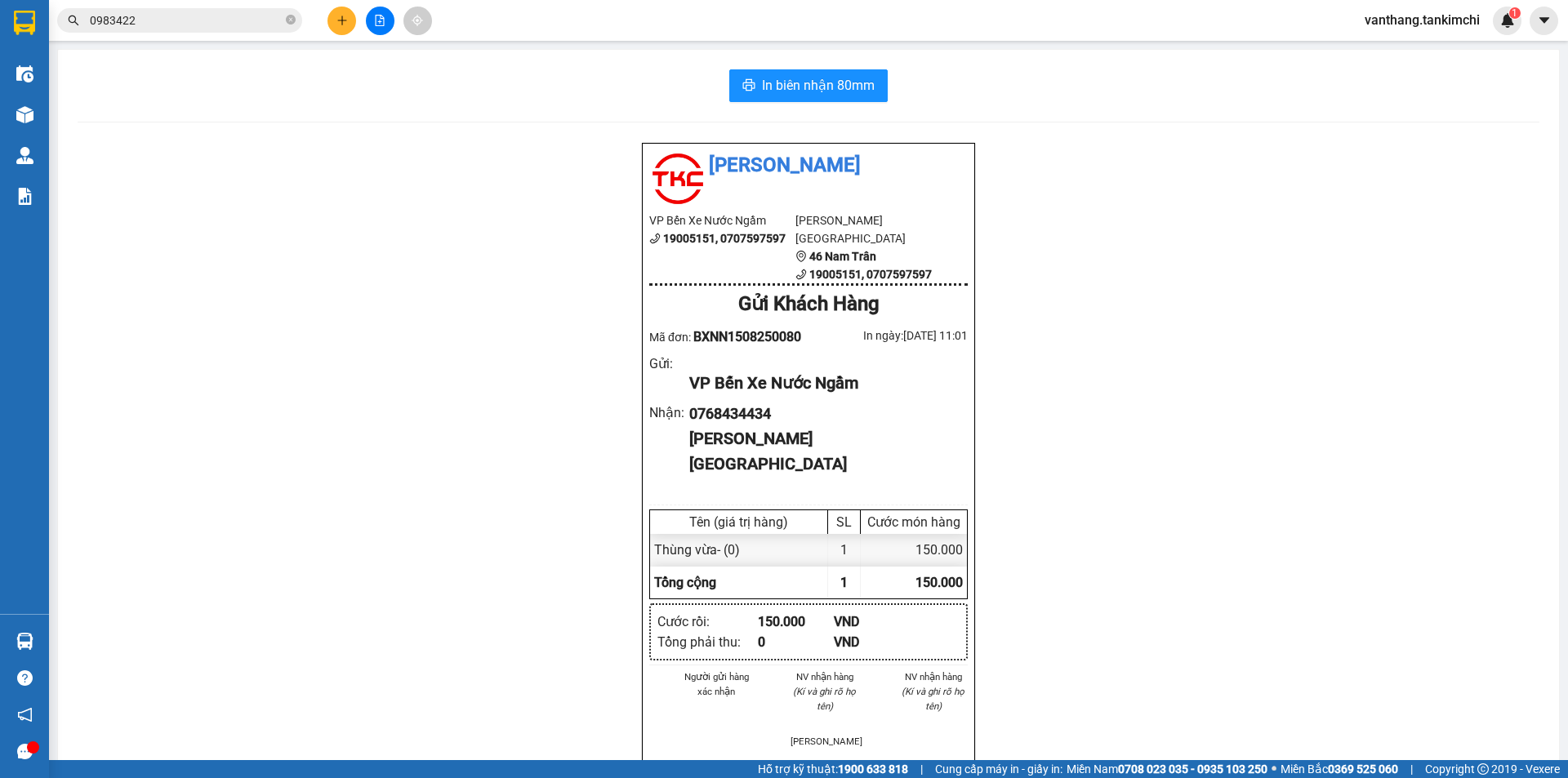
click at [217, 18] on input "0983422" at bounding box center [186, 20] width 193 height 18
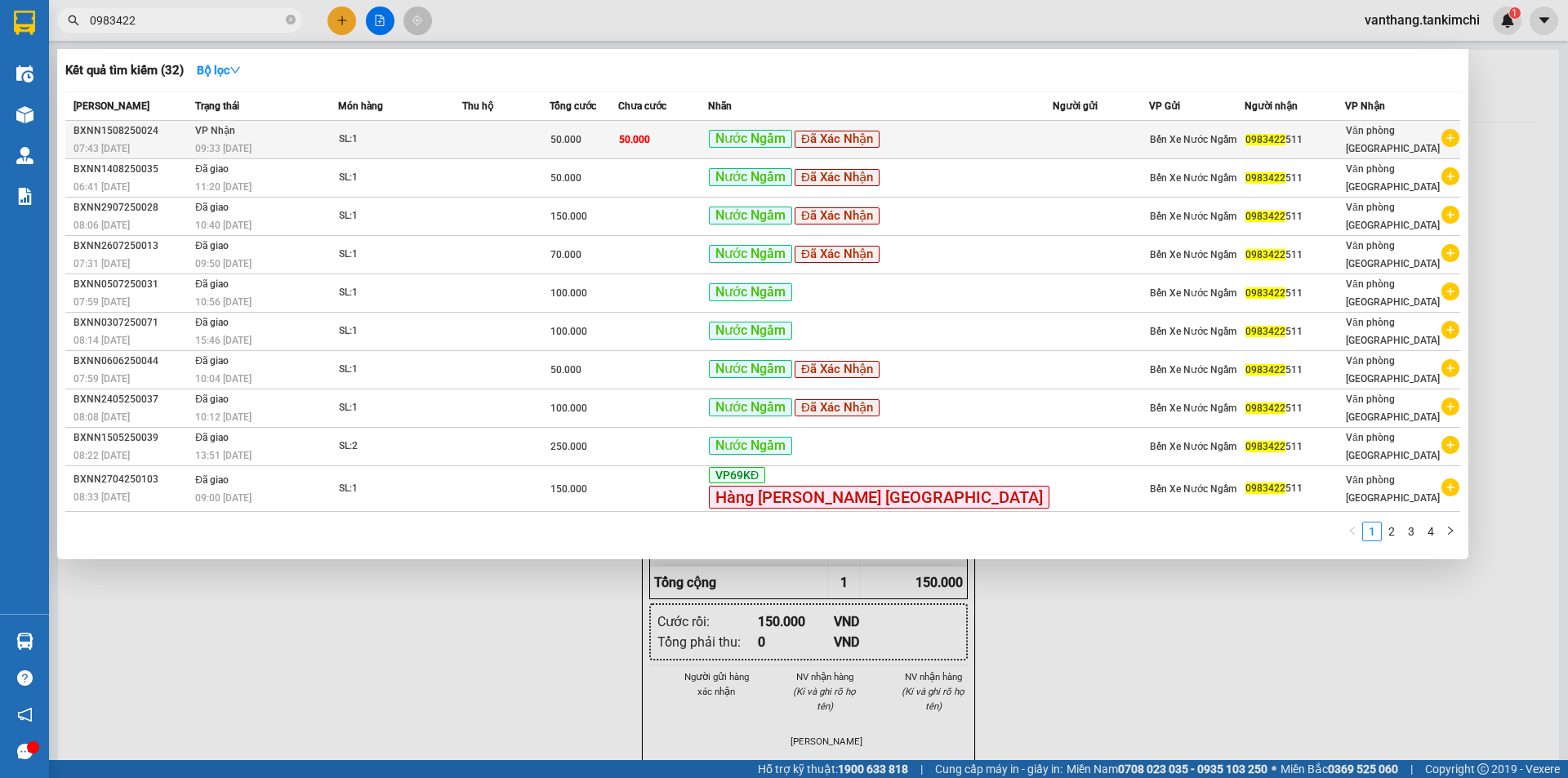
click at [462, 135] on div "SL: 1" at bounding box center [400, 139] width 123 height 18
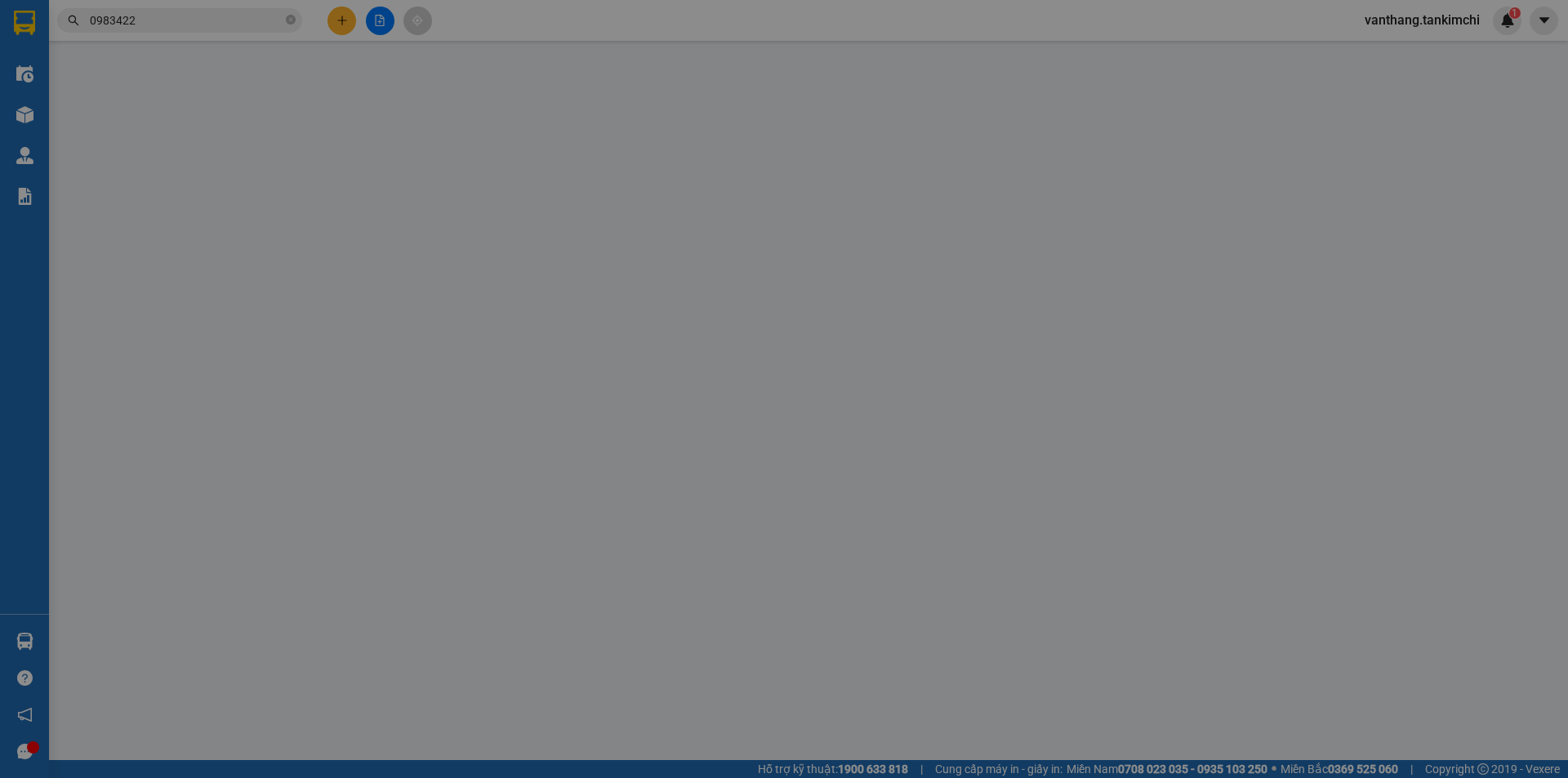
type input "0983422511"
type input "50.000"
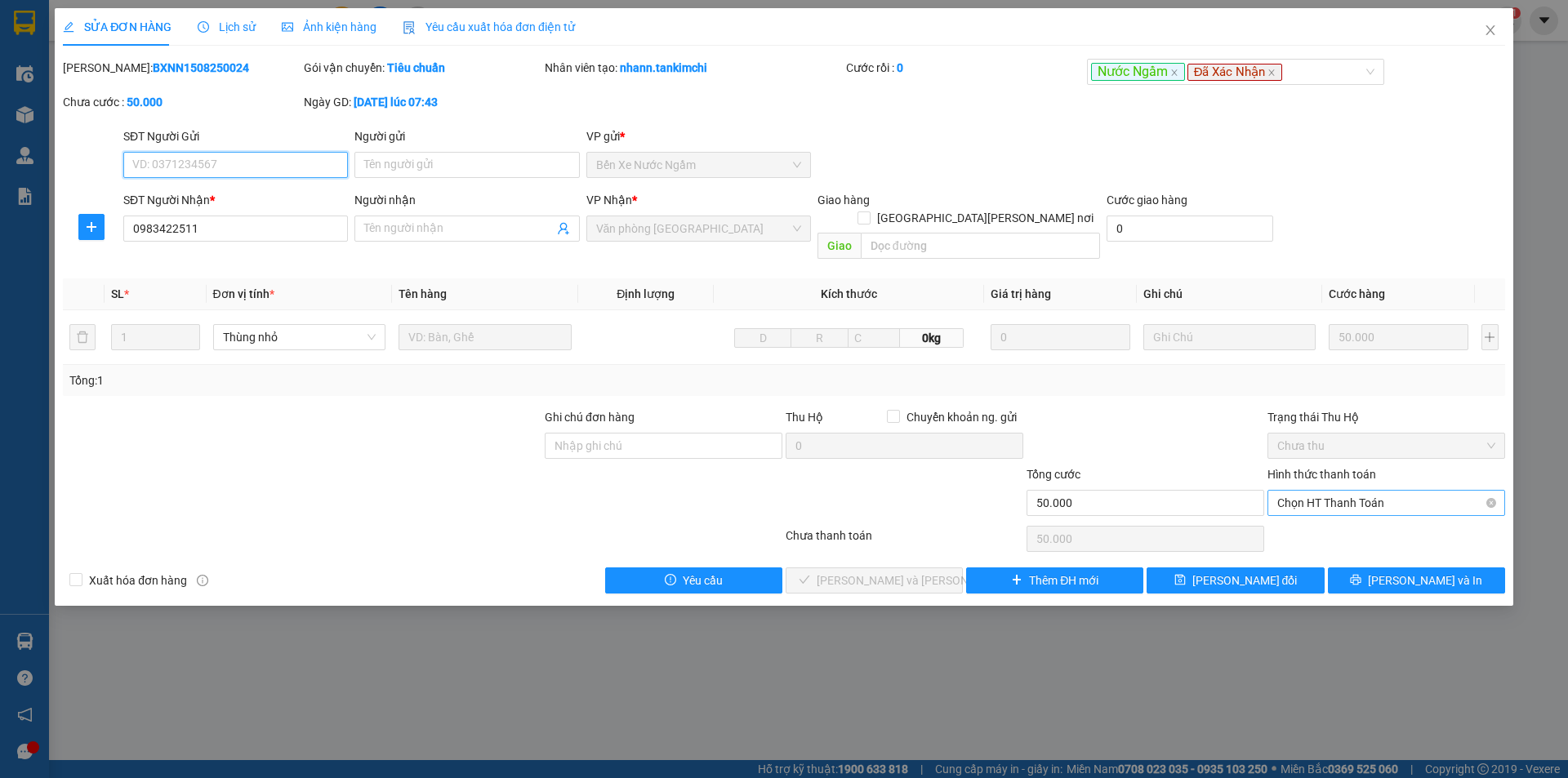
click at [1314, 490] on span "Chọn HT Thanh Toán" at bounding box center [1385, 503] width 218 height 25
drag, startPoint x: 1331, startPoint y: 517, endPoint x: 1310, endPoint y: 516, distance: 21.0
click at [1331, 515] on div "Tại văn phòng" at bounding box center [1385, 517] width 218 height 18
type input "0"
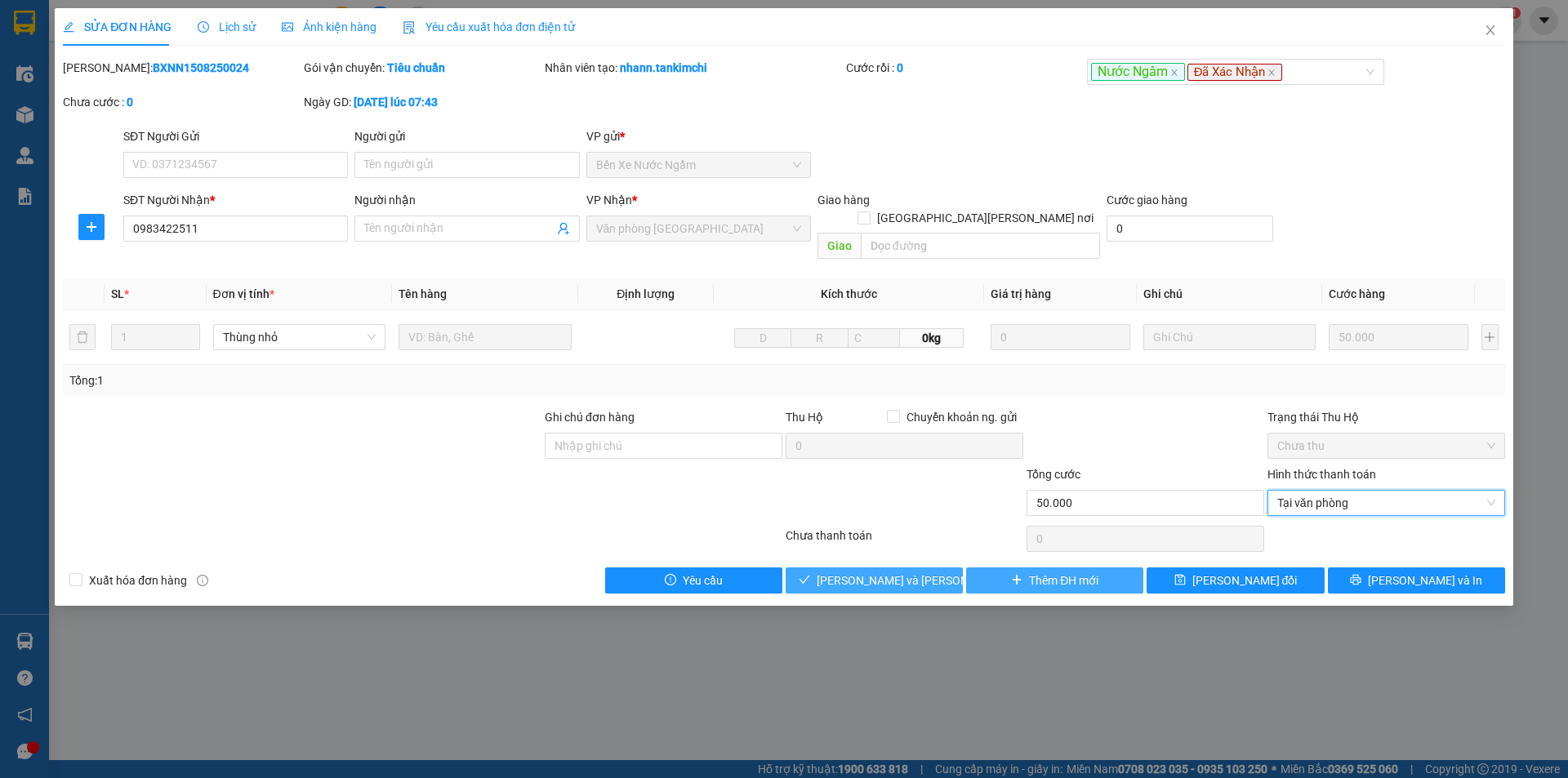
click at [932, 567] on button "[PERSON_NAME] và [PERSON_NAME] hàng" at bounding box center [874, 581] width 177 height 26
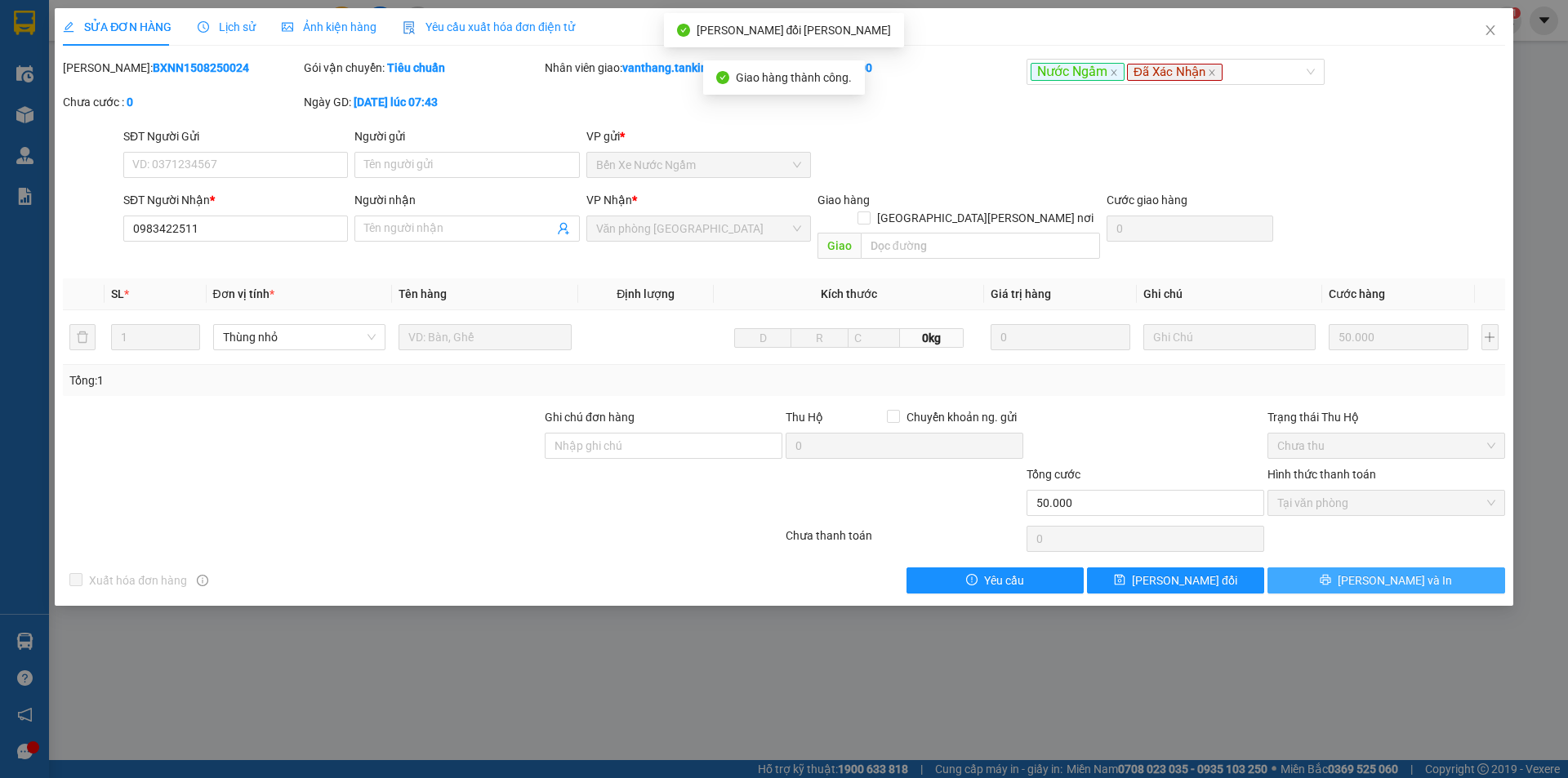
click at [1398, 571] on span "[PERSON_NAME] và In" at bounding box center [1394, 580] width 114 height 18
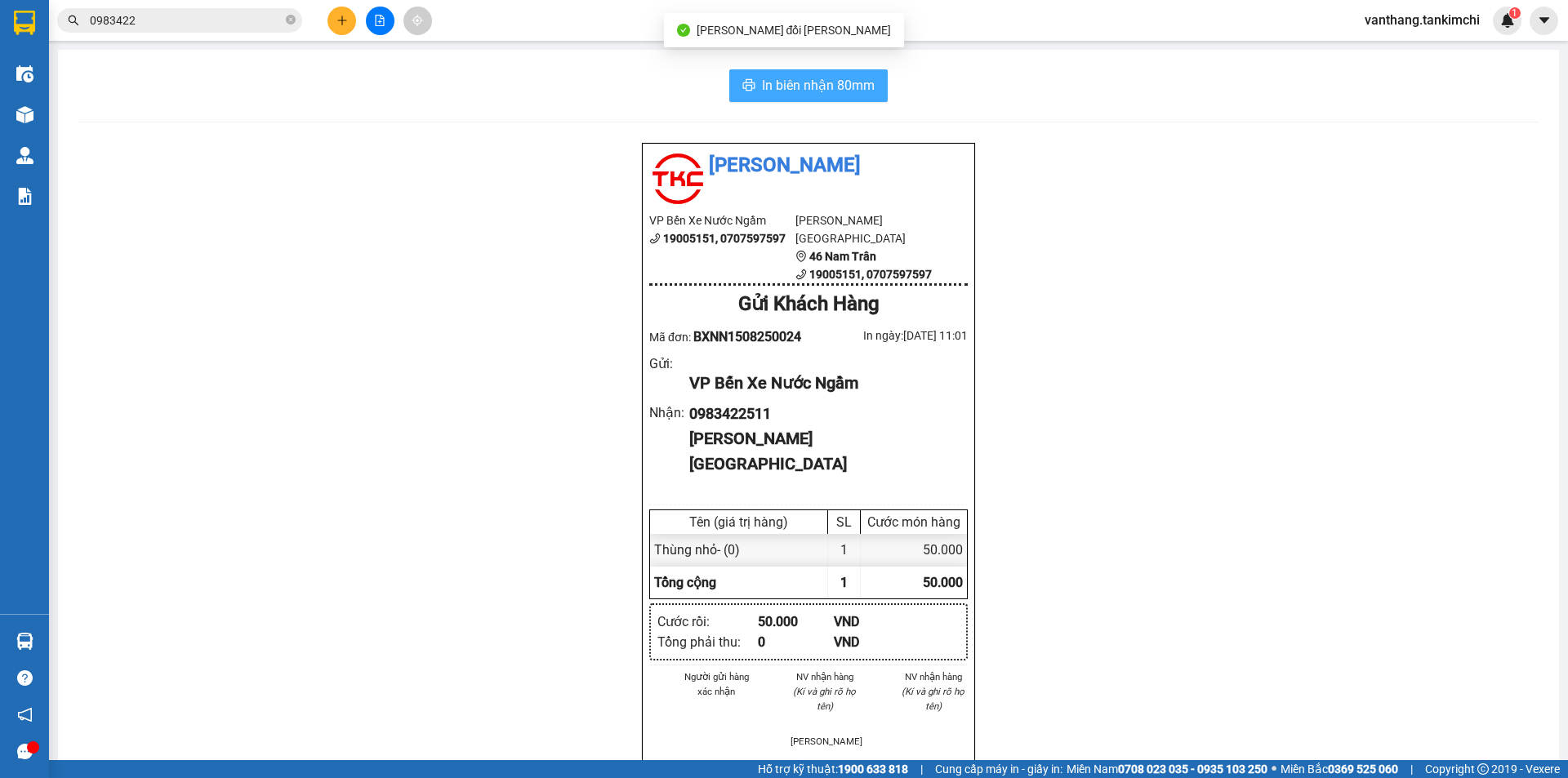
click at [875, 94] on button "In biên nhận 80mm" at bounding box center [808, 85] width 159 height 32
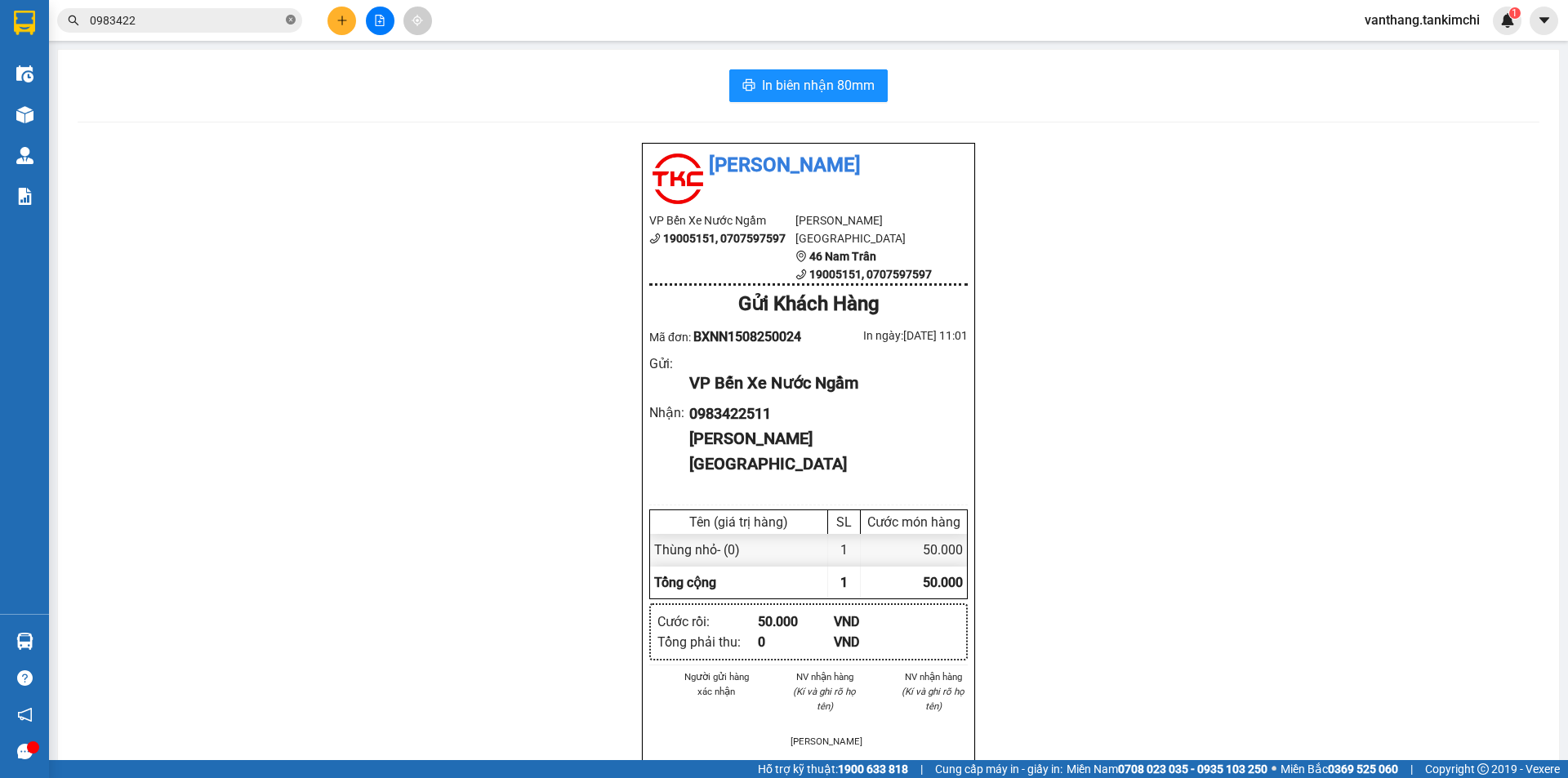
click at [292, 19] on icon "close-circle" at bounding box center [290, 19] width 10 height 10
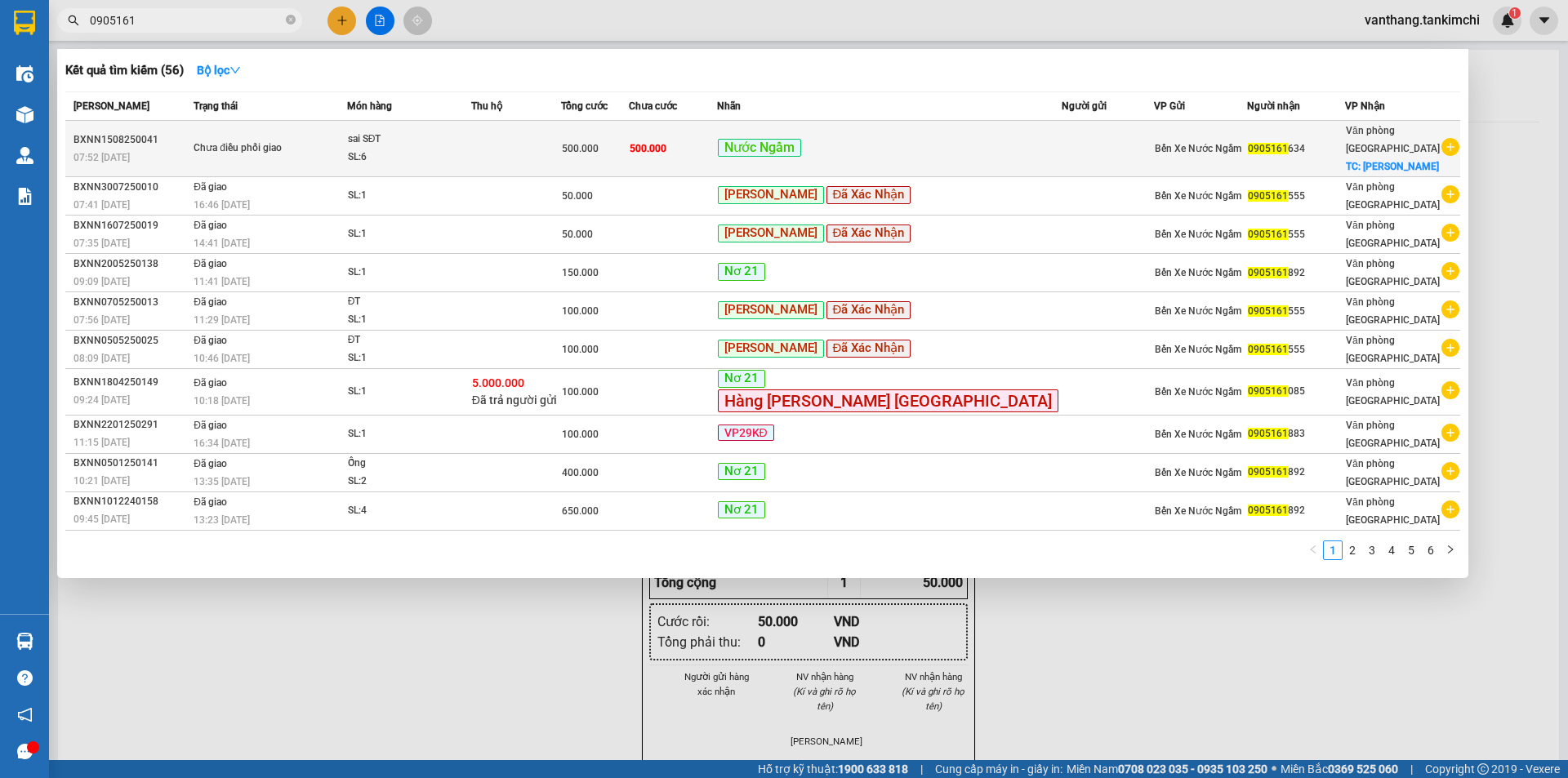
type input "0905161"
click at [994, 139] on div "Nước Ngầm" at bounding box center [889, 148] width 343 height 20
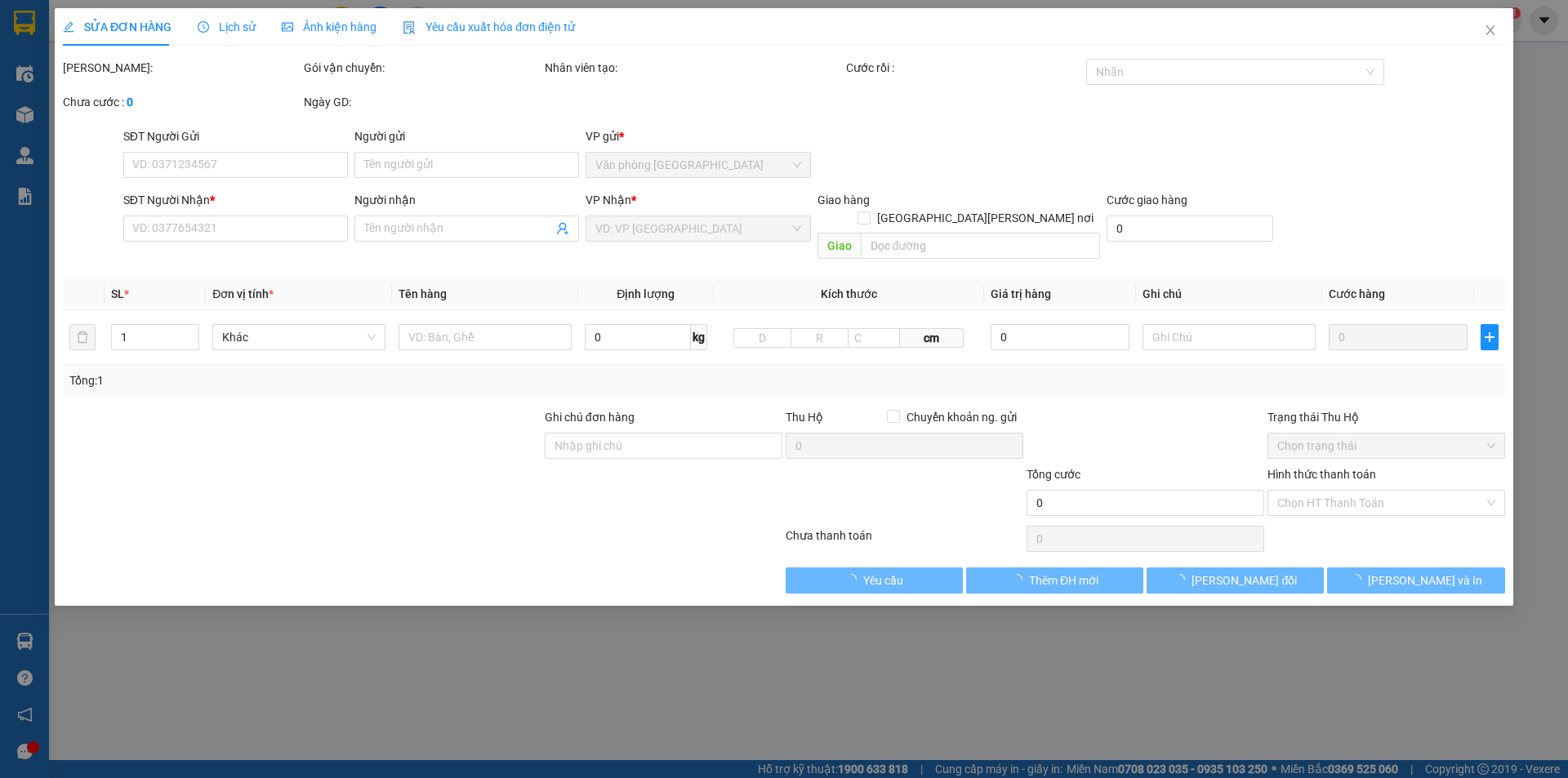
type input "0905161634"
checkbox input "true"
type input "[PERSON_NAME]"
type input "500.000"
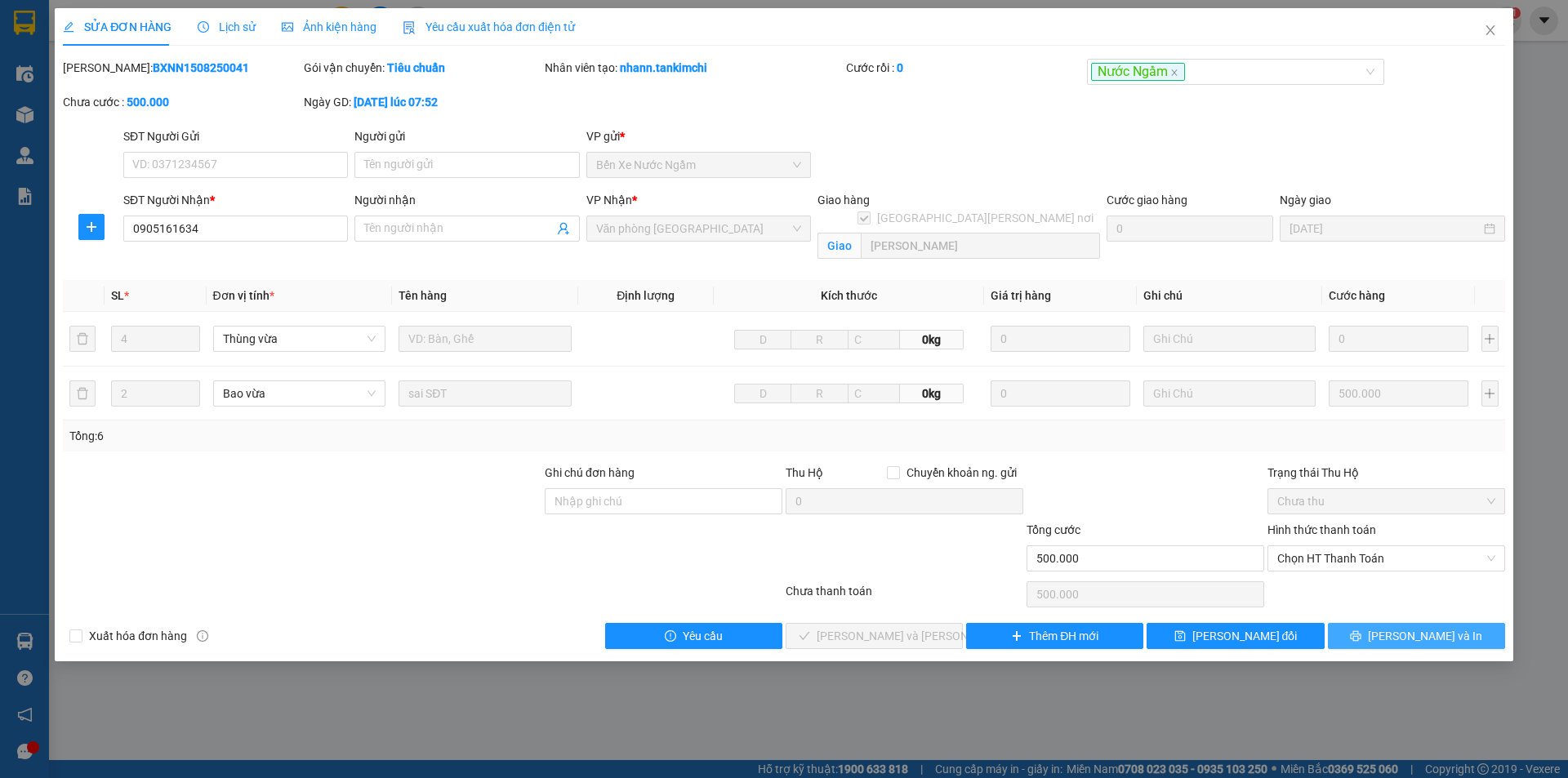
click at [1357, 634] on button "[PERSON_NAME] và In" at bounding box center [1416, 636] width 177 height 26
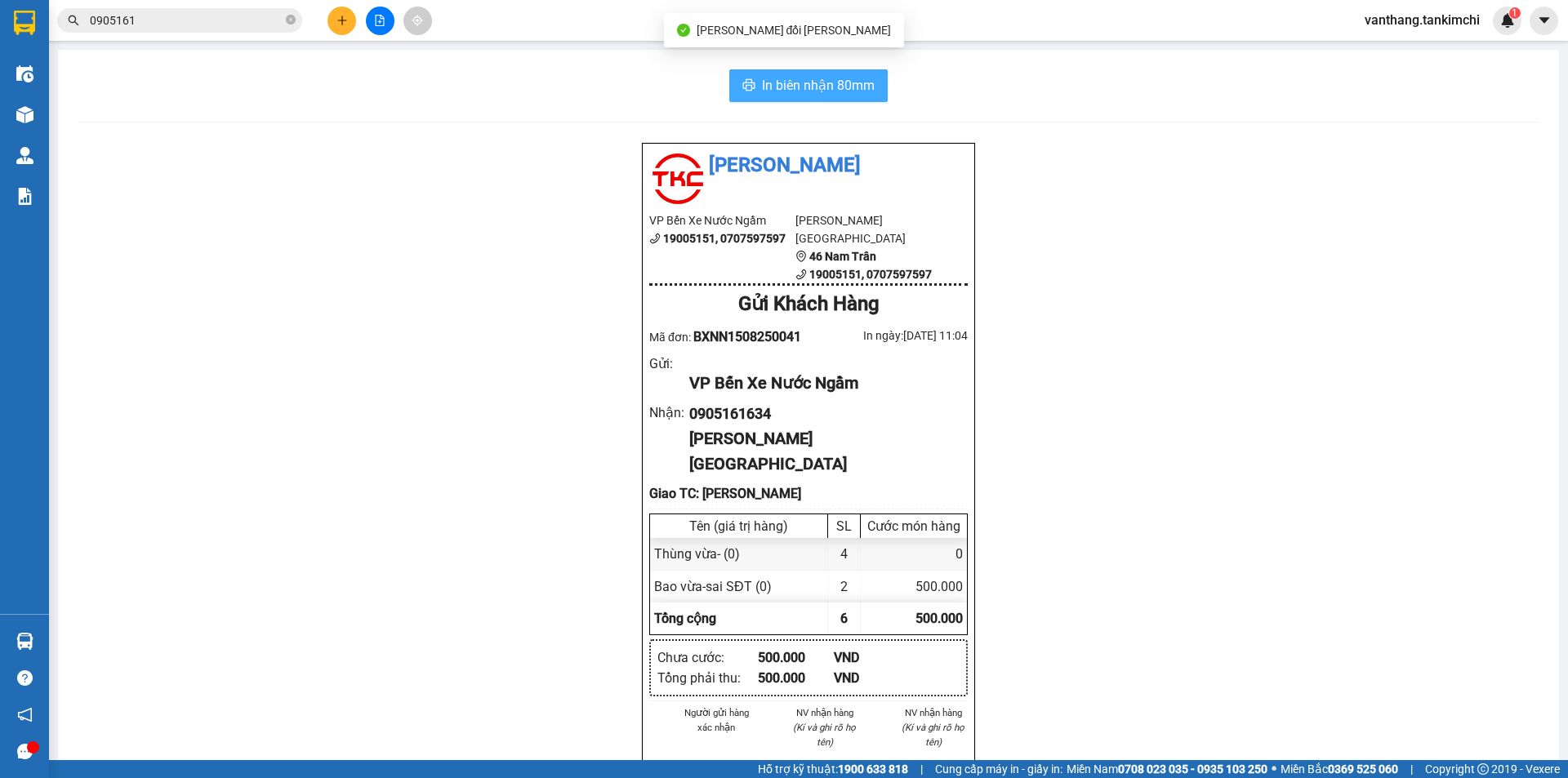
click at [856, 92] on span "In biên nhận 80mm" at bounding box center [818, 85] width 112 height 20
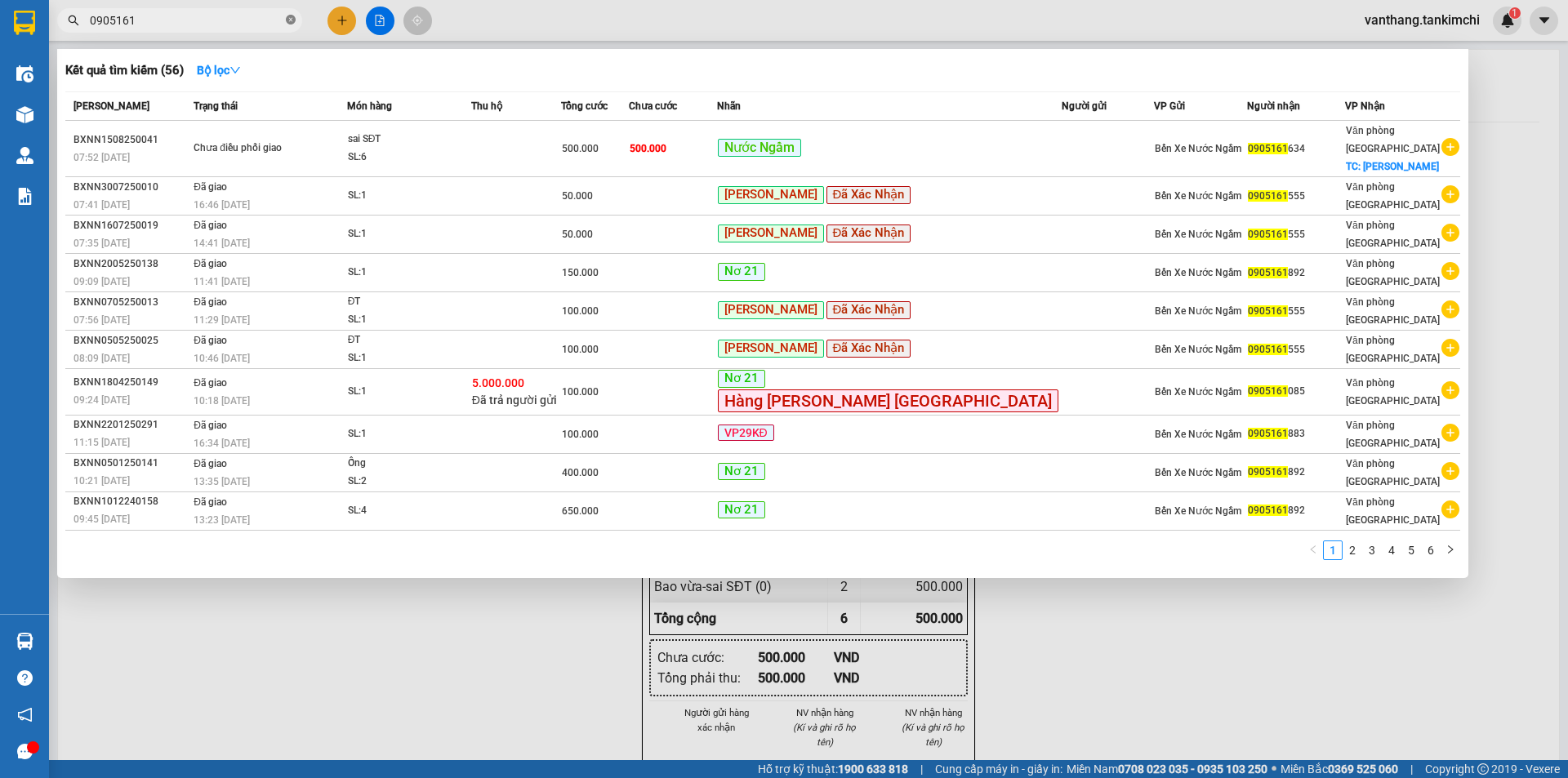
click at [291, 18] on icon "close-circle" at bounding box center [290, 19] width 10 height 10
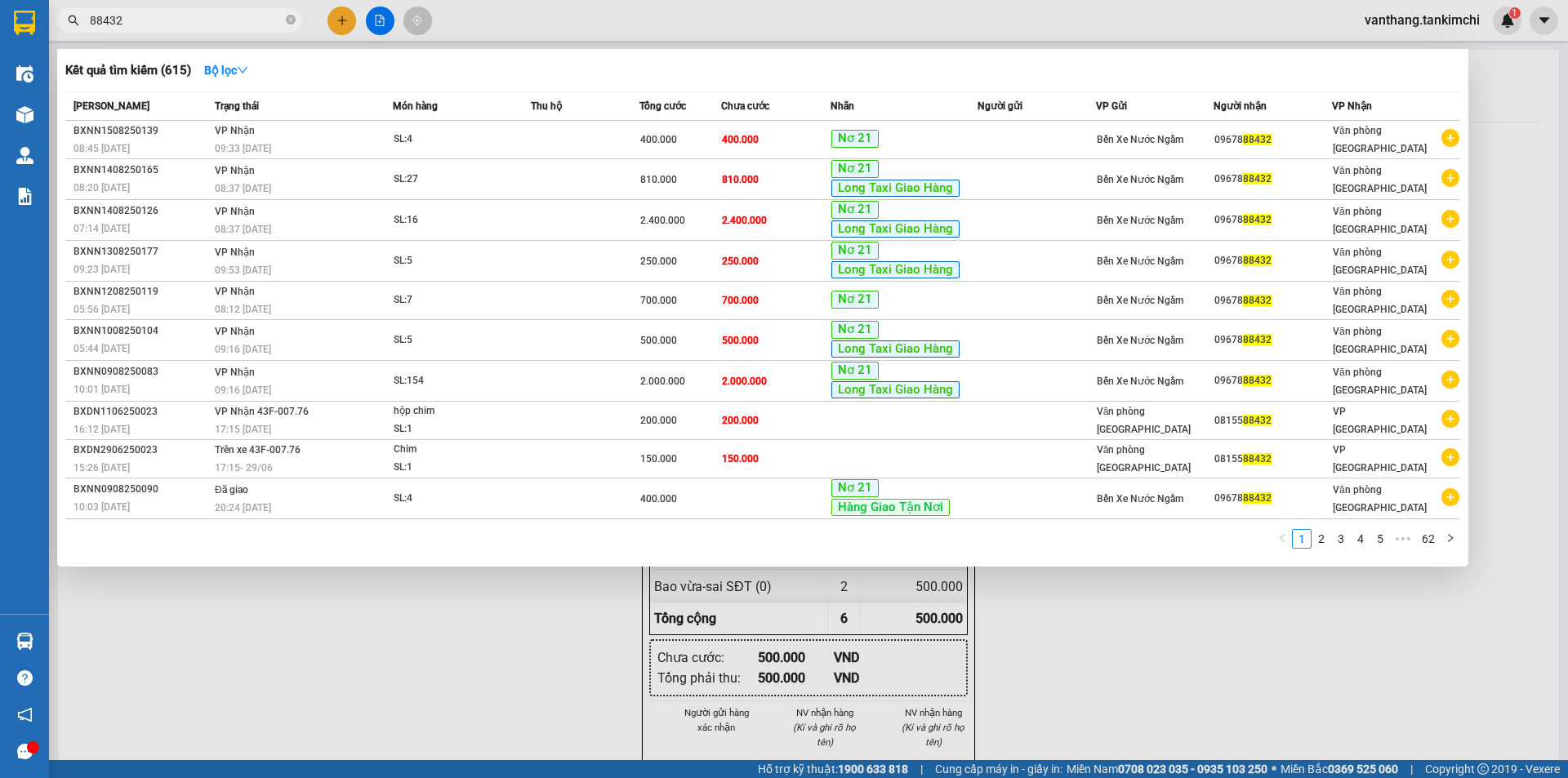
type input "88432"
drag, startPoint x: 344, startPoint y: 617, endPoint x: 276, endPoint y: 625, distance: 68.5
click at [340, 617] on div at bounding box center [784, 389] width 1568 height 778
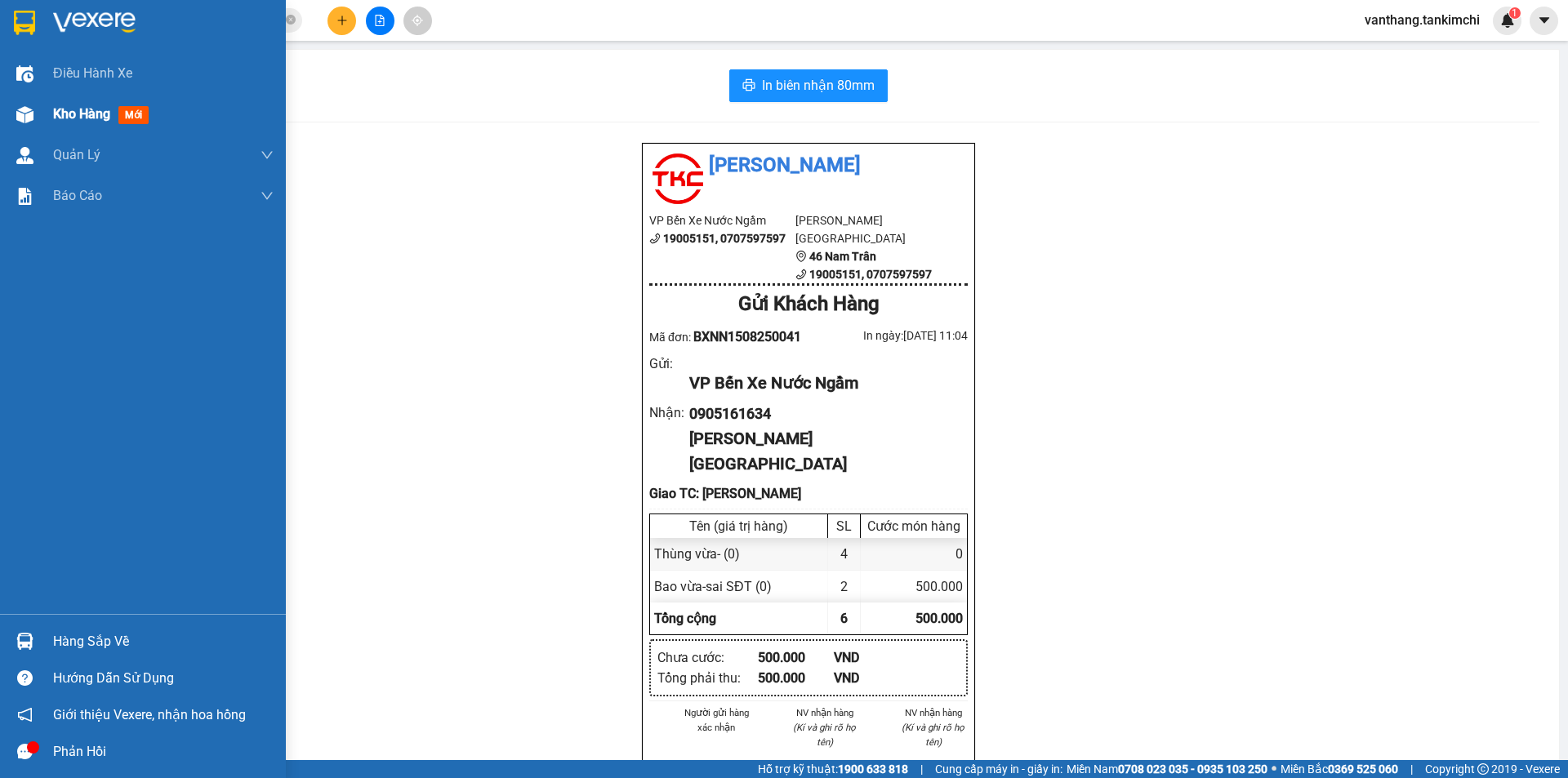
click at [61, 113] on span "Kho hàng" at bounding box center [81, 114] width 57 height 16
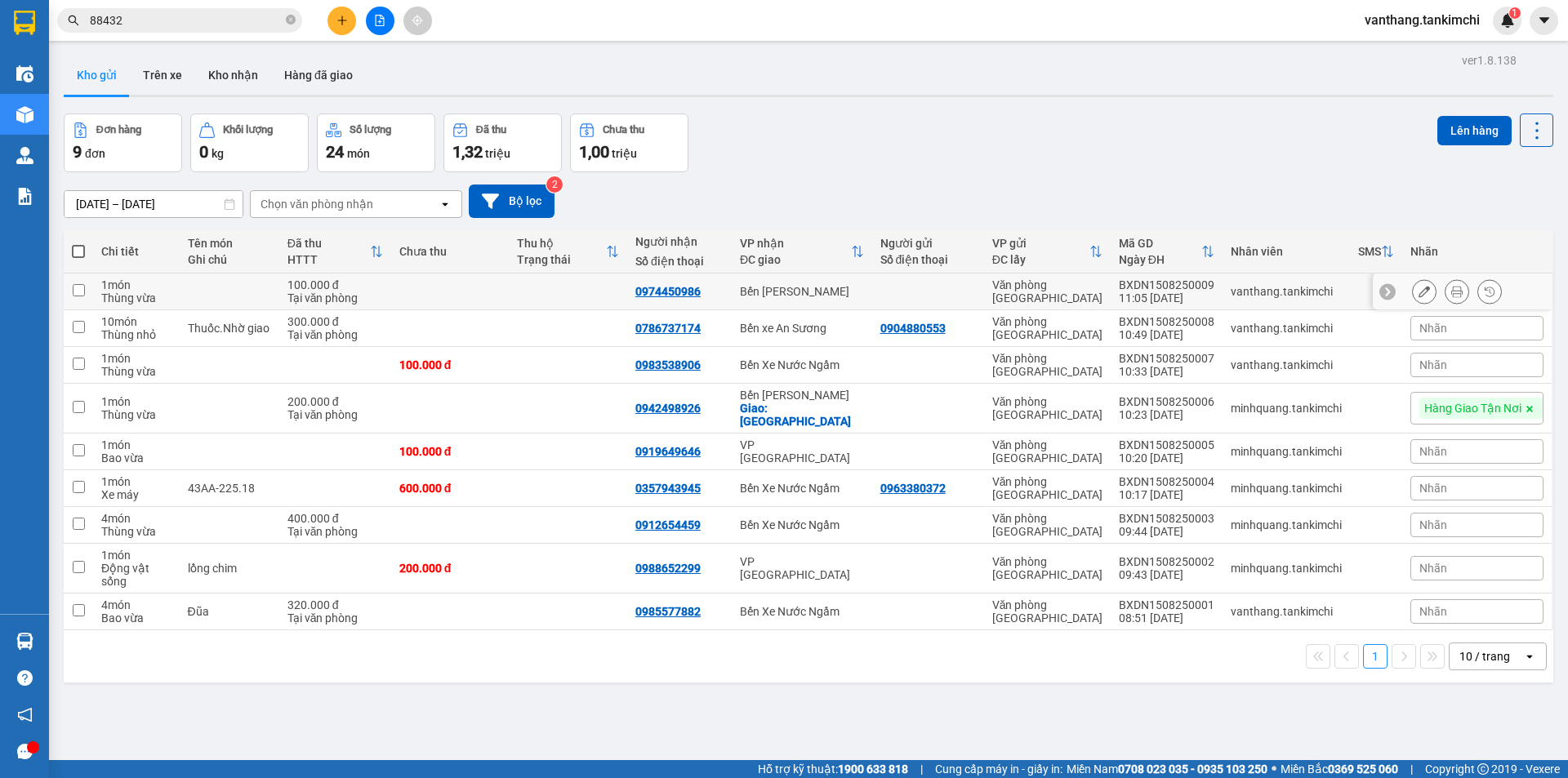
click at [1451, 291] on icon at bounding box center [1457, 291] width 11 height 11
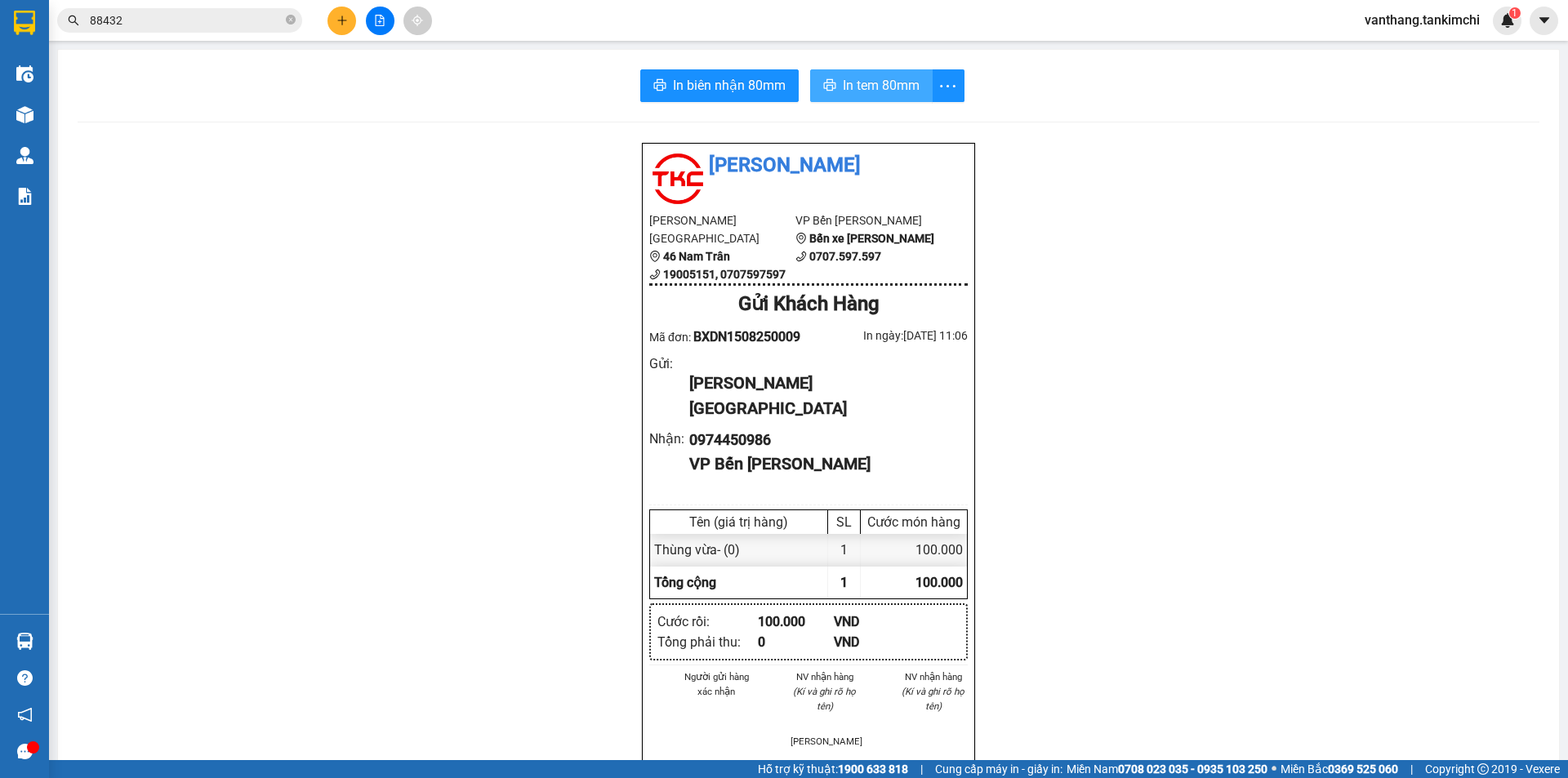
click at [896, 86] on span "In tem 80mm" at bounding box center [880, 85] width 76 height 20
drag, startPoint x: 288, startPoint y: 18, endPoint x: 302, endPoint y: 21, distance: 14.3
click at [290, 19] on icon "close-circle" at bounding box center [290, 19] width 10 height 10
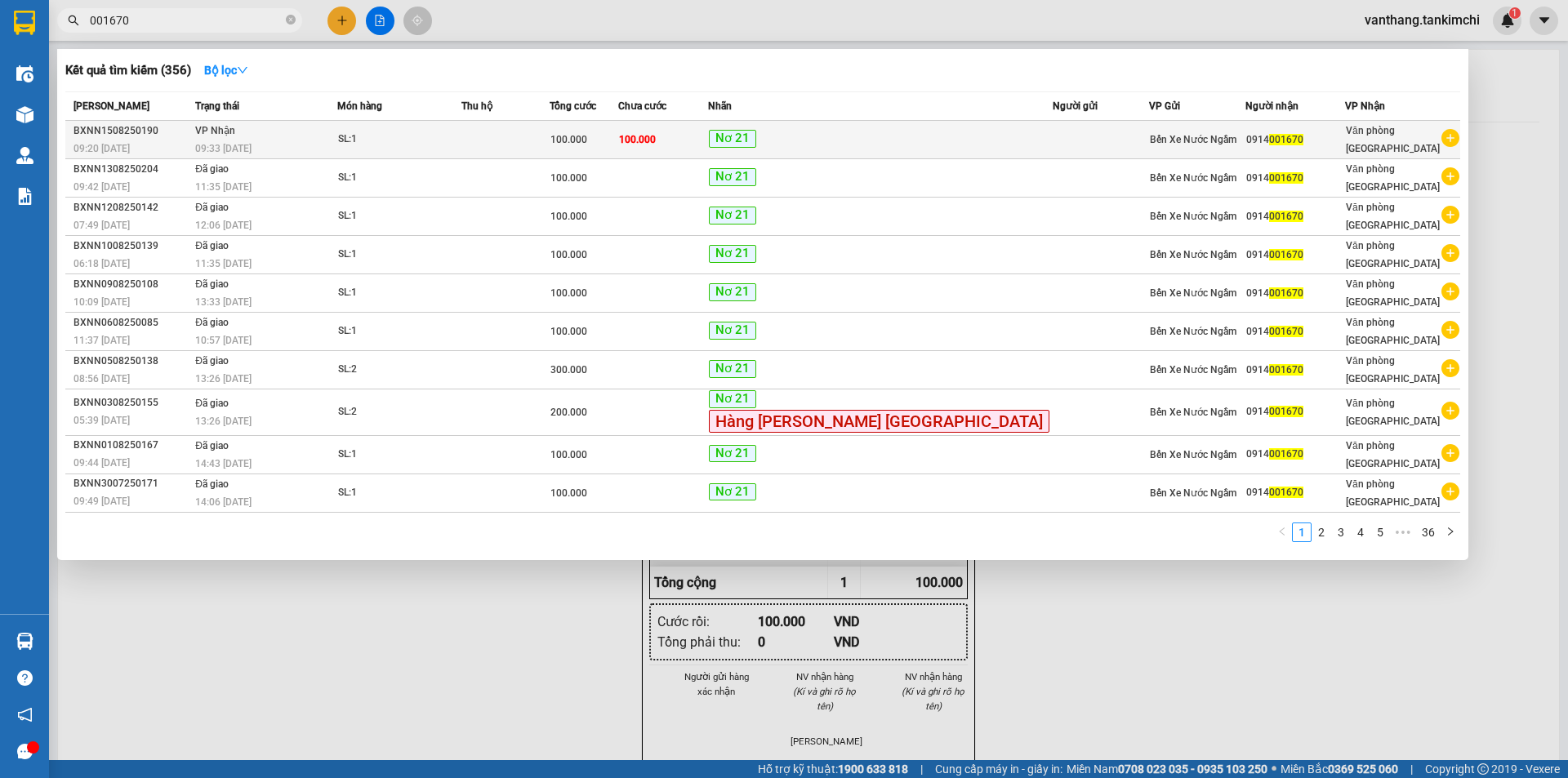
type input "001670"
drag, startPoint x: 507, startPoint y: 136, endPoint x: 542, endPoint y: 137, distance: 35.0
click at [542, 137] on tr "BXNN1508250190 09:20 - 15/08 VP Nhận 09:33 - 15/08 SL: 1 100.000 100.000 Nơ 21 …" at bounding box center [762, 140] width 1394 height 39
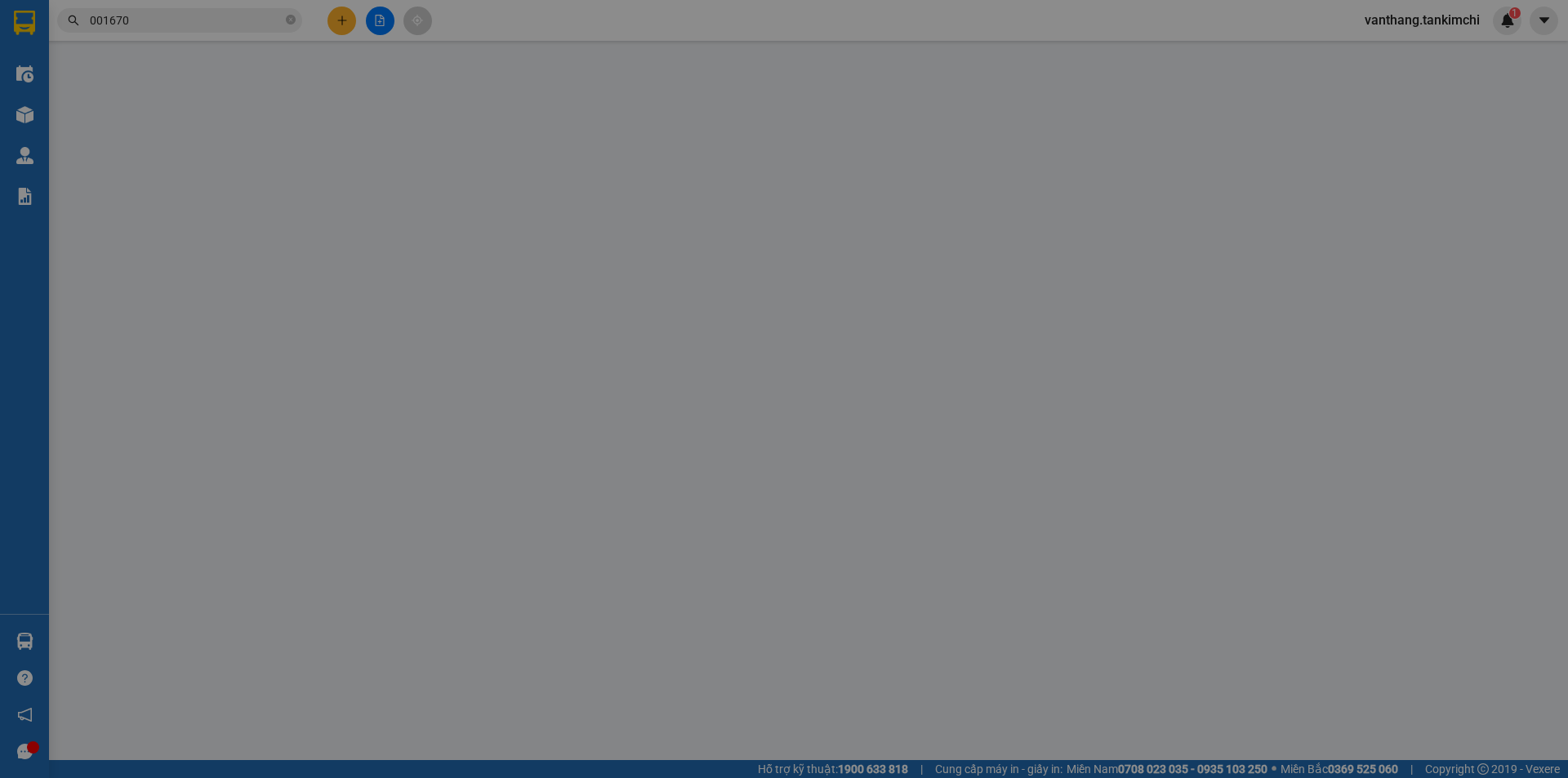
type input "0914001670"
type input "100.000"
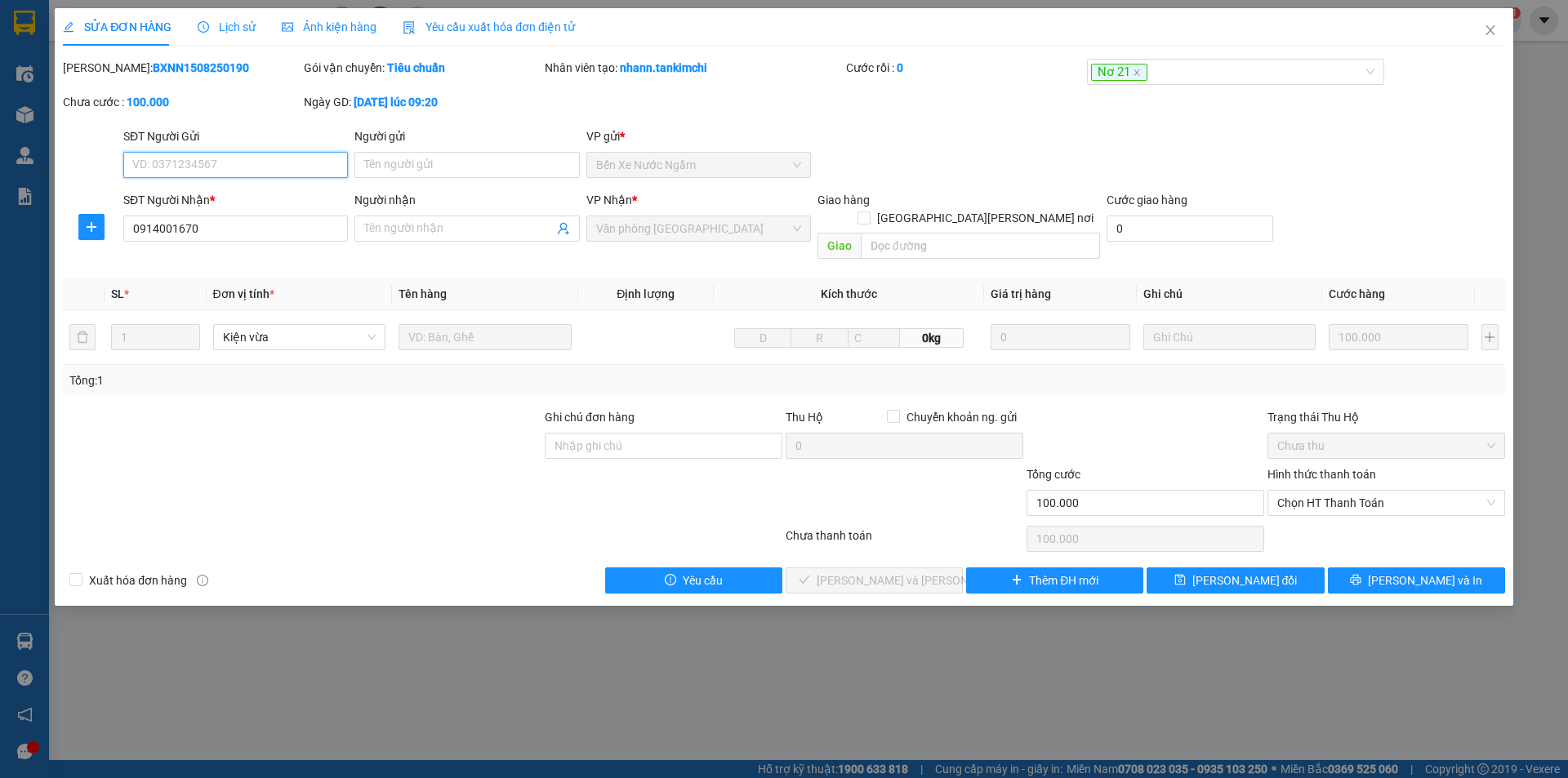
drag, startPoint x: 1378, startPoint y: 476, endPoint x: 1375, endPoint y: 508, distance: 32.1
click at [1378, 490] on span "Chọn HT Thanh Toán" at bounding box center [1385, 503] width 218 height 25
drag, startPoint x: 1365, startPoint y: 520, endPoint x: 1099, endPoint y: 540, distance: 266.8
click at [1364, 521] on div "Tại văn phòng" at bounding box center [1385, 517] width 218 height 18
type input "0"
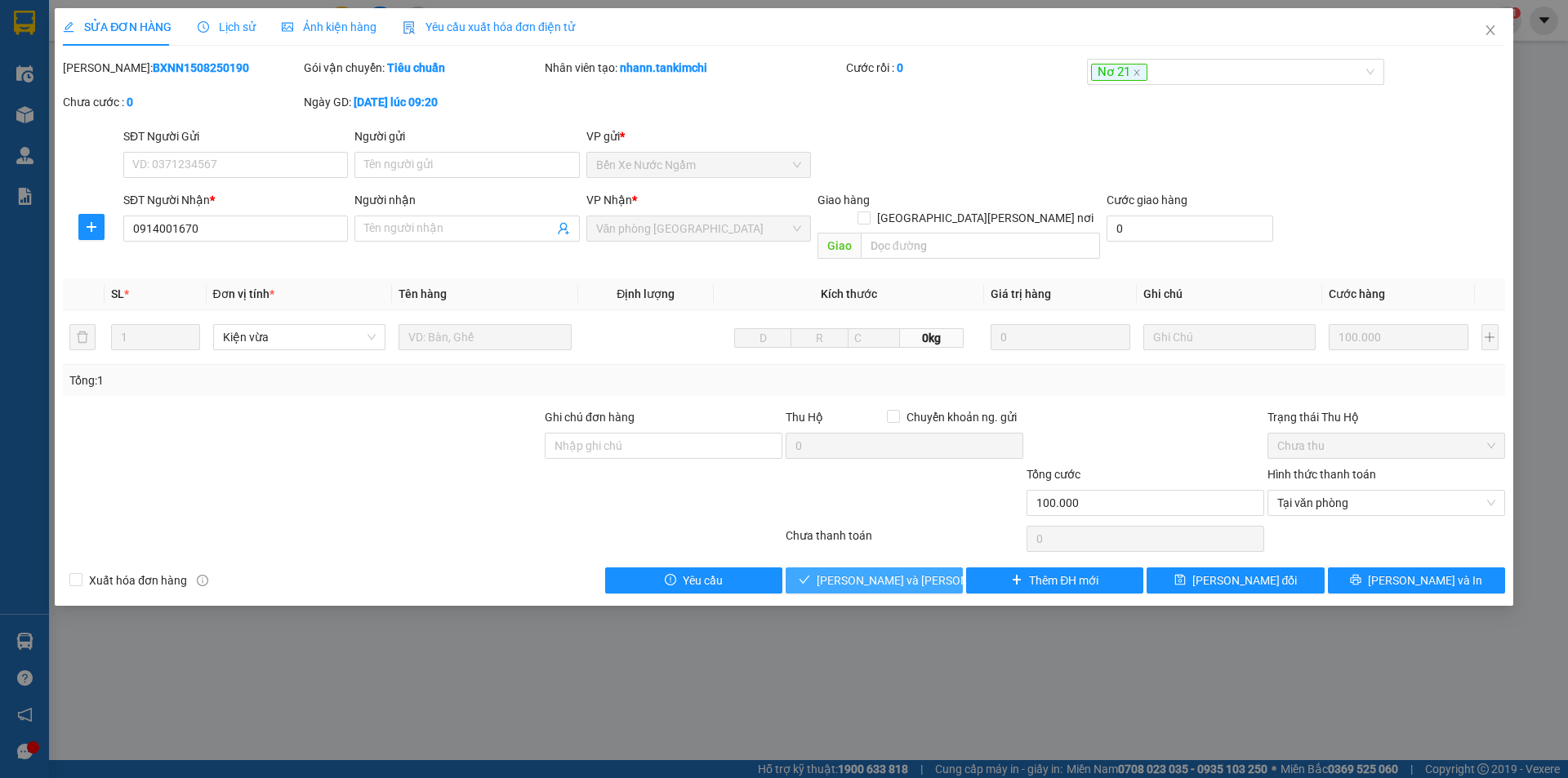
drag, startPoint x: 881, startPoint y: 564, endPoint x: 1325, endPoint y: 564, distance: 444.0
click at [888, 571] on span "[PERSON_NAME] và [PERSON_NAME] hàng" at bounding box center [927, 580] width 220 height 18
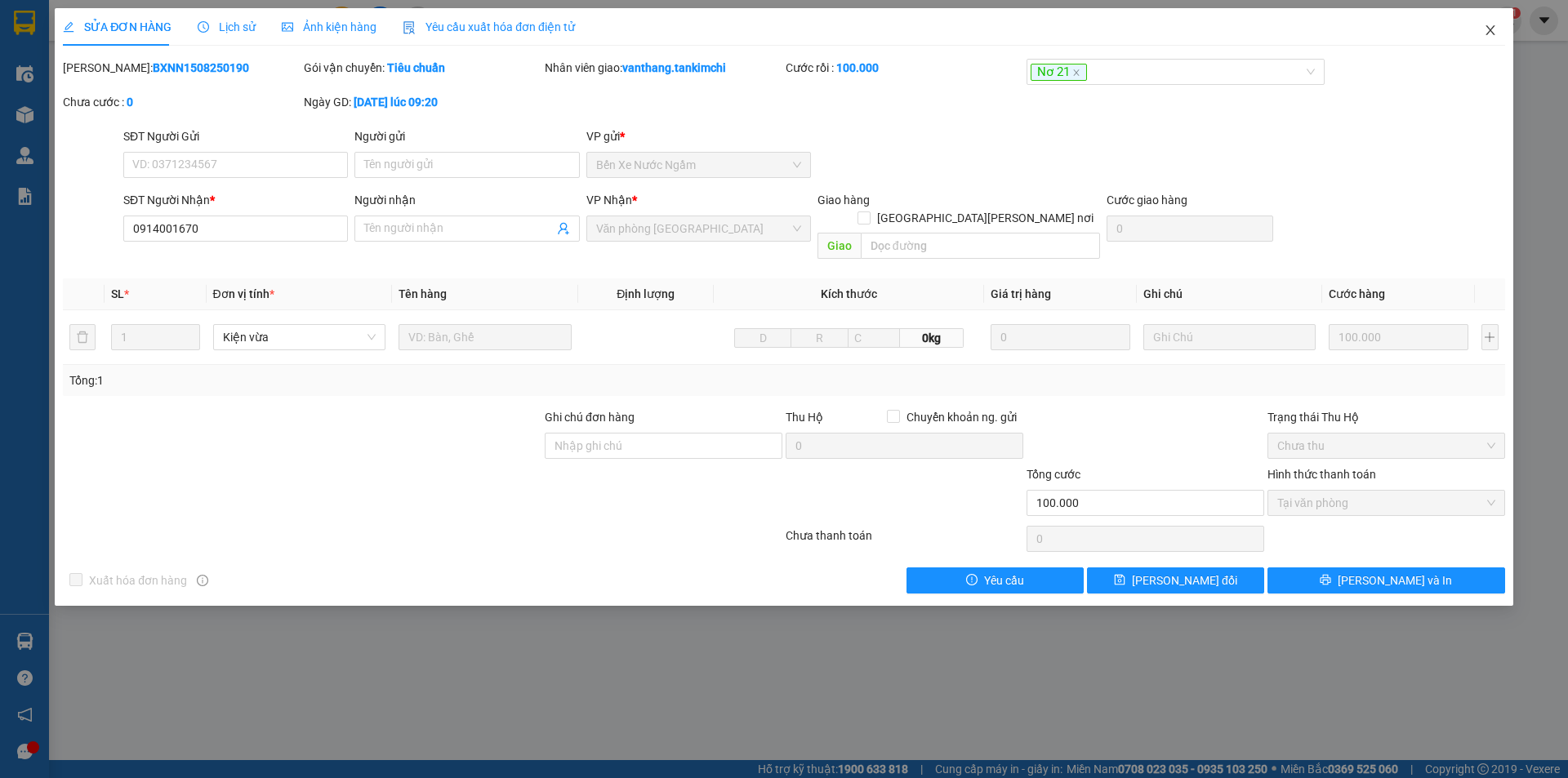
click at [1493, 31] on icon "close" at bounding box center [1490, 30] width 13 height 13
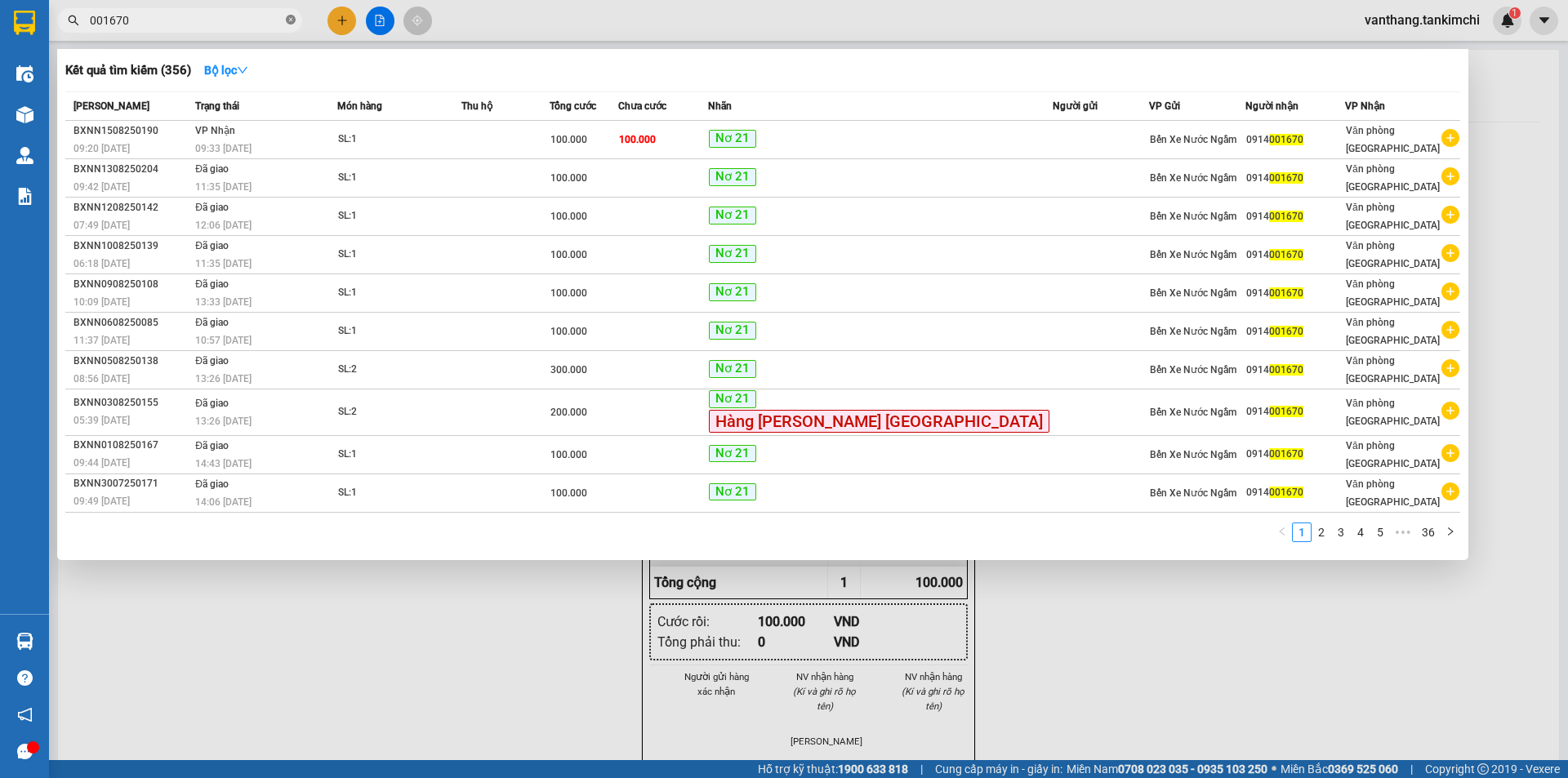
click at [287, 21] on icon "close-circle" at bounding box center [290, 19] width 10 height 10
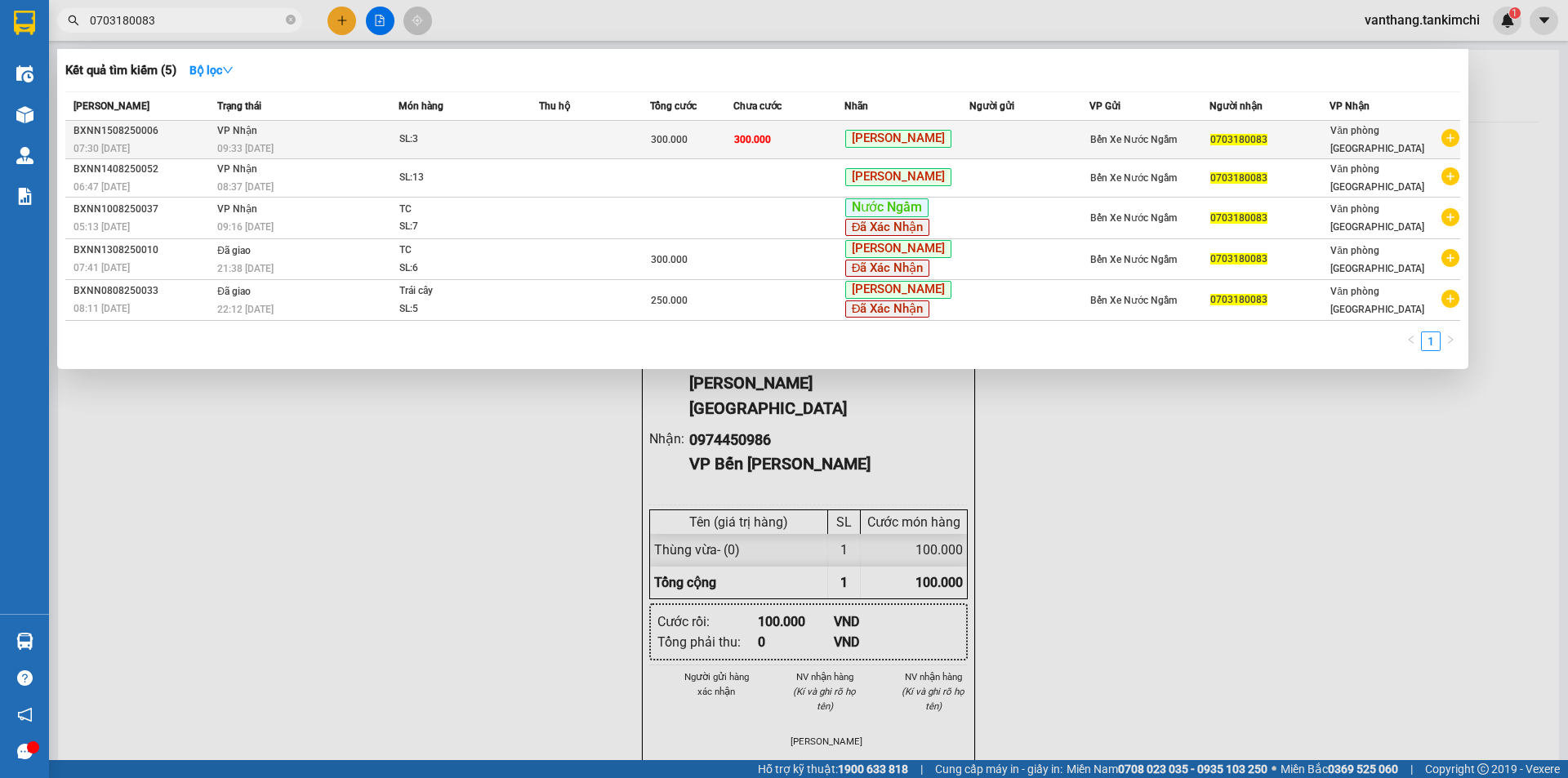
type input "0703180083"
click at [481, 138] on div "SL: 3" at bounding box center [461, 139] width 123 height 18
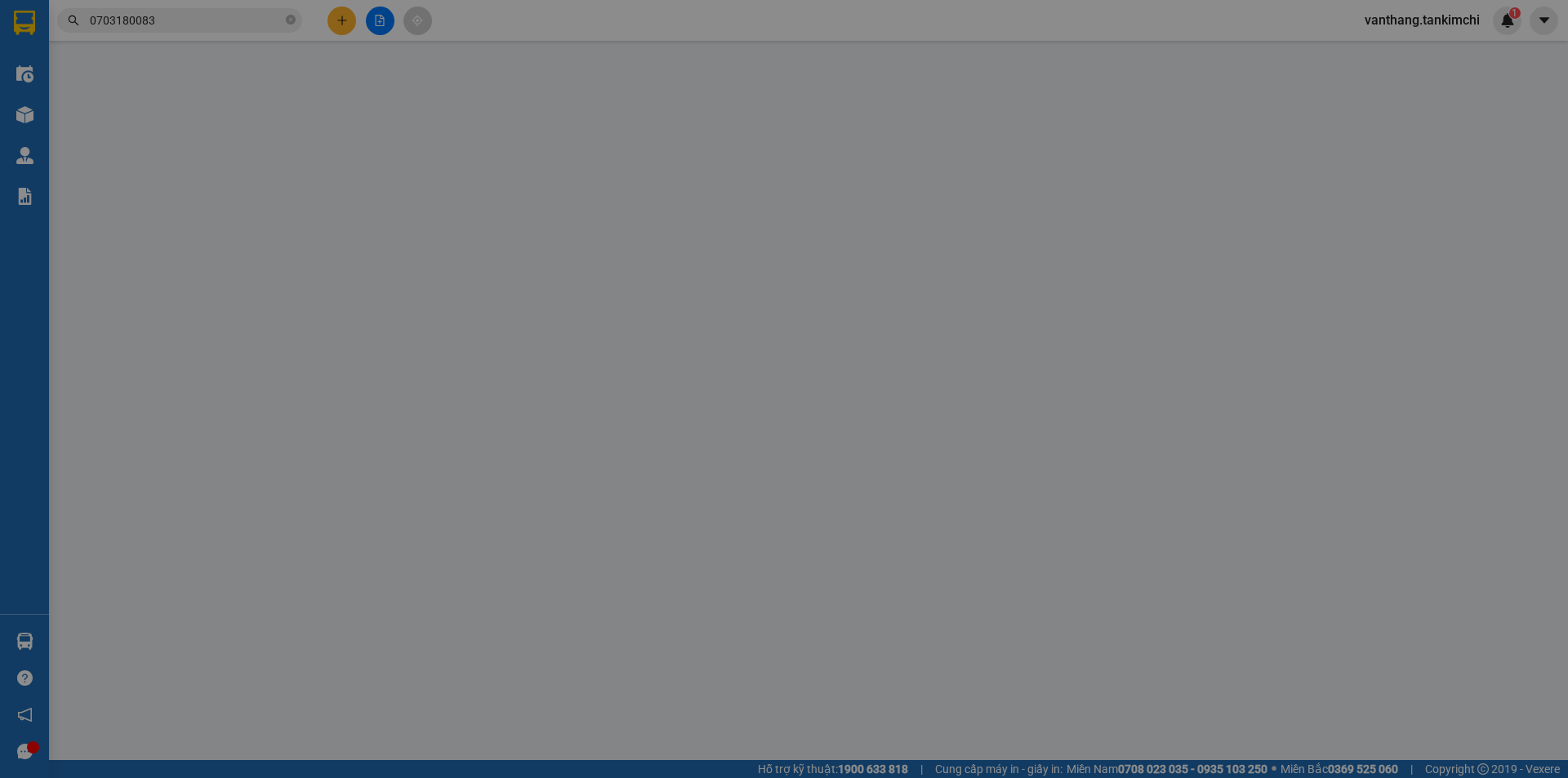
type input "0703180083"
type input "300.000"
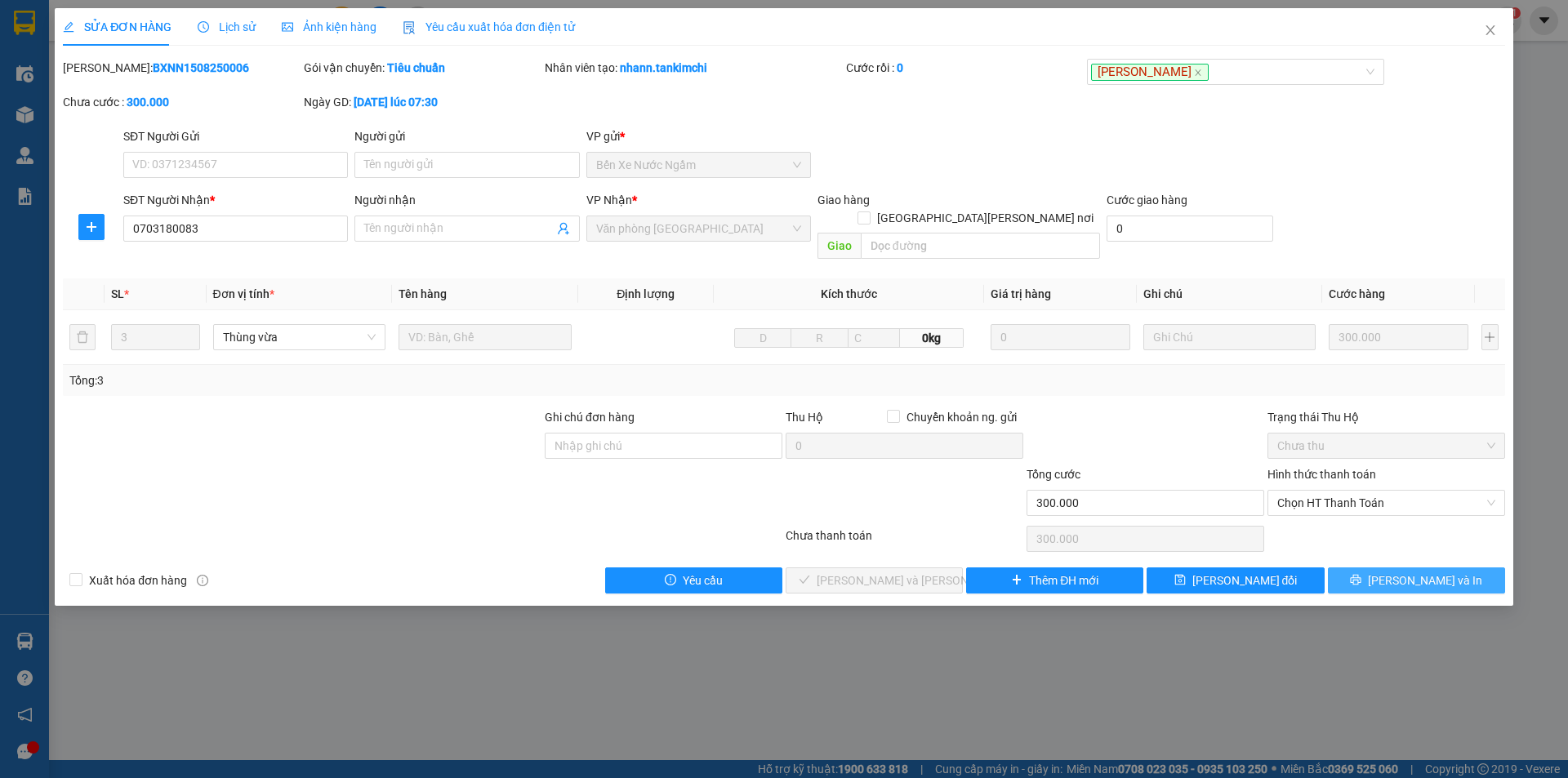
click at [1401, 567] on button "[PERSON_NAME] và In" at bounding box center [1416, 581] width 177 height 26
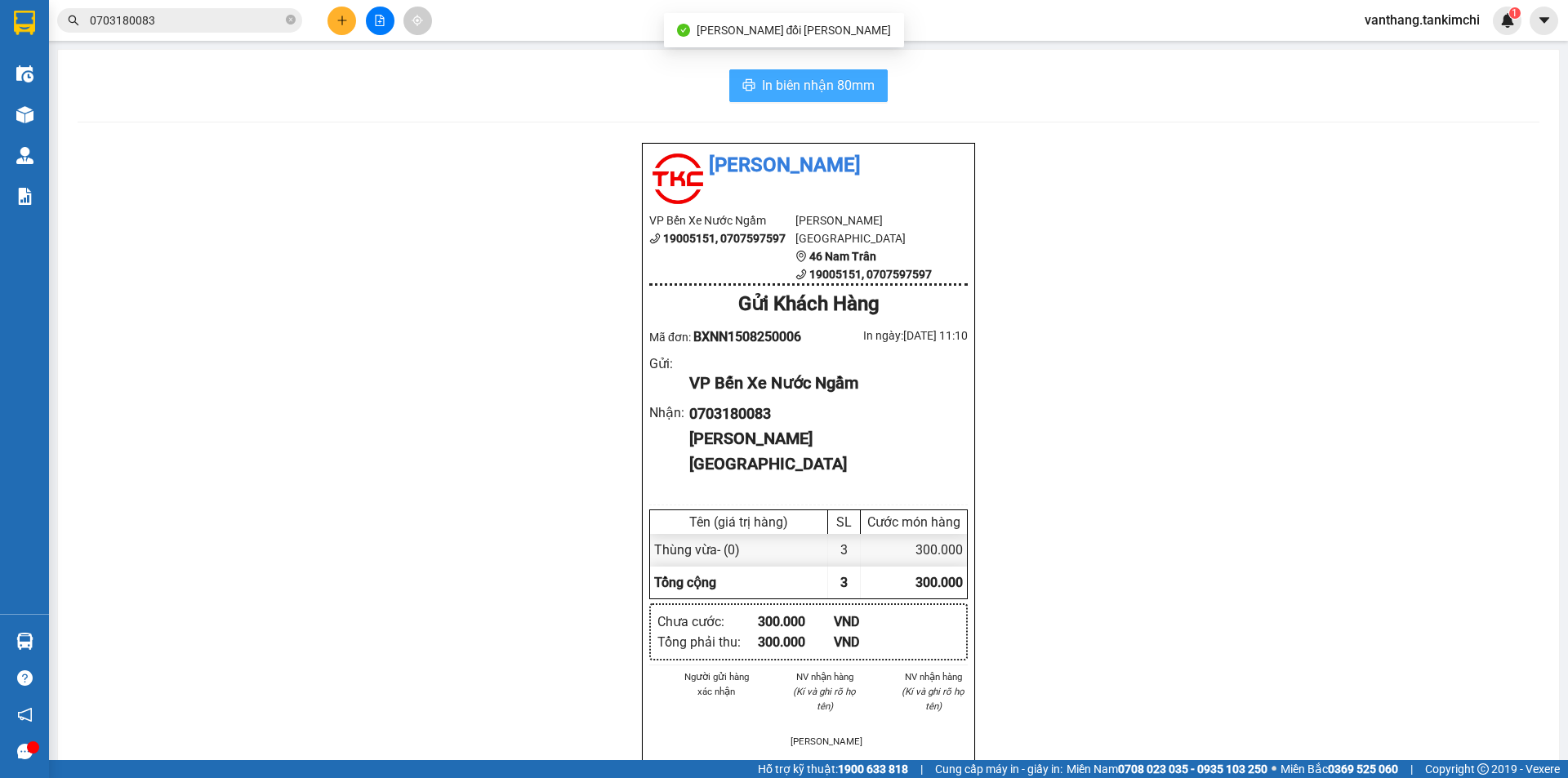
click at [838, 93] on span "In biên nhận 80mm" at bounding box center [818, 85] width 112 height 20
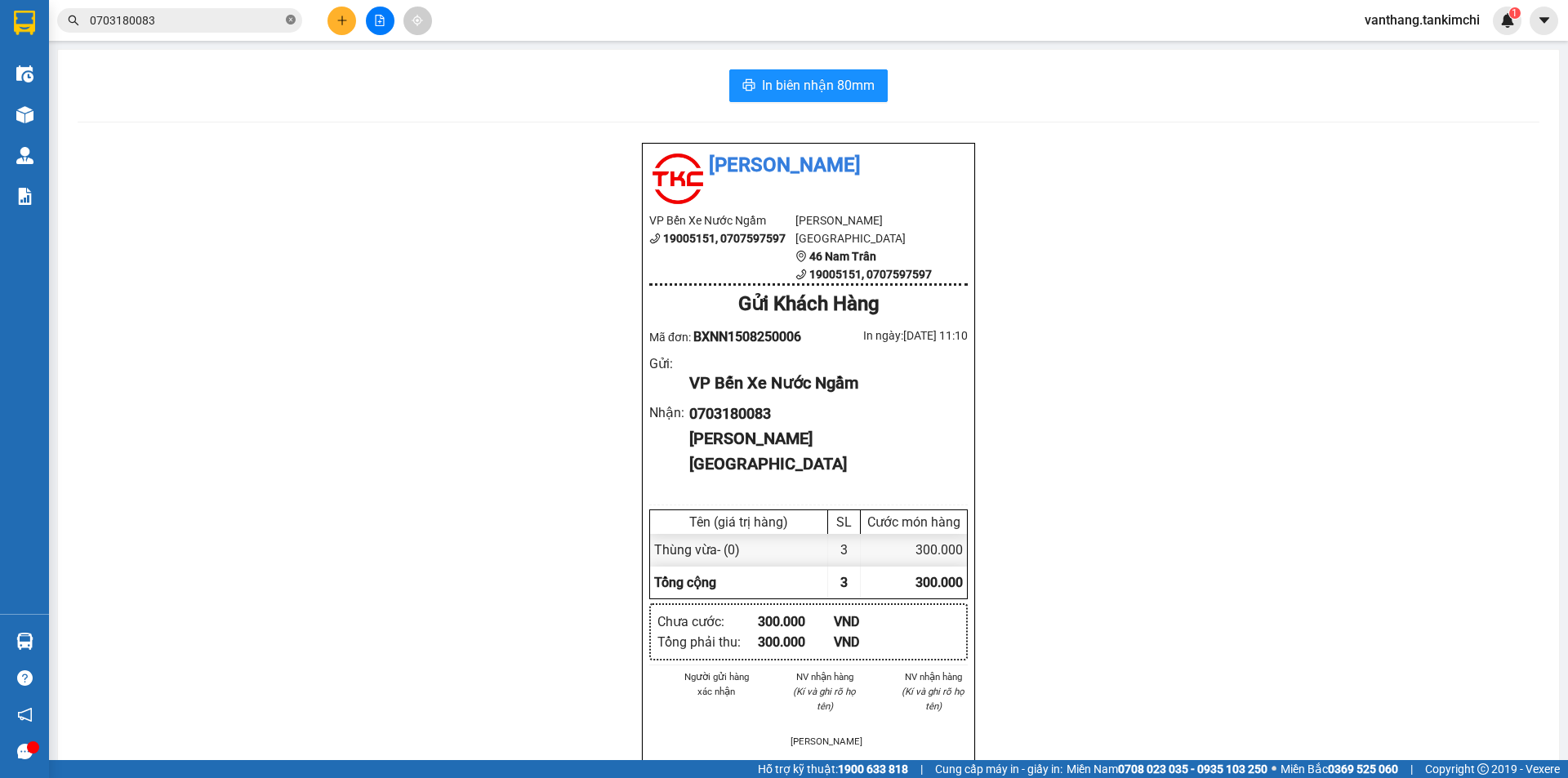
click at [289, 19] on icon "close-circle" at bounding box center [290, 19] width 10 height 10
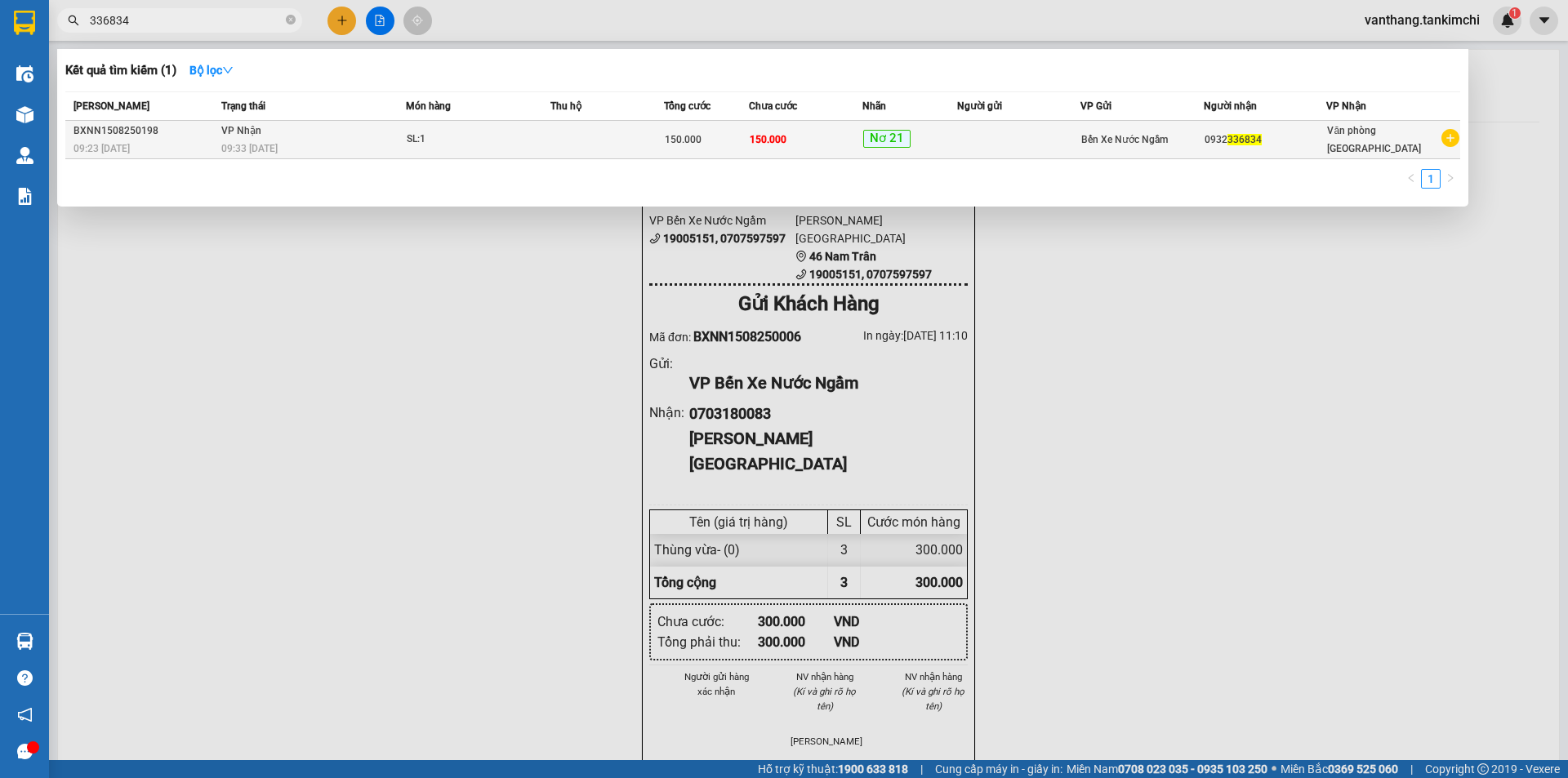
type input "336834"
click at [995, 146] on td at bounding box center [1019, 140] width 124 height 39
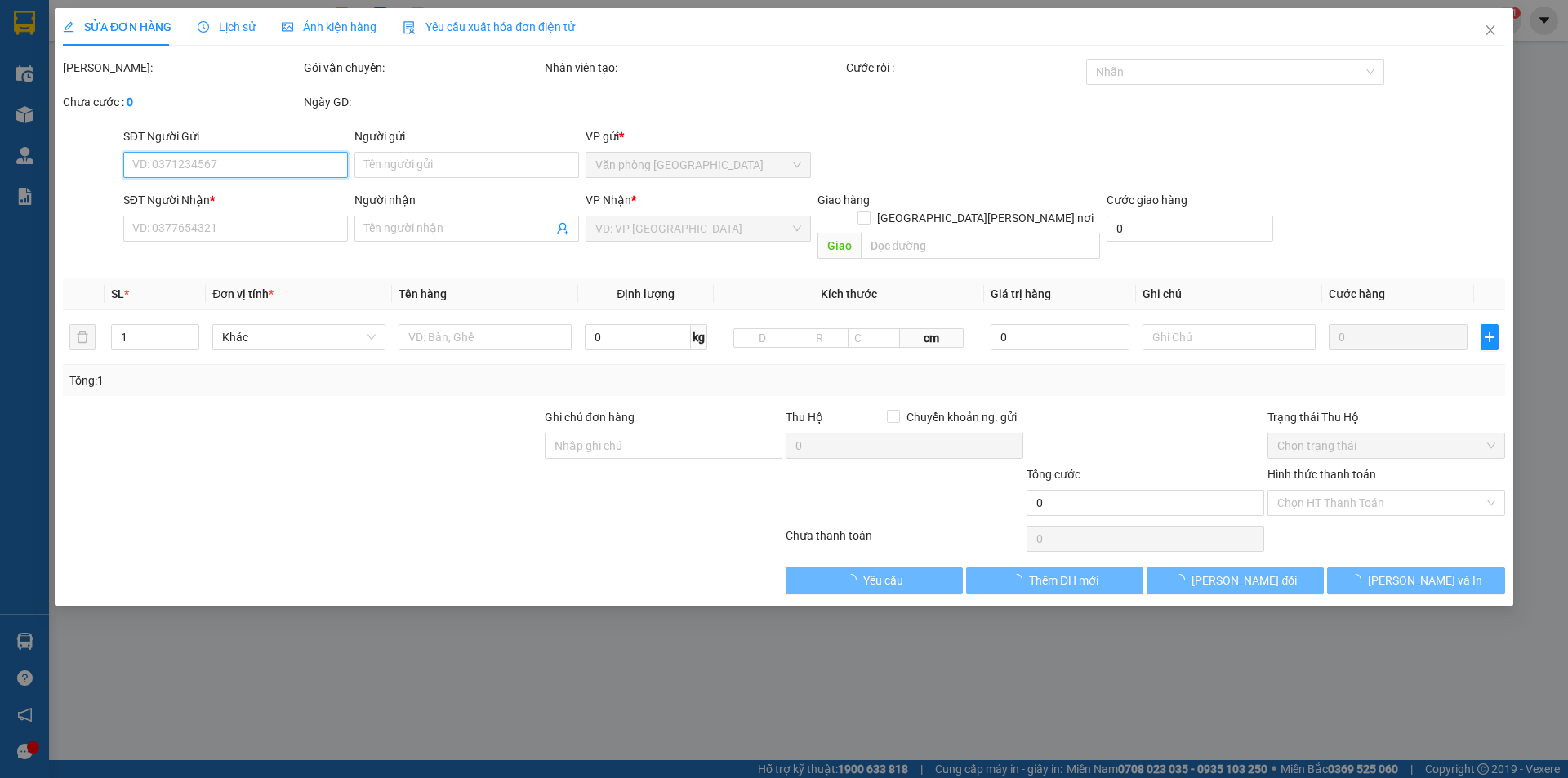
type input "0932336834"
type input "150.000"
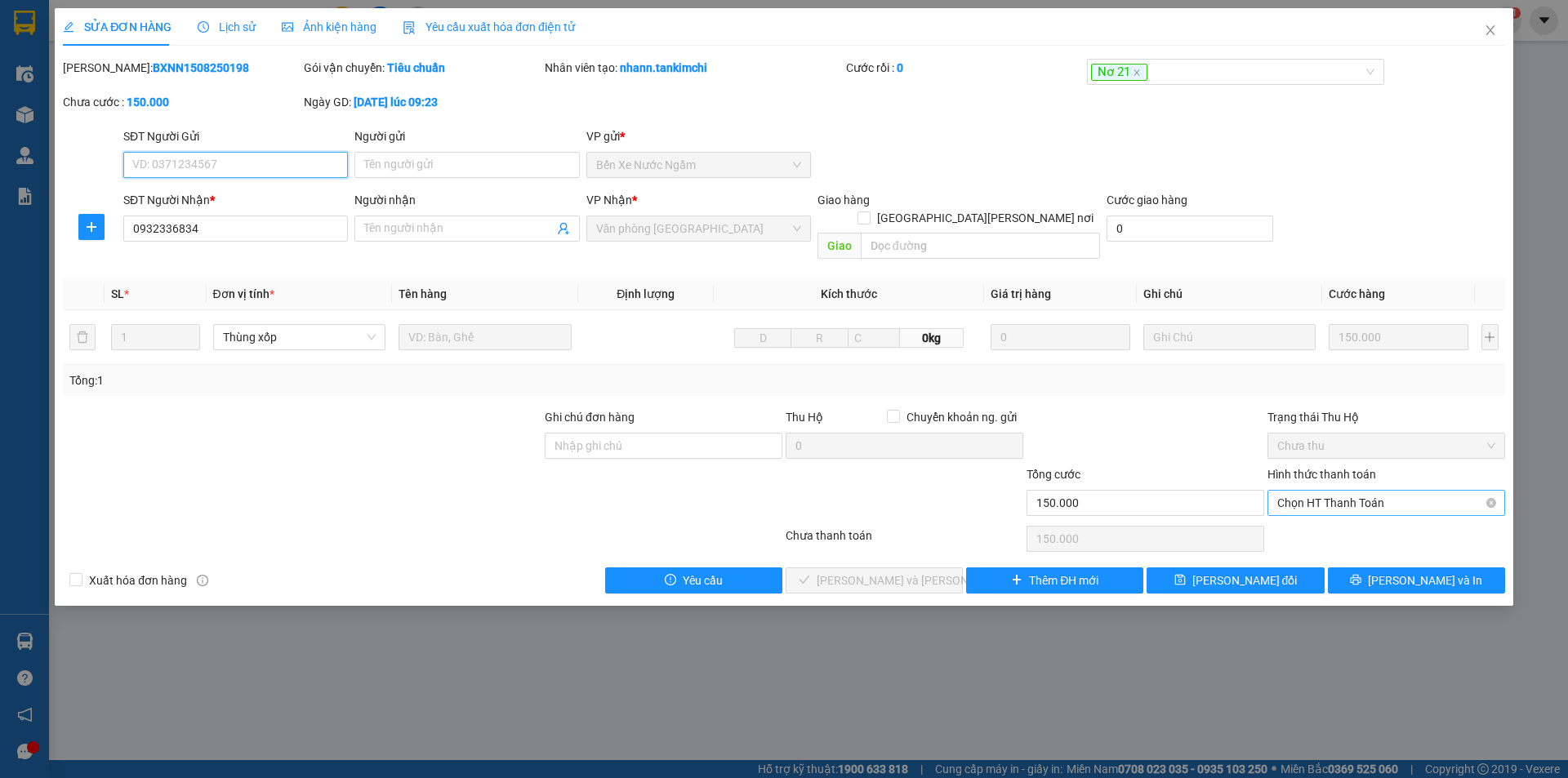
click at [1375, 490] on span "Chọn HT Thanh Toán" at bounding box center [1385, 503] width 218 height 25
click at [1371, 509] on div "Tại văn phòng" at bounding box center [1385, 517] width 218 height 18
type input "0"
drag, startPoint x: 942, startPoint y: 559, endPoint x: 1102, endPoint y: 571, distance: 160.4
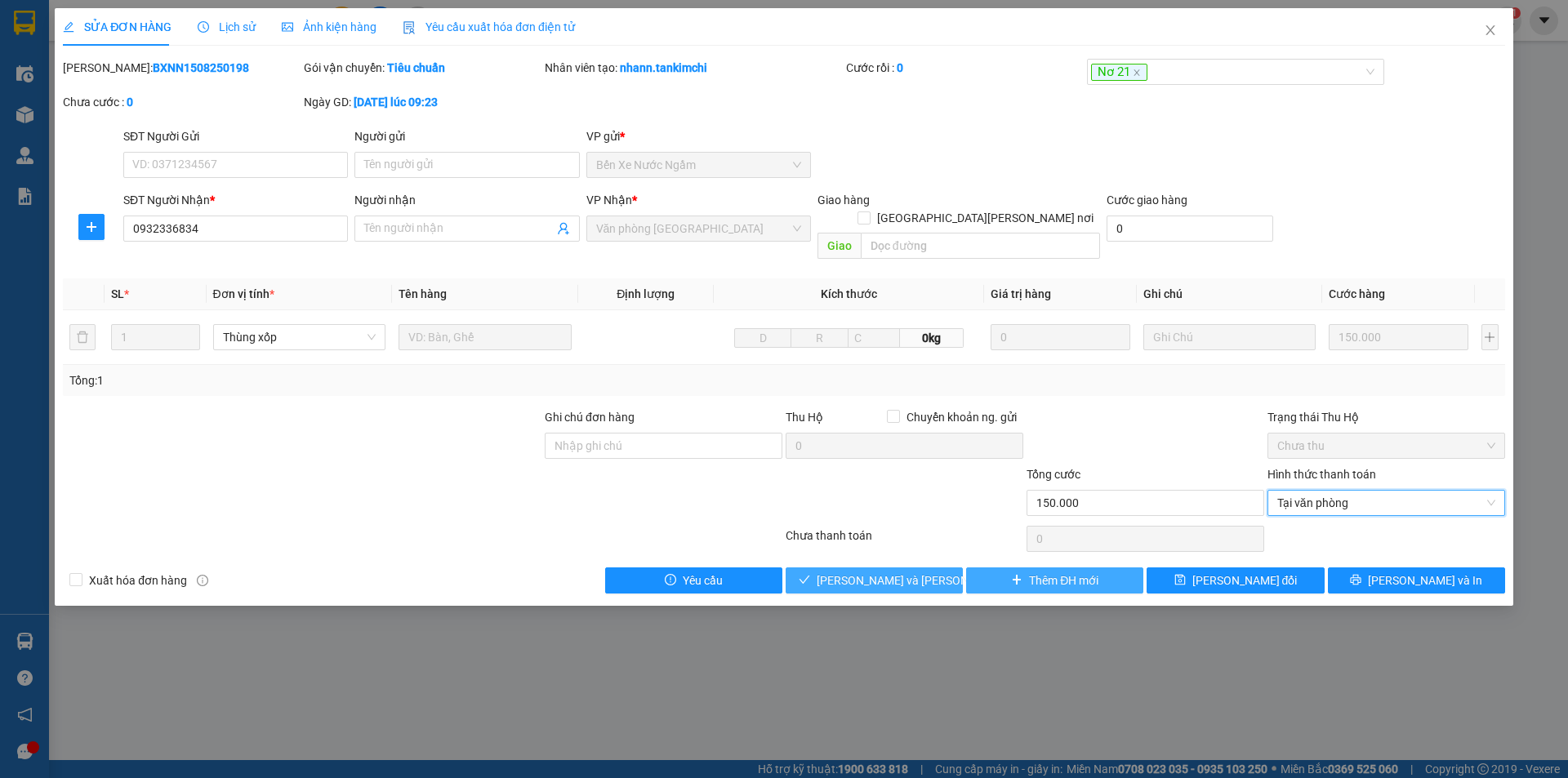
click at [942, 567] on button "[PERSON_NAME] và [PERSON_NAME] hàng" at bounding box center [874, 581] width 177 height 26
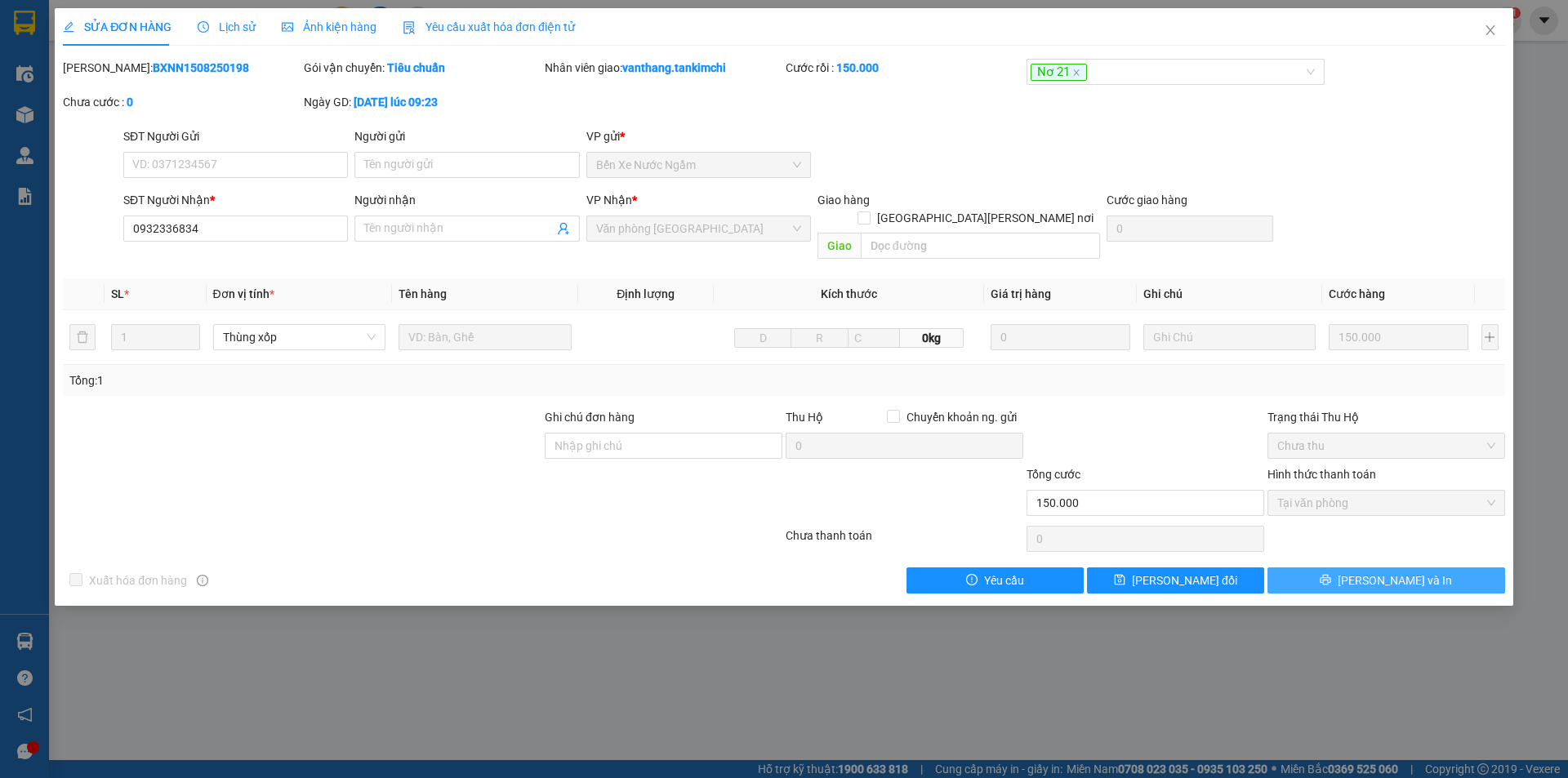
click at [1331, 575] on icon "printer" at bounding box center [1326, 580] width 11 height 11
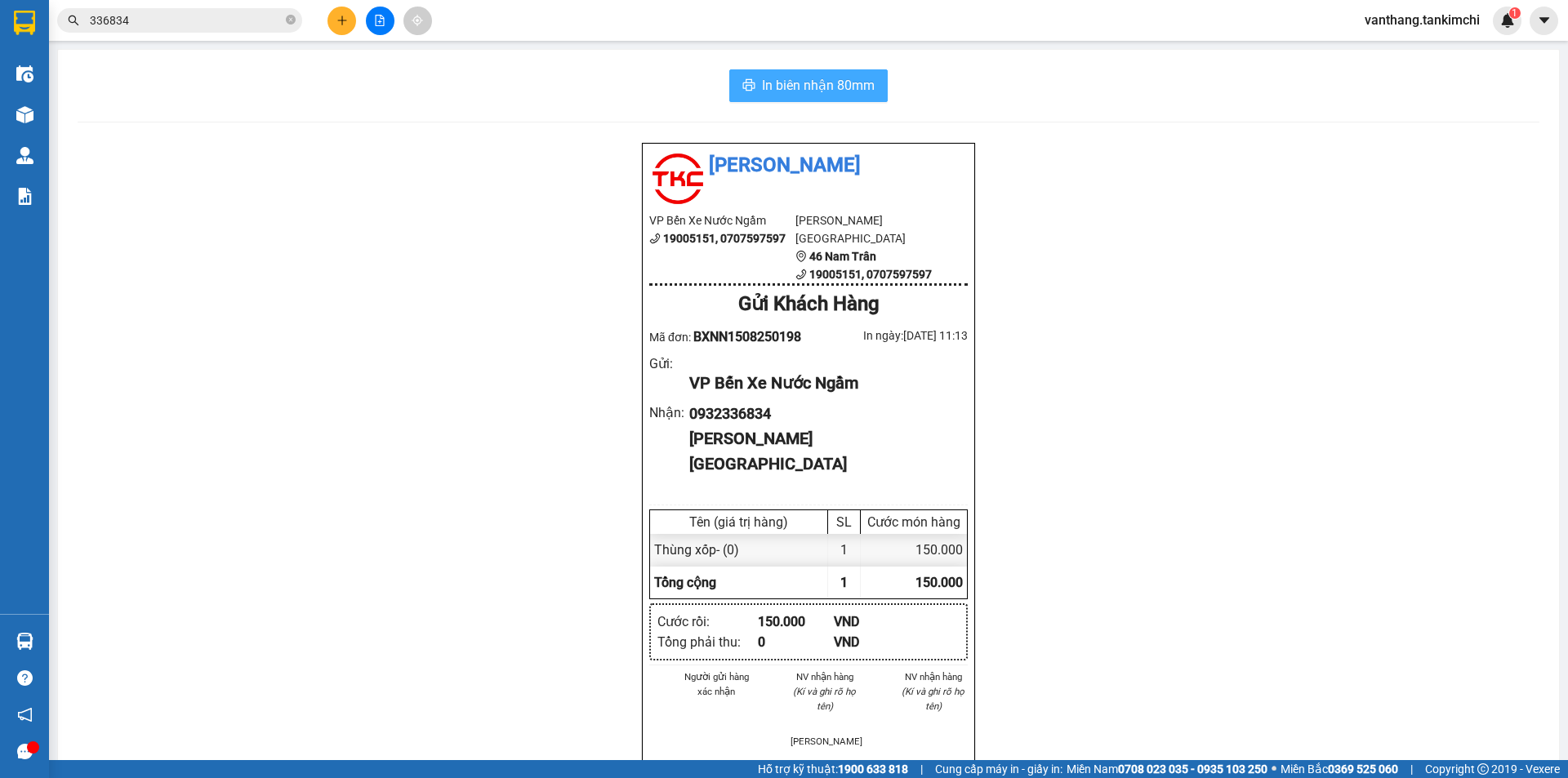
click at [835, 87] on span "In biên nhận 80mm" at bounding box center [818, 85] width 112 height 20
click at [293, 18] on icon "close-circle" at bounding box center [290, 19] width 10 height 10
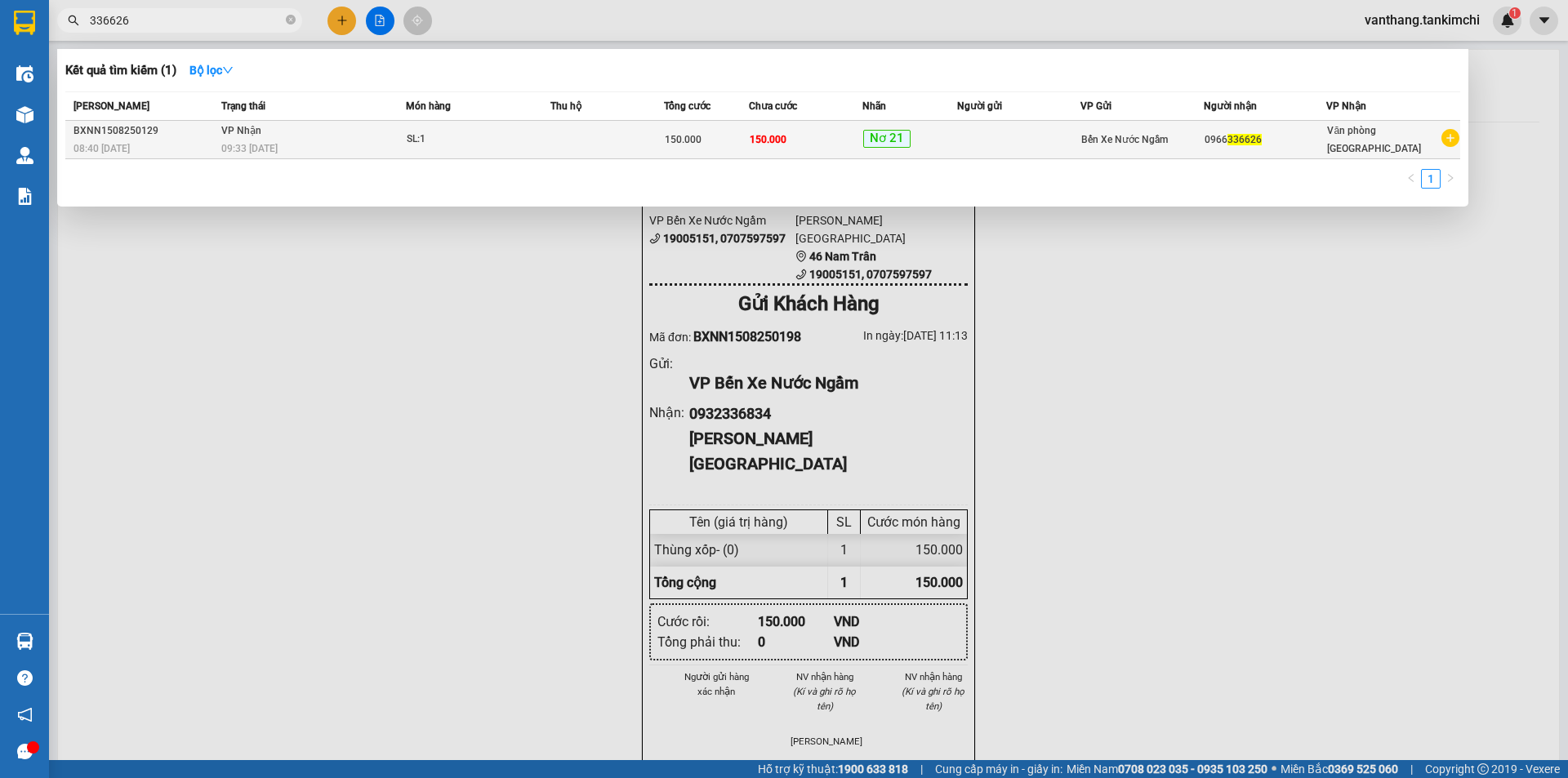
type input "336626"
click at [469, 140] on div "SL: 1" at bounding box center [468, 139] width 123 height 18
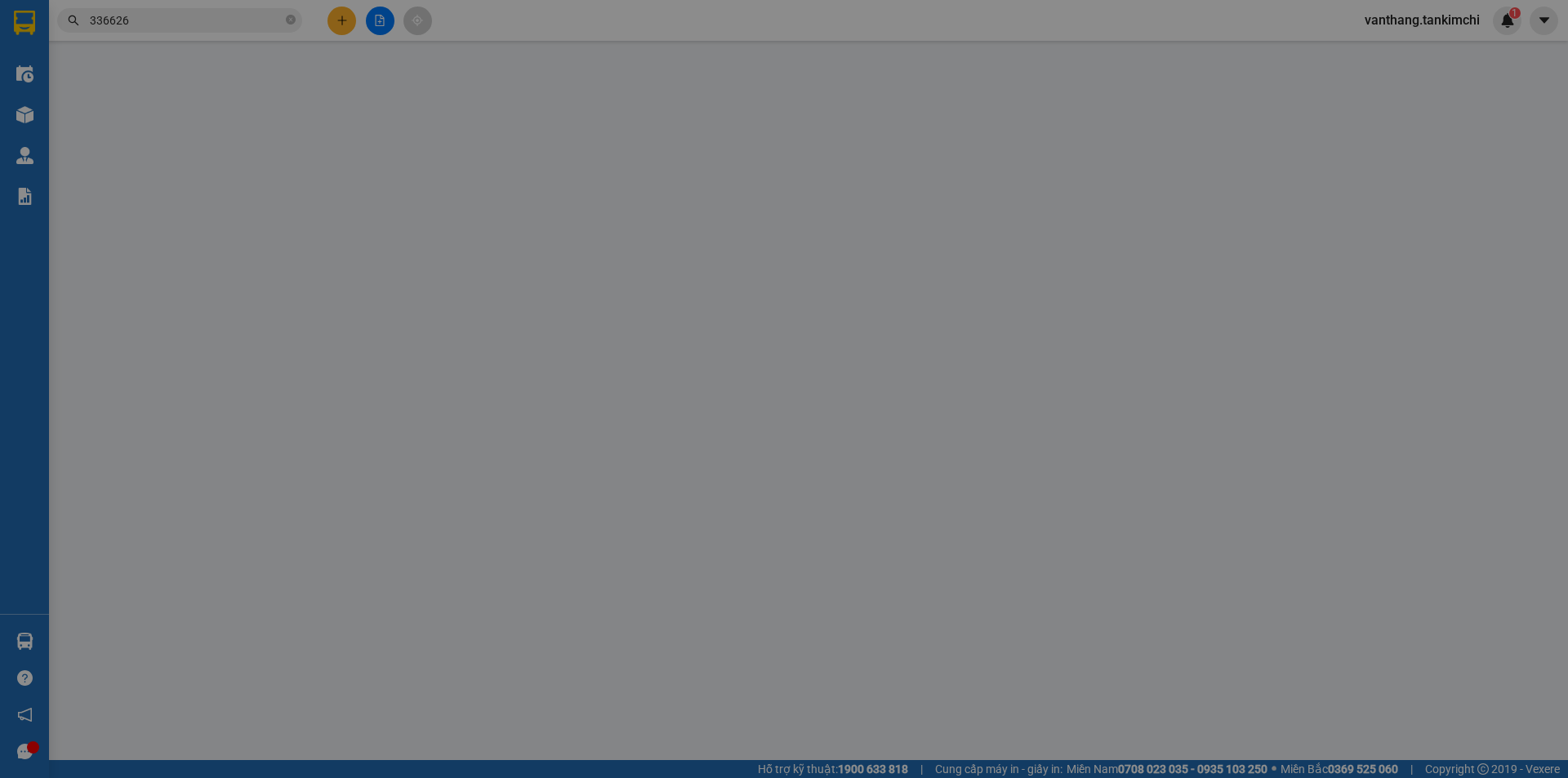
type input "0966336626"
type input "150.000"
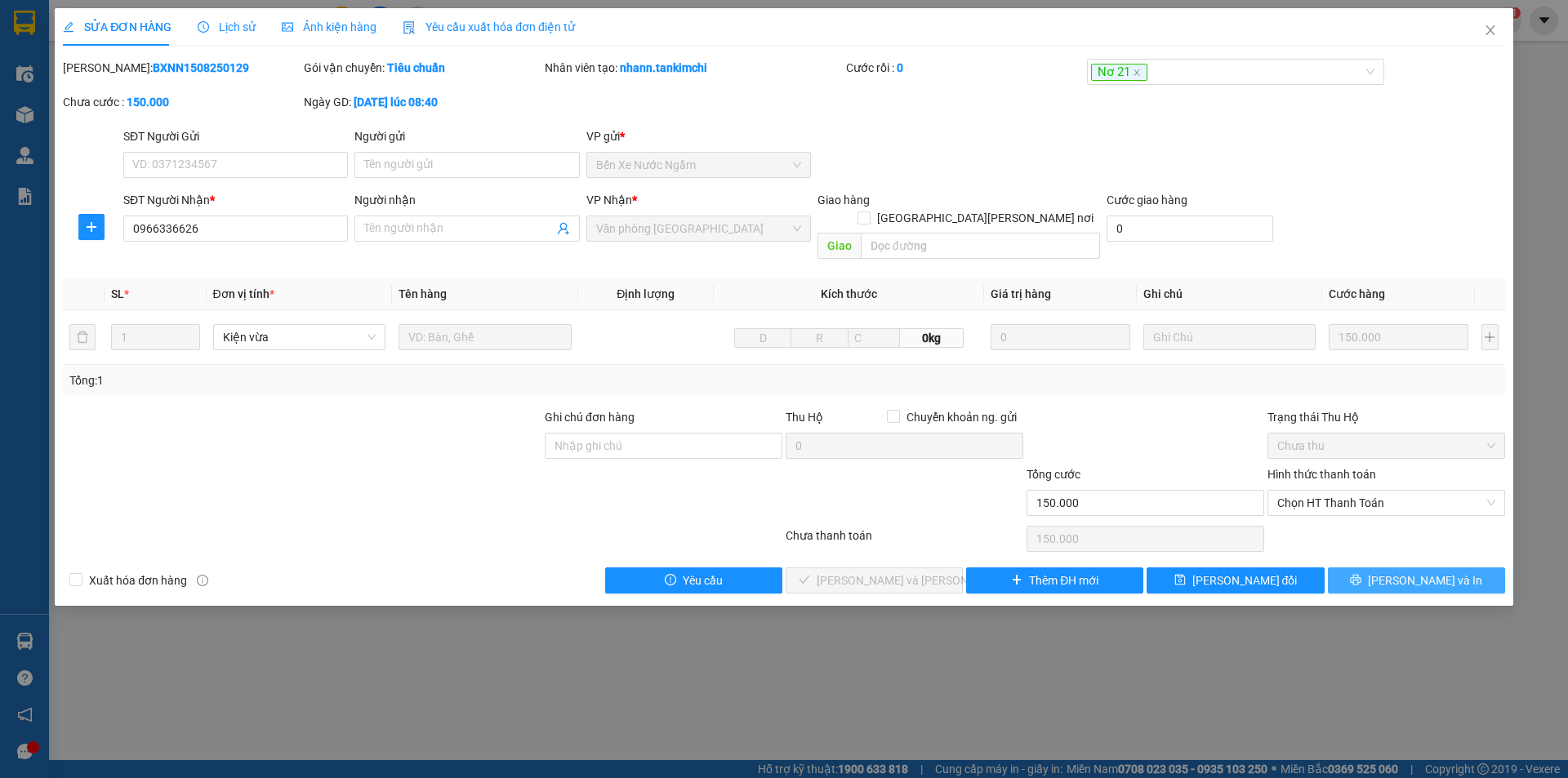
drag, startPoint x: 1369, startPoint y: 564, endPoint x: 1344, endPoint y: 539, distance: 35.4
click at [1369, 567] on button "[PERSON_NAME] và In" at bounding box center [1416, 581] width 177 height 26
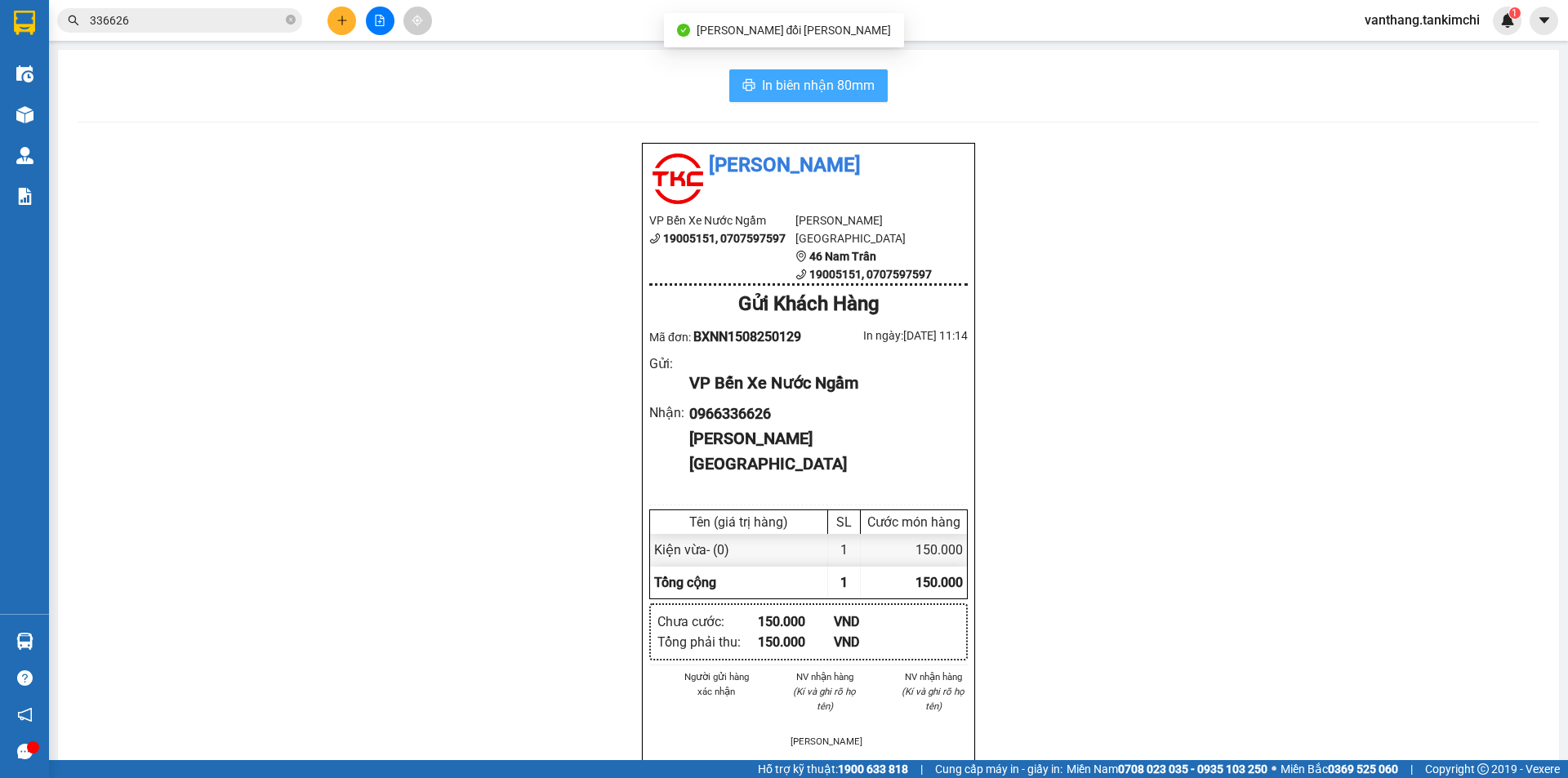
click at [851, 99] on button "In biên nhận 80mm" at bounding box center [808, 85] width 159 height 32
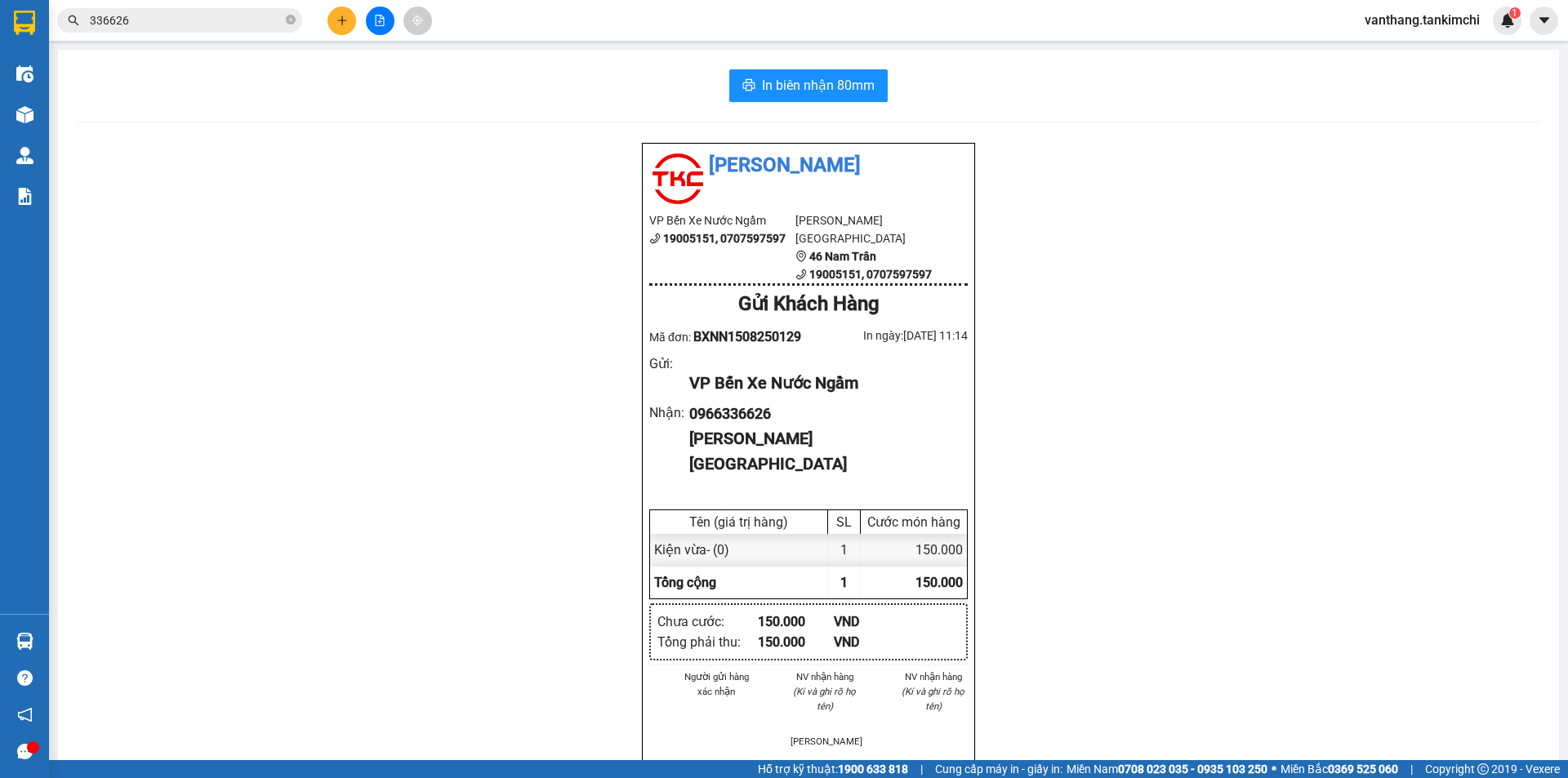
click at [218, 20] on input "336626" at bounding box center [186, 20] width 193 height 18
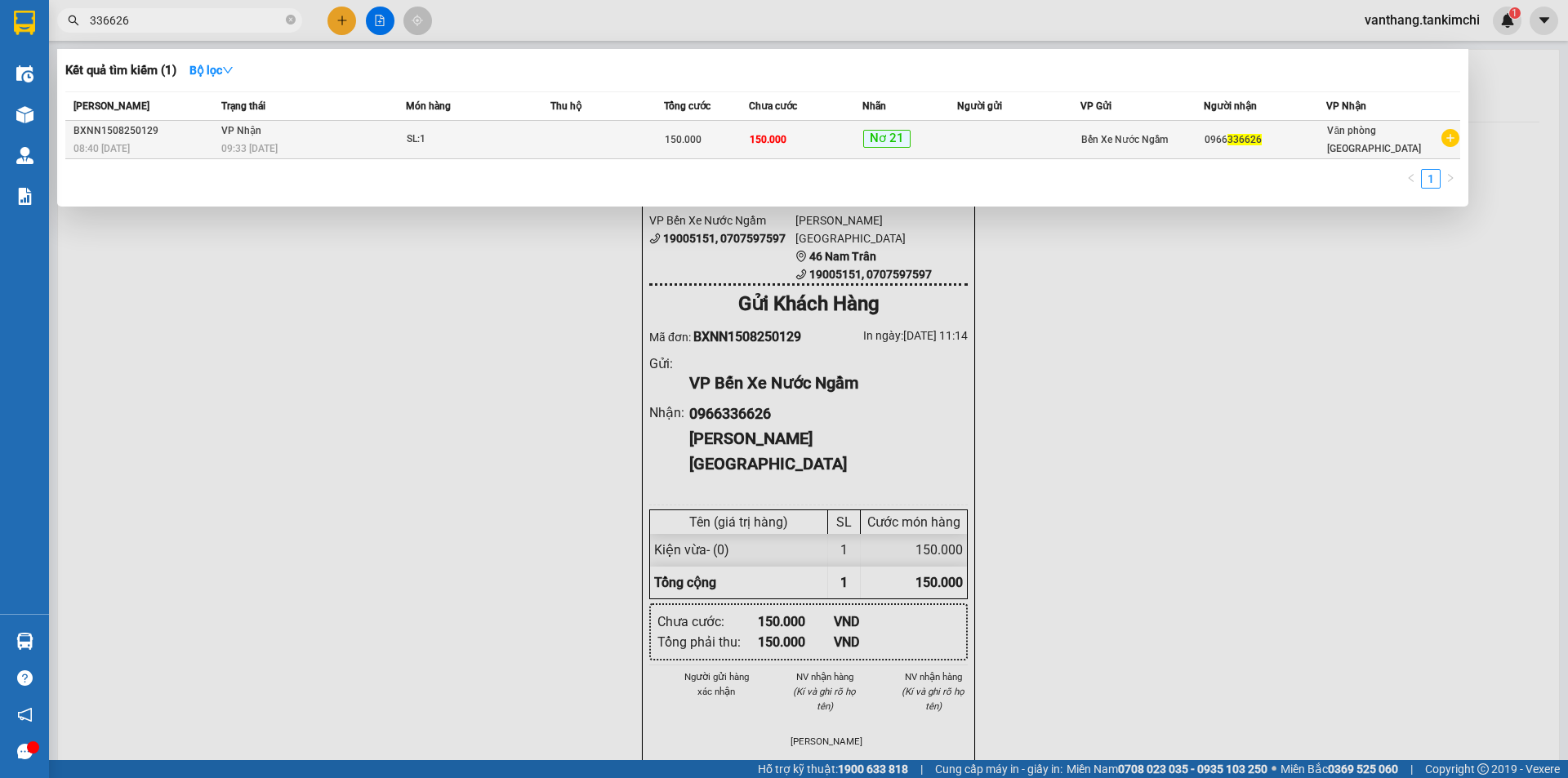
click at [1015, 131] on td at bounding box center [1019, 140] width 124 height 39
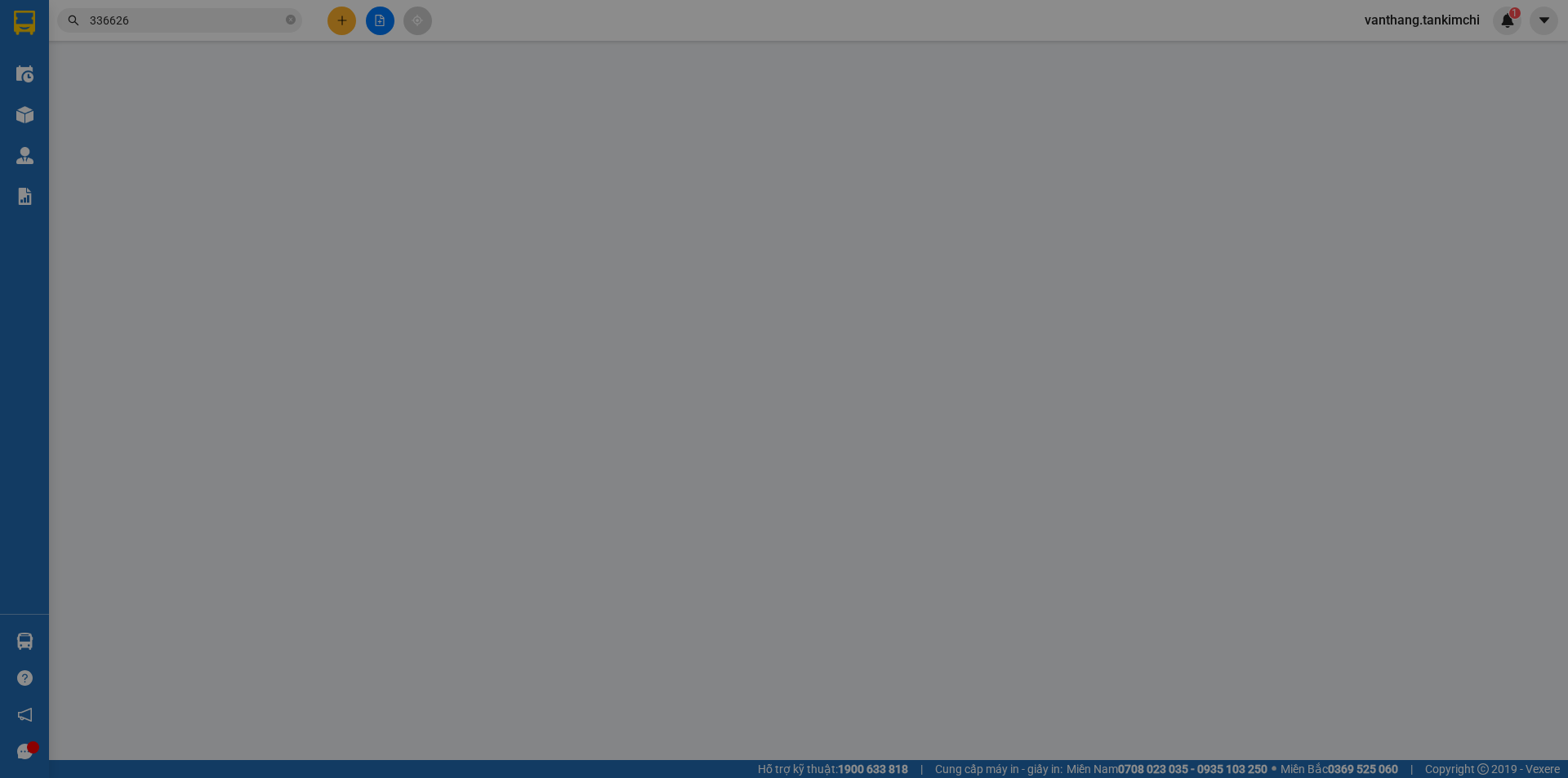
type input "0966336626"
type input "150.000"
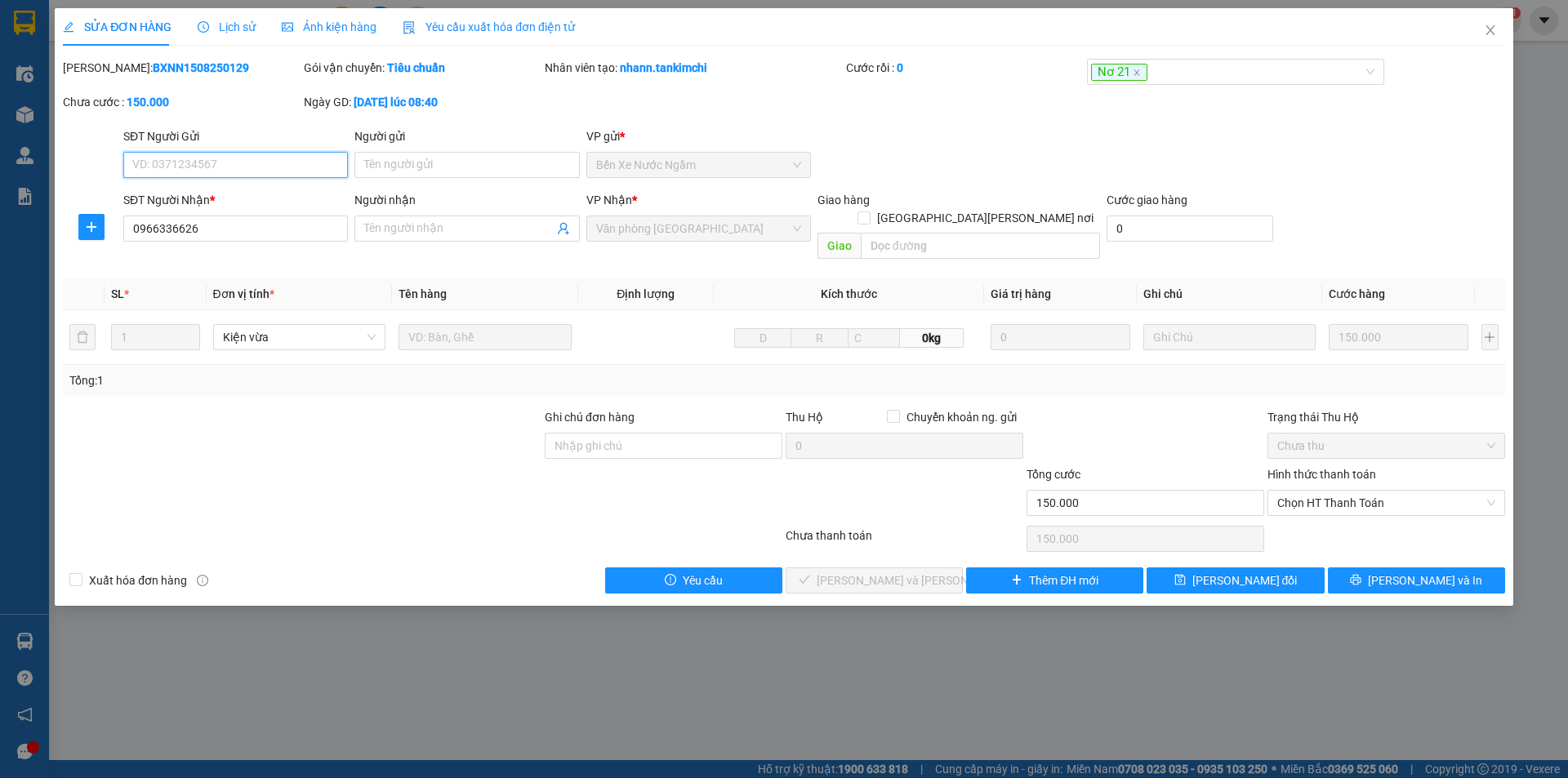
drag, startPoint x: 1333, startPoint y: 480, endPoint x: 1344, endPoint y: 500, distance: 22.8
click at [1338, 490] on span "Chọn HT Thanh Toán" at bounding box center [1385, 503] width 218 height 25
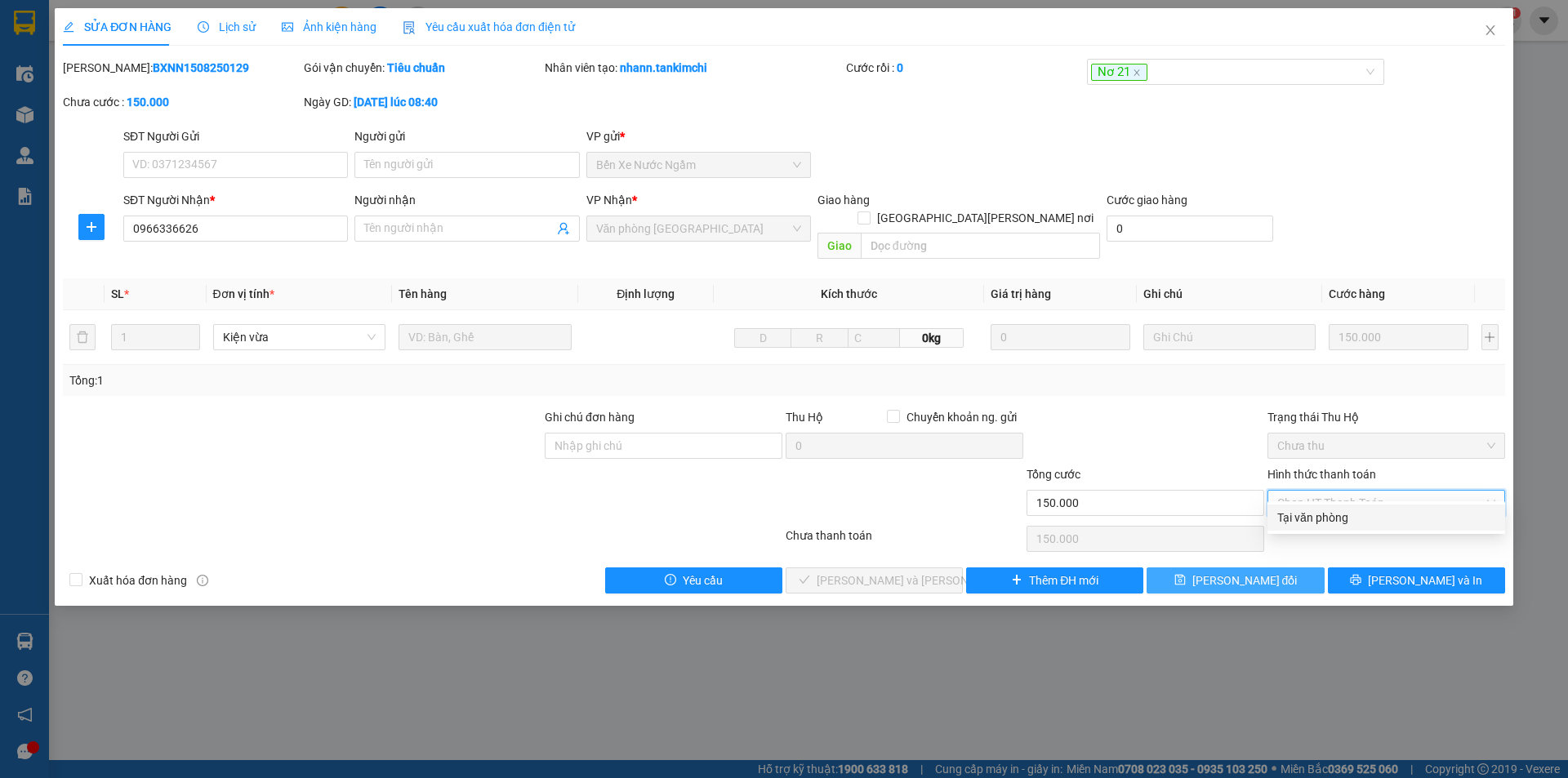
drag, startPoint x: 1347, startPoint y: 511, endPoint x: 1275, endPoint y: 550, distance: 81.9
click at [1345, 511] on div "Tại văn phòng" at bounding box center [1385, 517] width 218 height 18
type input "0"
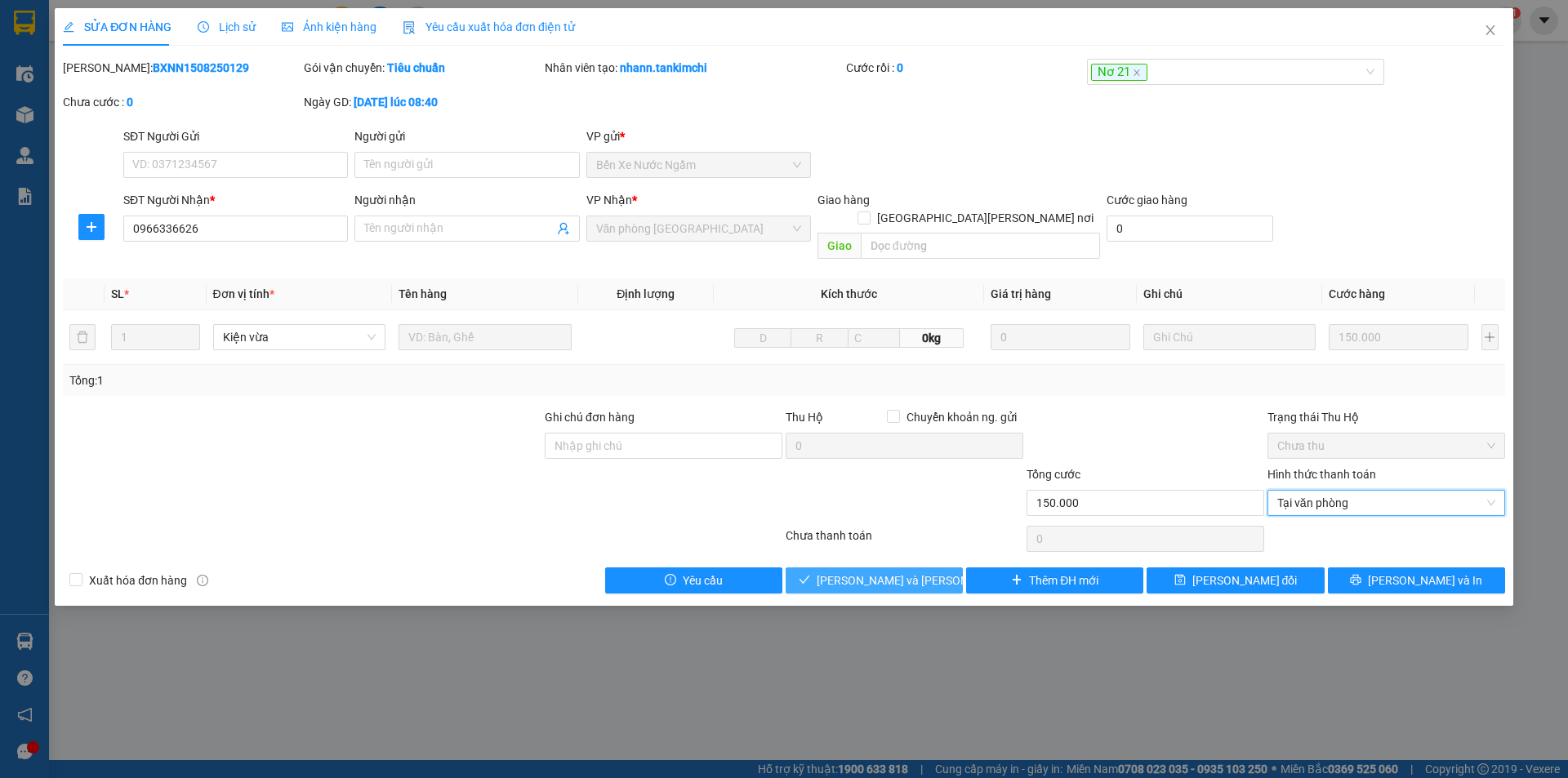
click at [935, 568] on button "[PERSON_NAME] và [PERSON_NAME] hàng" at bounding box center [874, 581] width 177 height 26
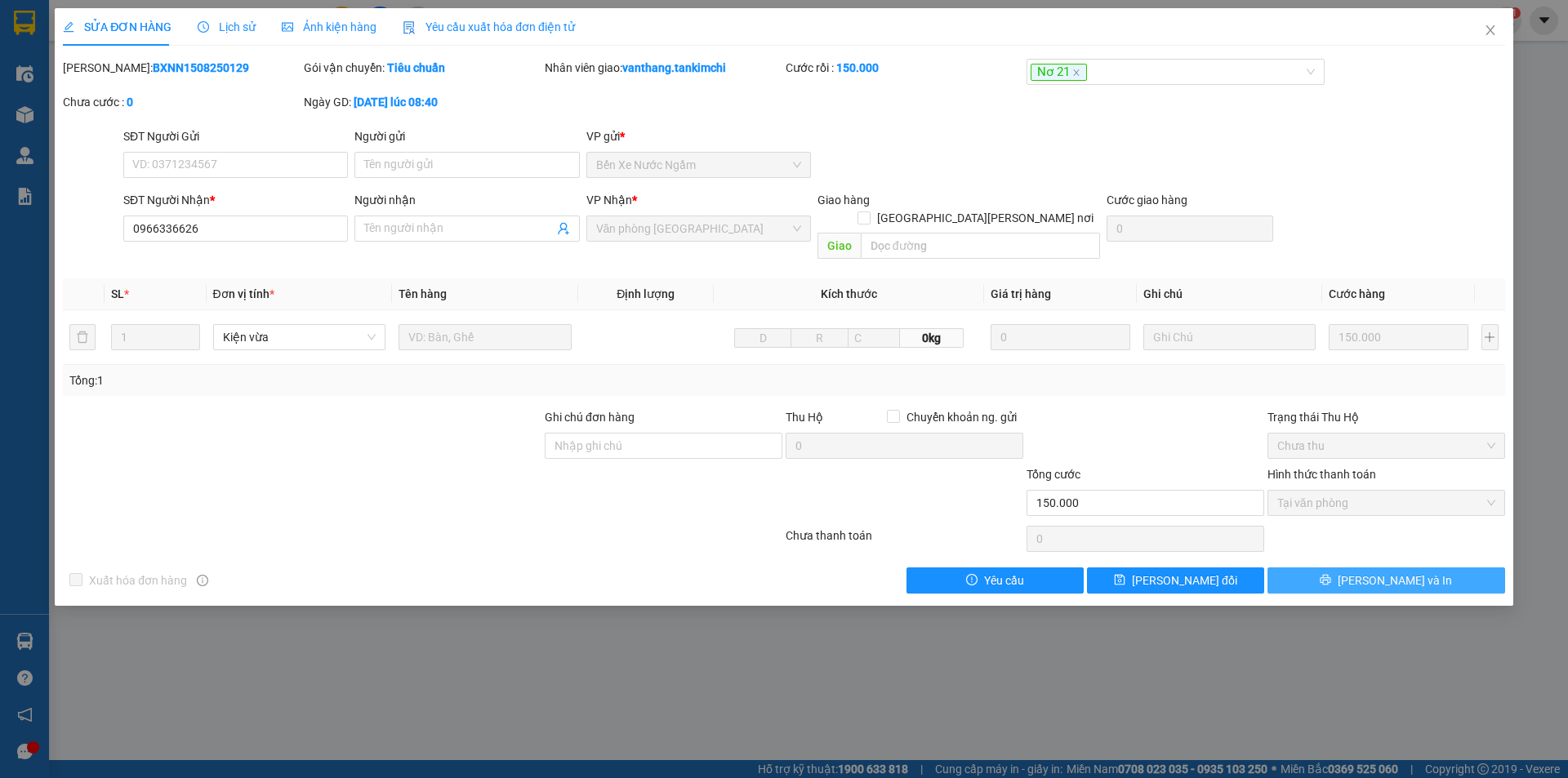
click at [1399, 571] on span "[PERSON_NAME] và In" at bounding box center [1394, 580] width 114 height 18
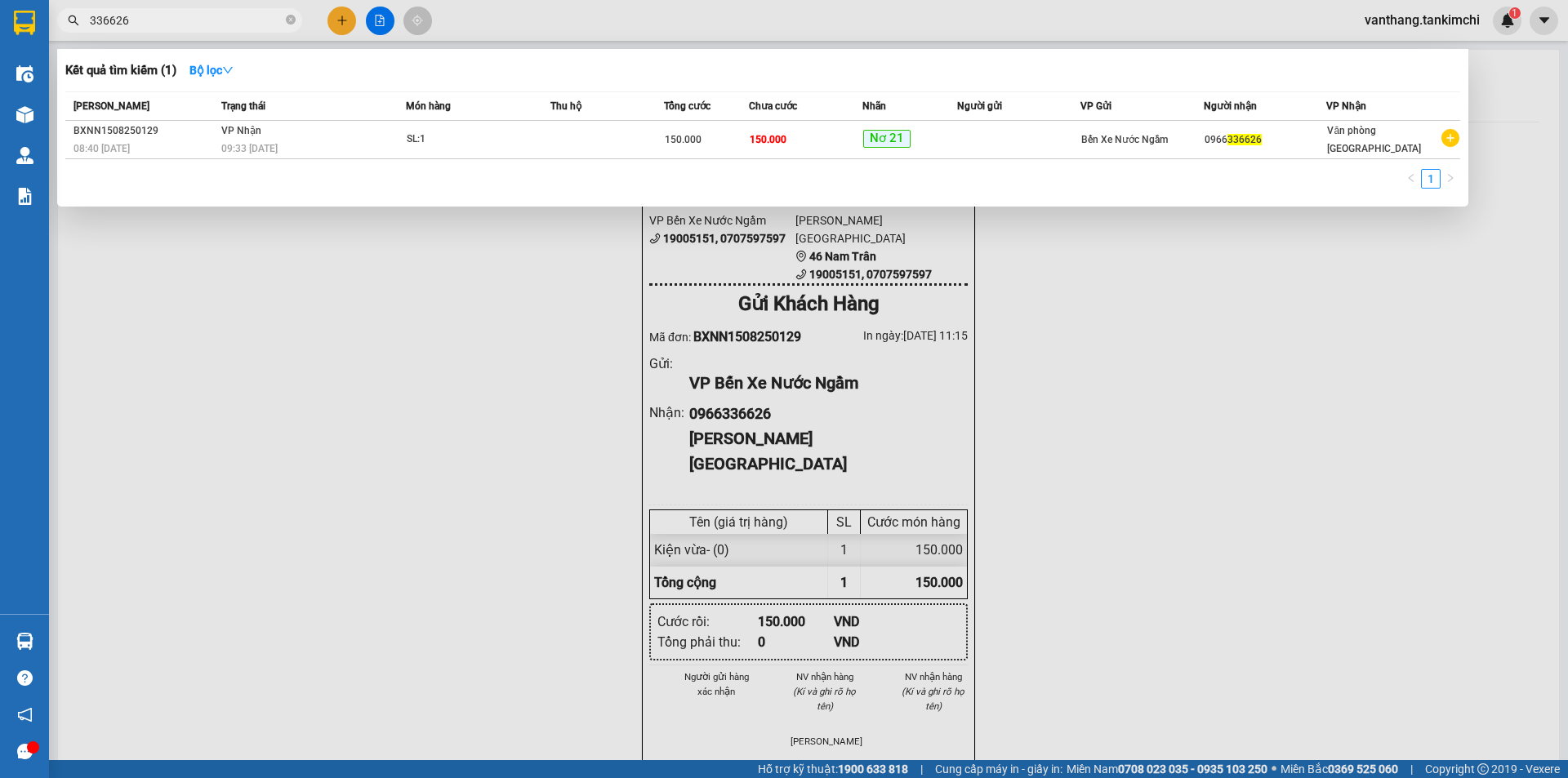
drag, startPoint x: 286, startPoint y: 19, endPoint x: 247, endPoint y: 288, distance: 271.8
click at [236, 297] on div at bounding box center [784, 389] width 1568 height 778
drag, startPoint x: 290, startPoint y: 16, endPoint x: 301, endPoint y: 15, distance: 11.0
click at [292, 16] on icon "close-circle" at bounding box center [290, 19] width 10 height 10
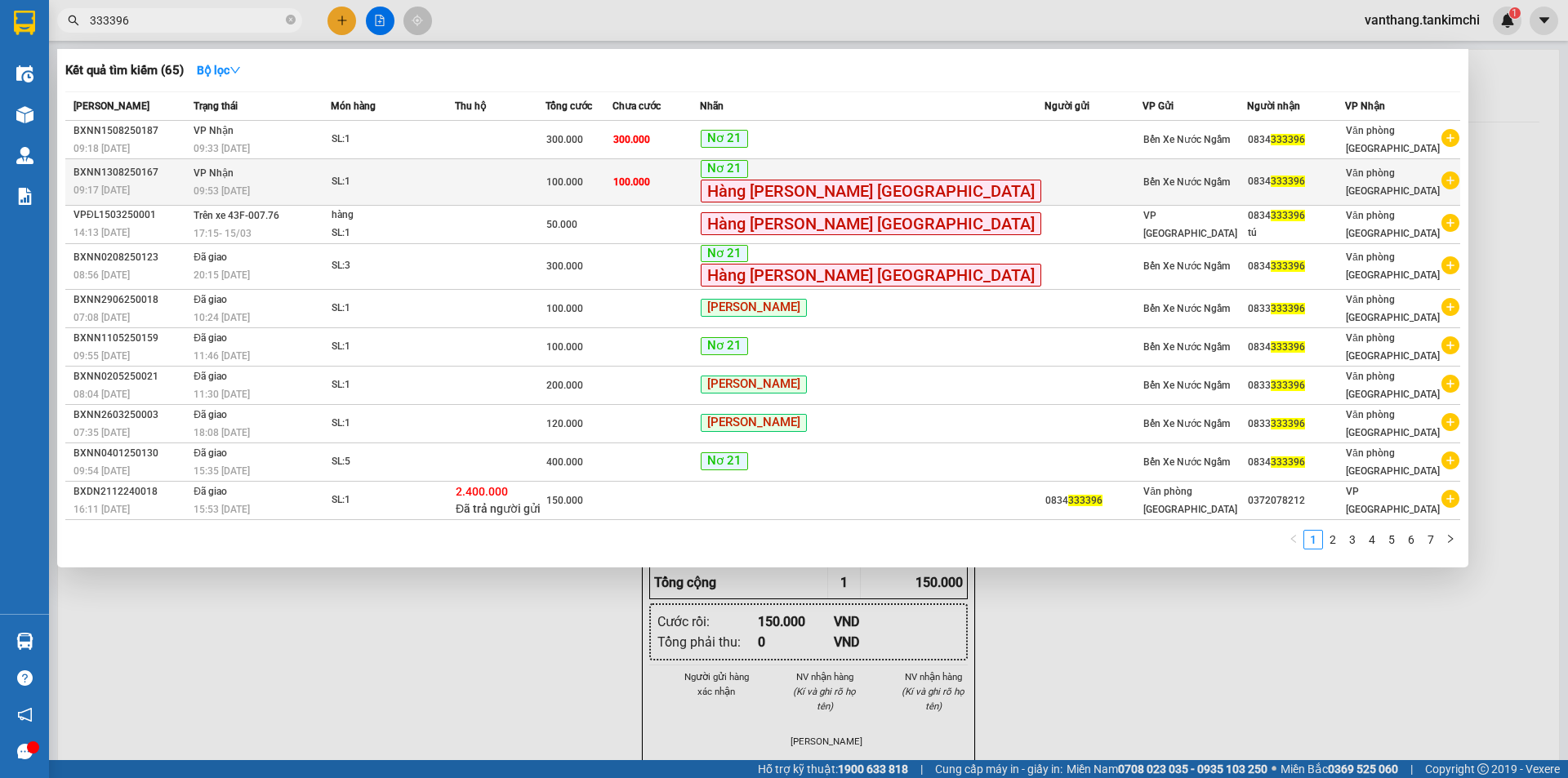
type input "333396"
click at [700, 182] on td "100.000" at bounding box center [656, 182] width 88 height 46
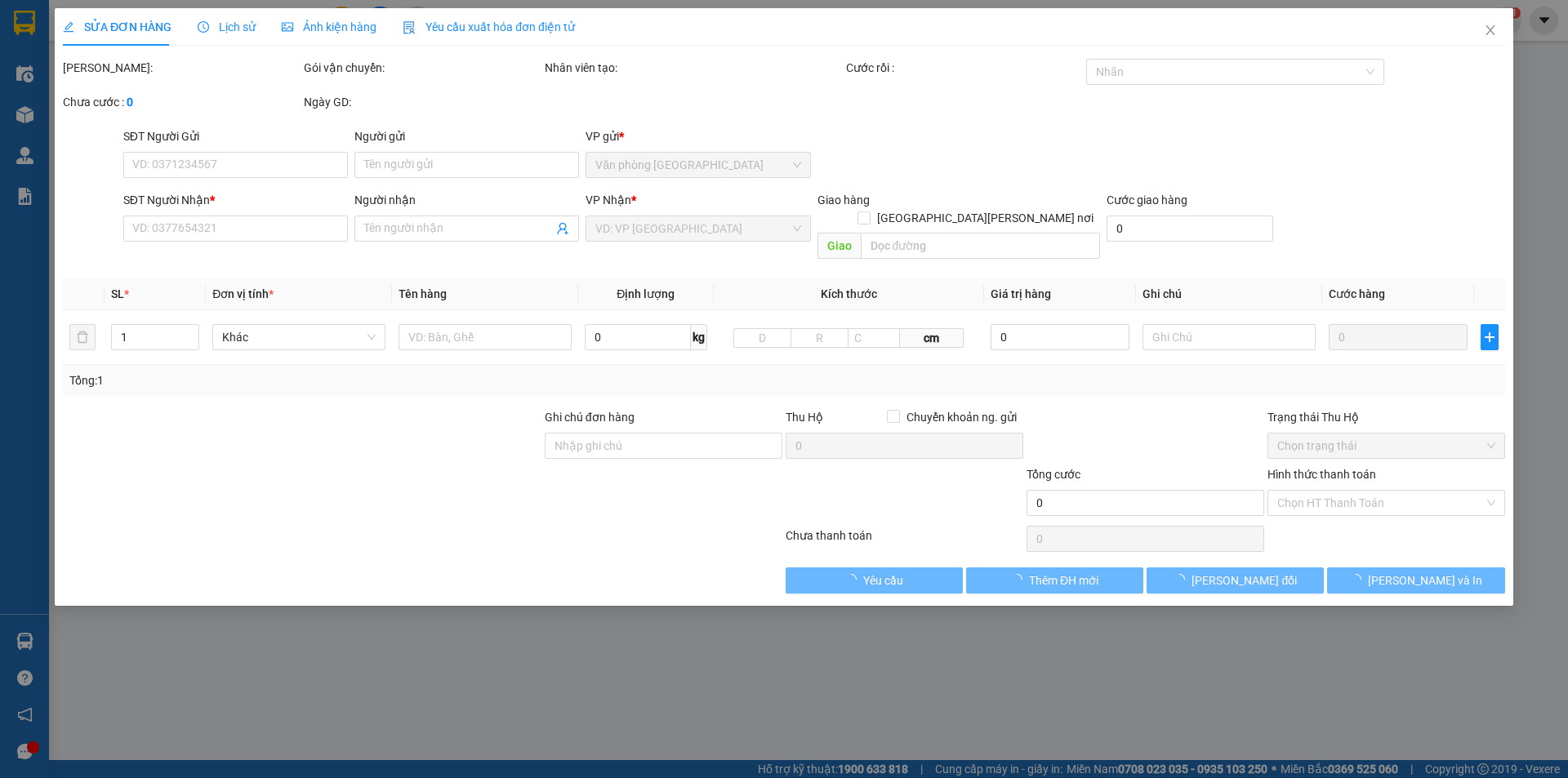
type input "0834333396"
type input "100.000"
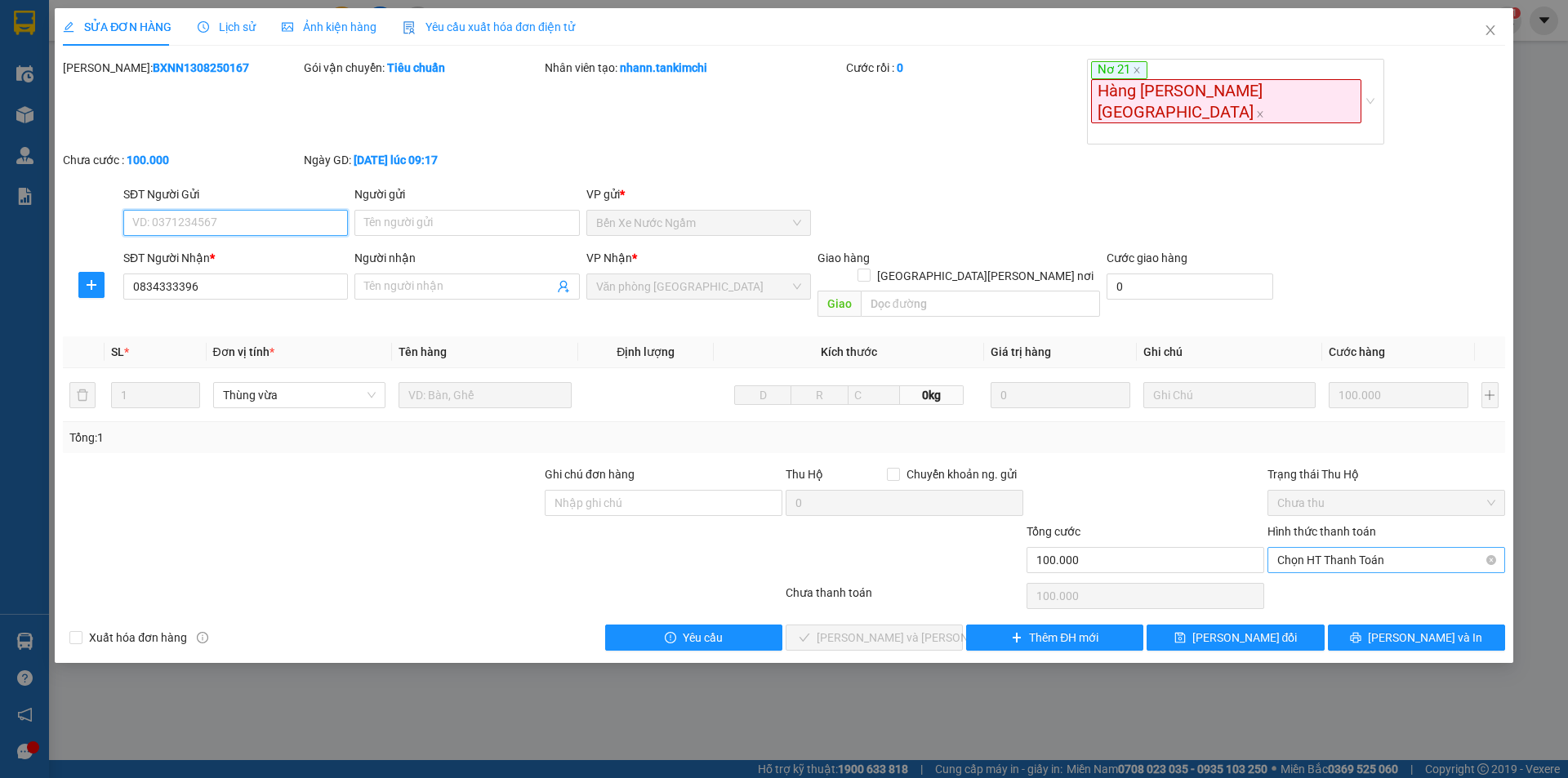
click at [1395, 547] on span "Chọn HT Thanh Toán" at bounding box center [1385, 560] width 218 height 25
click at [1387, 517] on div "Tại văn phòng" at bounding box center [1385, 517] width 218 height 18
type input "0"
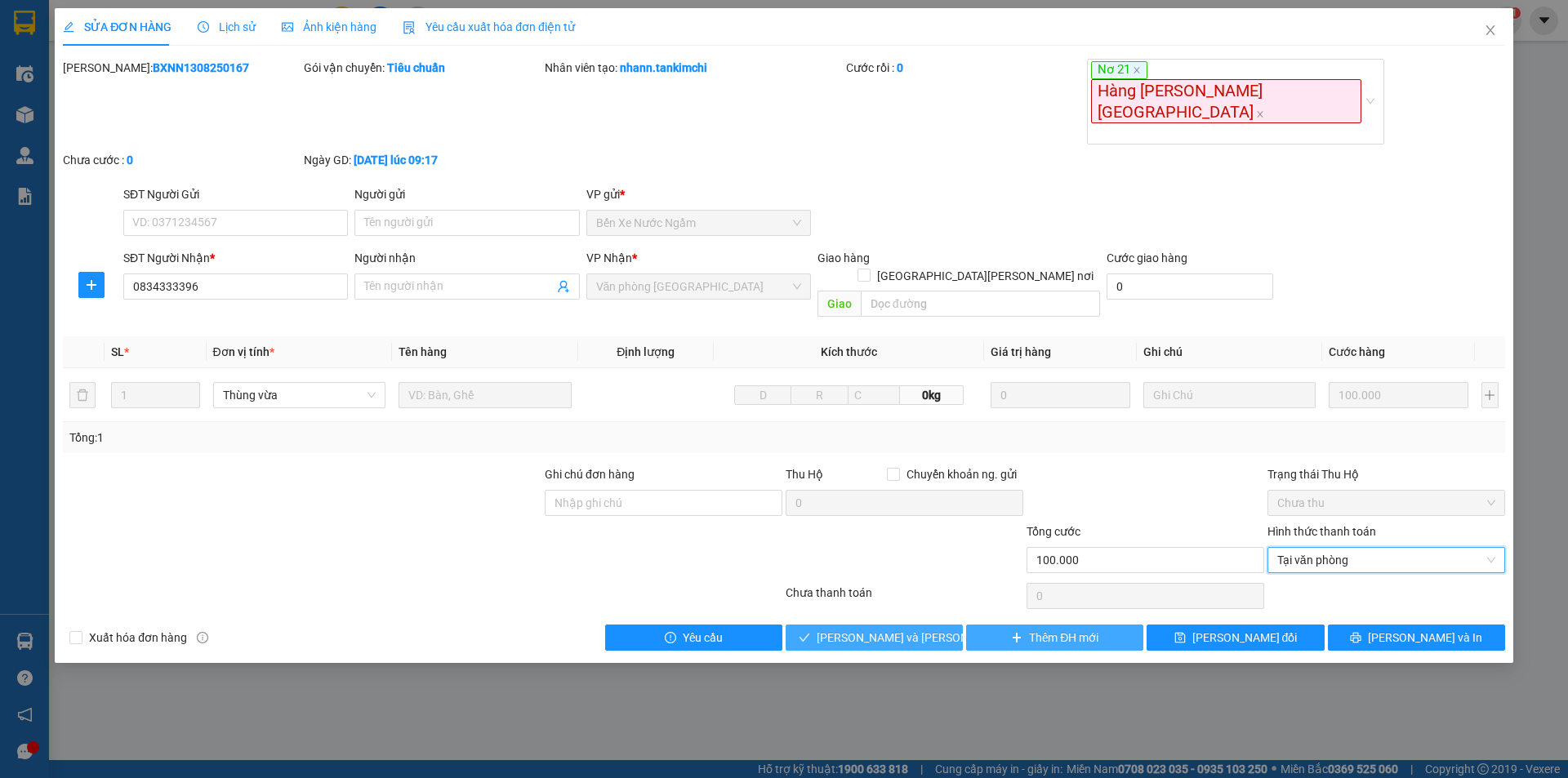
click at [912, 629] on span "[PERSON_NAME] và [PERSON_NAME] hàng" at bounding box center [927, 638] width 220 height 18
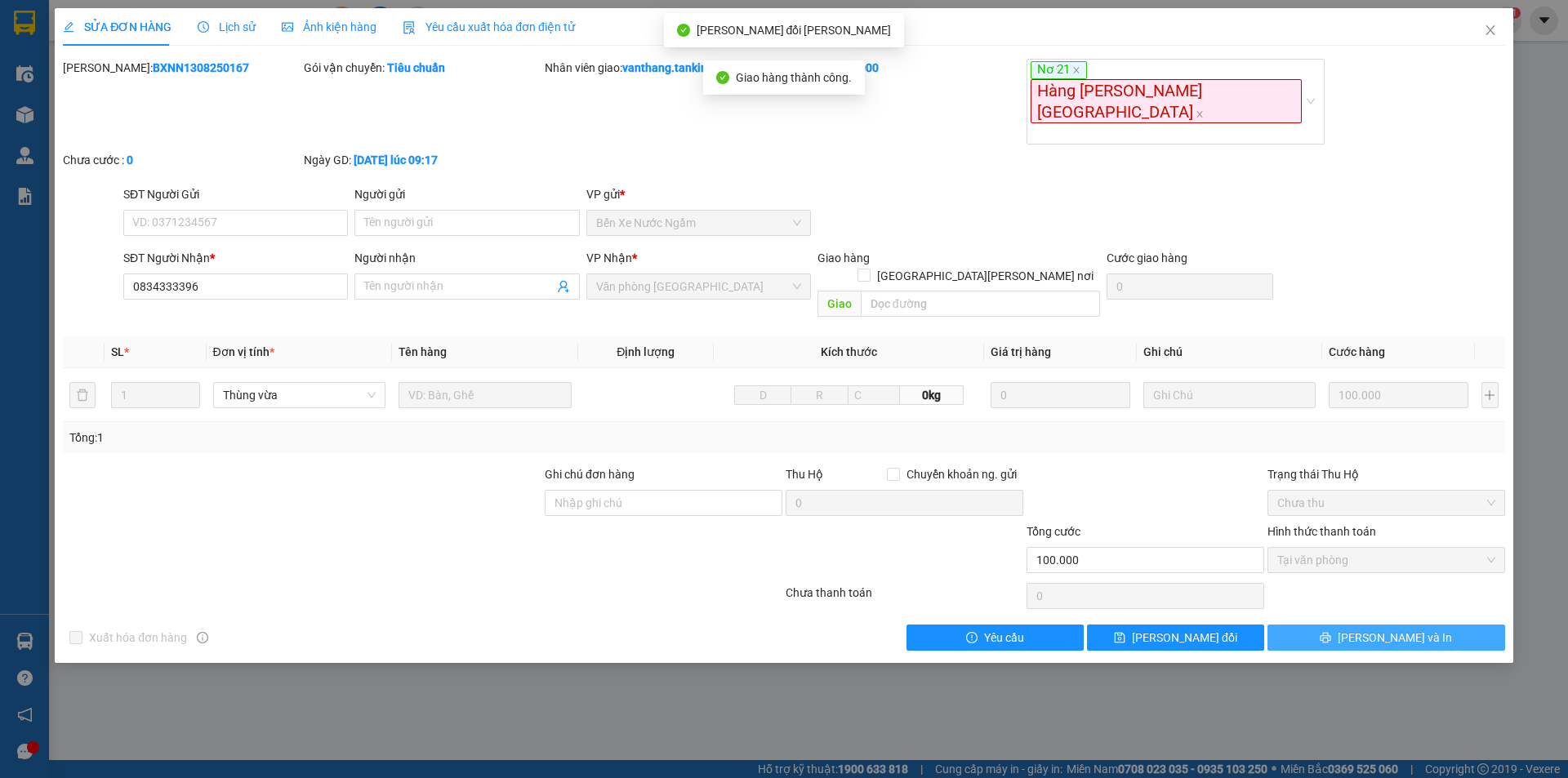
click at [1401, 629] on span "[PERSON_NAME] và In" at bounding box center [1394, 638] width 114 height 18
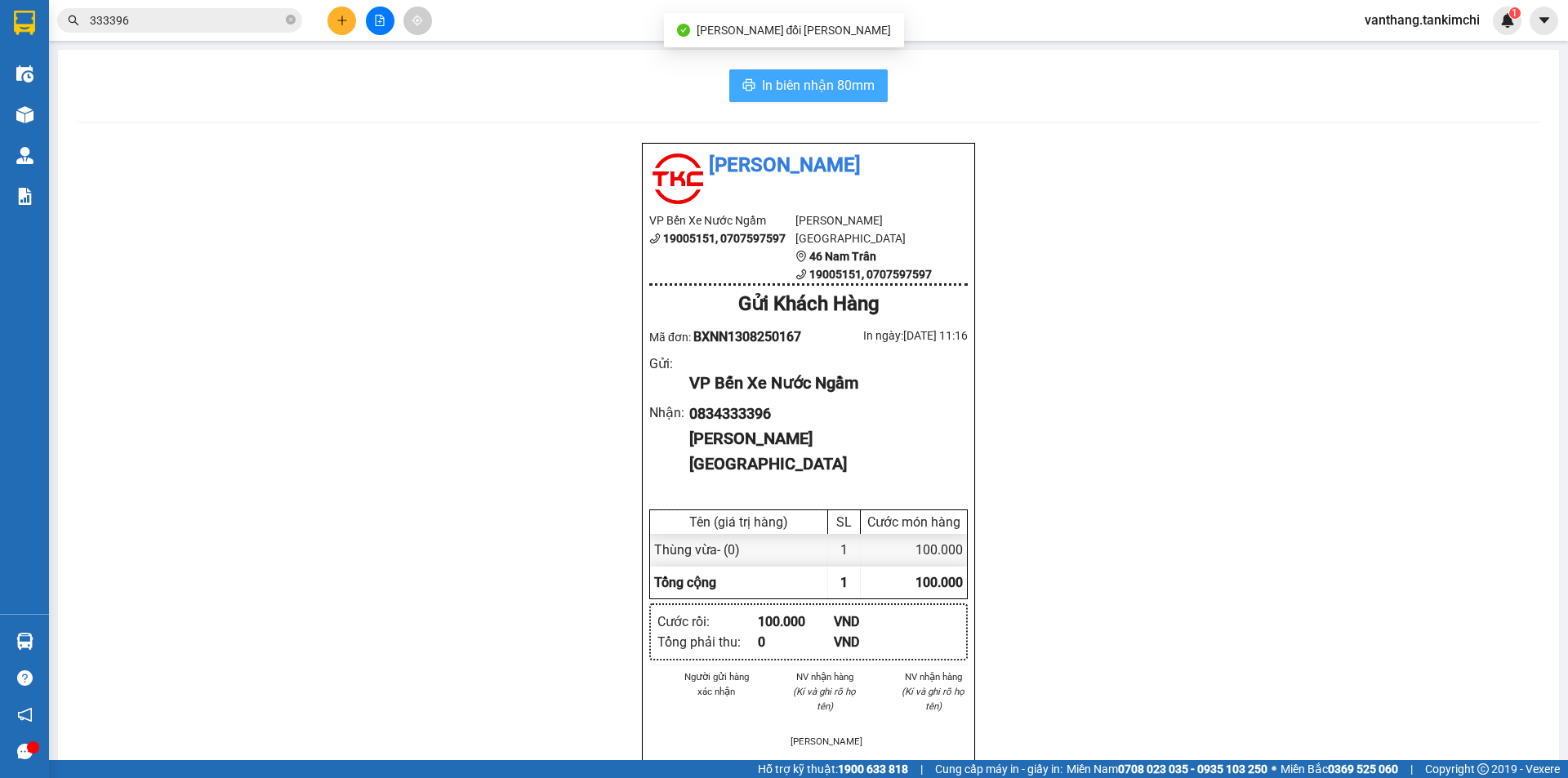
drag, startPoint x: 871, startPoint y: 89, endPoint x: 950, endPoint y: 140, distance: 94.0
click at [876, 89] on button "In biên nhận 80mm" at bounding box center [808, 85] width 159 height 32
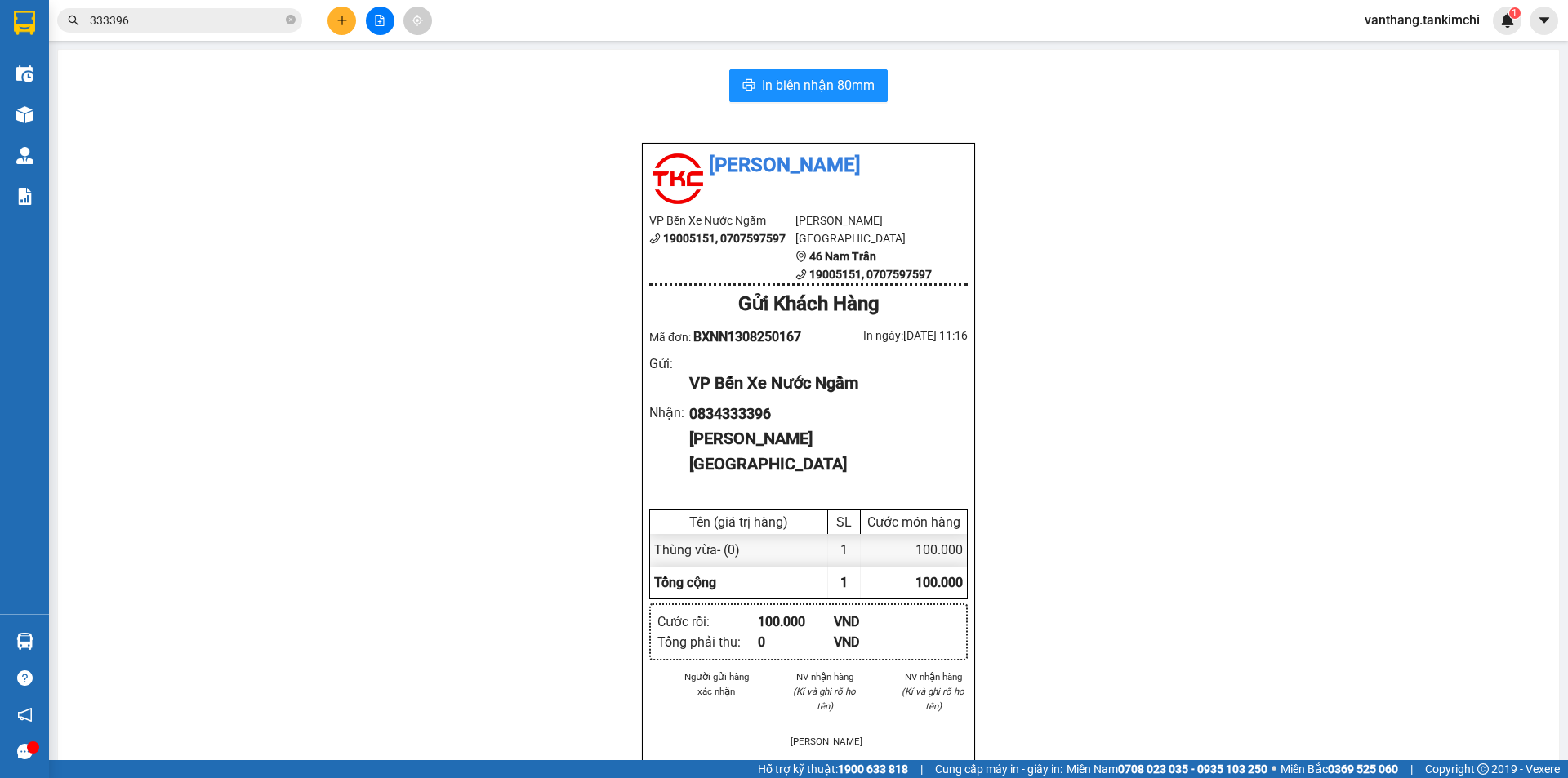
click at [224, 25] on input "333396" at bounding box center [186, 20] width 193 height 18
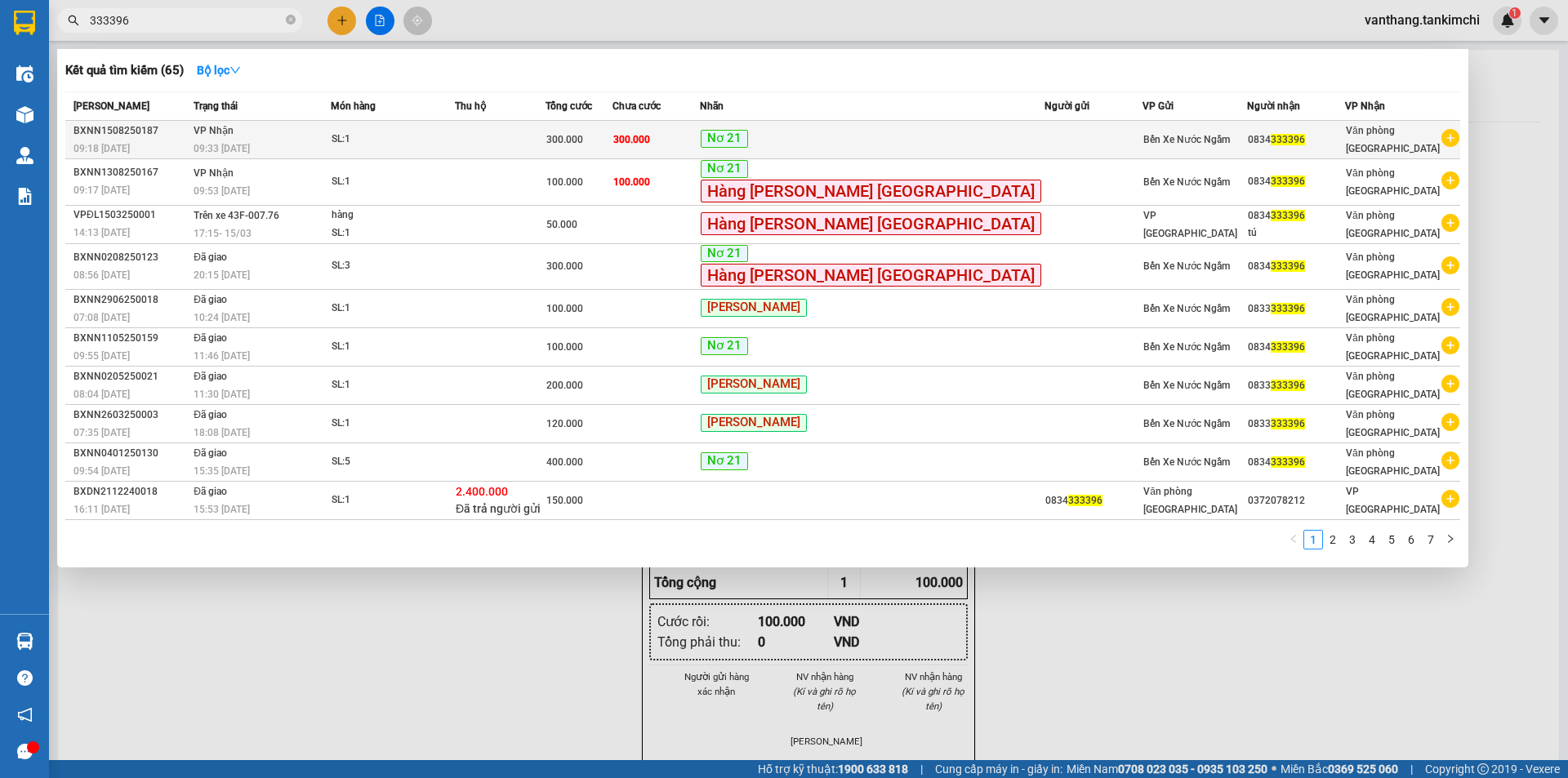
click at [583, 134] on span "300.000" at bounding box center [565, 139] width 37 height 11
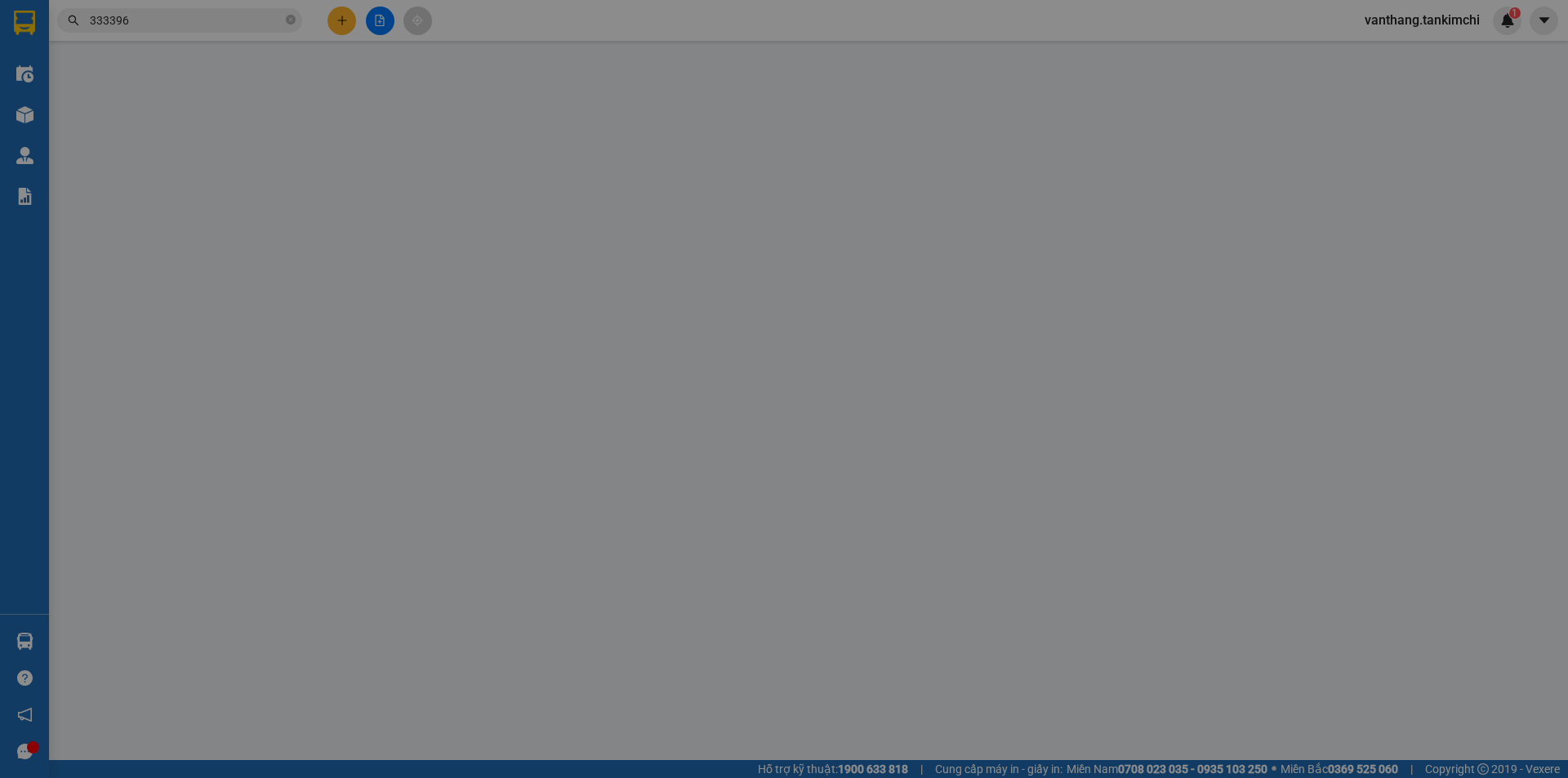
type input "0834333396"
type input "300.000"
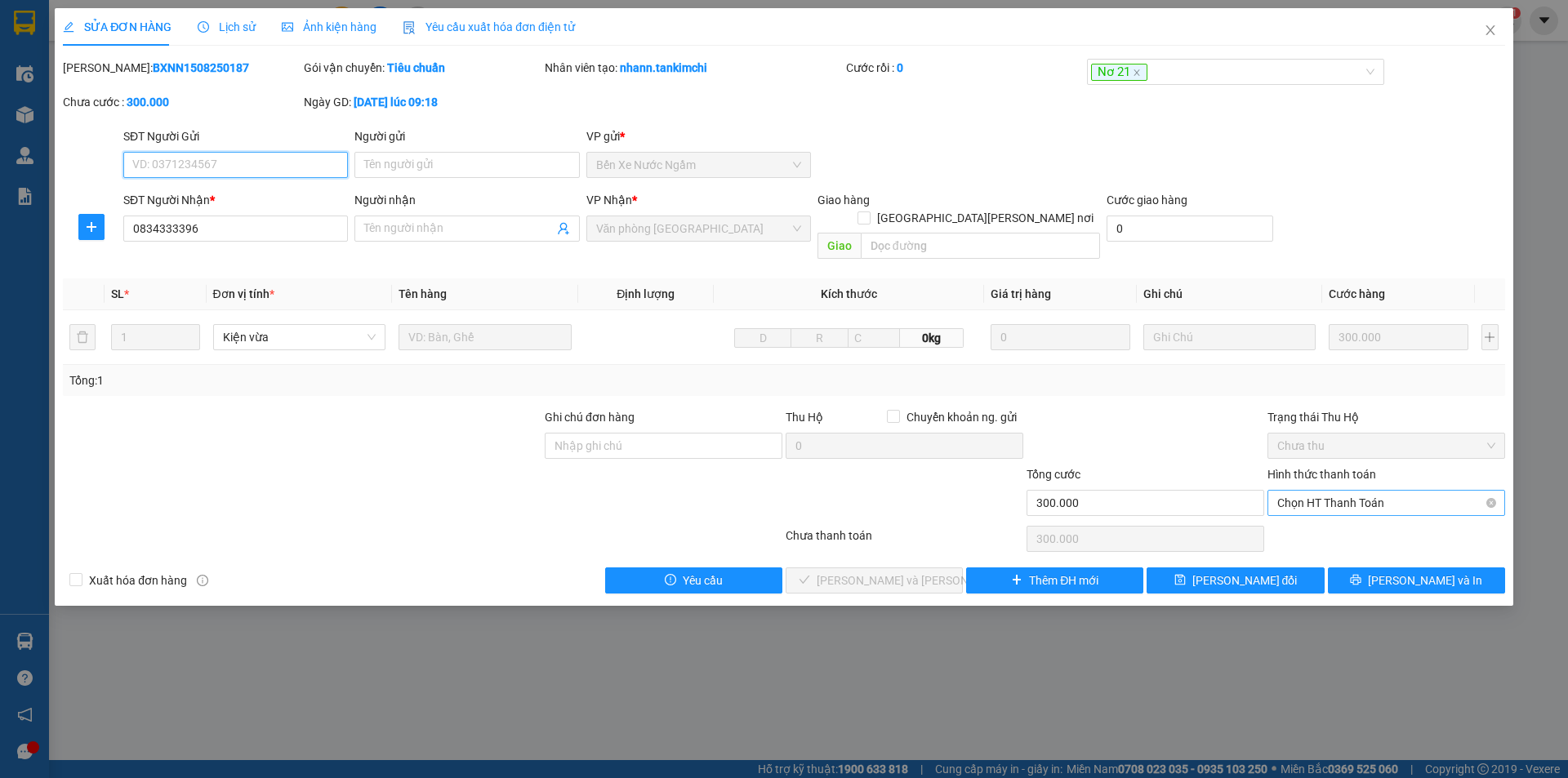
click at [1387, 490] on span "Chọn HT Thanh Toán" at bounding box center [1385, 503] width 218 height 25
click at [1338, 513] on div "Tại văn phòng" at bounding box center [1385, 517] width 218 height 18
type input "0"
drag, startPoint x: 913, startPoint y: 561, endPoint x: 962, endPoint y: 555, distance: 49.4
click at [913, 571] on span "[PERSON_NAME] và [PERSON_NAME] hàng" at bounding box center [927, 580] width 220 height 18
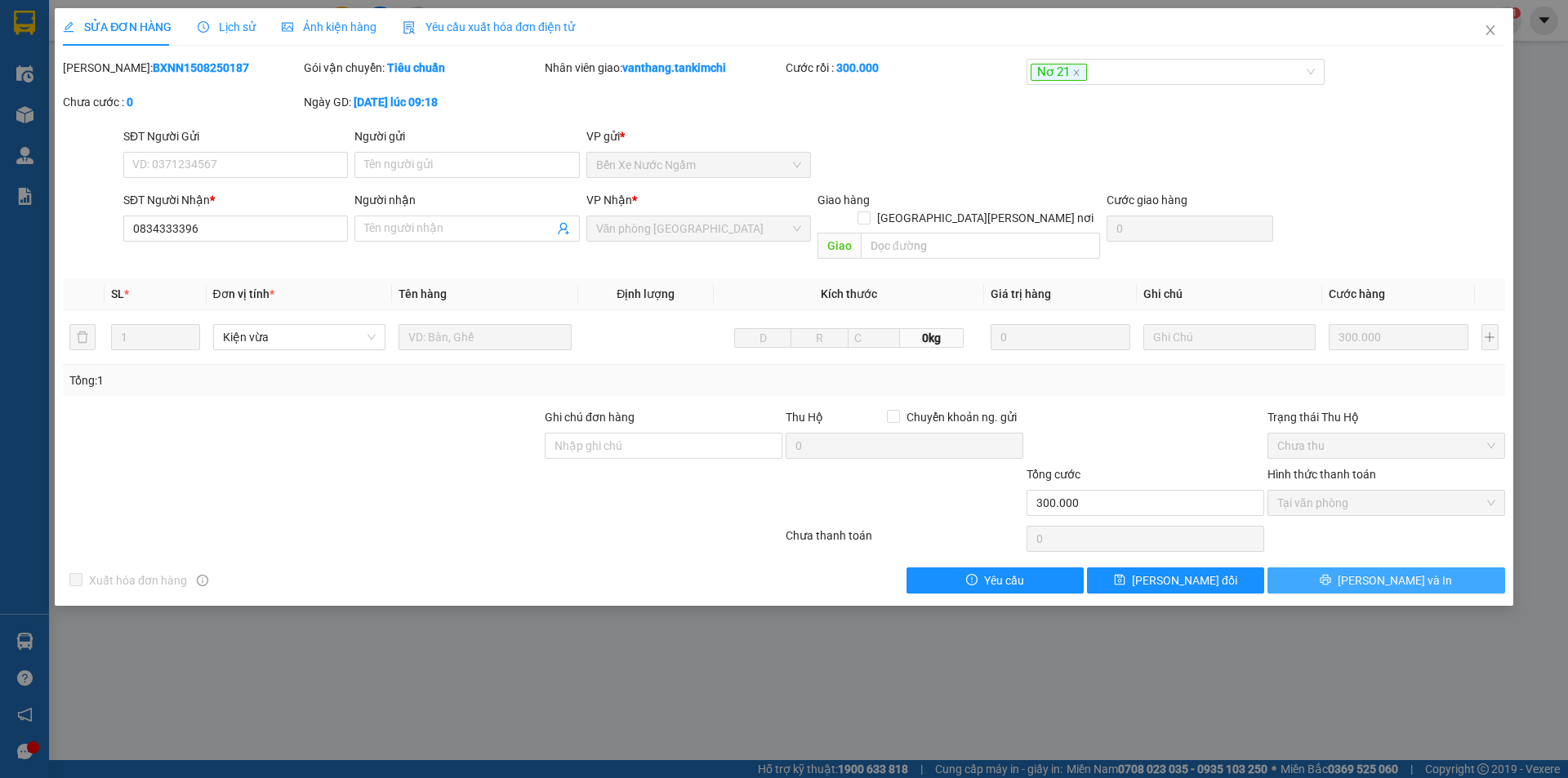
click at [1403, 571] on span "[PERSON_NAME] và In" at bounding box center [1394, 580] width 114 height 18
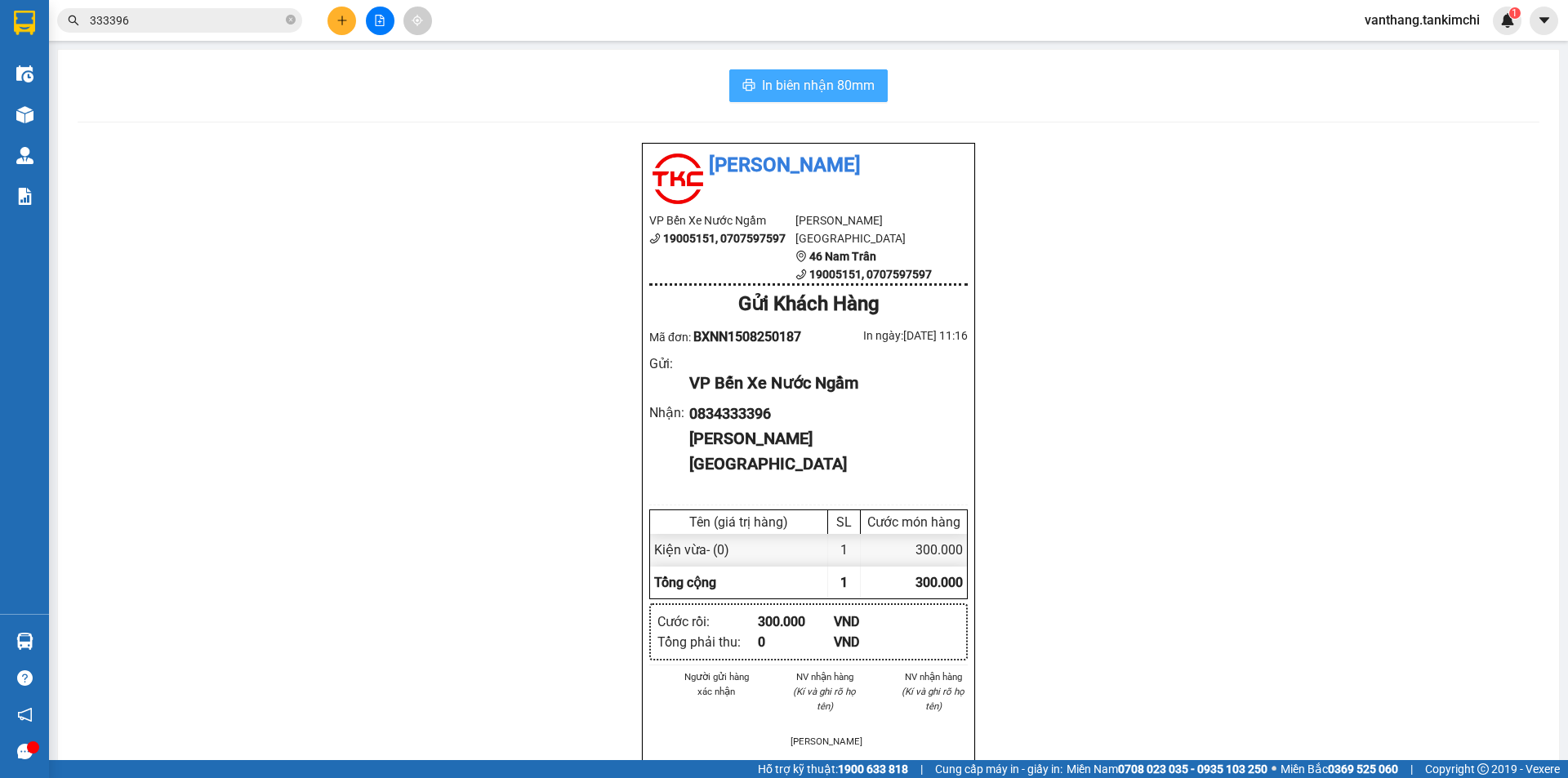
click at [829, 90] on span "In biên nhận 80mm" at bounding box center [818, 85] width 112 height 20
click at [289, 18] on icon "close-circle" at bounding box center [290, 19] width 10 height 10
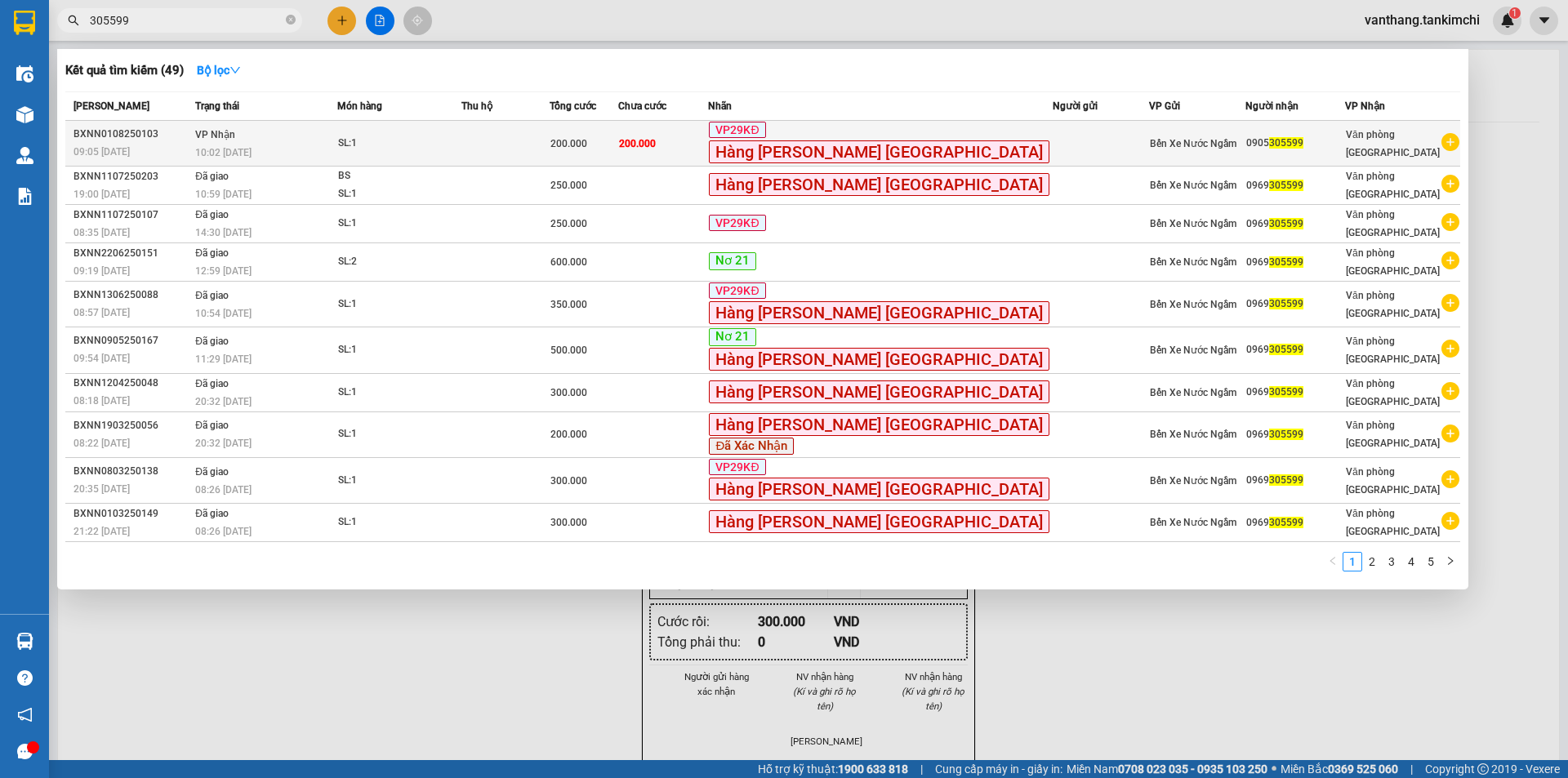
type input "305599"
click at [461, 137] on div "SL: 1" at bounding box center [399, 144] width 123 height 18
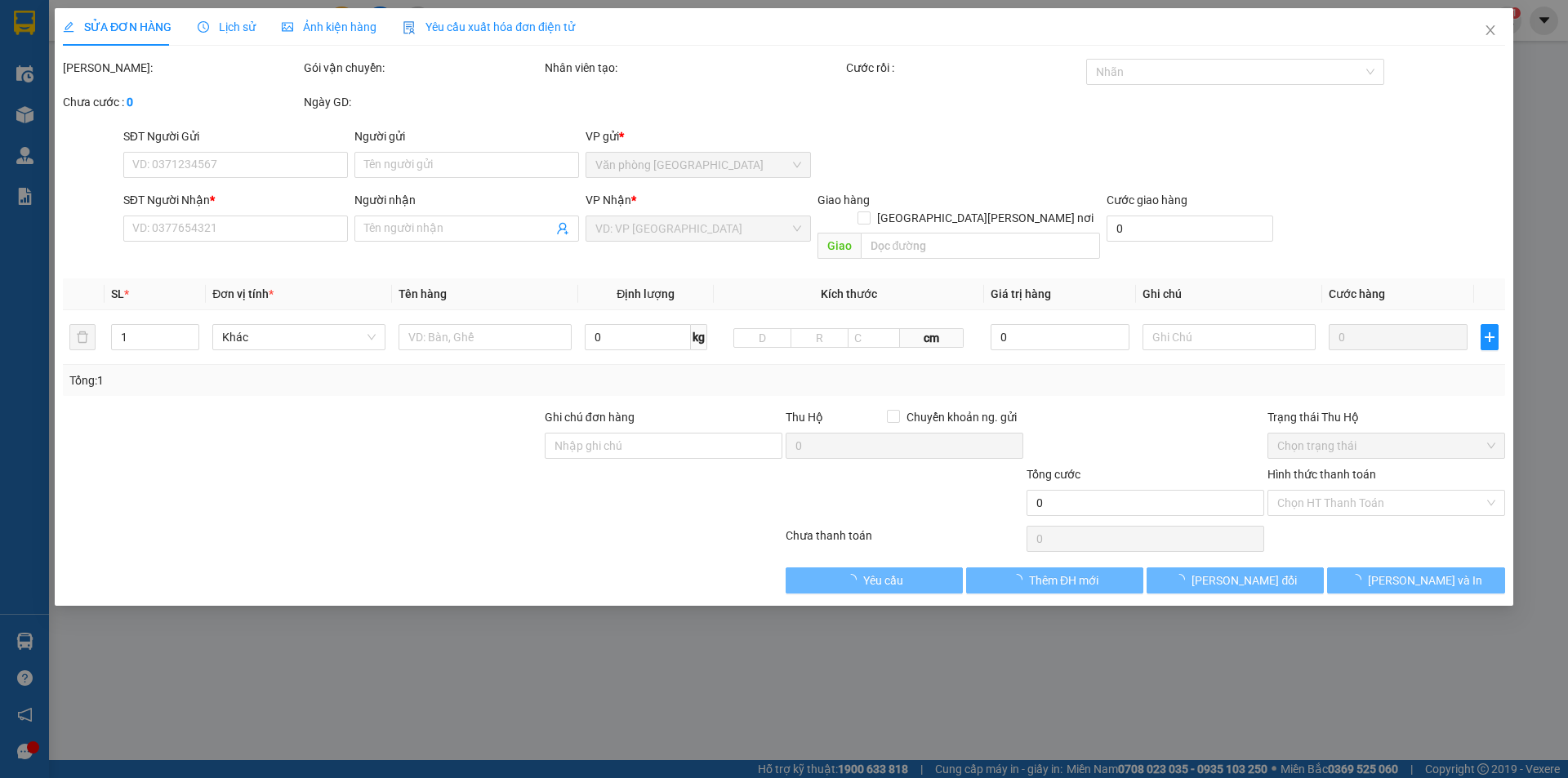
type input "0905305599"
type input "200.000"
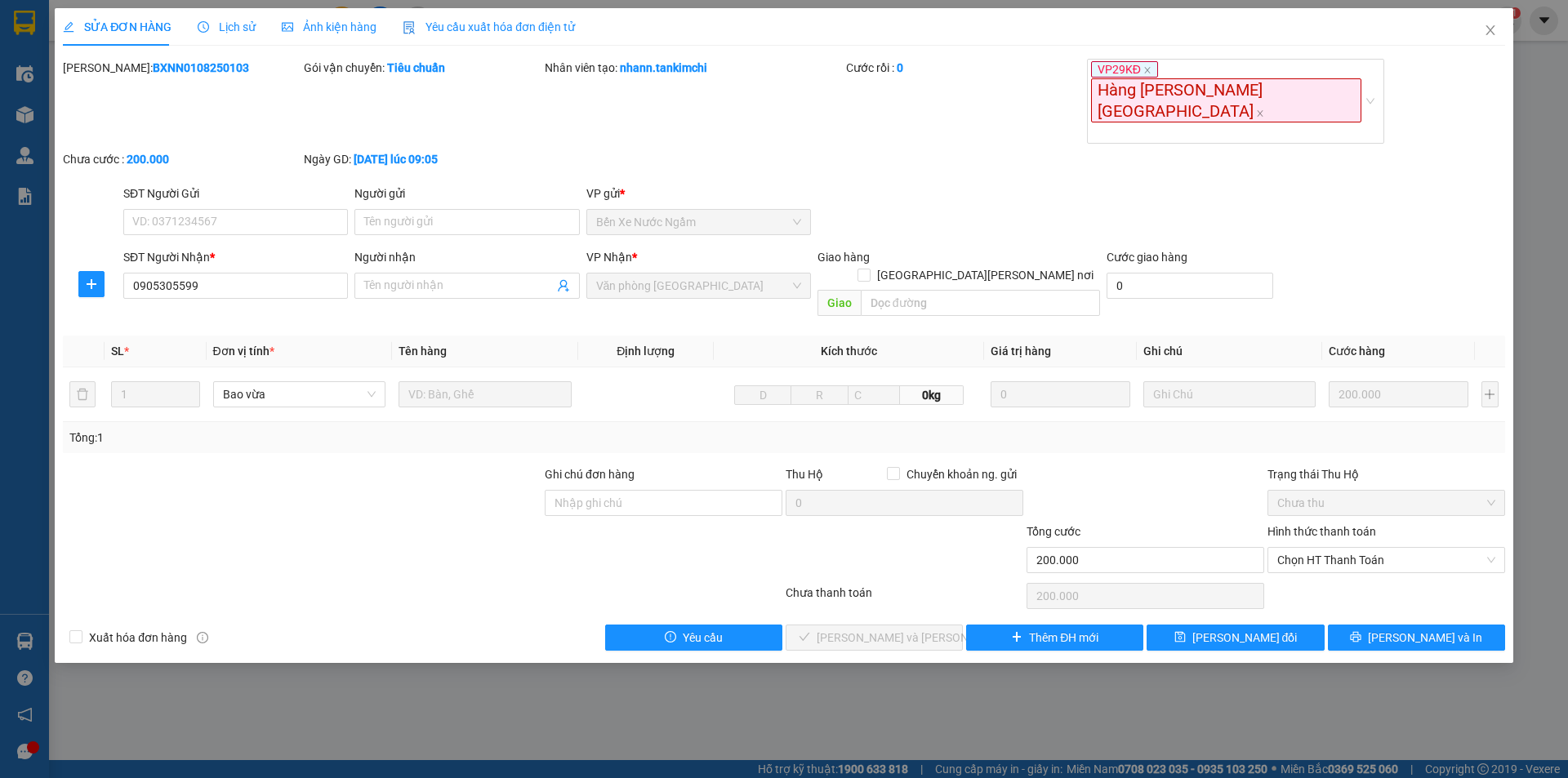
click at [241, 25] on span "Lịch sử" at bounding box center [226, 26] width 58 height 13
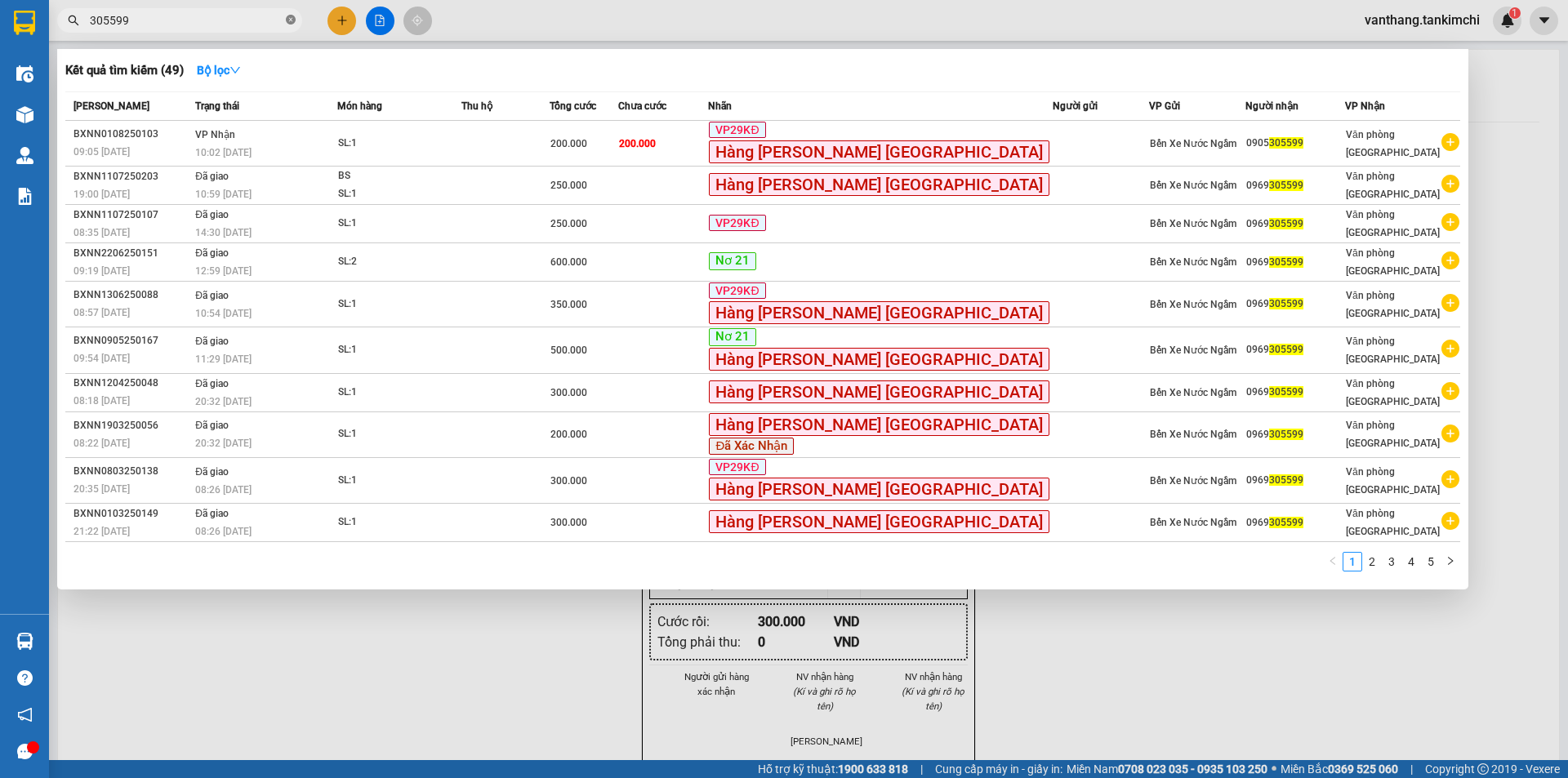
click at [290, 20] on icon "close-circle" at bounding box center [290, 19] width 10 height 10
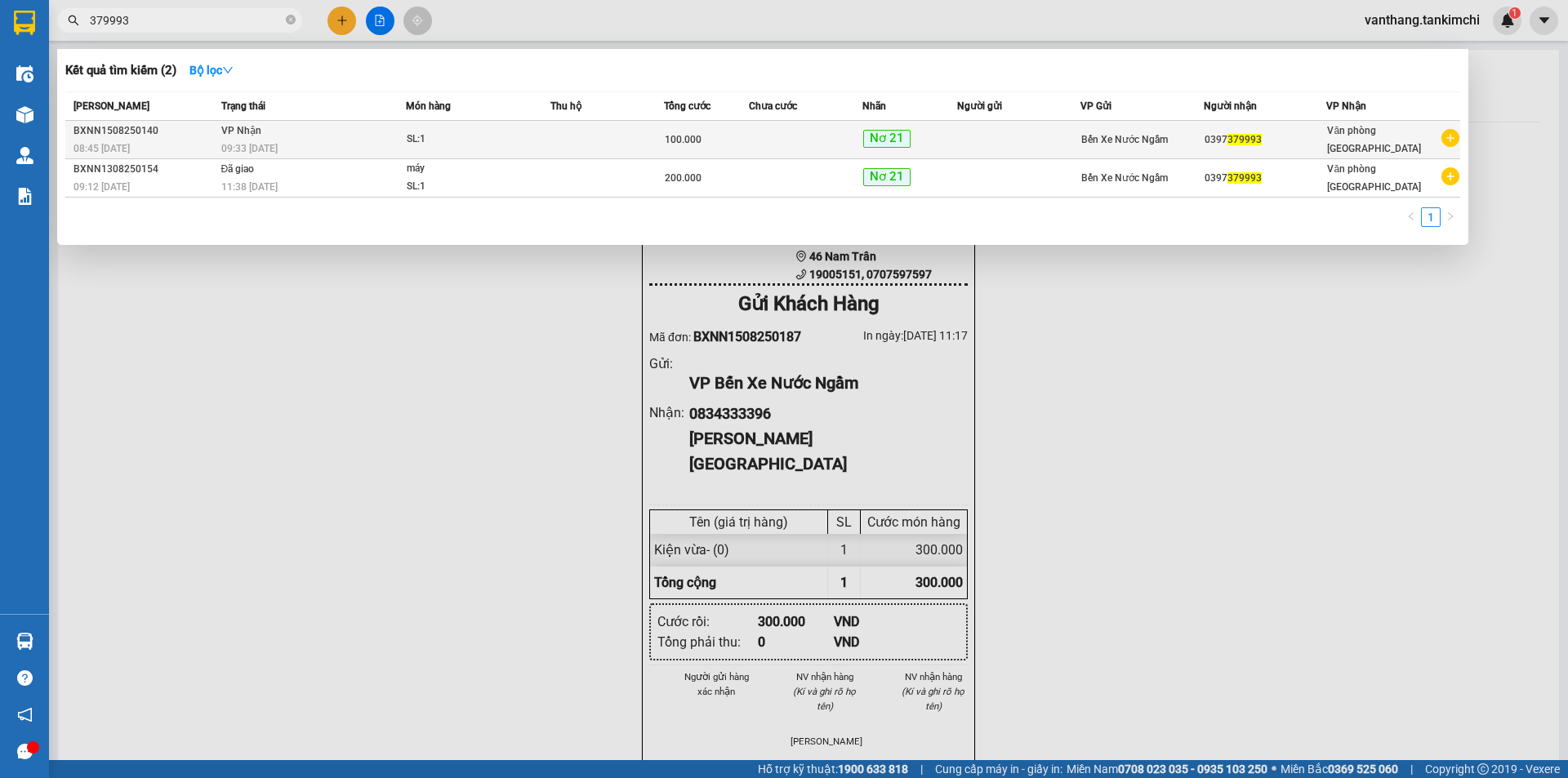
type input "379993"
click at [557, 132] on td at bounding box center [606, 140] width 113 height 39
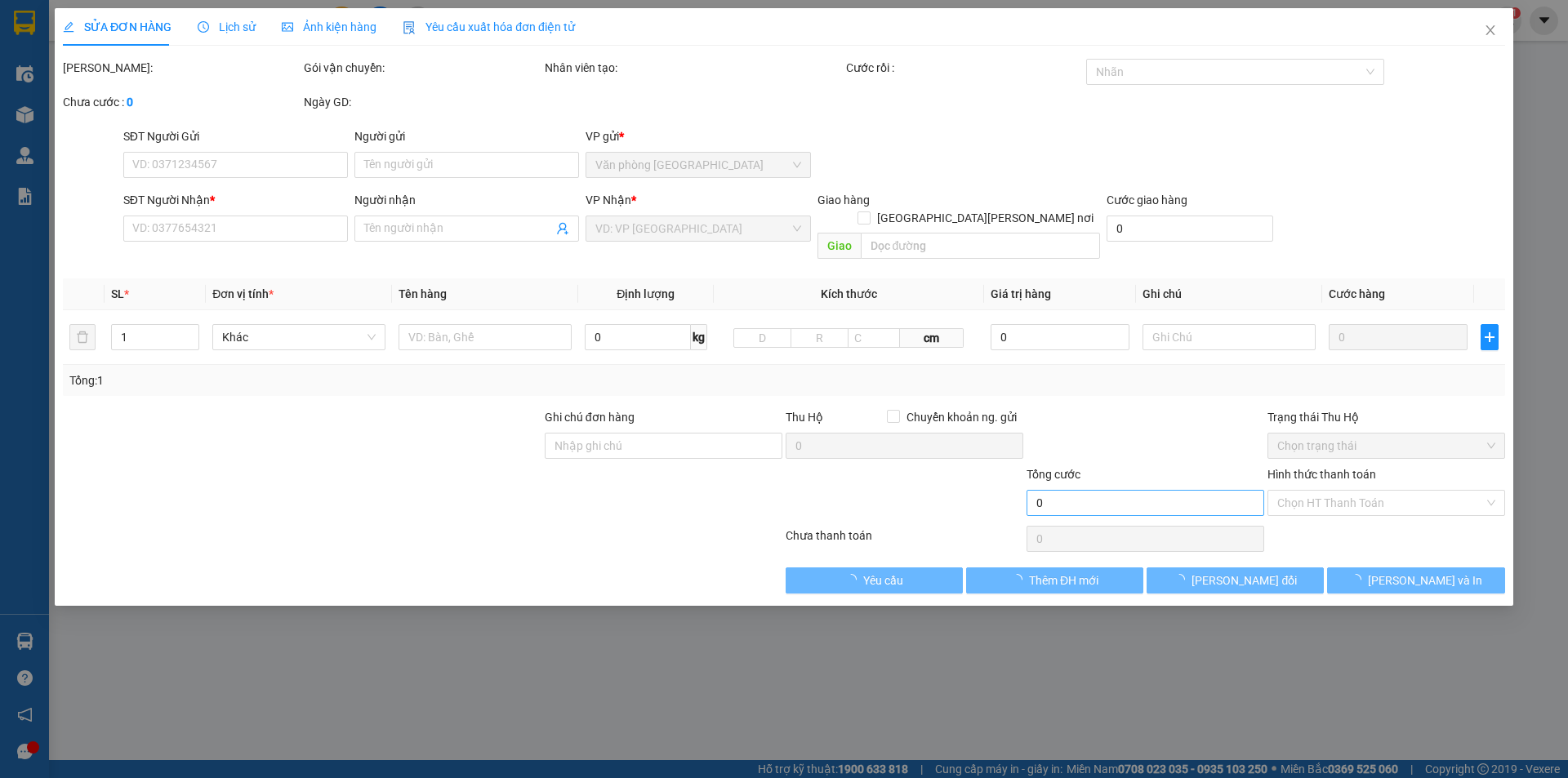
type input "0397379993"
type input "100.000"
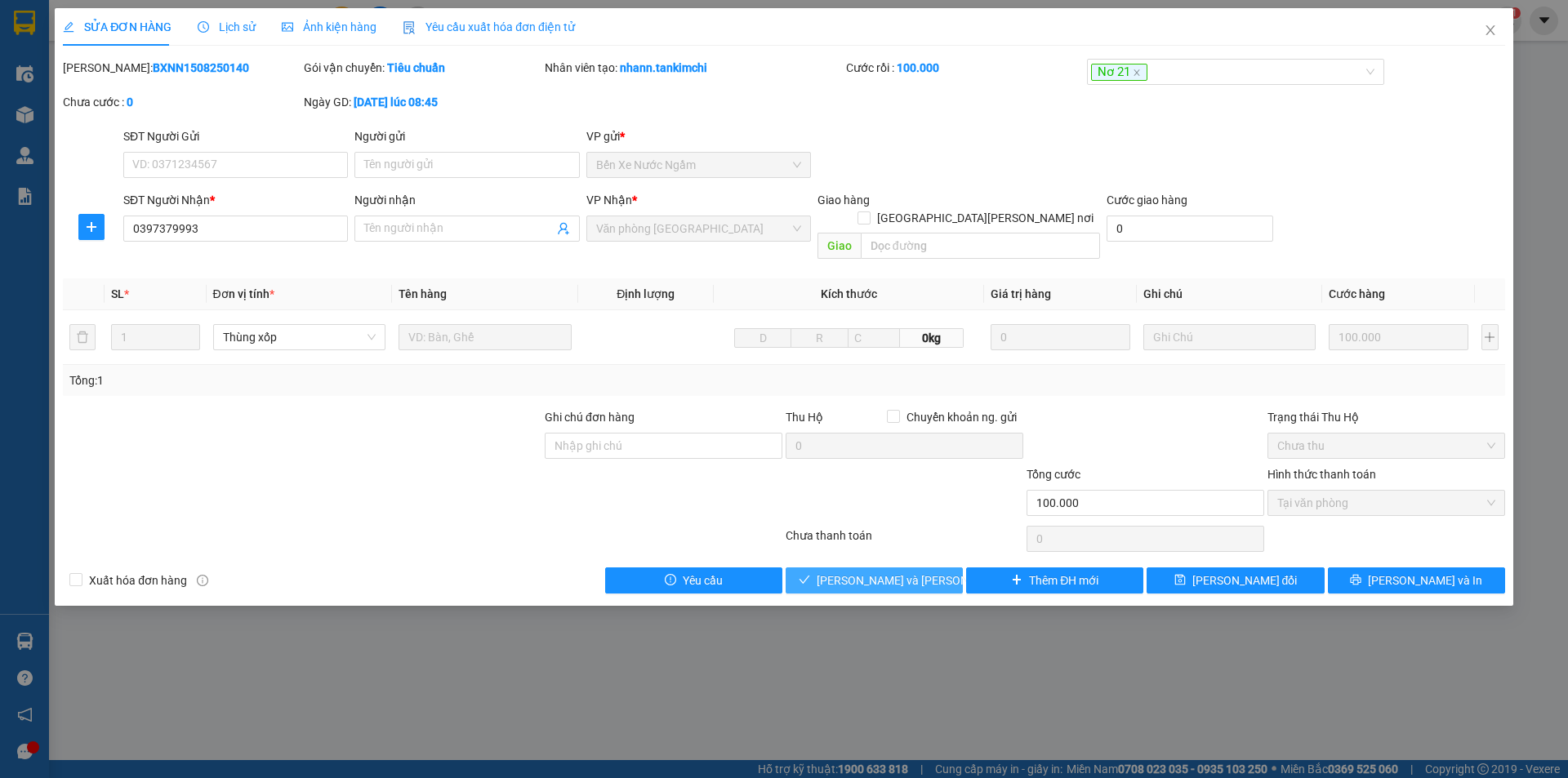
click at [942, 567] on button "[PERSON_NAME] và [PERSON_NAME] hàng" at bounding box center [874, 581] width 177 height 26
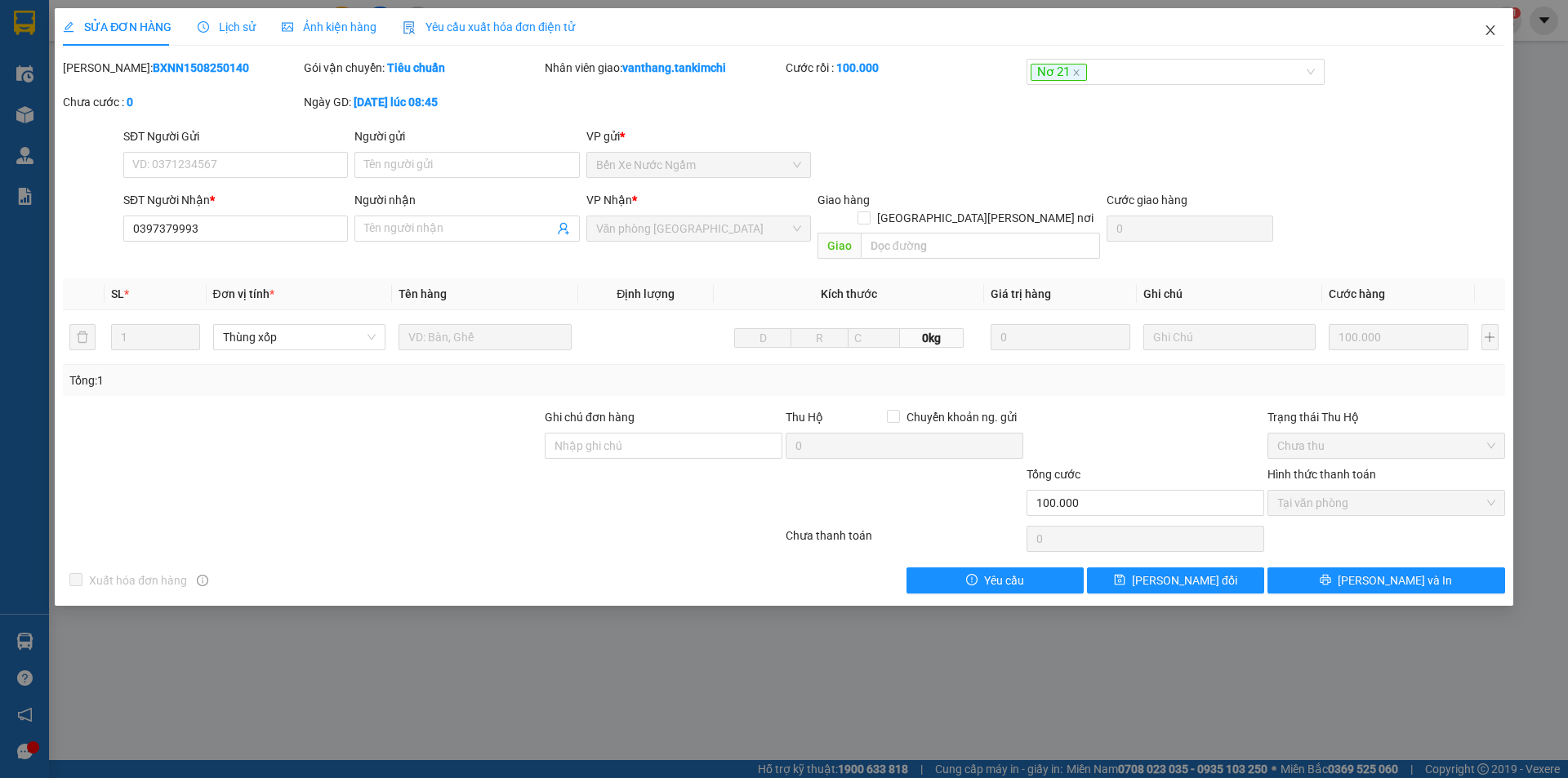
click at [1489, 29] on icon "close" at bounding box center [1490, 30] width 13 height 13
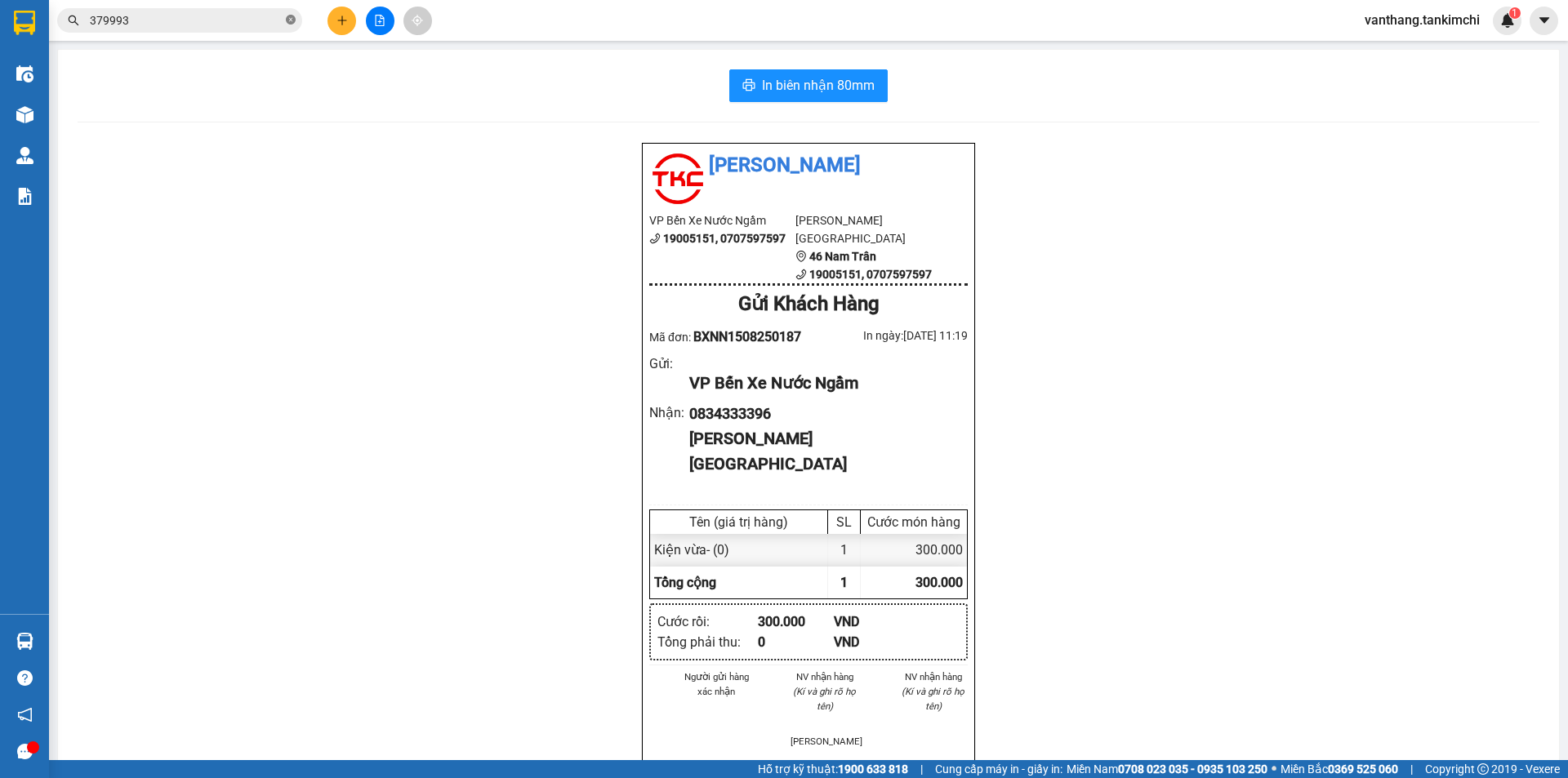
click at [293, 18] on icon "close-circle" at bounding box center [290, 19] width 10 height 10
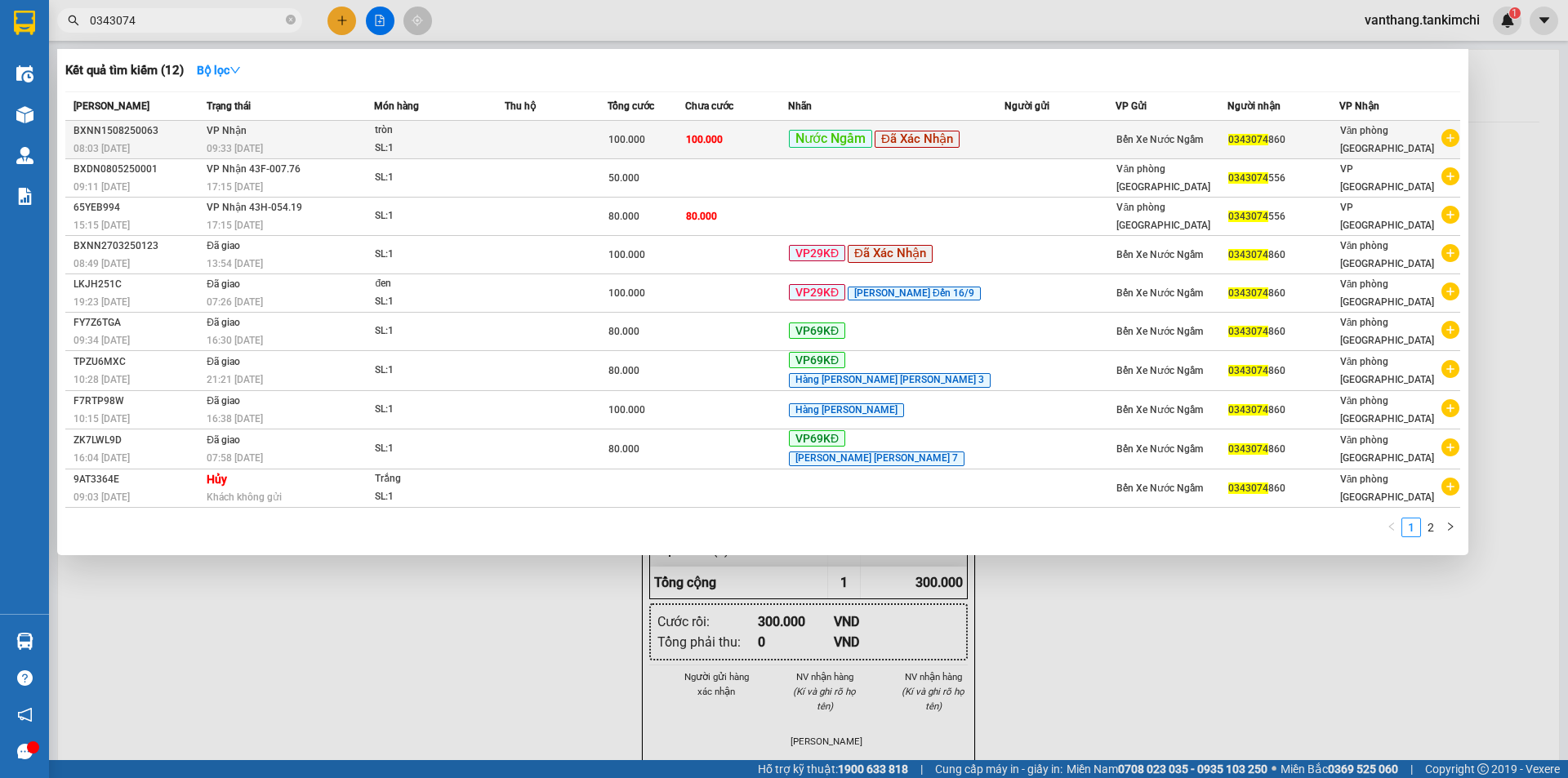
type input "0343074"
click at [406, 143] on div "SL: 1" at bounding box center [436, 148] width 123 height 18
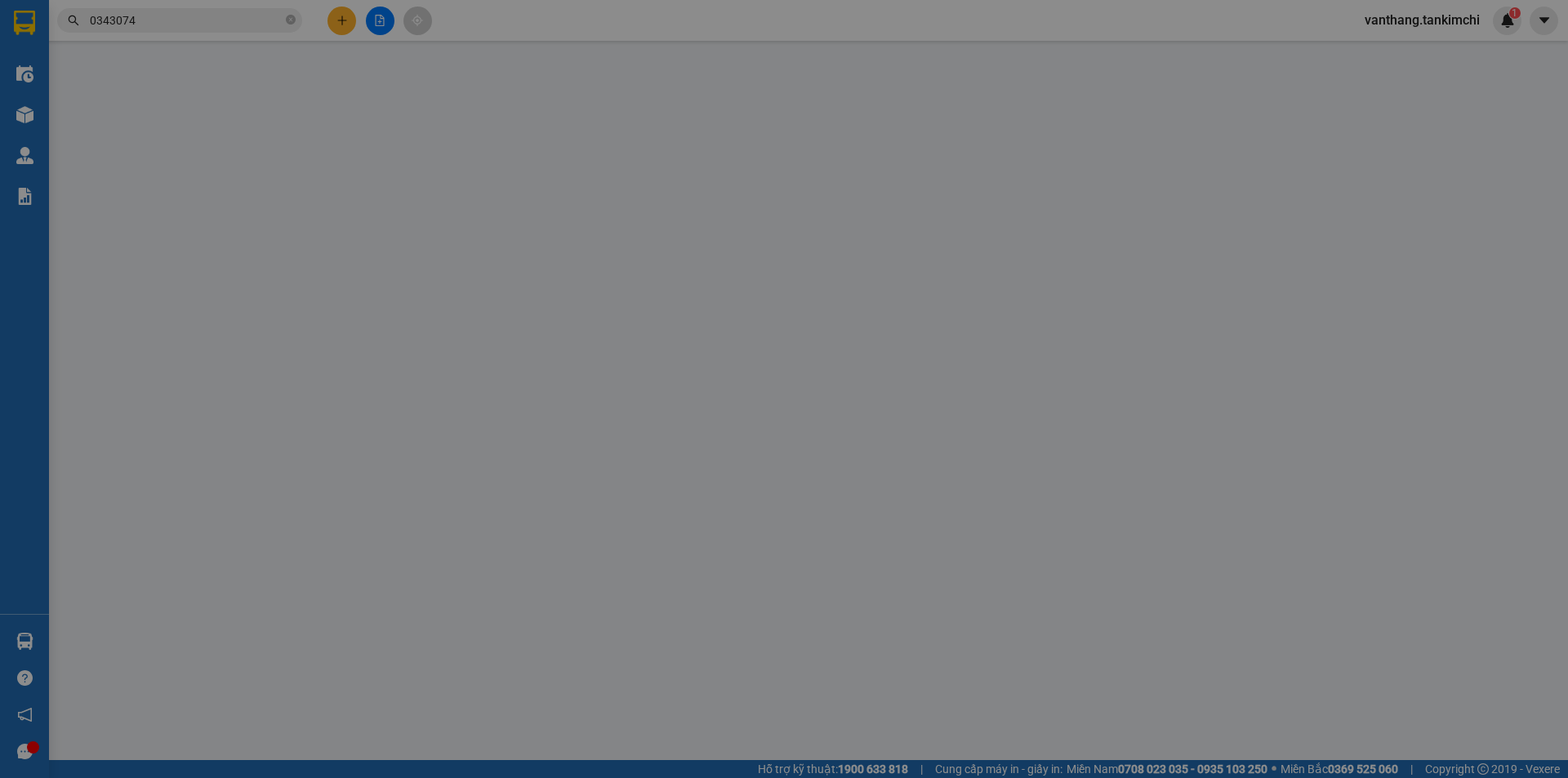
type input "0343074860"
type input "100.000"
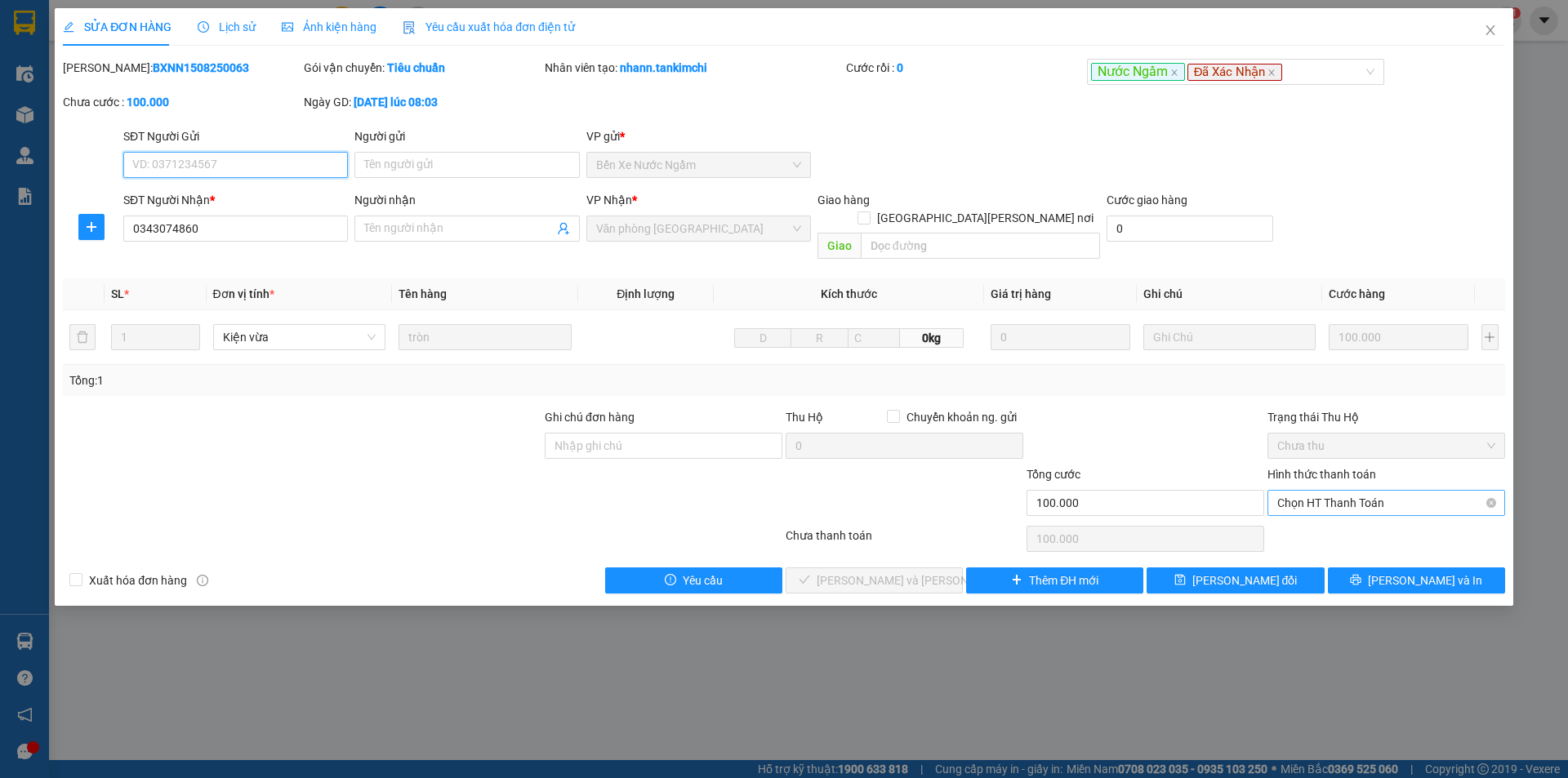
click at [1354, 490] on span "Chọn HT Thanh Toán" at bounding box center [1385, 503] width 218 height 25
click at [1356, 505] on div "Tại văn phòng" at bounding box center [1385, 517] width 238 height 26
type input "0"
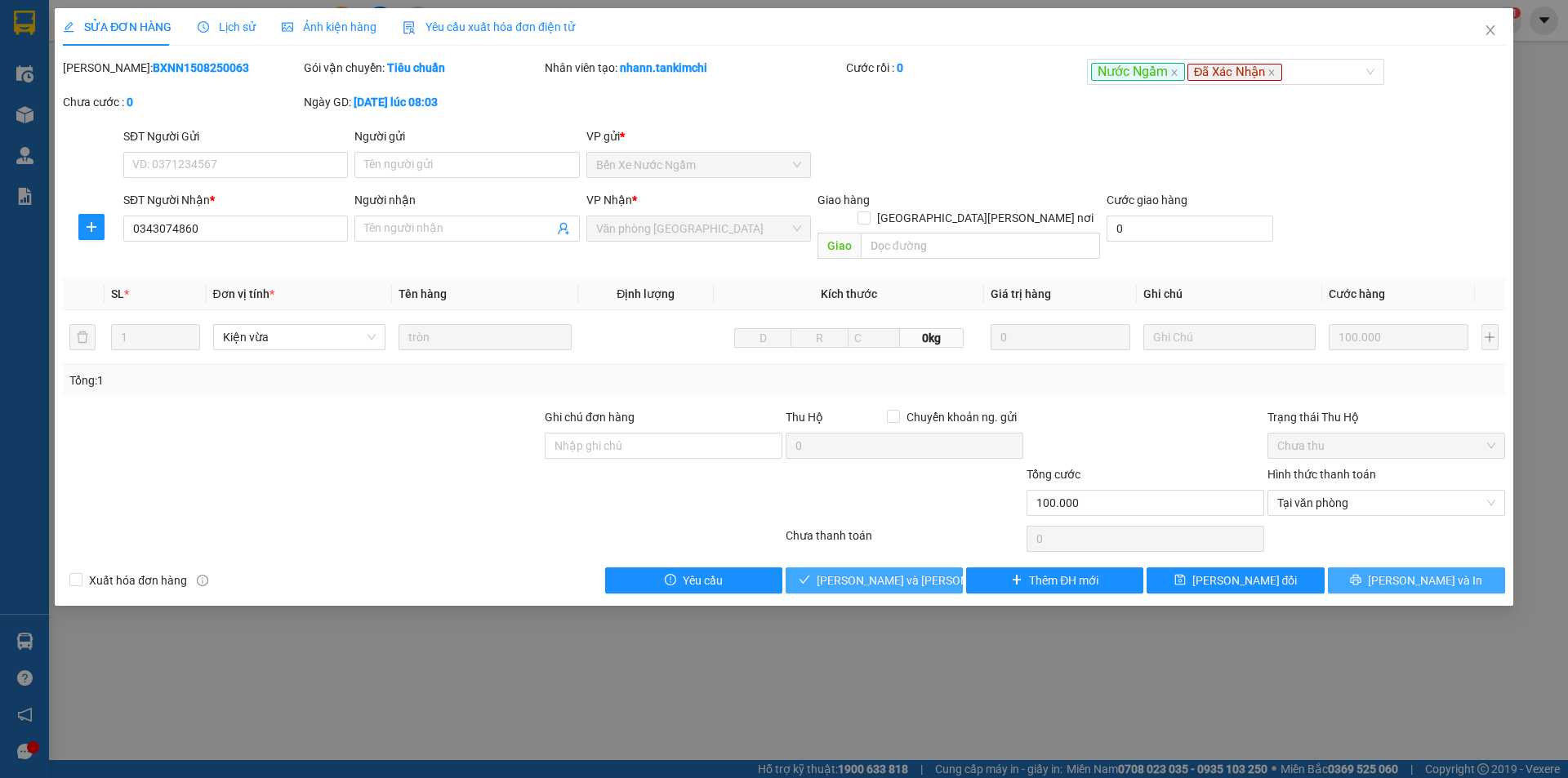
drag, startPoint x: 943, startPoint y: 566, endPoint x: 1349, endPoint y: 567, distance: 406.0
click at [947, 567] on button "[PERSON_NAME] và [PERSON_NAME] hàng" at bounding box center [874, 581] width 177 height 26
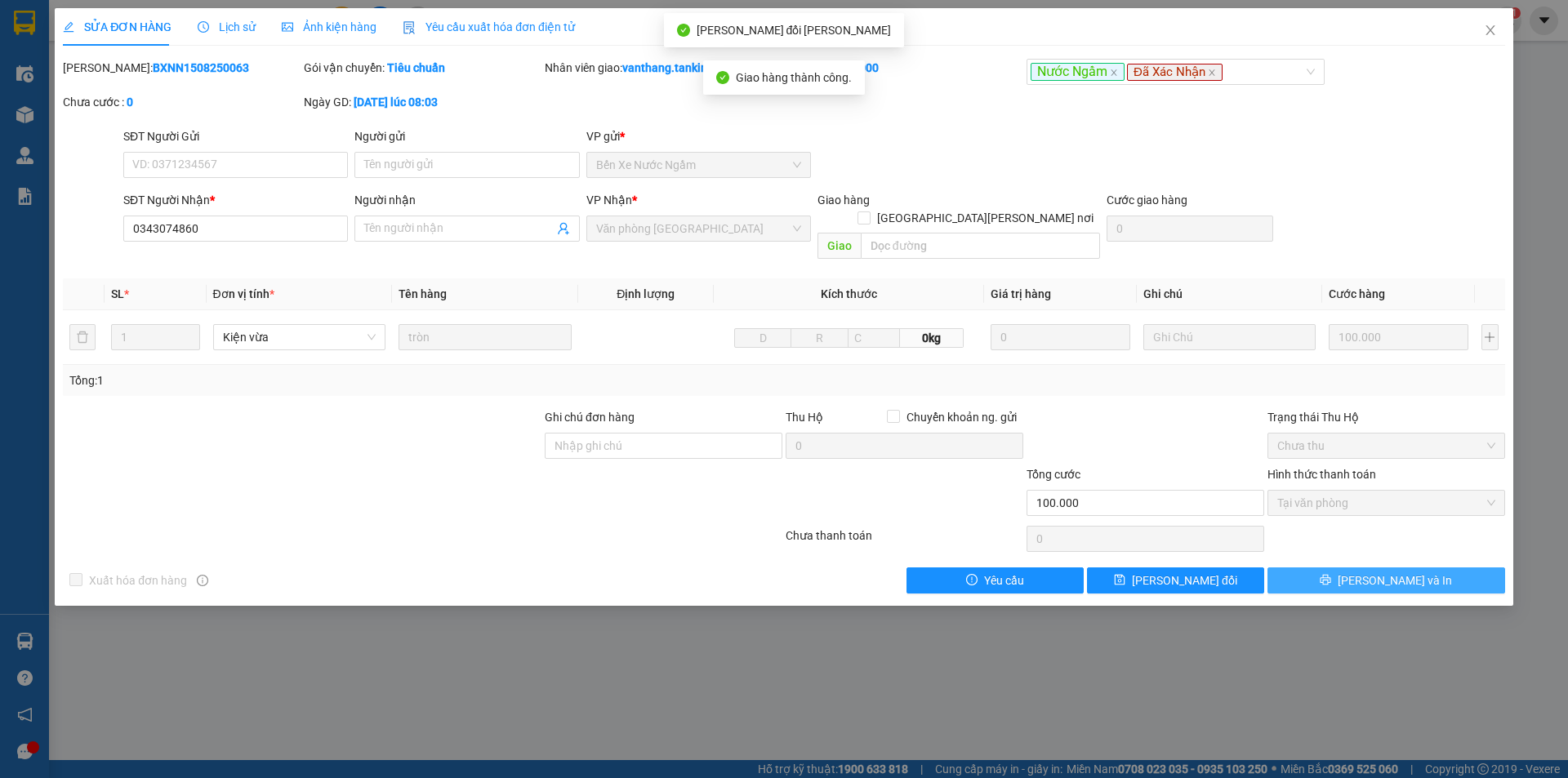
drag, startPoint x: 1423, startPoint y: 569, endPoint x: 1400, endPoint y: 565, distance: 23.3
click at [1424, 568] on button "[PERSON_NAME] và In" at bounding box center [1385, 581] width 238 height 26
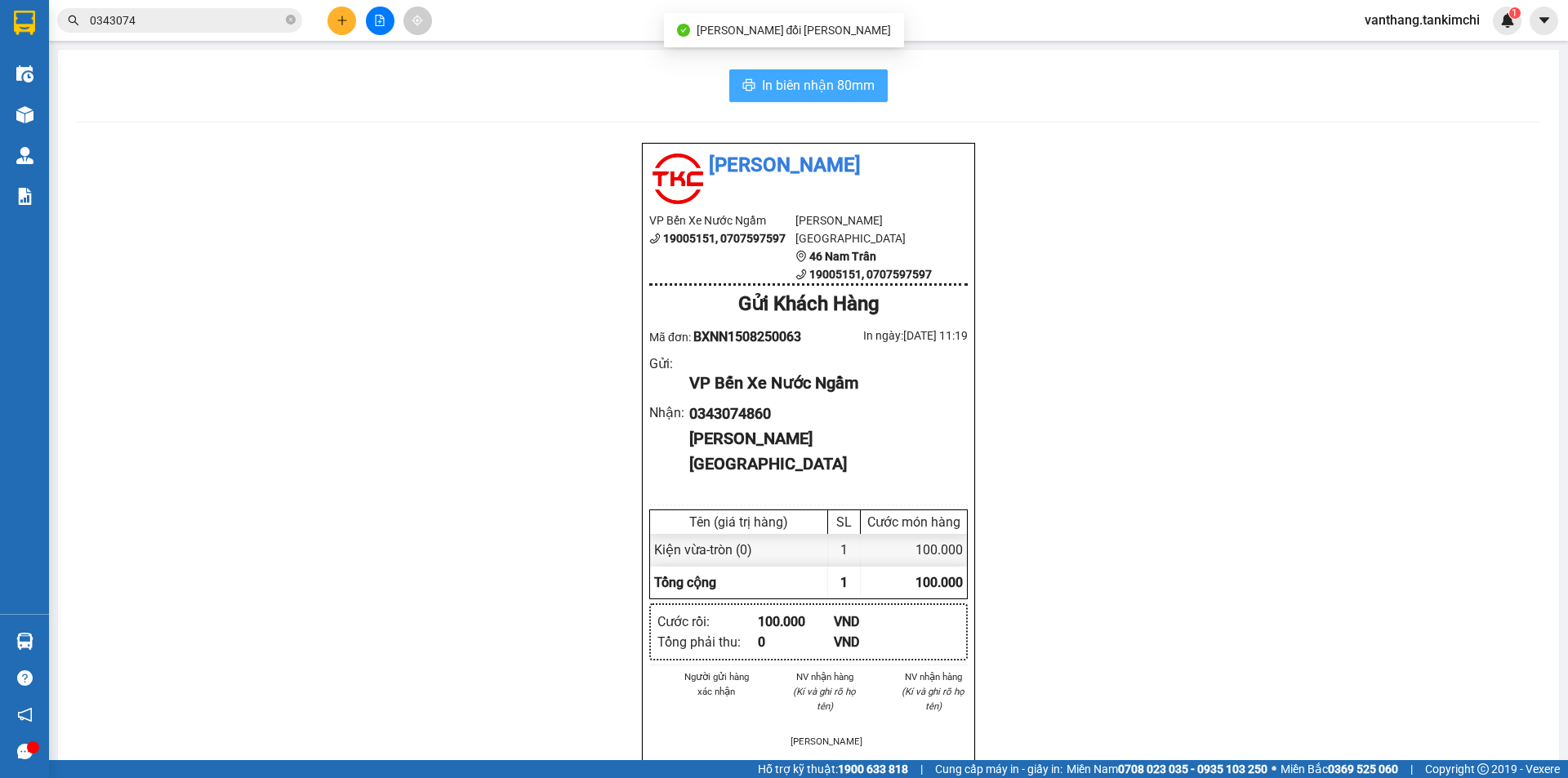
click at [879, 93] on button "In biên nhận 80mm" at bounding box center [808, 85] width 159 height 32
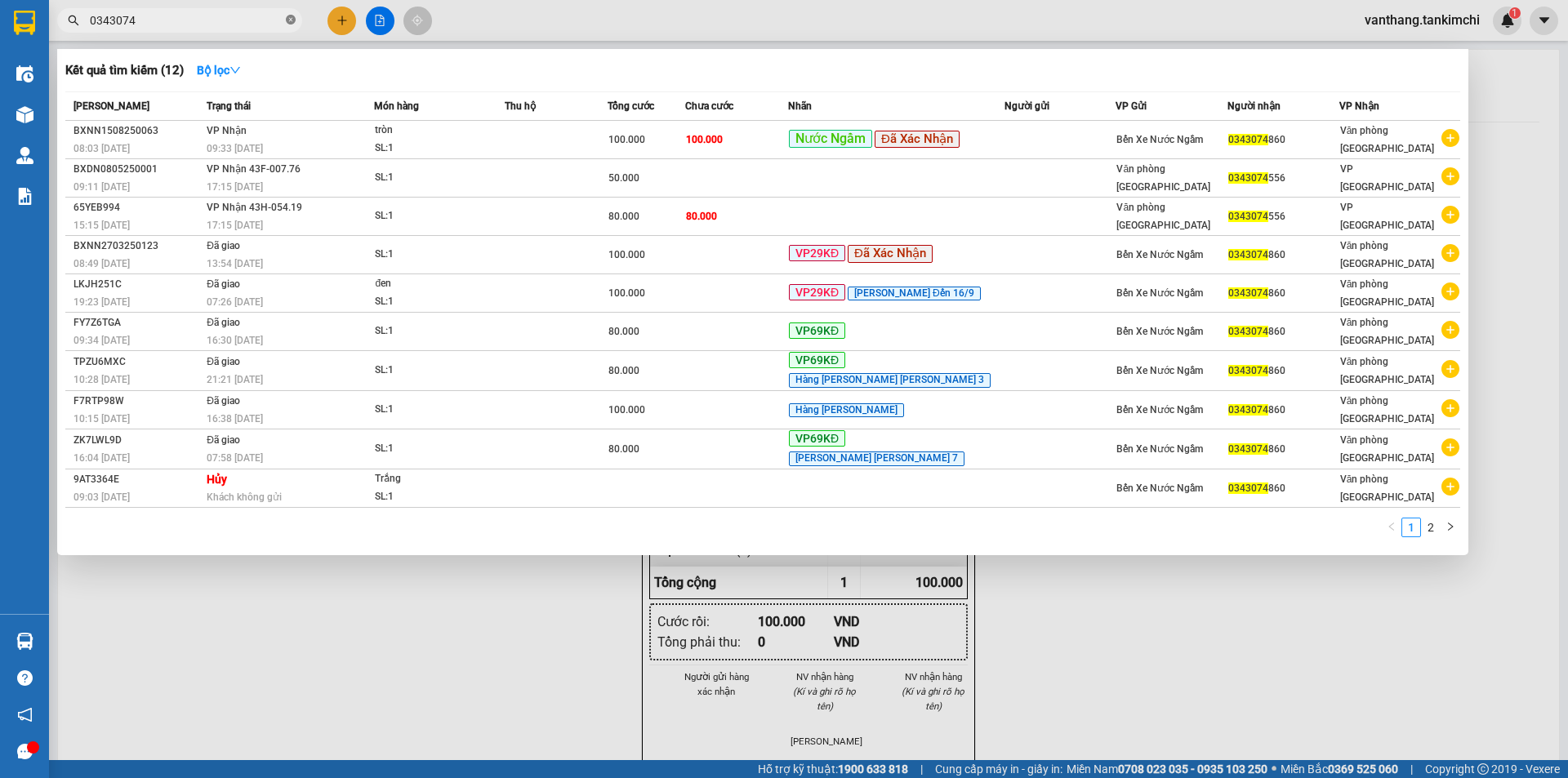
click at [290, 18] on icon "close-circle" at bounding box center [290, 19] width 10 height 10
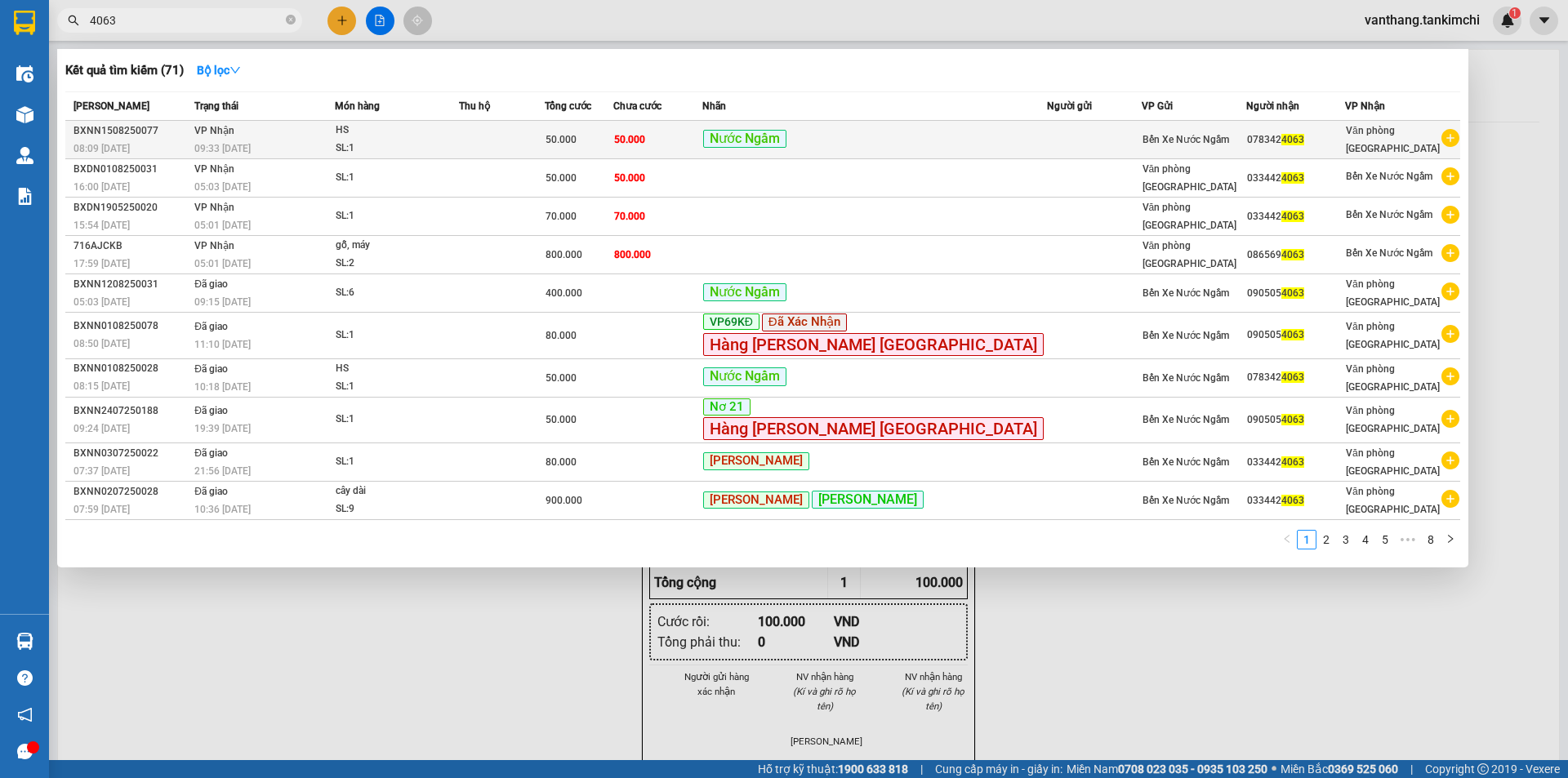
type input "4063"
click at [545, 142] on td at bounding box center [502, 140] width 86 height 39
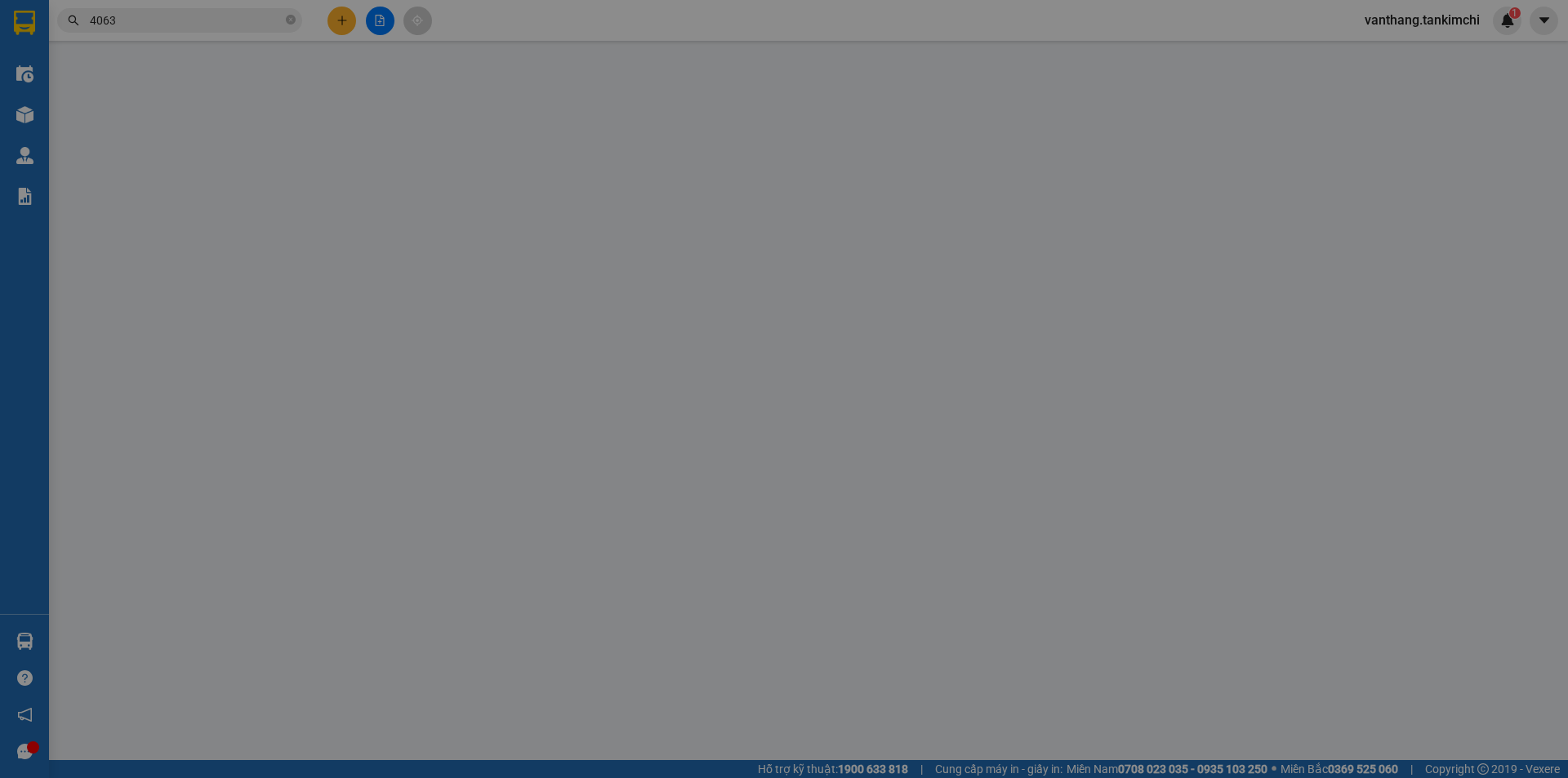
type input "0783424063"
type input "50.000"
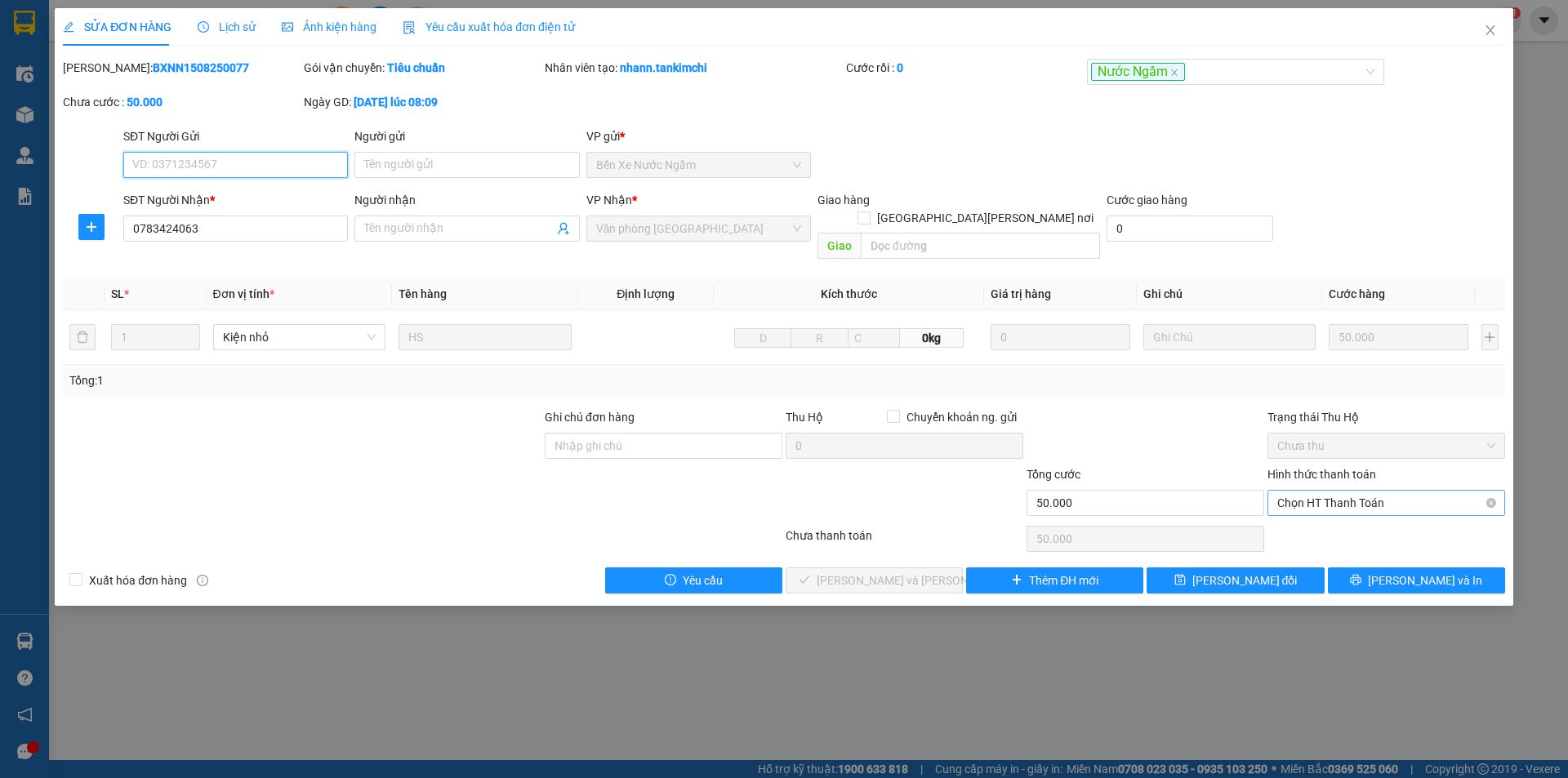
click at [1406, 490] on span "Chọn HT Thanh Toán" at bounding box center [1385, 503] width 218 height 25
click at [1396, 507] on div "Tại văn phòng" at bounding box center [1385, 517] width 238 height 26
type input "0"
click at [923, 571] on span "[PERSON_NAME] và [PERSON_NAME] hàng" at bounding box center [927, 580] width 220 height 18
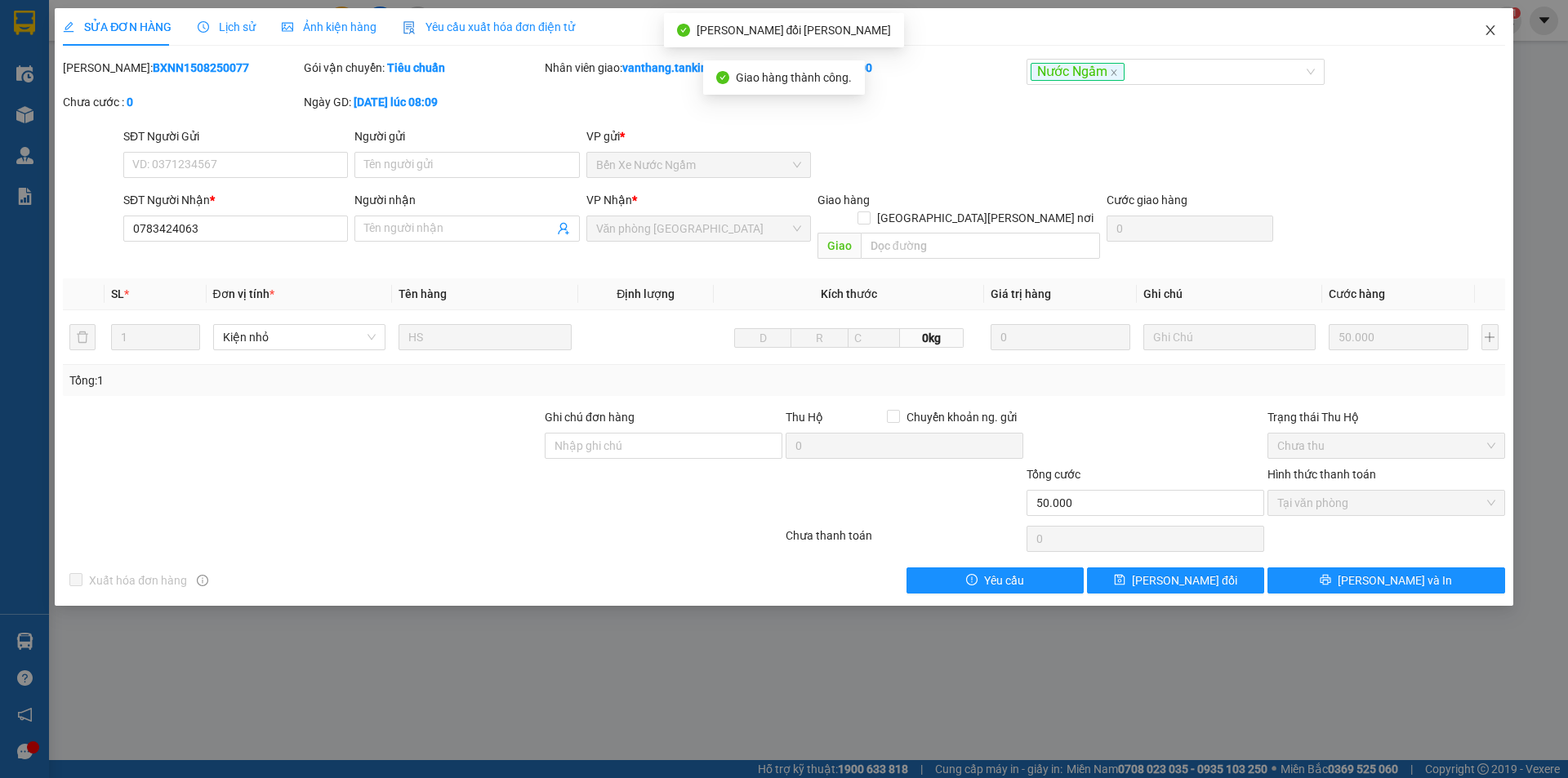
click at [1490, 25] on icon "close" at bounding box center [1490, 30] width 13 height 13
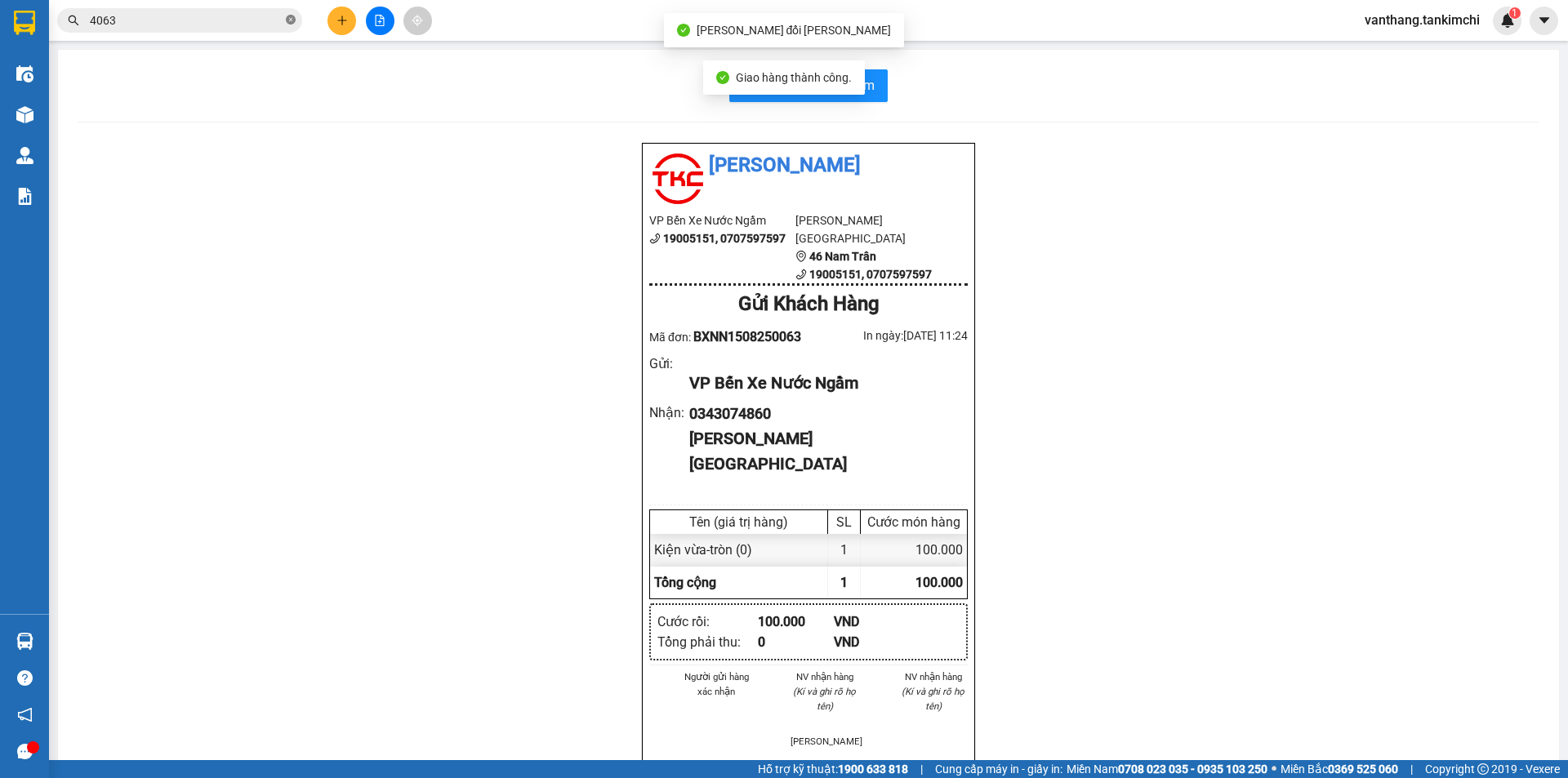
click at [290, 18] on icon "close-circle" at bounding box center [290, 19] width 10 height 10
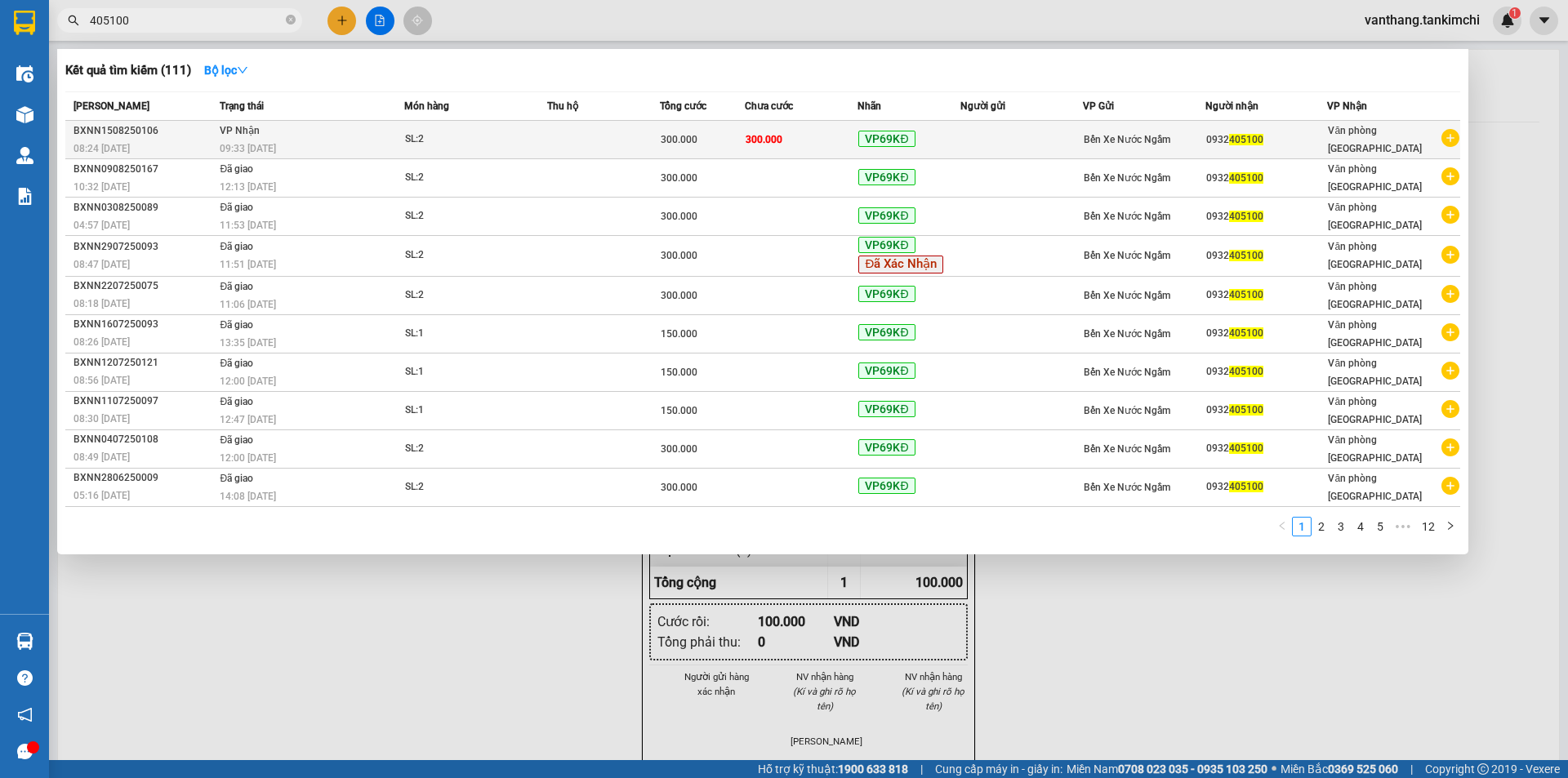
type input "405100"
click at [580, 139] on td at bounding box center [603, 140] width 112 height 39
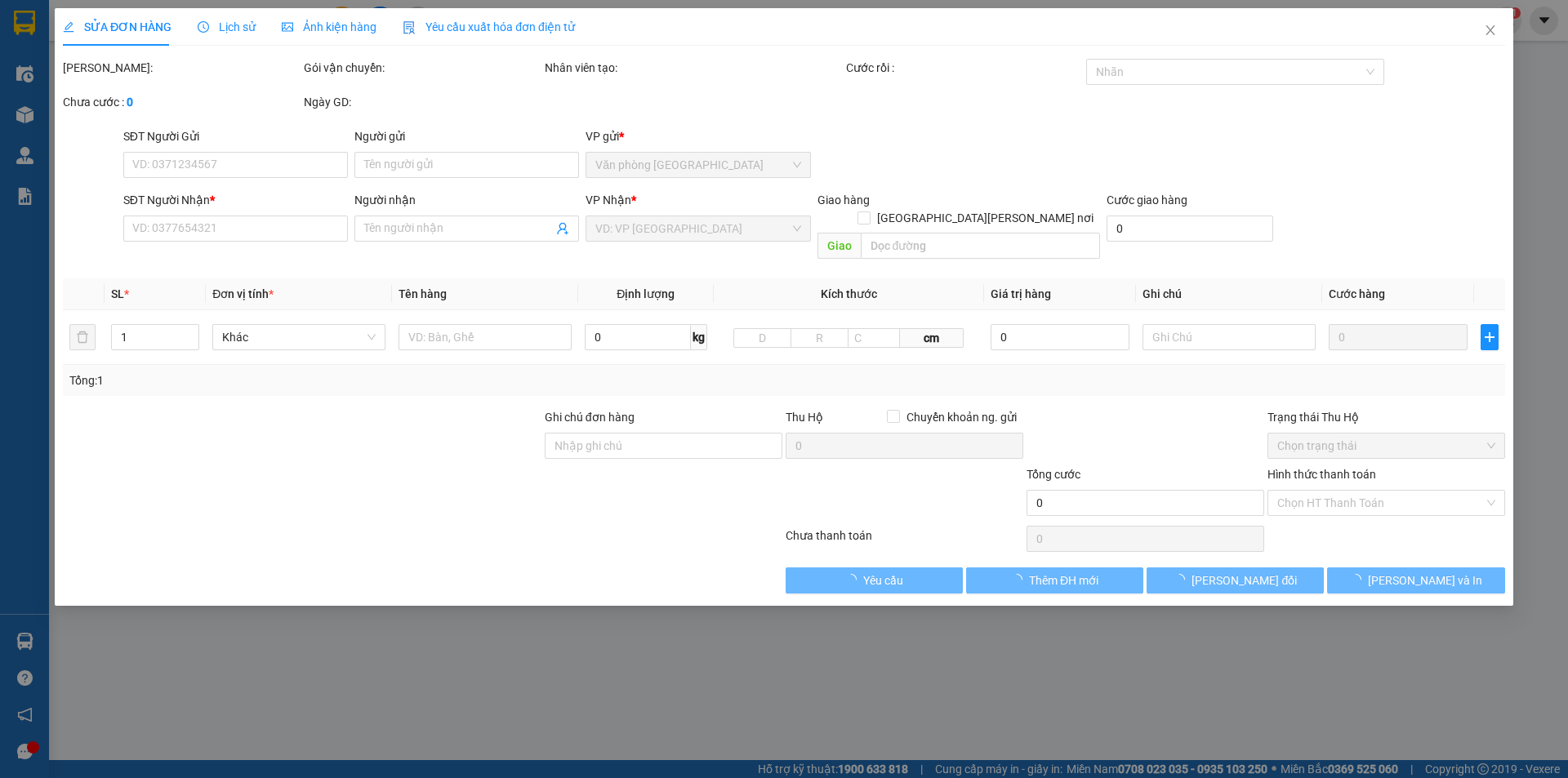
type input "0932405100"
type input "300.000"
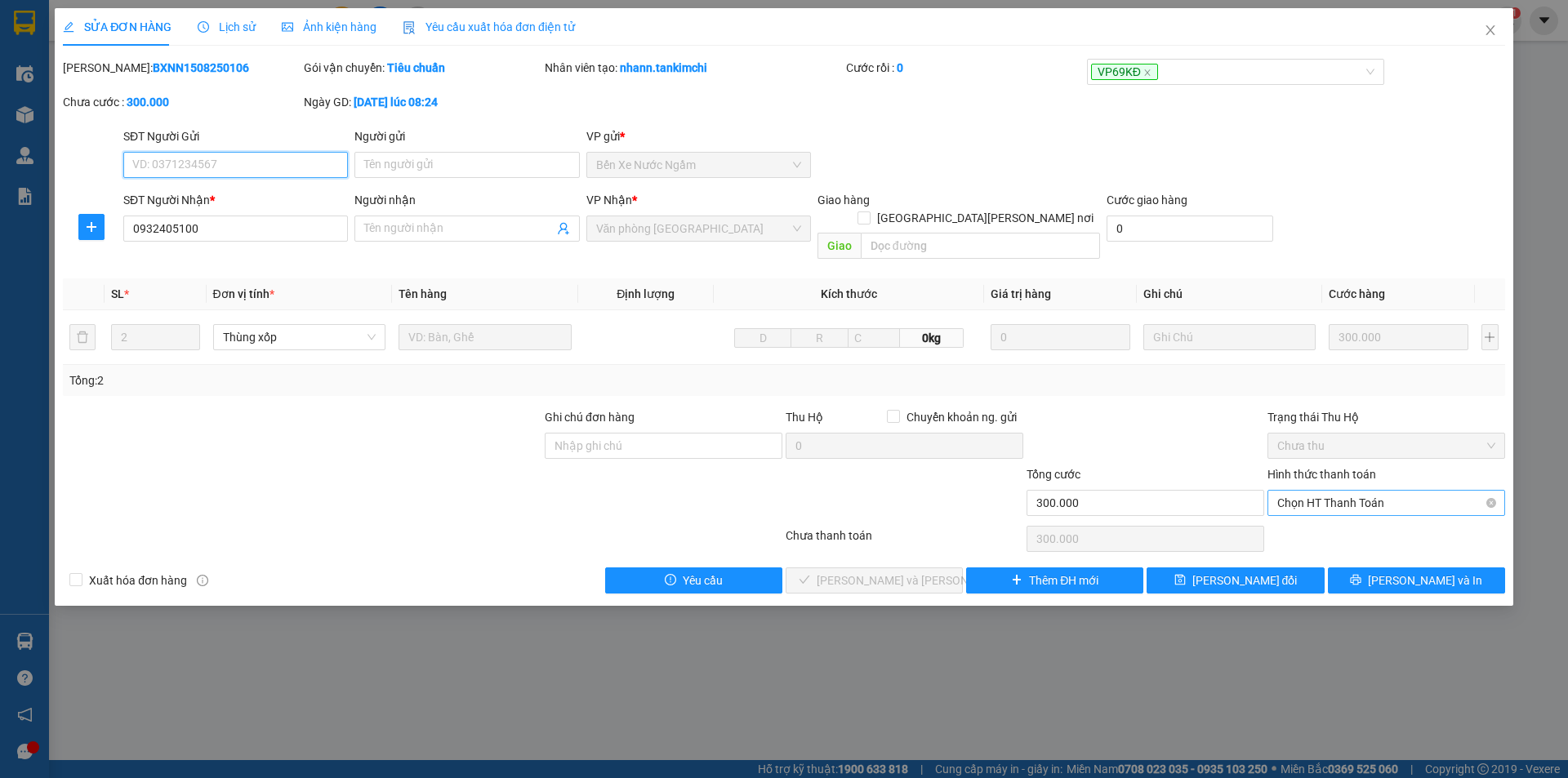
click at [1321, 490] on span "Chọn HT Thanh Toán" at bounding box center [1385, 503] width 218 height 25
click at [1317, 511] on div "Tại văn phòng" at bounding box center [1385, 517] width 218 height 18
type input "0"
click at [901, 571] on span "[PERSON_NAME] và [PERSON_NAME] hàng" at bounding box center [927, 580] width 220 height 18
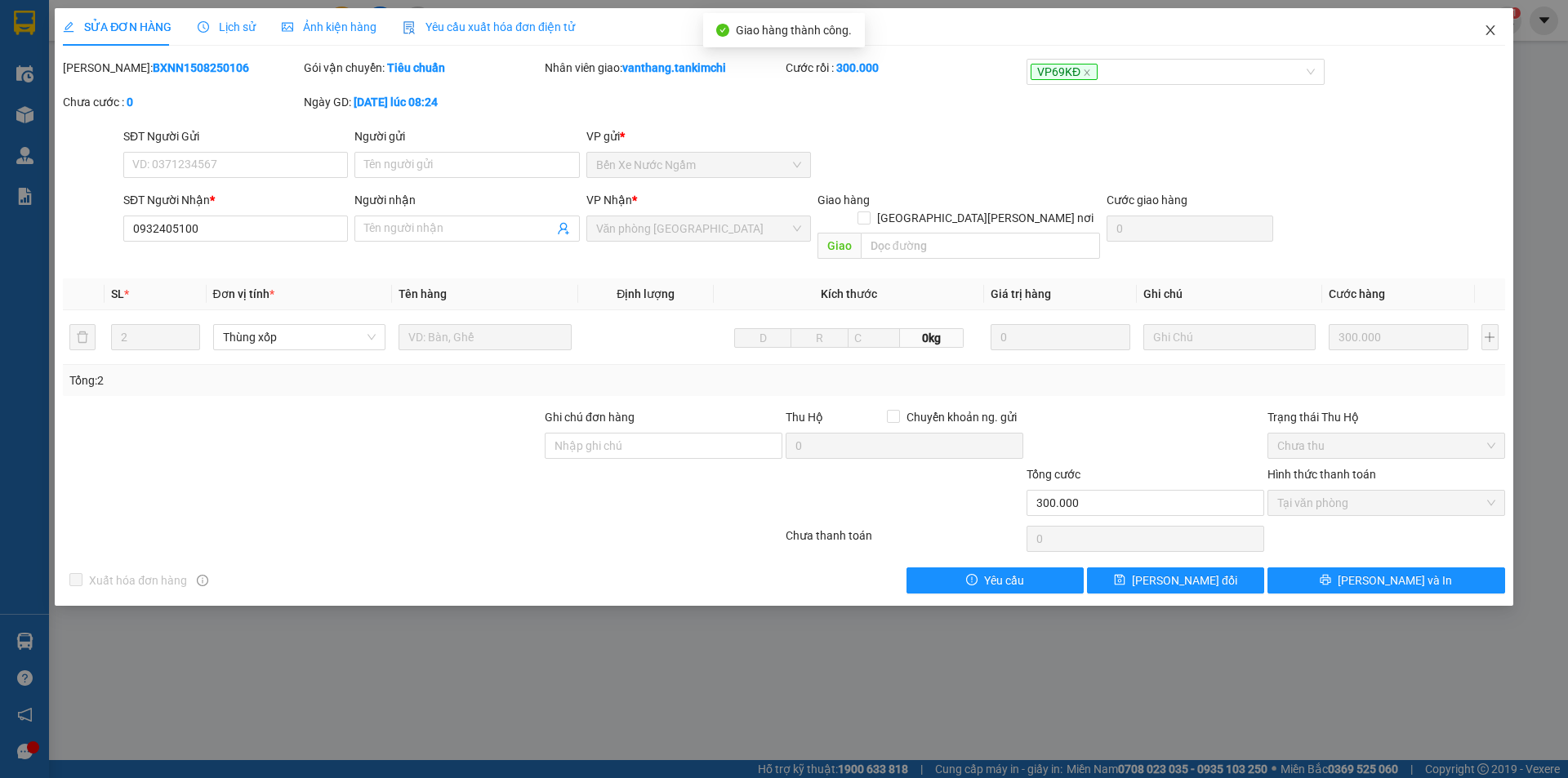
click at [1490, 27] on icon "close" at bounding box center [1490, 30] width 13 height 13
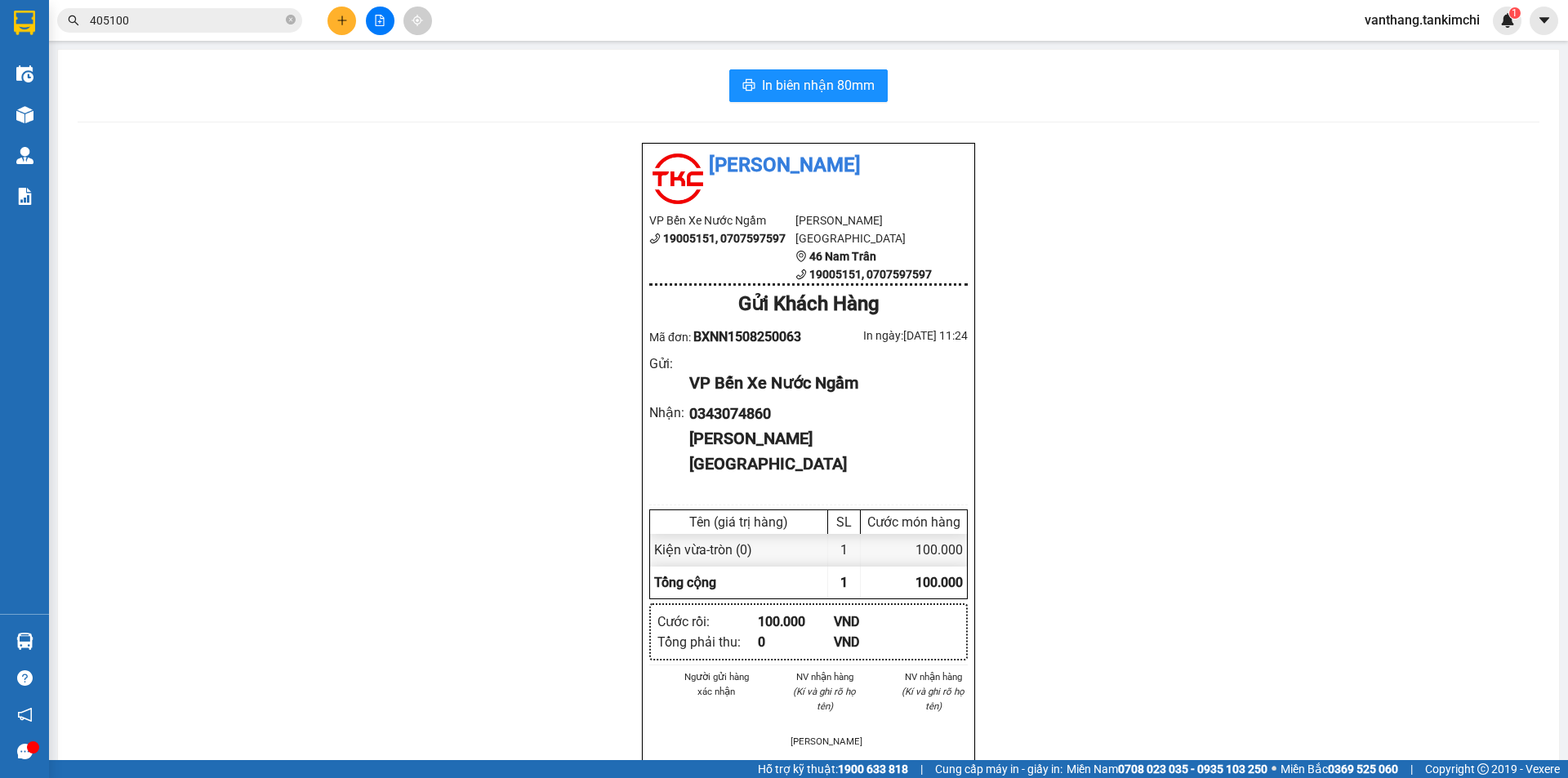
click at [294, 21] on icon "close-circle" at bounding box center [290, 19] width 10 height 10
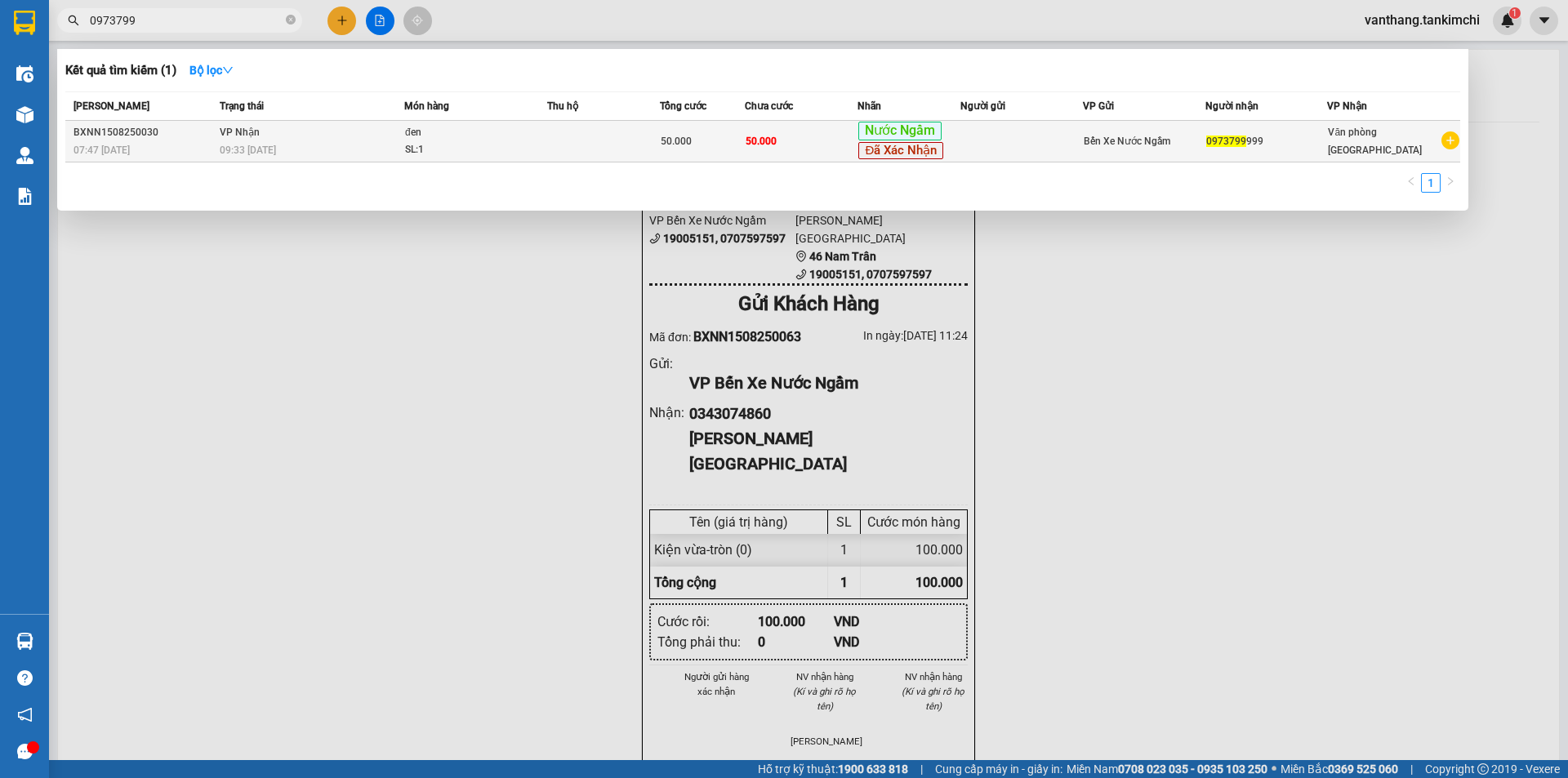
type input "0973799"
click at [573, 134] on td at bounding box center [603, 141] width 112 height 41
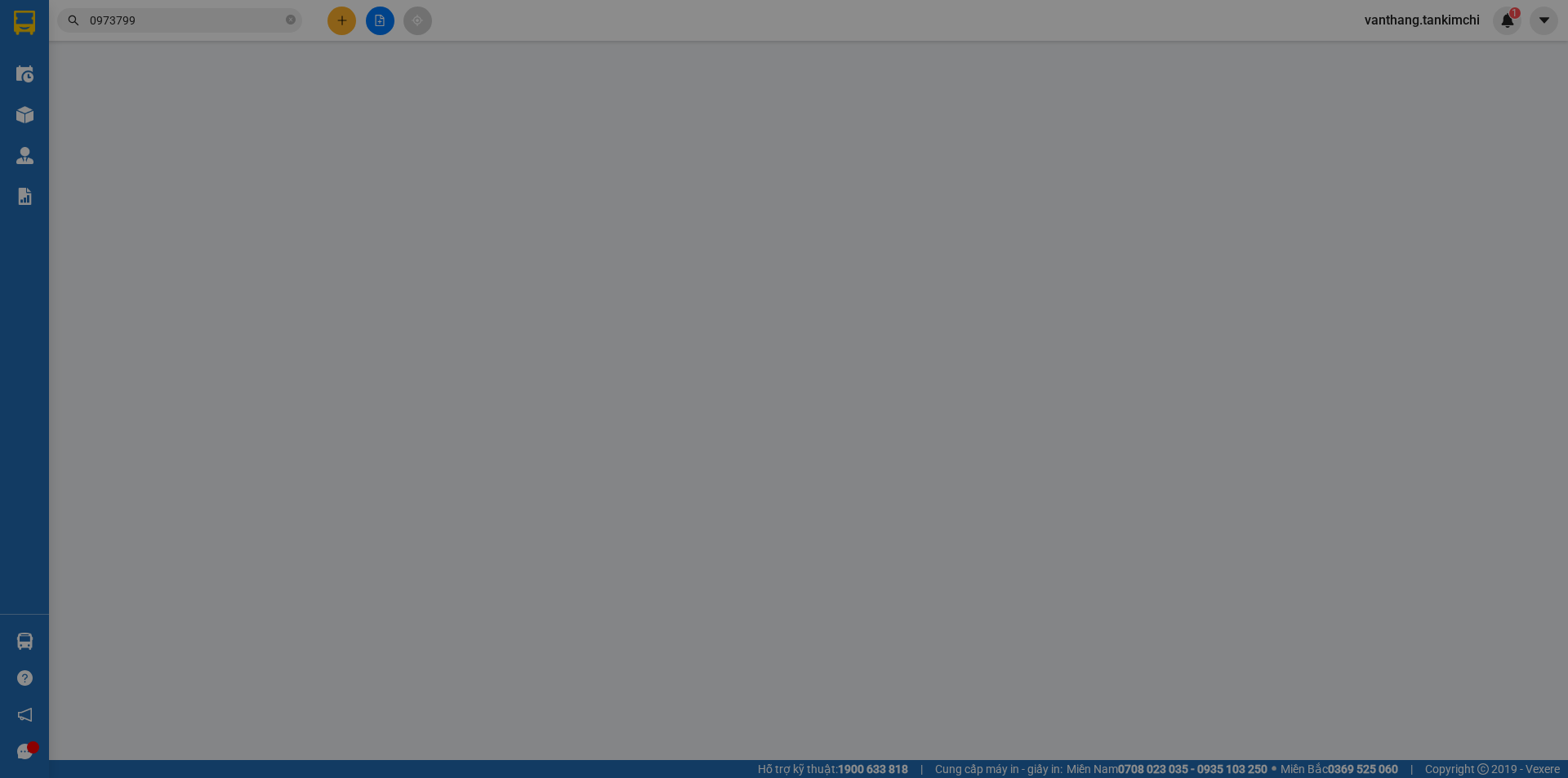
type input "0973799999"
type input "50.000"
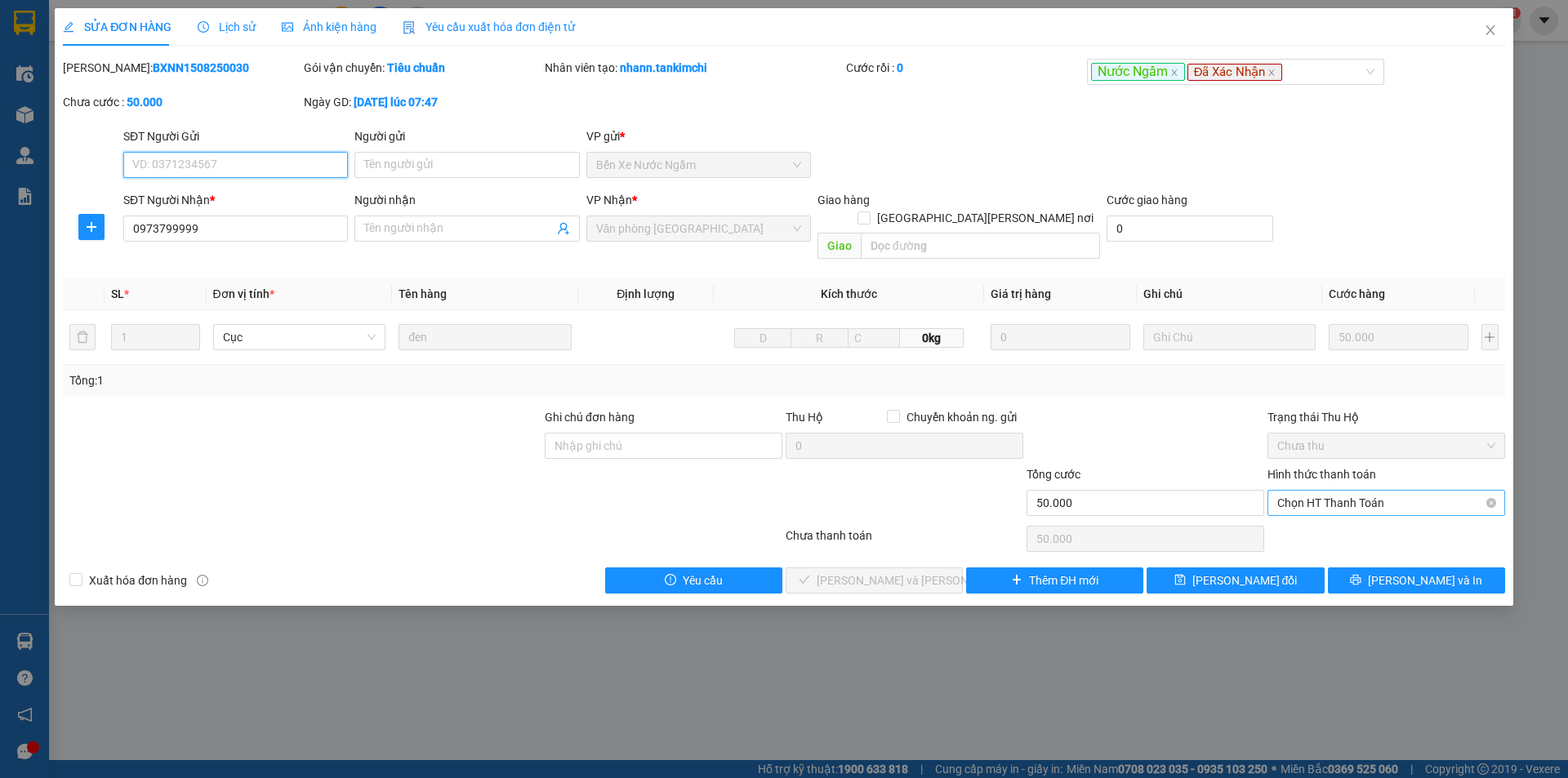
drag, startPoint x: 1337, startPoint y: 484, endPoint x: 1337, endPoint y: 496, distance: 12.0
click at [1337, 490] on span "Chọn HT Thanh Toán" at bounding box center [1385, 503] width 218 height 25
click at [1340, 512] on div "Tại văn phòng" at bounding box center [1385, 517] width 218 height 18
type input "0"
click at [889, 571] on button "[PERSON_NAME] và [PERSON_NAME] hàng" at bounding box center [874, 581] width 177 height 26
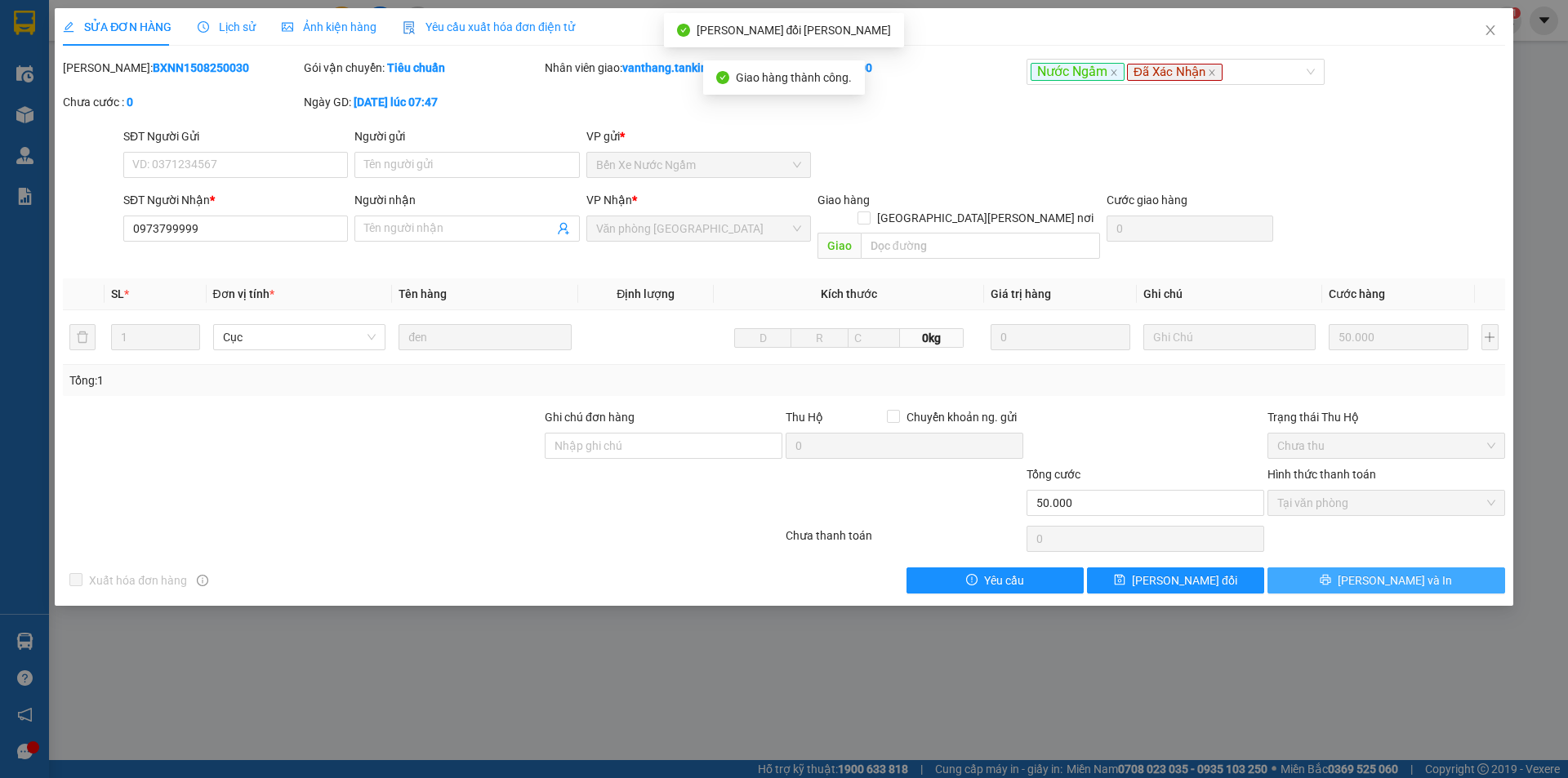
click at [1421, 570] on button "[PERSON_NAME] và In" at bounding box center [1385, 581] width 238 height 26
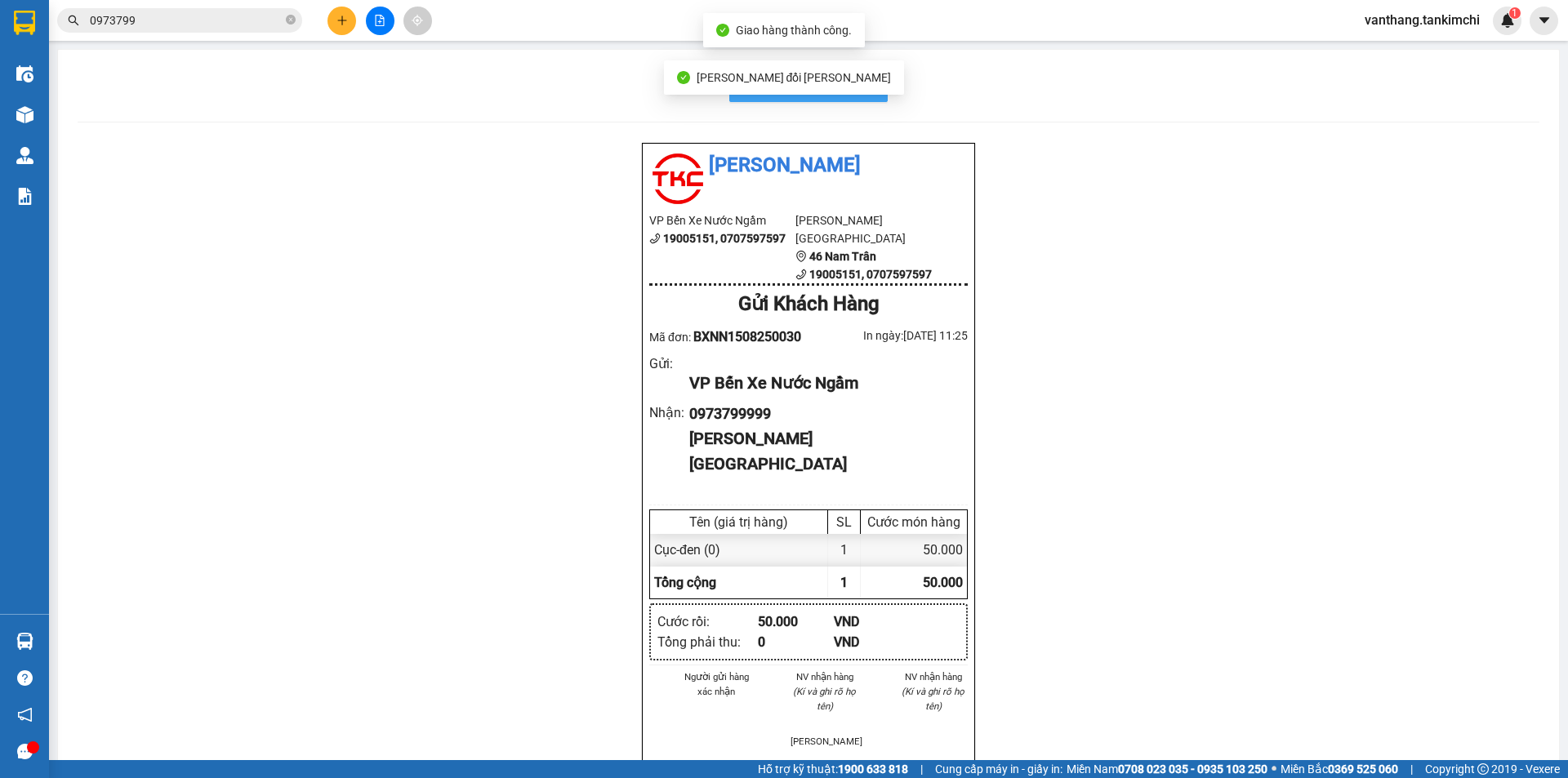
click at [876, 89] on button "In biên nhận 80mm" at bounding box center [808, 85] width 159 height 32
click at [291, 20] on icon "close-circle" at bounding box center [290, 19] width 10 height 10
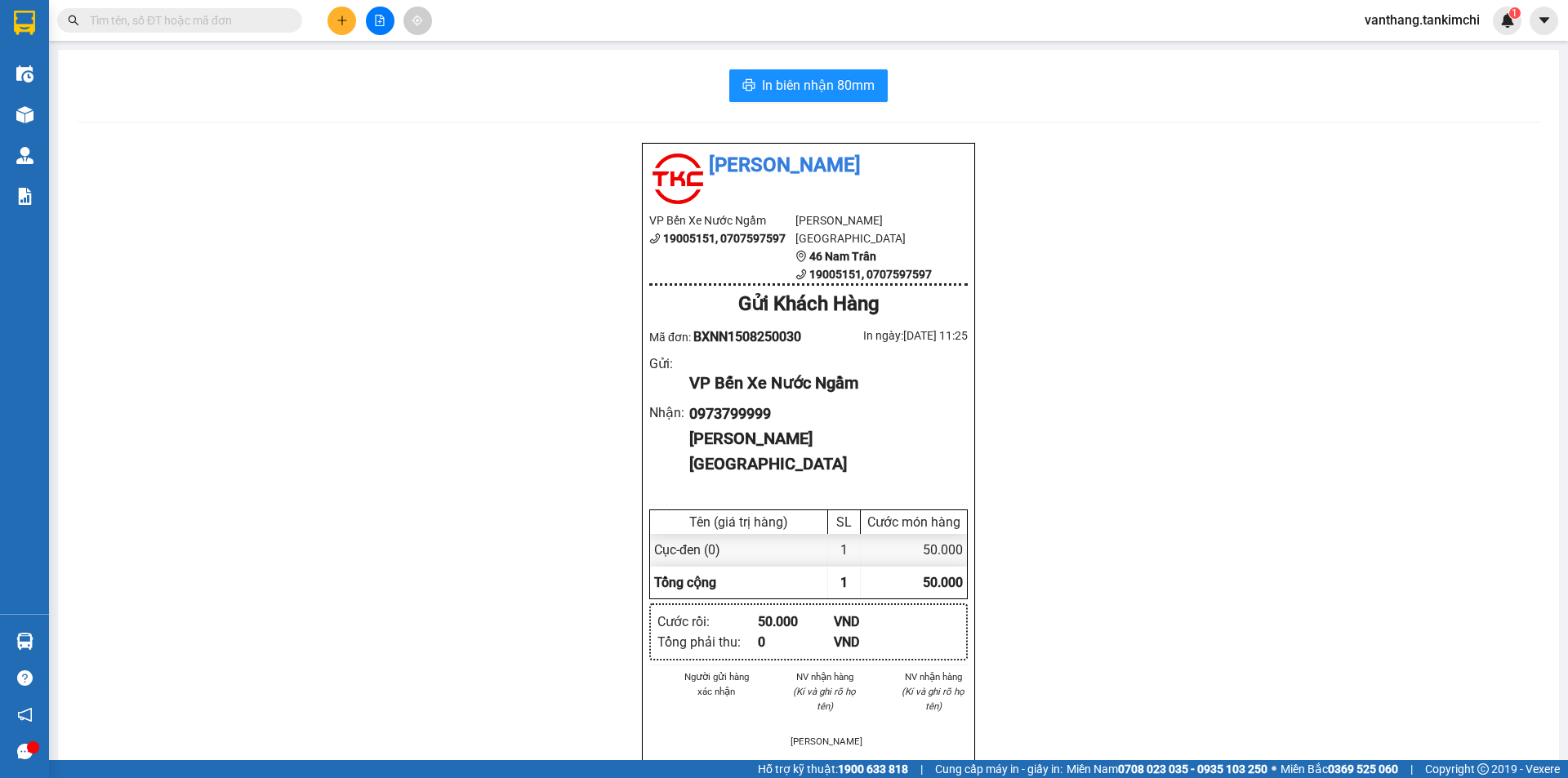
click at [196, 25] on input "text" at bounding box center [186, 20] width 193 height 18
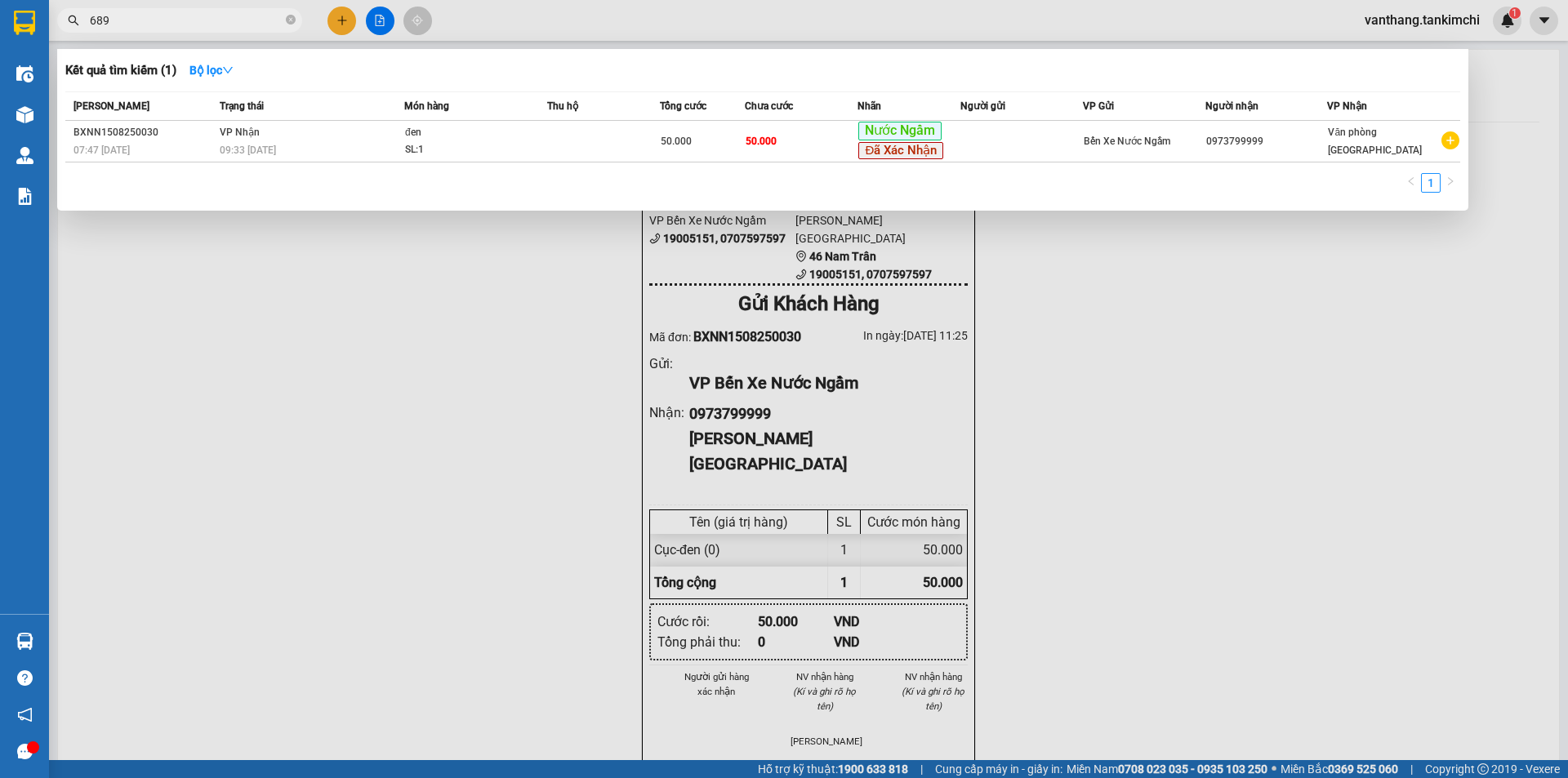
type input "6899"
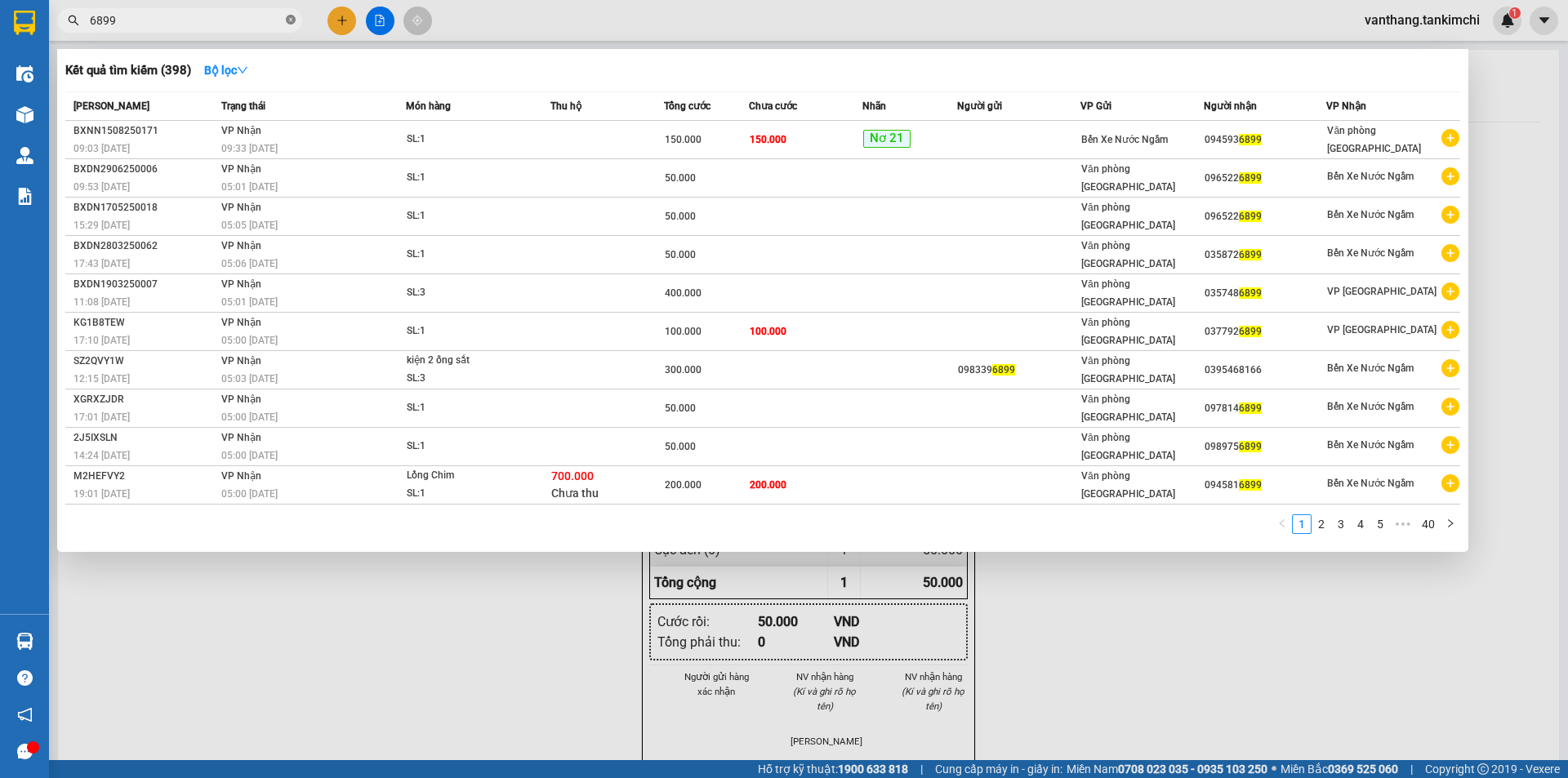
click at [292, 18] on icon "close-circle" at bounding box center [290, 19] width 10 height 10
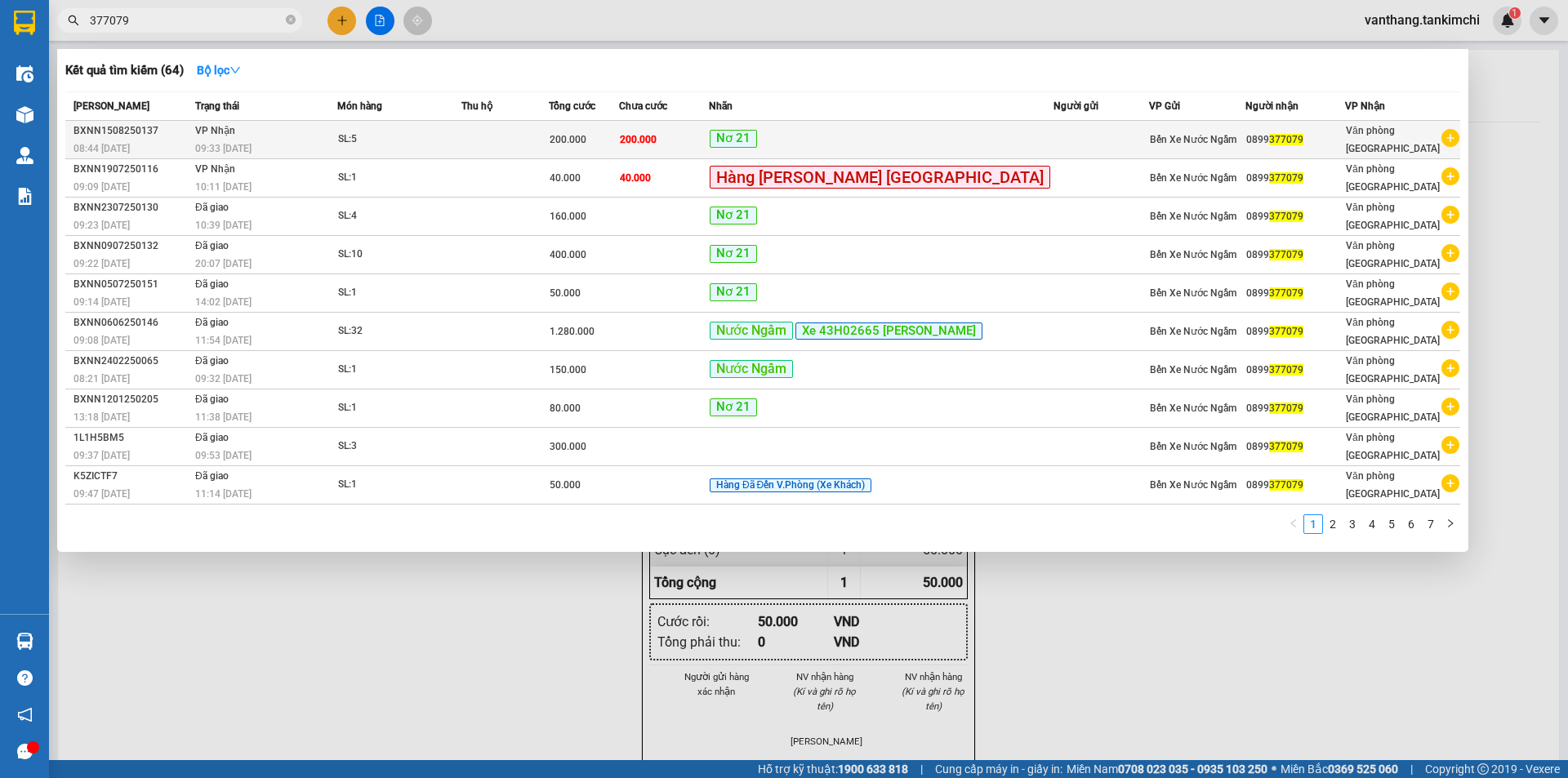
type input "377079"
click at [939, 139] on div "Nơ 21" at bounding box center [881, 139] width 343 height 19
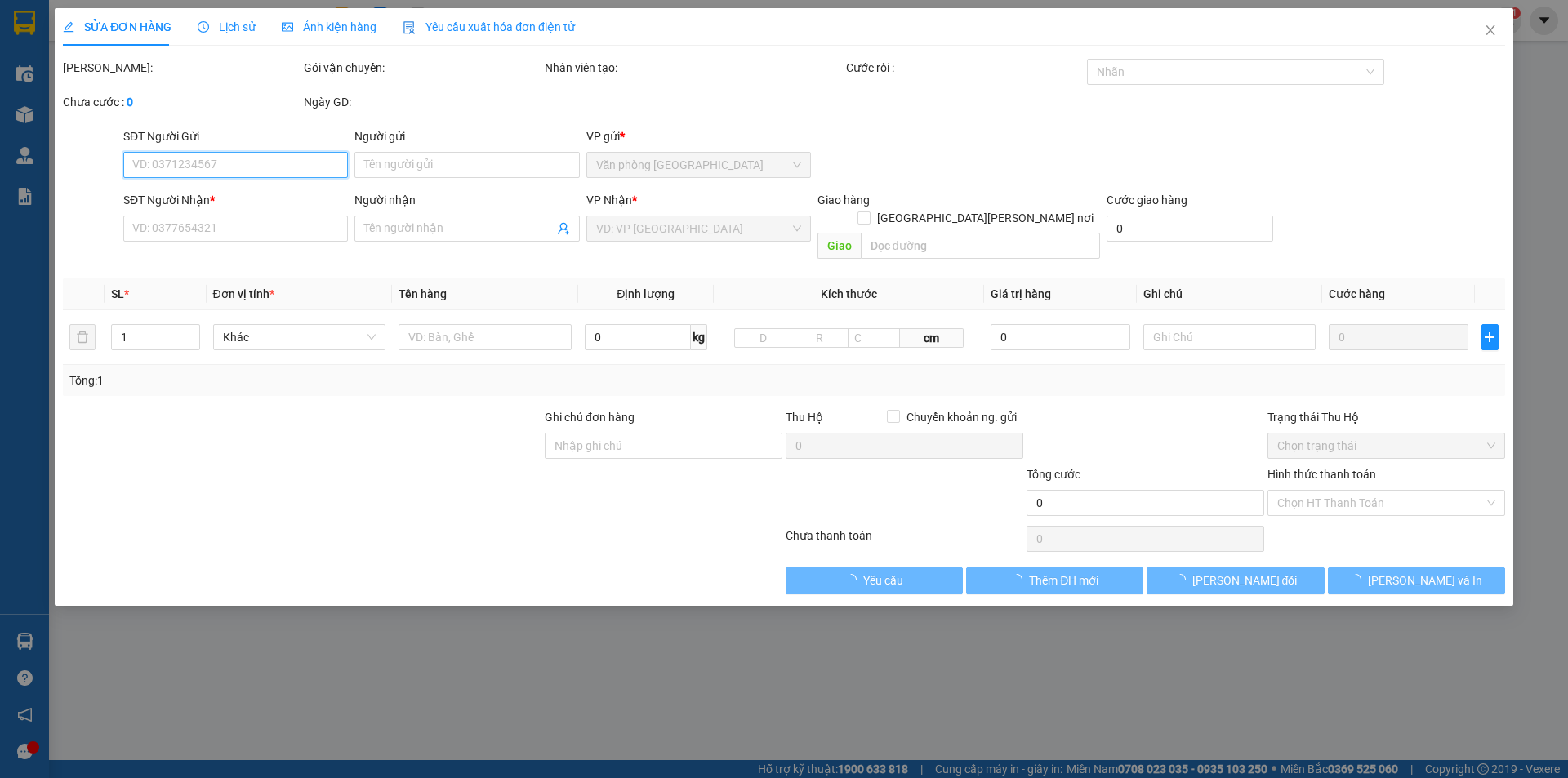
type input "0899377079"
type input "200.000"
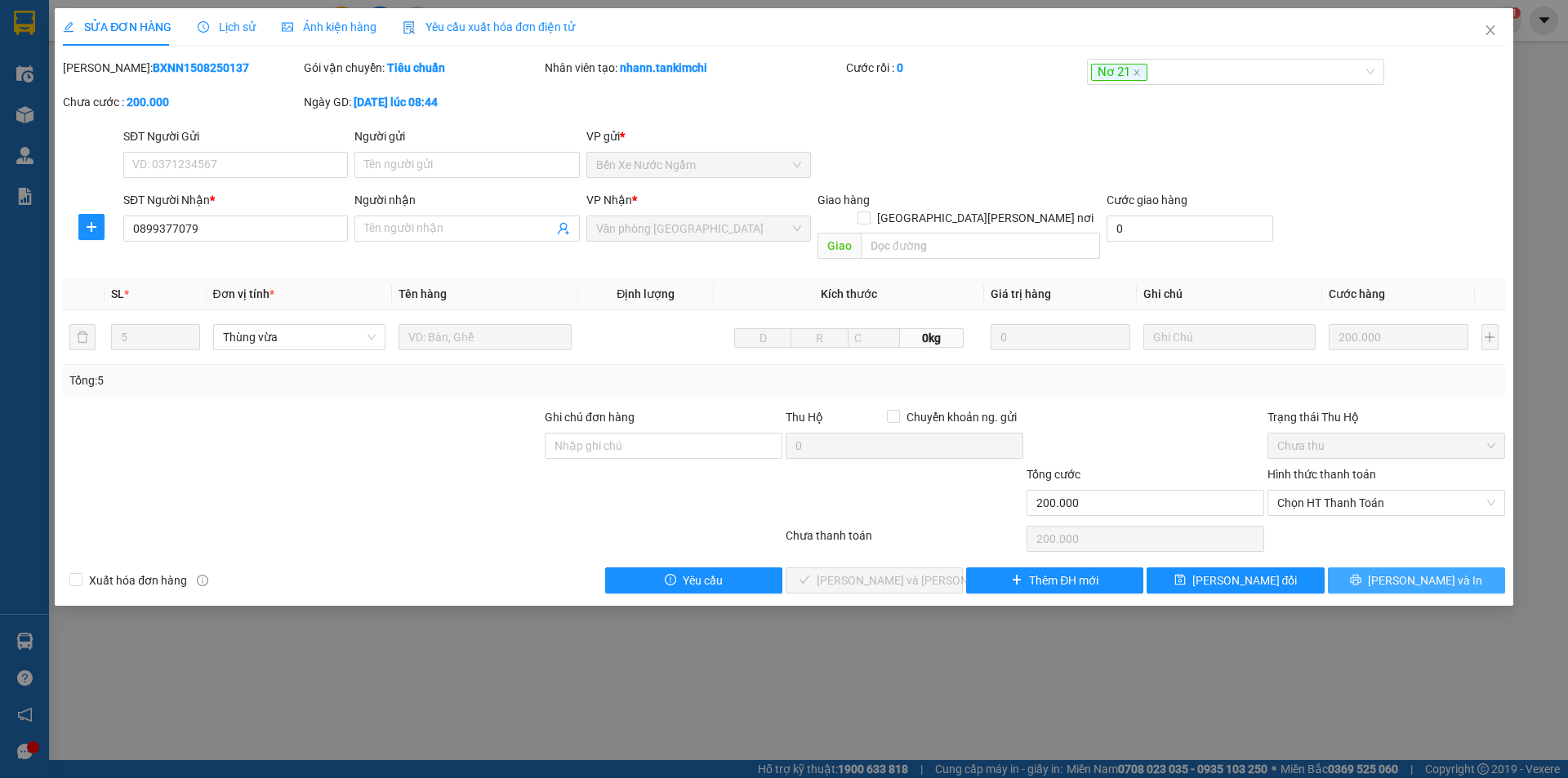
click at [1359, 567] on button "[PERSON_NAME] và In" at bounding box center [1416, 581] width 177 height 26
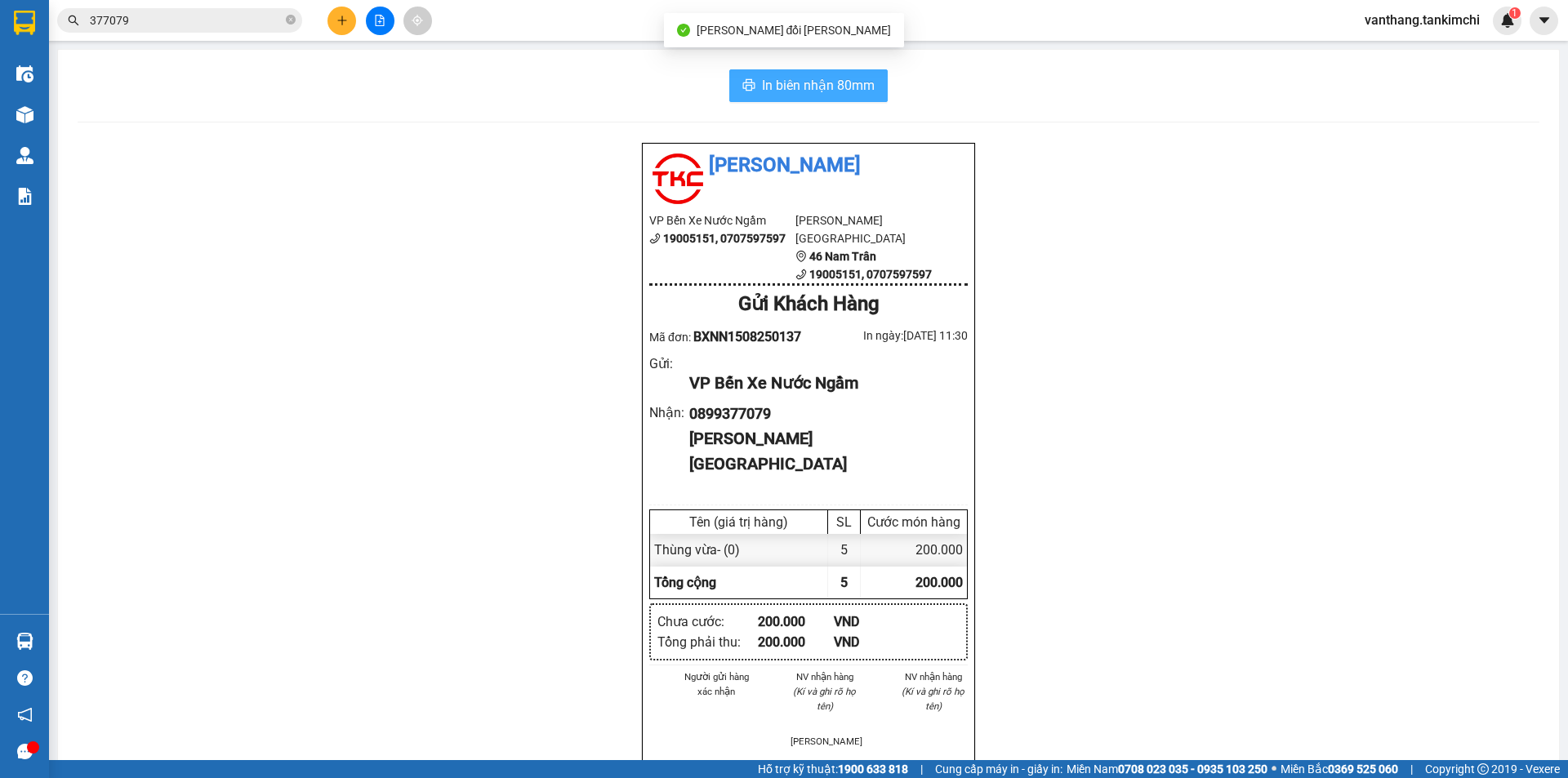
drag, startPoint x: 848, startPoint y: 88, endPoint x: 890, endPoint y: 120, distance: 52.8
click at [851, 88] on span "In biên nhận 80mm" at bounding box center [818, 85] width 112 height 20
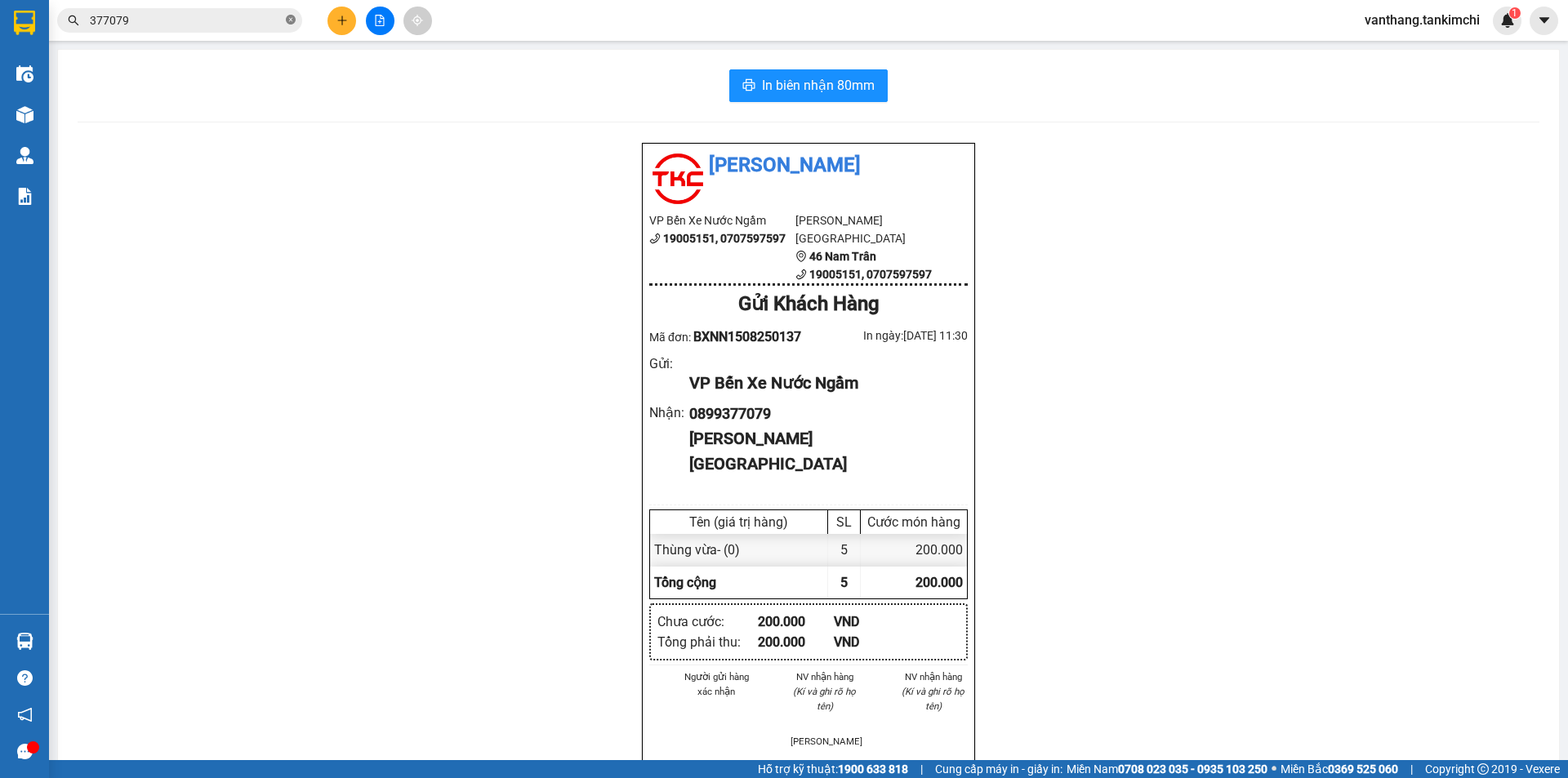
click at [290, 20] on icon "close-circle" at bounding box center [290, 19] width 10 height 10
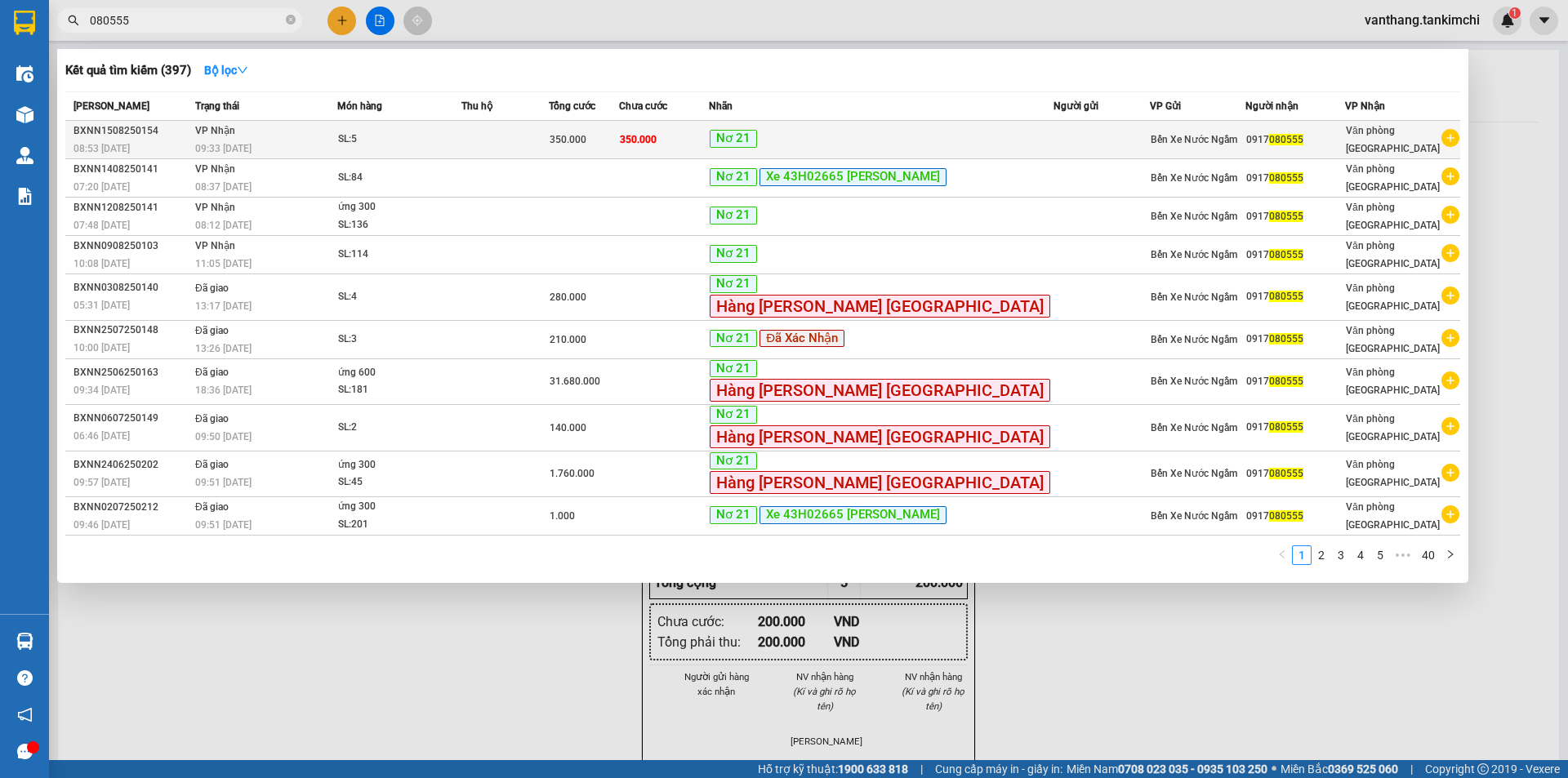
type input "080555"
click at [546, 141] on td at bounding box center [505, 140] width 88 height 39
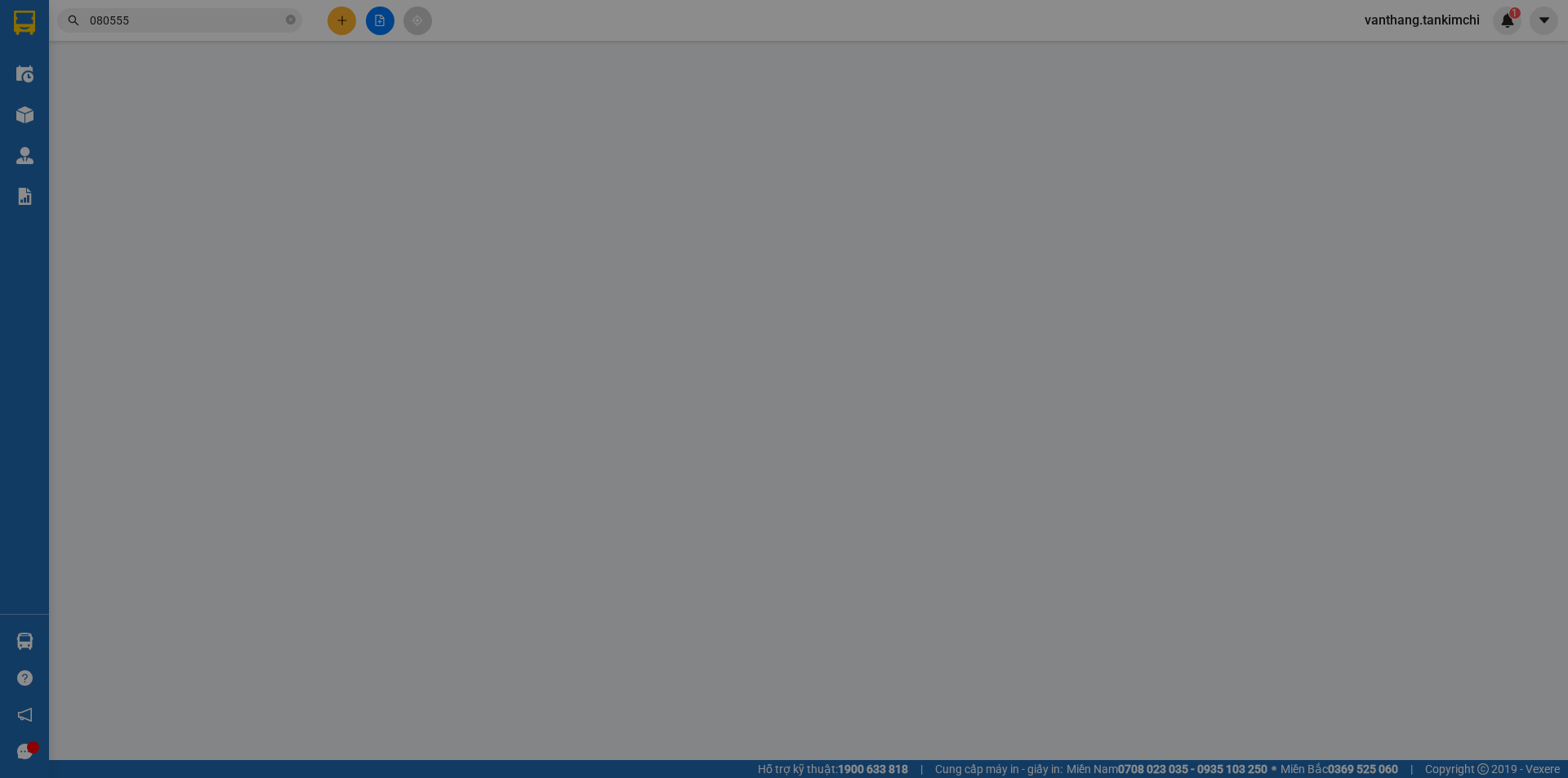
type input "0917080555"
type input "350.000"
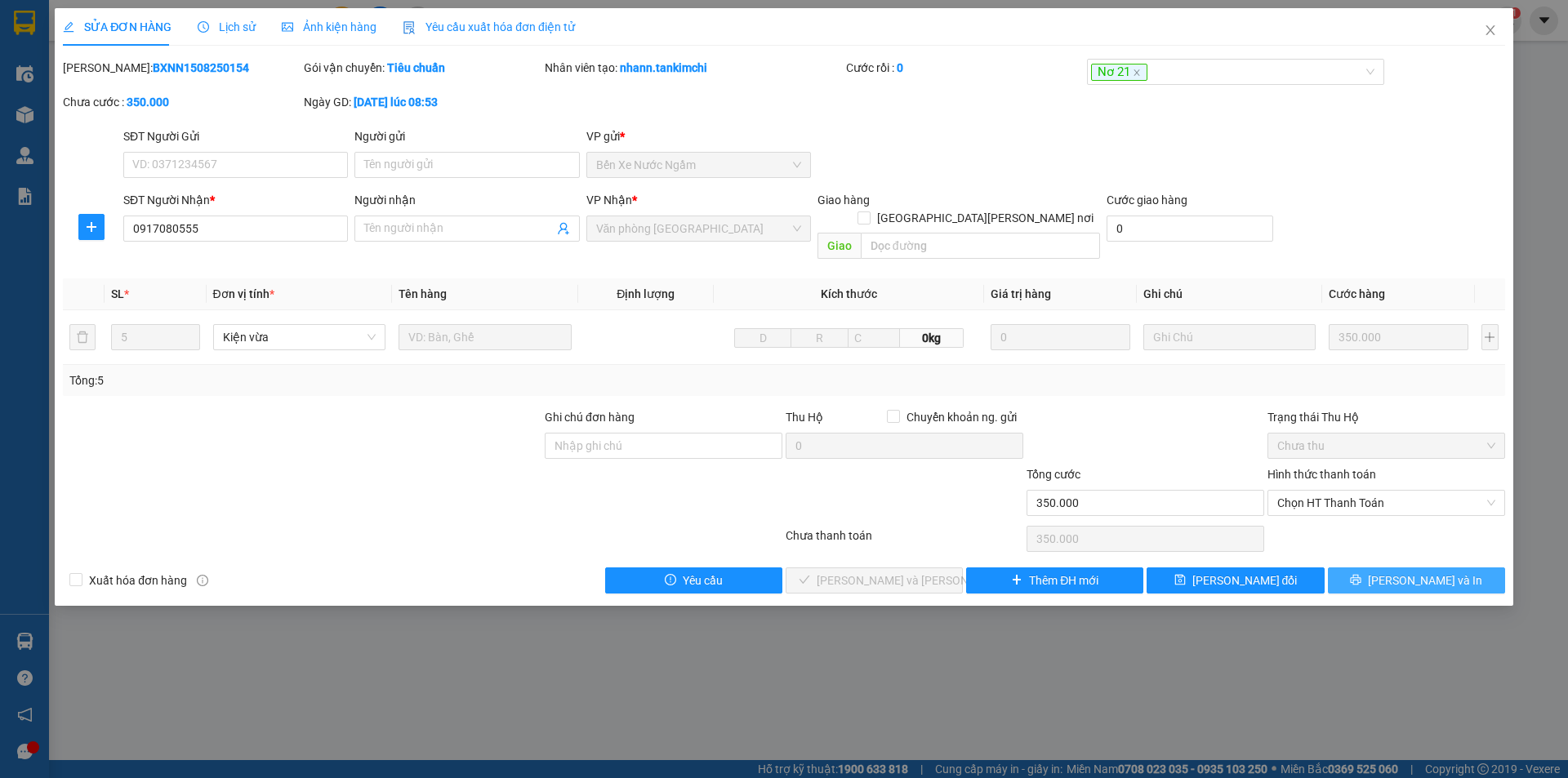
click at [1361, 574] on icon "printer" at bounding box center [1355, 579] width 11 height 11
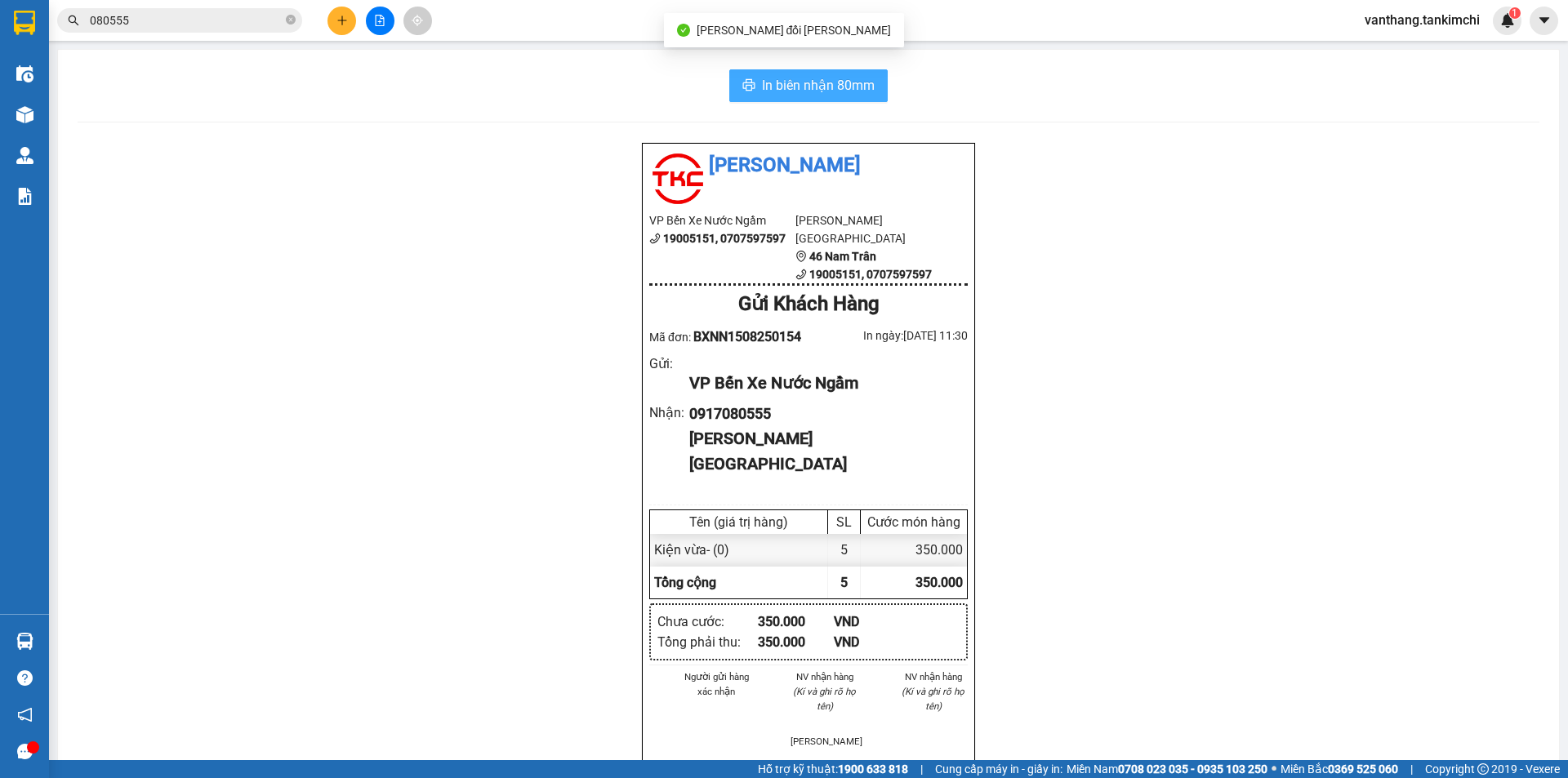
click at [864, 89] on span "In biên nhận 80mm" at bounding box center [818, 85] width 112 height 20
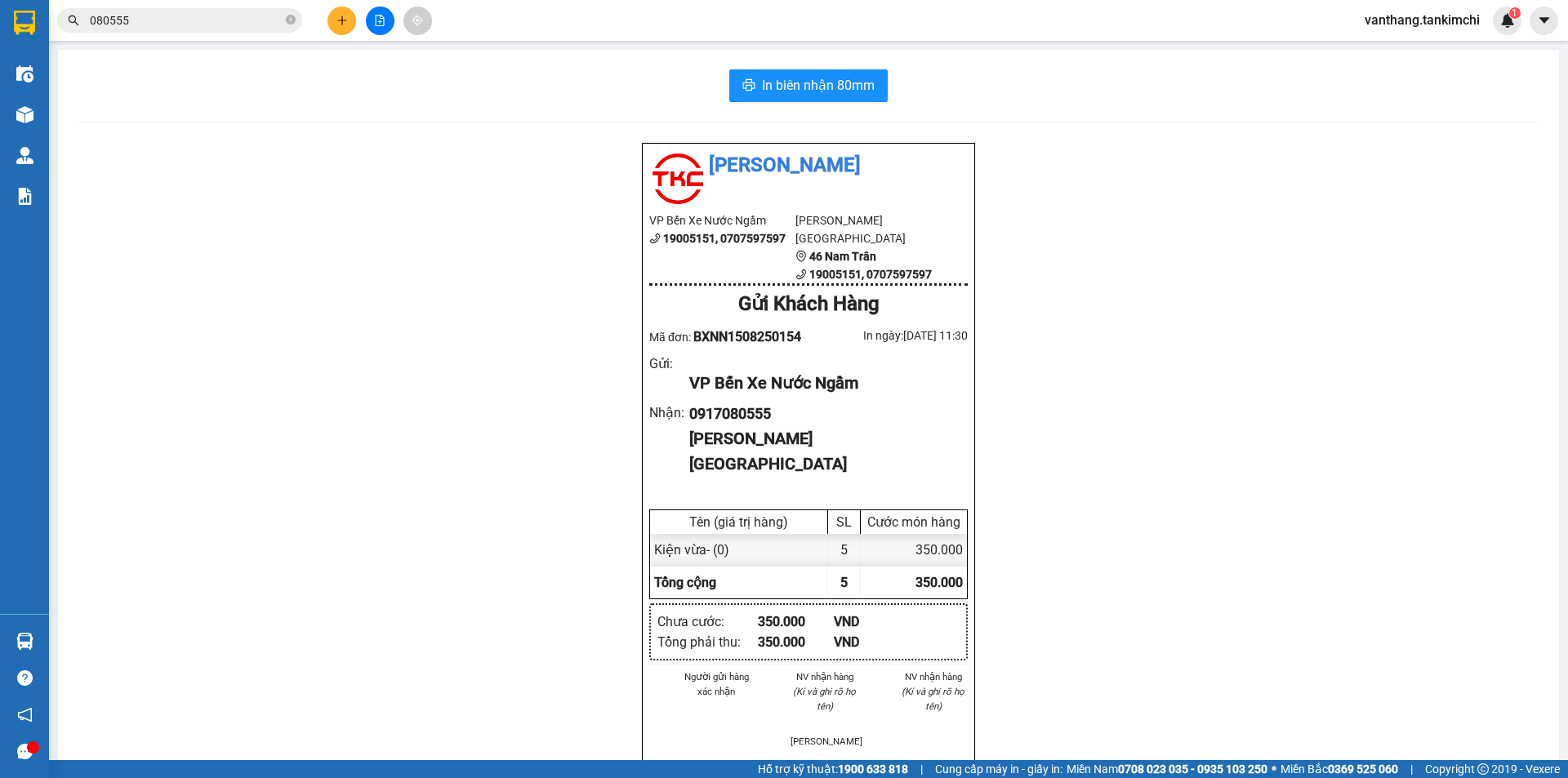
drag, startPoint x: 138, startPoint y: 18, endPoint x: 429, endPoint y: 65, distance: 294.8
click at [147, 18] on input "080555" at bounding box center [186, 20] width 193 height 18
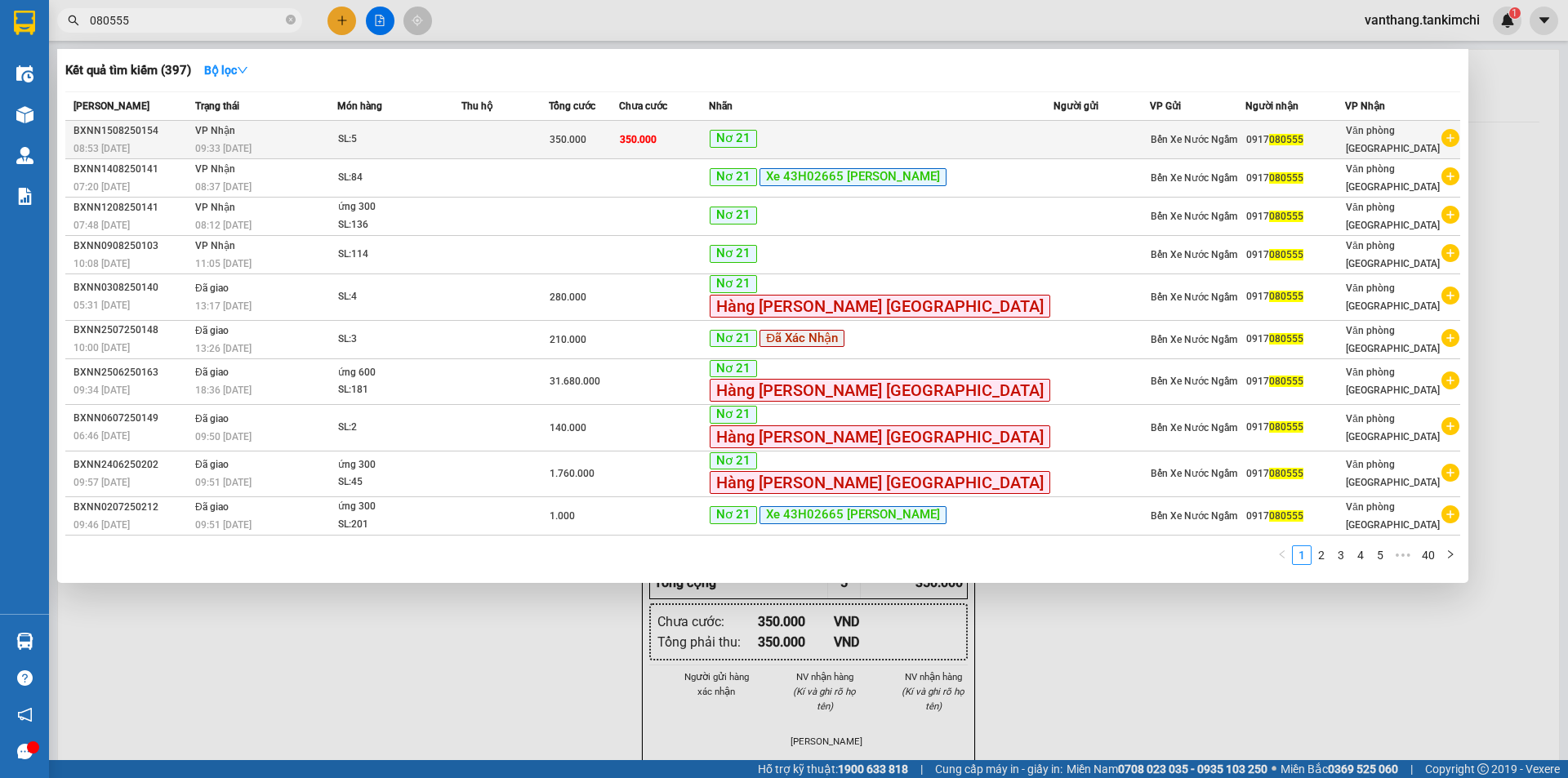
click at [1053, 133] on td at bounding box center [1100, 140] width 96 height 39
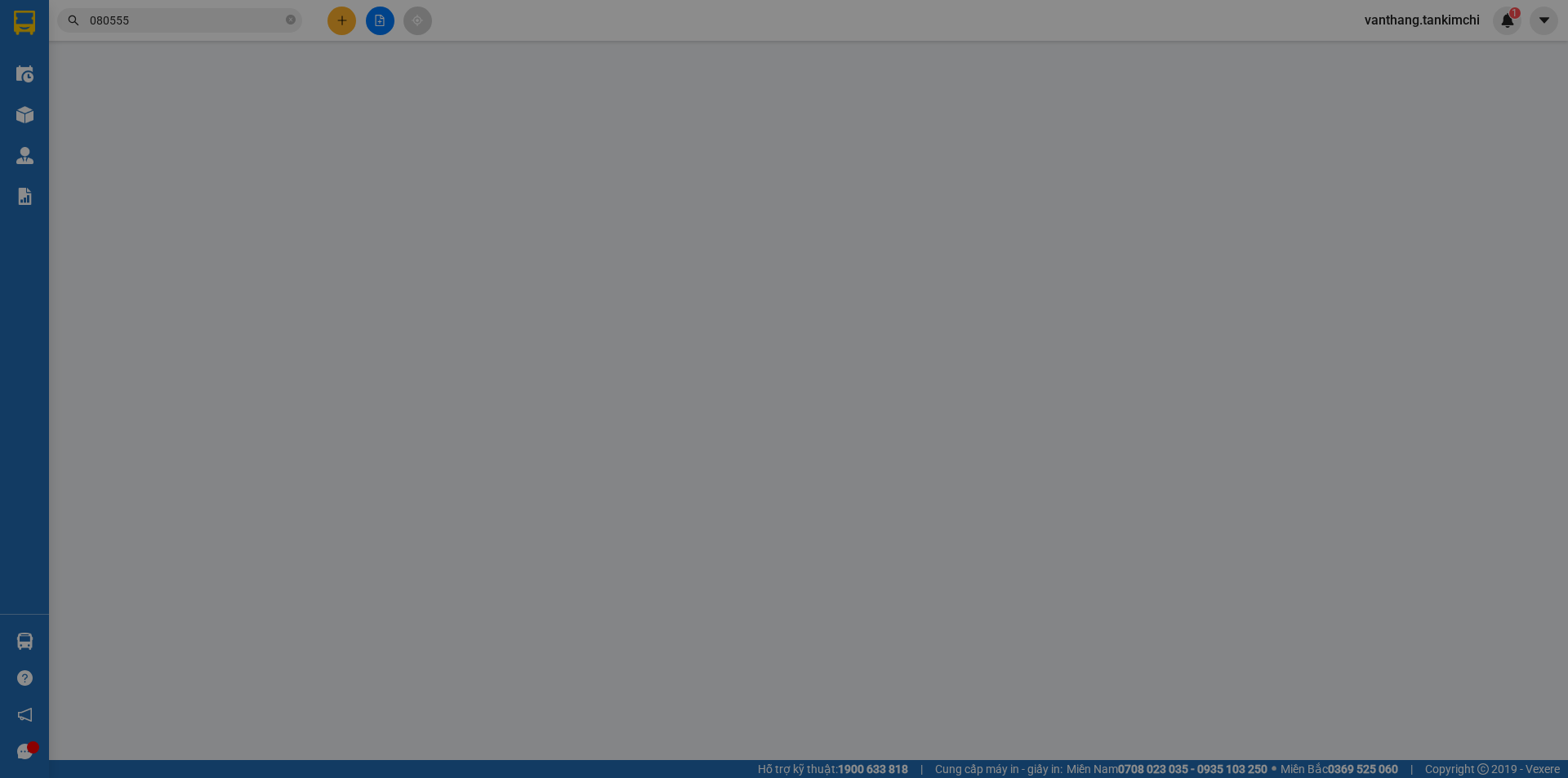
type input "0917080555"
type input "350.000"
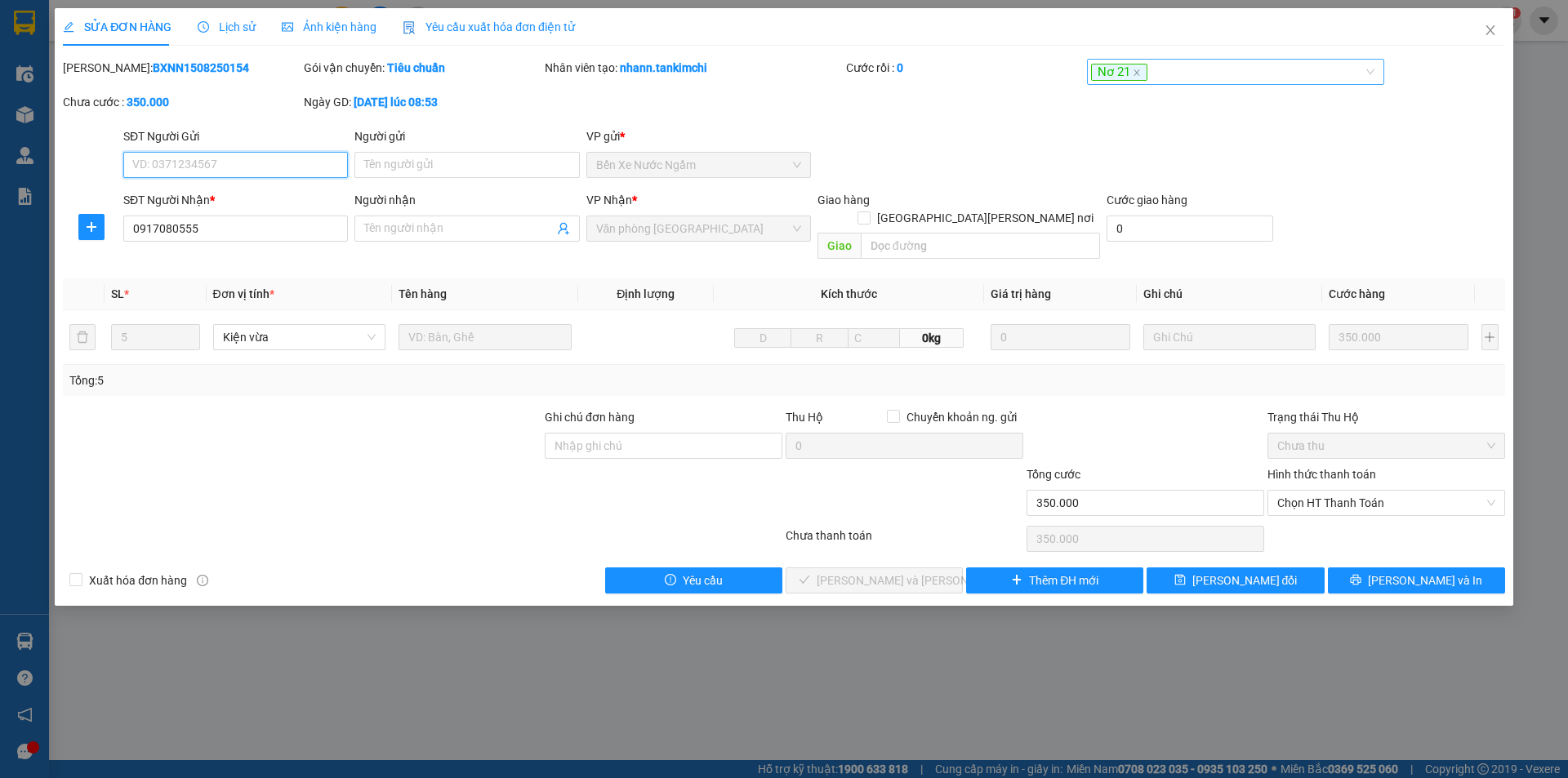
click at [1214, 75] on div "Nơ 21" at bounding box center [1228, 72] width 274 height 19
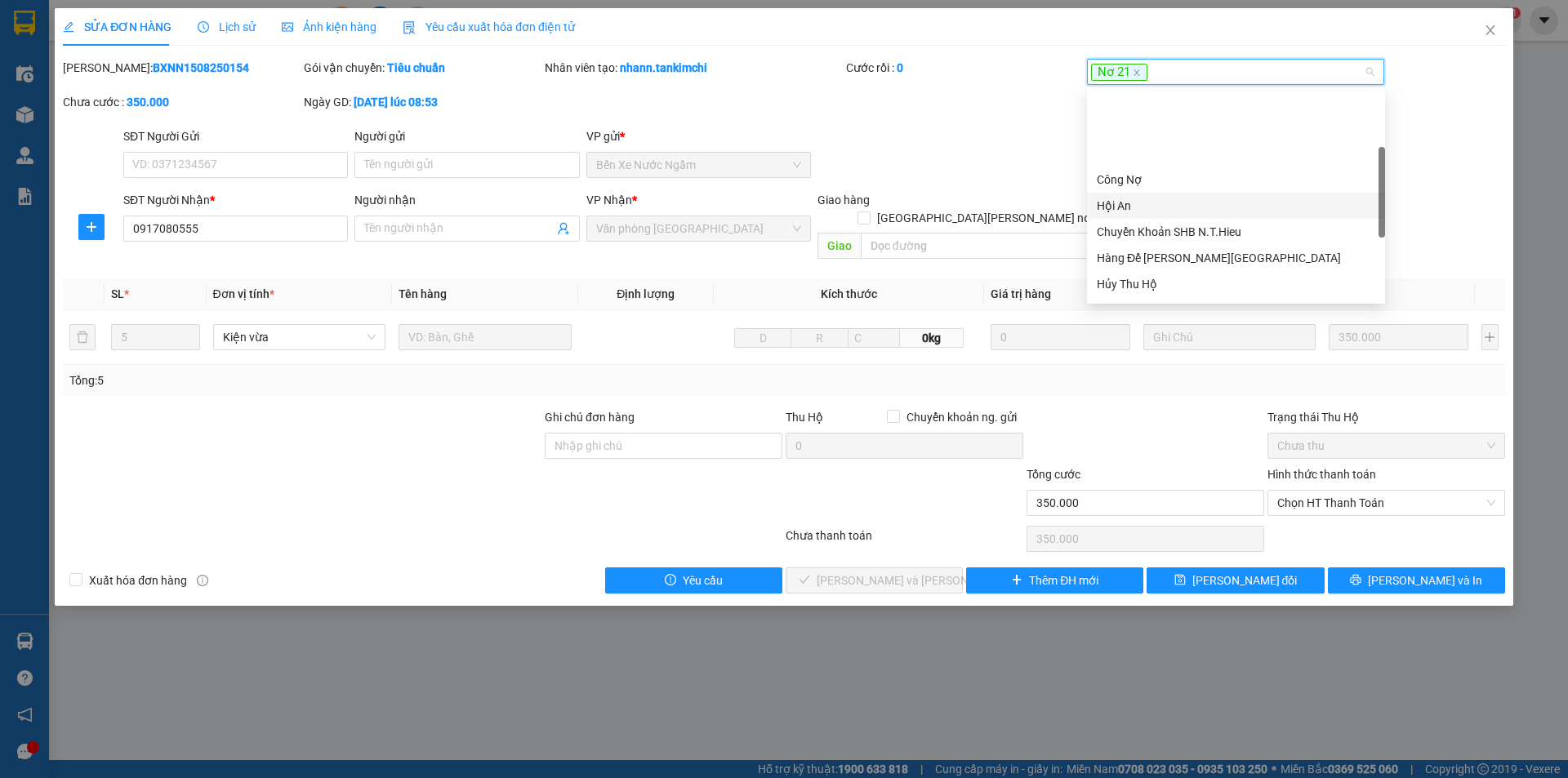
scroll to position [163, 0]
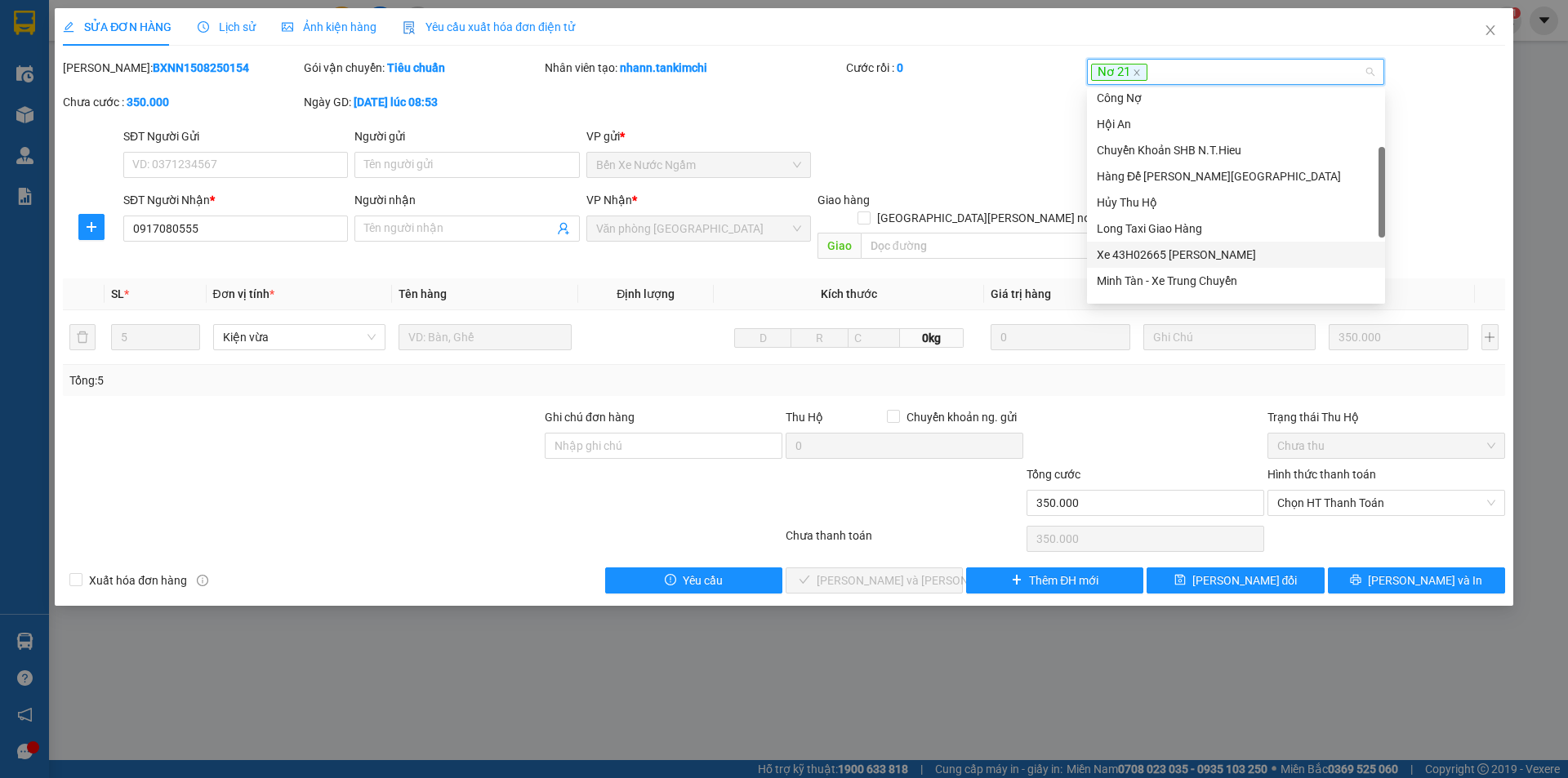
click at [1193, 255] on div "Xe 43H02665 [PERSON_NAME]" at bounding box center [1235, 254] width 278 height 18
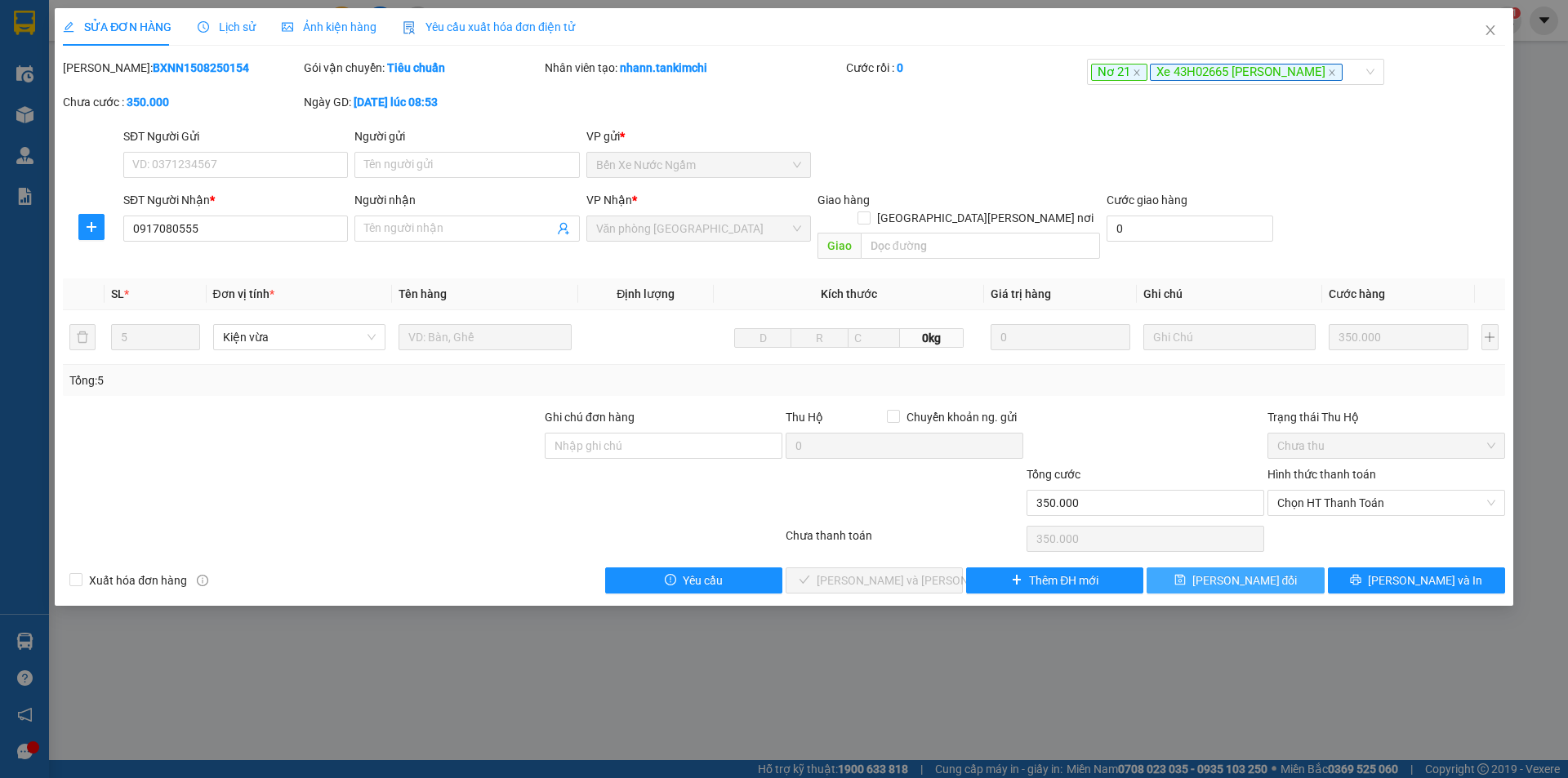
click at [1225, 571] on span "[PERSON_NAME] đổi" at bounding box center [1245, 580] width 105 height 18
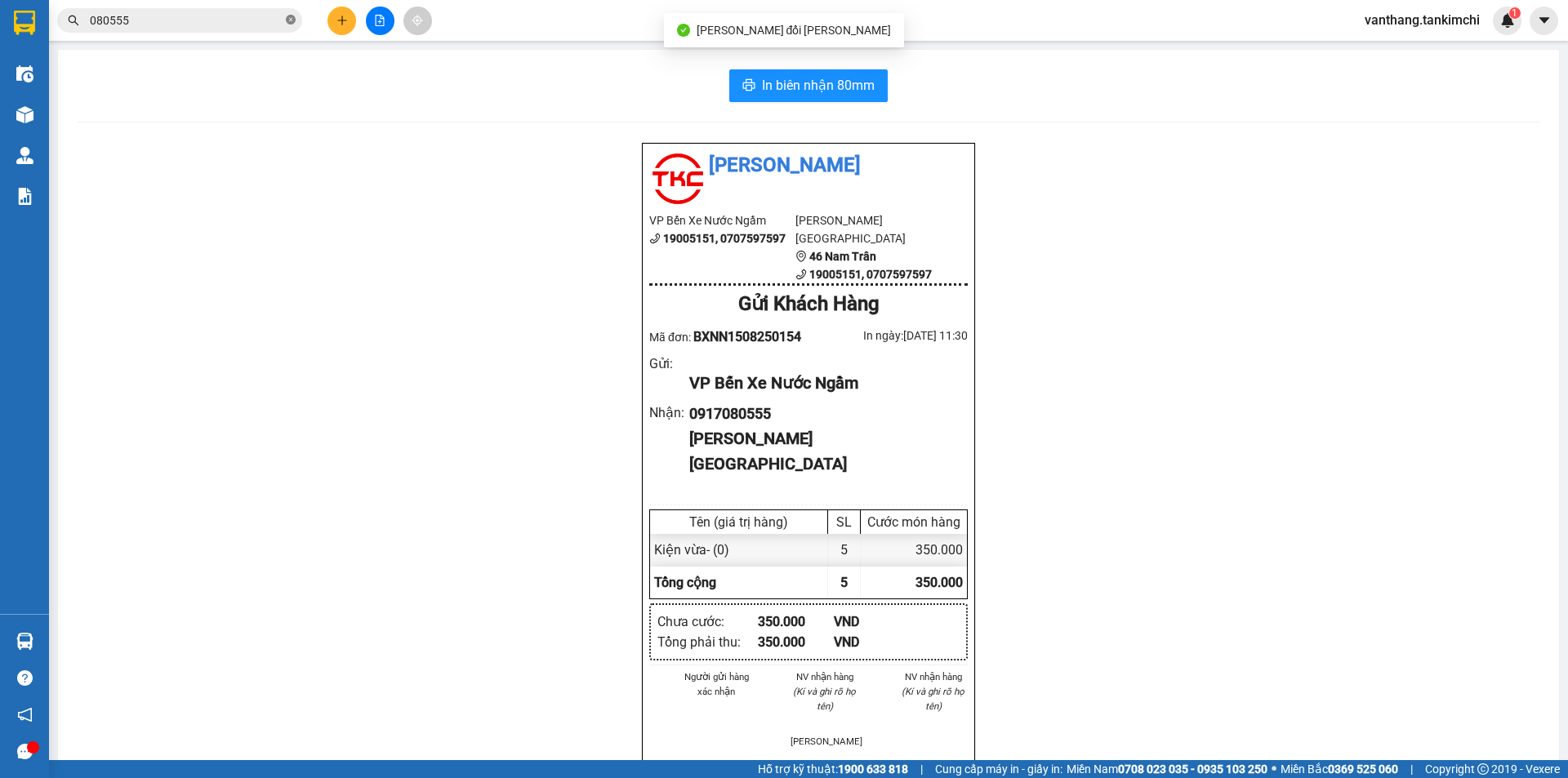
click at [290, 19] on icon "close-circle" at bounding box center [290, 19] width 10 height 10
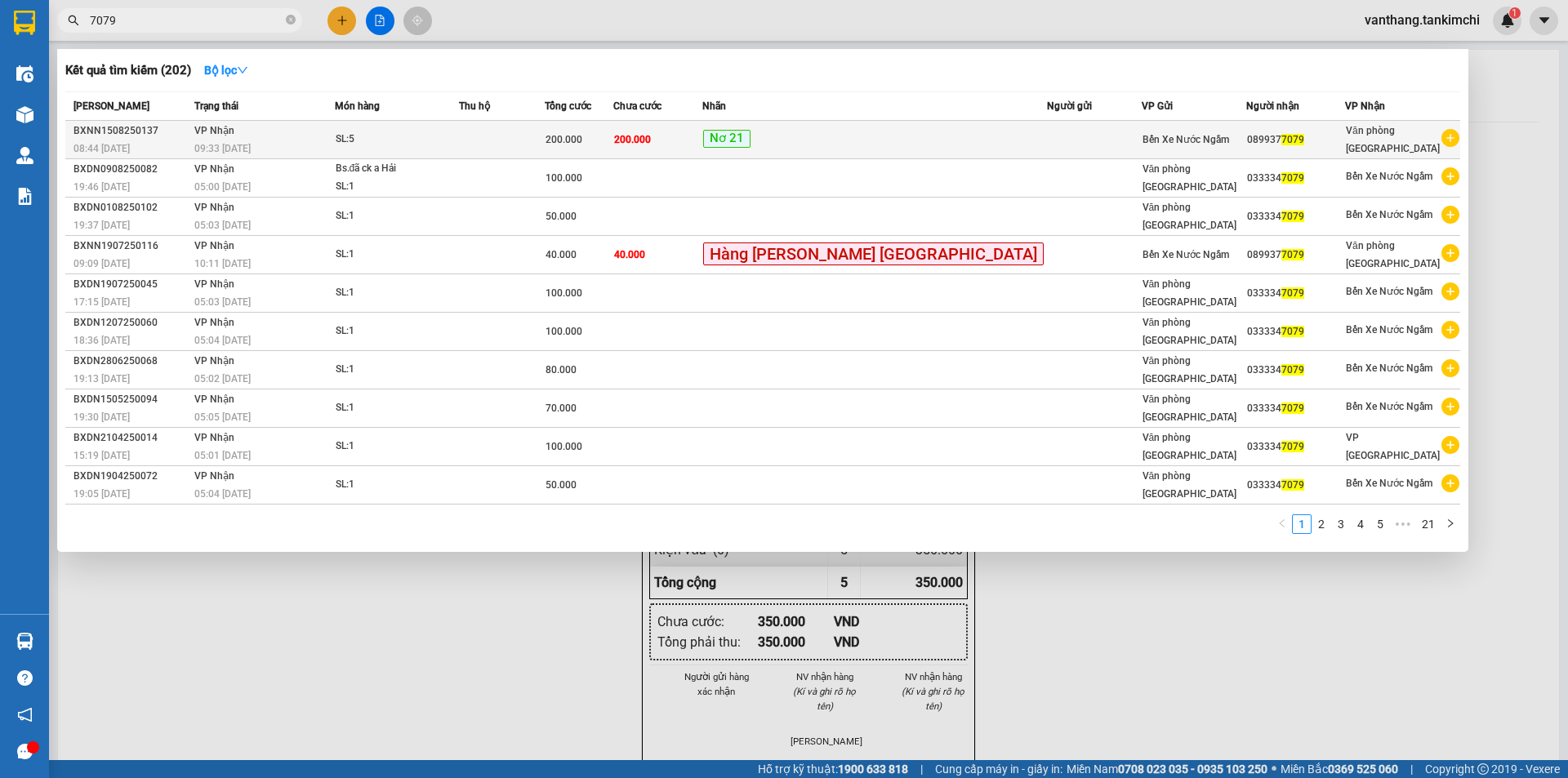
type input "7079"
click at [529, 142] on td at bounding box center [502, 140] width 86 height 39
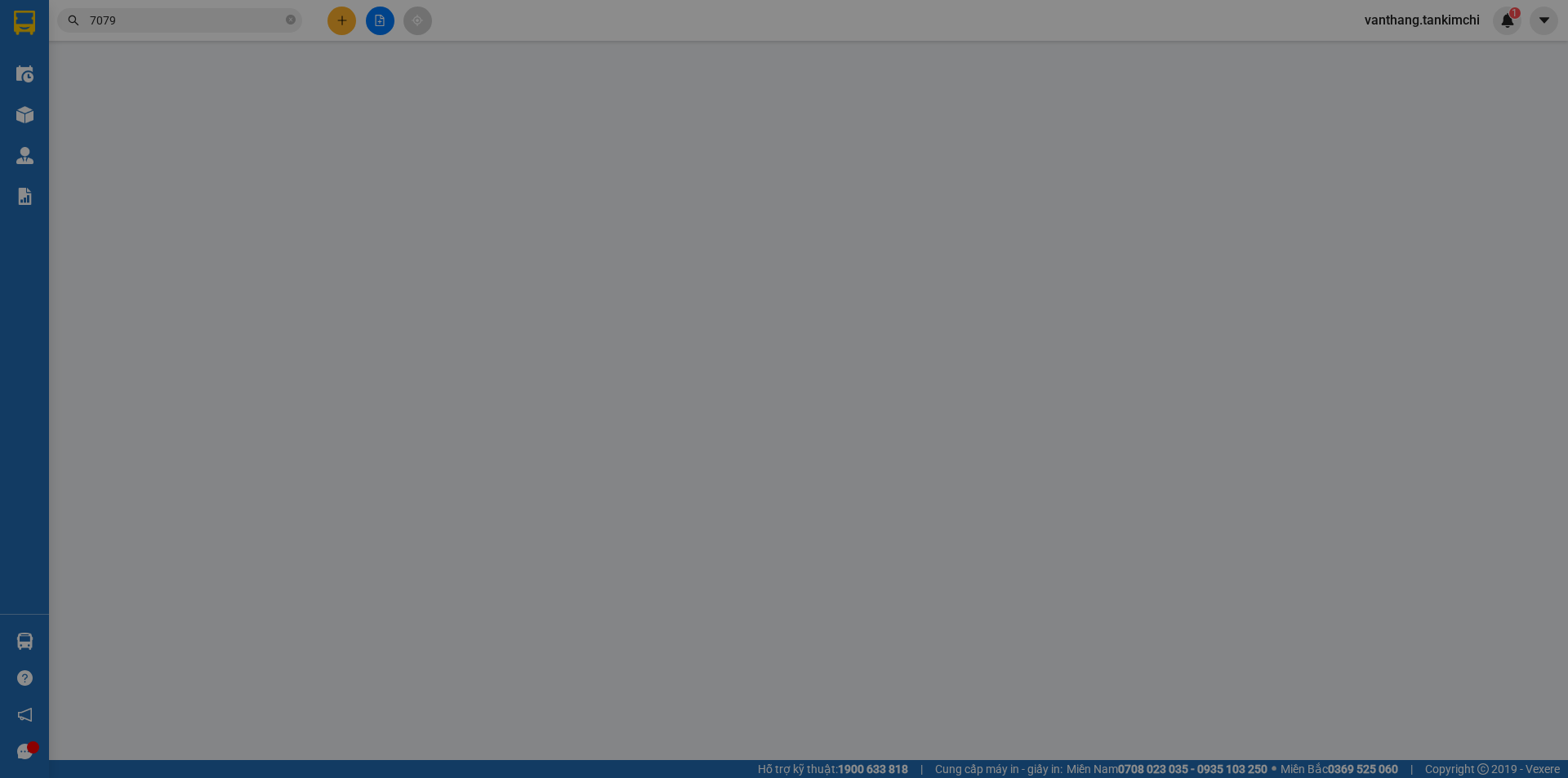
type input "0899377079"
type input "200.000"
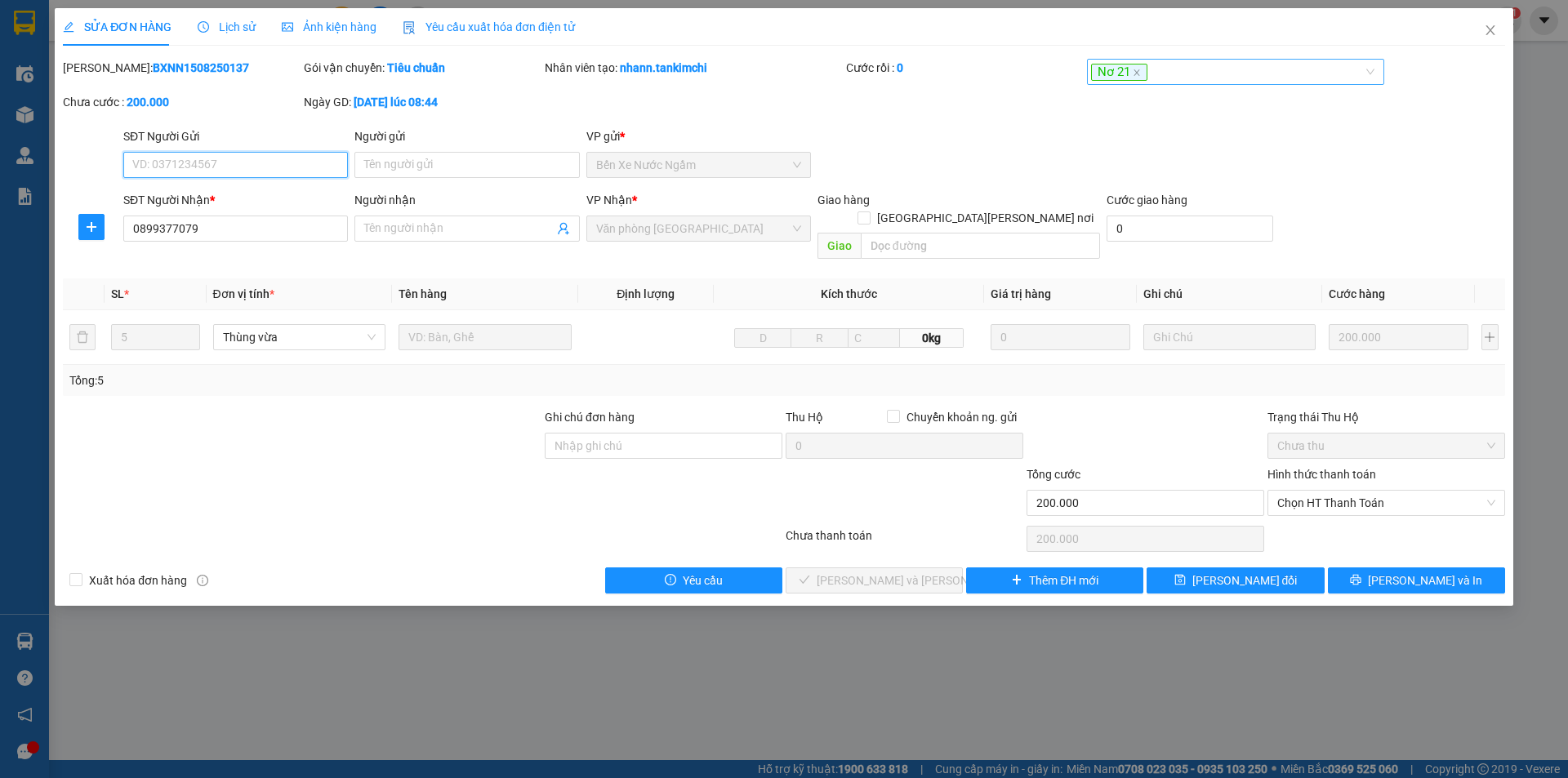
click at [1228, 75] on div "Nơ 21" at bounding box center [1228, 72] width 274 height 19
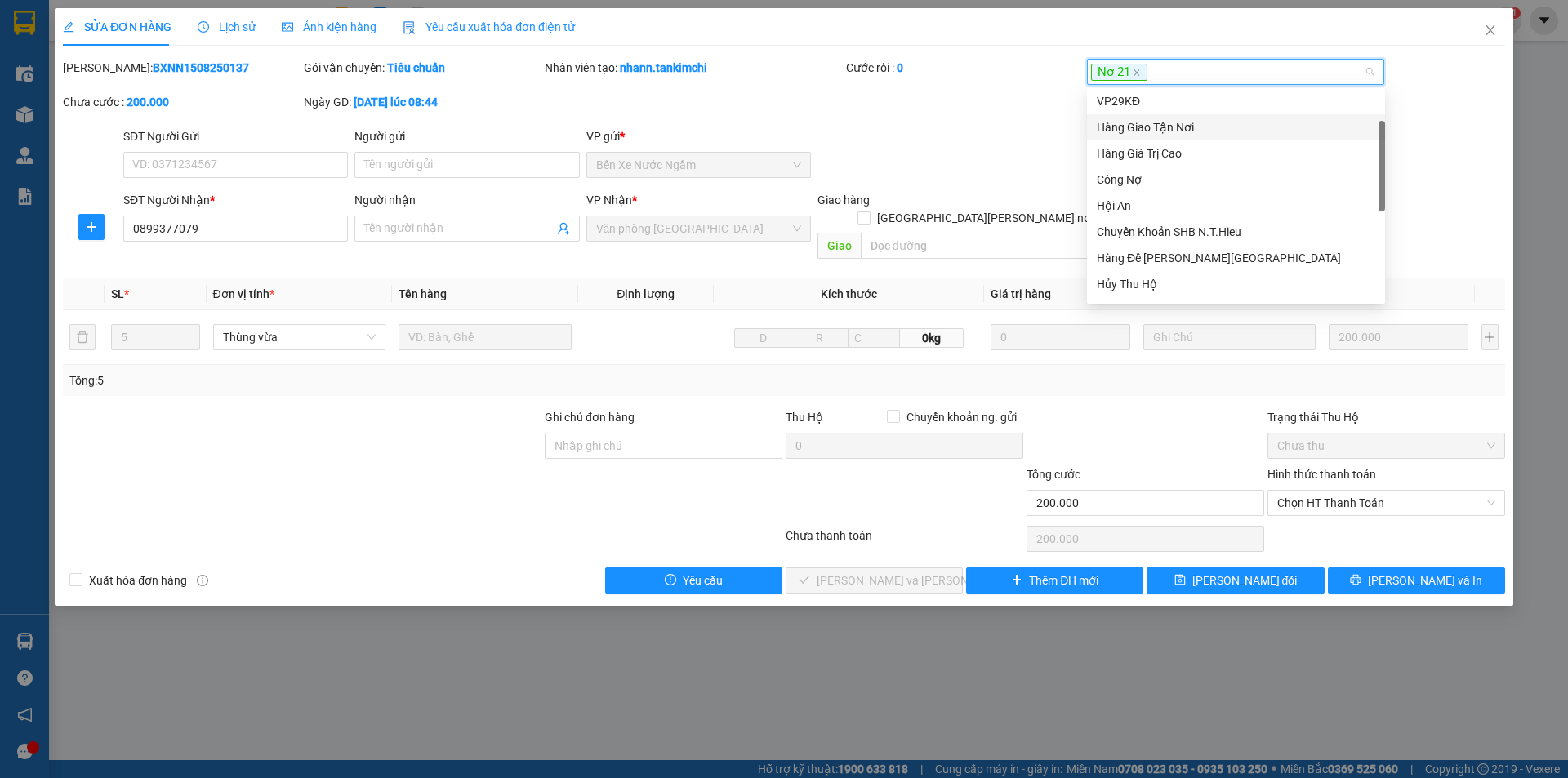
scroll to position [163, 0]
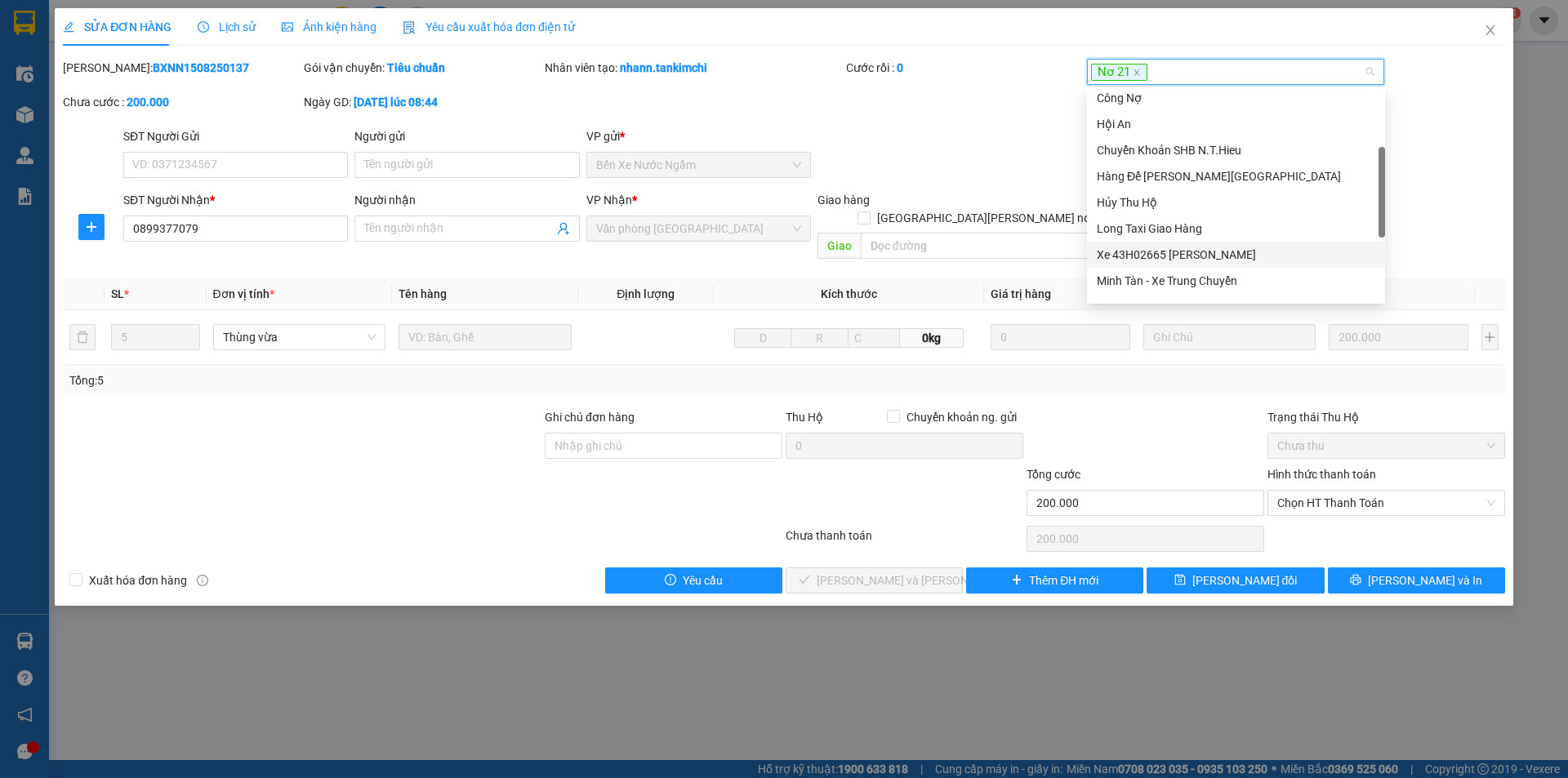
click at [1148, 254] on div "Xe 43H02665 [PERSON_NAME]" at bounding box center [1235, 254] width 278 height 18
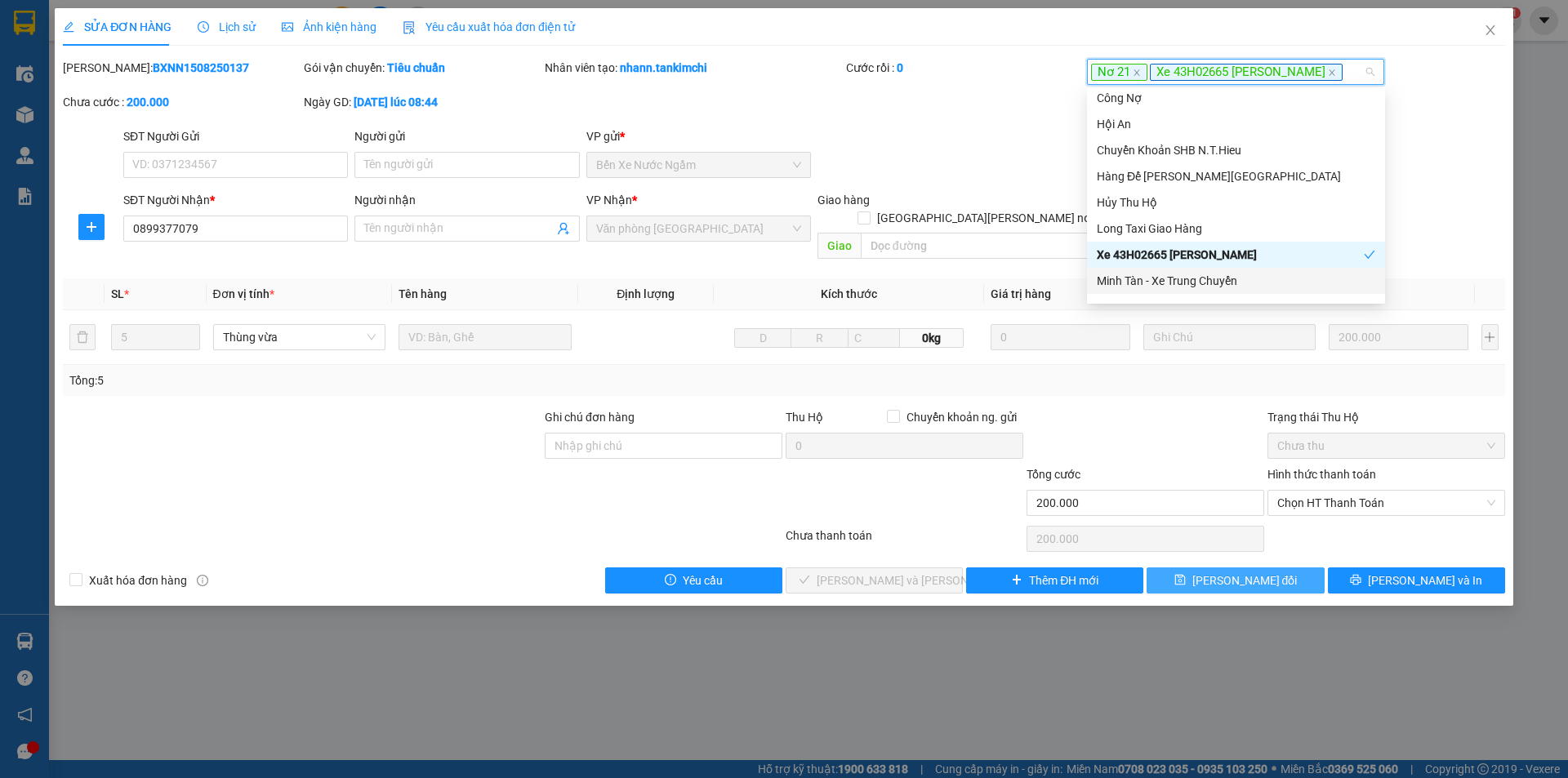
drag, startPoint x: 1247, startPoint y: 565, endPoint x: 1243, endPoint y: 545, distance: 20.4
click at [1247, 571] on span "[PERSON_NAME] đổi" at bounding box center [1245, 580] width 105 height 18
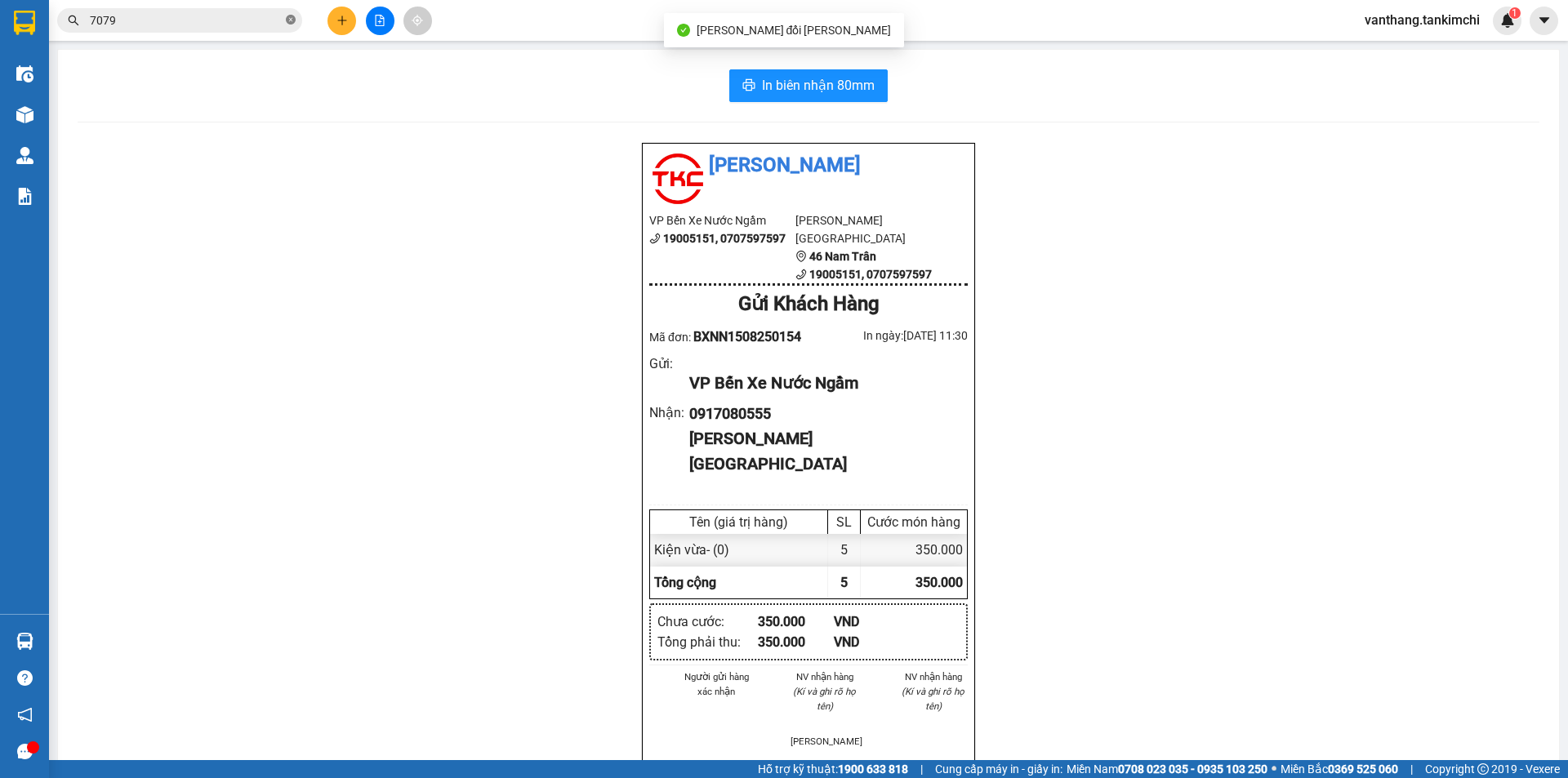
click at [290, 18] on icon "close-circle" at bounding box center [290, 19] width 10 height 10
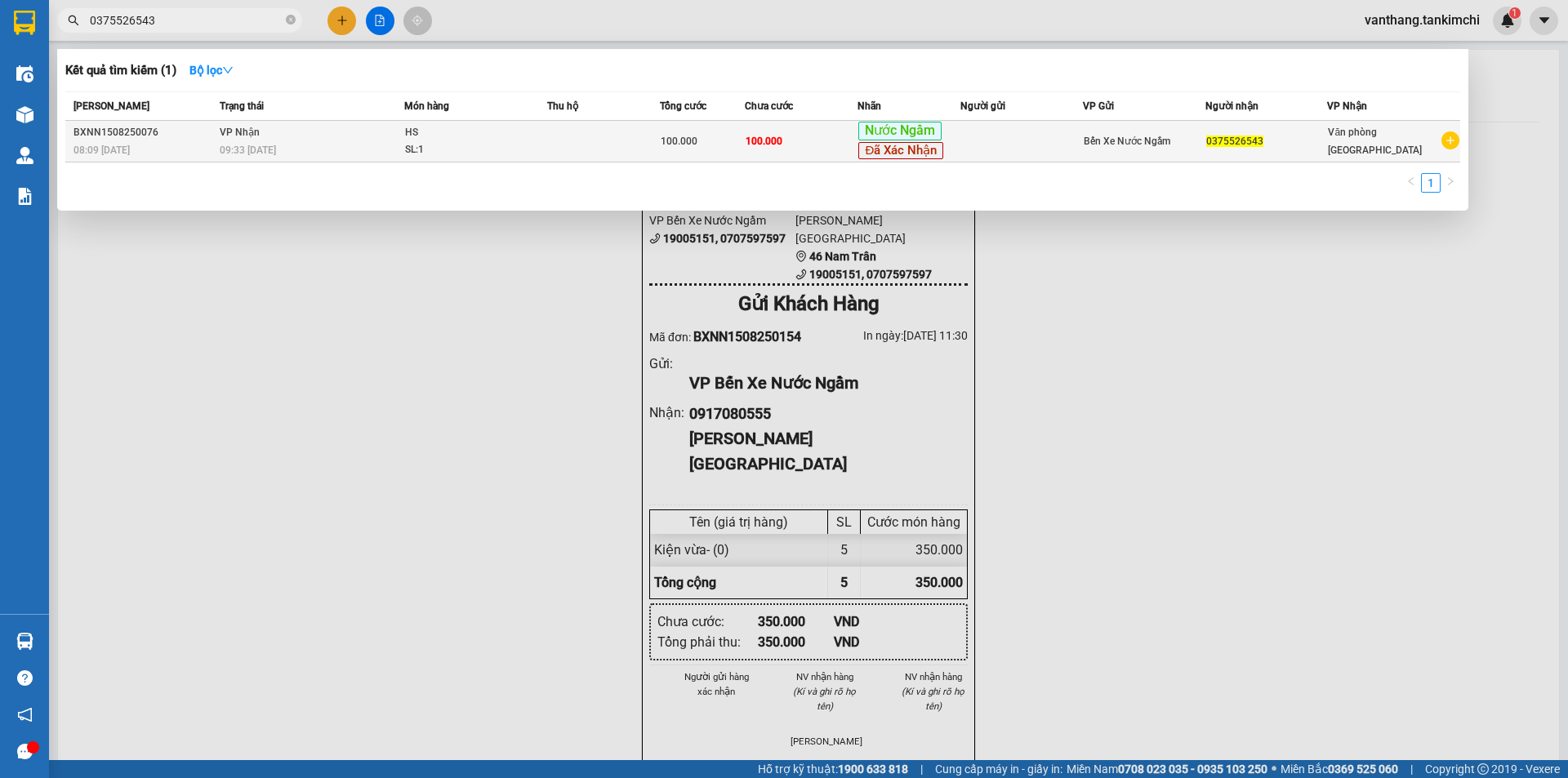
type input "0375526543"
click at [540, 140] on span "HS SL: 1" at bounding box center [476, 141] width 141 height 35
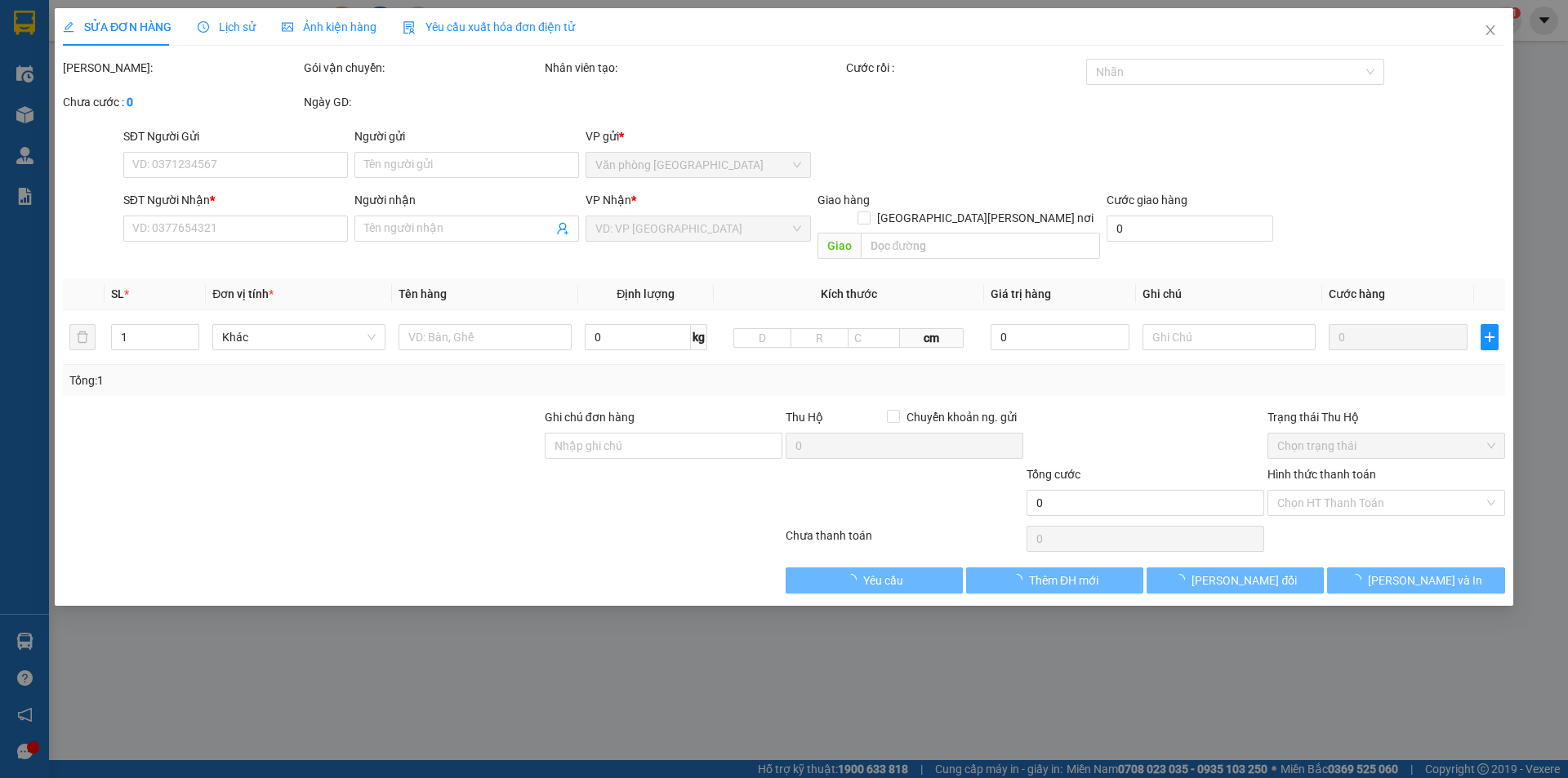
type input "0375526543"
type input "100.000"
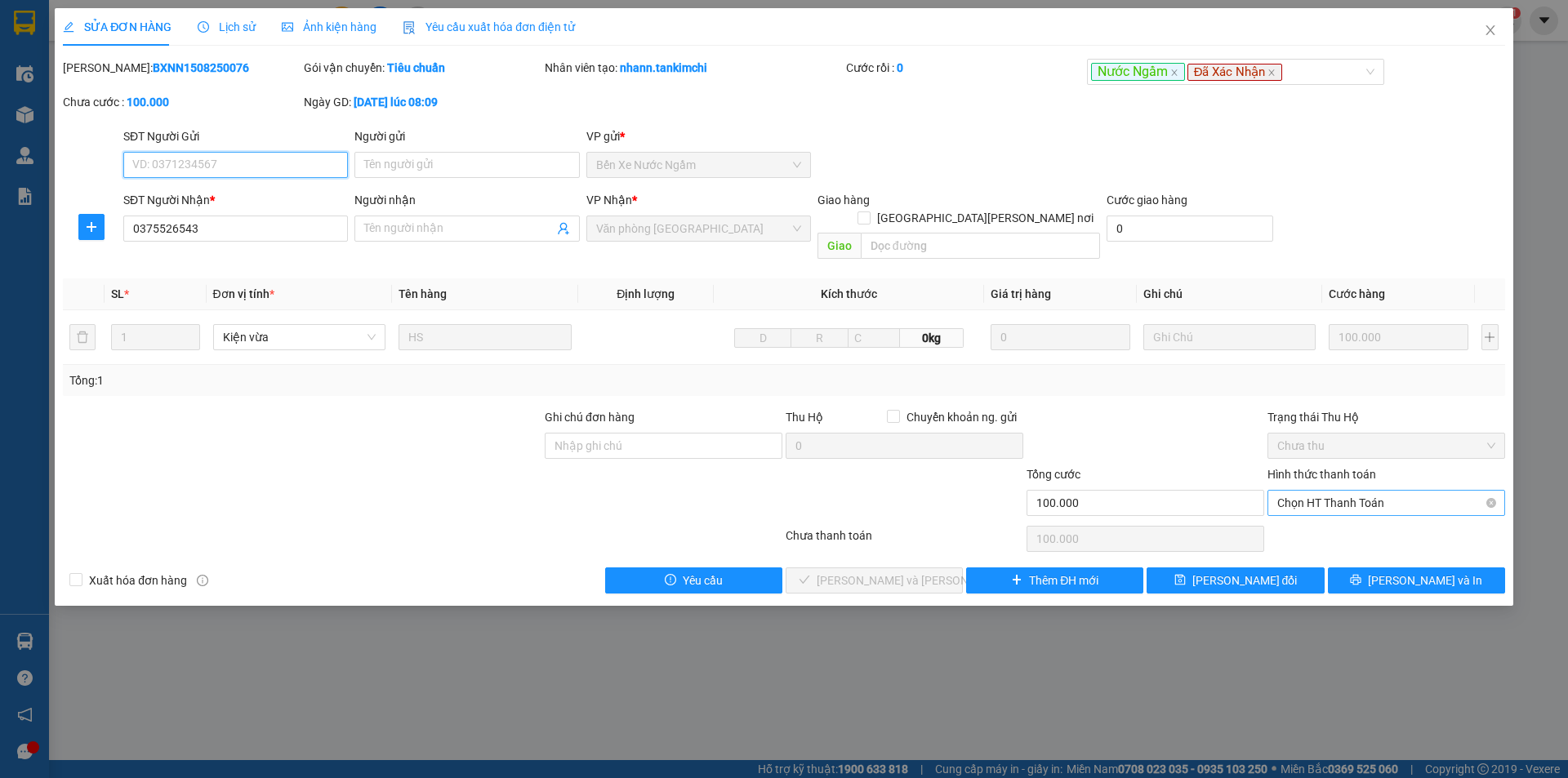
drag, startPoint x: 1349, startPoint y: 482, endPoint x: 1349, endPoint y: 491, distance: 9.0
click at [1350, 490] on span "Chọn HT Thanh Toán" at bounding box center [1385, 503] width 218 height 25
click at [1352, 499] on div "Hình thức thanh toán Chọn HT Thanh Toán" at bounding box center [1385, 493] width 238 height 57
click at [1367, 490] on span "Chọn HT Thanh Toán" at bounding box center [1385, 503] width 218 height 25
click at [1367, 522] on div "Tại văn phòng" at bounding box center [1385, 517] width 218 height 18
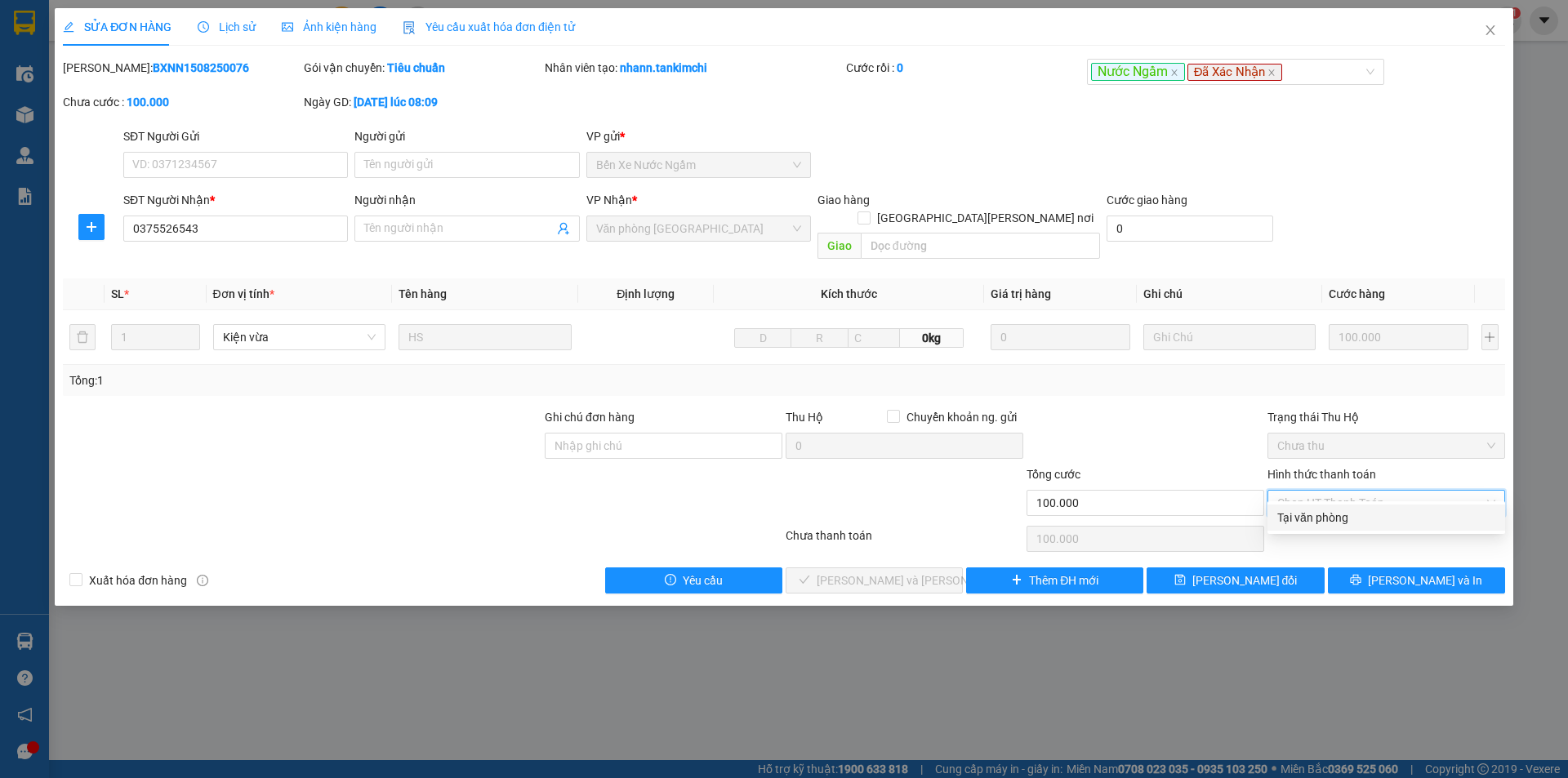
type input "0"
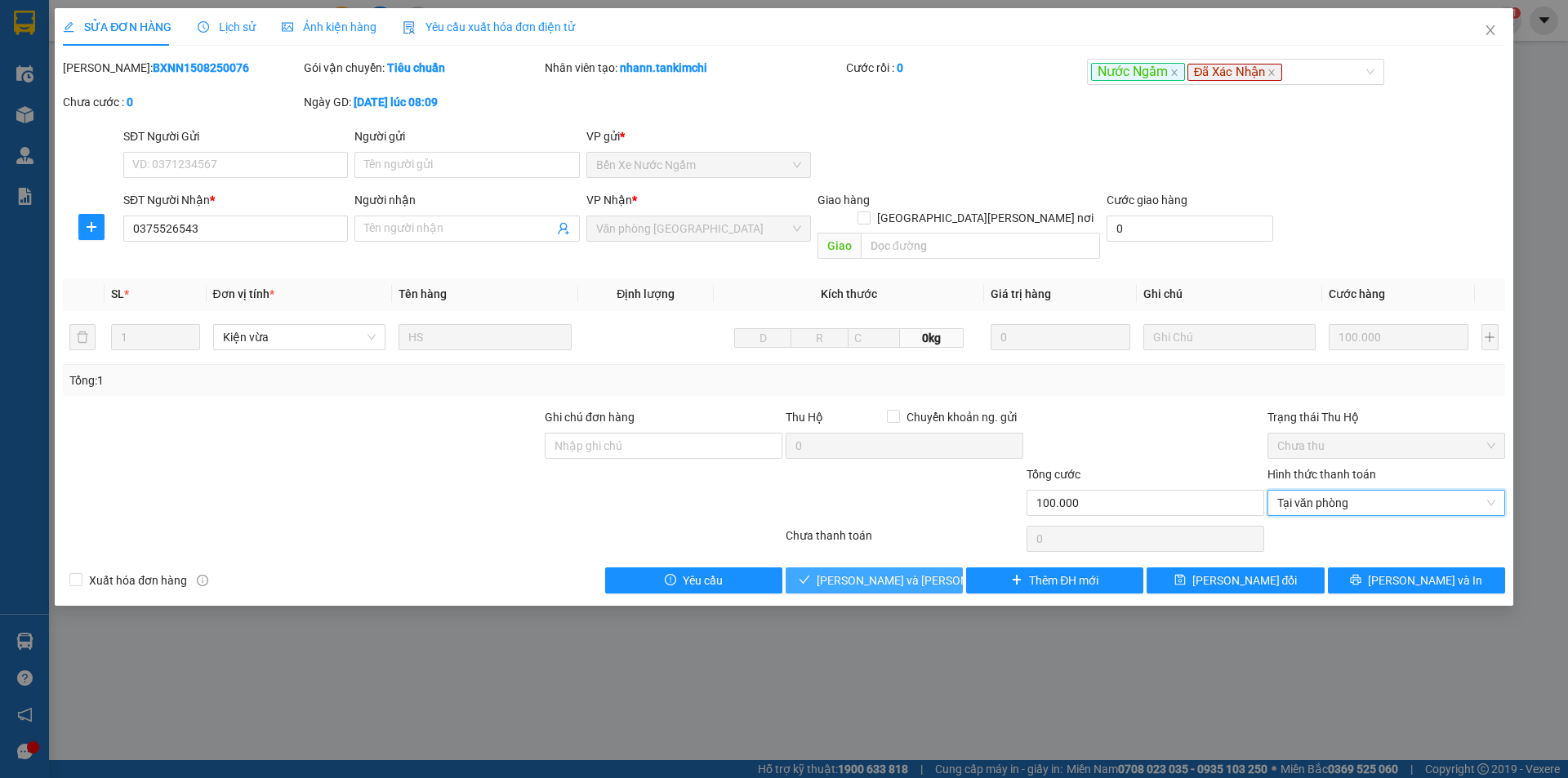
click at [906, 571] on span "[PERSON_NAME] và [PERSON_NAME] hàng" at bounding box center [927, 580] width 220 height 18
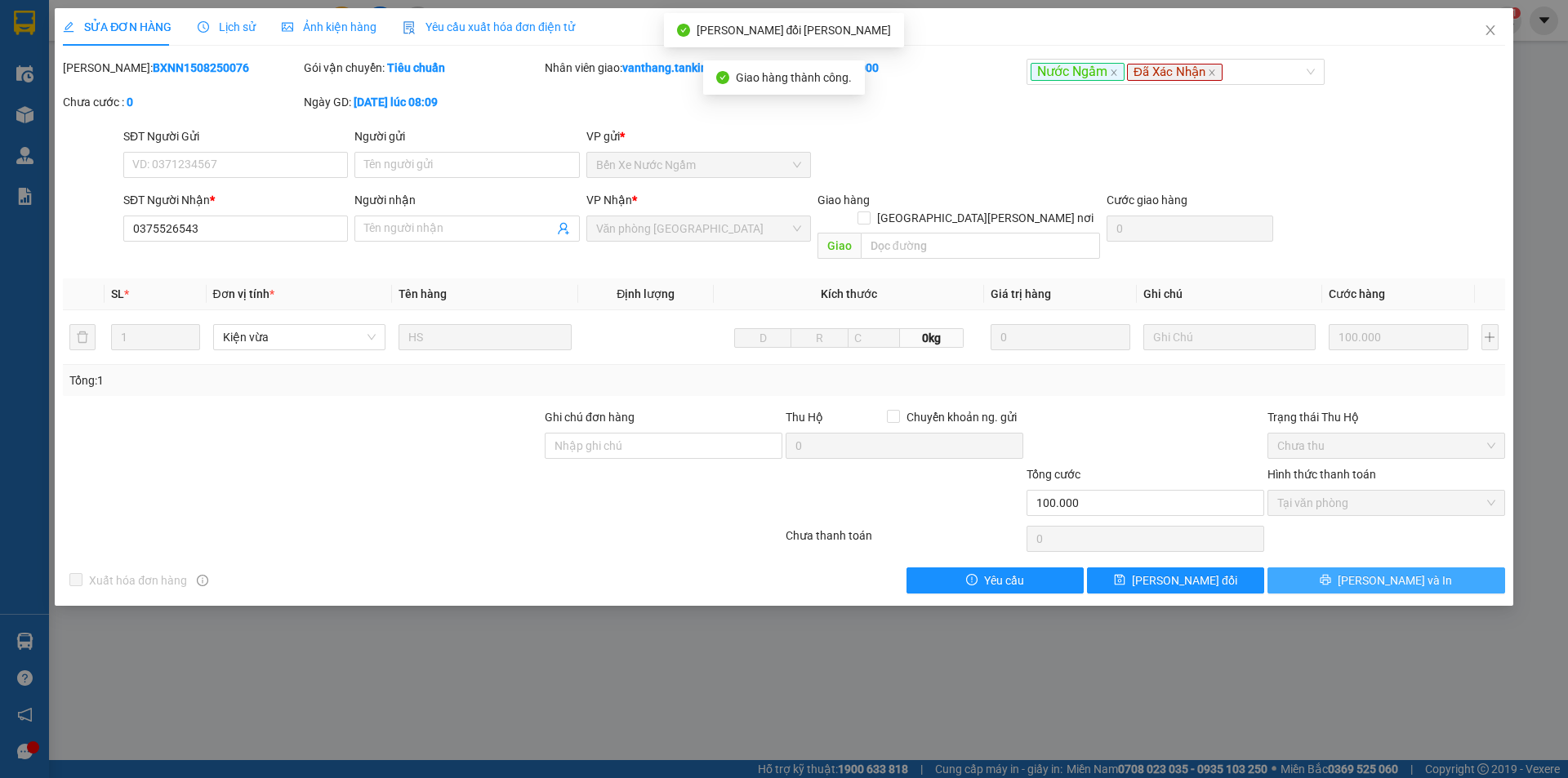
click at [1411, 571] on span "[PERSON_NAME] và In" at bounding box center [1394, 580] width 114 height 18
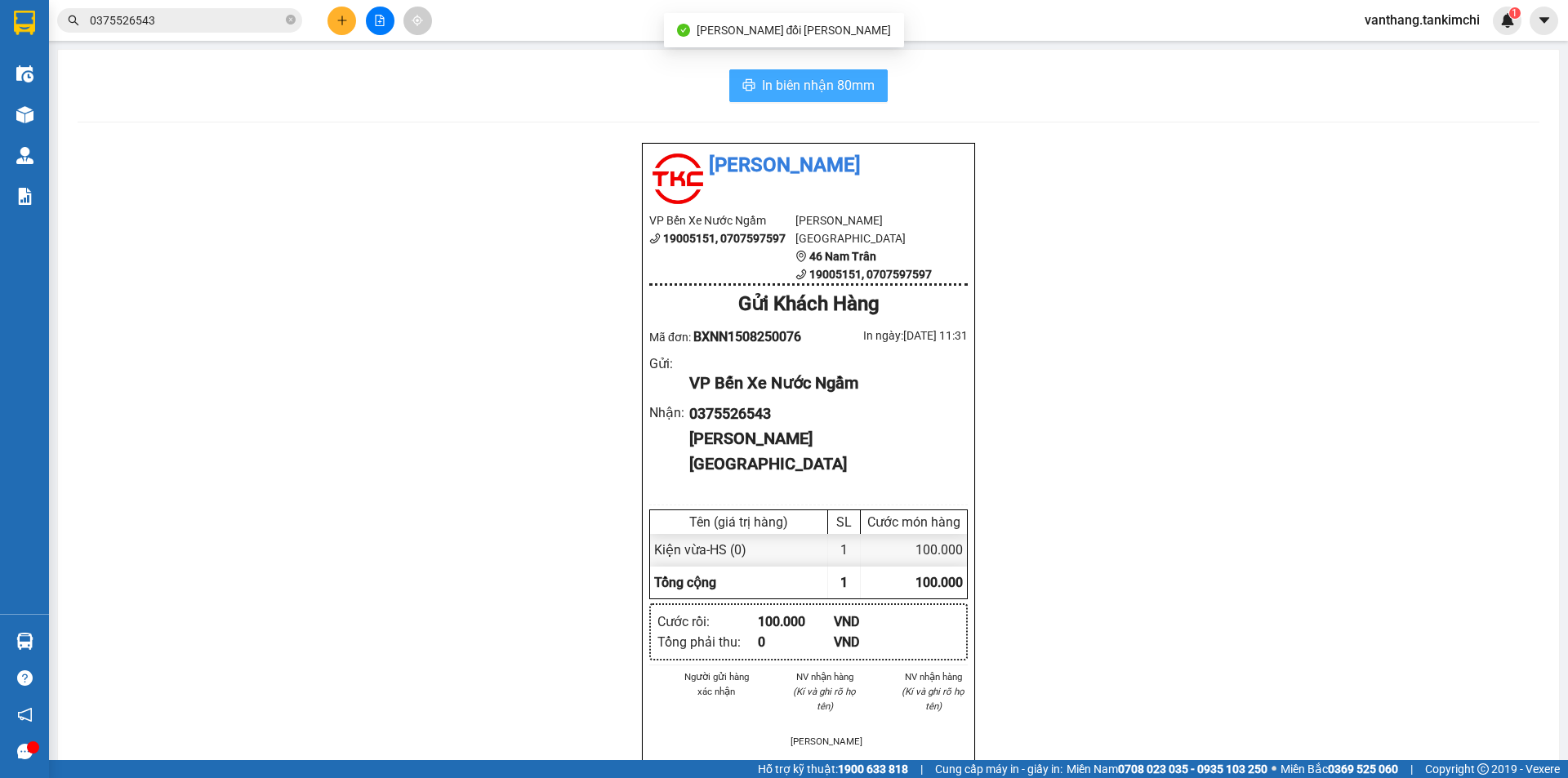
drag, startPoint x: 872, startPoint y: 89, endPoint x: 1005, endPoint y: 229, distance: 193.1
click at [872, 88] on button "In biên nhận 80mm" at bounding box center [808, 85] width 159 height 32
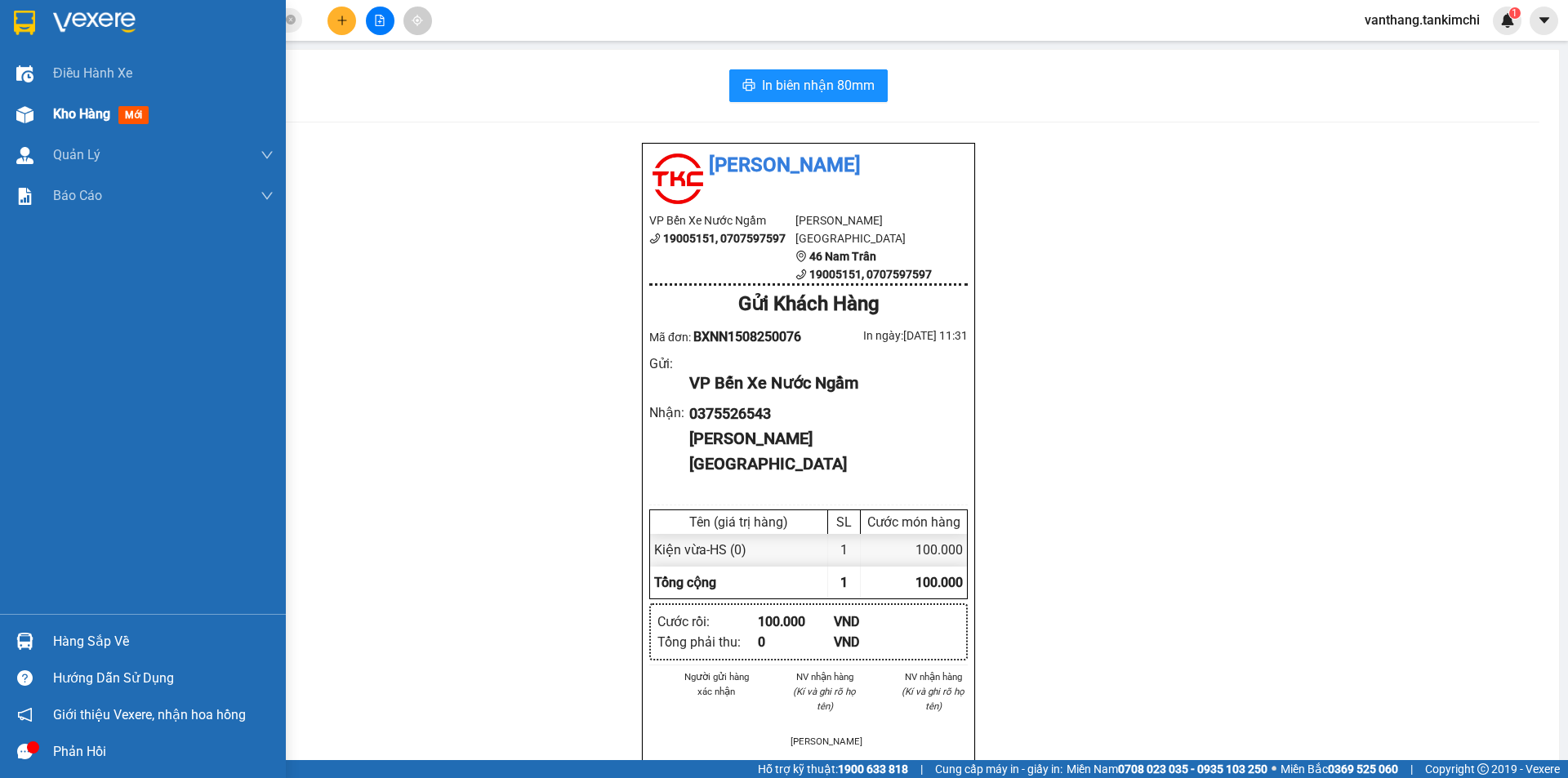
click at [90, 104] on div "Kho hàng mới" at bounding box center [104, 113] width 102 height 20
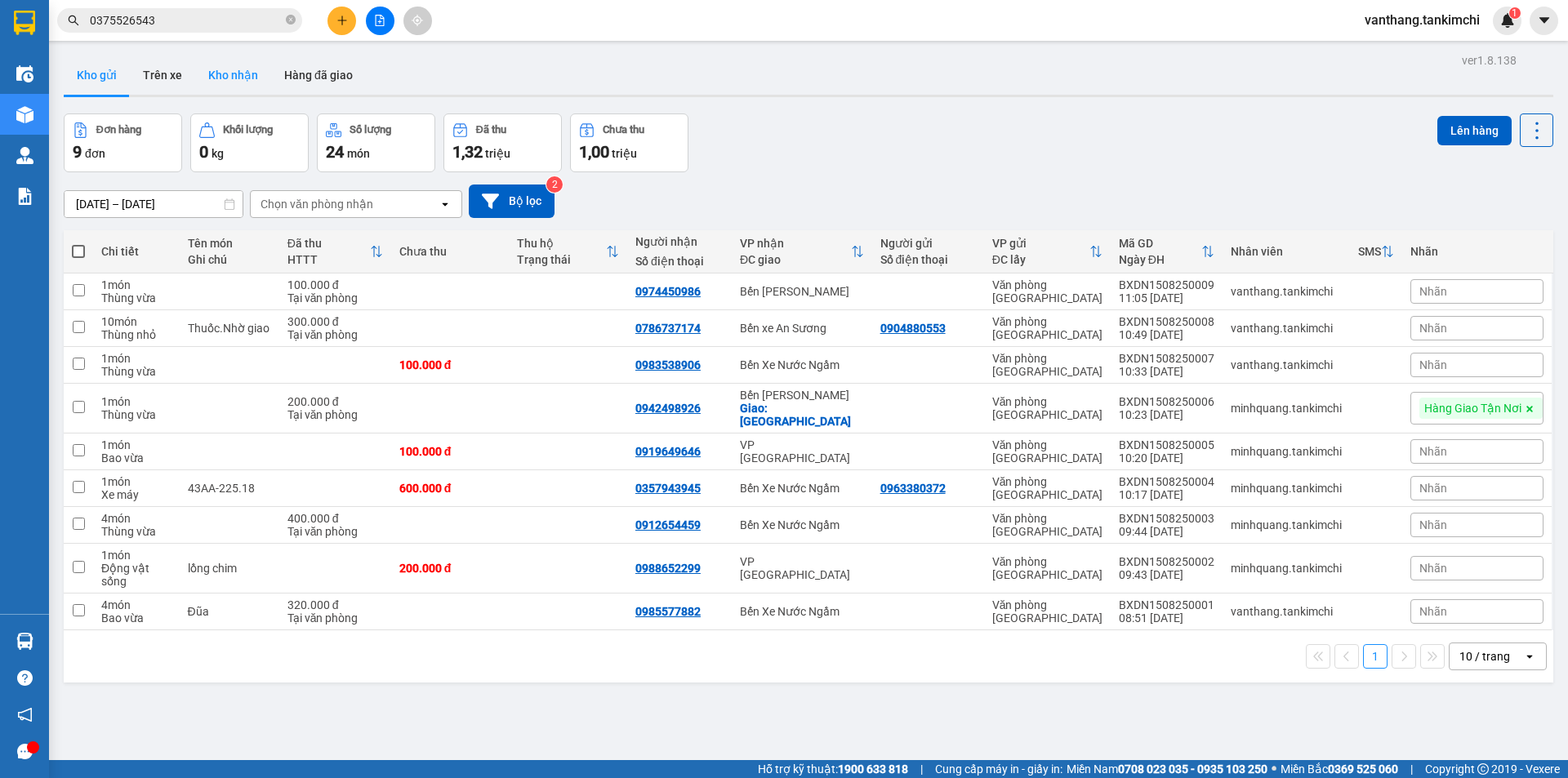
click at [229, 69] on button "Kho nhận" at bounding box center [233, 75] width 76 height 39
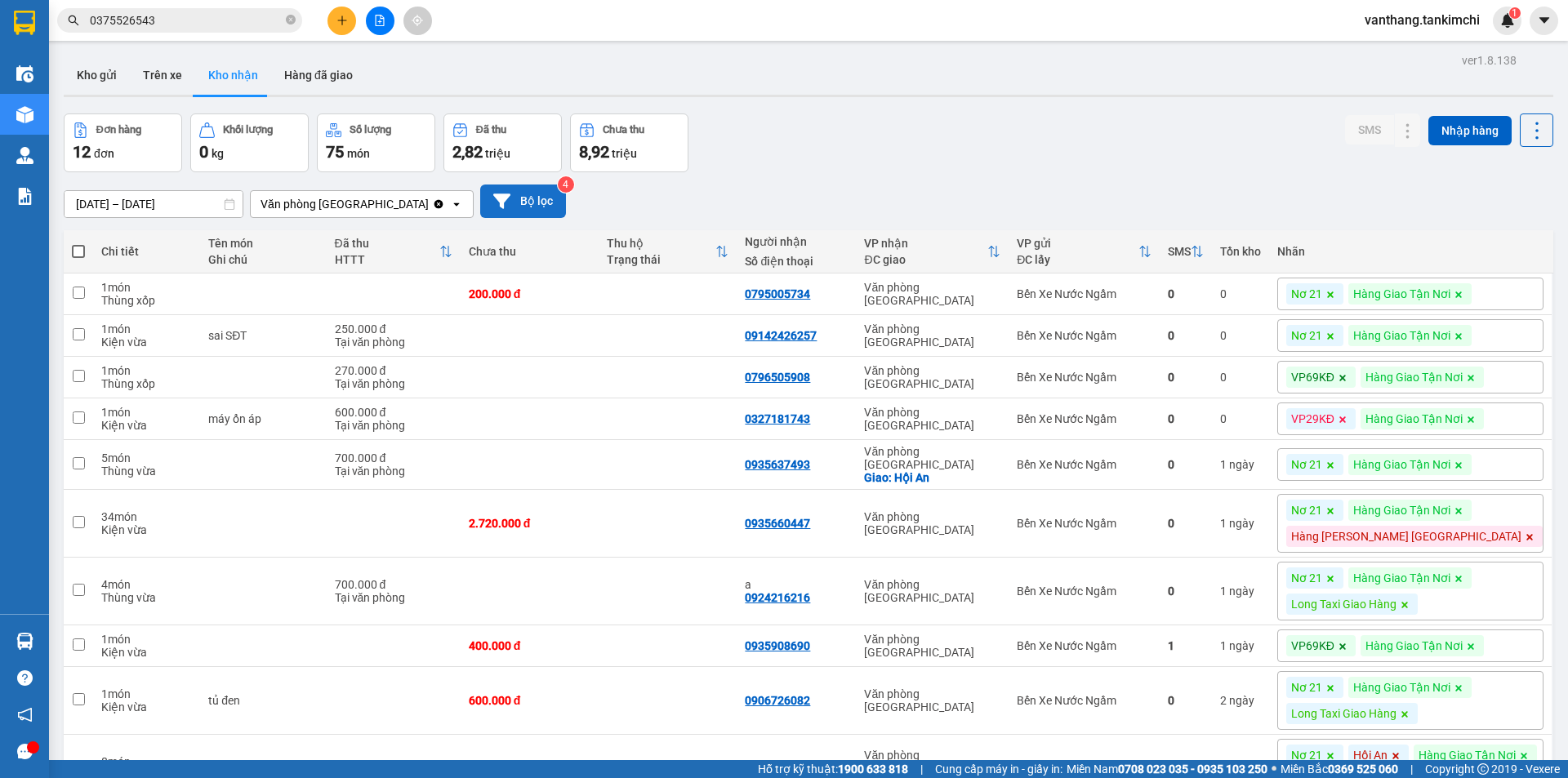
click at [535, 202] on button "Bộ lọc" at bounding box center [523, 201] width 86 height 33
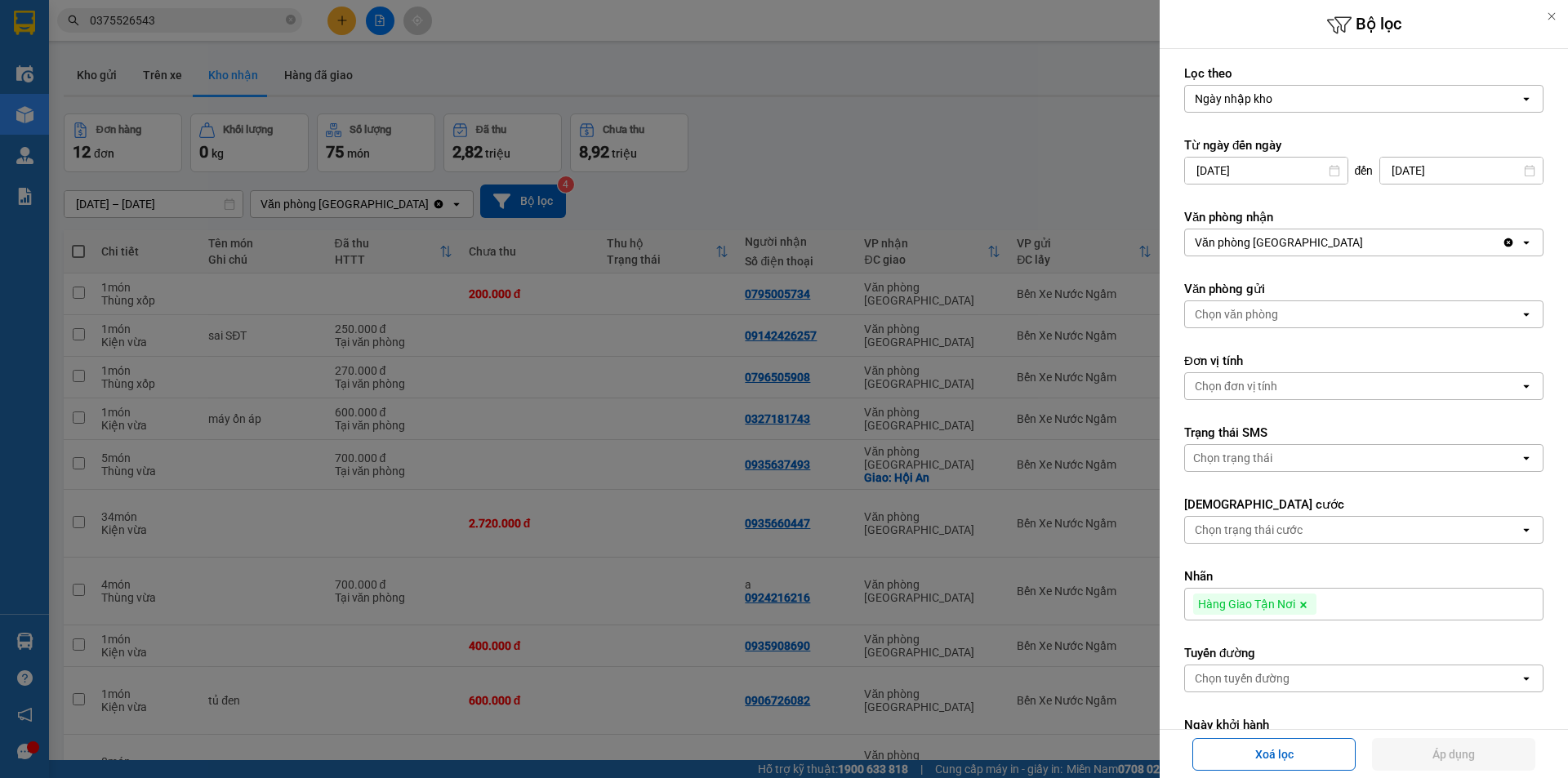
click at [1299, 603] on icon at bounding box center [1303, 604] width 10 height 10
click at [1299, 675] on div "Chọn tuyến đường" at bounding box center [1352, 674] width 335 height 26
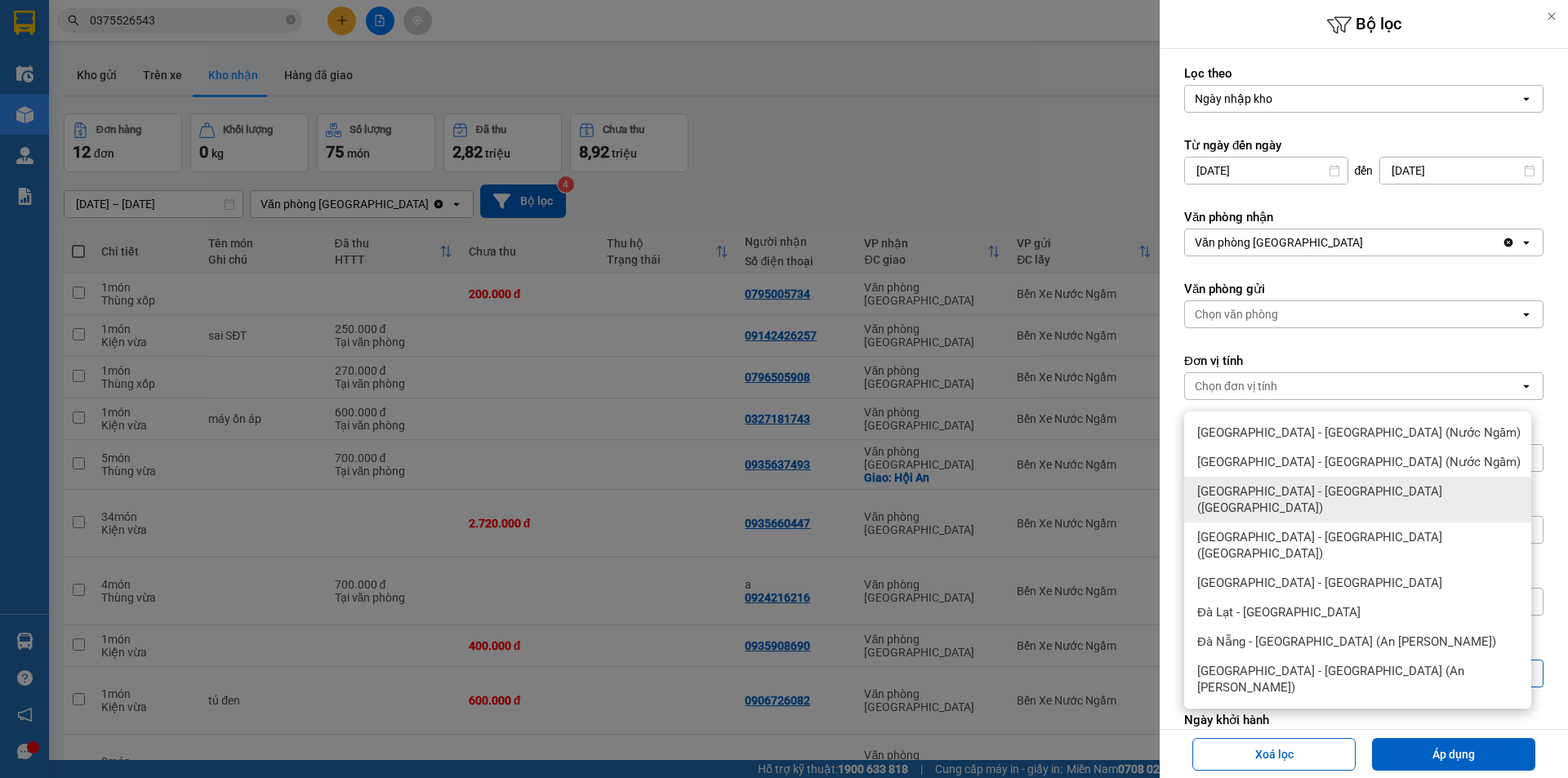
click at [1278, 496] on span "Hà Nội - Đà Nẵng (Hàng)" at bounding box center [1360, 499] width 327 height 32
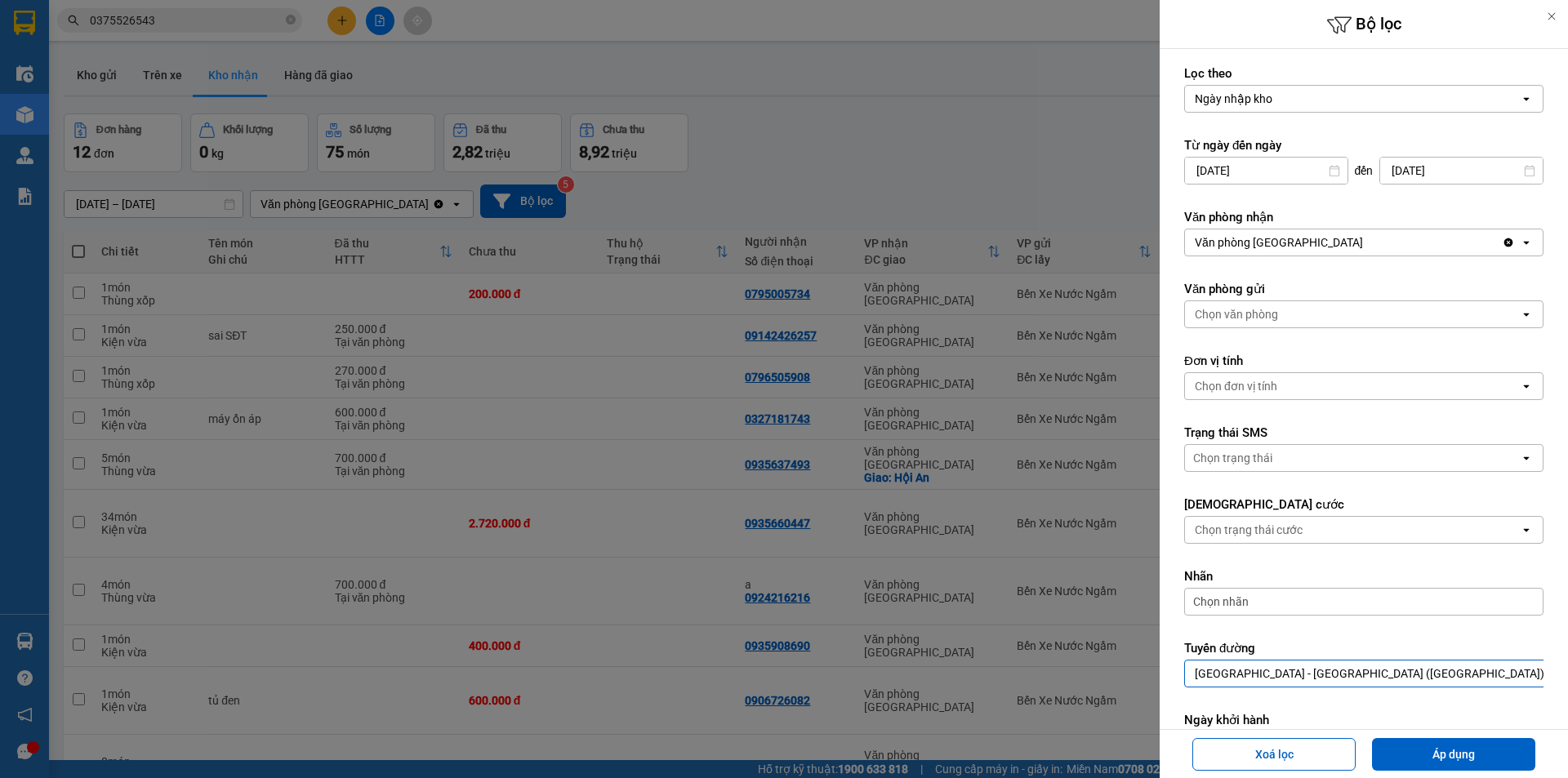
click at [1308, 447] on div "Chọn trạng thái" at bounding box center [1352, 458] width 335 height 26
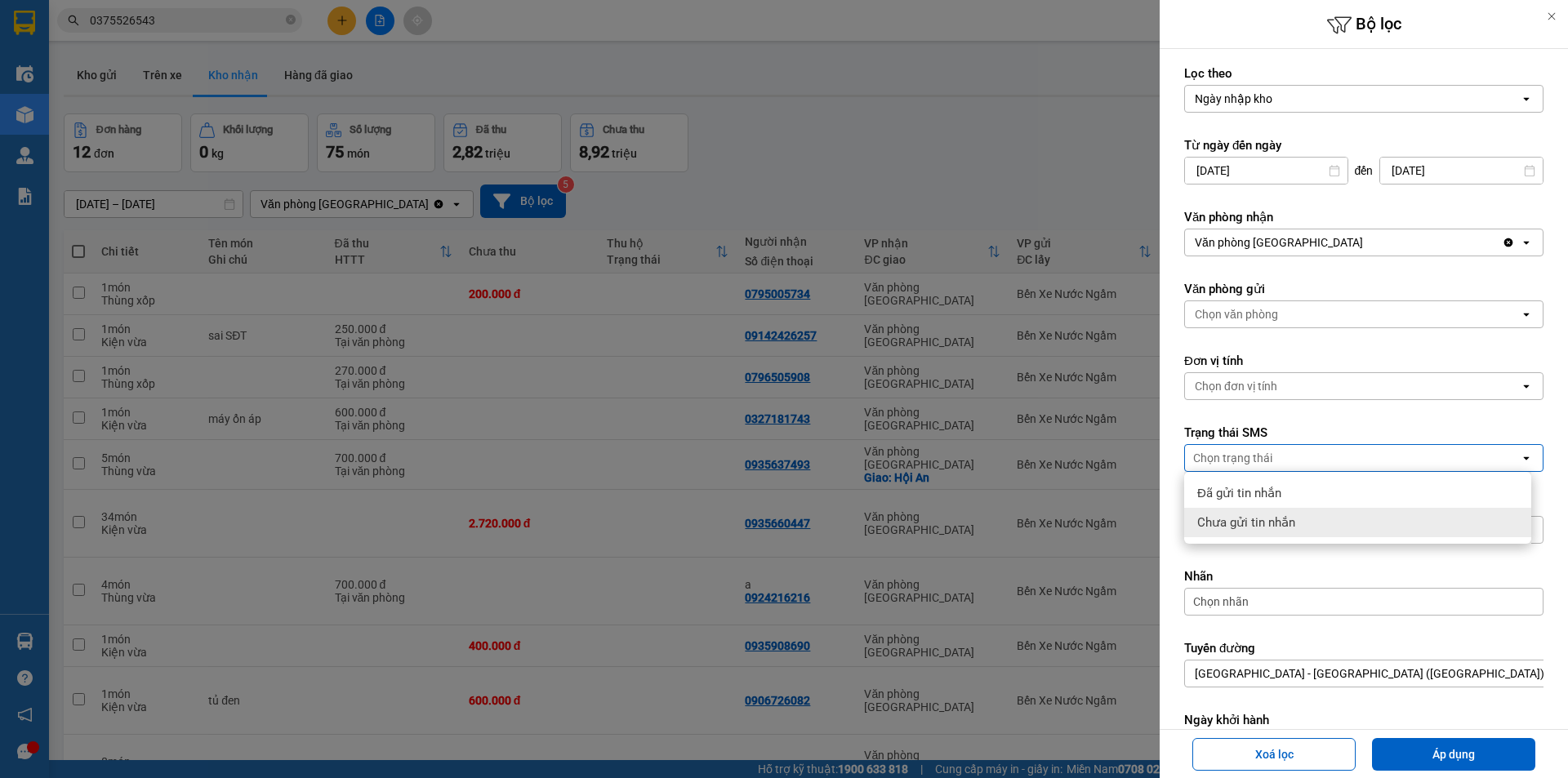
click at [1278, 523] on span "Chưa gửi tin nhắn" at bounding box center [1246, 522] width 98 height 17
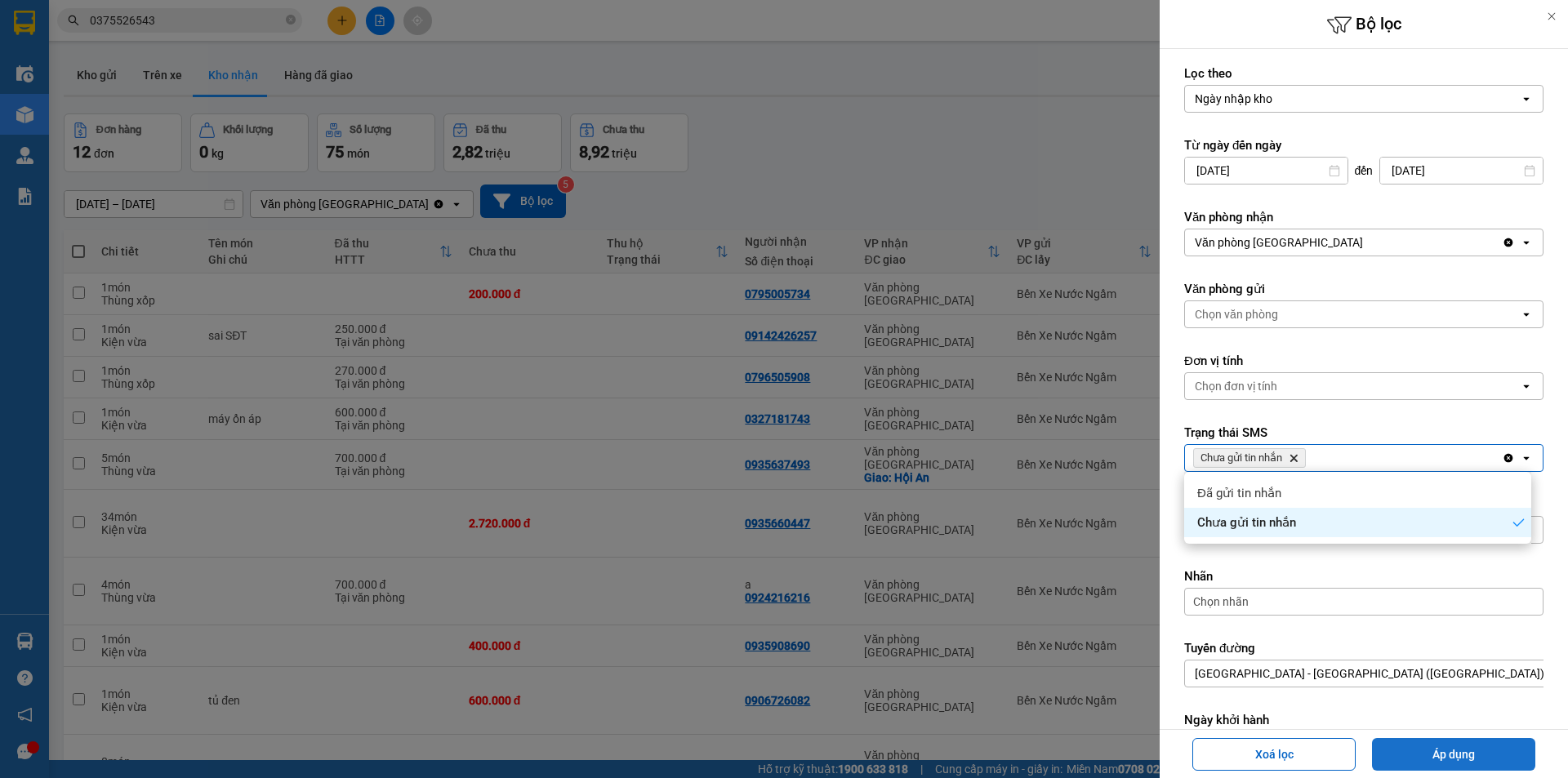
click at [1414, 752] on button "Áp dụng" at bounding box center [1453, 753] width 163 height 32
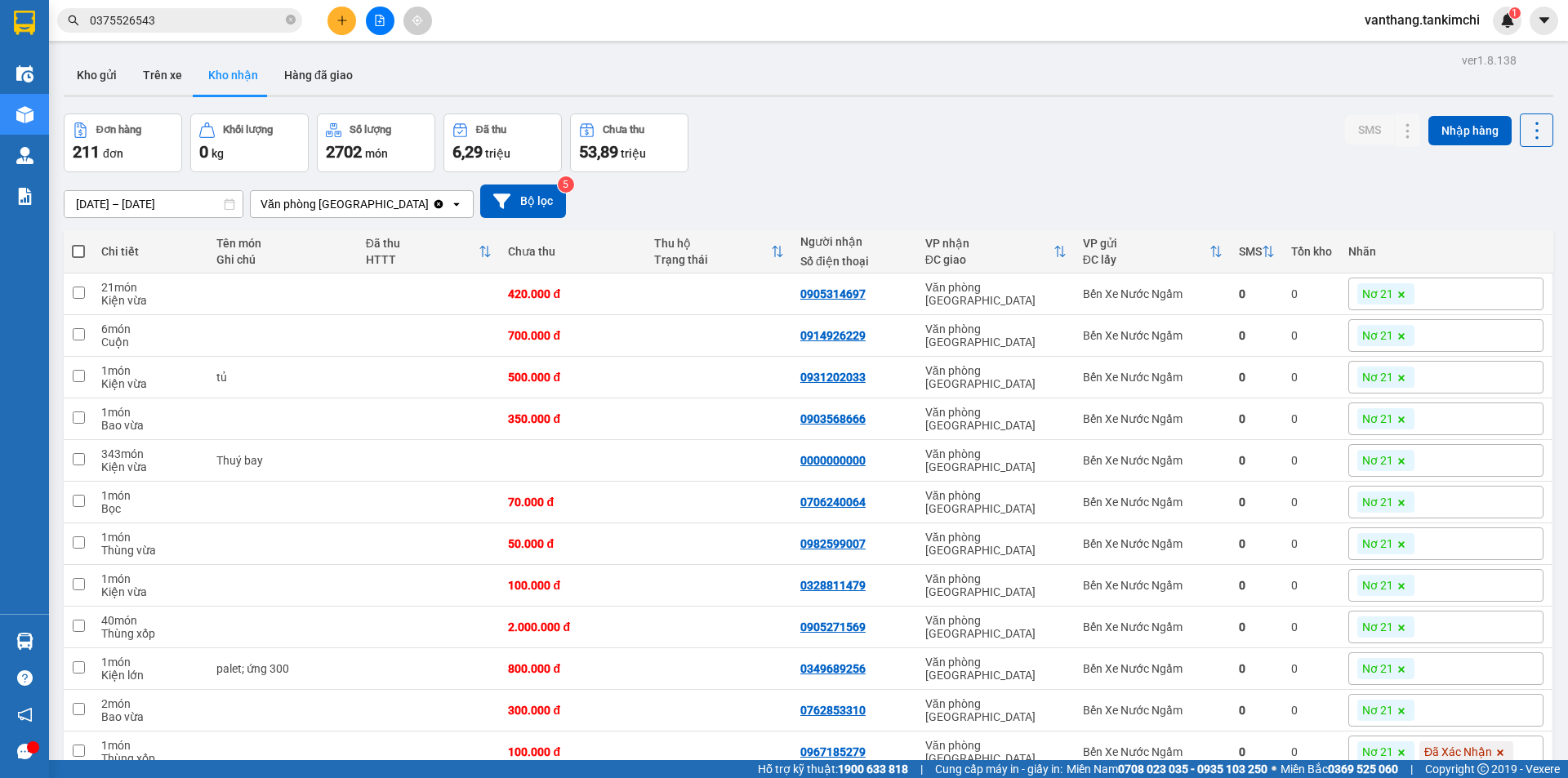
click at [79, 245] on span at bounding box center [78, 251] width 13 height 13
click at [78, 243] on input "checkbox" at bounding box center [78, 243] width 0 height 0
checkbox input "true"
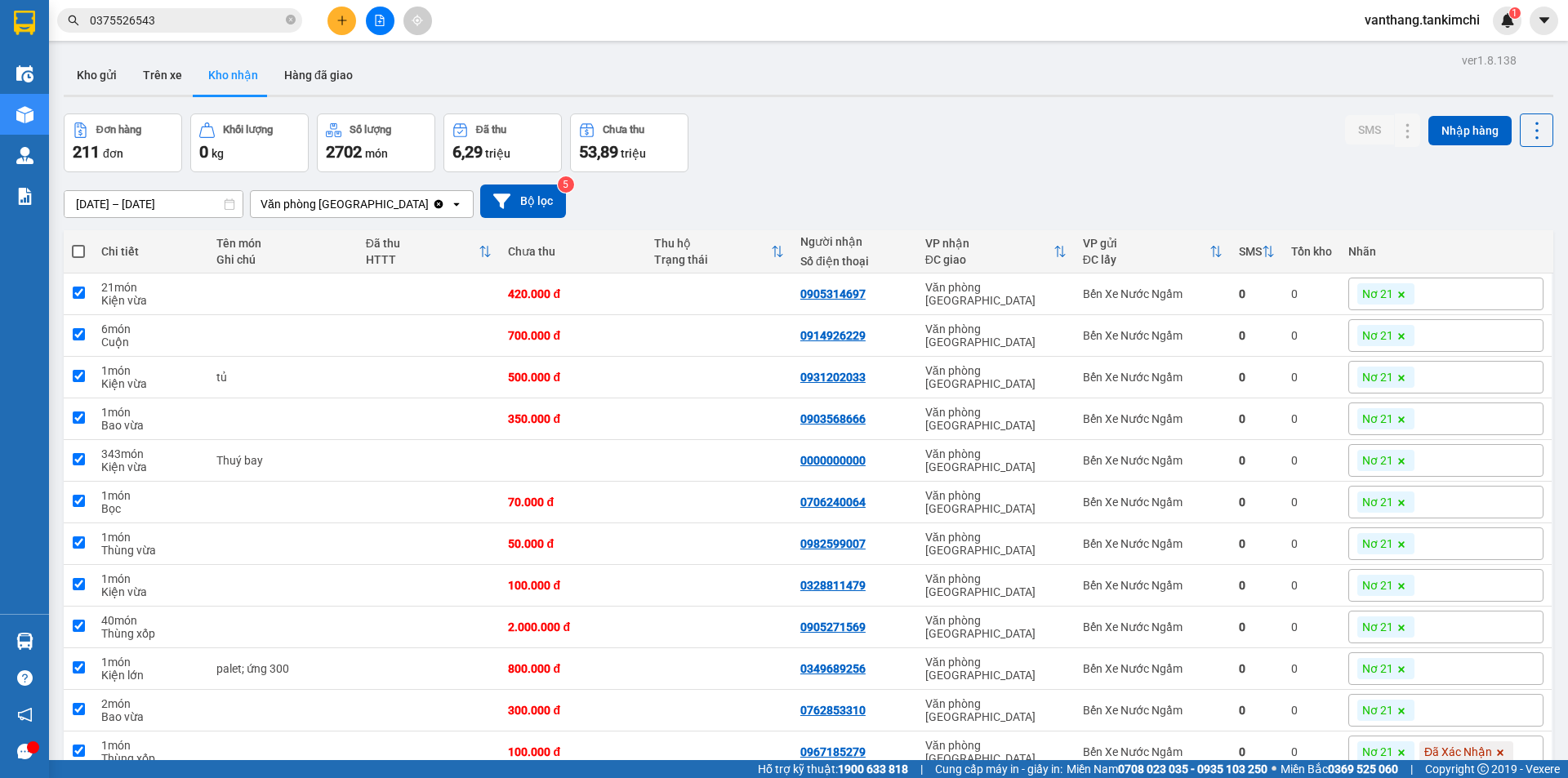
checkbox input "true"
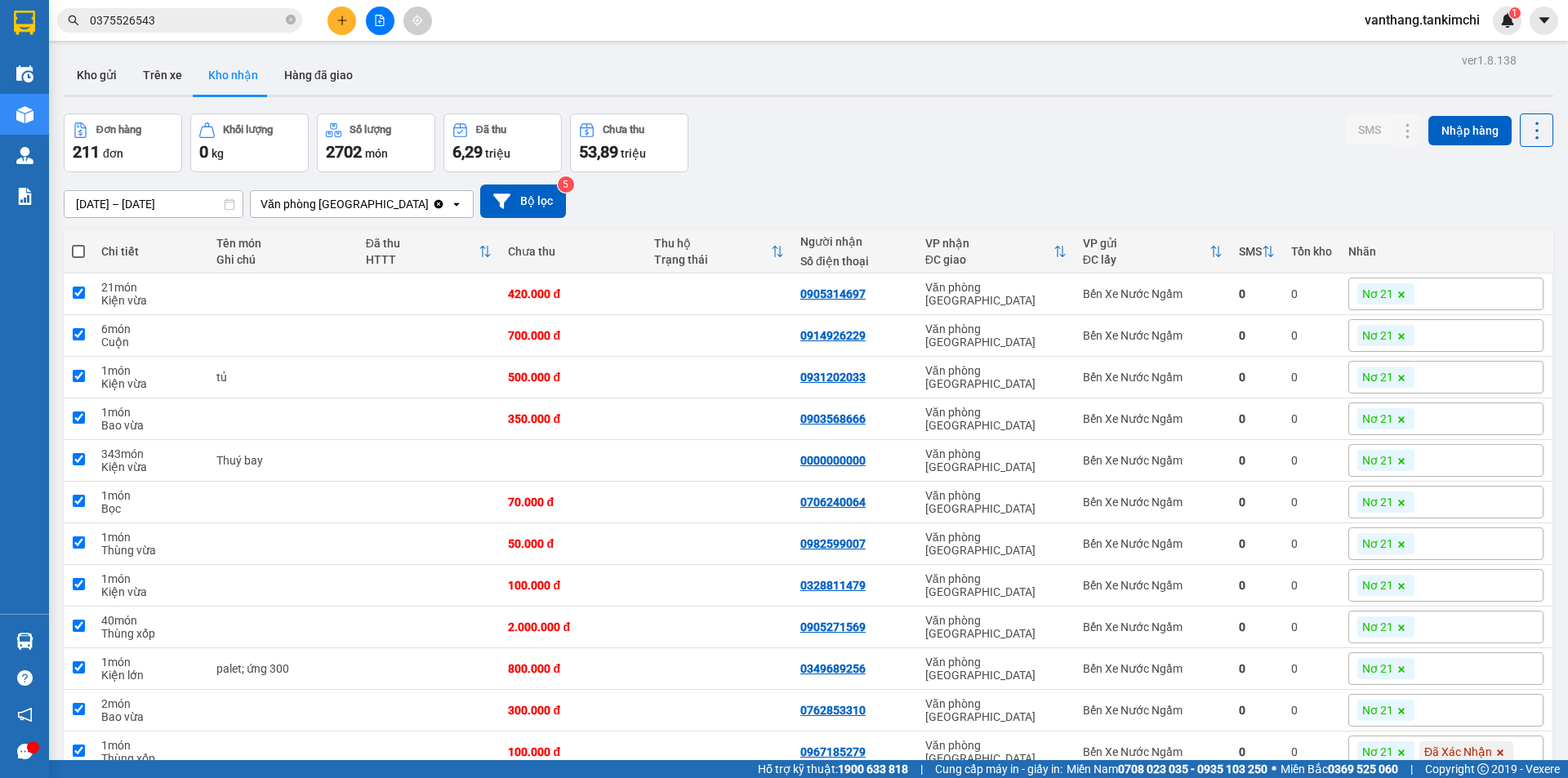
checkbox input "true"
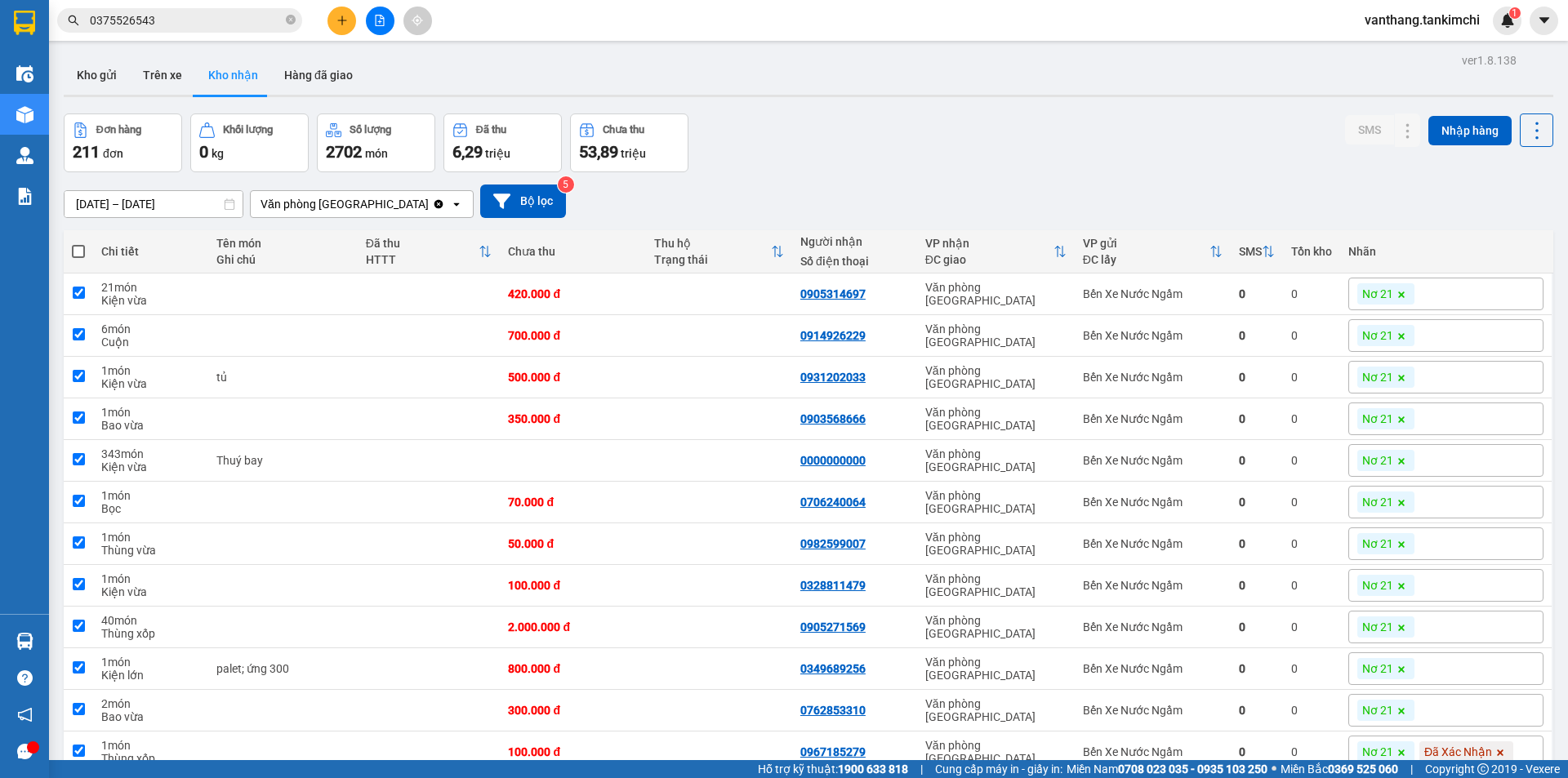
checkbox input "true"
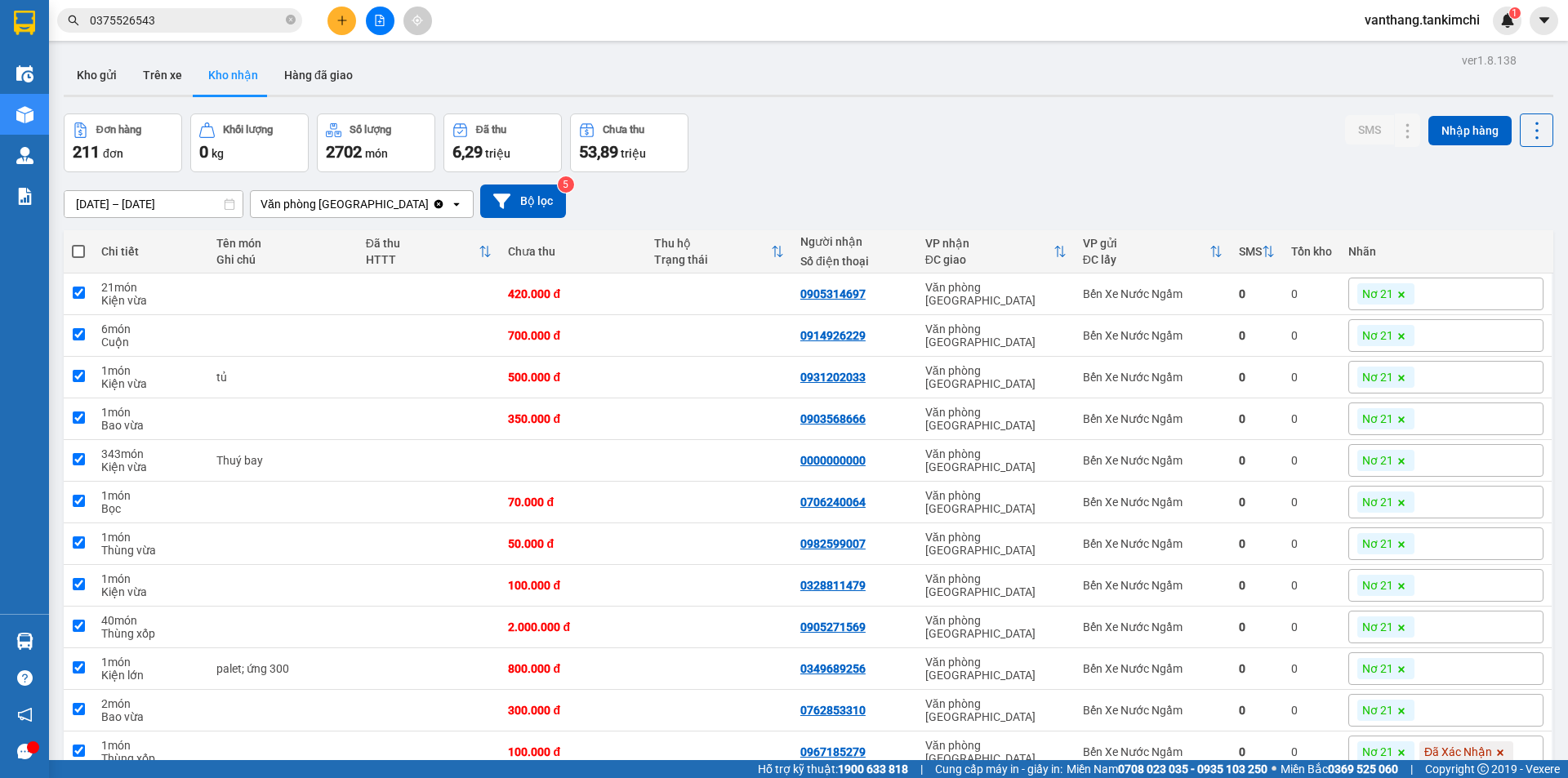
checkbox input "true"
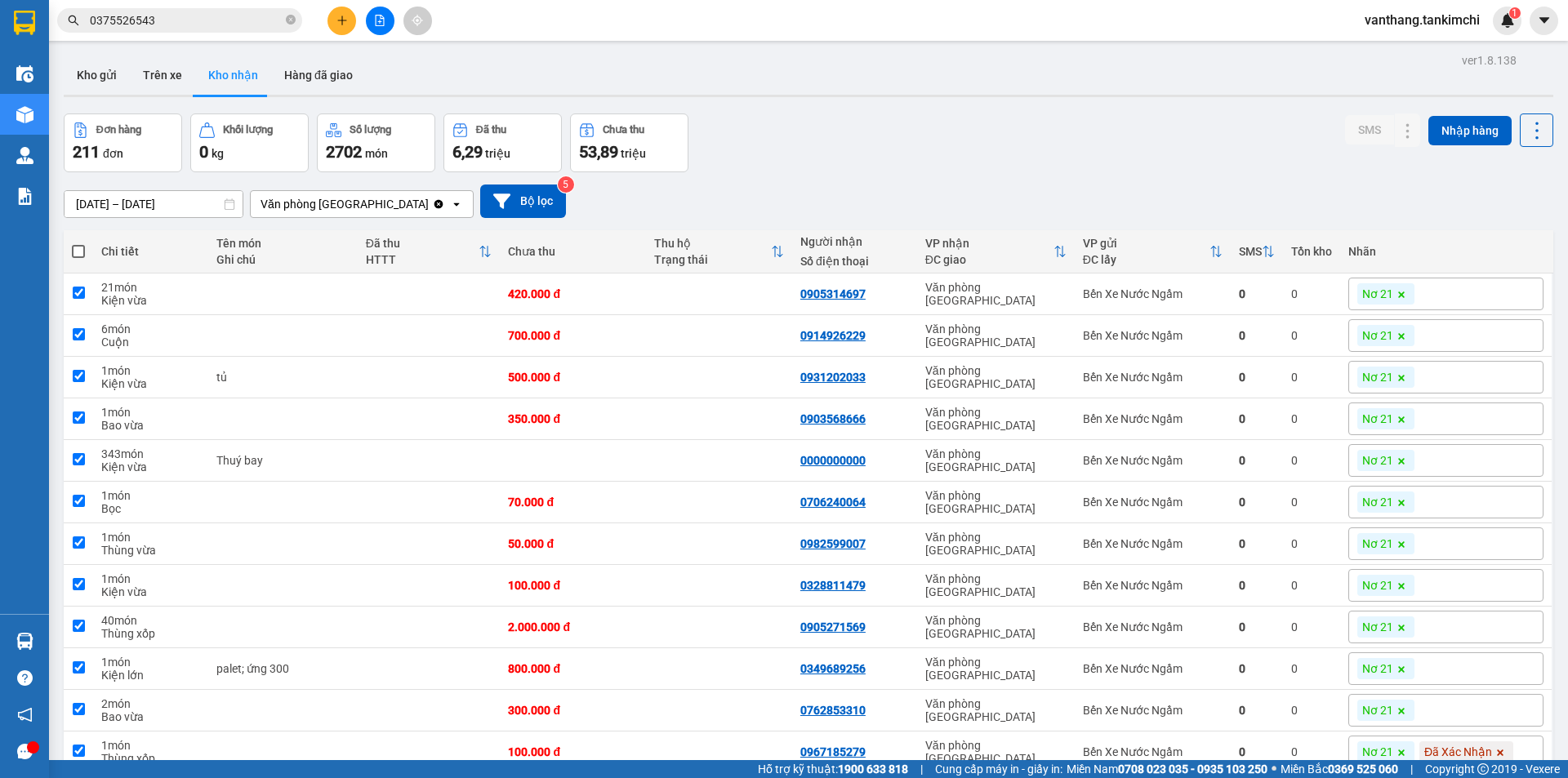
checkbox input "true"
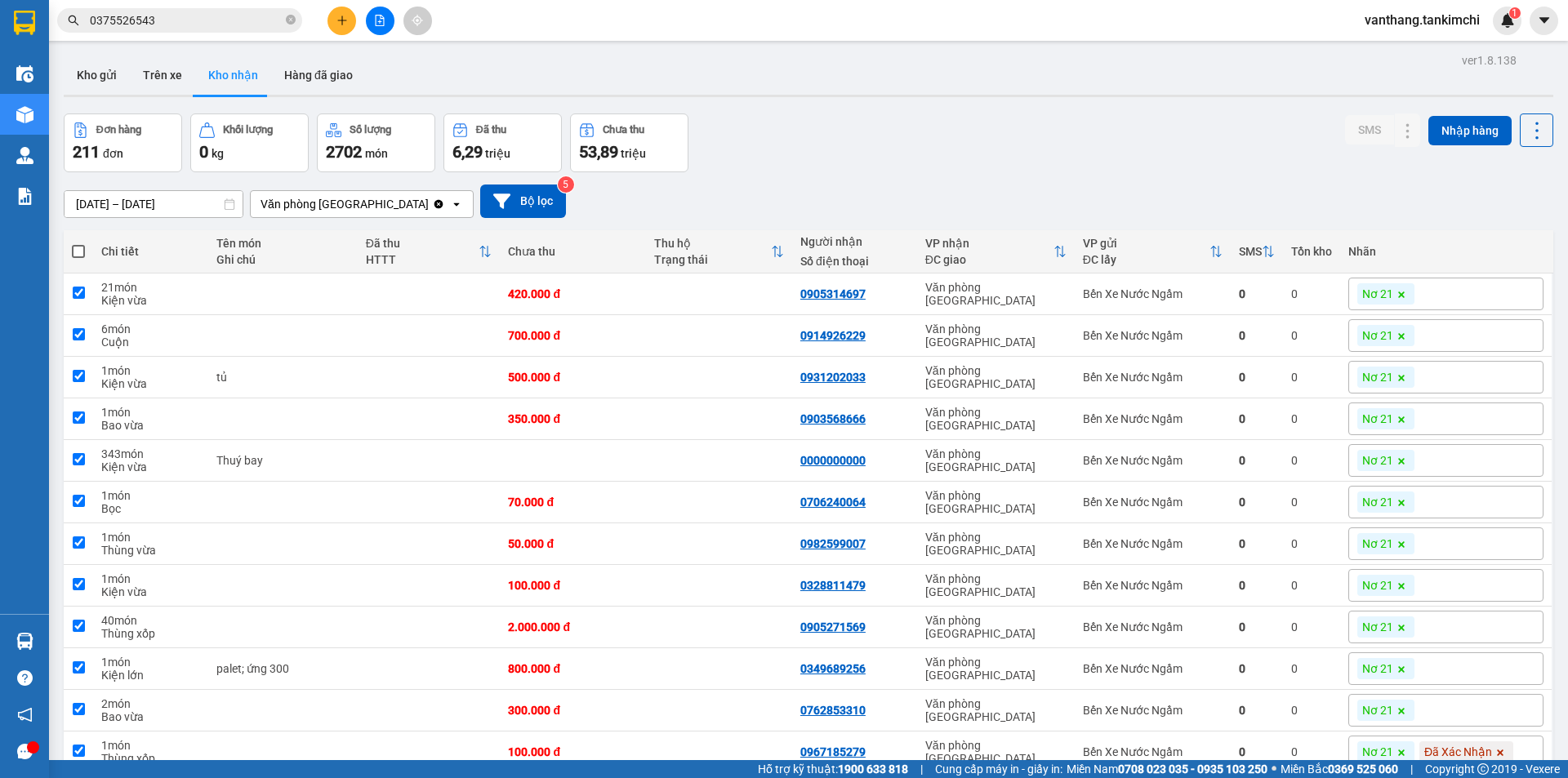
checkbox input "true"
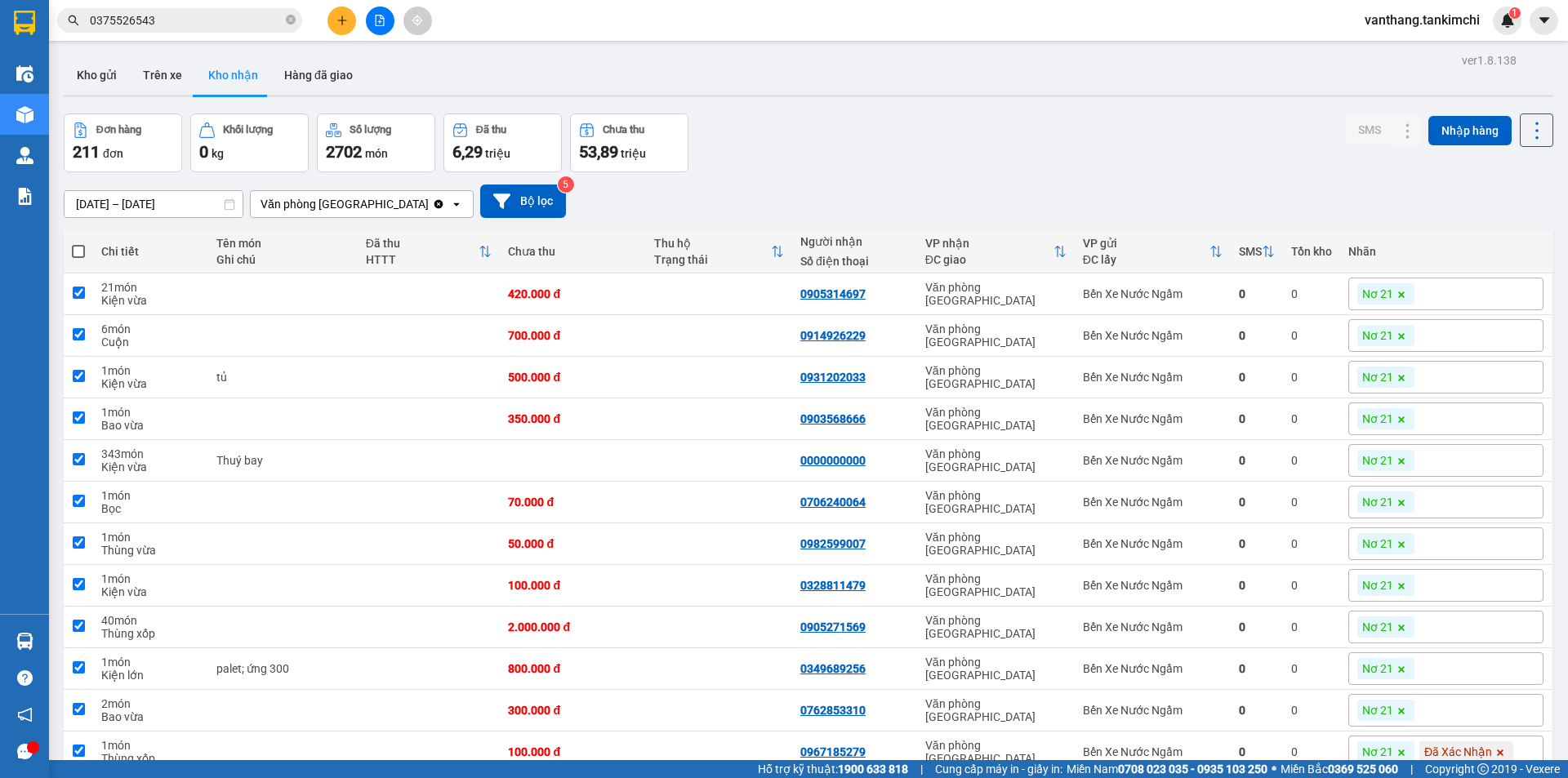
checkbox input "true"
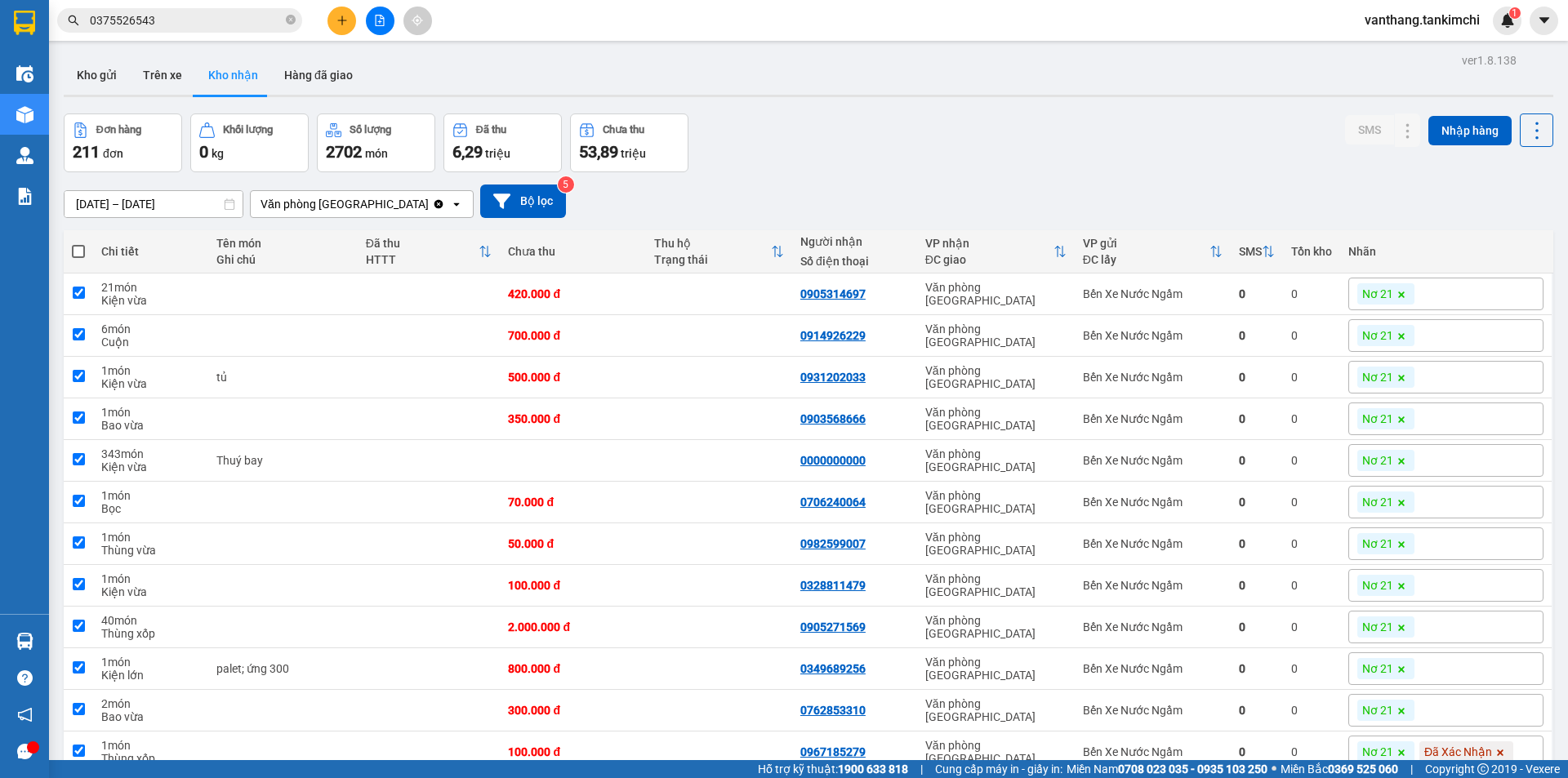
checkbox input "true"
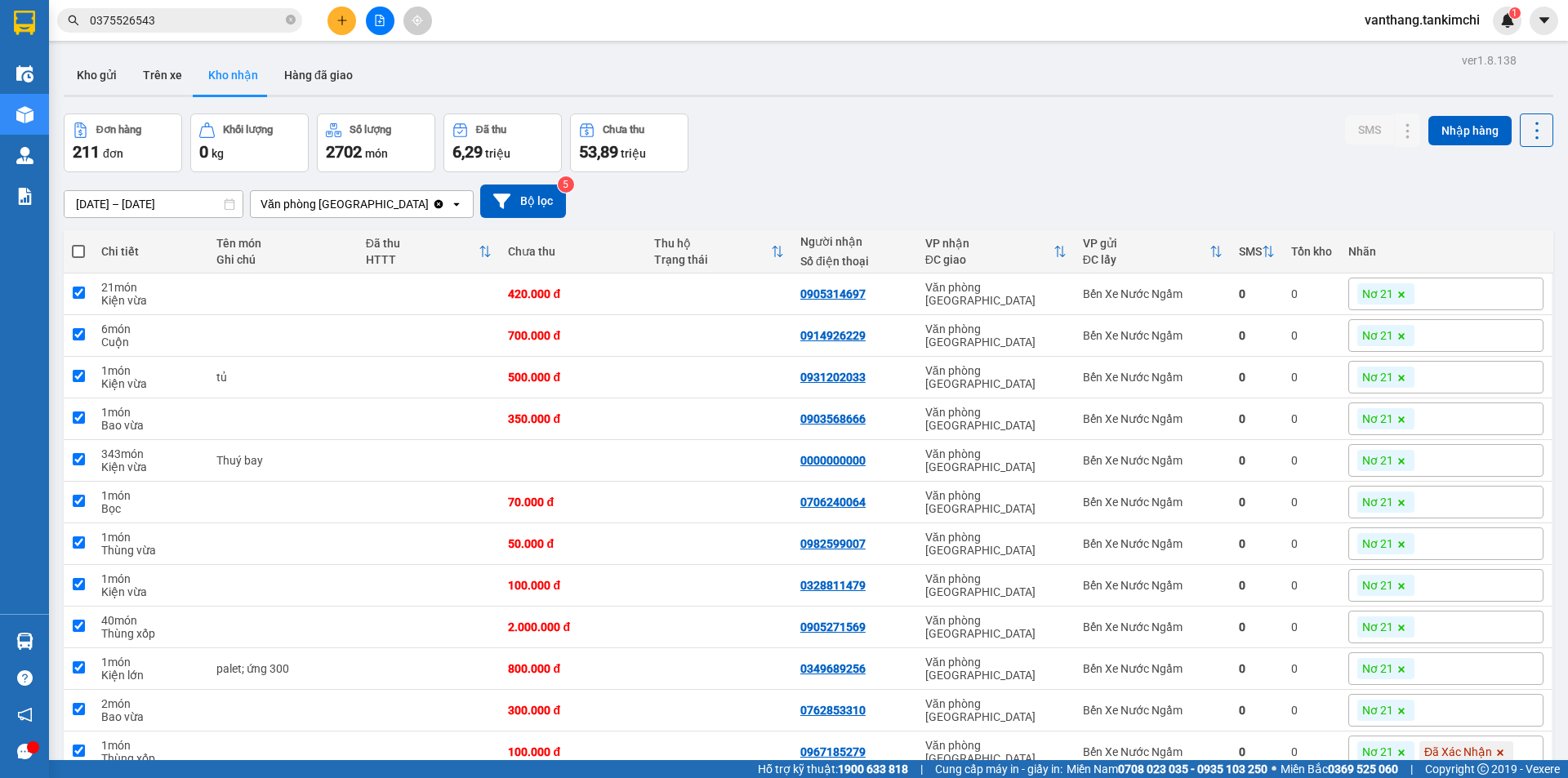
checkbox input "true"
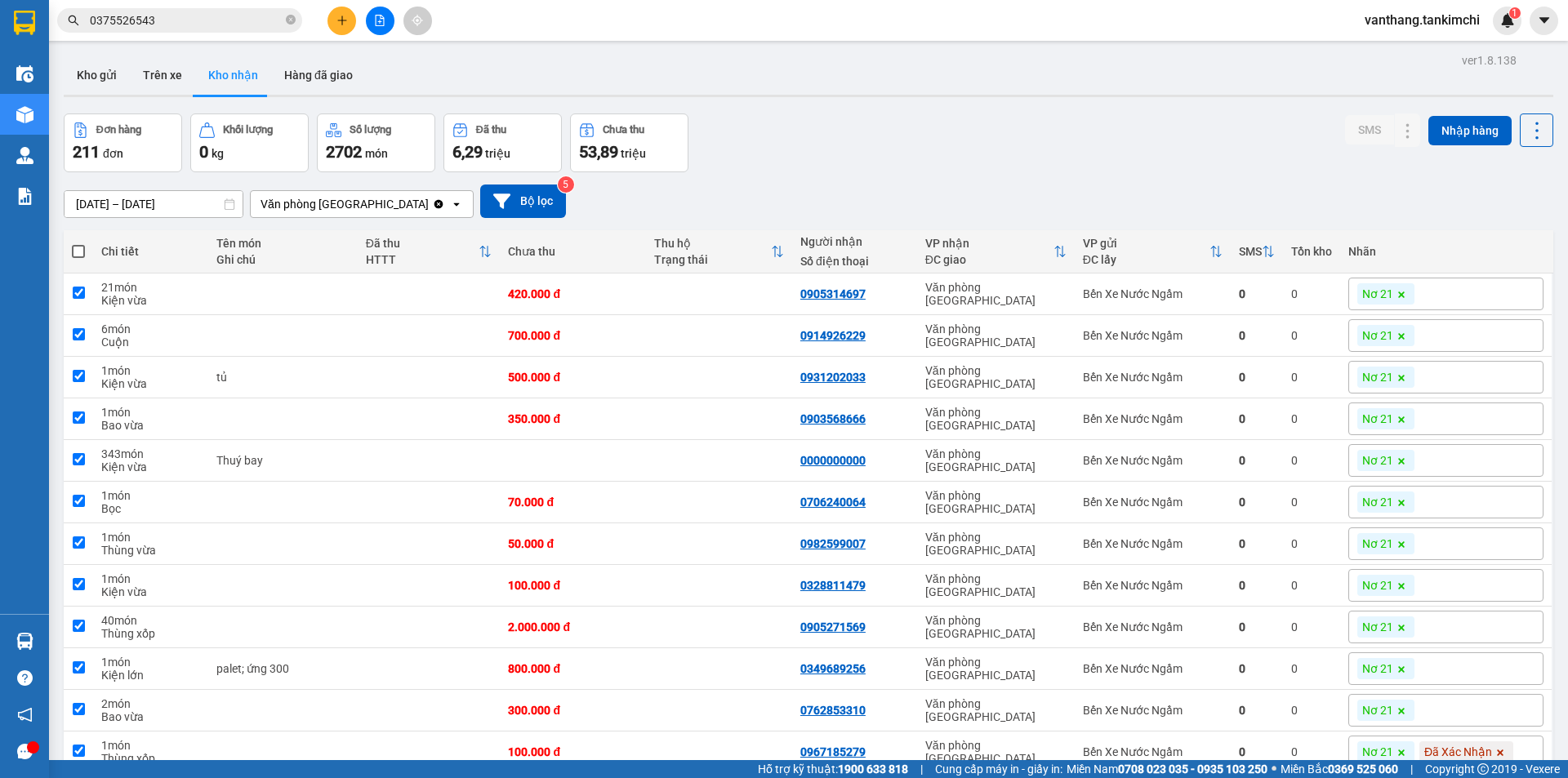
checkbox input "true"
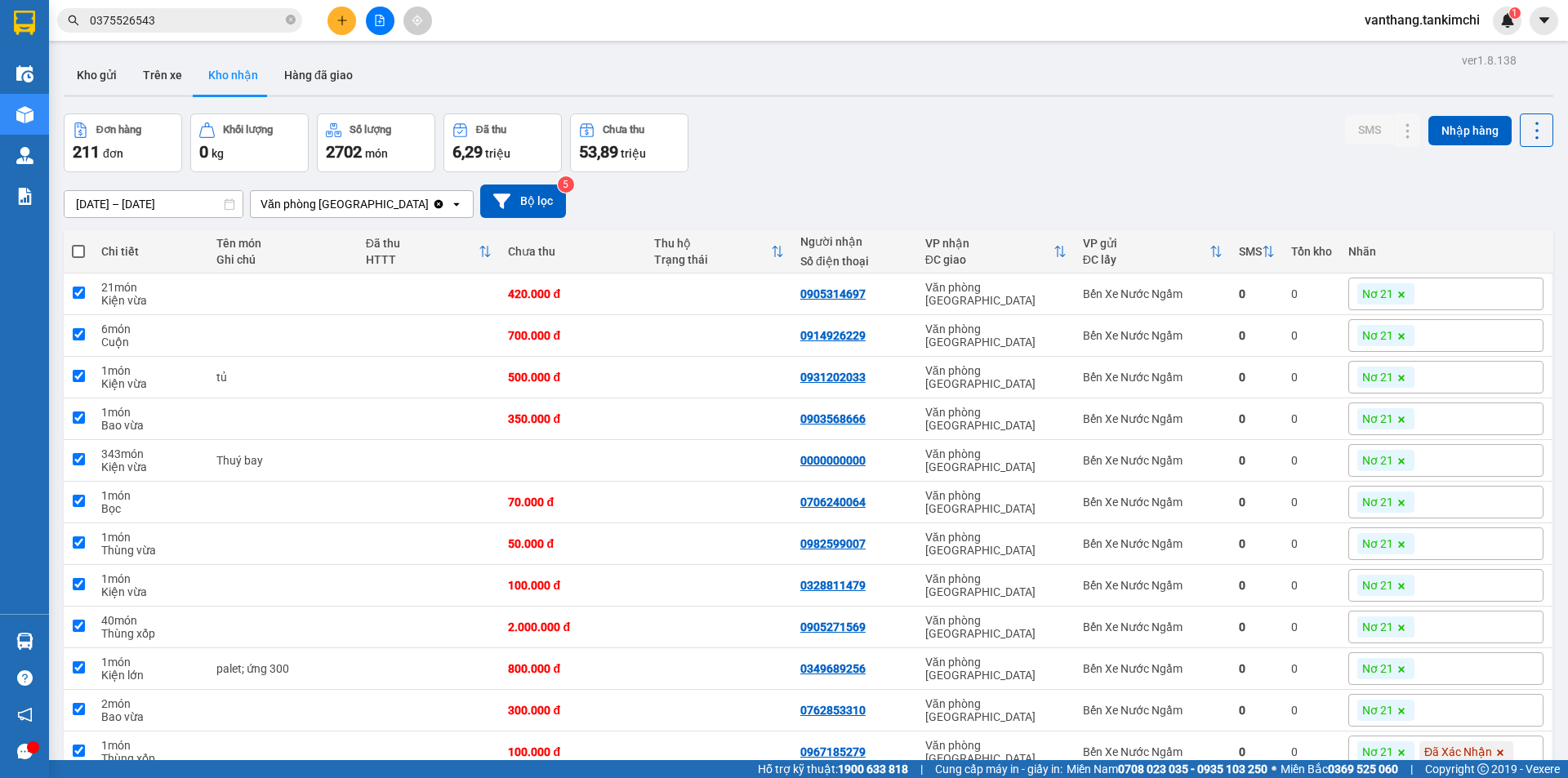
checkbox input "true"
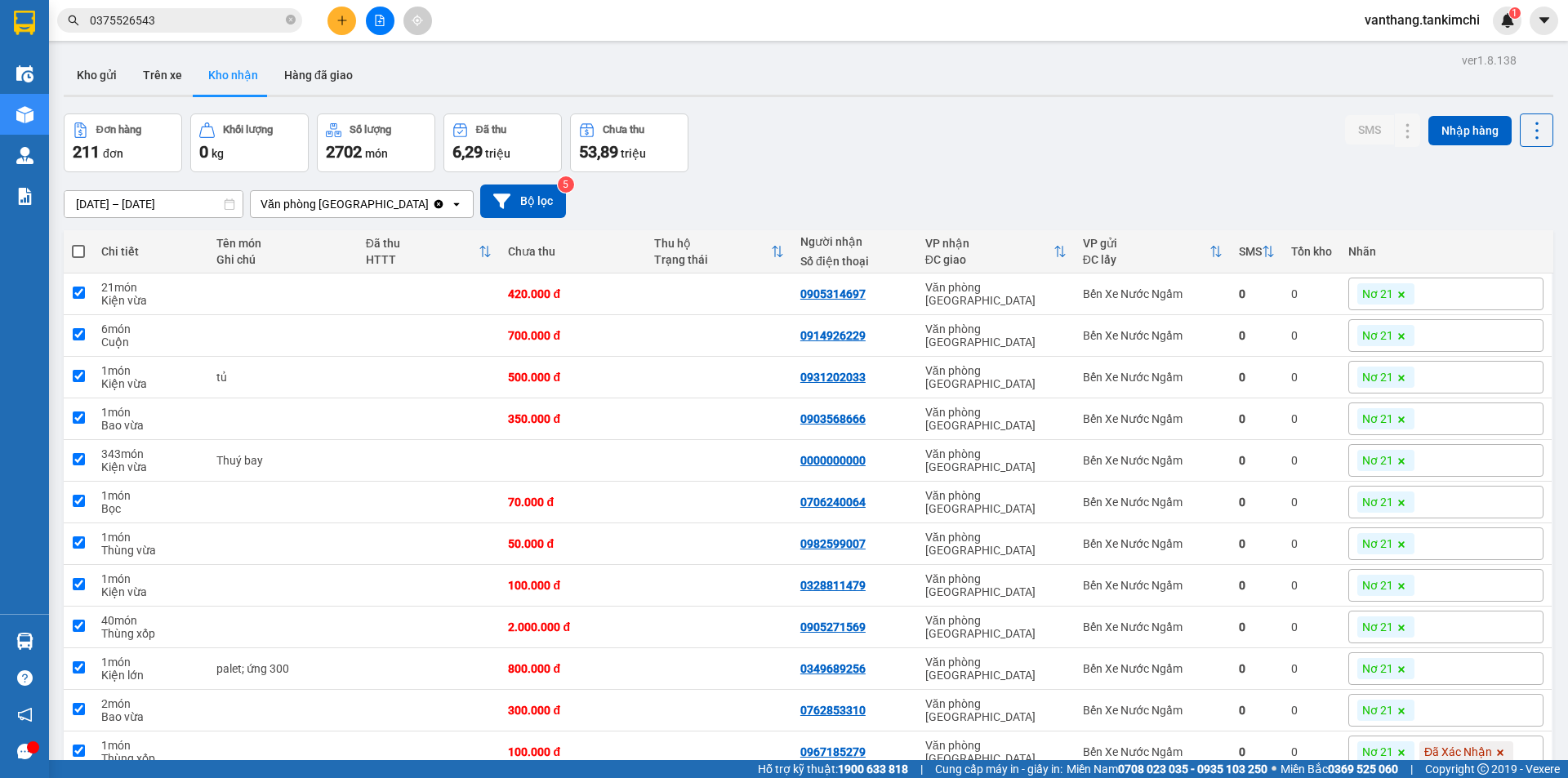
checkbox input "true"
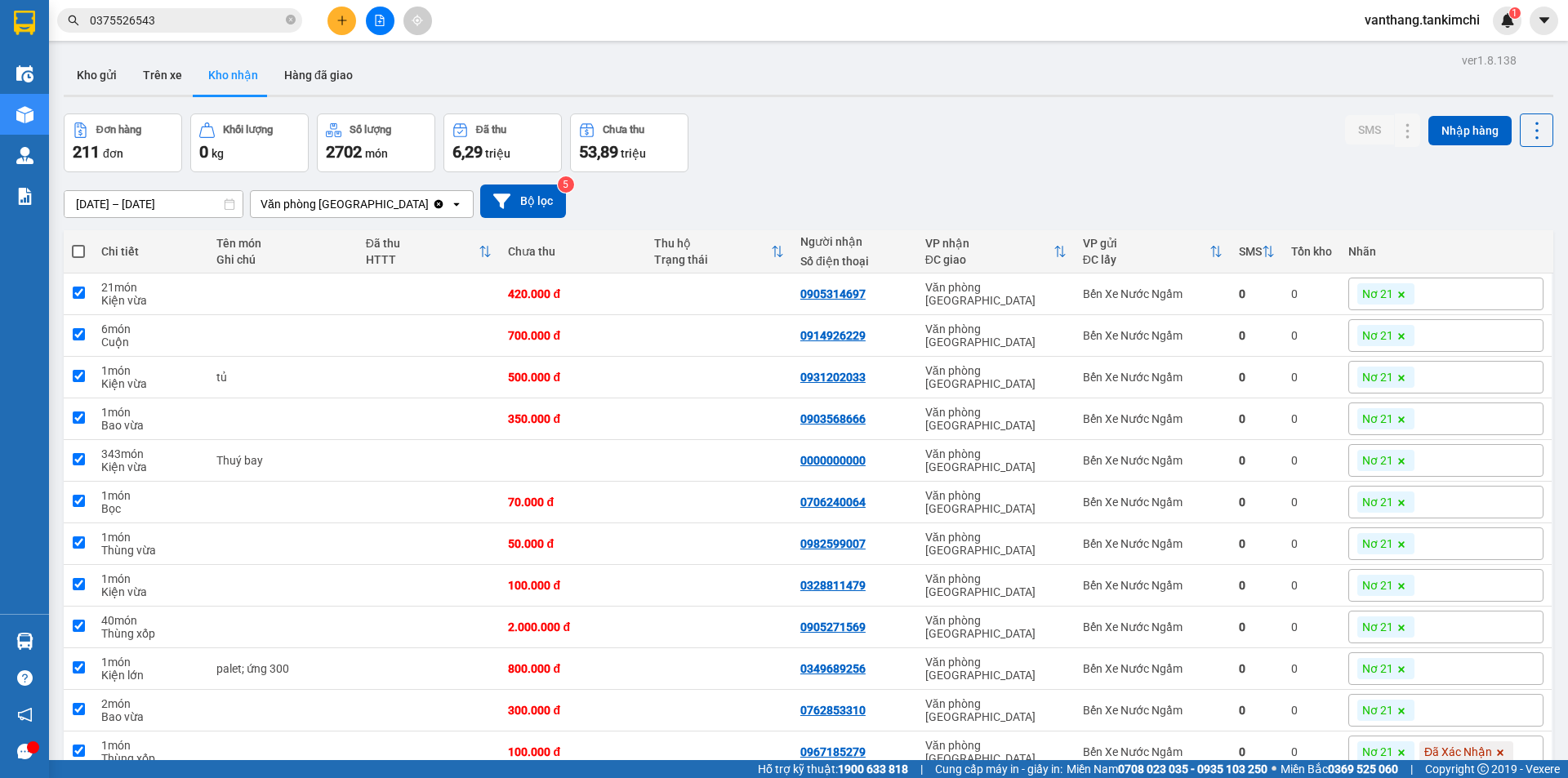
checkbox input "true"
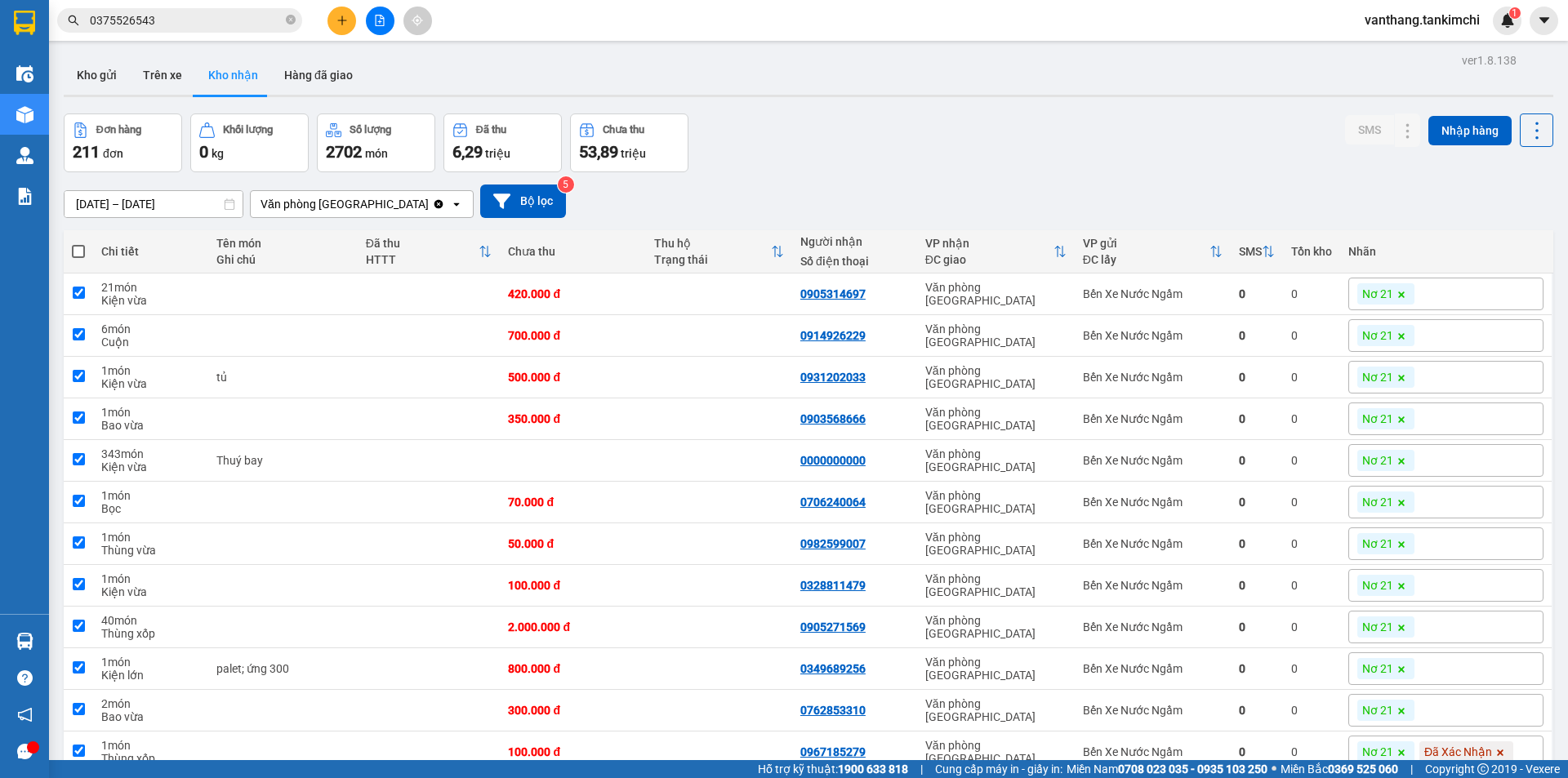
checkbox input "true"
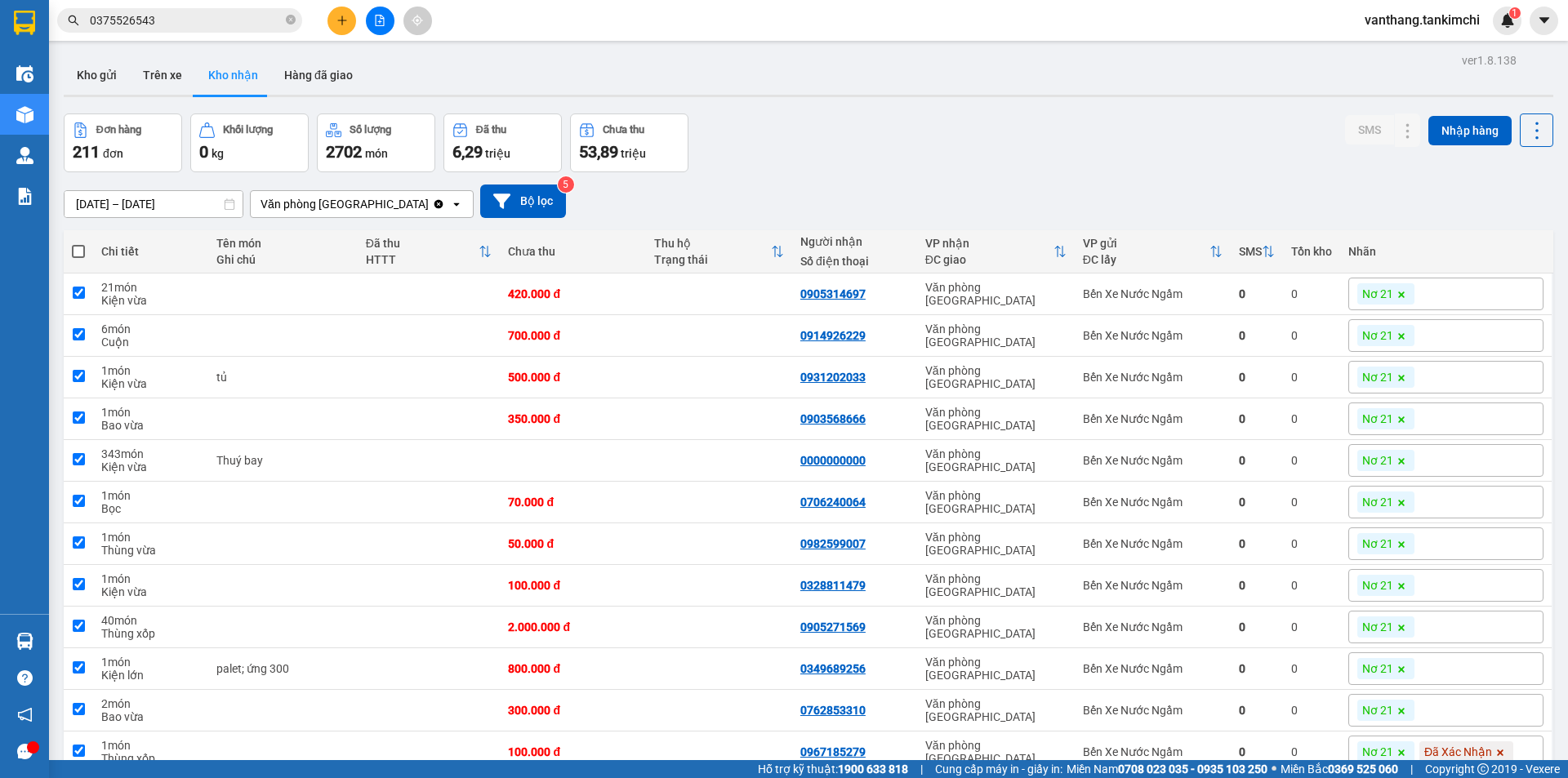
checkbox input "true"
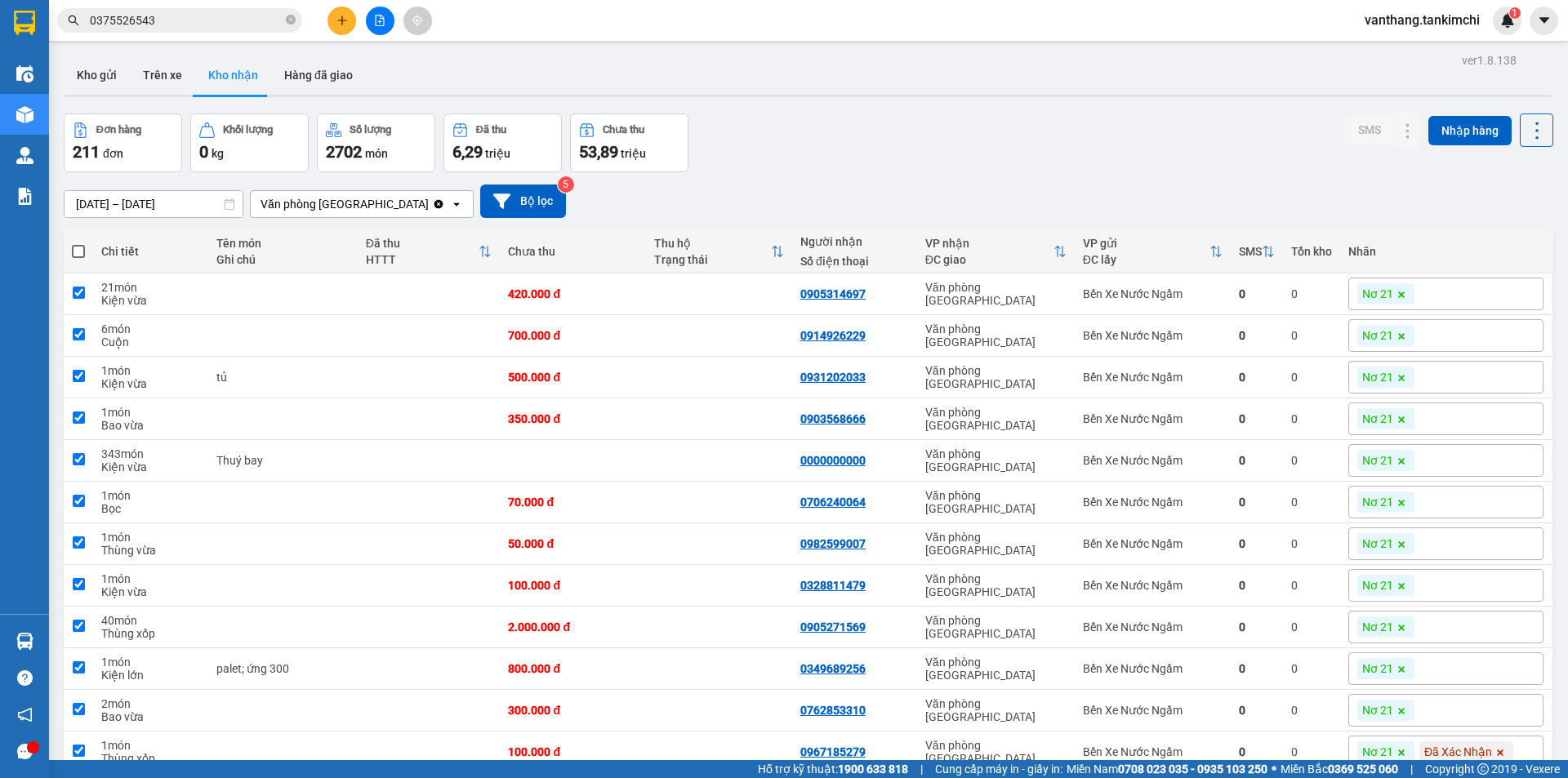
checkbox input "true"
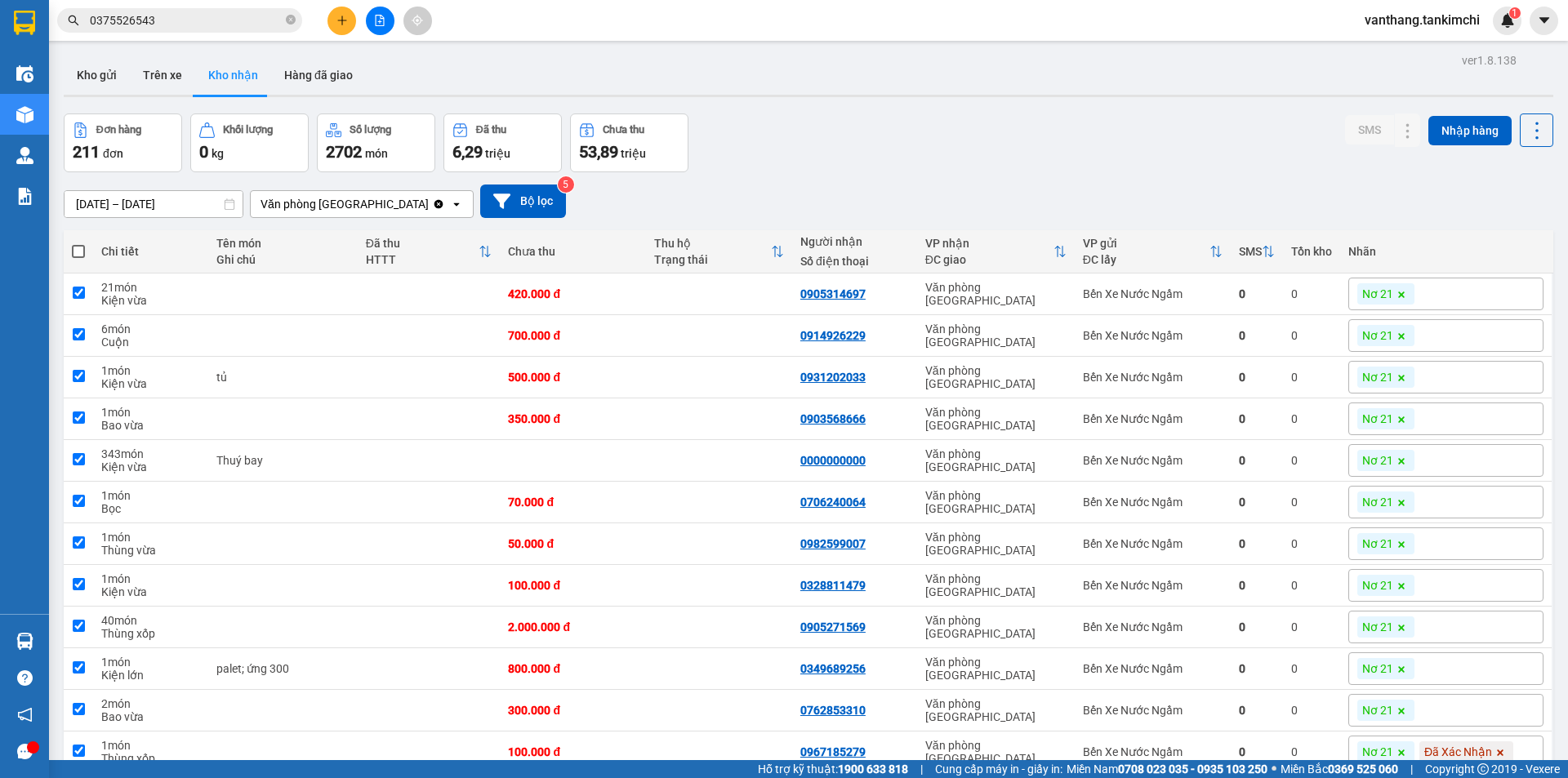
checkbox input "true"
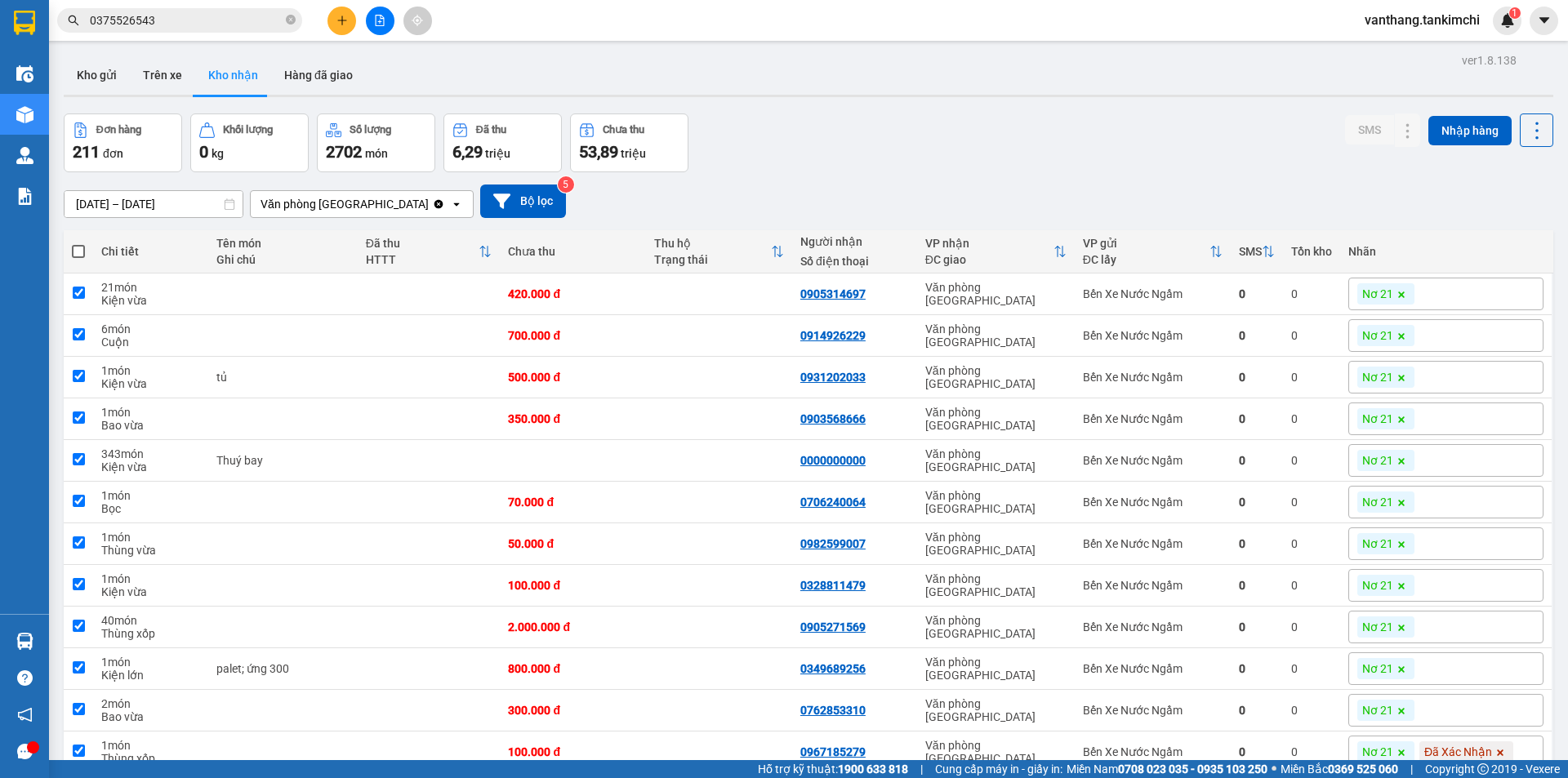
checkbox input "true"
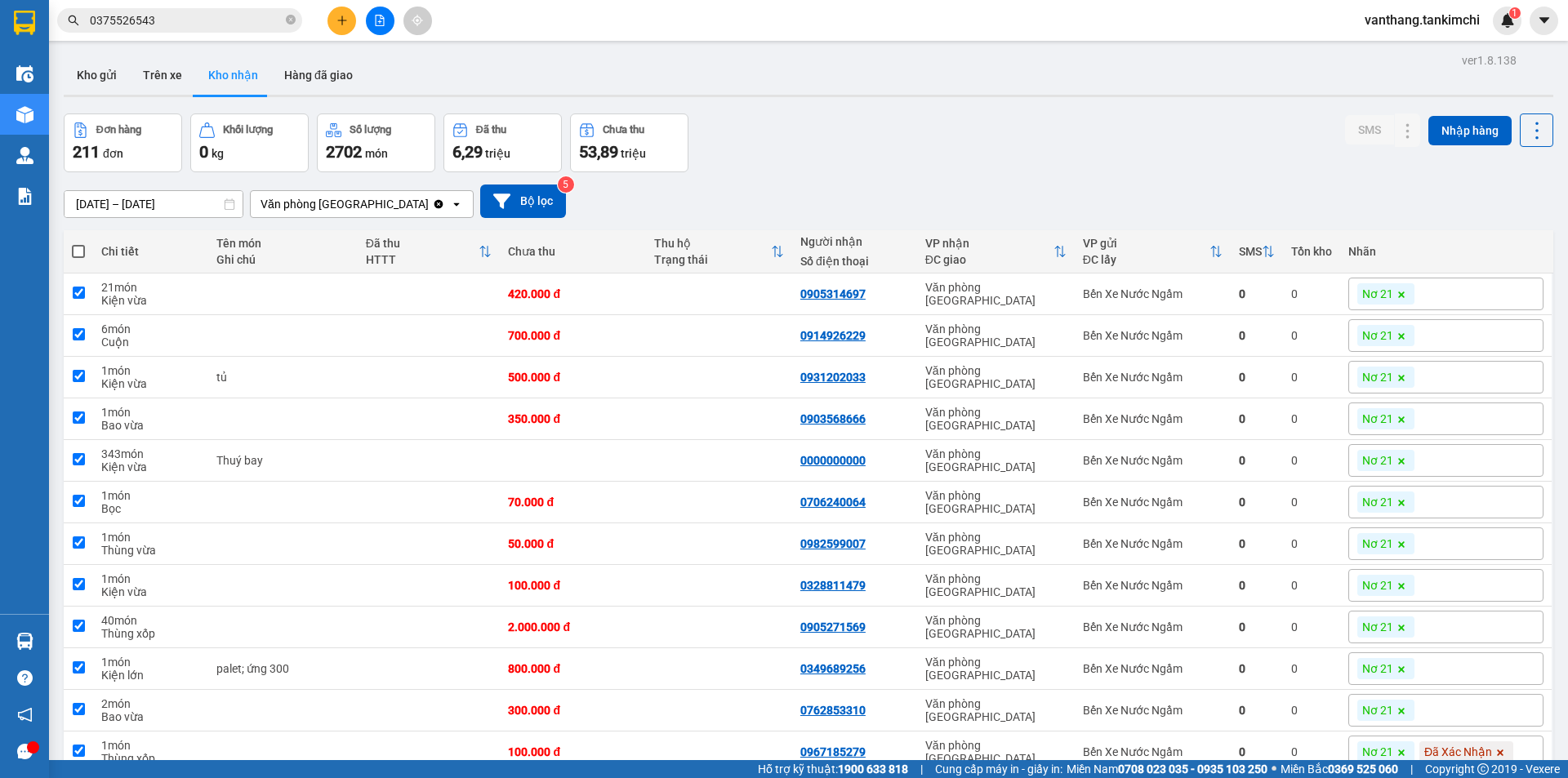
checkbox input "true"
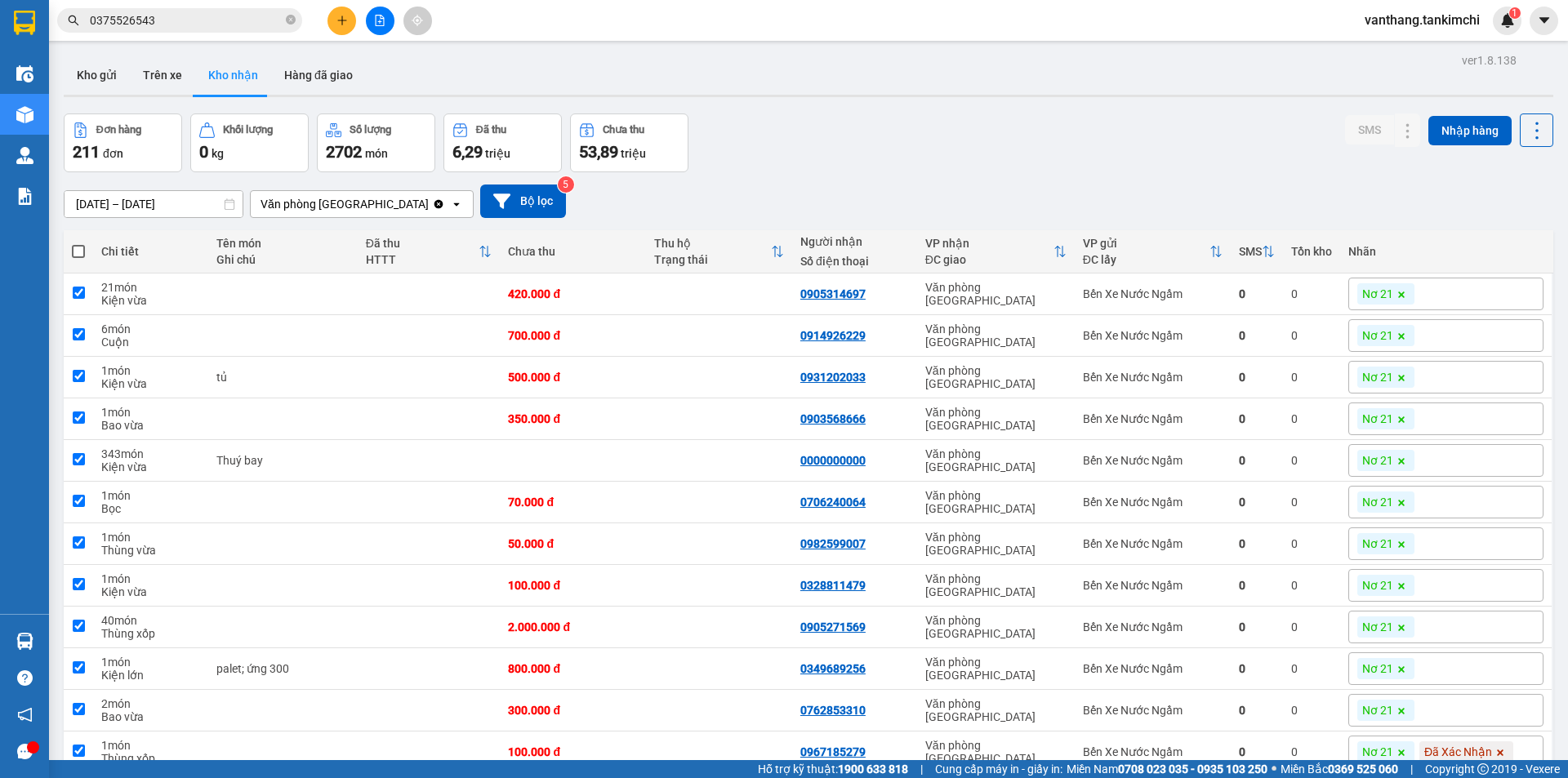
checkbox input "true"
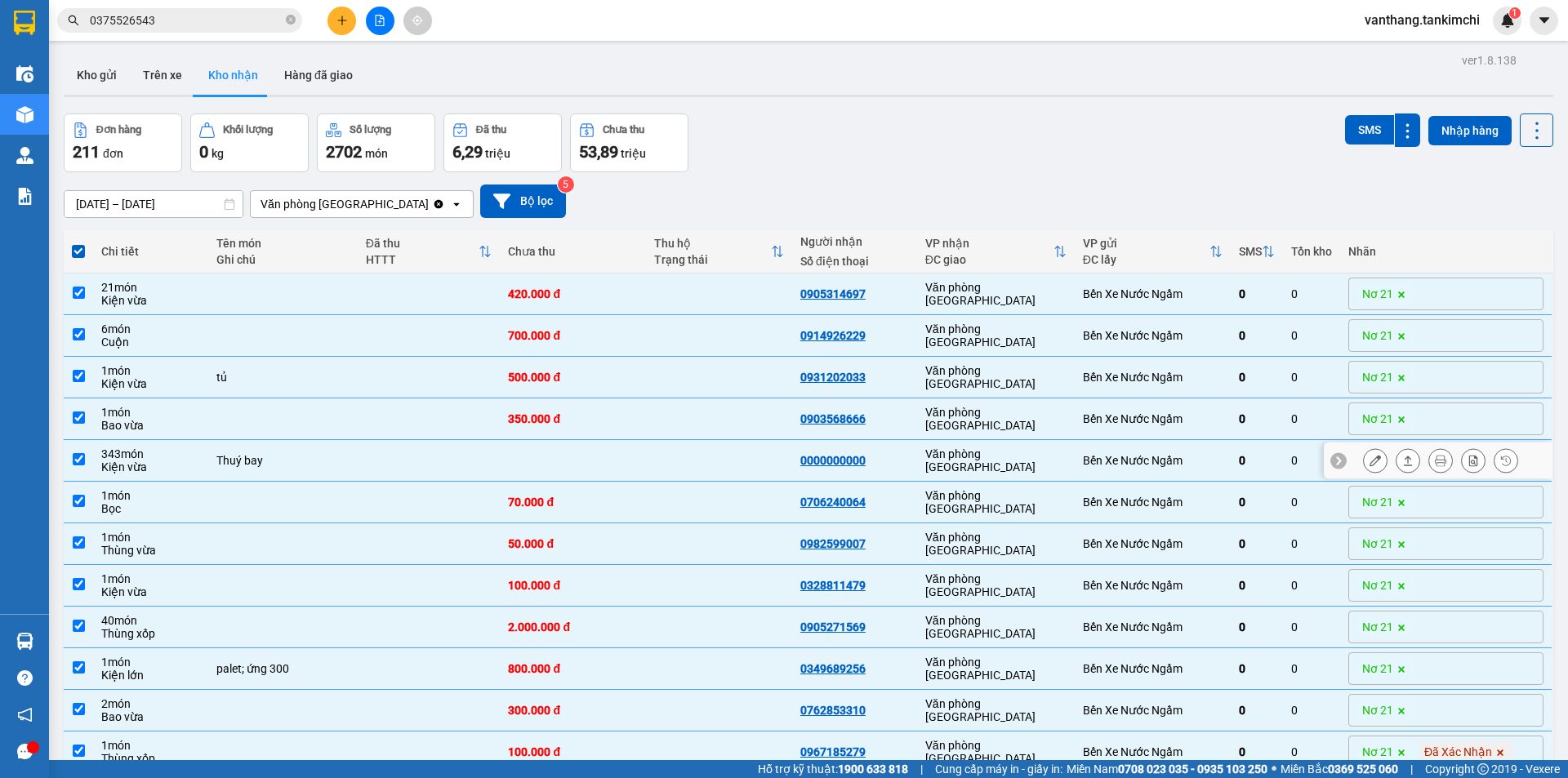
click at [727, 463] on td at bounding box center [719, 460] width 147 height 41
checkbox input "false"
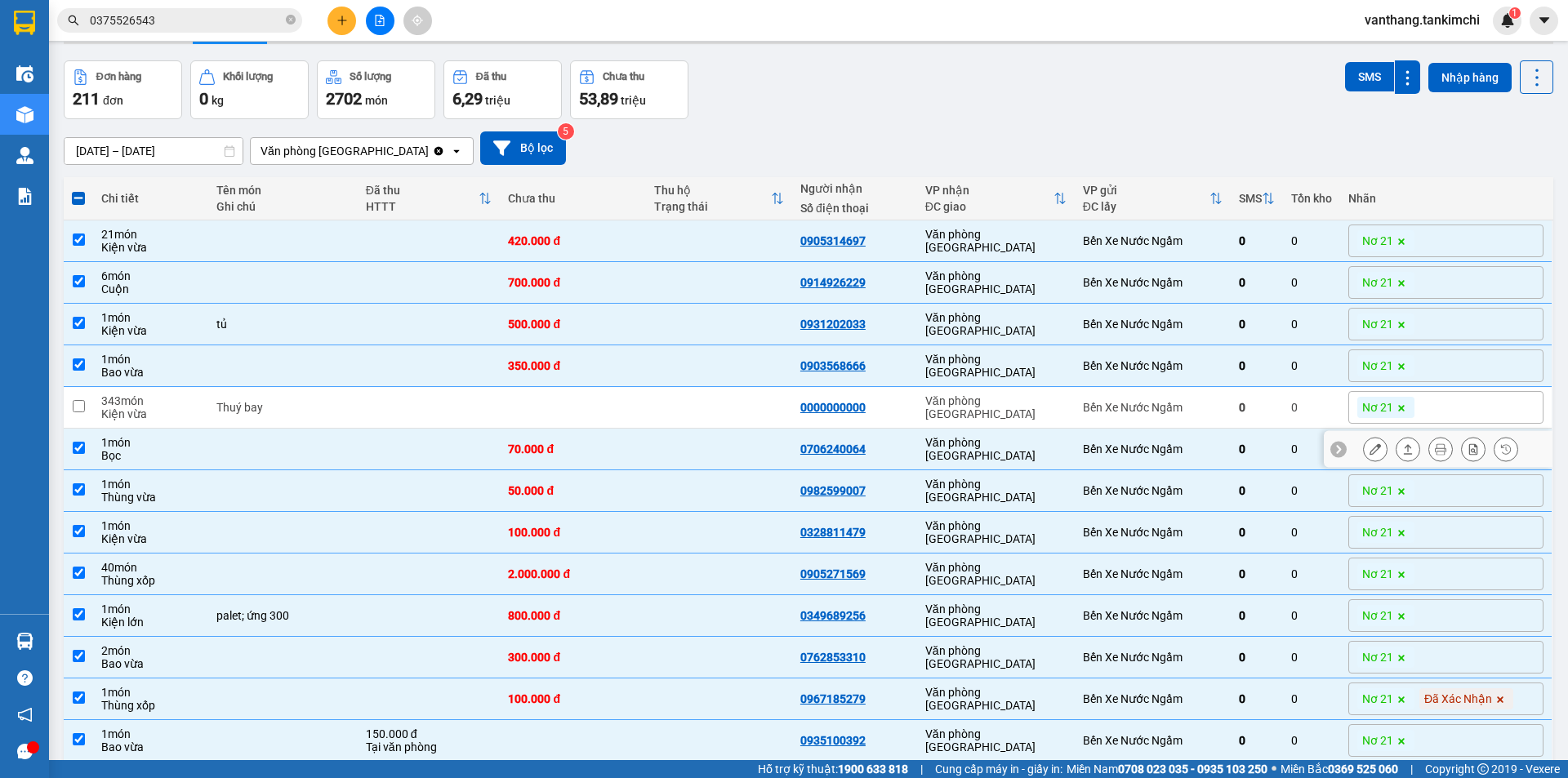
scroll to position [82, 0]
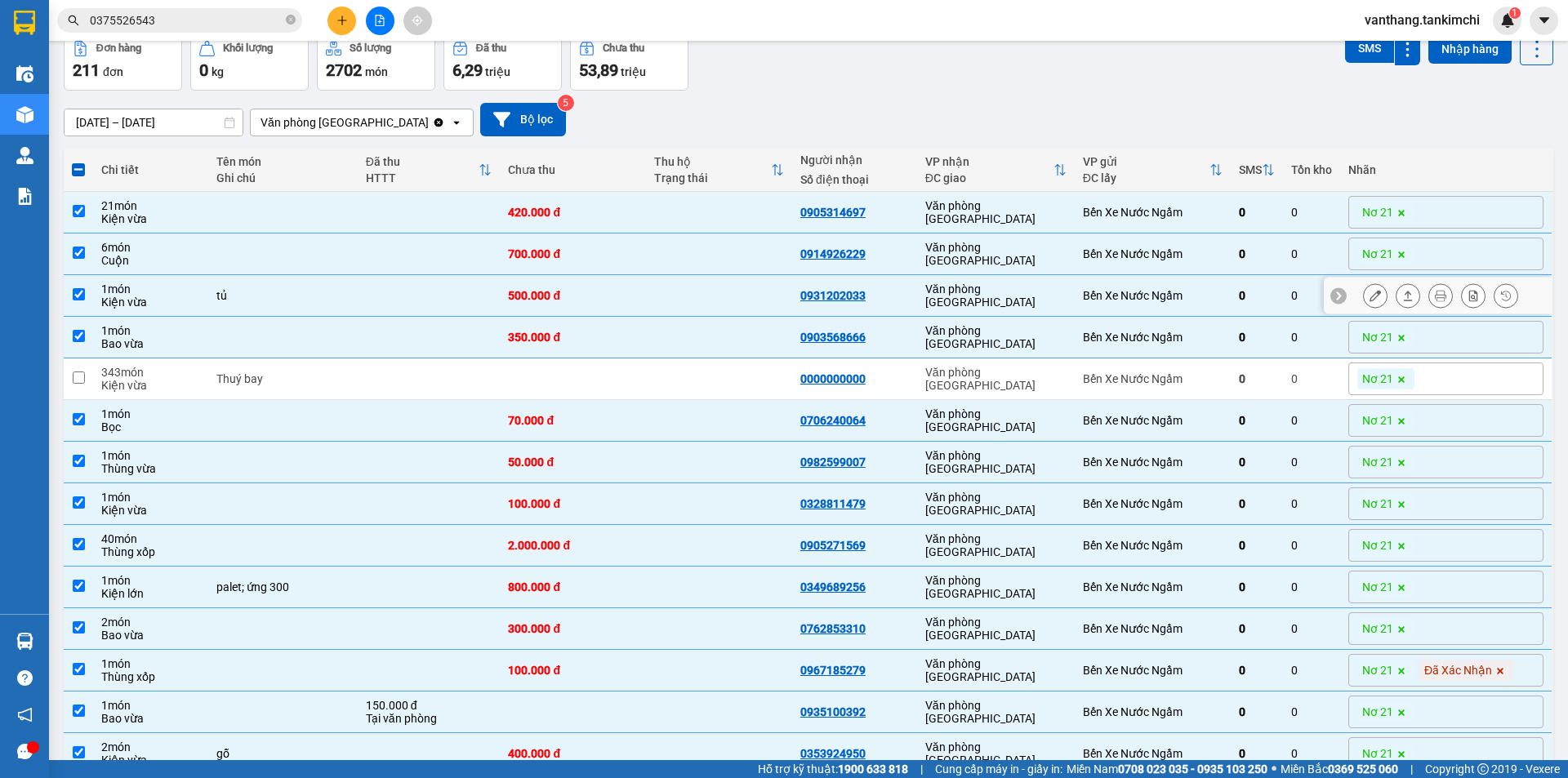
click at [792, 286] on td at bounding box center [719, 296] width 147 height 41
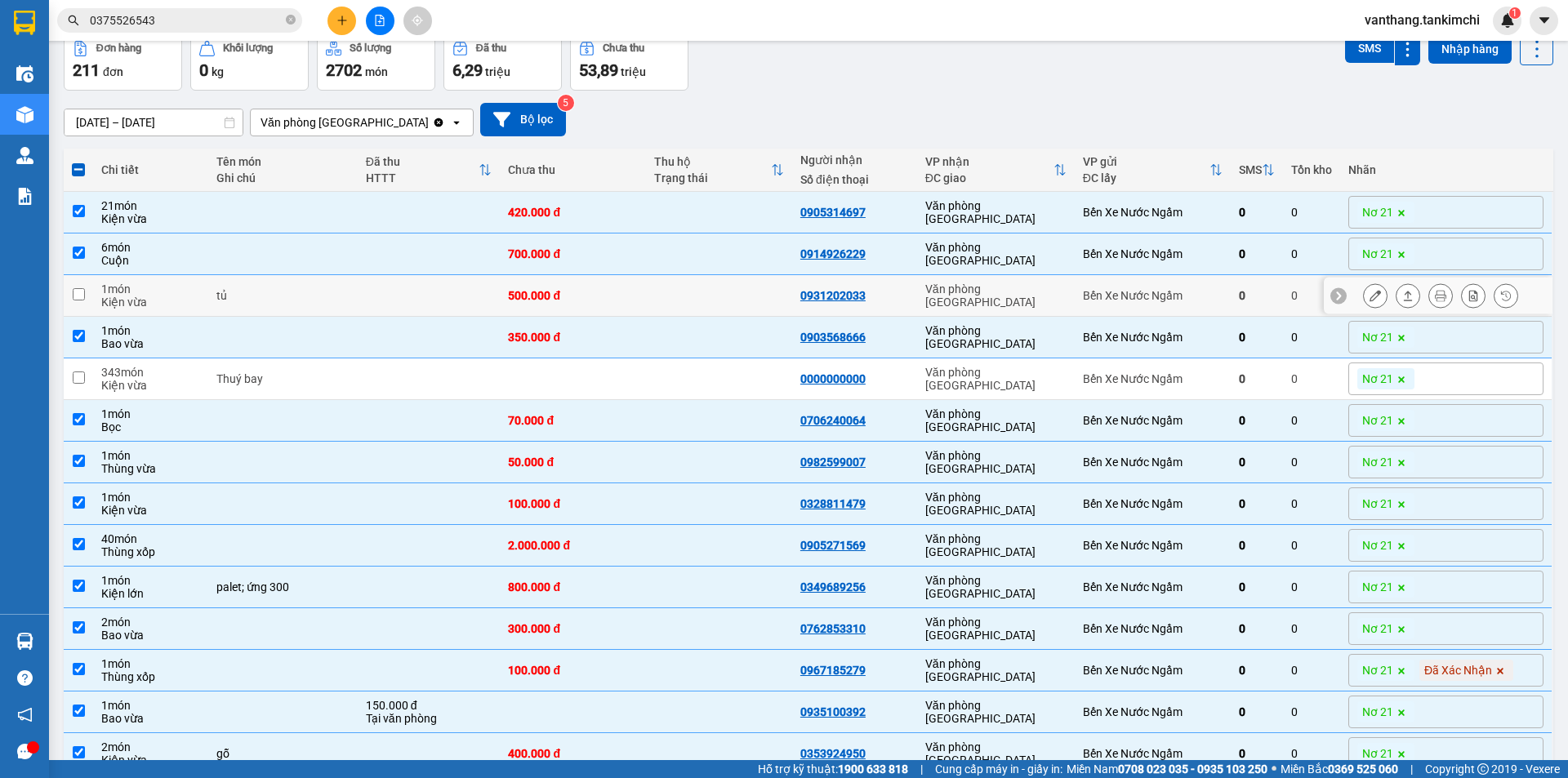
checkbox input "false"
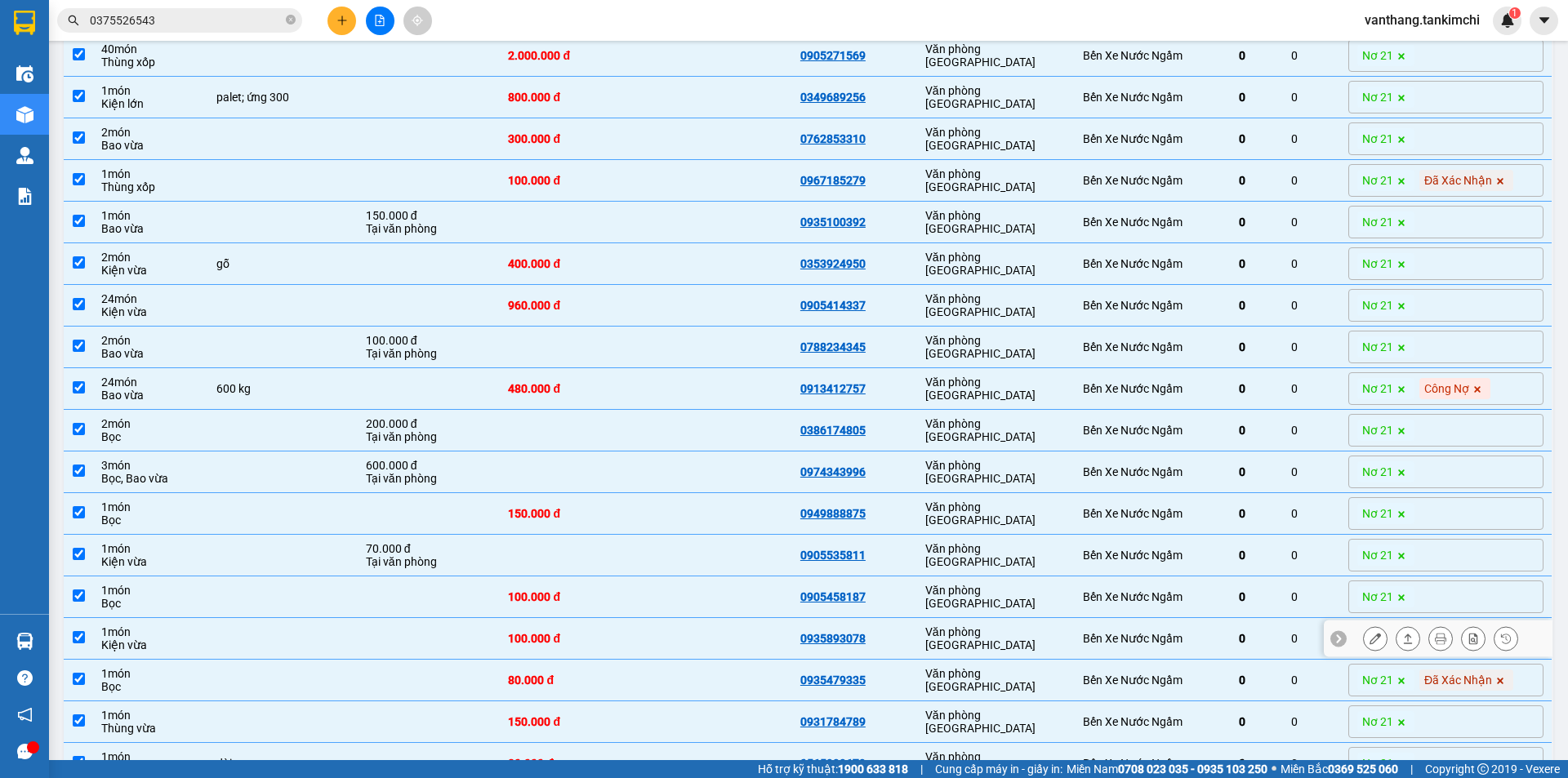
scroll to position [653, 0]
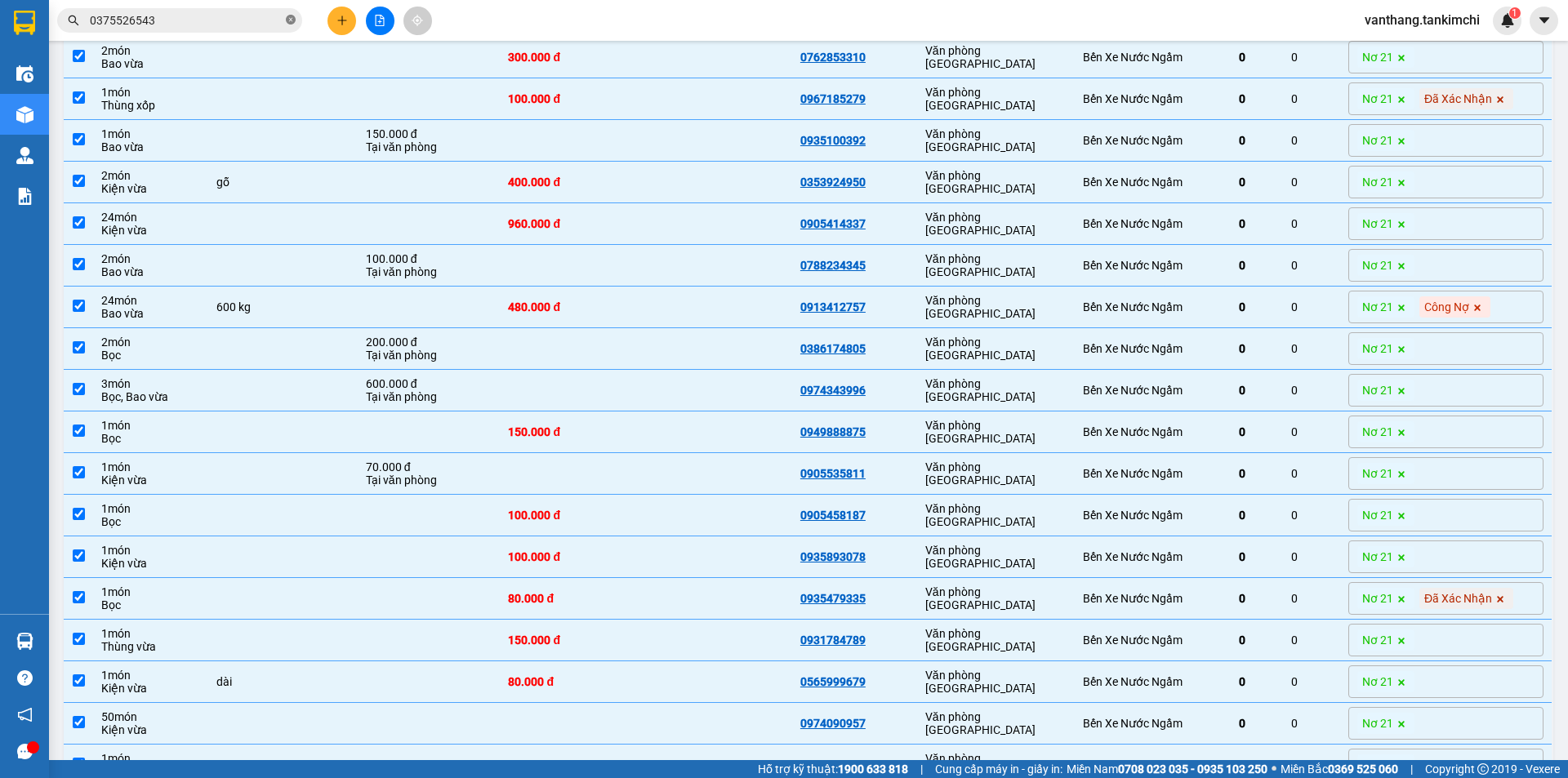
click at [290, 19] on icon "close-circle" at bounding box center [290, 19] width 10 height 10
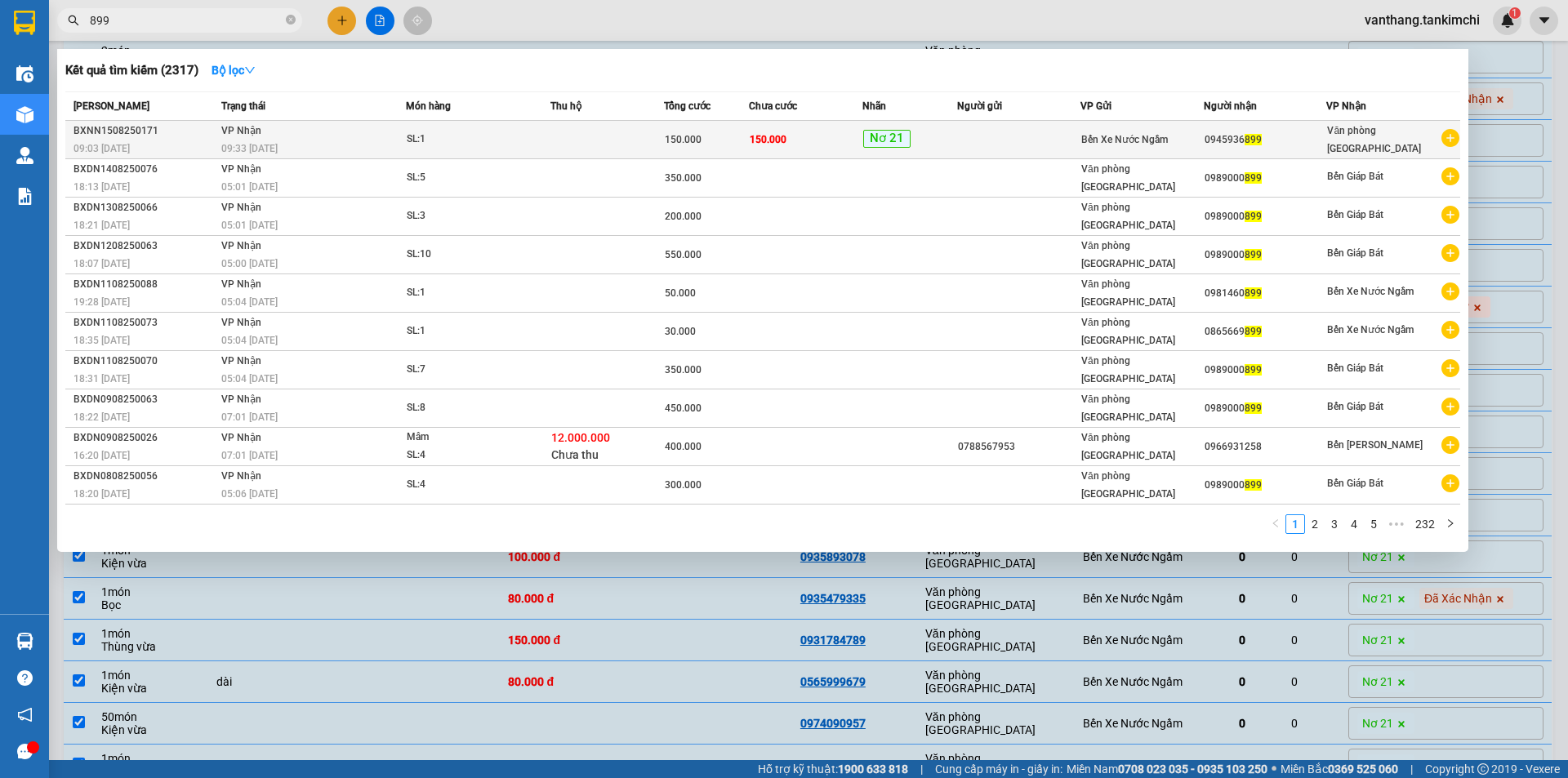
type input "899"
click at [593, 147] on td at bounding box center [606, 140] width 113 height 39
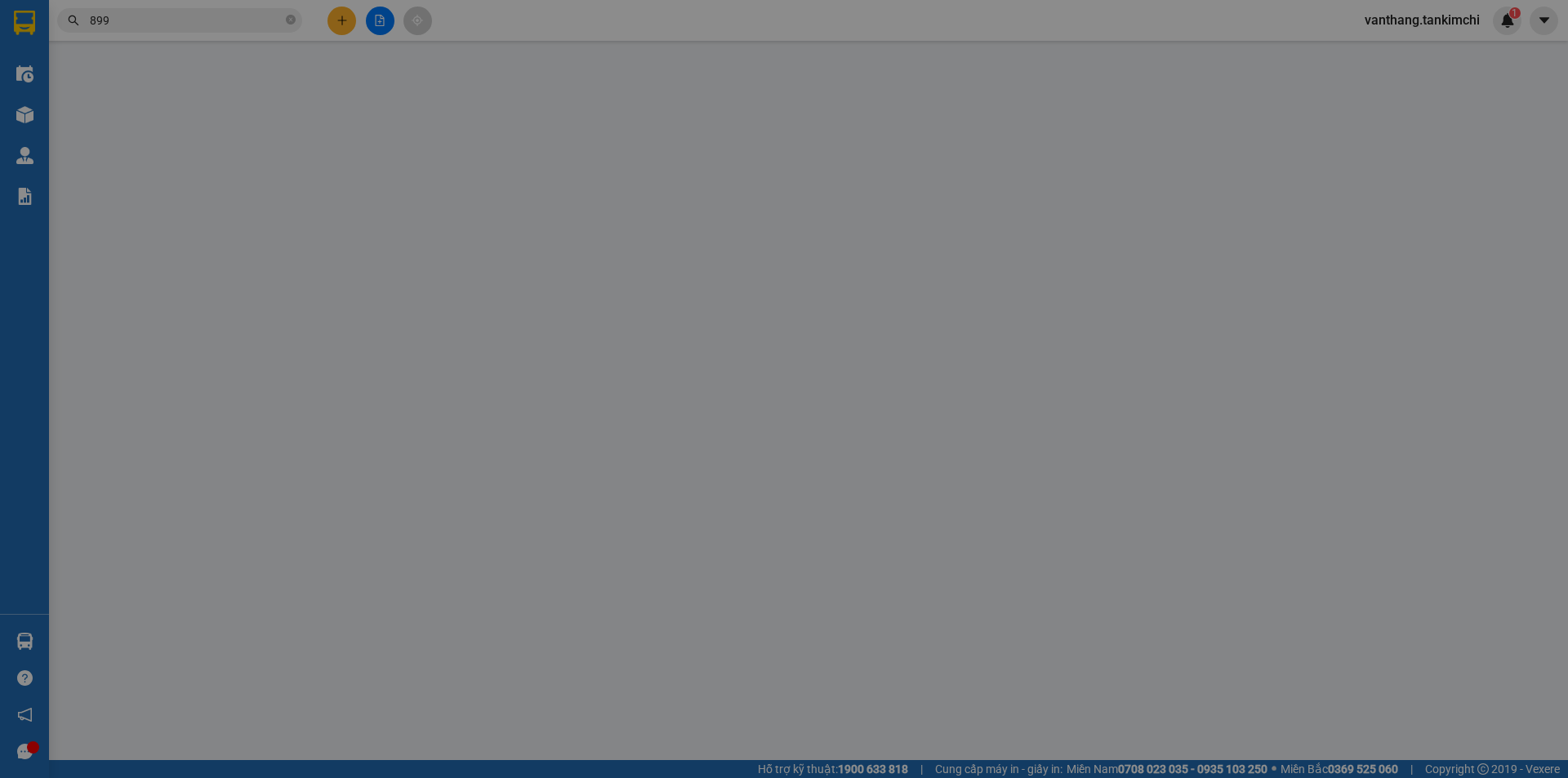
type input "0945936899"
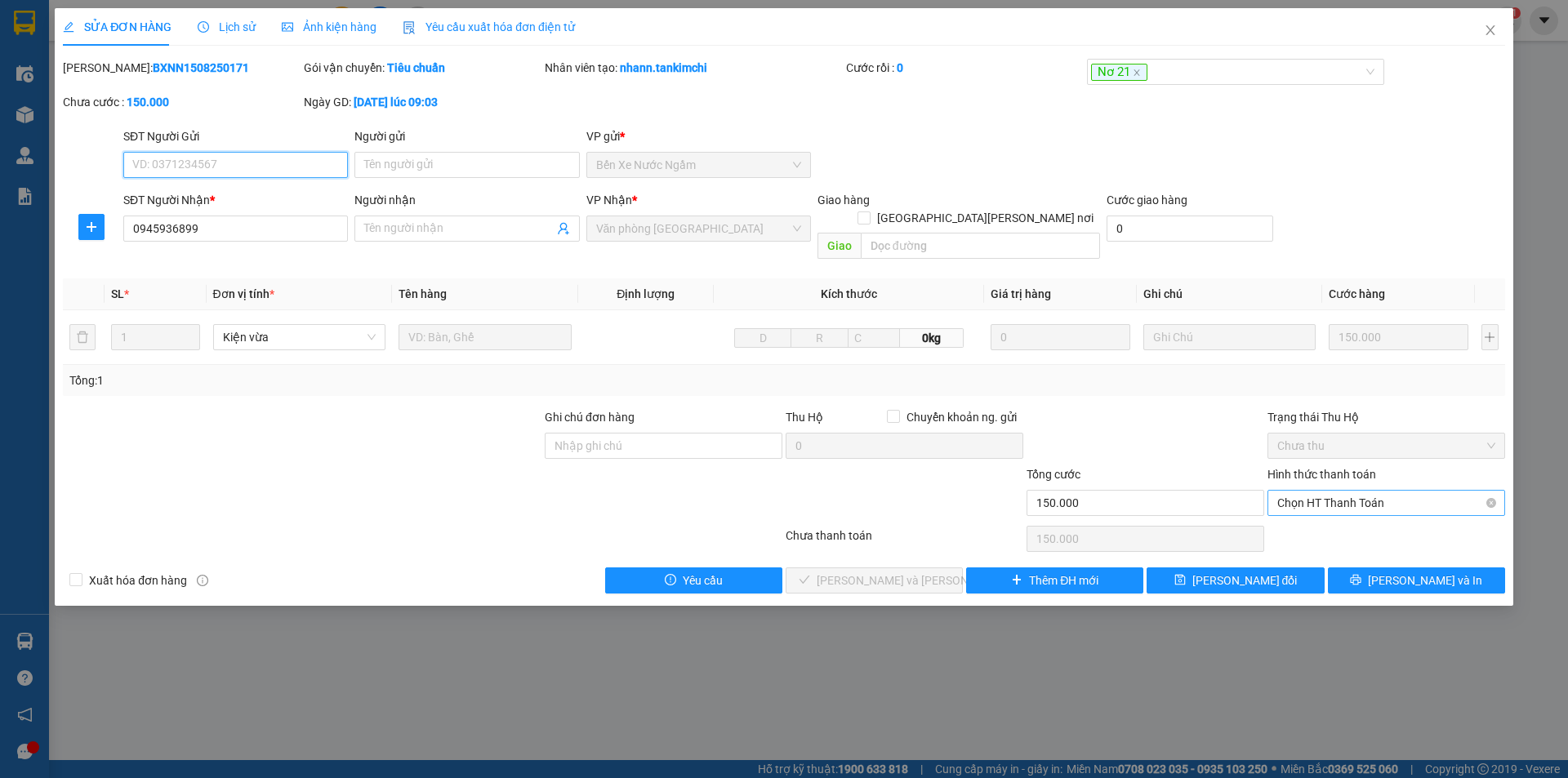
click at [1343, 490] on span "Chọn HT Thanh Toán" at bounding box center [1385, 503] width 218 height 25
drag, startPoint x: 1350, startPoint y: 519, endPoint x: 1337, endPoint y: 529, distance: 16.4
click at [1350, 520] on div "Tại văn phòng" at bounding box center [1385, 517] width 218 height 18
click at [935, 567] on button "[PERSON_NAME] và [PERSON_NAME] hàng" at bounding box center [874, 581] width 177 height 26
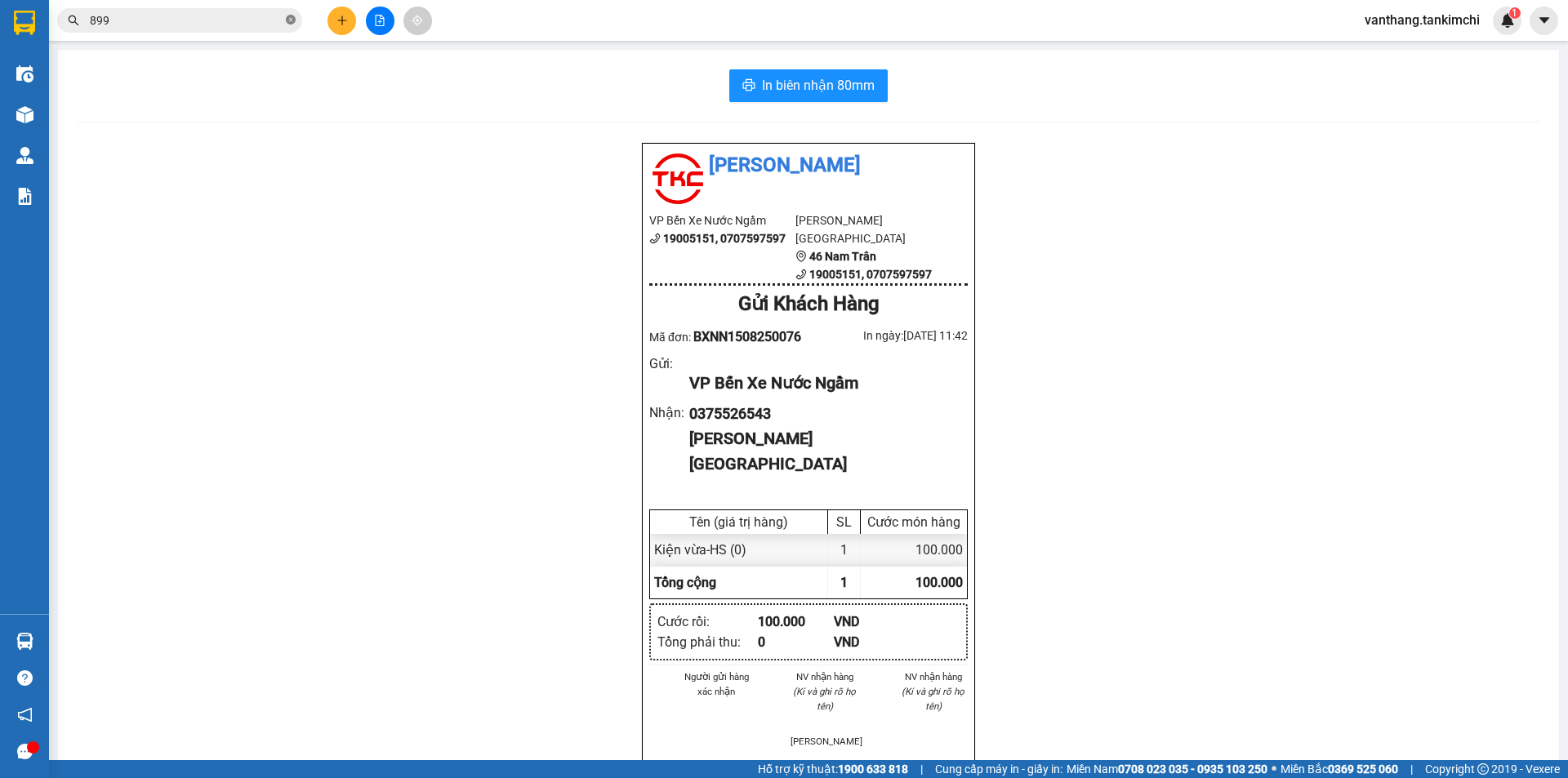
click at [290, 13] on span at bounding box center [290, 21] width 10 height 16
click at [260, 25] on input "text" at bounding box center [186, 20] width 193 height 18
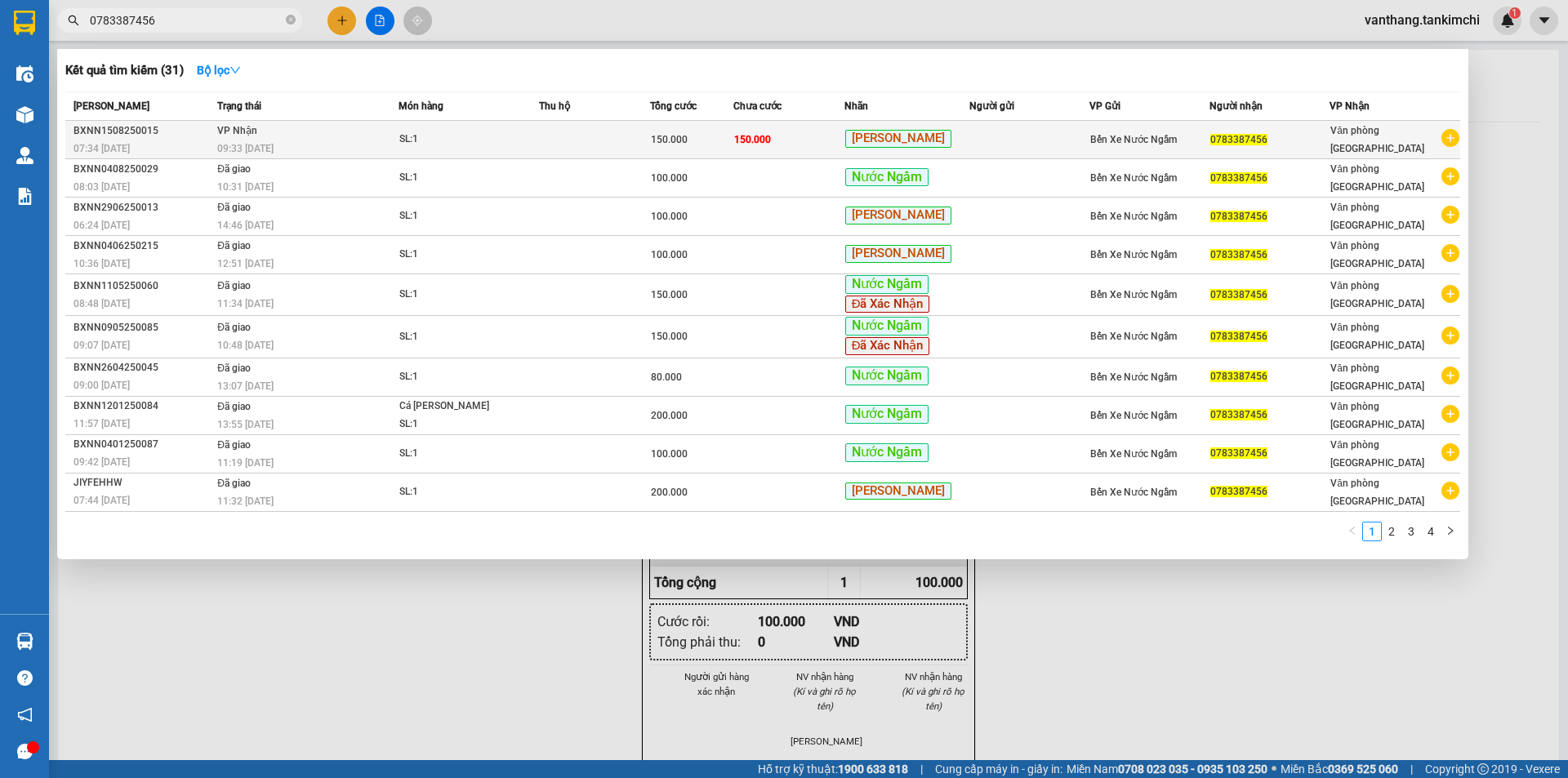
click at [1008, 138] on td at bounding box center [1029, 140] width 120 height 39
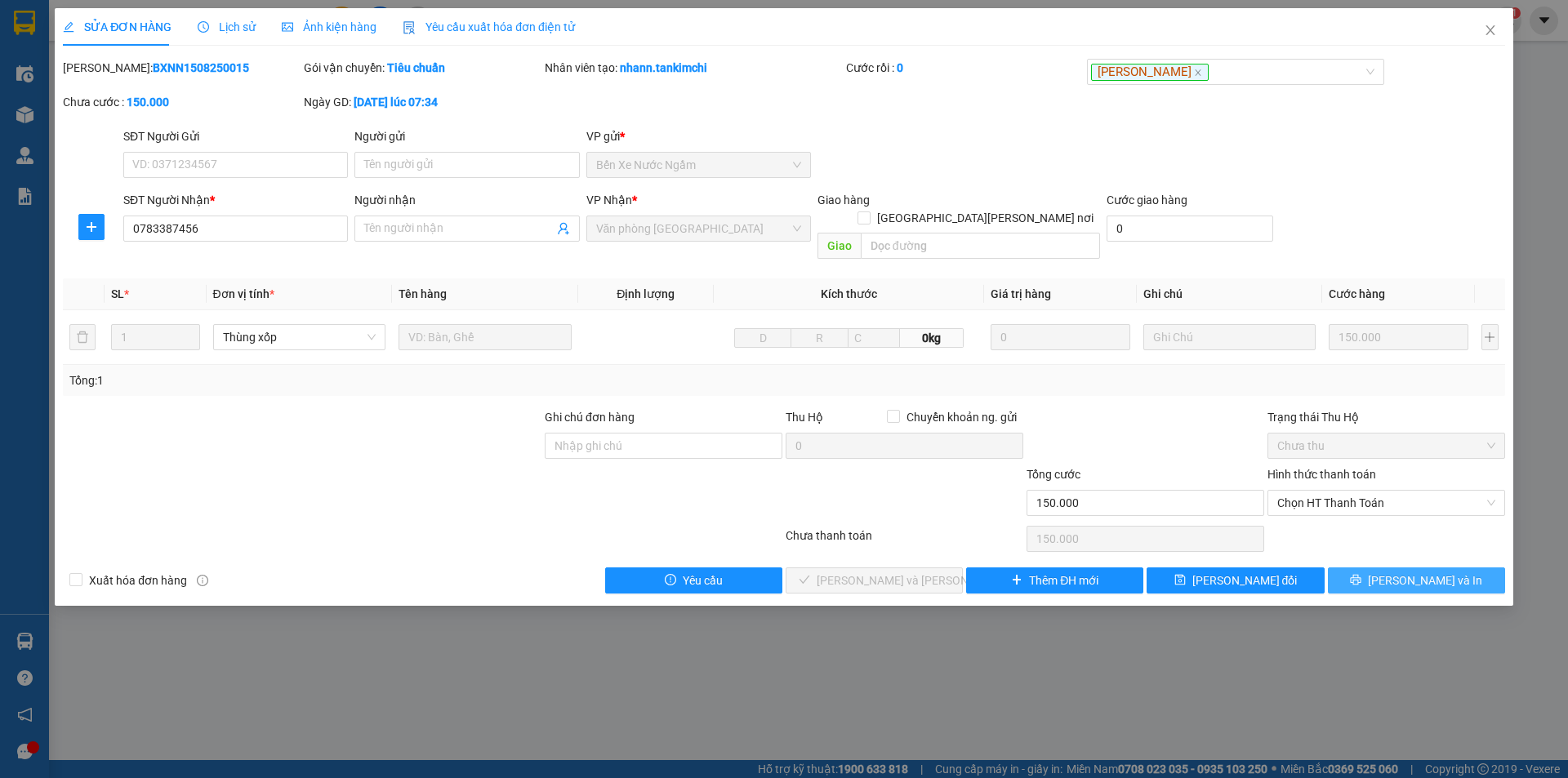
click at [1406, 571] on span "[PERSON_NAME] và In" at bounding box center [1425, 580] width 114 height 18
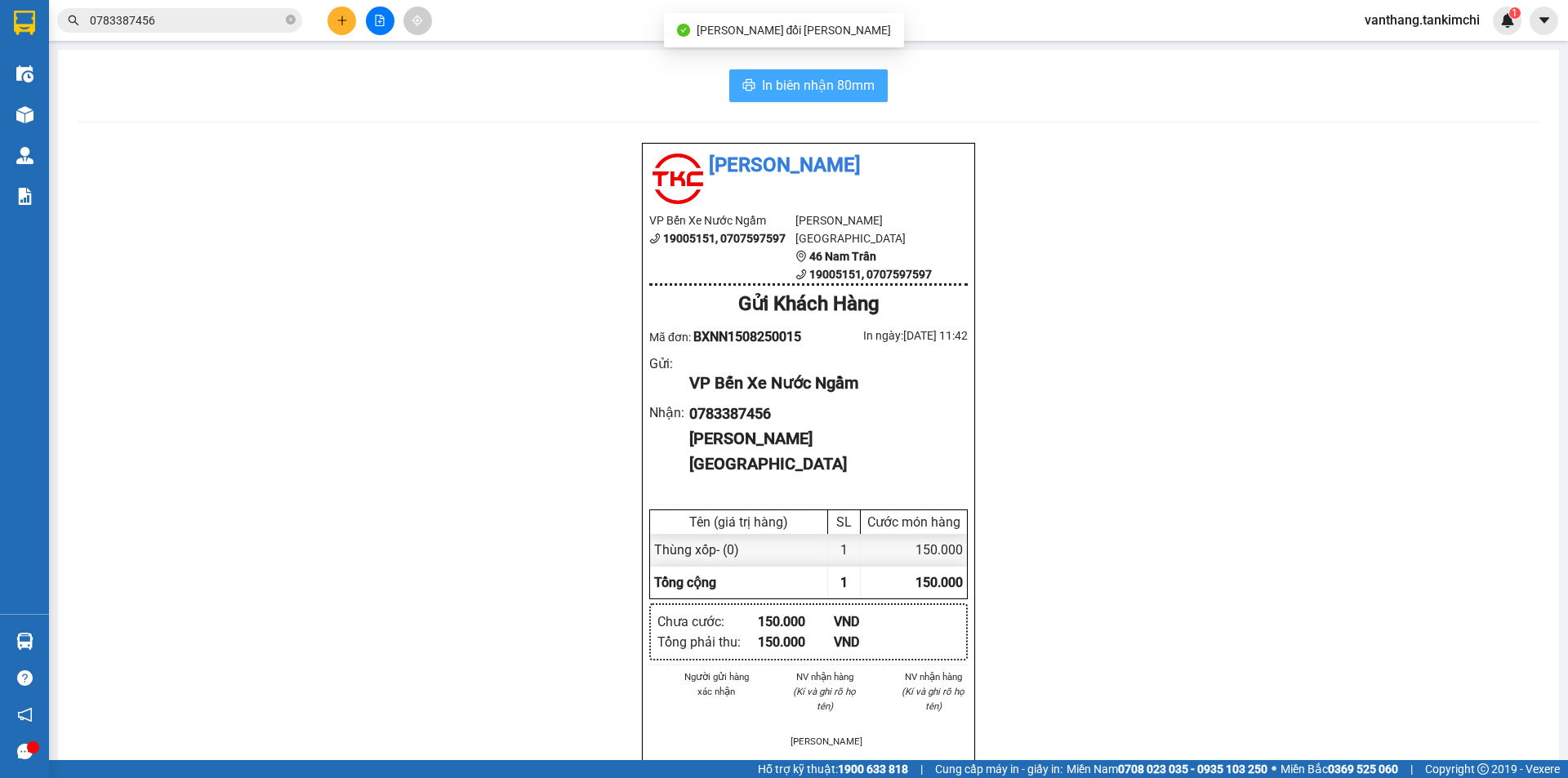
click at [787, 88] on span "In biên nhận 80mm" at bounding box center [818, 85] width 112 height 20
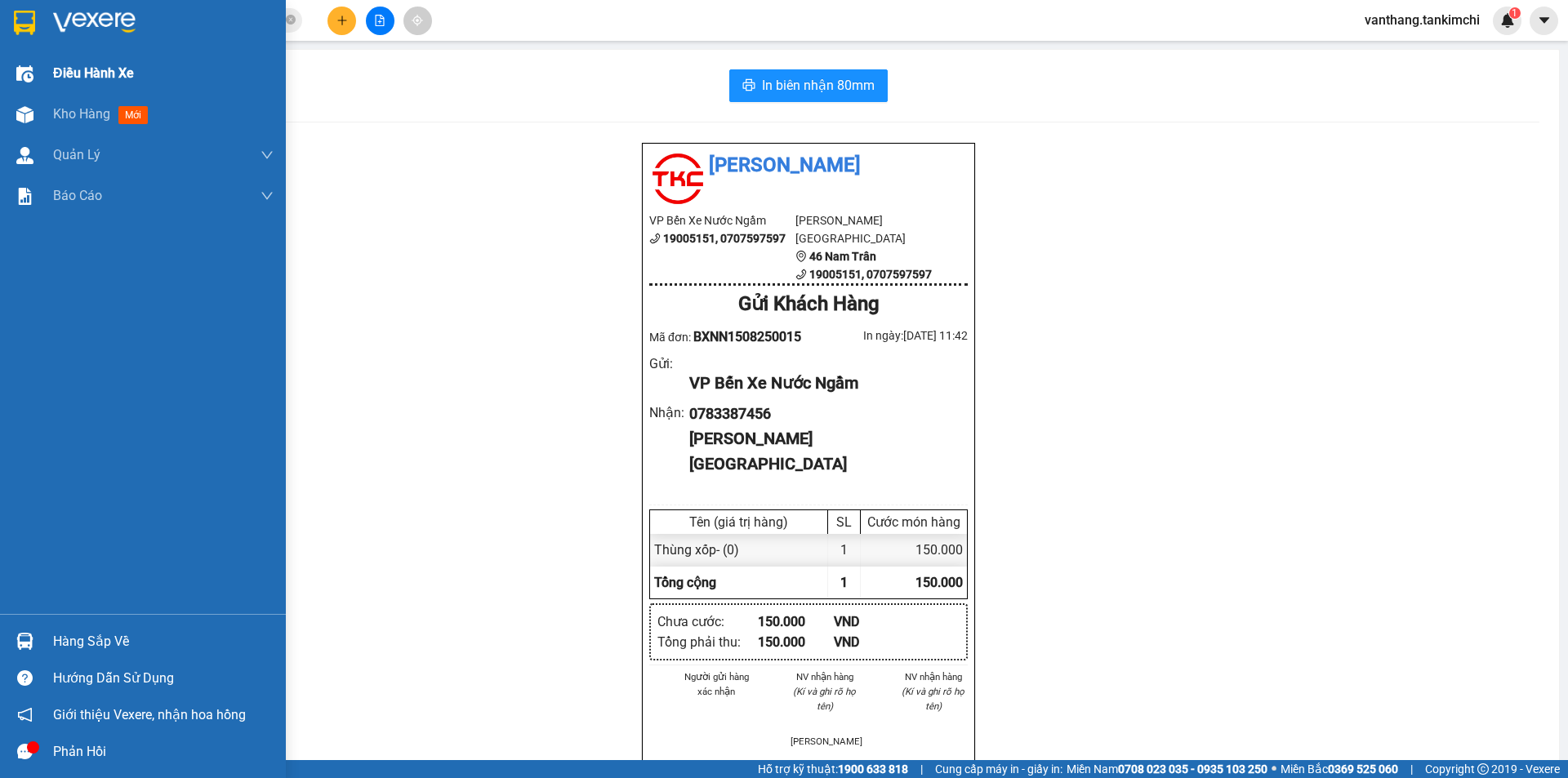
click at [84, 70] on span "Điều hành xe" at bounding box center [93, 73] width 81 height 20
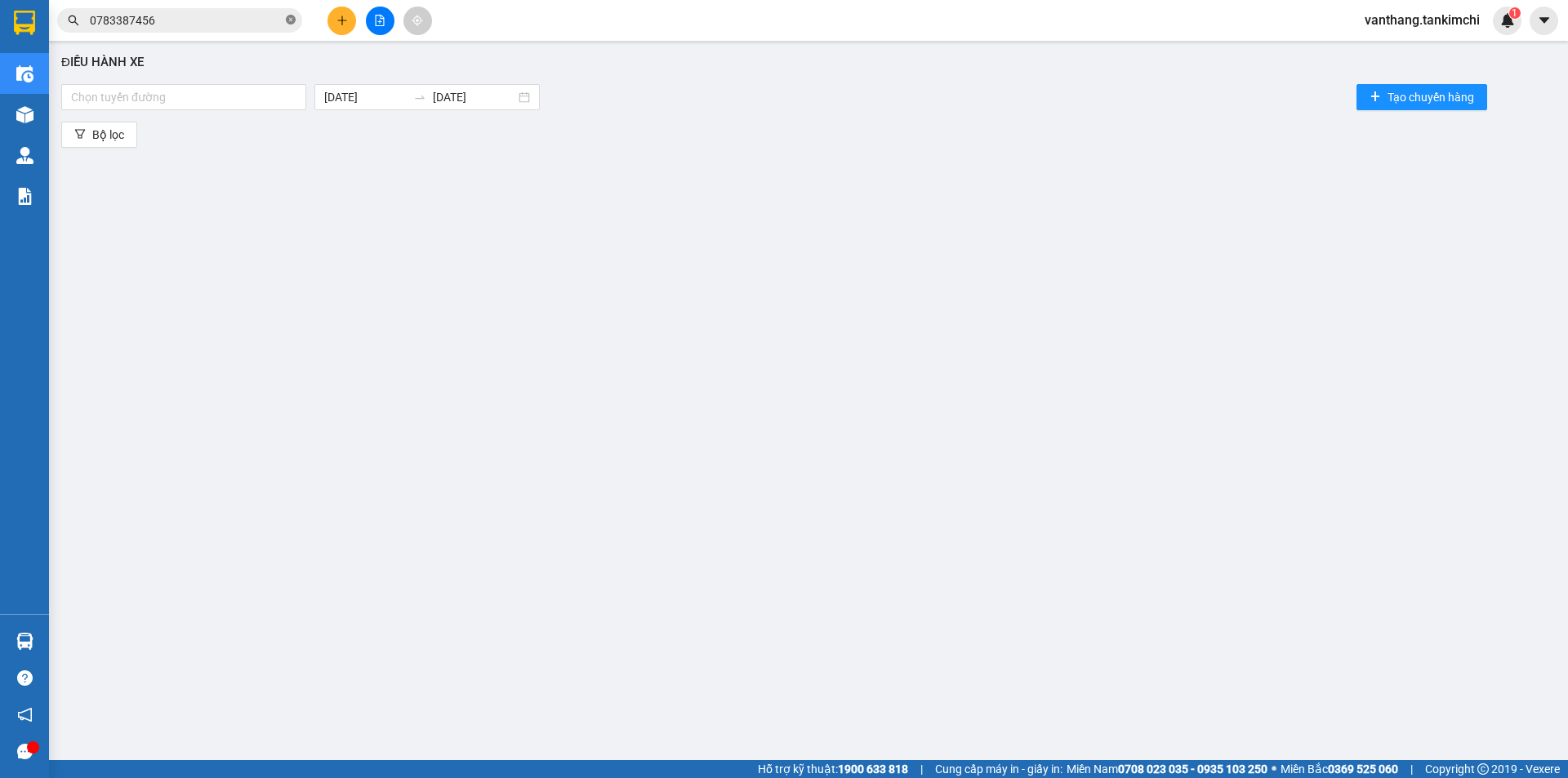
click at [290, 19] on icon "close-circle" at bounding box center [290, 19] width 10 height 10
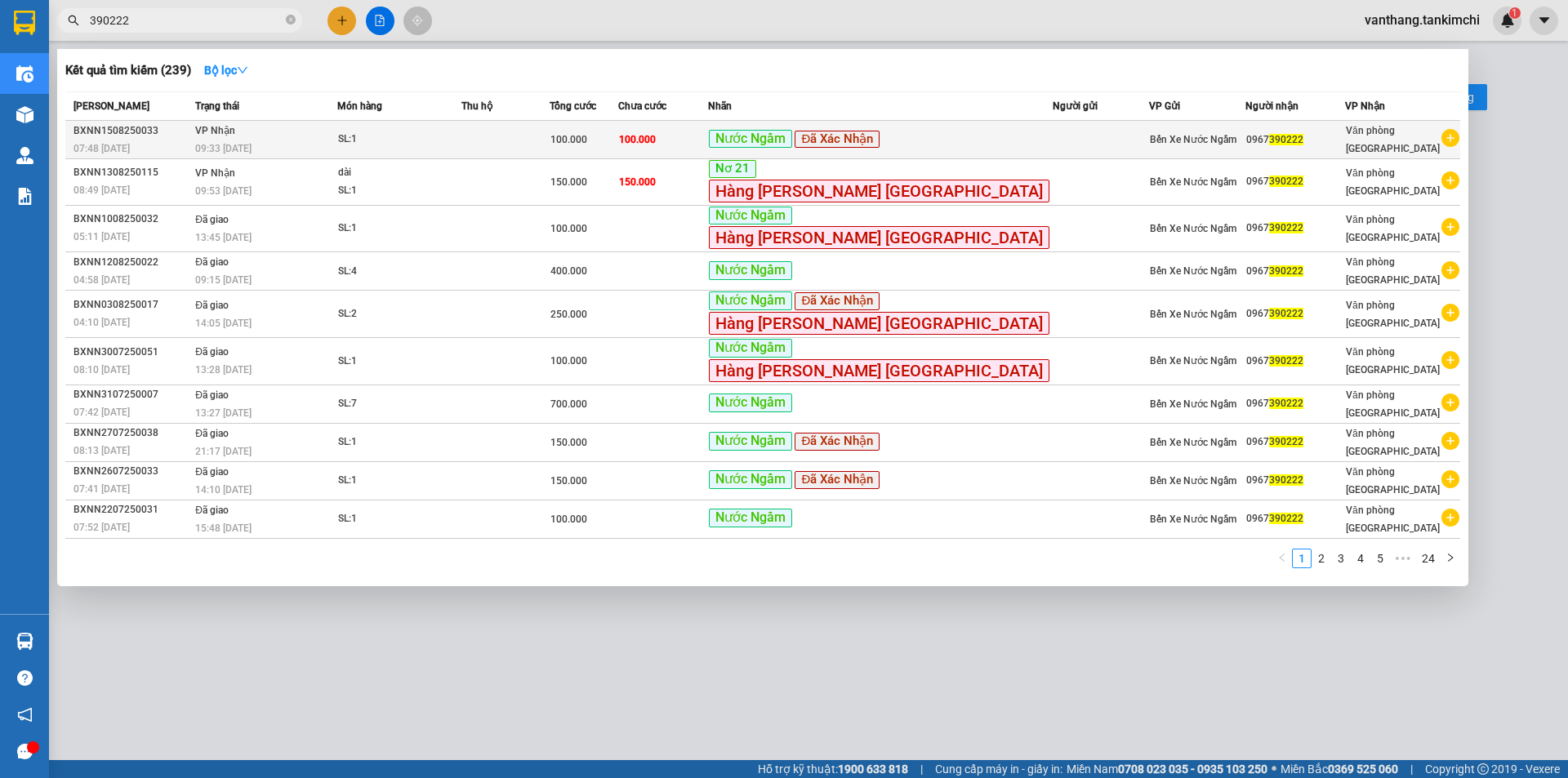
click at [655, 134] on span "100.000" at bounding box center [637, 139] width 37 height 11
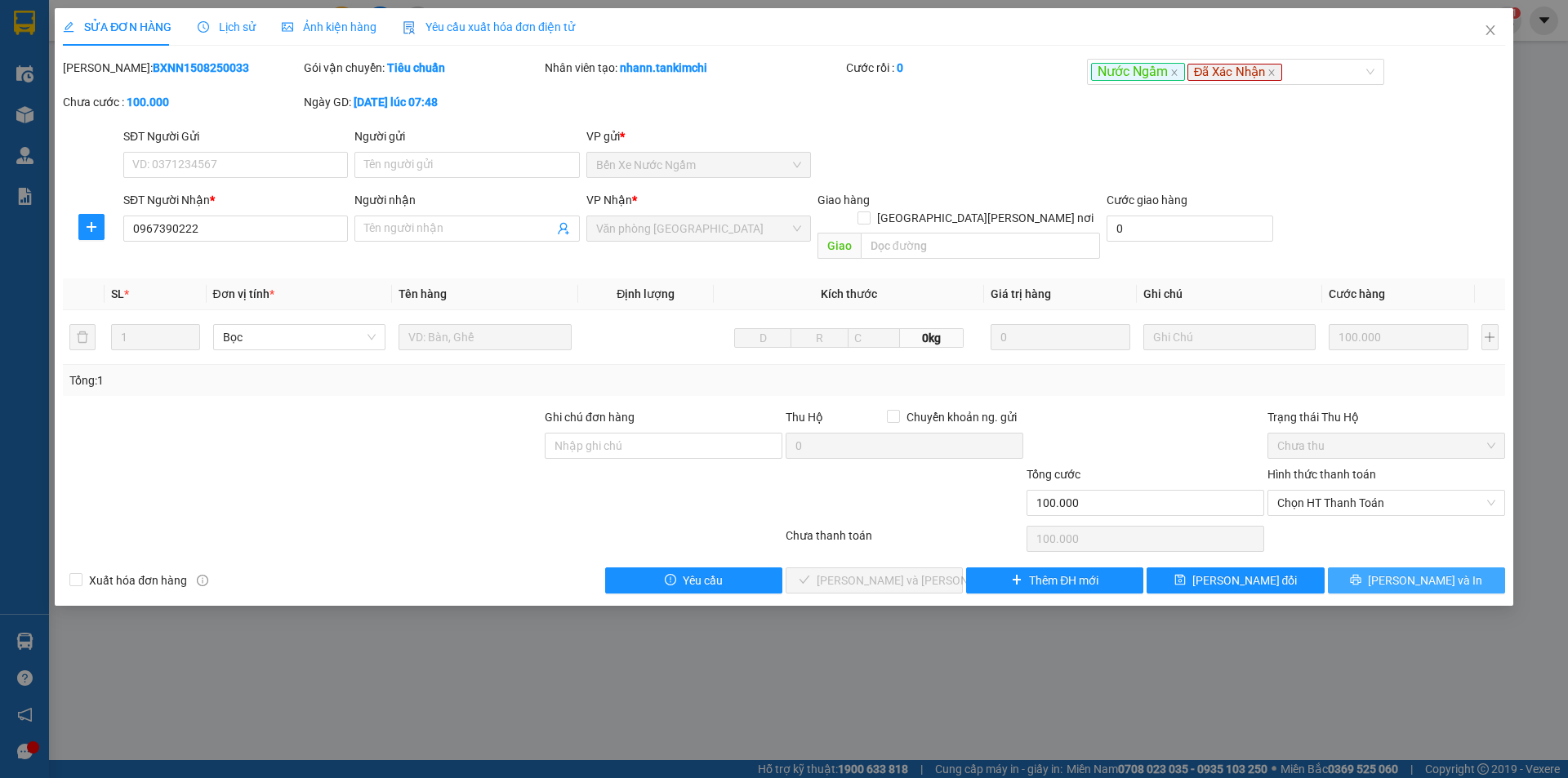
click at [1381, 567] on button "[PERSON_NAME] và In" at bounding box center [1416, 581] width 177 height 26
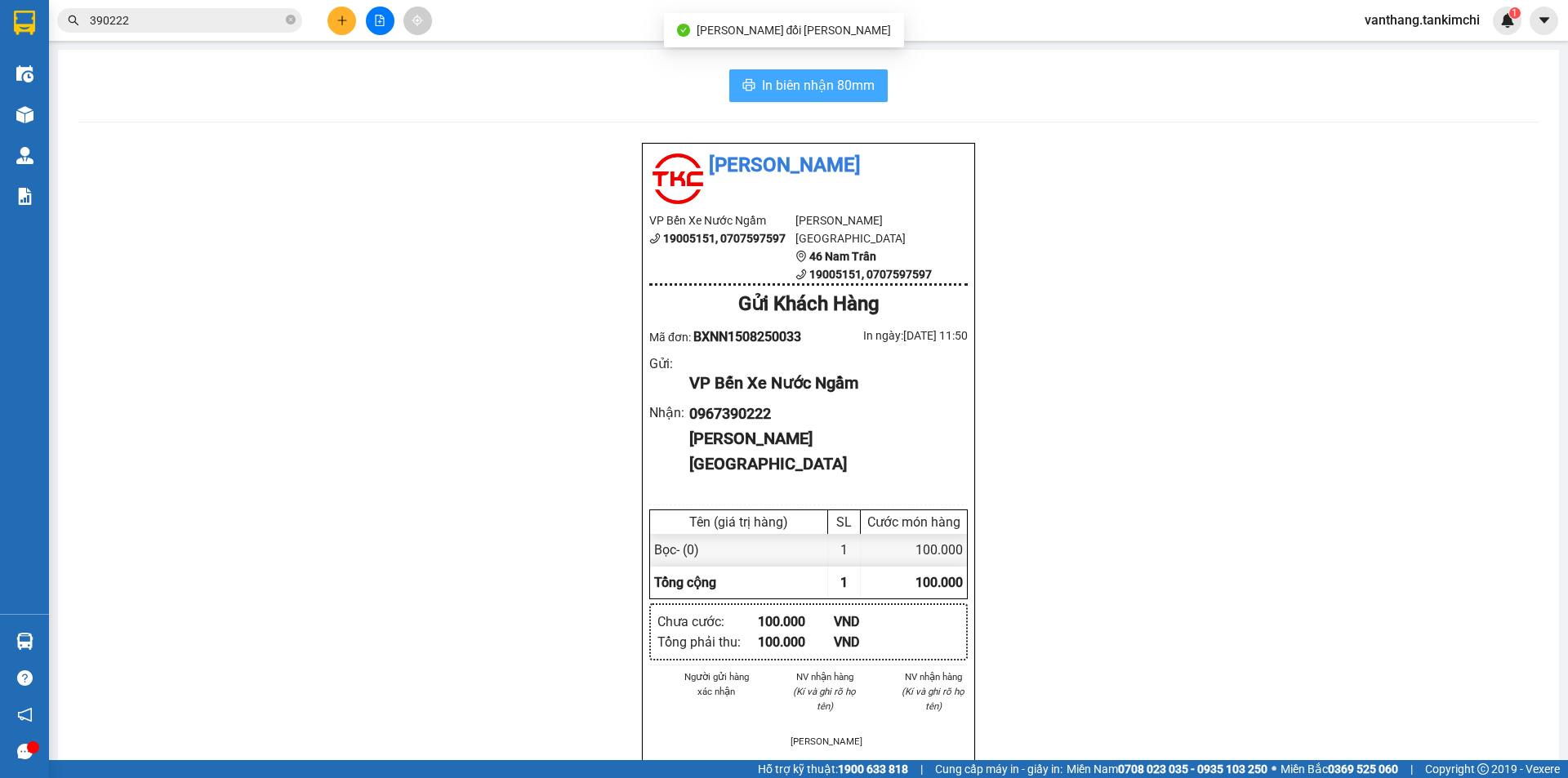
click at [863, 96] on button "In biên nhận 80mm" at bounding box center [808, 85] width 159 height 32
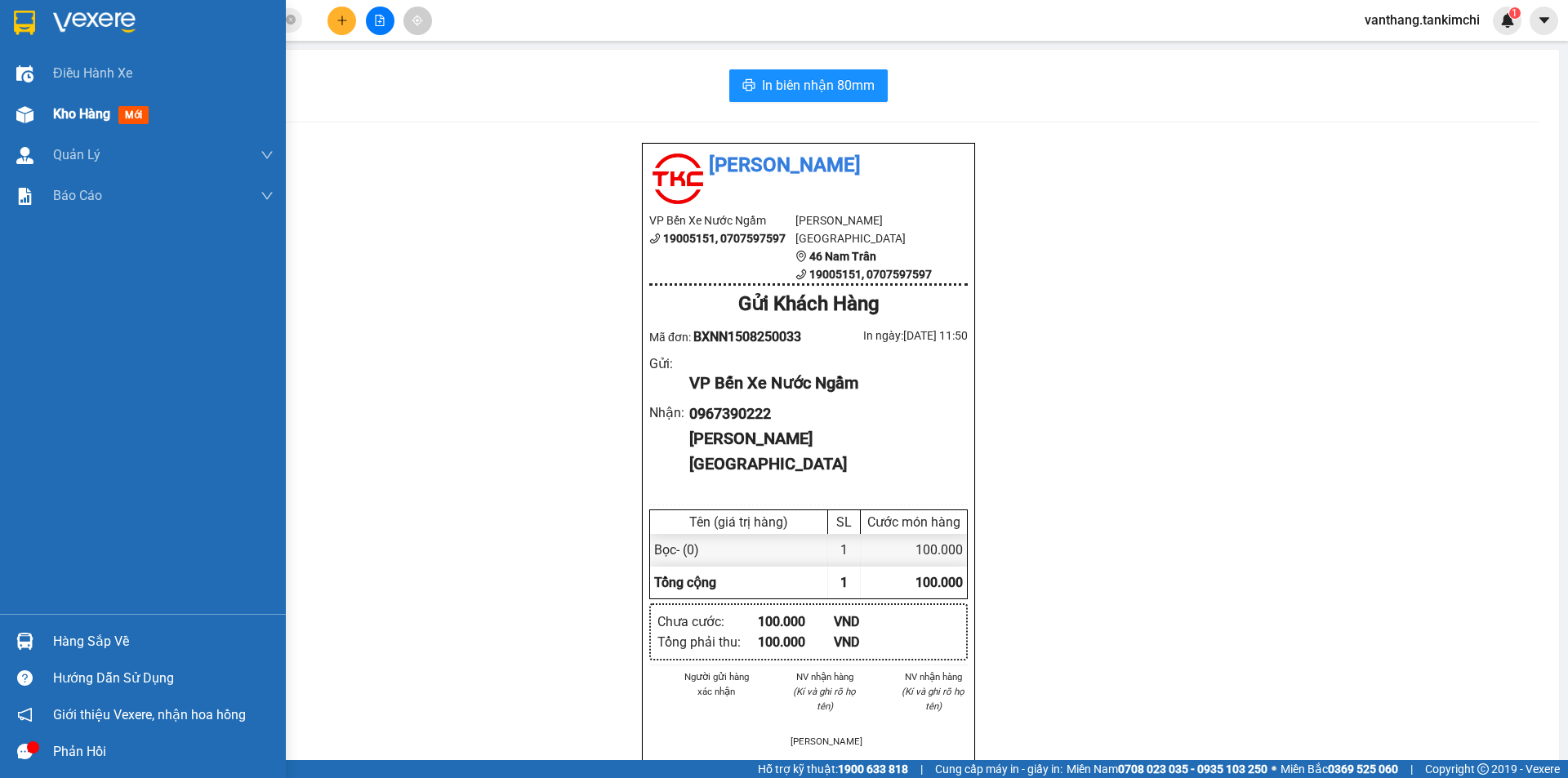
click at [82, 114] on span "Kho hàng" at bounding box center [81, 114] width 57 height 16
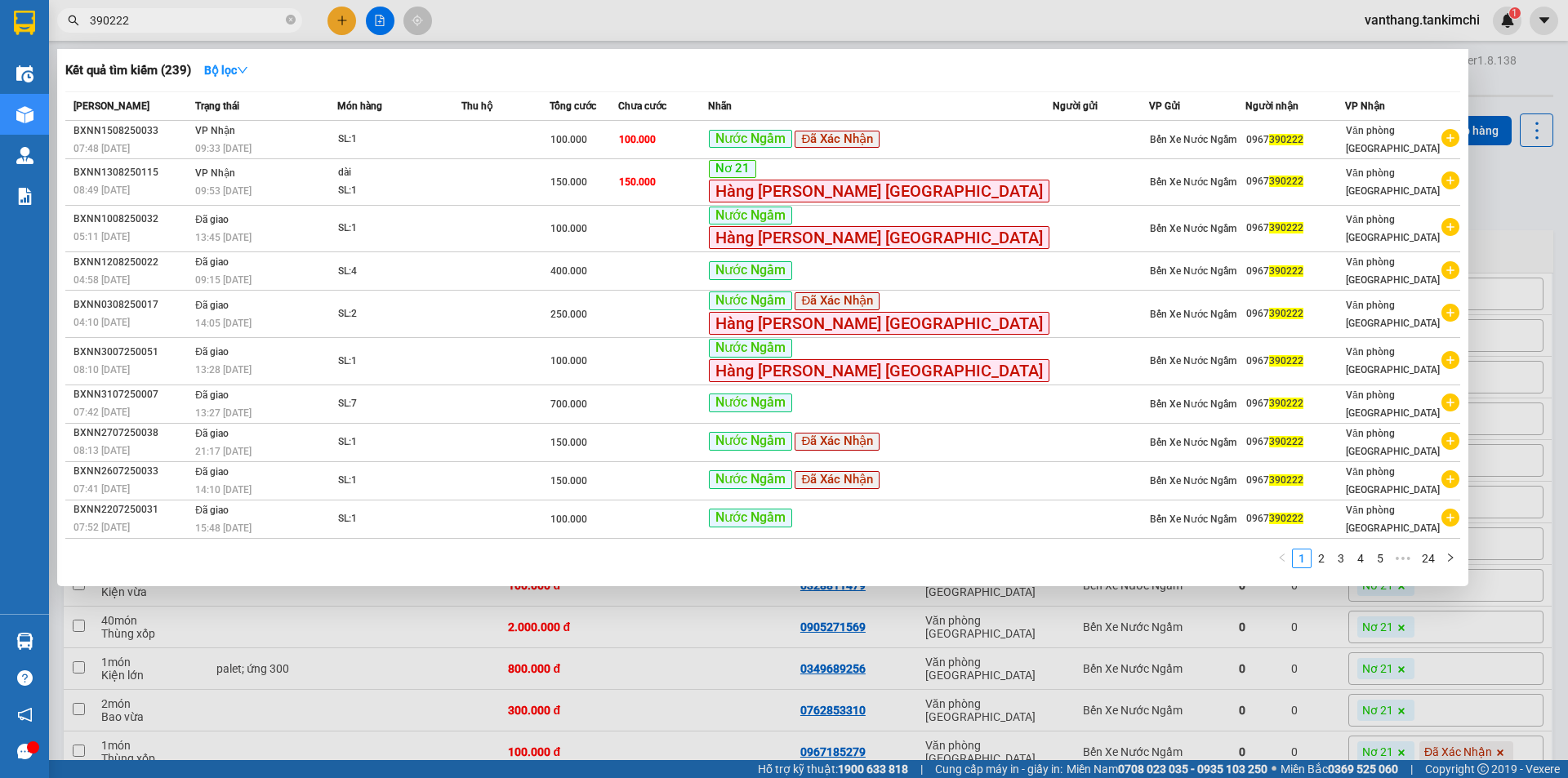
click at [203, 17] on input "390222" at bounding box center [186, 20] width 193 height 18
click at [386, 282] on td "SL: 4" at bounding box center [398, 272] width 124 height 39
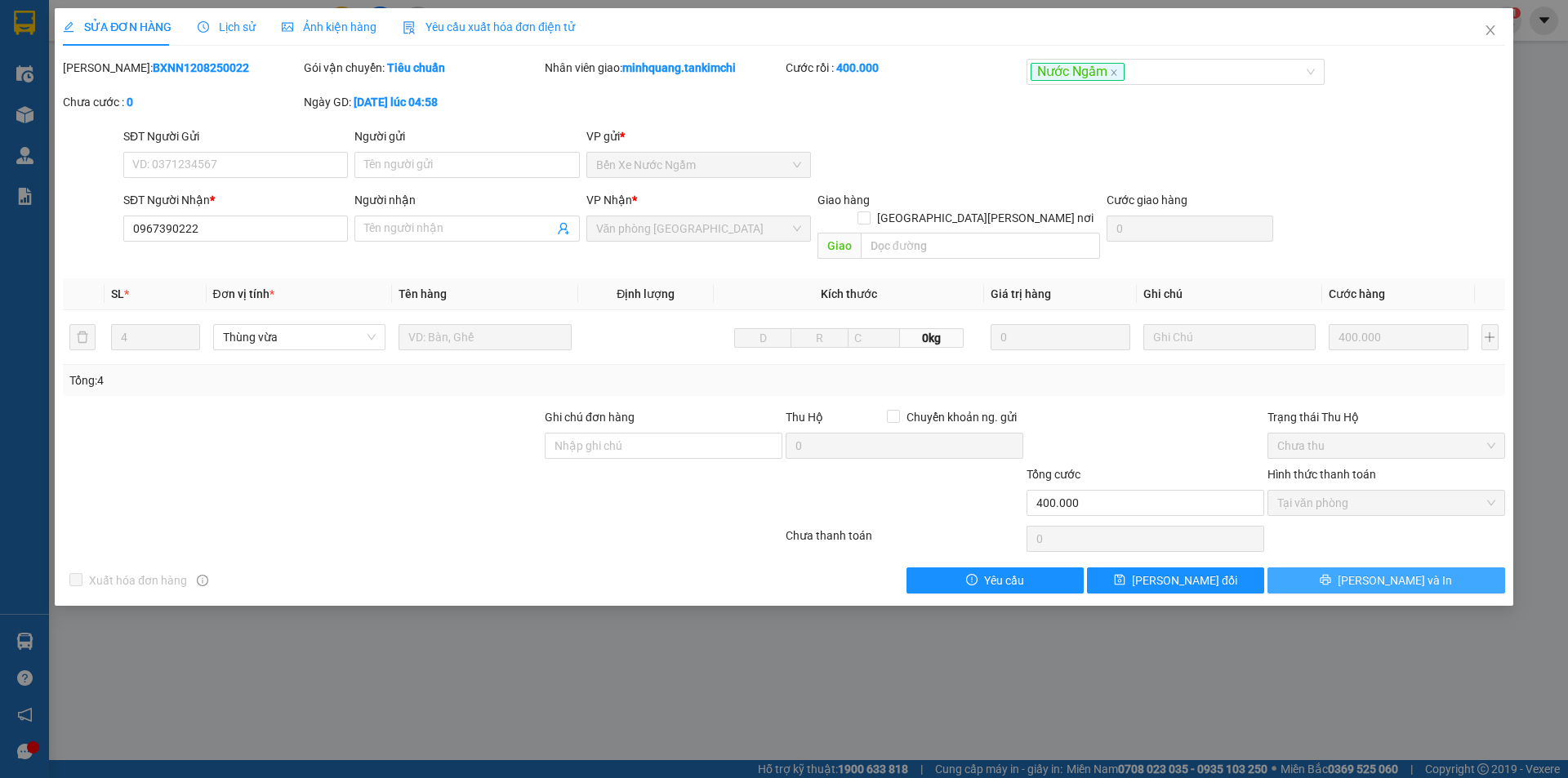
click at [1393, 571] on span "[PERSON_NAME] và In" at bounding box center [1394, 580] width 114 height 18
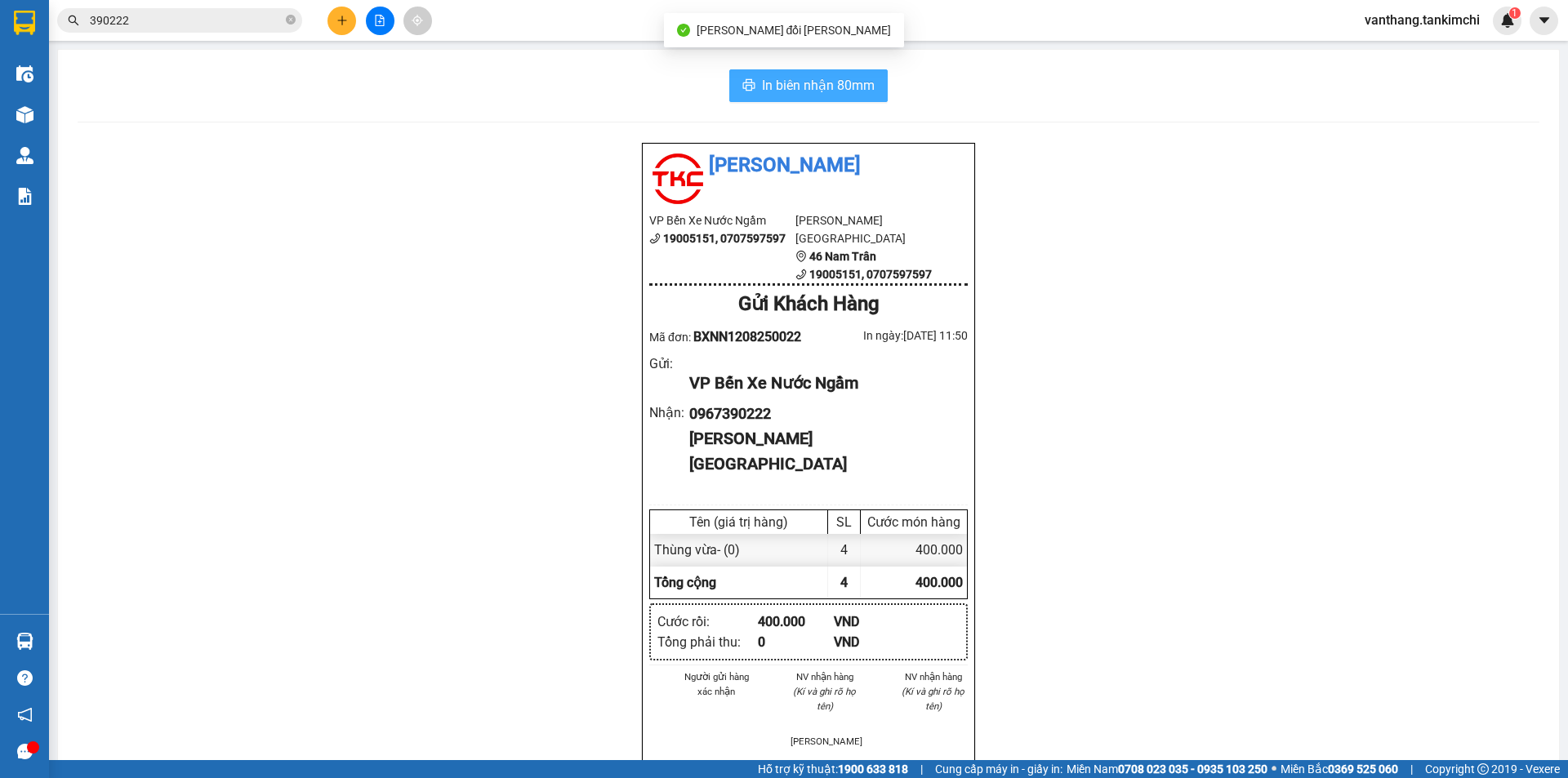
click at [855, 86] on span "In biên nhận 80mm" at bounding box center [818, 85] width 112 height 20
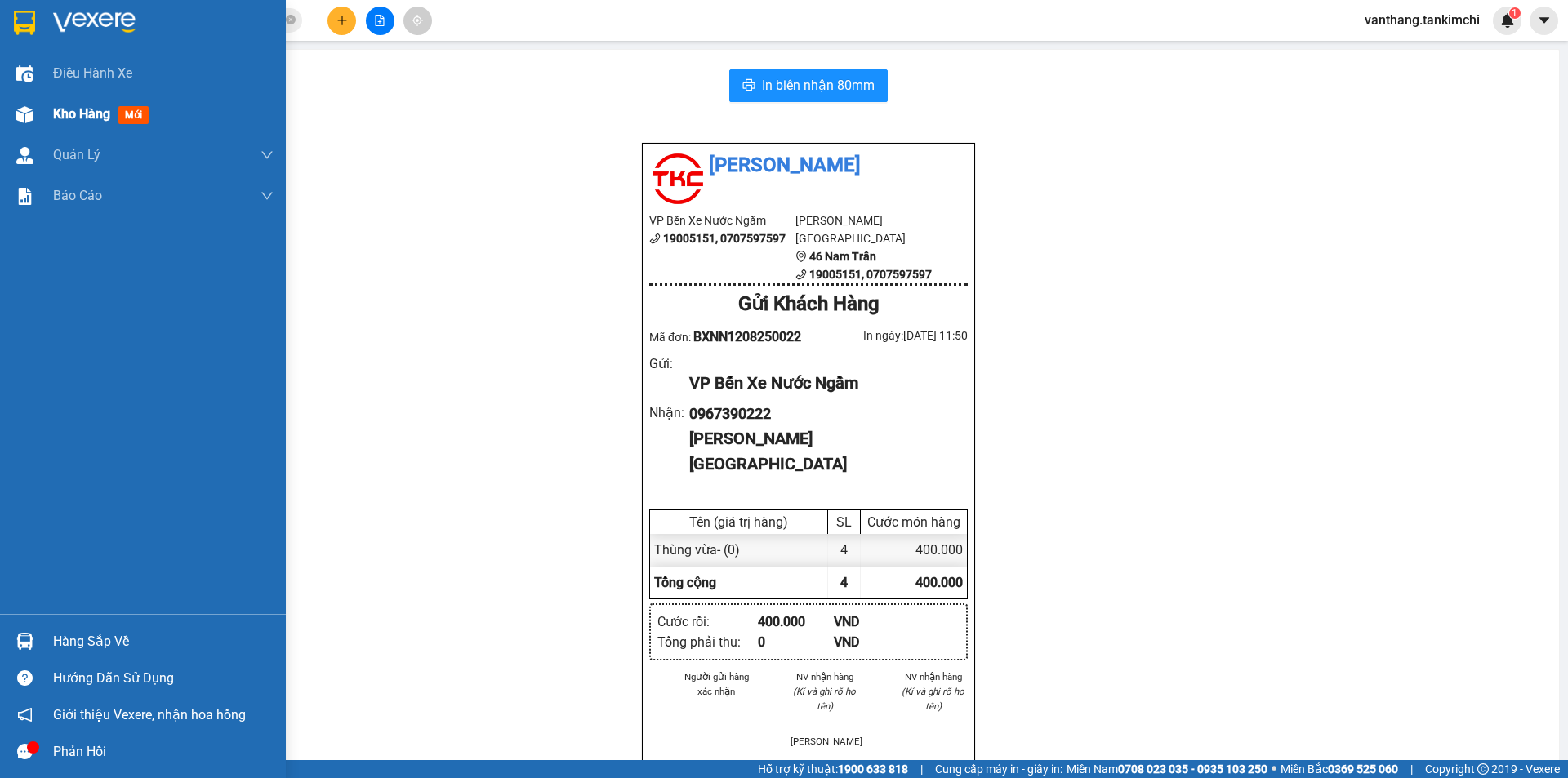
click at [81, 115] on span "Kho hàng" at bounding box center [81, 114] width 57 height 16
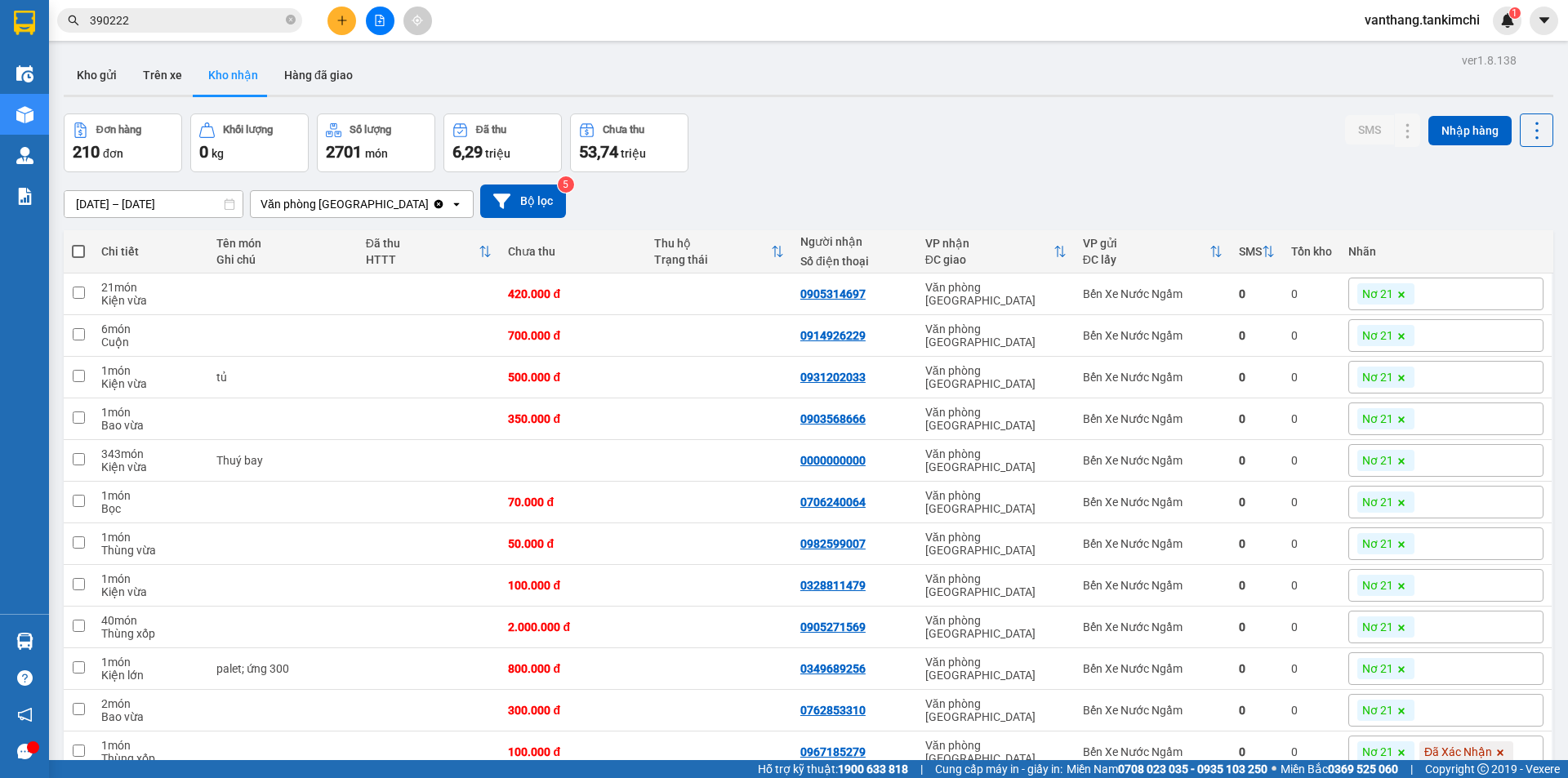
click at [146, 20] on input "390222" at bounding box center [186, 20] width 193 height 18
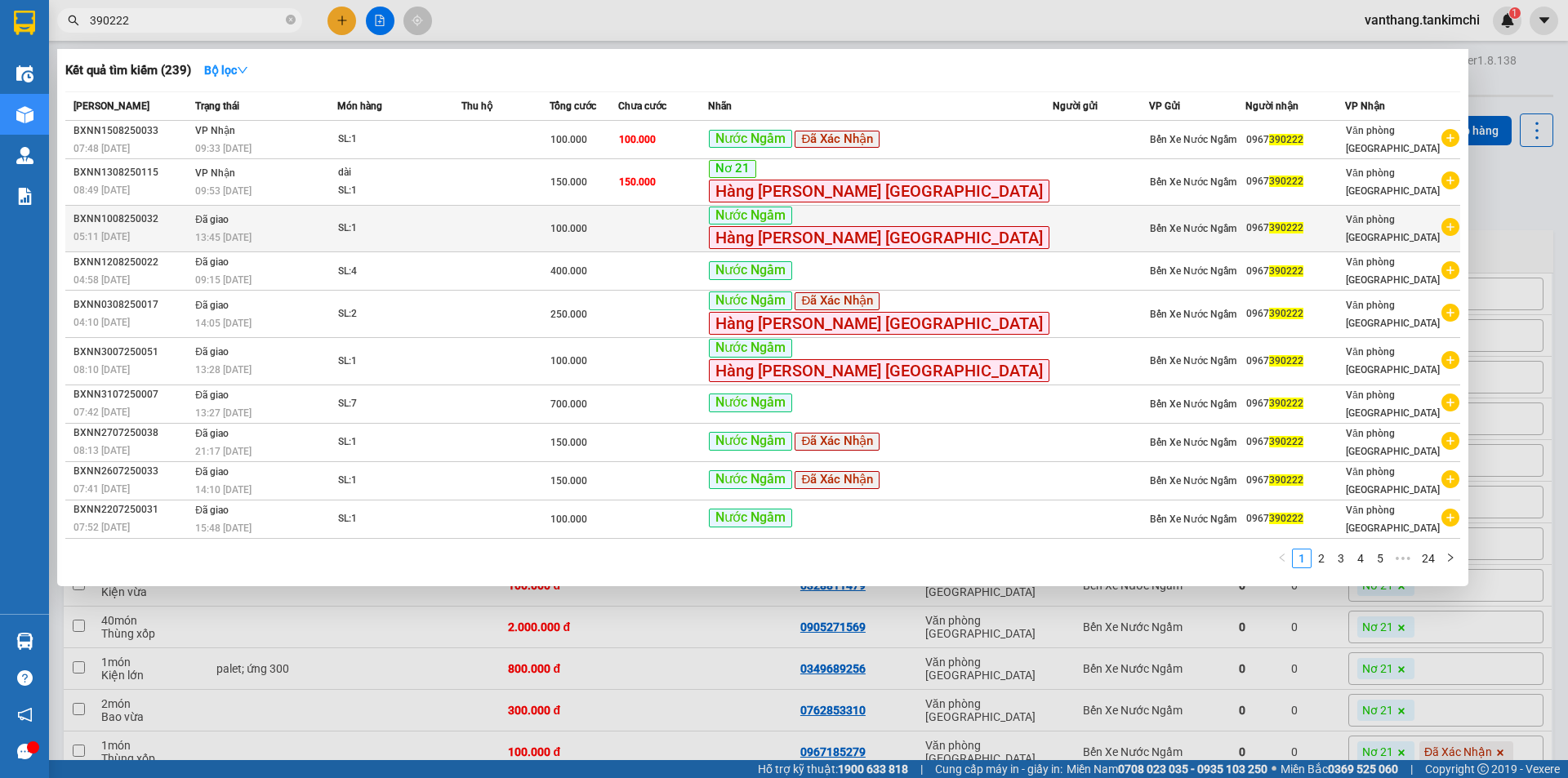
click at [587, 233] on span "100.000" at bounding box center [569, 228] width 37 height 11
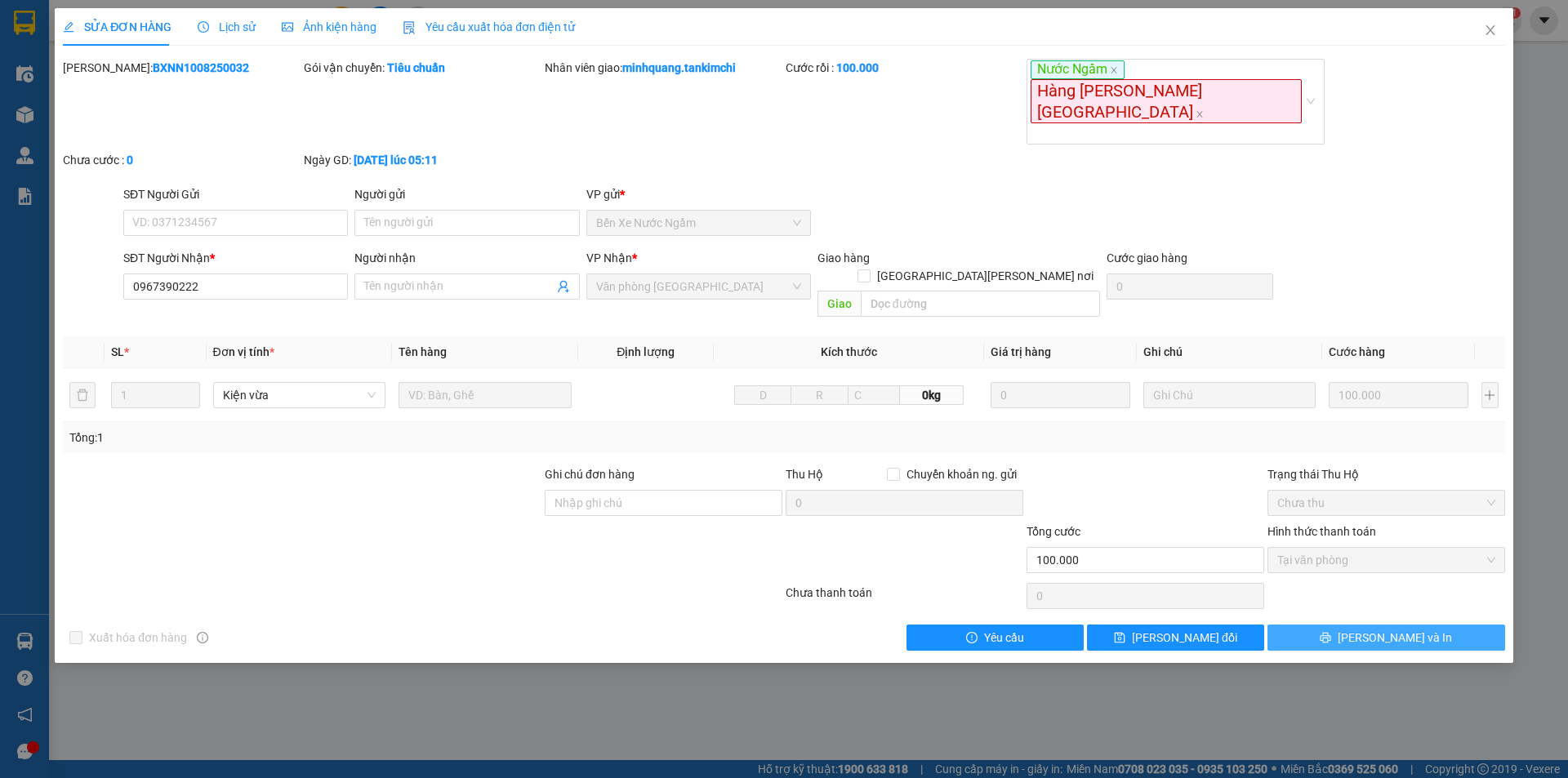
click at [1378, 629] on span "[PERSON_NAME] và In" at bounding box center [1394, 638] width 114 height 18
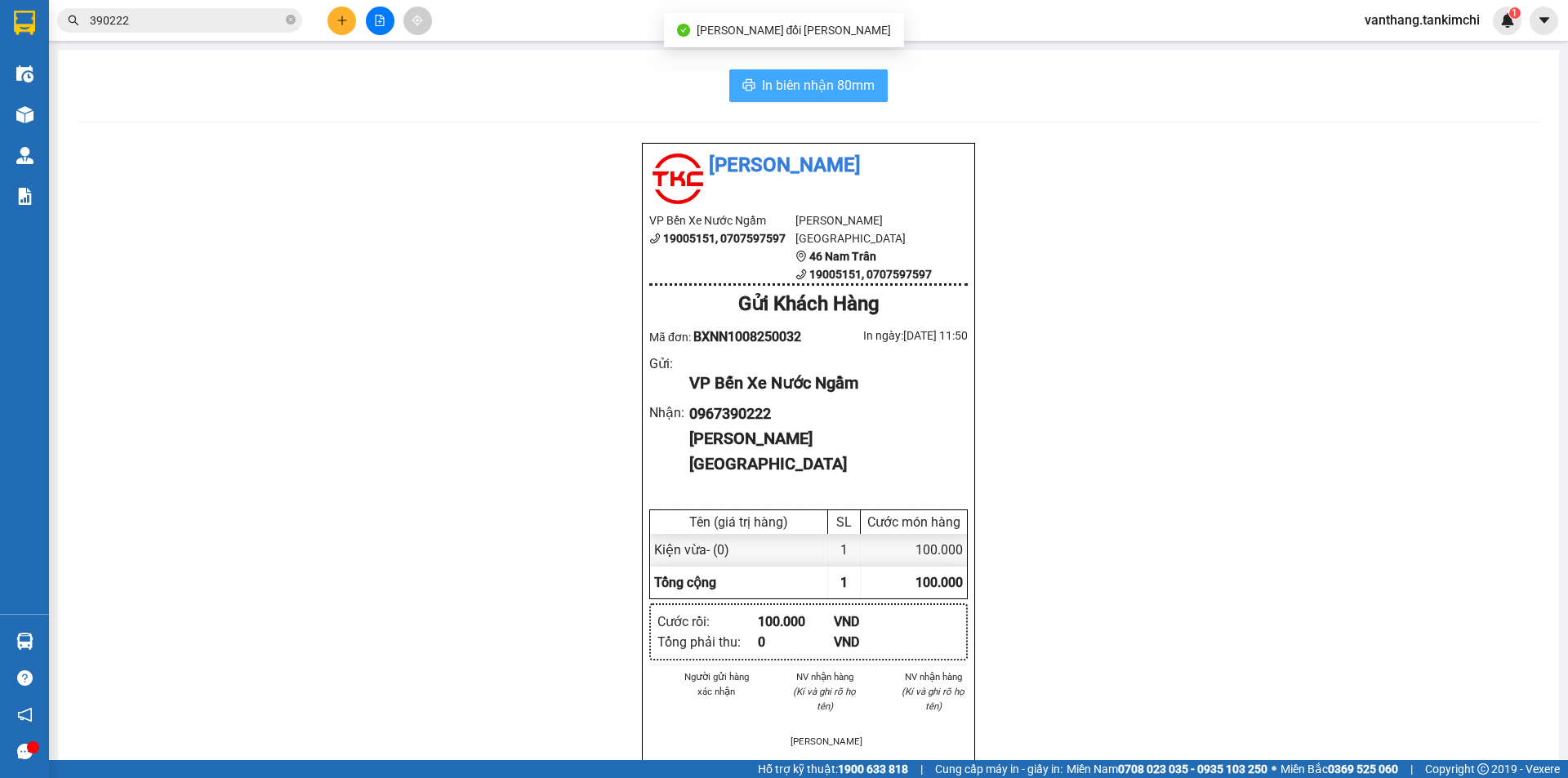
click at [863, 89] on span "In biên nhận 80mm" at bounding box center [818, 85] width 112 height 20
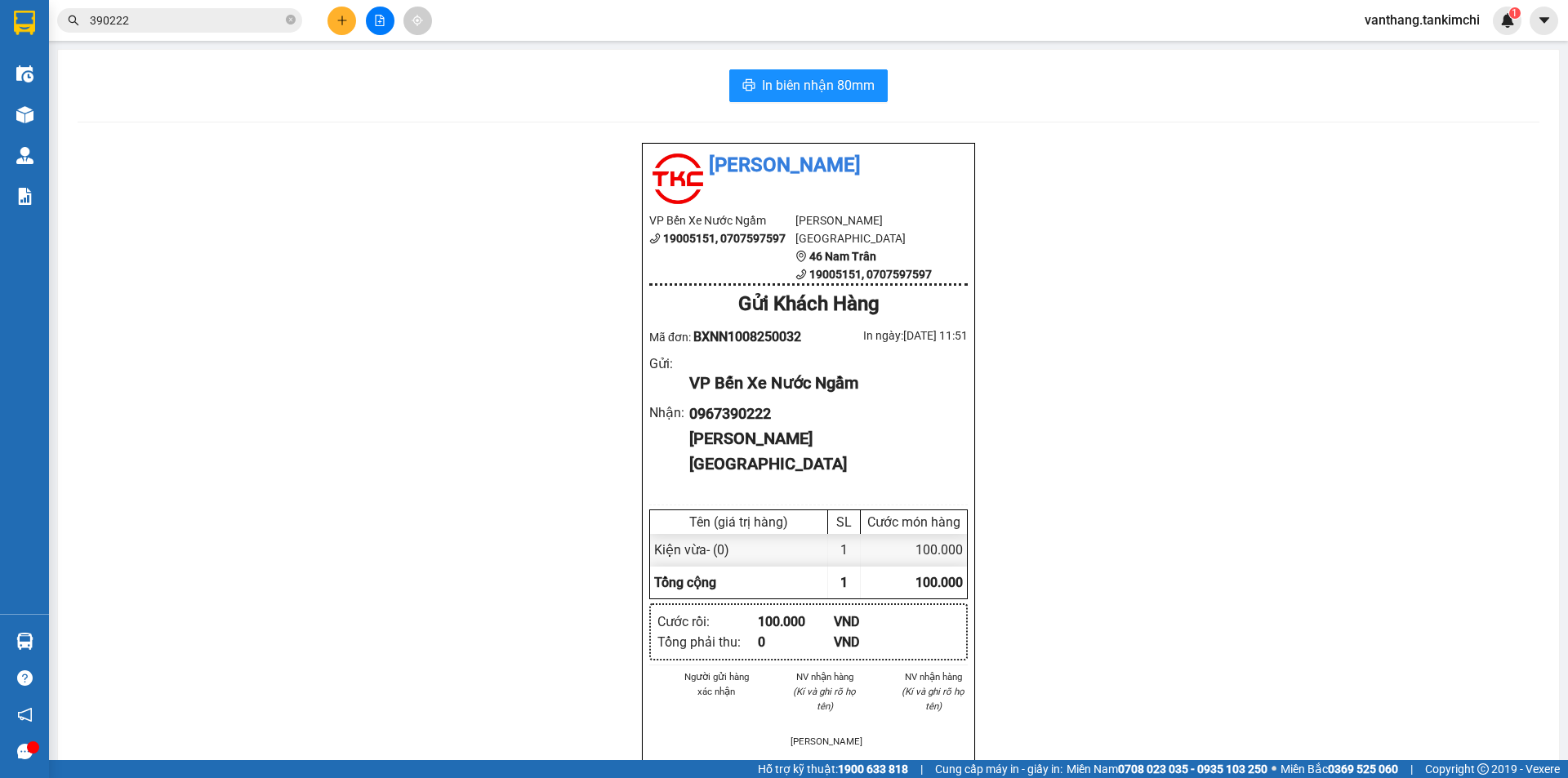
click at [186, 18] on input "390222" at bounding box center [186, 20] width 193 height 18
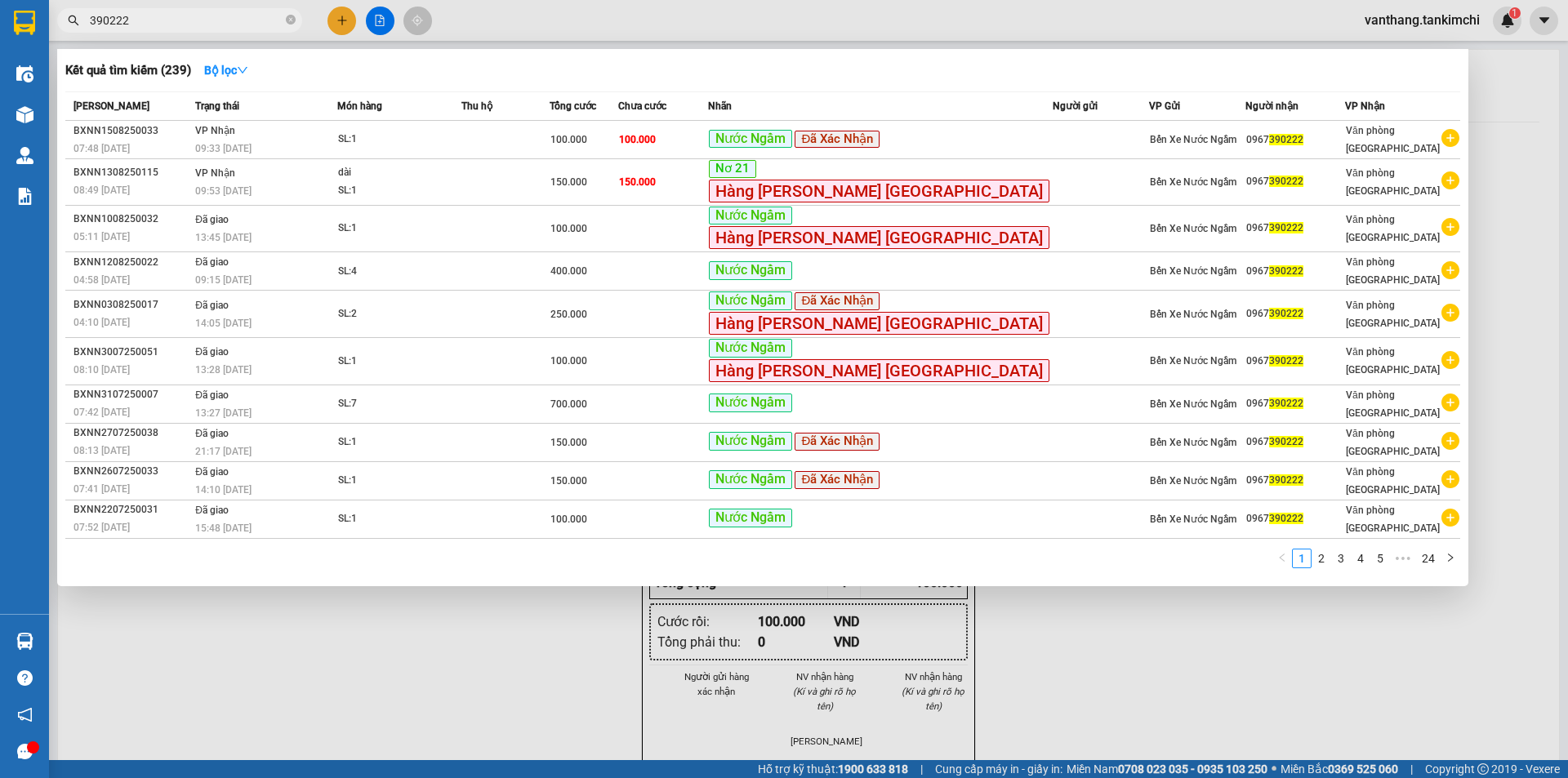
click at [132, 25] on input "390222" at bounding box center [186, 20] width 193 height 18
click at [461, 276] on div "SL: 4" at bounding box center [399, 272] width 123 height 18
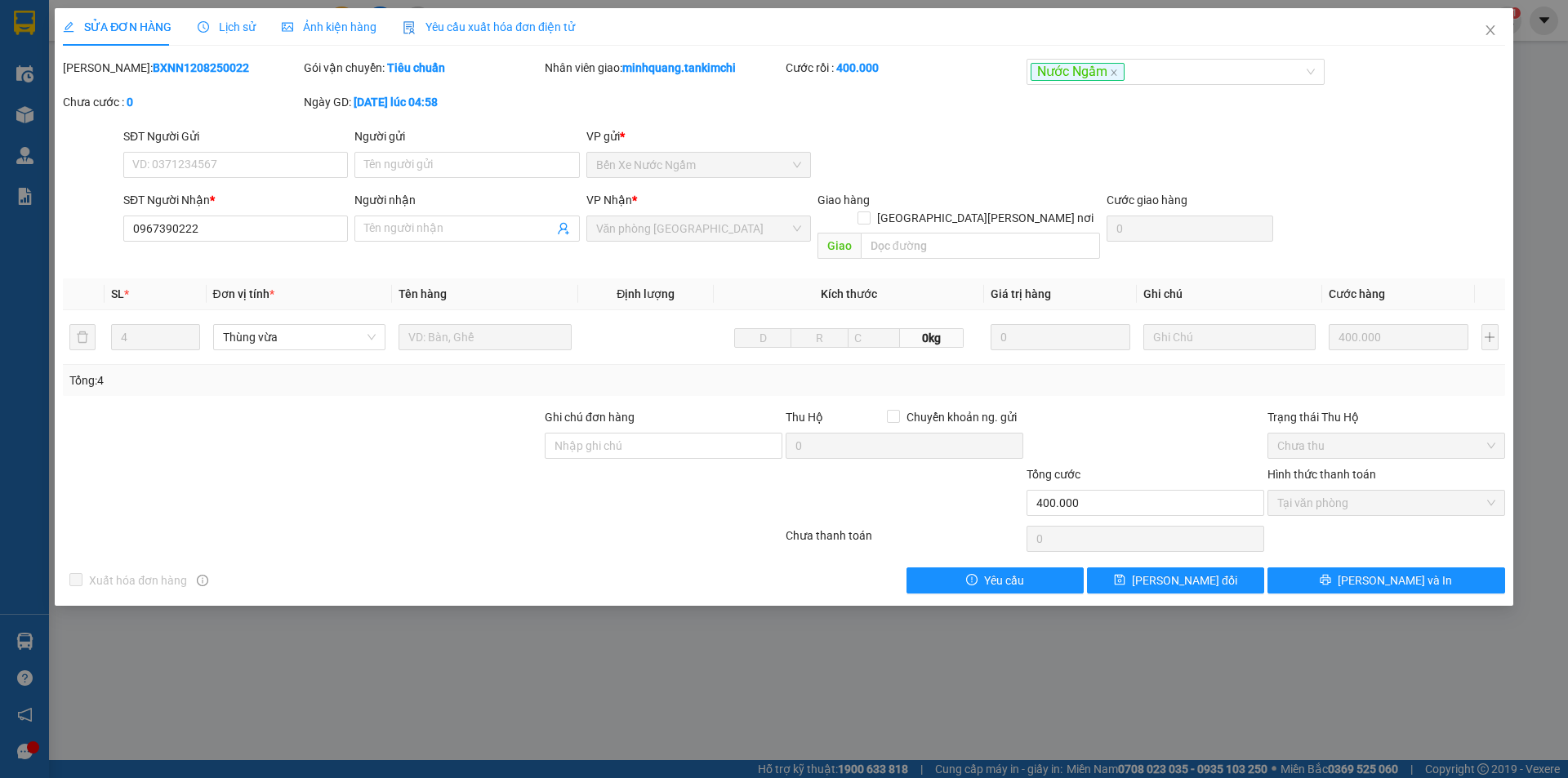
click at [226, 25] on span "Lịch sử" at bounding box center [226, 26] width 58 height 13
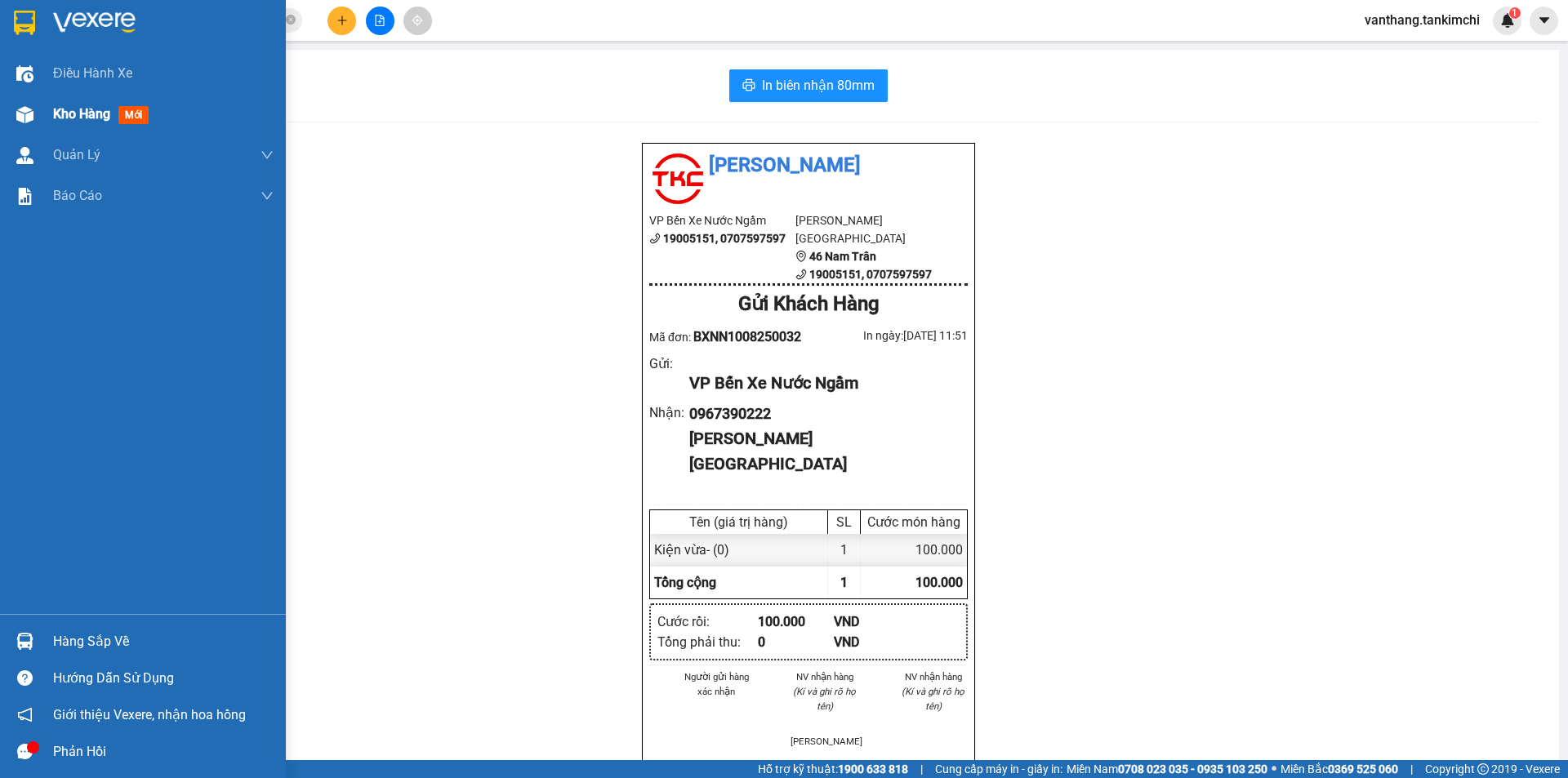
click at [72, 114] on span "Kho hàng" at bounding box center [81, 114] width 57 height 16
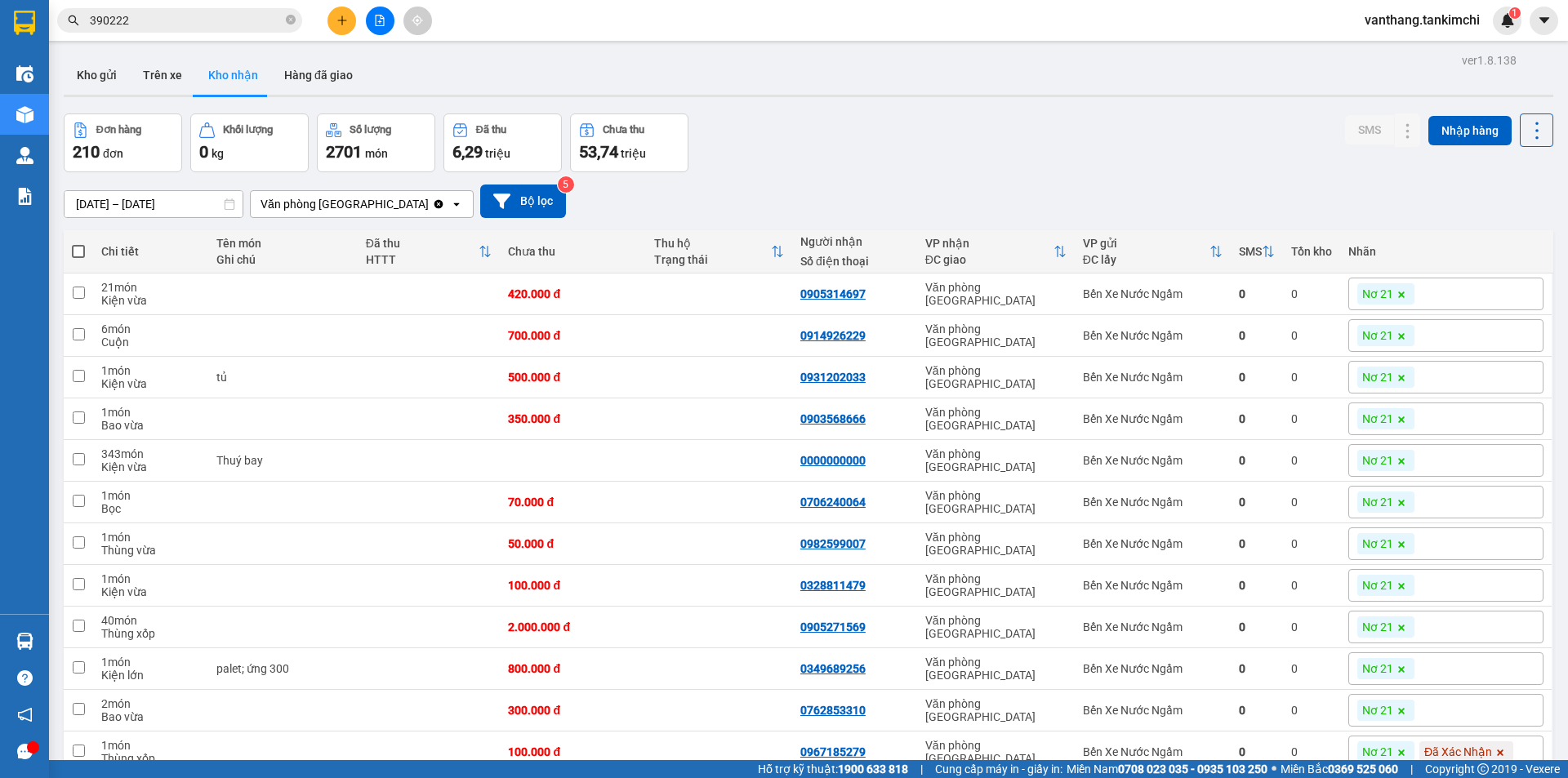
click at [232, 22] on input "390222" at bounding box center [186, 20] width 193 height 18
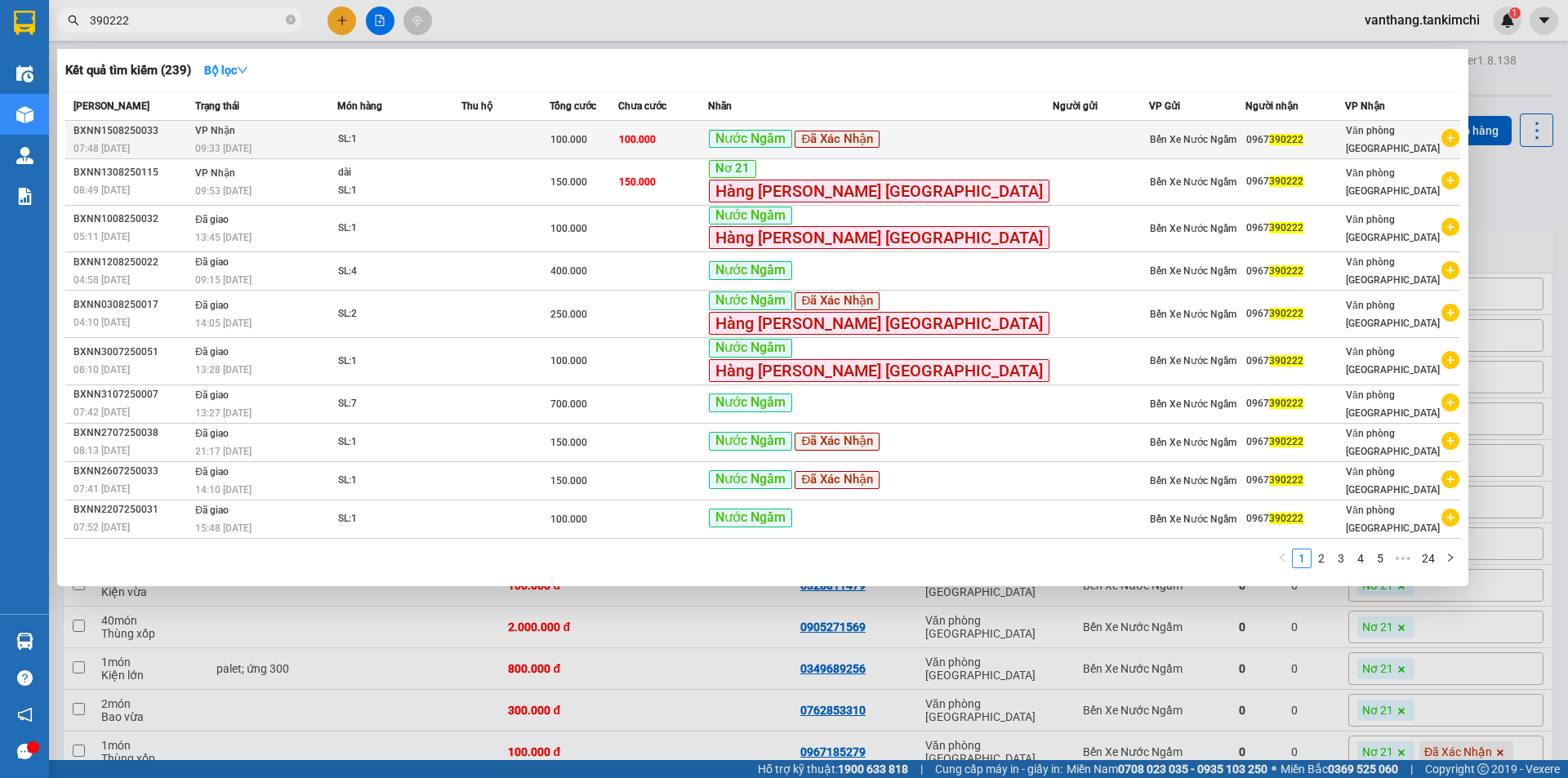
click at [618, 134] on div "100.000" at bounding box center [584, 139] width 67 height 18
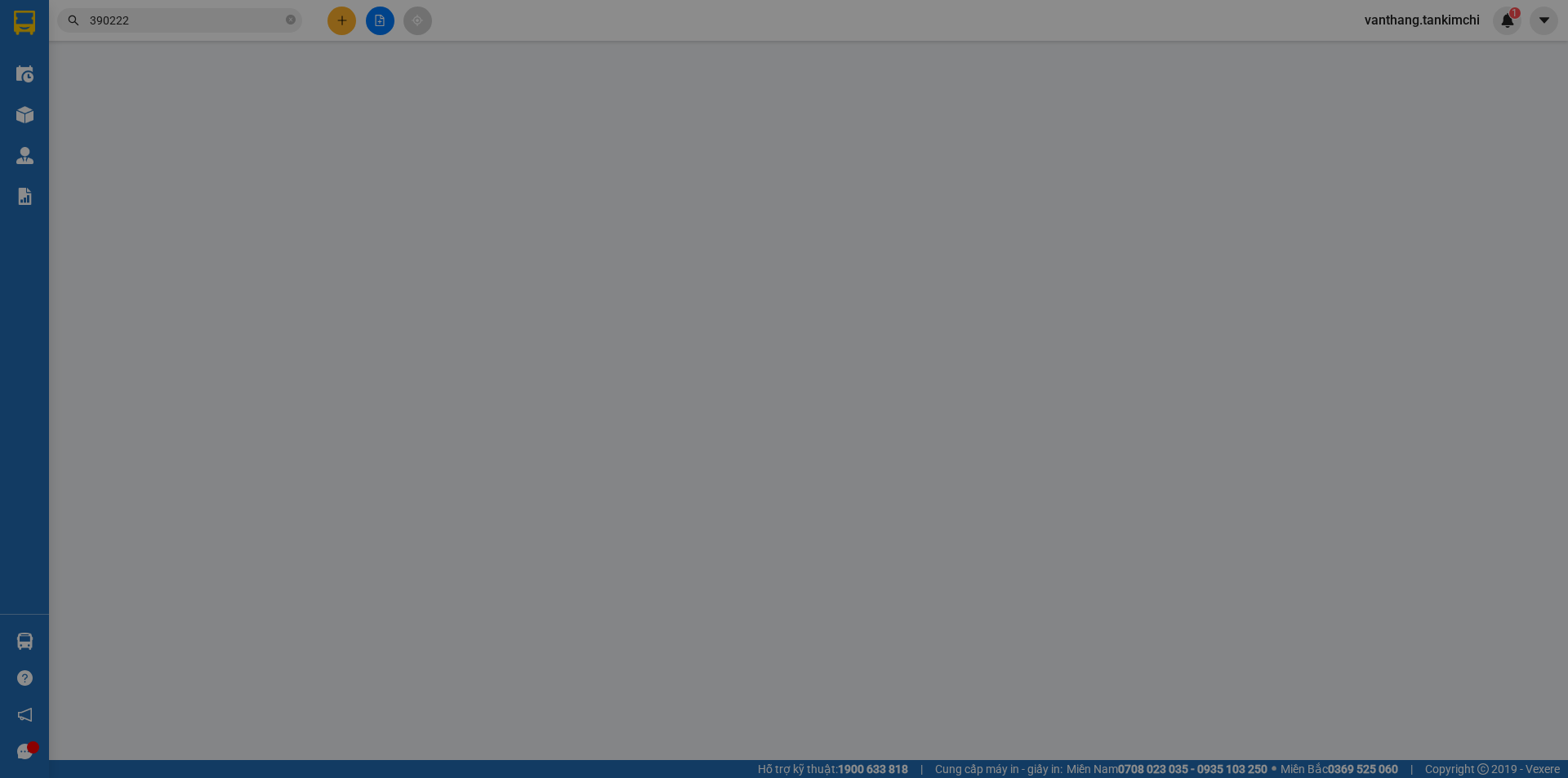
type input "0967390222"
type input "100.000"
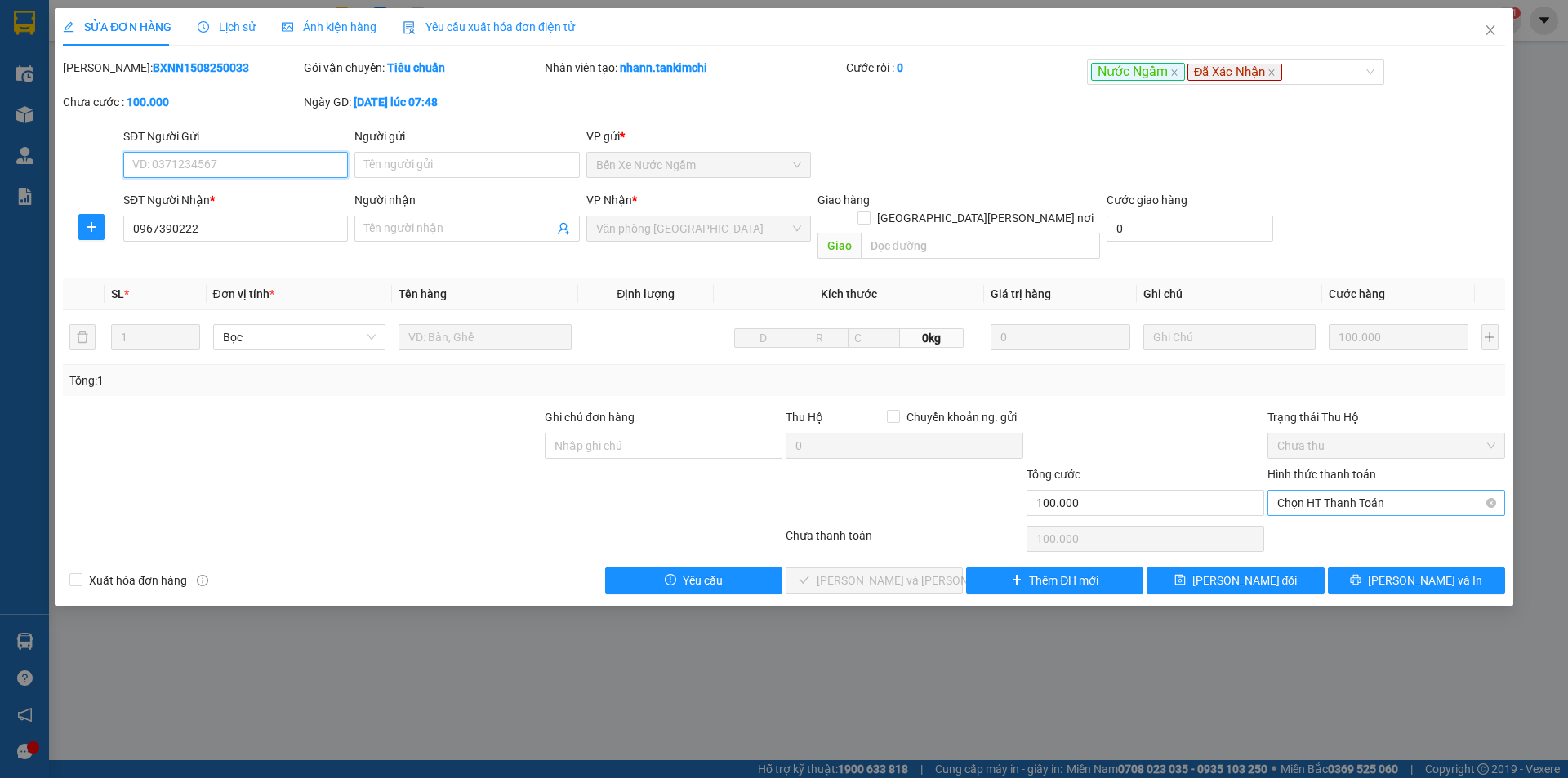
click at [1356, 490] on span "Chọn HT Thanh Toán" at bounding box center [1385, 503] width 218 height 25
click at [1379, 514] on div "Tại văn phòng" at bounding box center [1385, 517] width 218 height 18
type input "0"
drag, startPoint x: 913, startPoint y: 562, endPoint x: 1064, endPoint y: 587, distance: 153.1
click at [916, 571] on span "[PERSON_NAME] và [PERSON_NAME] hàng" at bounding box center [927, 580] width 220 height 18
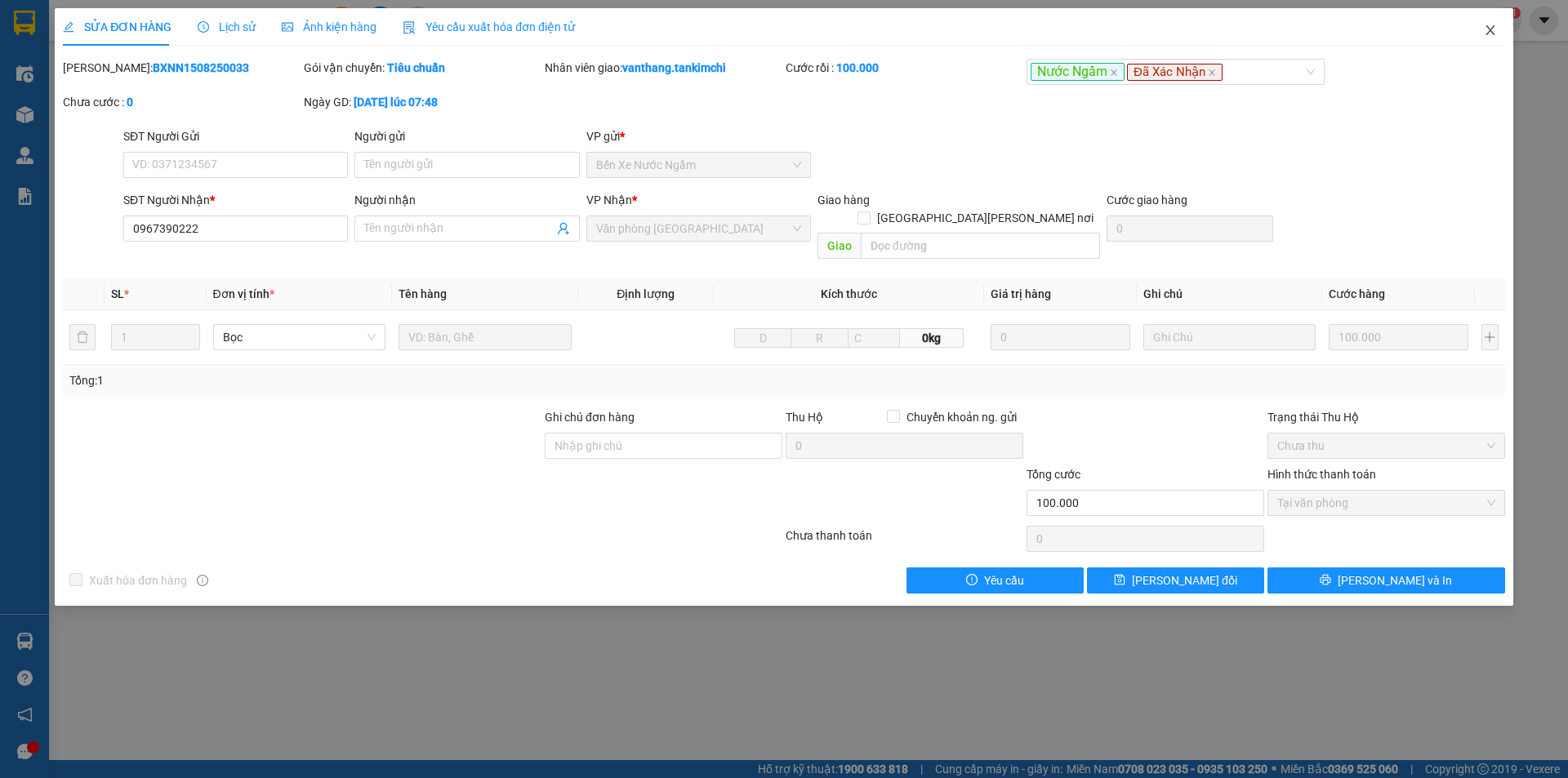
click at [1493, 30] on icon "close" at bounding box center [1490, 30] width 13 height 13
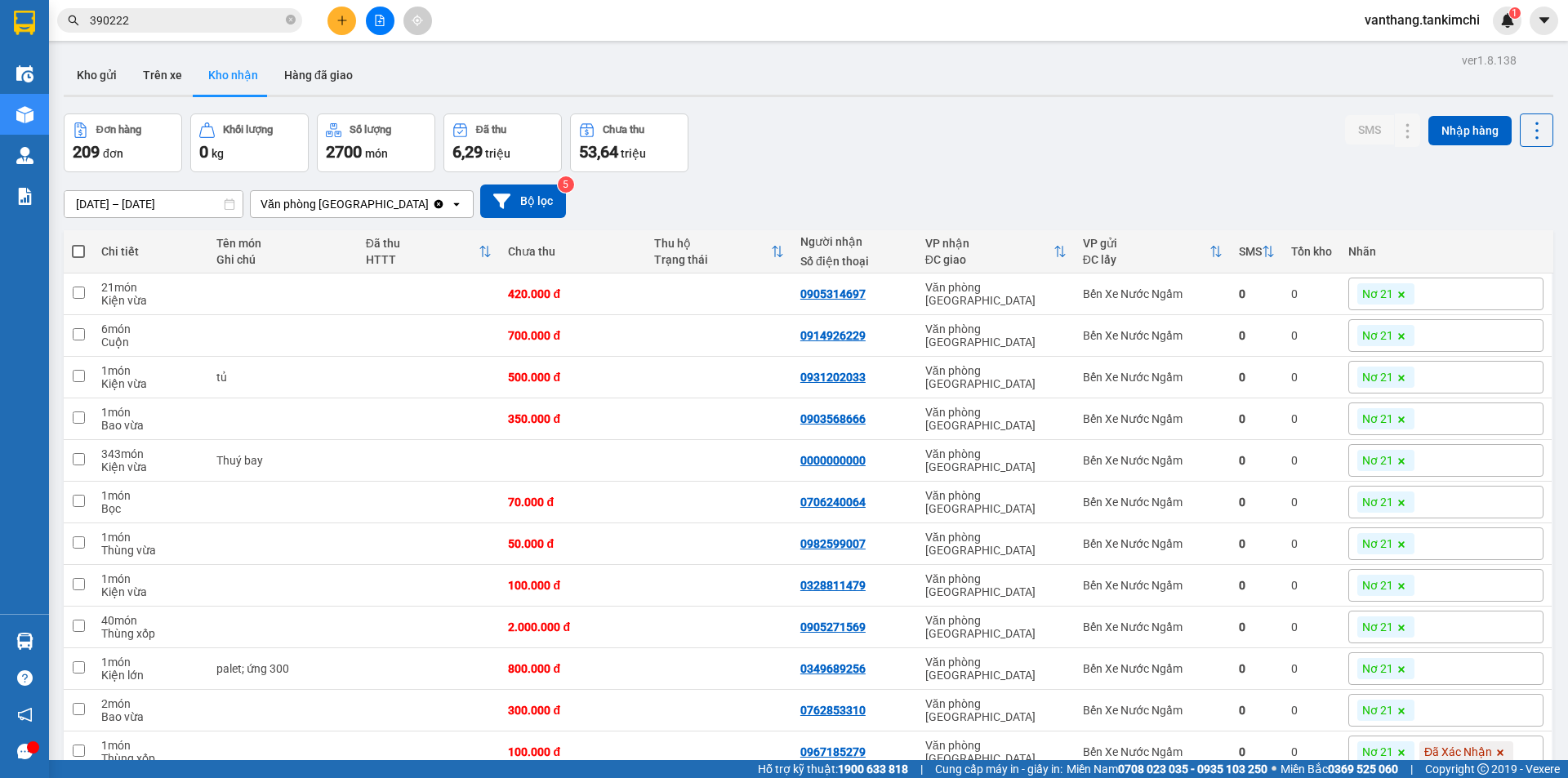
click at [168, 25] on input "390222" at bounding box center [186, 20] width 193 height 18
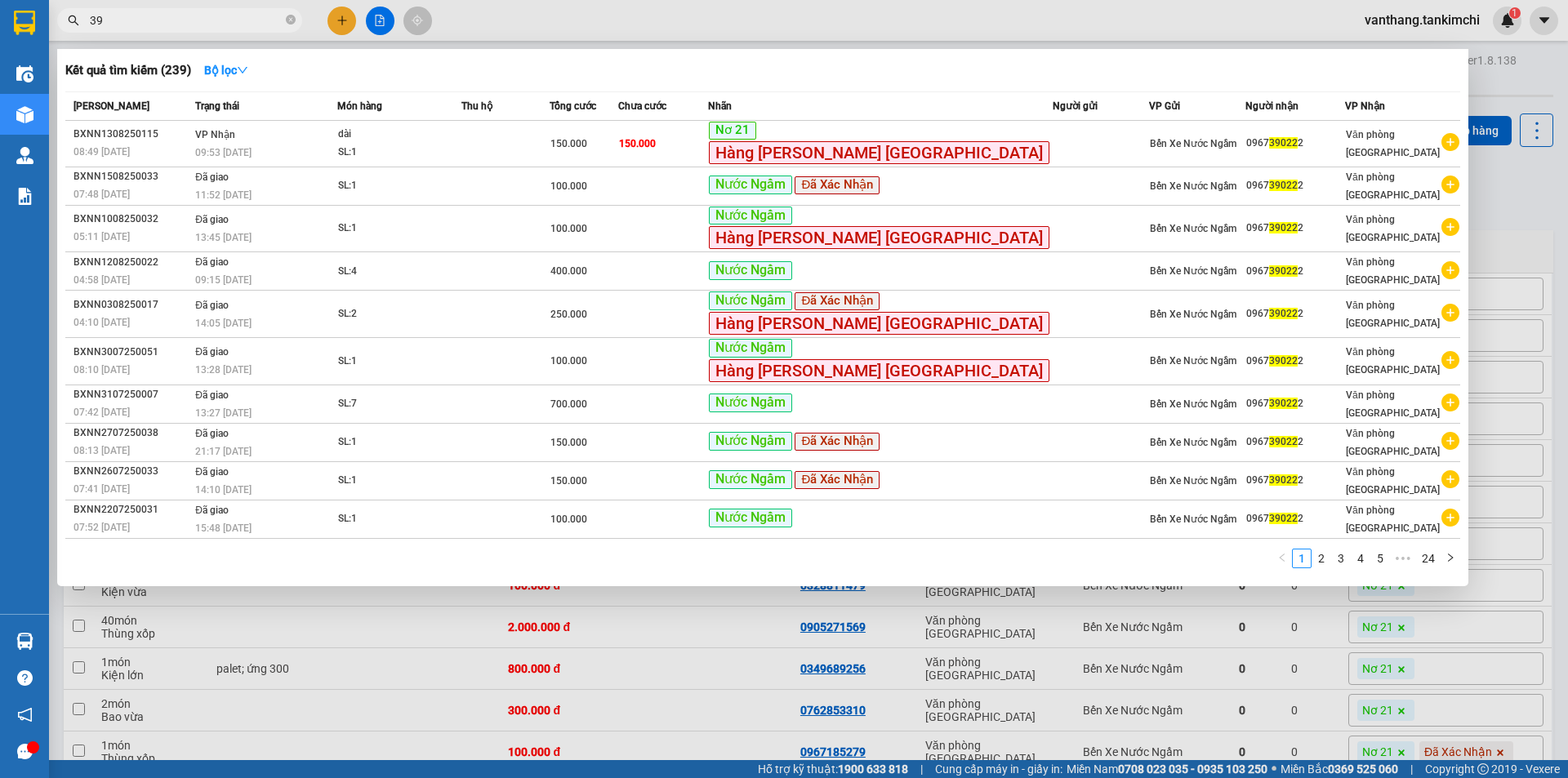
type input "3"
type input "249111"
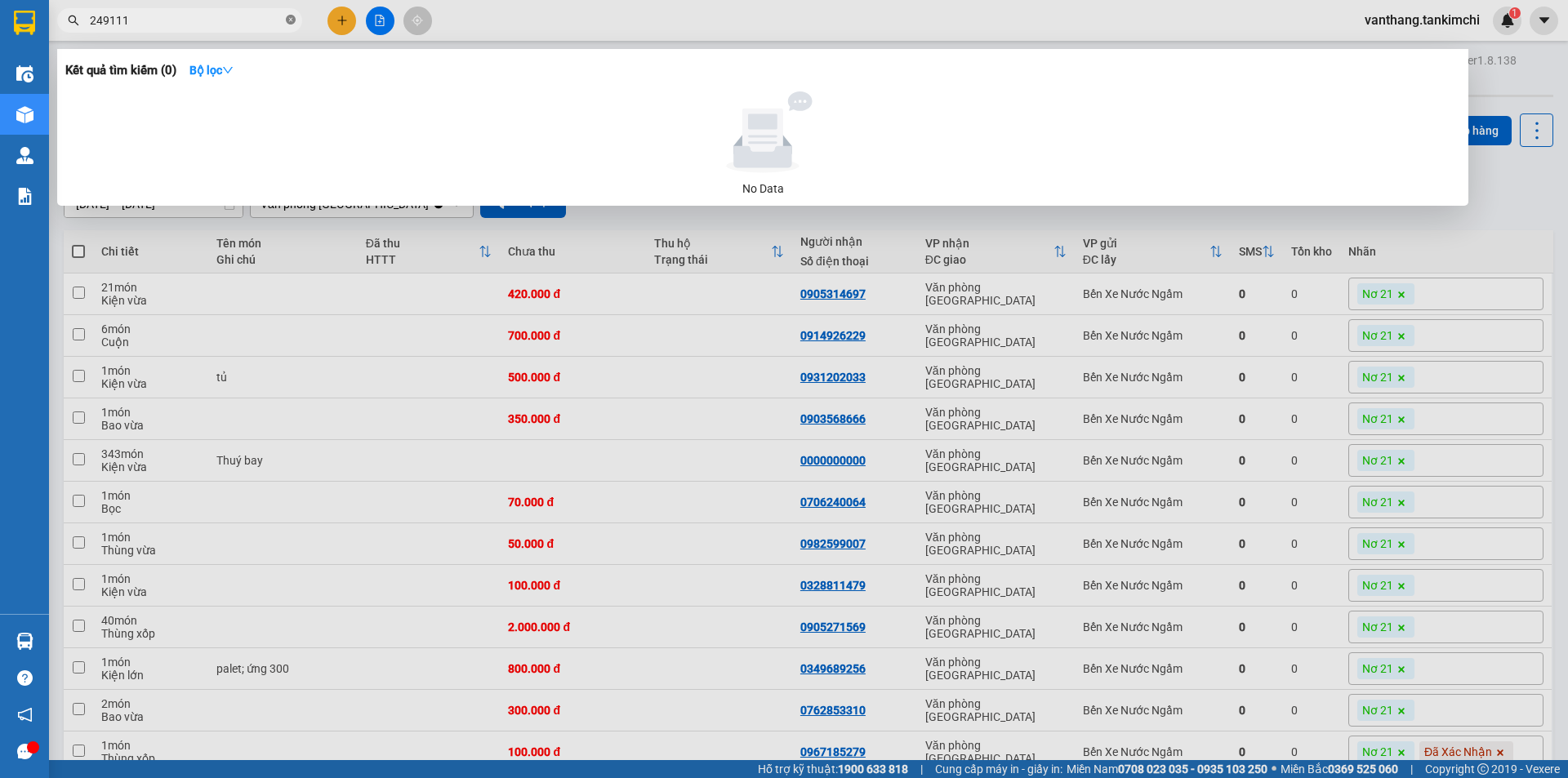
click at [290, 19] on icon "close-circle" at bounding box center [290, 19] width 10 height 10
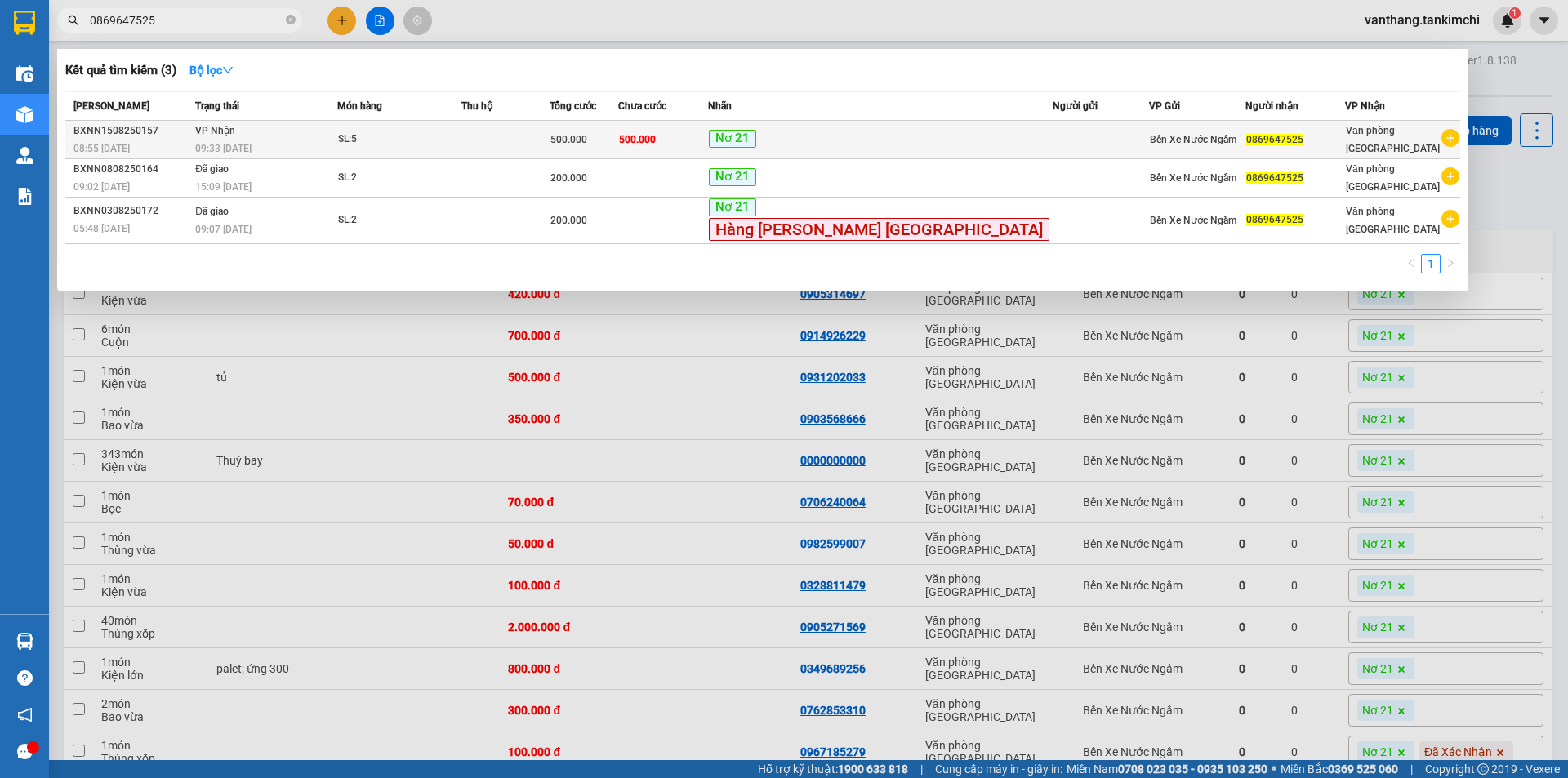
type input "0869647525"
click at [442, 148] on td "SL: 5" at bounding box center [398, 140] width 124 height 39
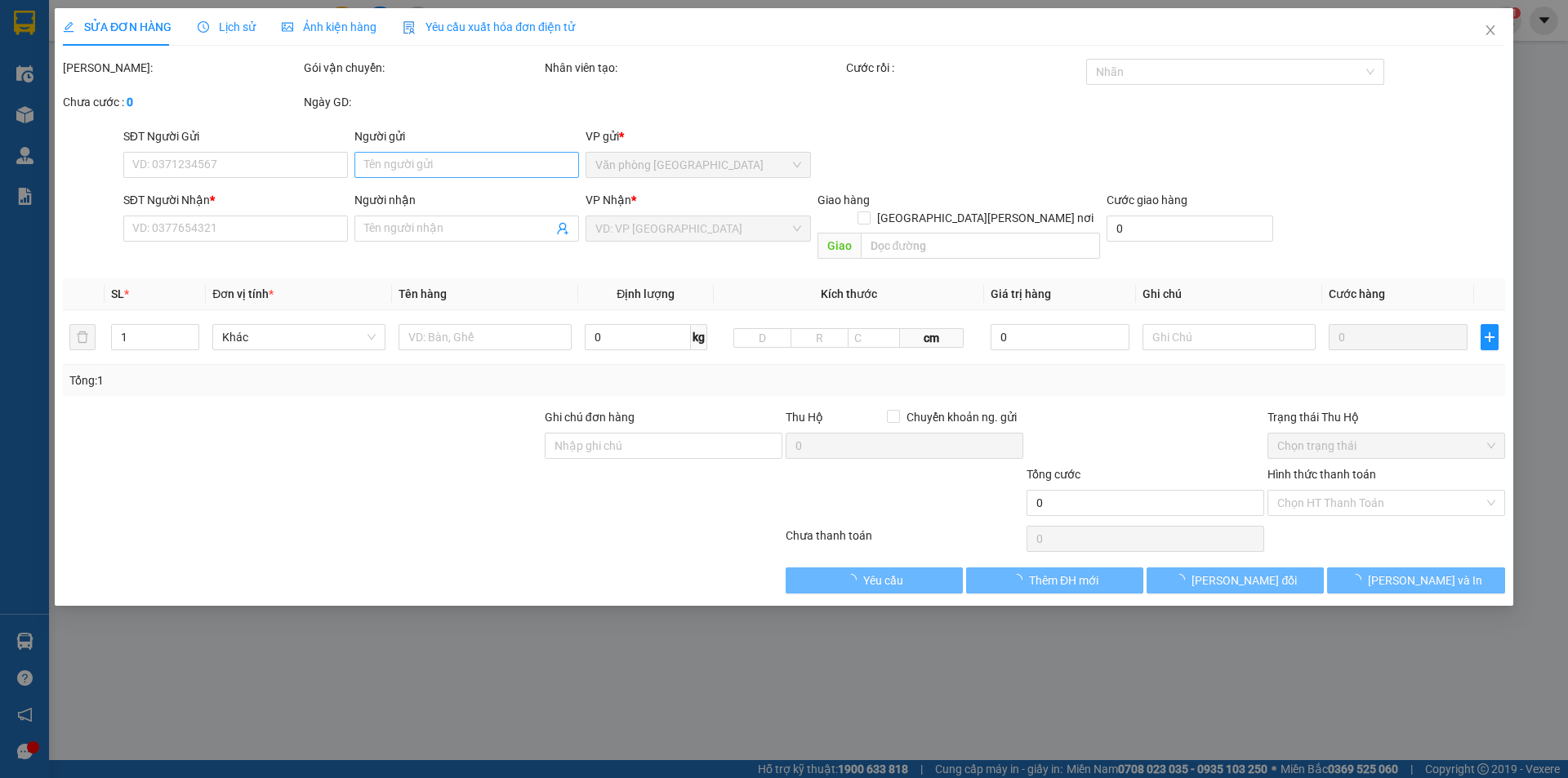
type input "0869647525"
type input "500.000"
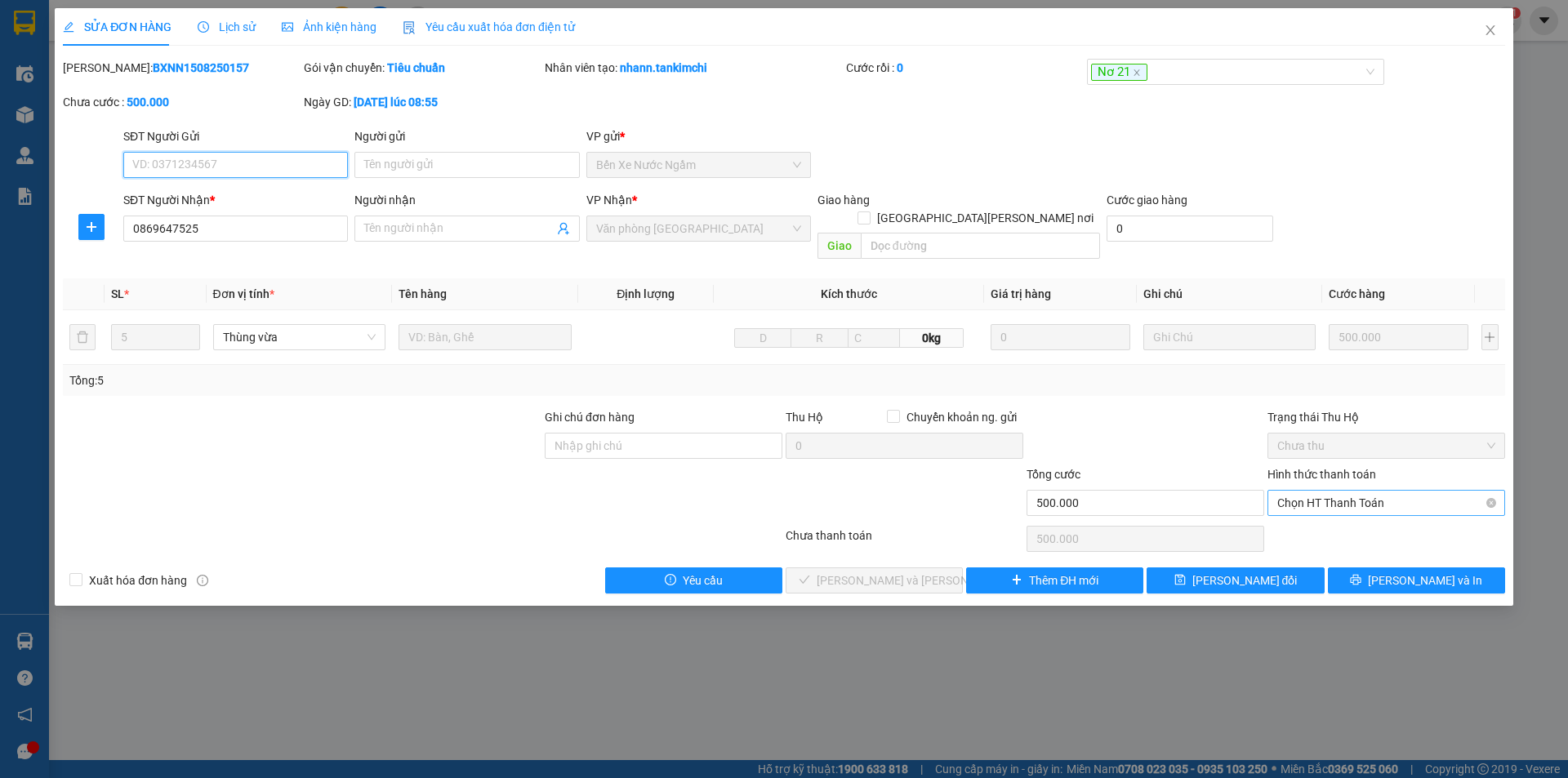
click at [1325, 490] on span "Chọn HT Thanh Toán" at bounding box center [1385, 503] width 218 height 25
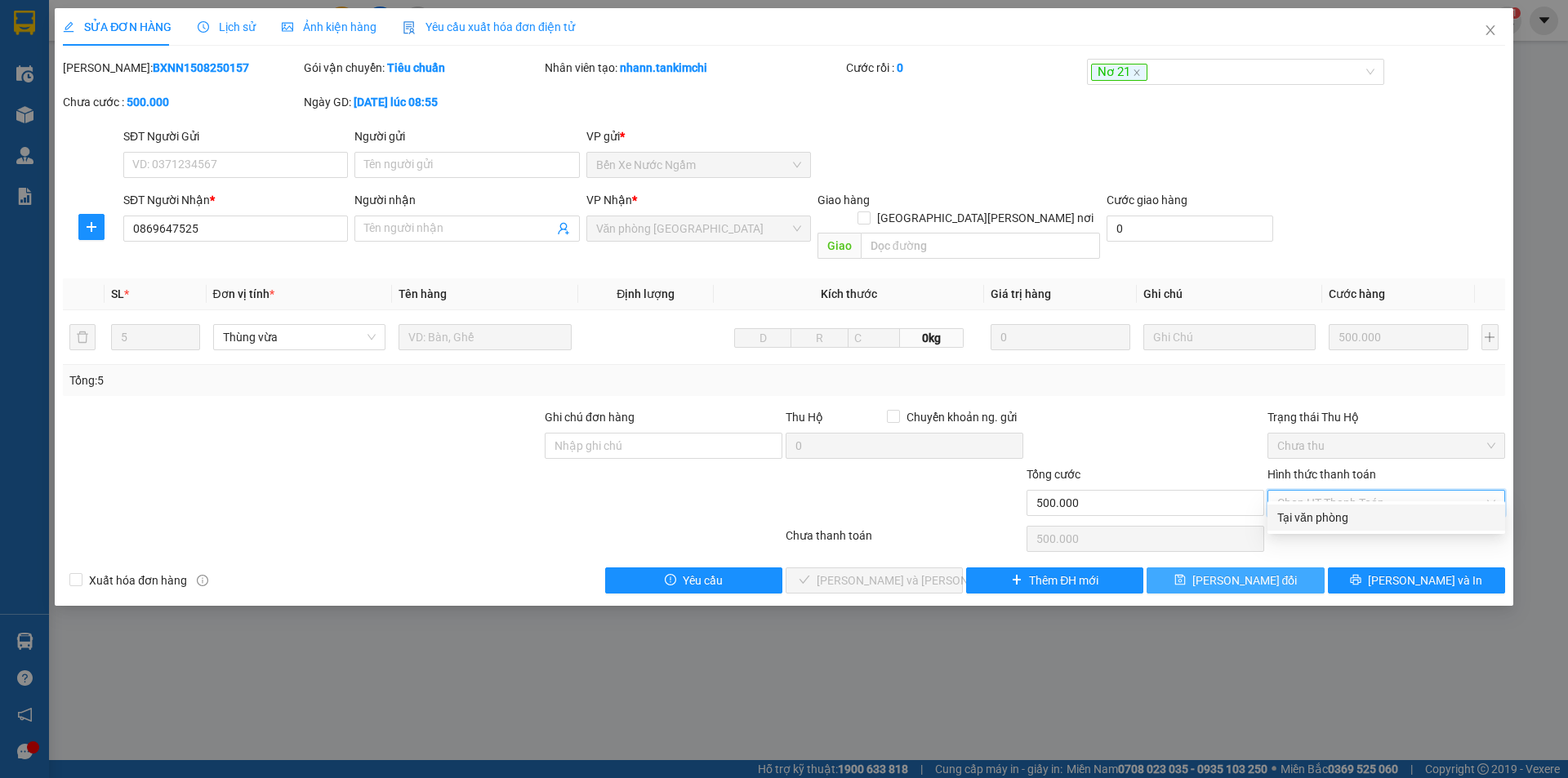
drag, startPoint x: 1351, startPoint y: 511, endPoint x: 1178, endPoint y: 575, distance: 184.5
click at [1350, 510] on div "Tại văn phòng" at bounding box center [1385, 517] width 218 height 18
type input "0"
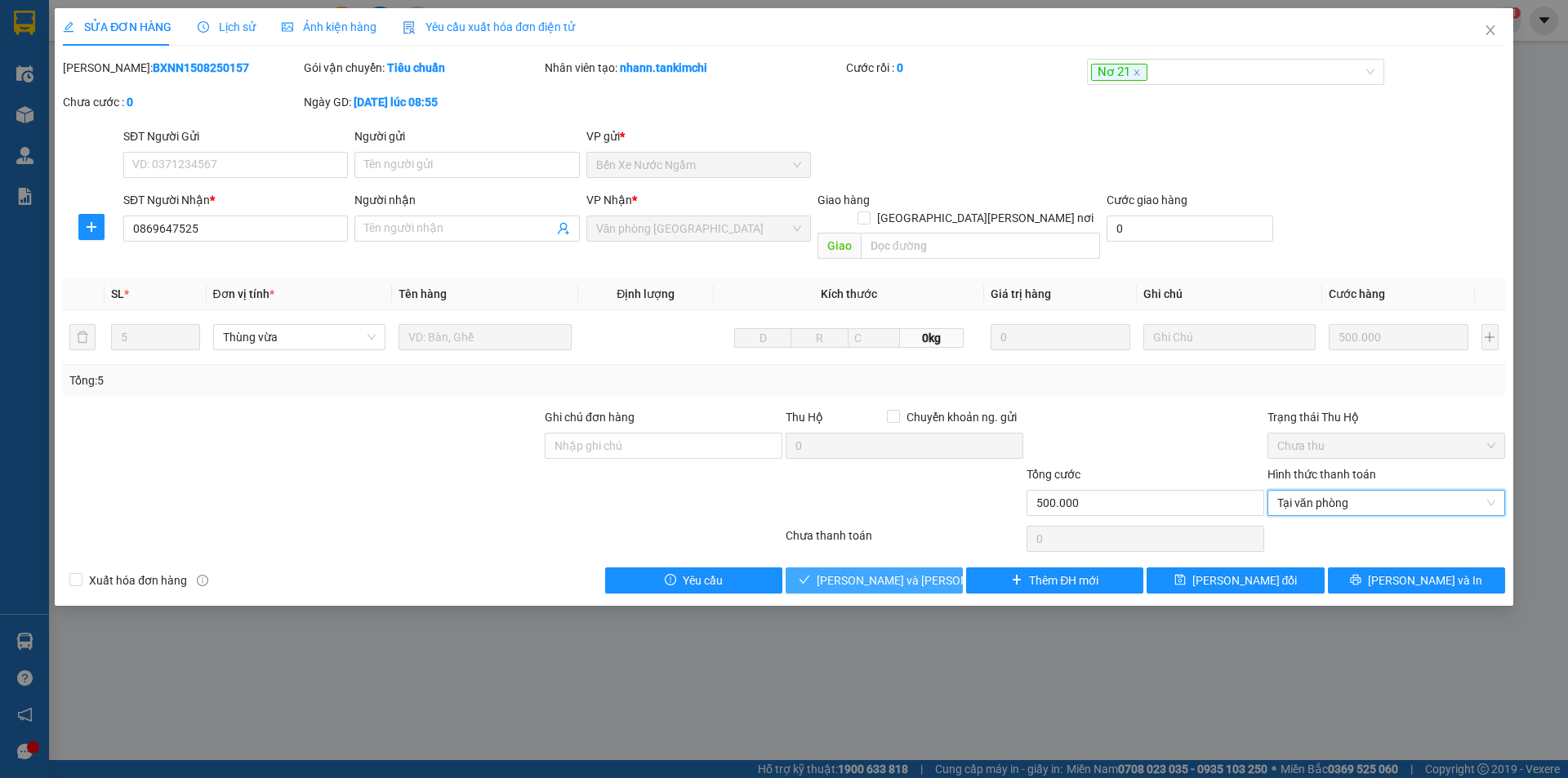
drag, startPoint x: 927, startPoint y: 560, endPoint x: 1329, endPoint y: 616, distance: 405.9
click at [927, 571] on span "[PERSON_NAME] và [PERSON_NAME] hàng" at bounding box center [927, 580] width 220 height 18
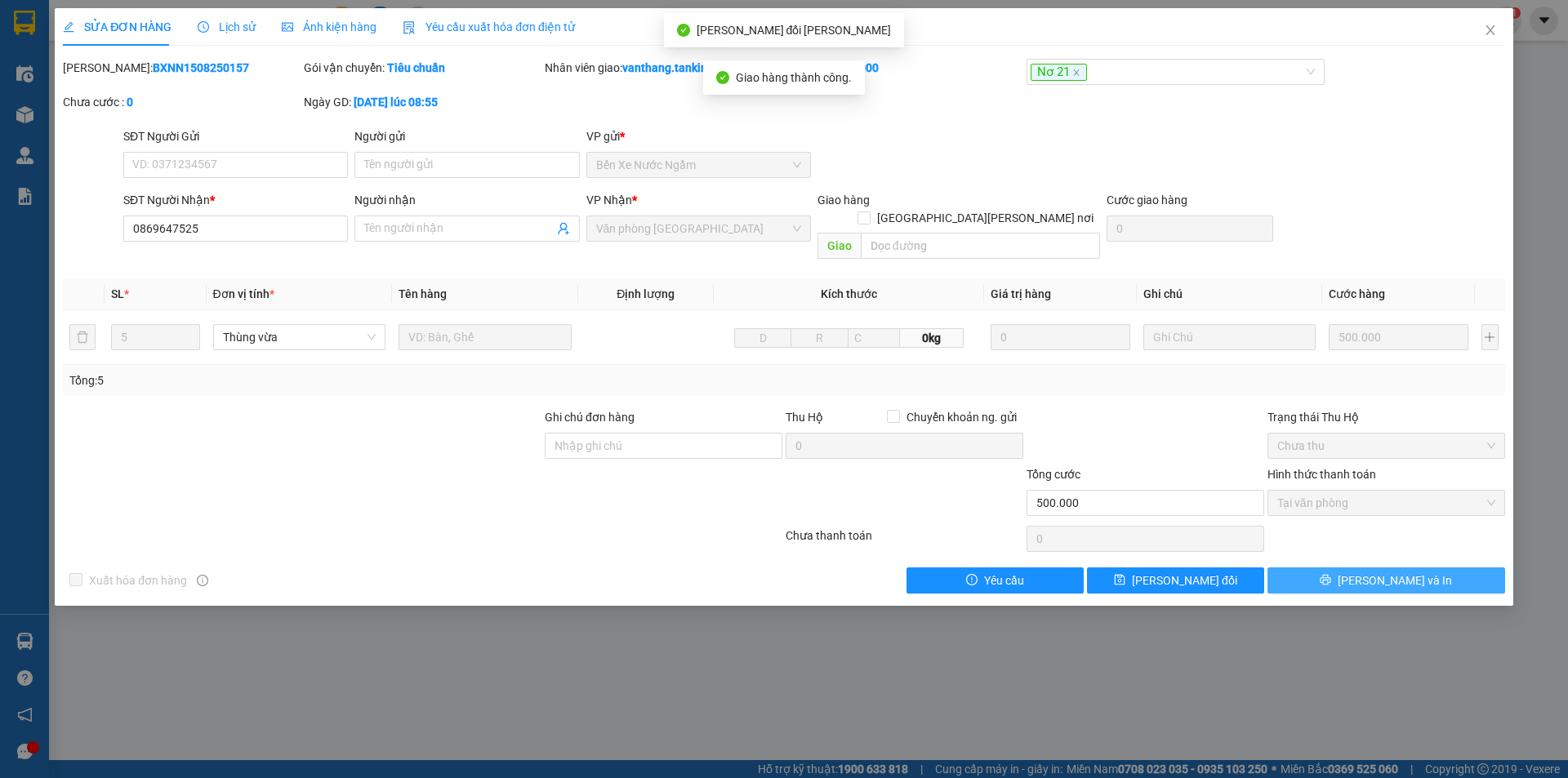
click at [1428, 567] on button "[PERSON_NAME] và In" at bounding box center [1385, 581] width 238 height 26
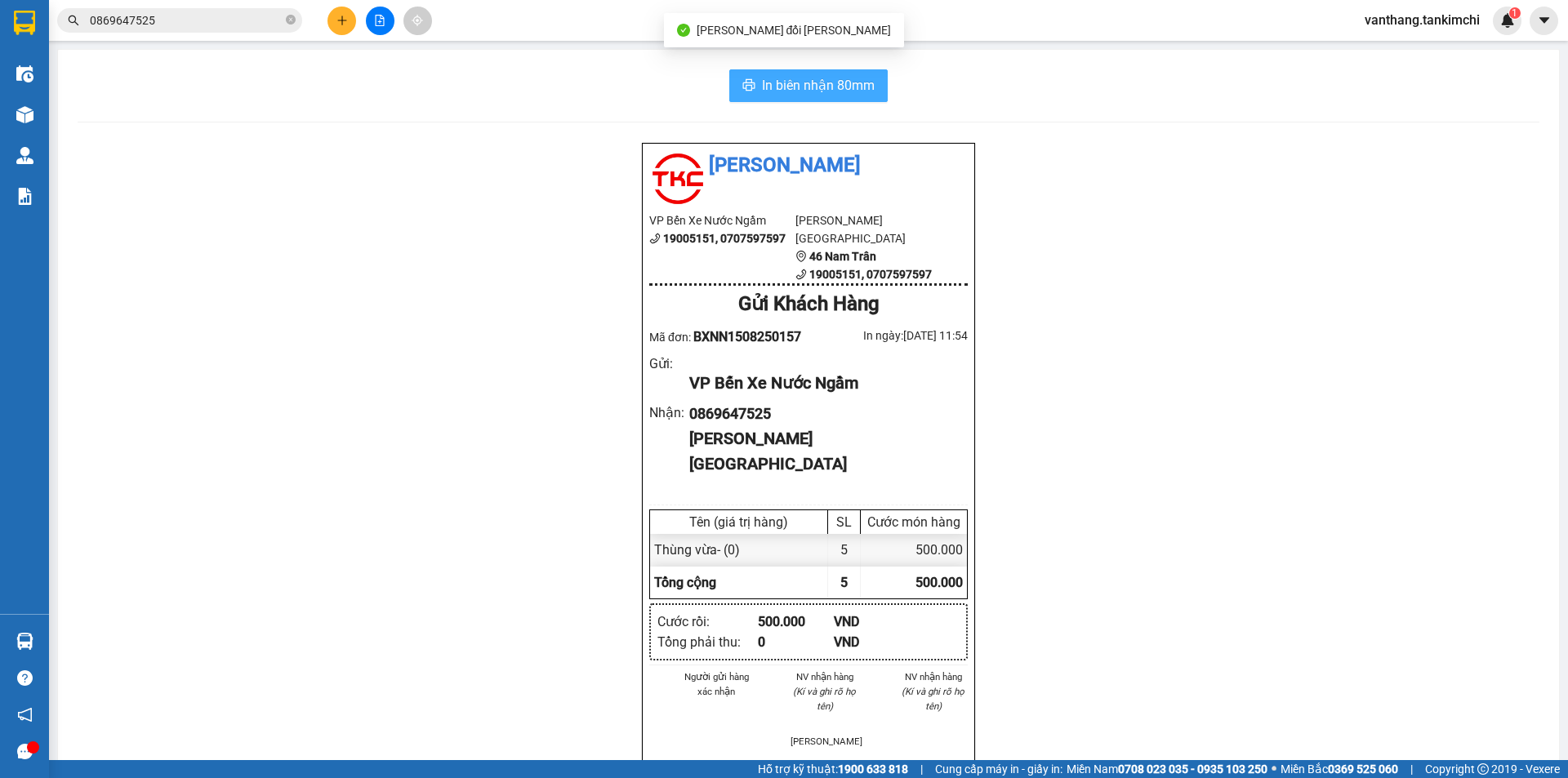
click at [877, 96] on button "In biên nhận 80mm" at bounding box center [808, 85] width 159 height 32
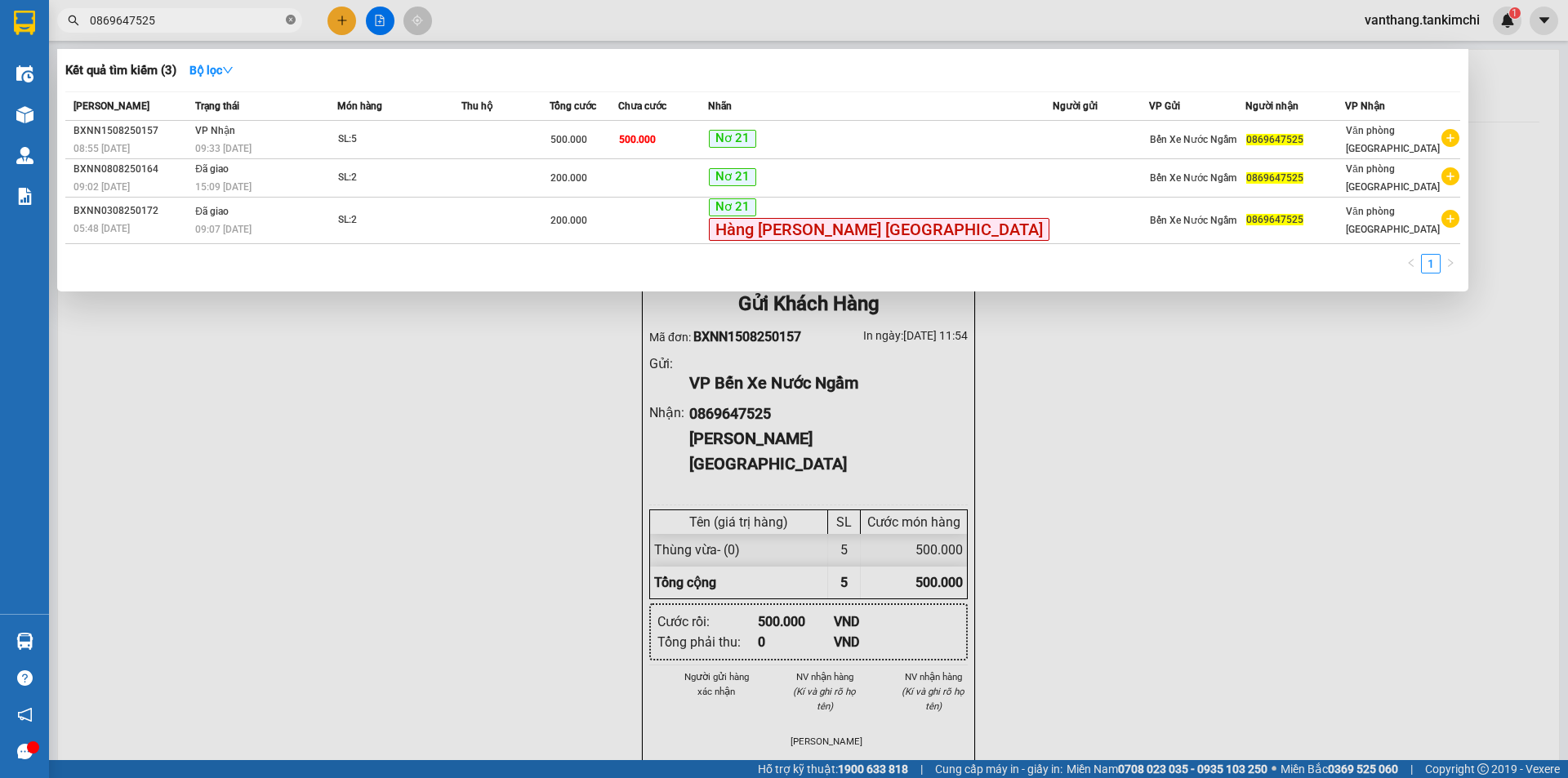
click at [292, 22] on icon "close-circle" at bounding box center [290, 19] width 10 height 10
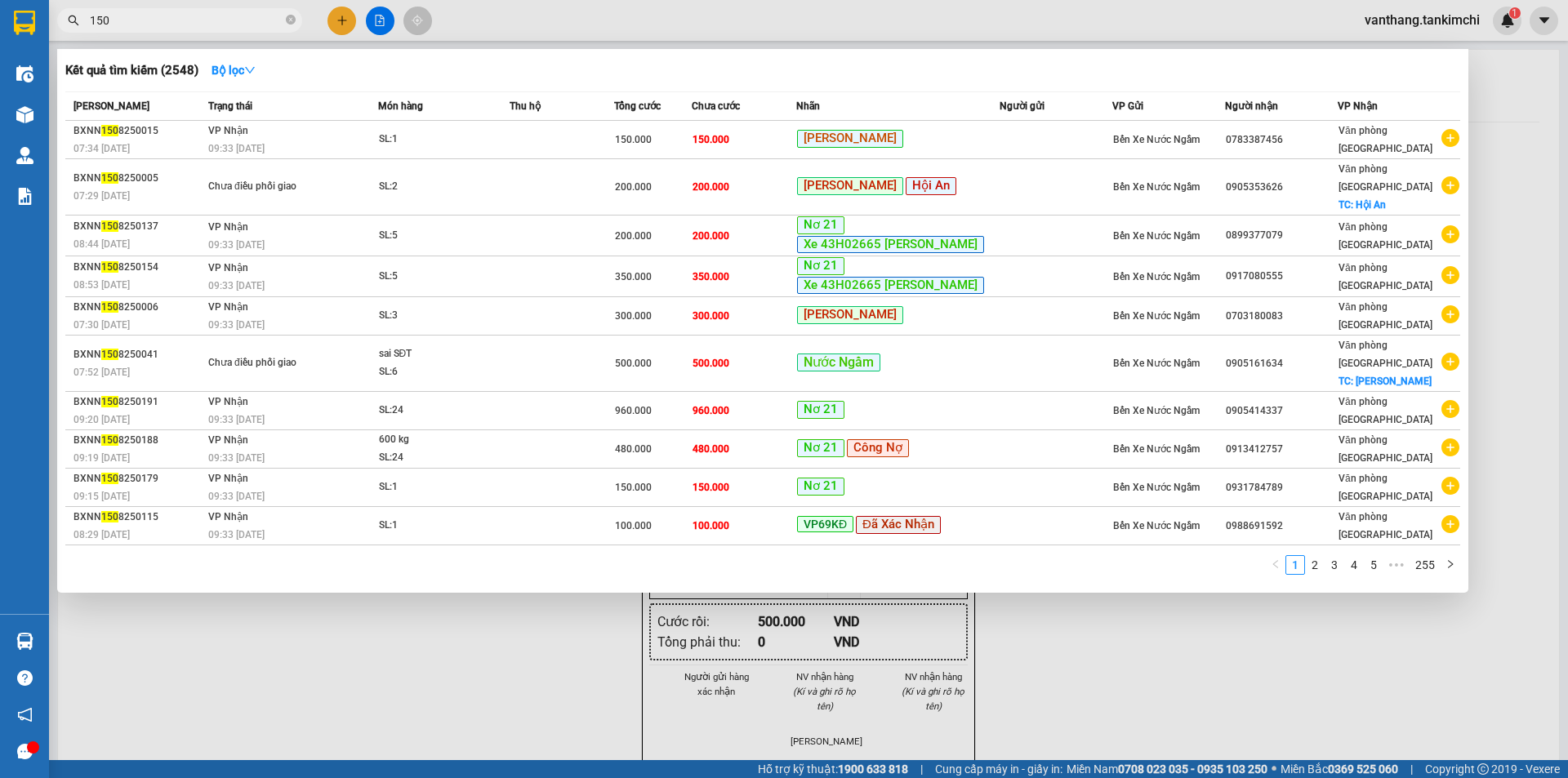
click at [92, 21] on input "150" at bounding box center [186, 20] width 193 height 18
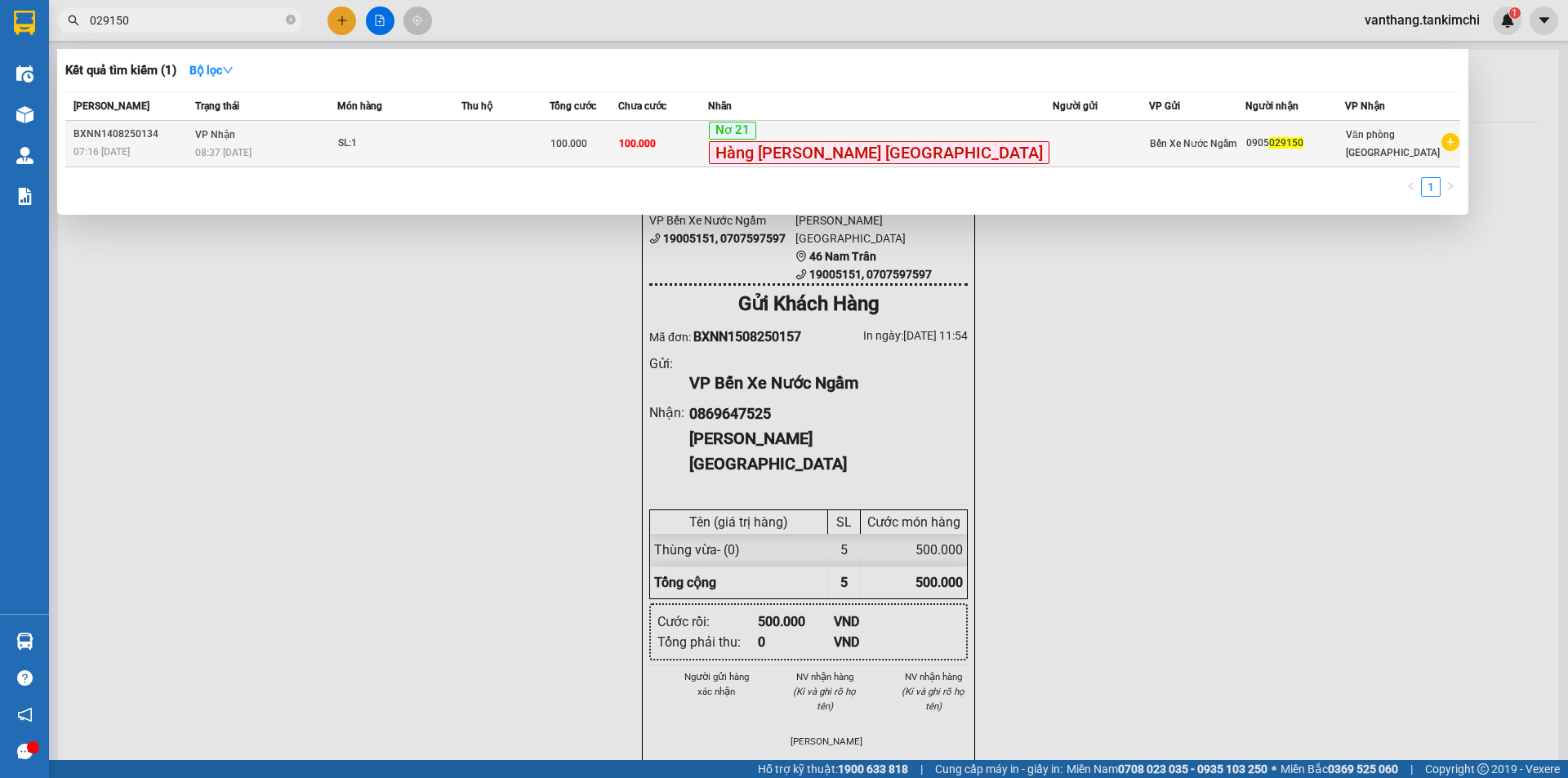
type input "029150"
click at [405, 142] on div "SL: 1" at bounding box center [399, 144] width 123 height 18
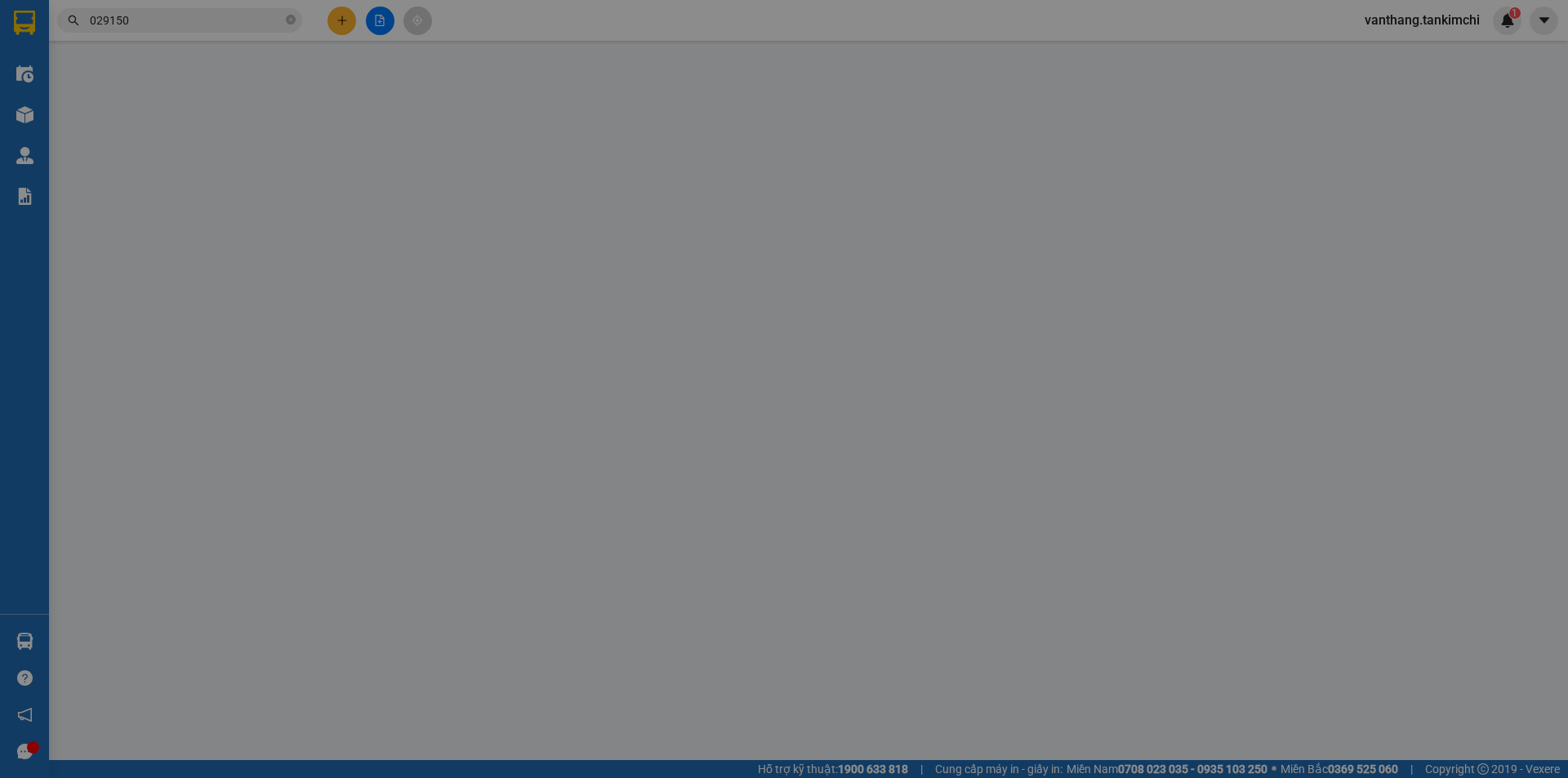
type input "0905029150"
type input "100.000"
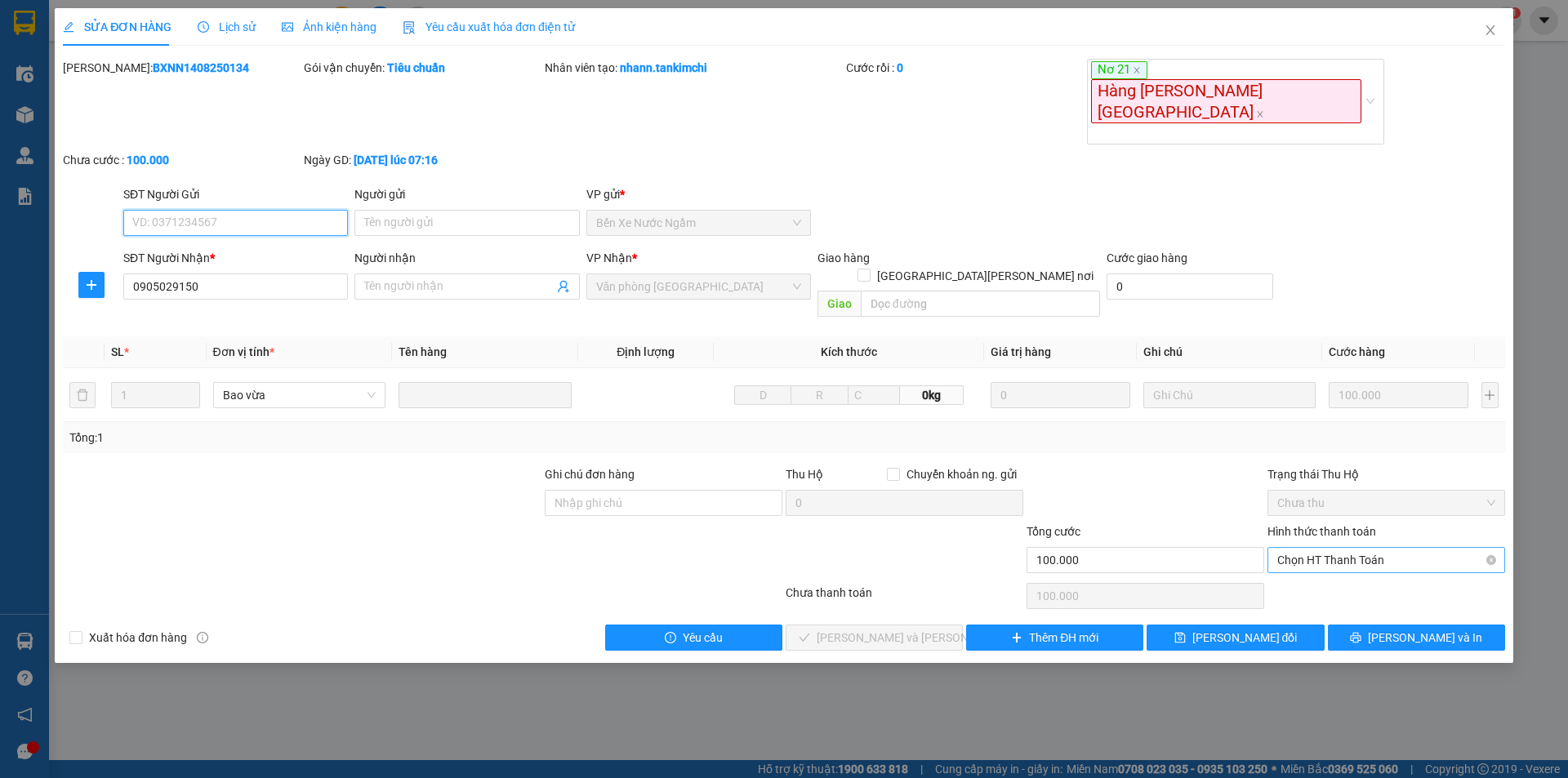
drag, startPoint x: 1368, startPoint y: 482, endPoint x: 1367, endPoint y: 493, distance: 11.0
click at [1368, 547] on span "Chọn HT Thanh Toán" at bounding box center [1385, 560] width 218 height 25
click at [1353, 520] on div "Tại văn phòng" at bounding box center [1385, 517] width 218 height 18
type input "0"
click at [933, 625] on button "[PERSON_NAME] và [PERSON_NAME] hàng" at bounding box center [874, 638] width 177 height 26
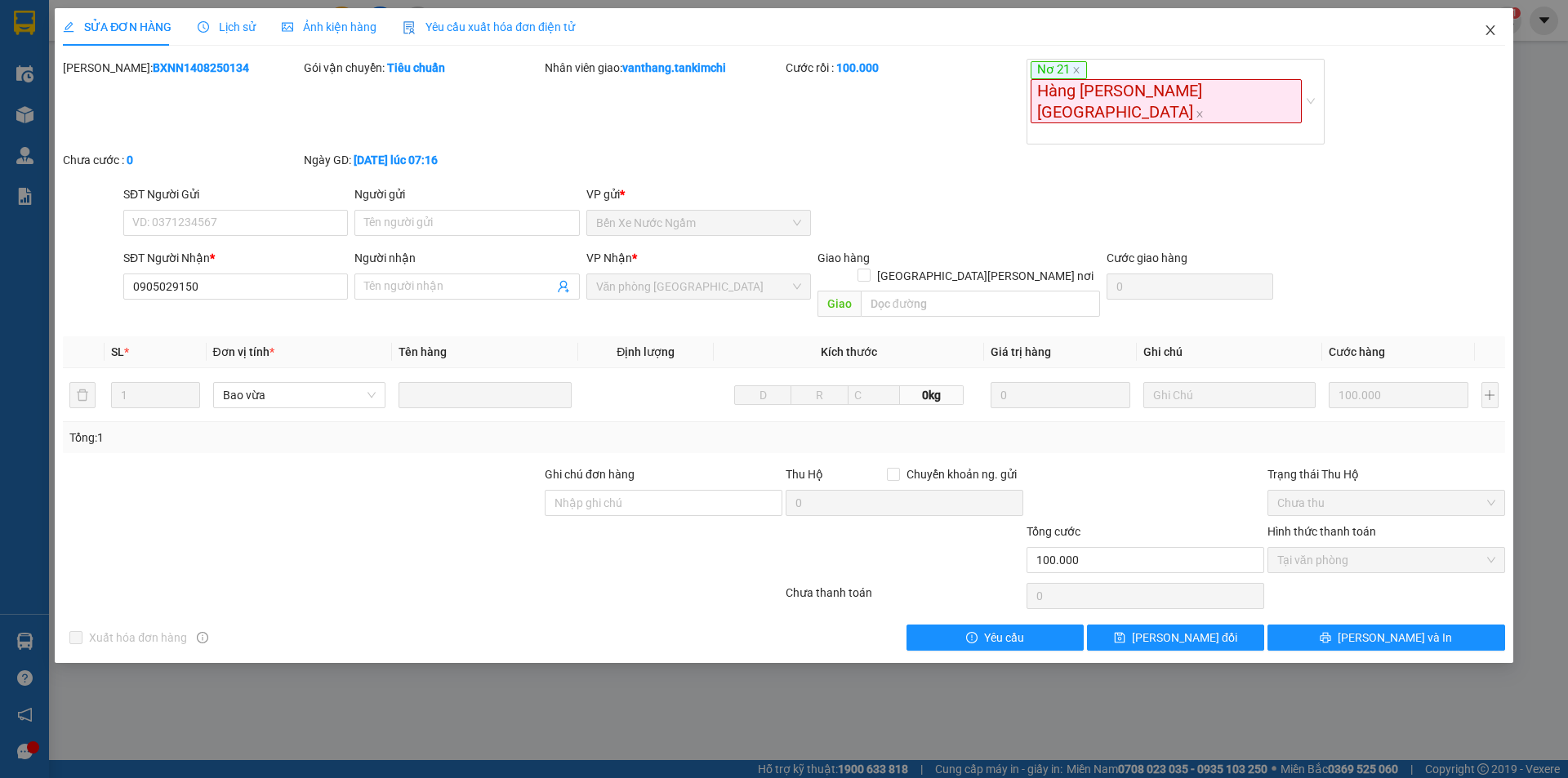
click at [1490, 35] on icon "close" at bounding box center [1490, 30] width 13 height 13
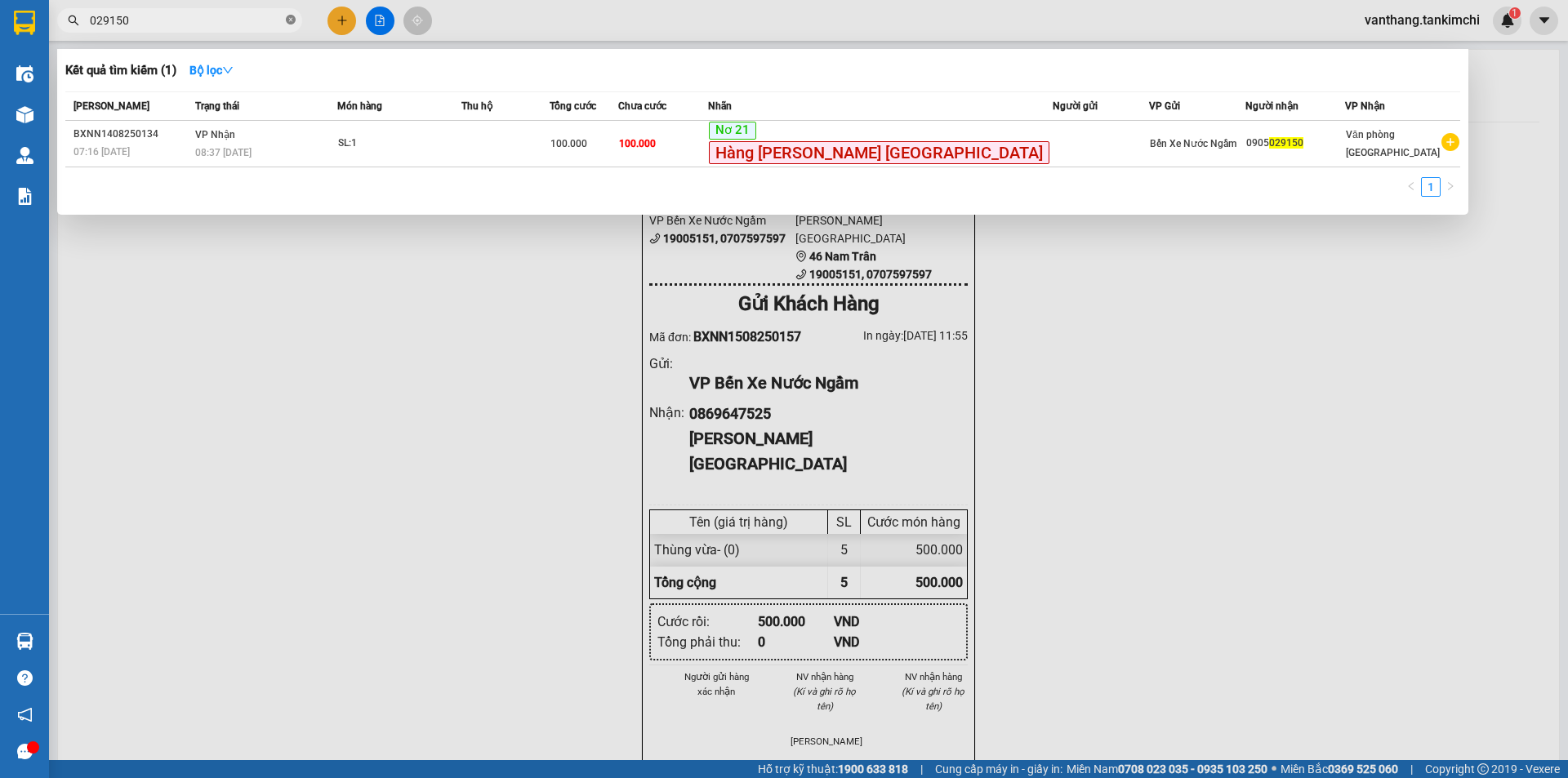
click at [293, 21] on icon "close-circle" at bounding box center [290, 19] width 10 height 10
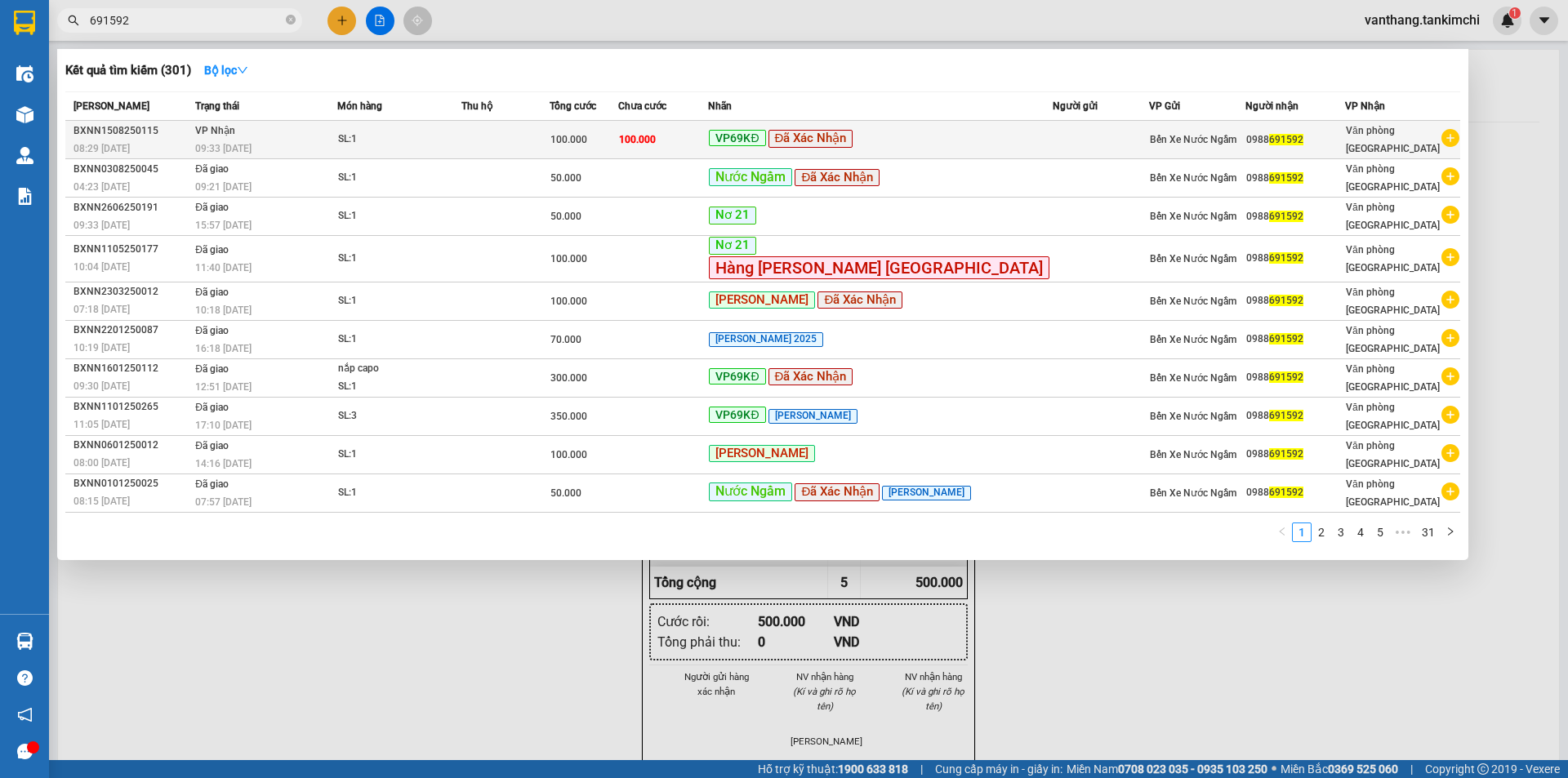
type input "691592"
click at [461, 137] on div "SL: 1" at bounding box center [399, 139] width 123 height 18
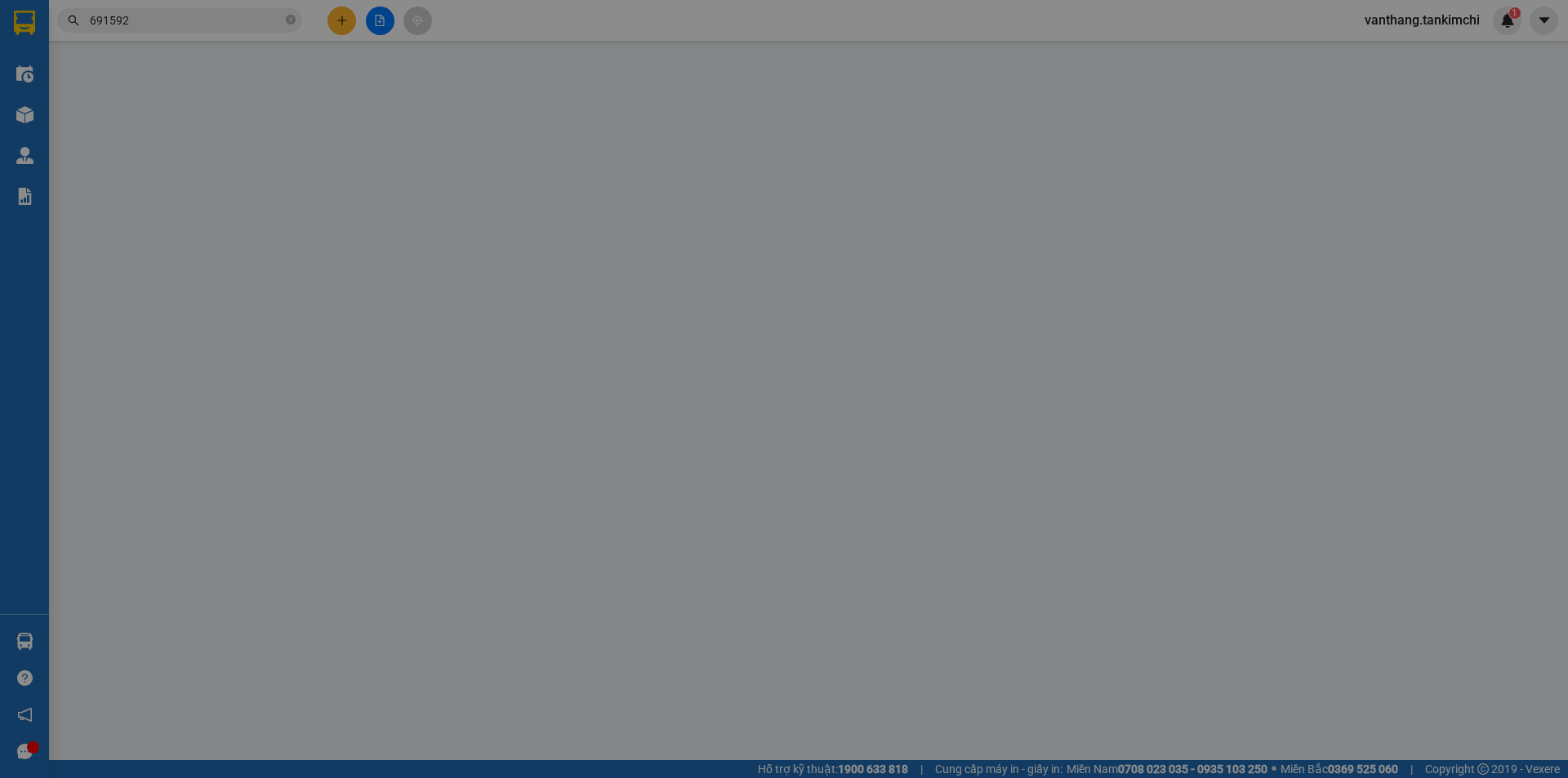
type input "0988691592"
type input "100.000"
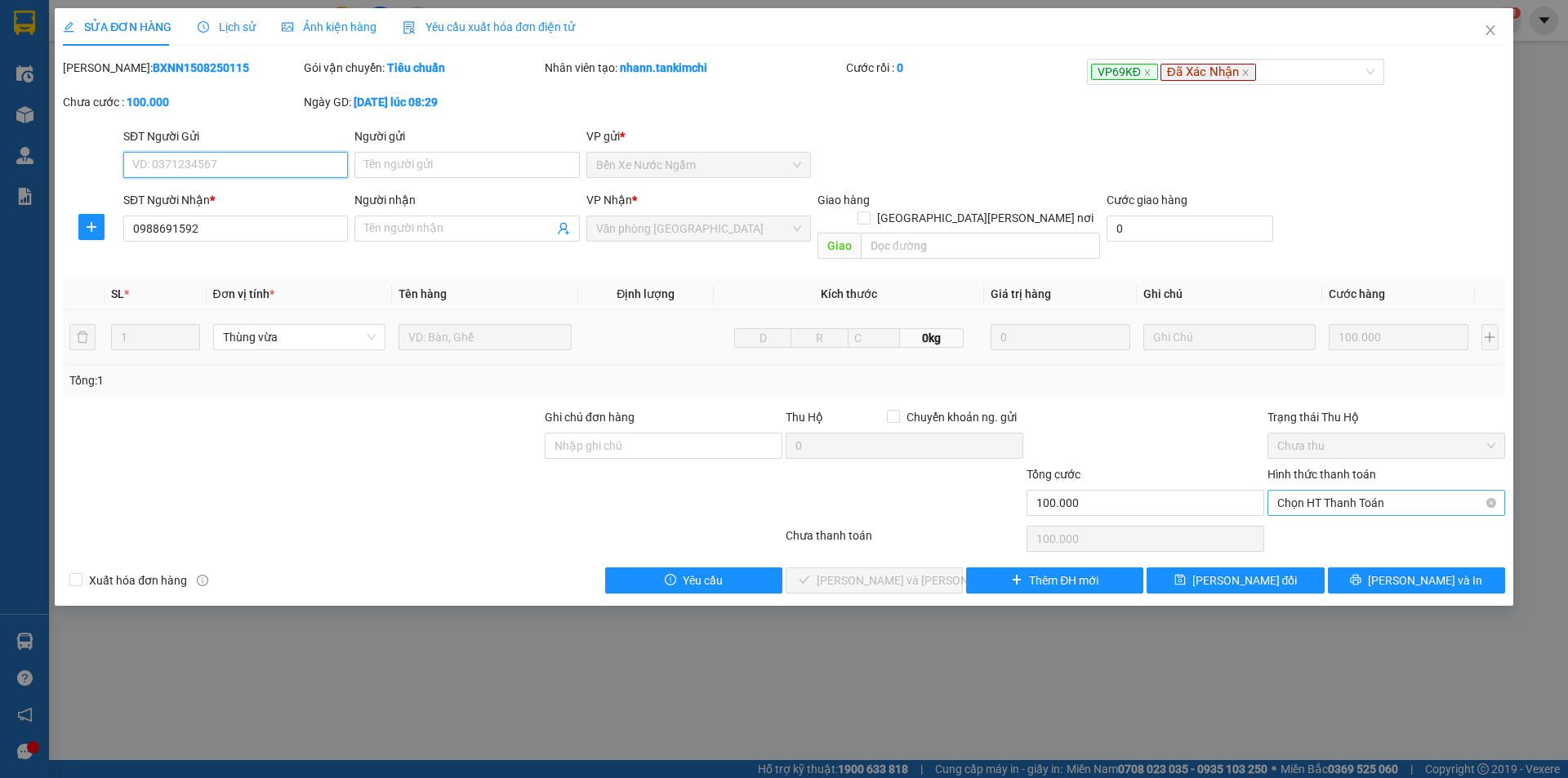
click at [1393, 490] on span "Chọn HT Thanh Toán" at bounding box center [1385, 503] width 218 height 25
click at [1387, 520] on div "Tại văn phòng" at bounding box center [1385, 517] width 218 height 18
type input "0"
click at [917, 571] on span "[PERSON_NAME] và [PERSON_NAME] hàng" at bounding box center [927, 580] width 220 height 18
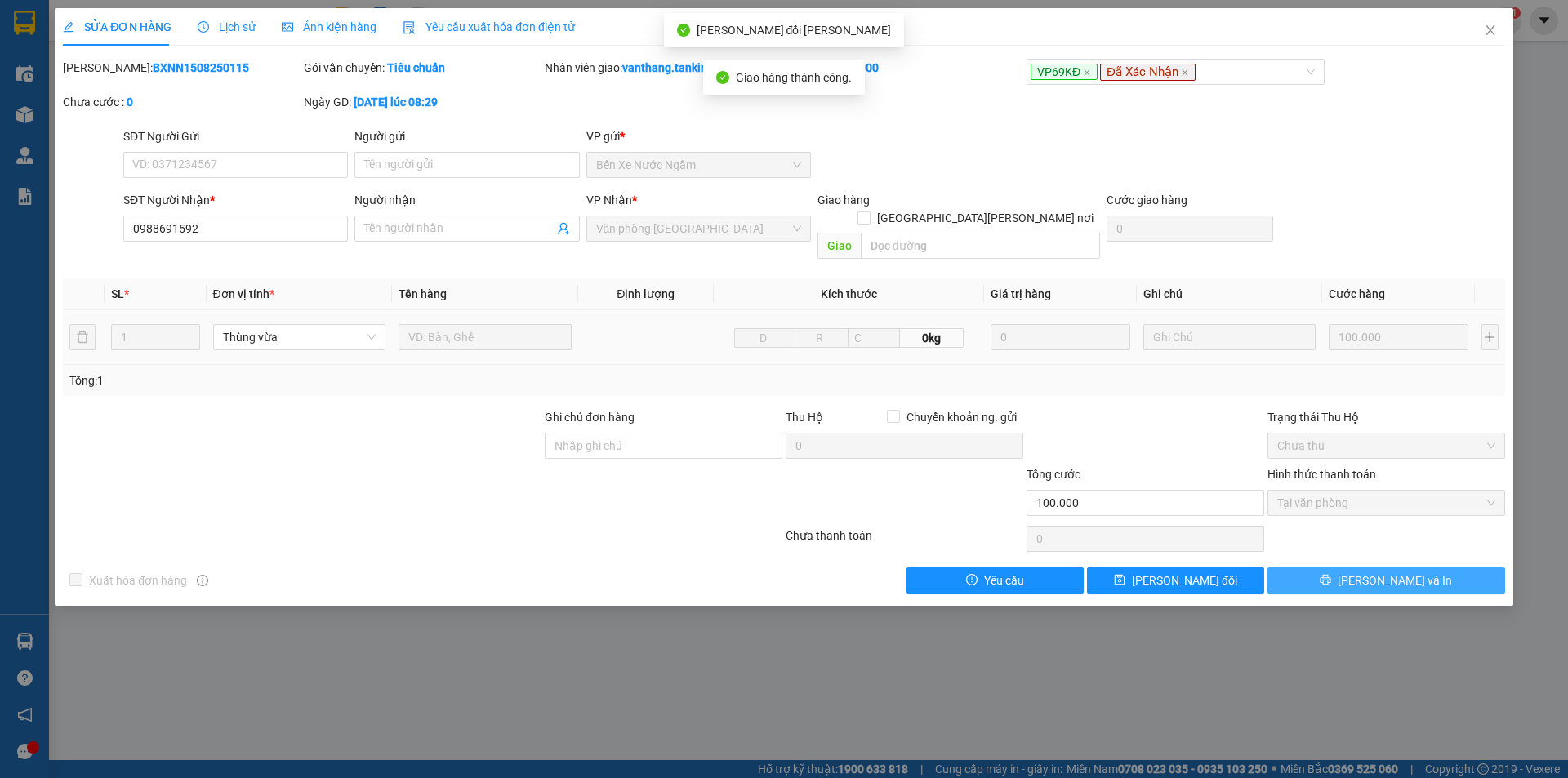
click at [1450, 567] on button "[PERSON_NAME] và In" at bounding box center [1385, 581] width 238 height 26
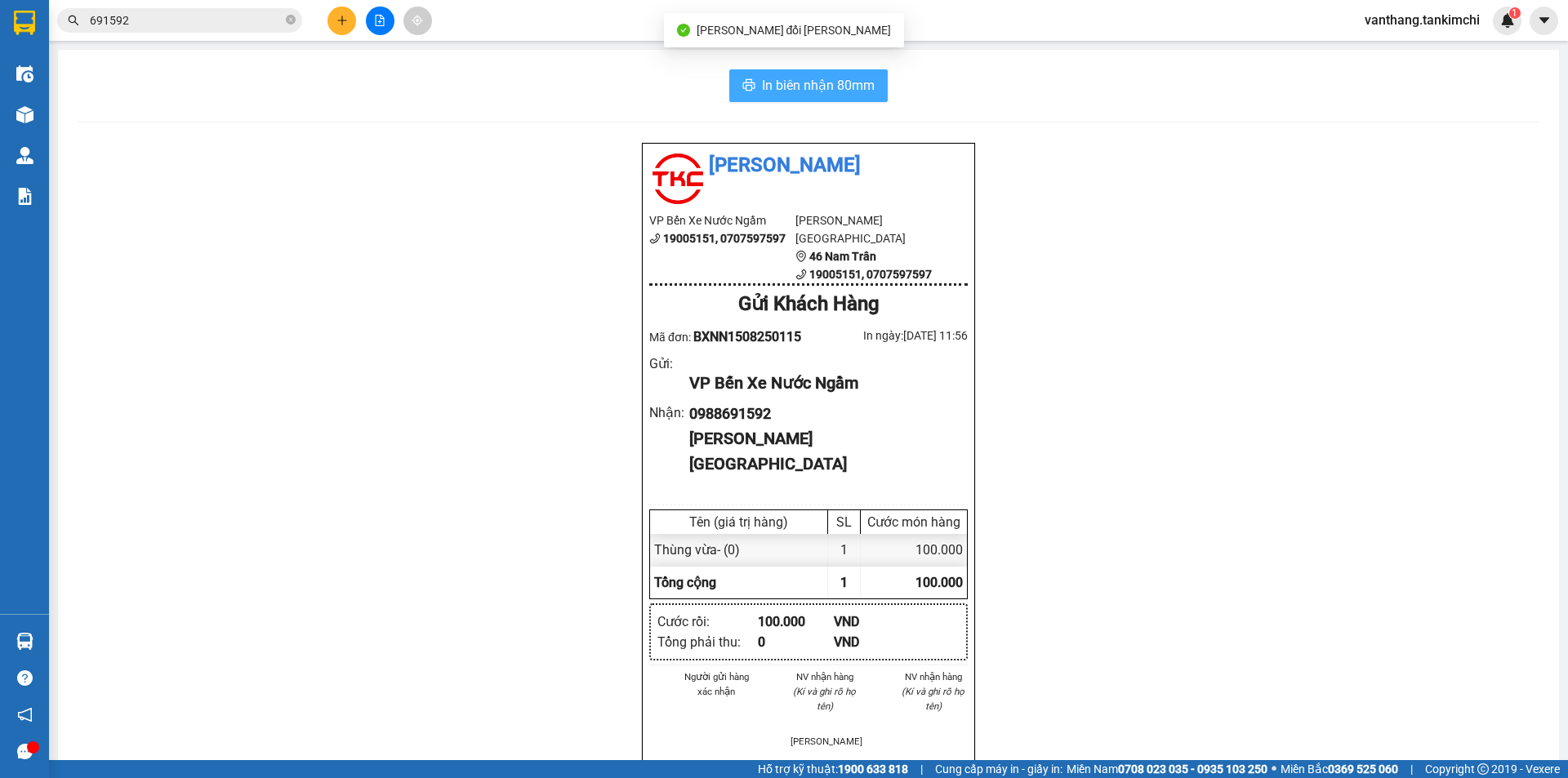
click at [866, 94] on span "In biên nhận 80mm" at bounding box center [818, 85] width 112 height 20
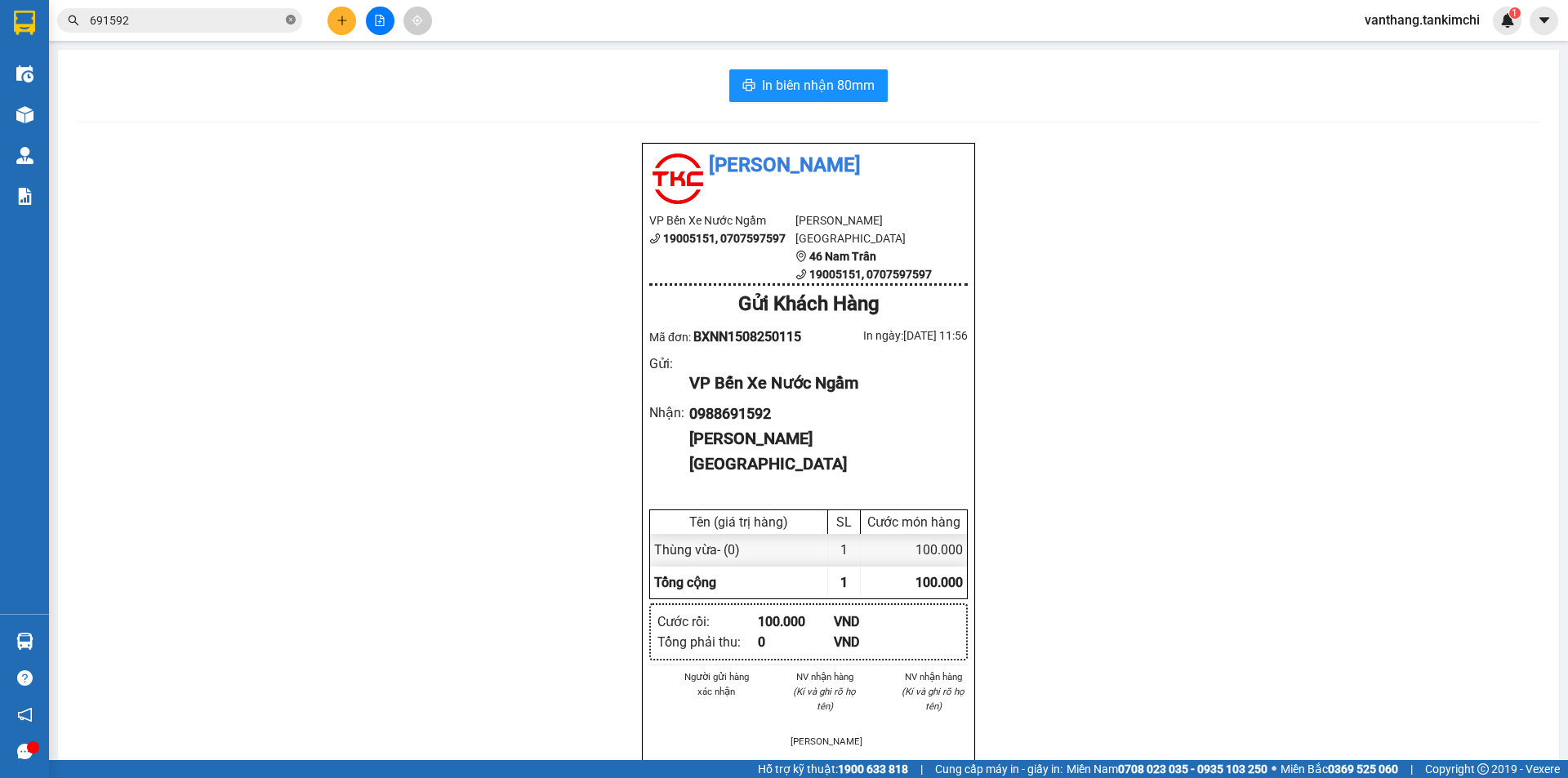
click at [294, 16] on icon "close-circle" at bounding box center [290, 19] width 10 height 10
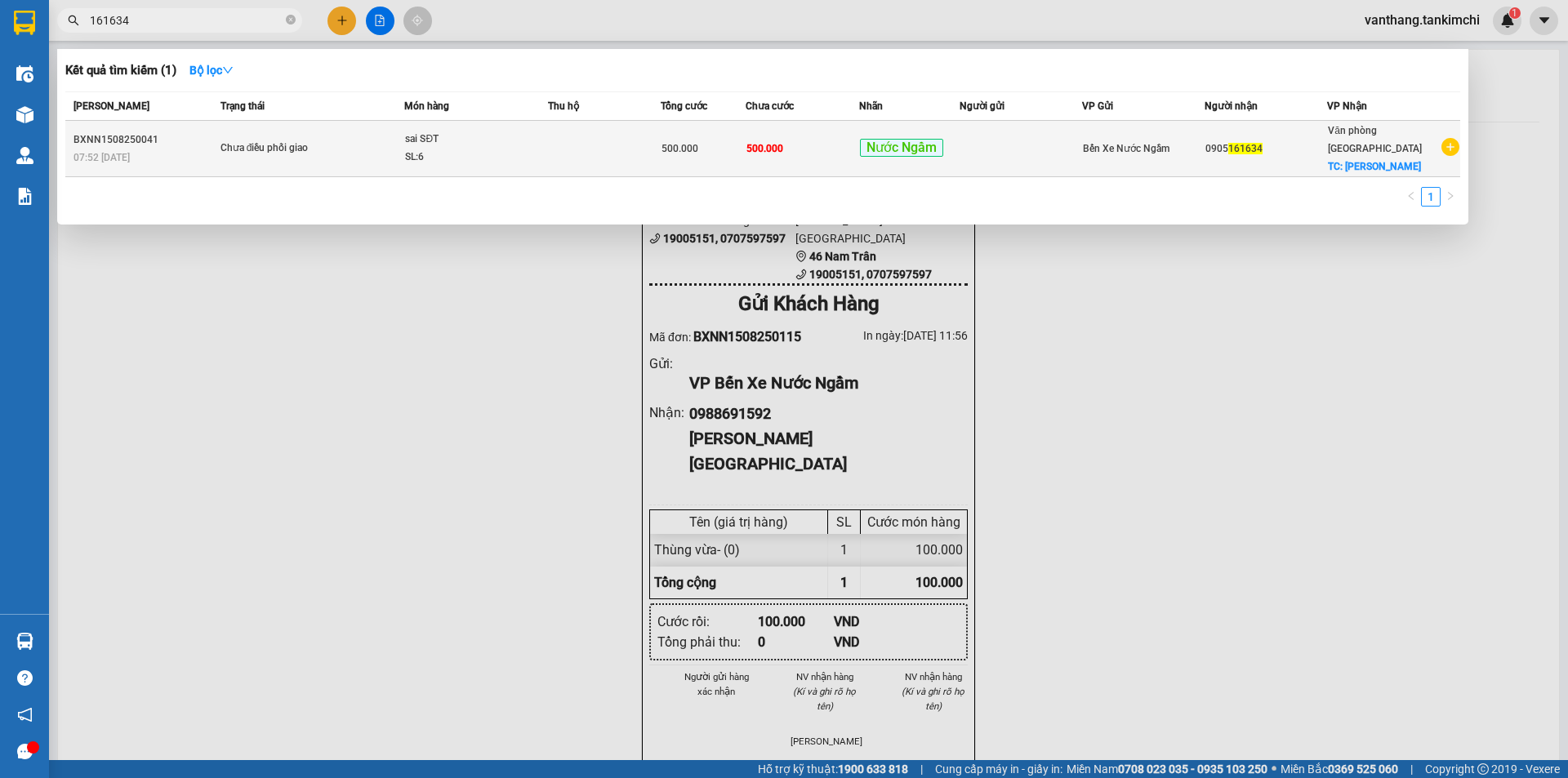
type input "161634"
click at [484, 148] on div "SL: 6" at bounding box center [467, 157] width 123 height 18
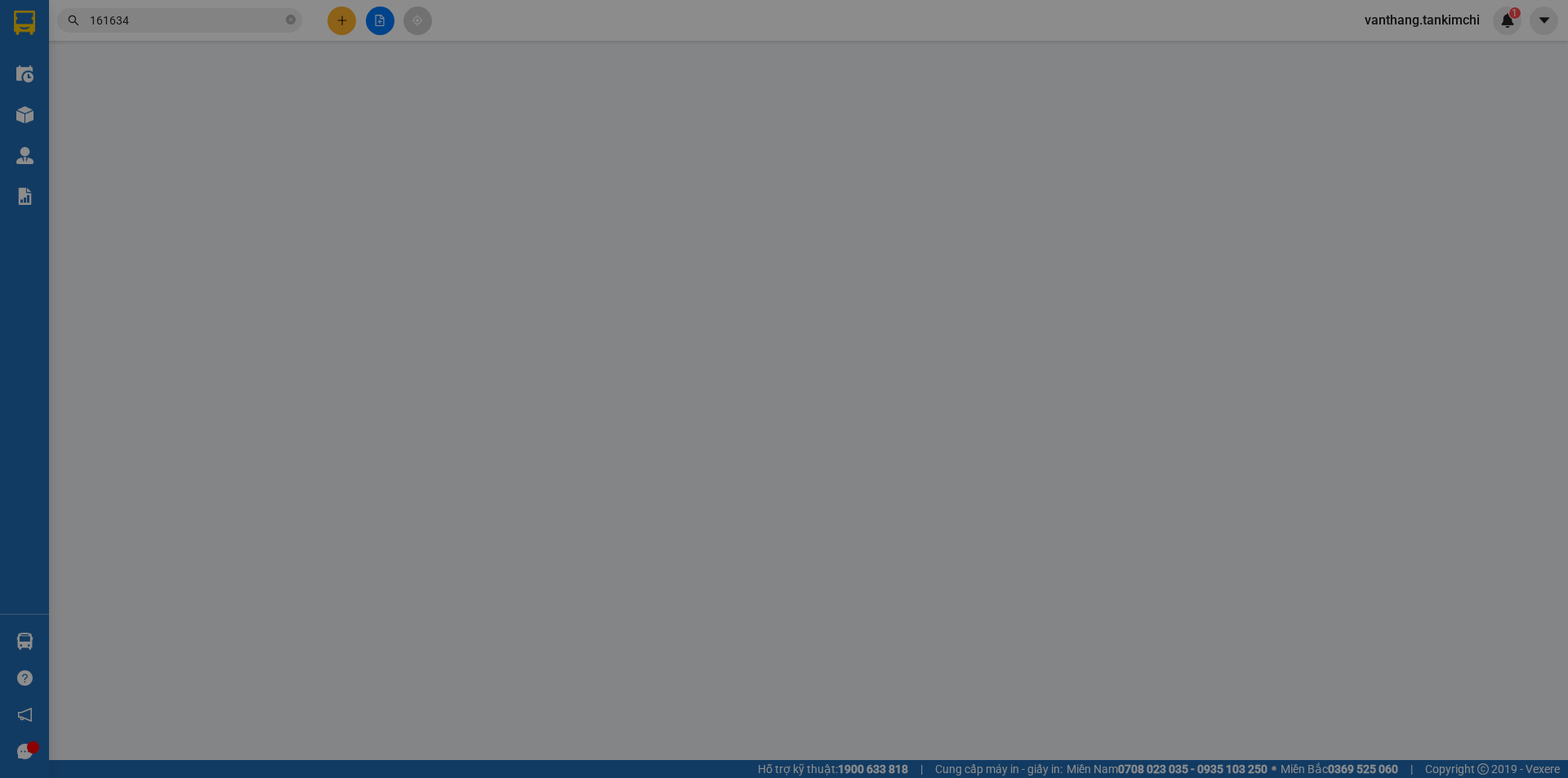
type input "0905161634"
checkbox input "true"
type input "[PERSON_NAME]"
type input "500.000"
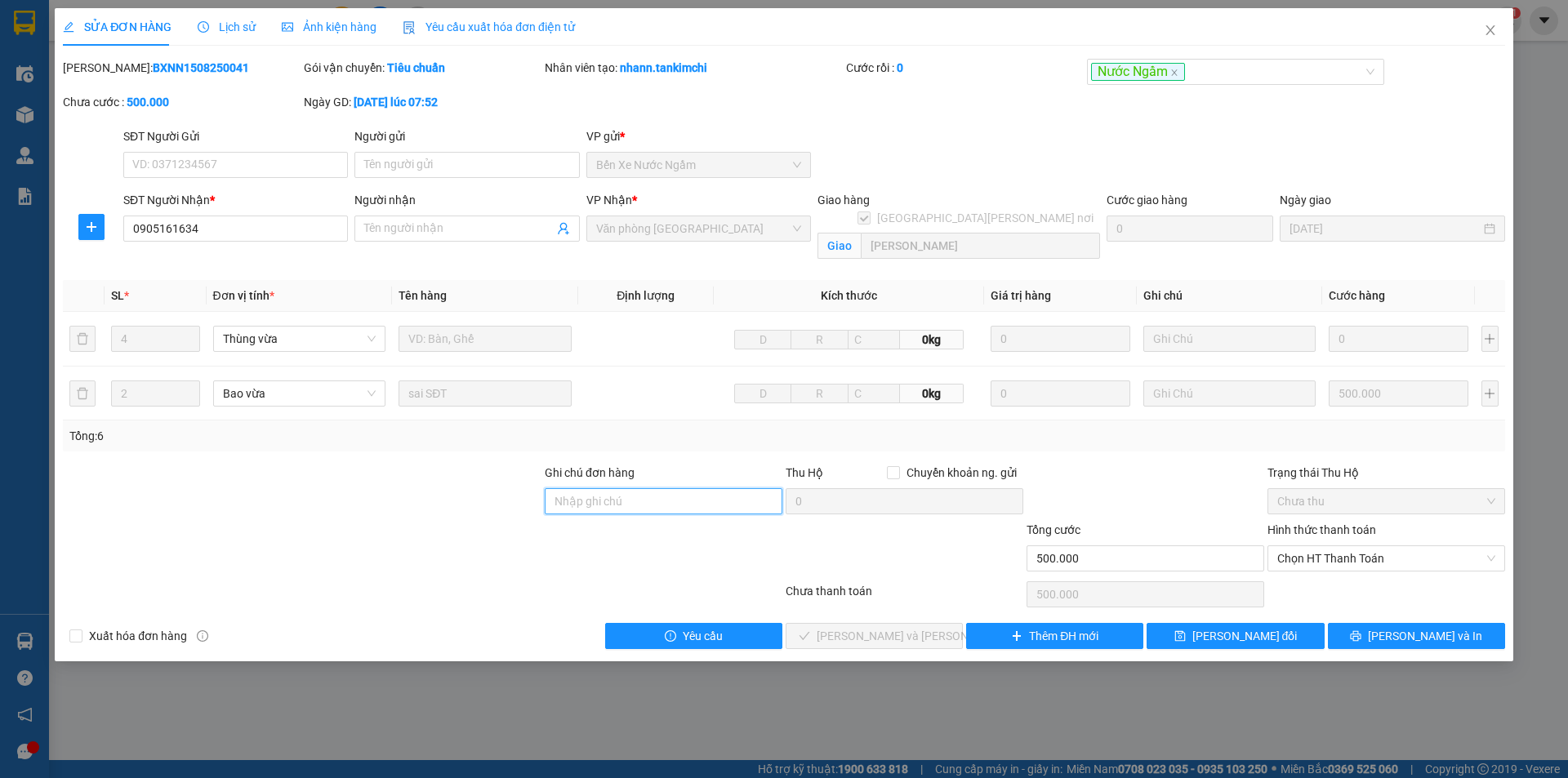
click at [641, 494] on input "Ghi chú đơn hàng" at bounding box center [663, 501] width 238 height 26
type input "xe mỹ sơn"
click at [1257, 635] on span "[PERSON_NAME] đổi" at bounding box center [1245, 636] width 105 height 18
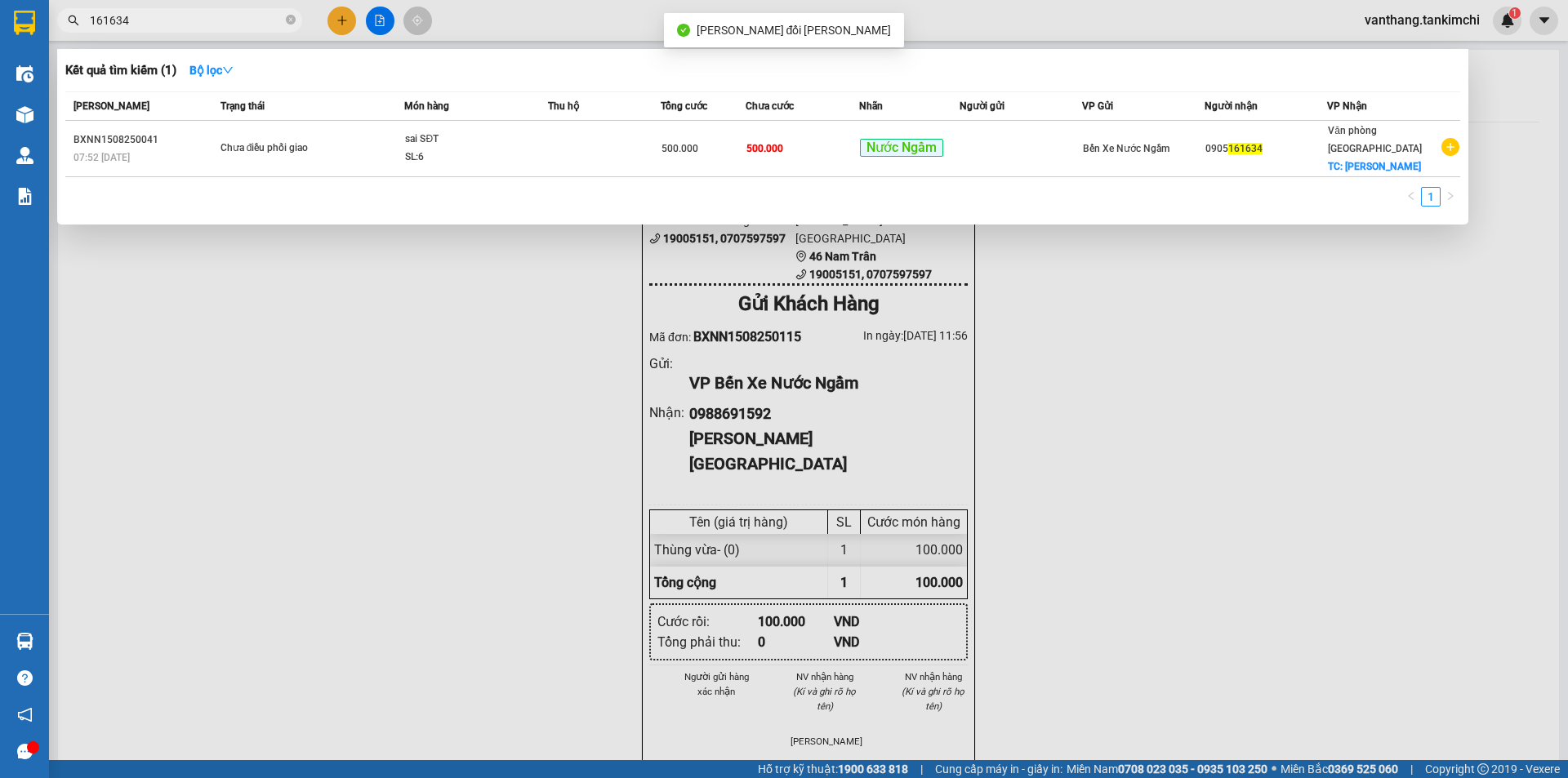
click at [175, 21] on input "161634" at bounding box center [186, 20] width 193 height 18
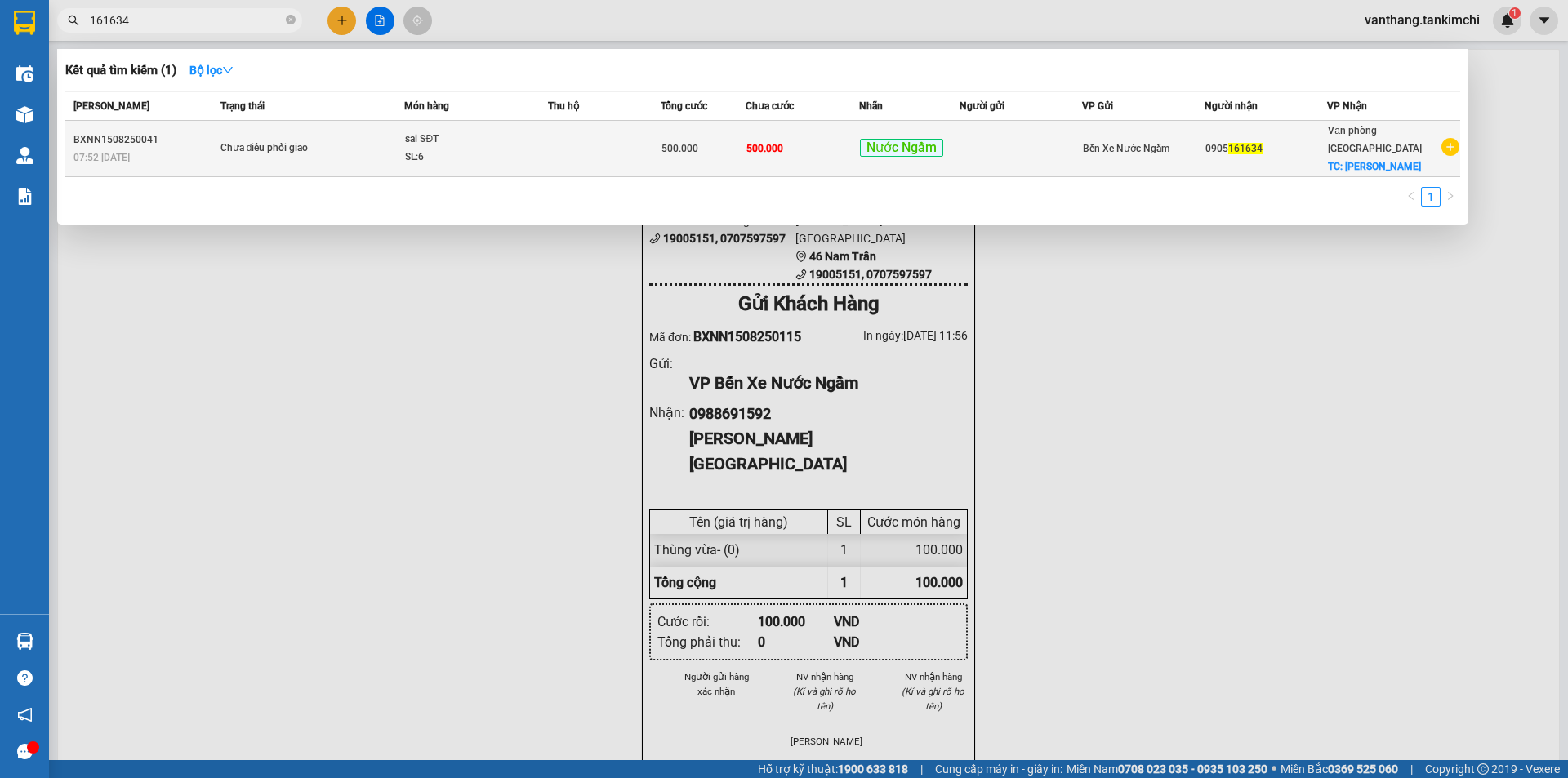
click at [594, 145] on td at bounding box center [604, 149] width 112 height 56
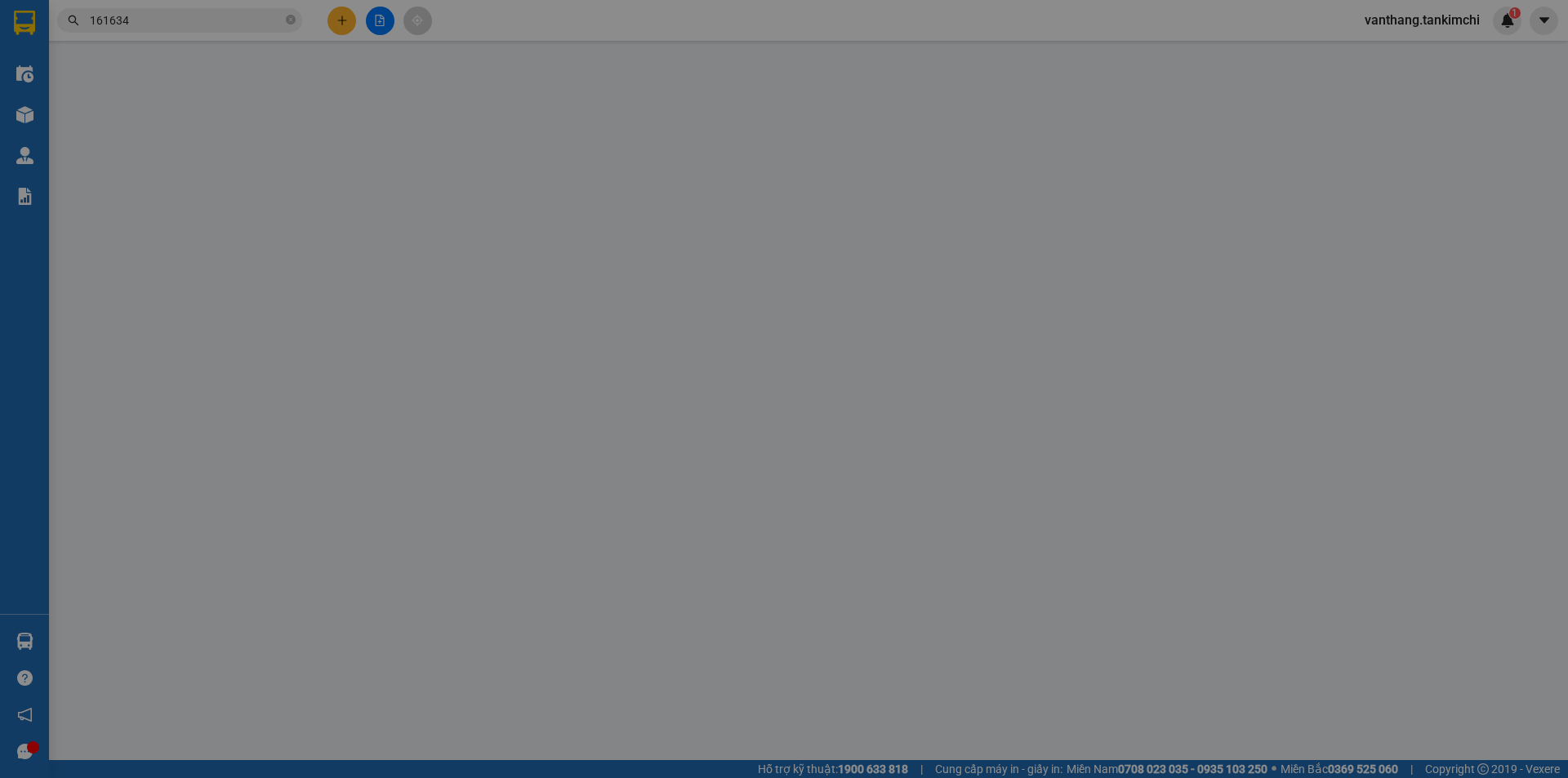
type input "0905161634"
checkbox input "true"
type input "[PERSON_NAME]"
type input "xe mỹ sơn"
type input "500.000"
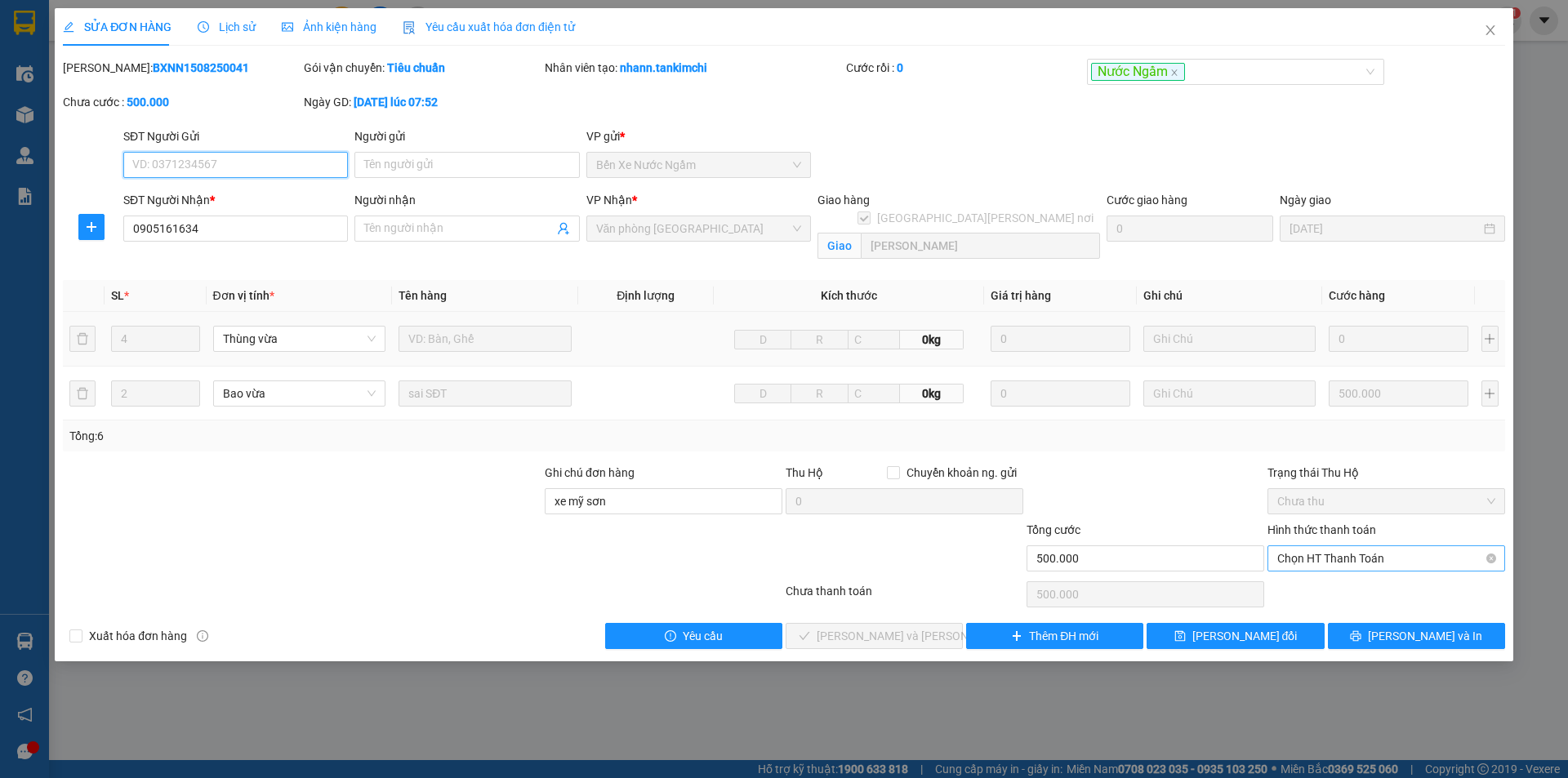
click at [1365, 559] on span "Chọn HT Thanh Toán" at bounding box center [1385, 559] width 218 height 25
click at [1350, 593] on div "Tại văn phòng" at bounding box center [1385, 590] width 218 height 18
type input "0"
click at [899, 634] on span "[PERSON_NAME] và [PERSON_NAME] hàng" at bounding box center [927, 636] width 220 height 18
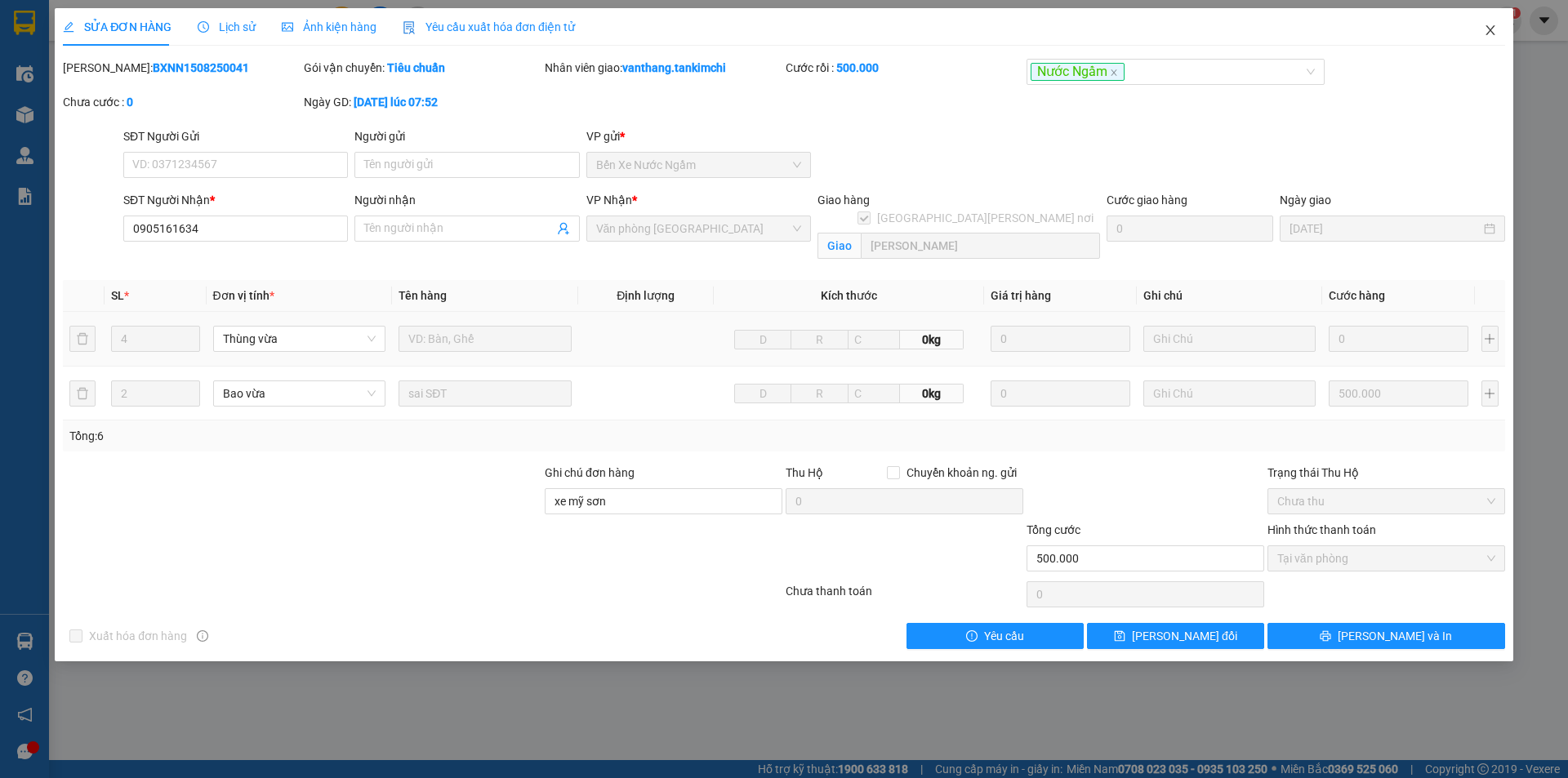
click at [1487, 30] on icon "close" at bounding box center [1490, 30] width 13 height 13
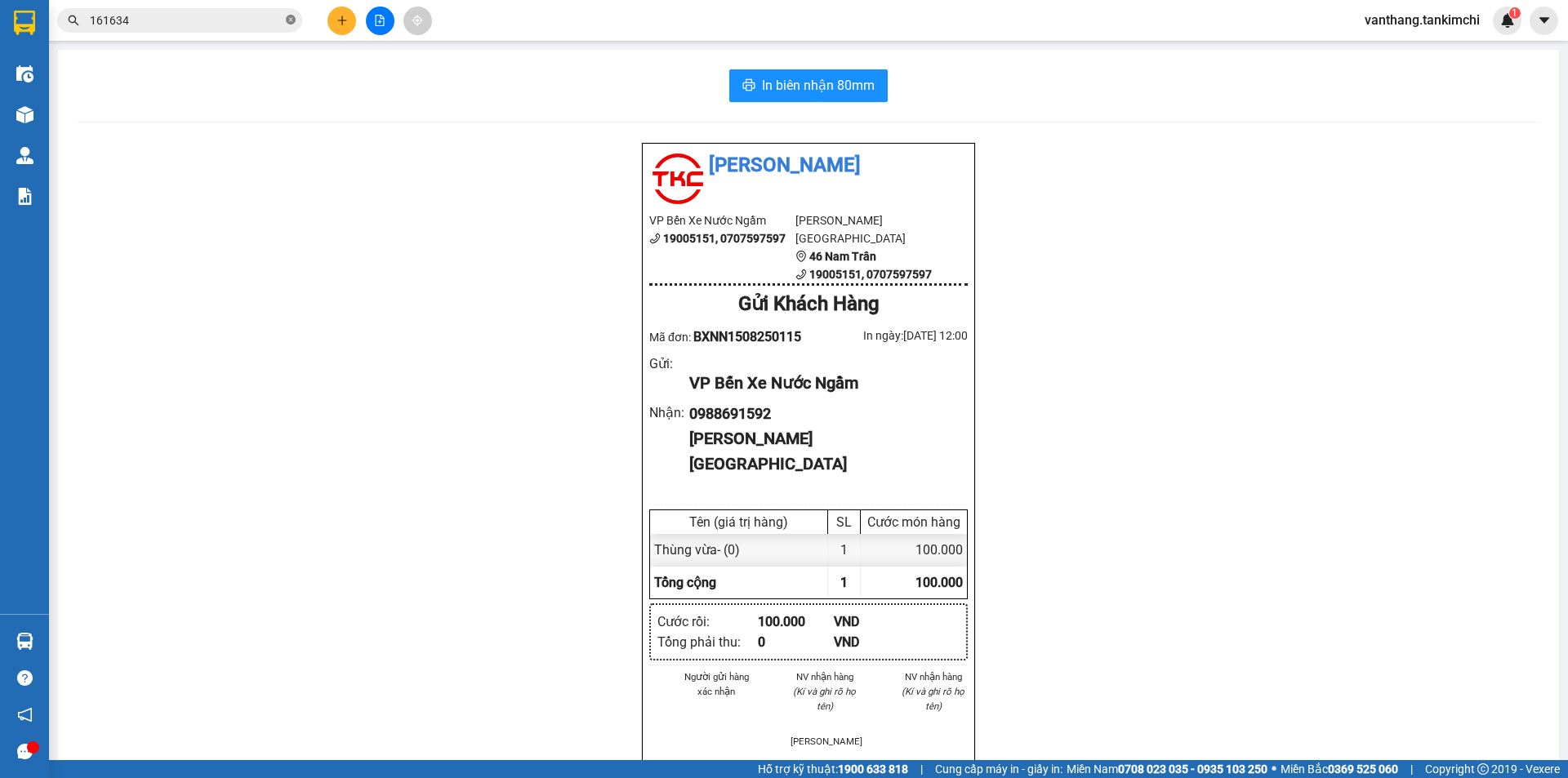
click at [291, 18] on icon "close-circle" at bounding box center [290, 19] width 10 height 10
click at [141, 16] on input "text" at bounding box center [186, 20] width 193 height 18
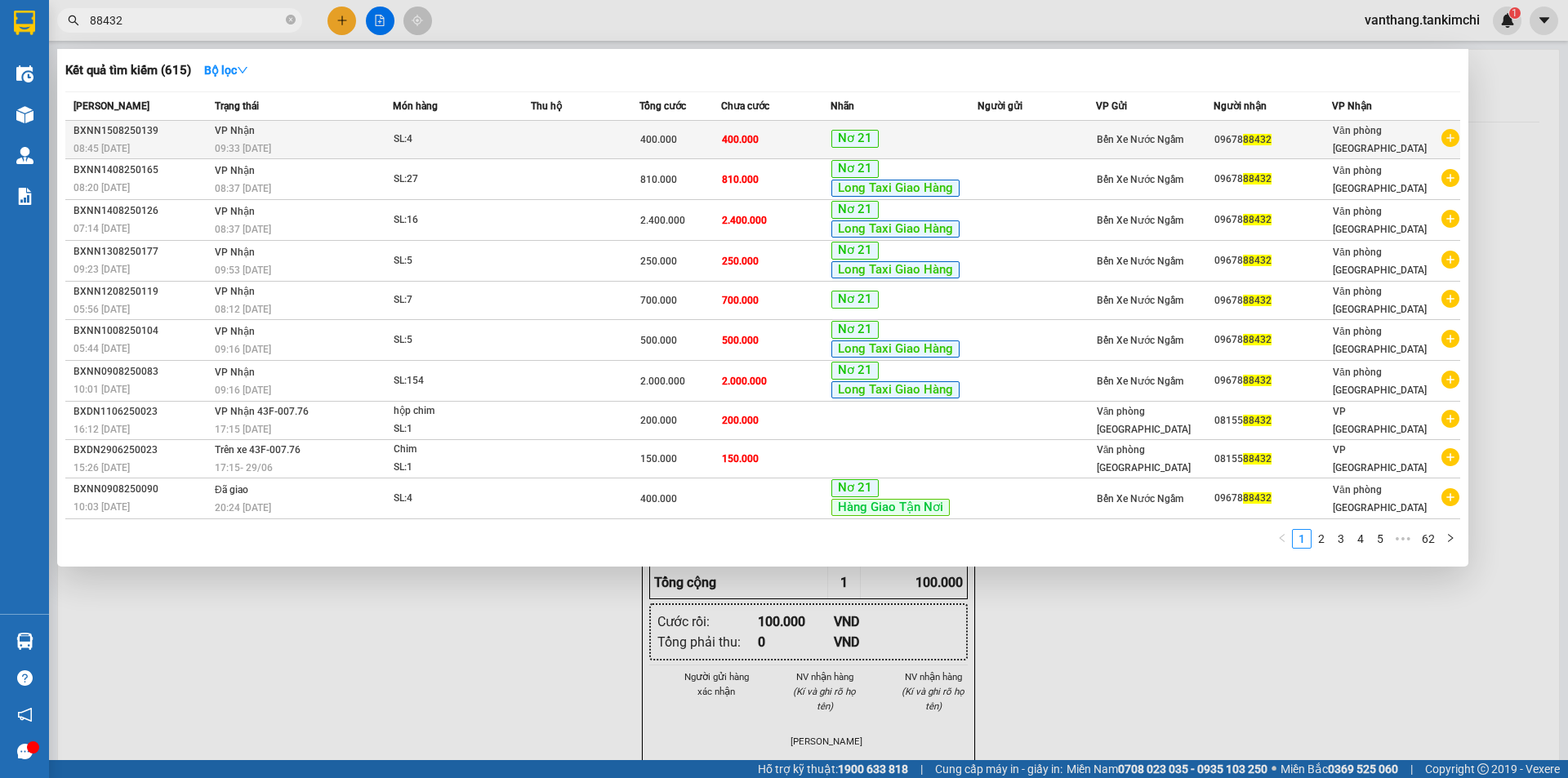
type input "88432"
click at [594, 143] on td at bounding box center [585, 140] width 110 height 39
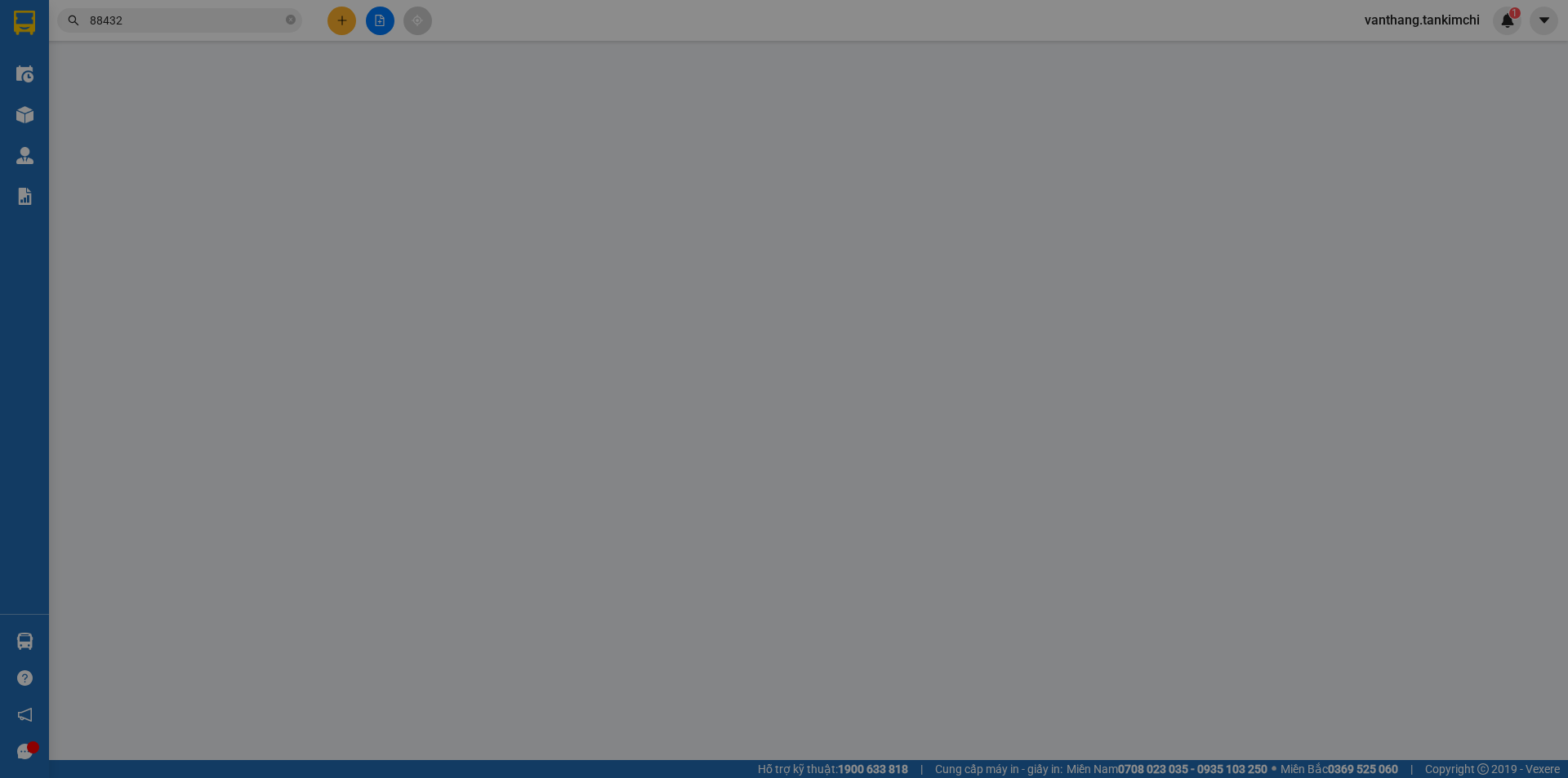
type input "0967888432"
type input "400.000"
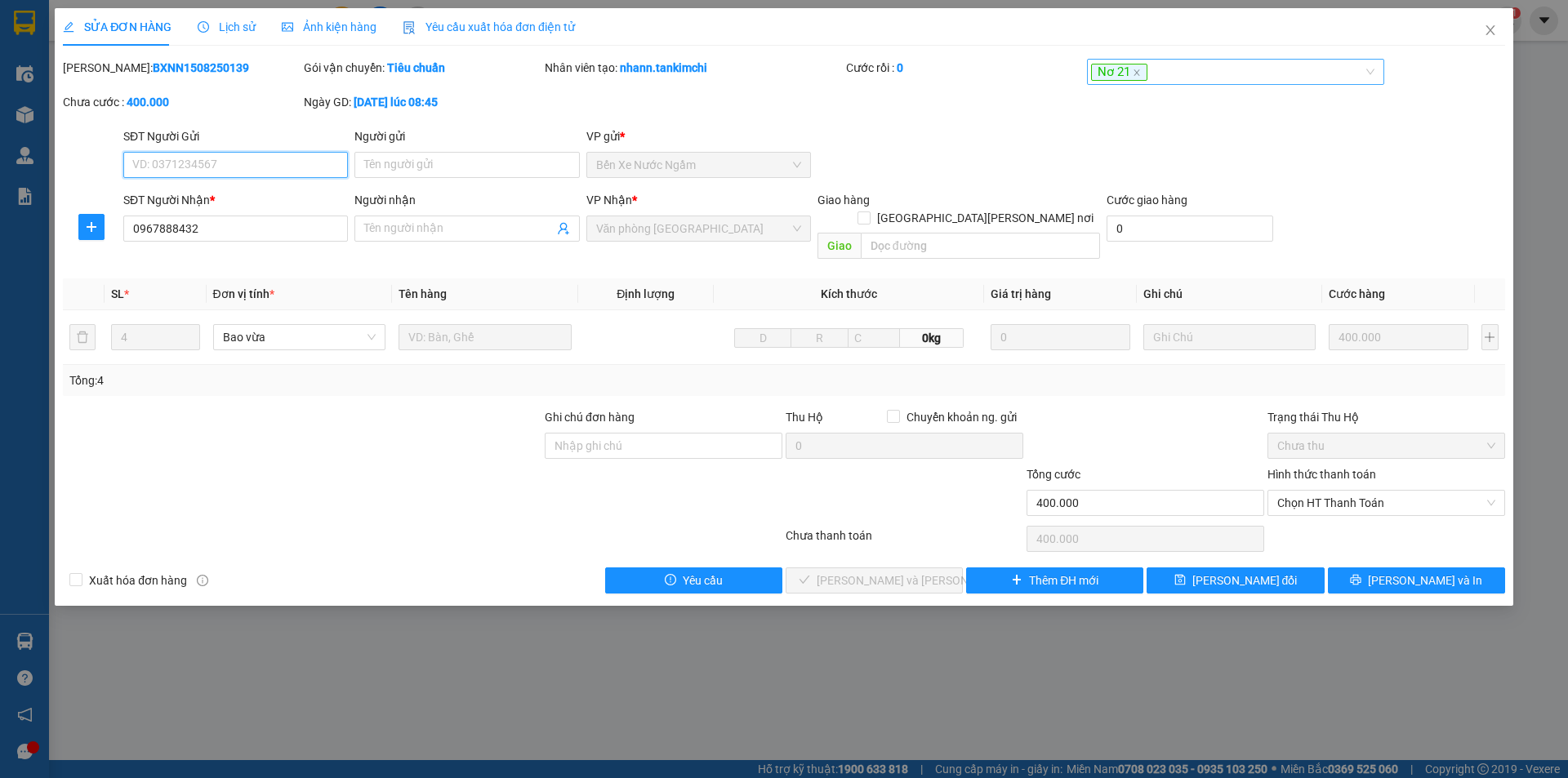
click at [1206, 79] on div "Nơ 21" at bounding box center [1228, 72] width 274 height 19
click at [470, 634] on div "SỬA ĐƠN HÀNG Lịch sử [PERSON_NAME] hàng Yêu cầu xuất [PERSON_NAME] điện tử Tota…" at bounding box center [784, 389] width 1568 height 778
click at [1265, 76] on div "Nơ 21" at bounding box center [1228, 72] width 274 height 19
drag, startPoint x: 1204, startPoint y: 618, endPoint x: 1561, endPoint y: 289, distance: 485.5
click at [1209, 616] on div "SỬA ĐƠN HÀNG Lịch sử [PERSON_NAME] hàng Yêu cầu xuất [PERSON_NAME] điện tử Tota…" at bounding box center [784, 389] width 1568 height 778
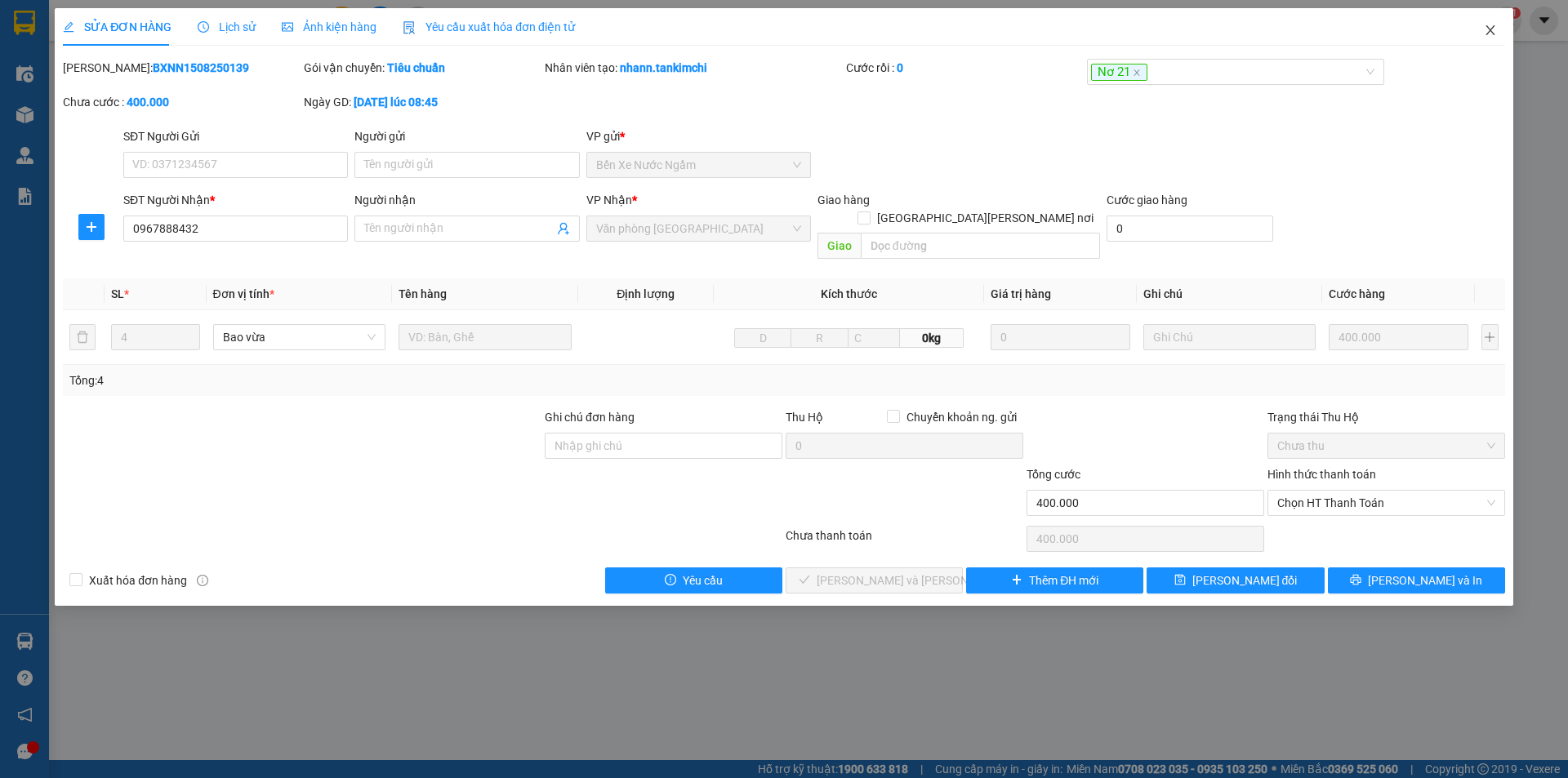
click at [1486, 35] on icon "close" at bounding box center [1490, 30] width 9 height 10
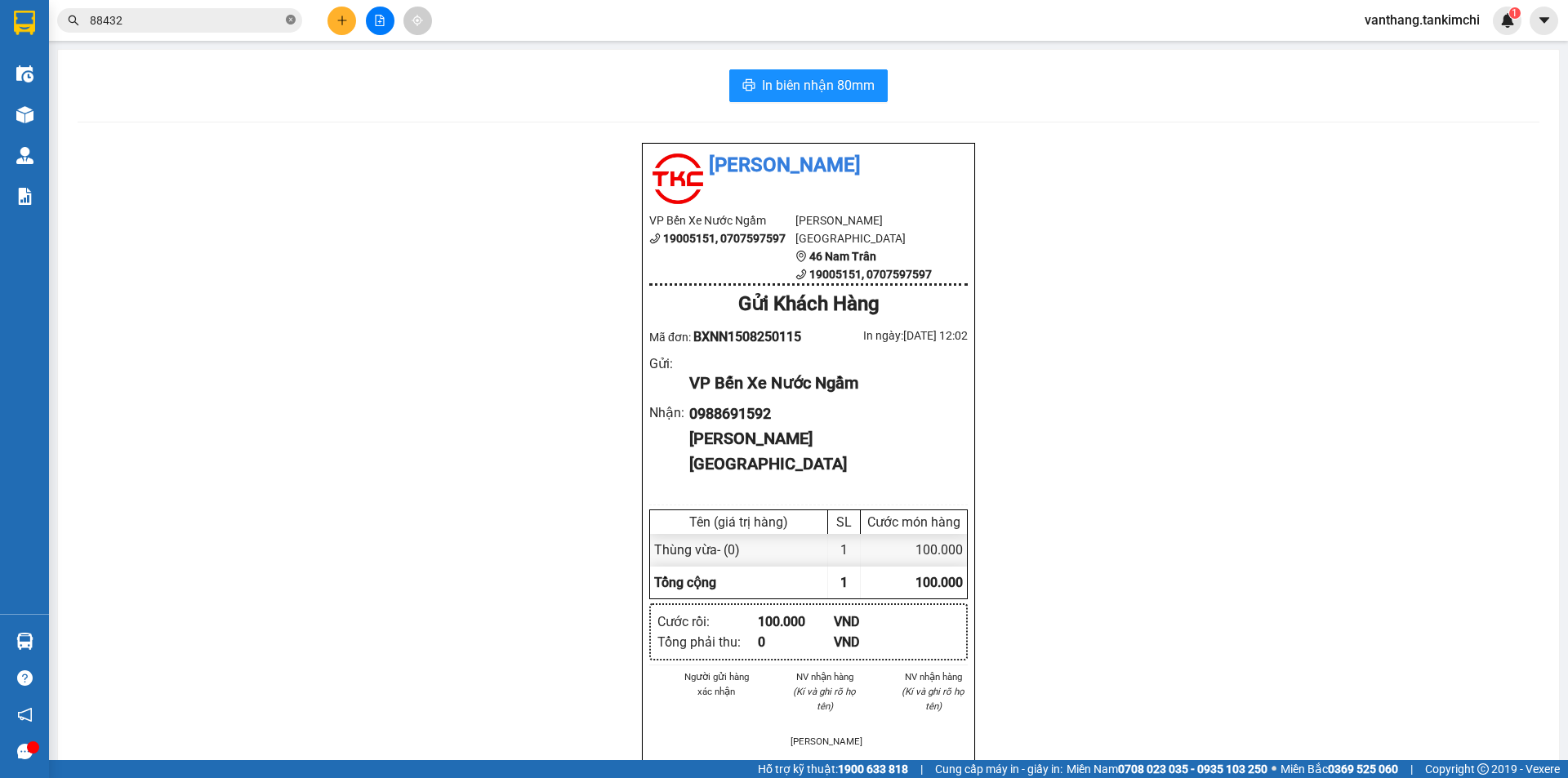
click at [291, 18] on icon "close-circle" at bounding box center [290, 19] width 10 height 10
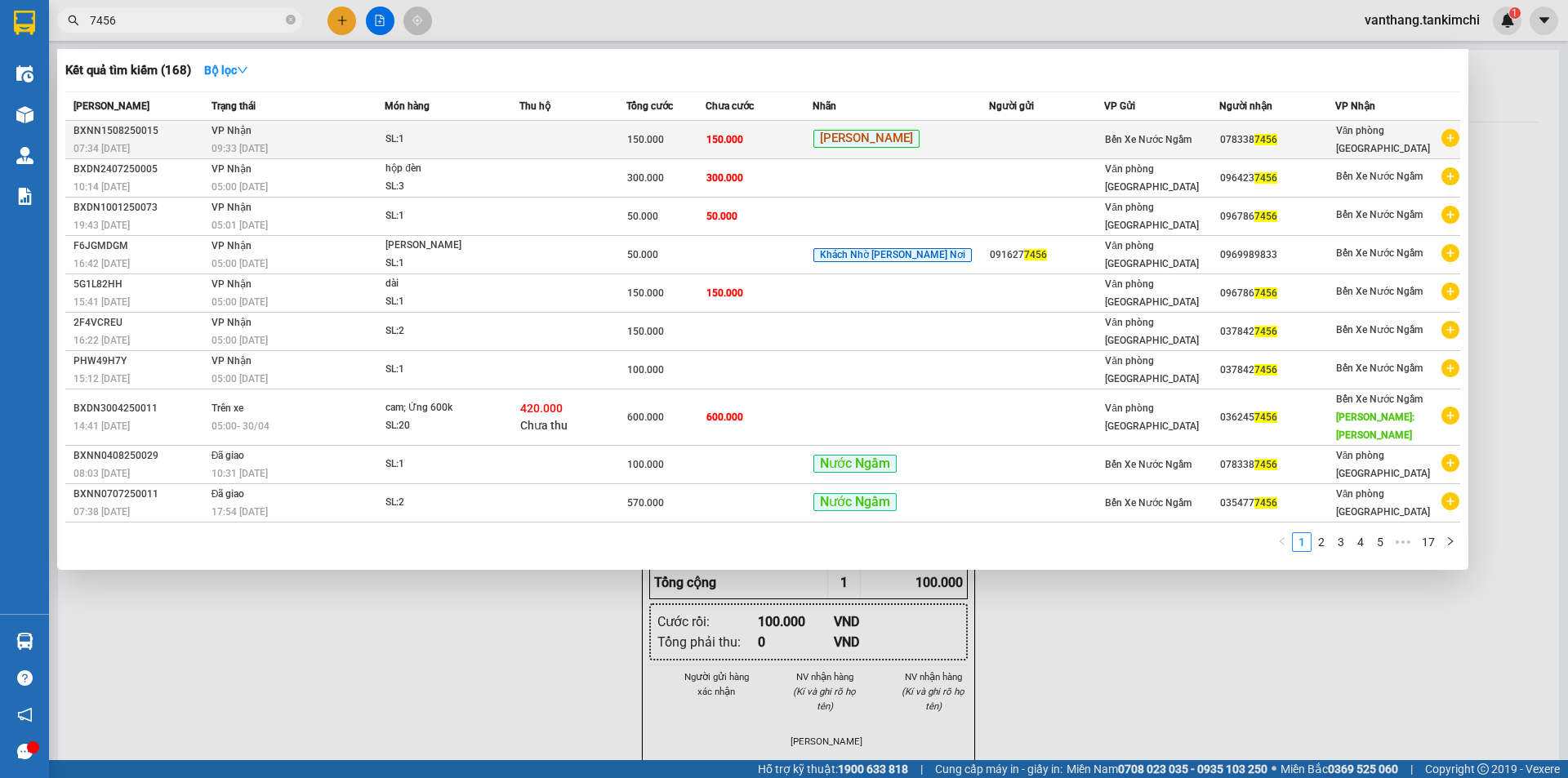
type input "7456"
click at [497, 147] on div "SL: 1" at bounding box center [447, 139] width 123 height 18
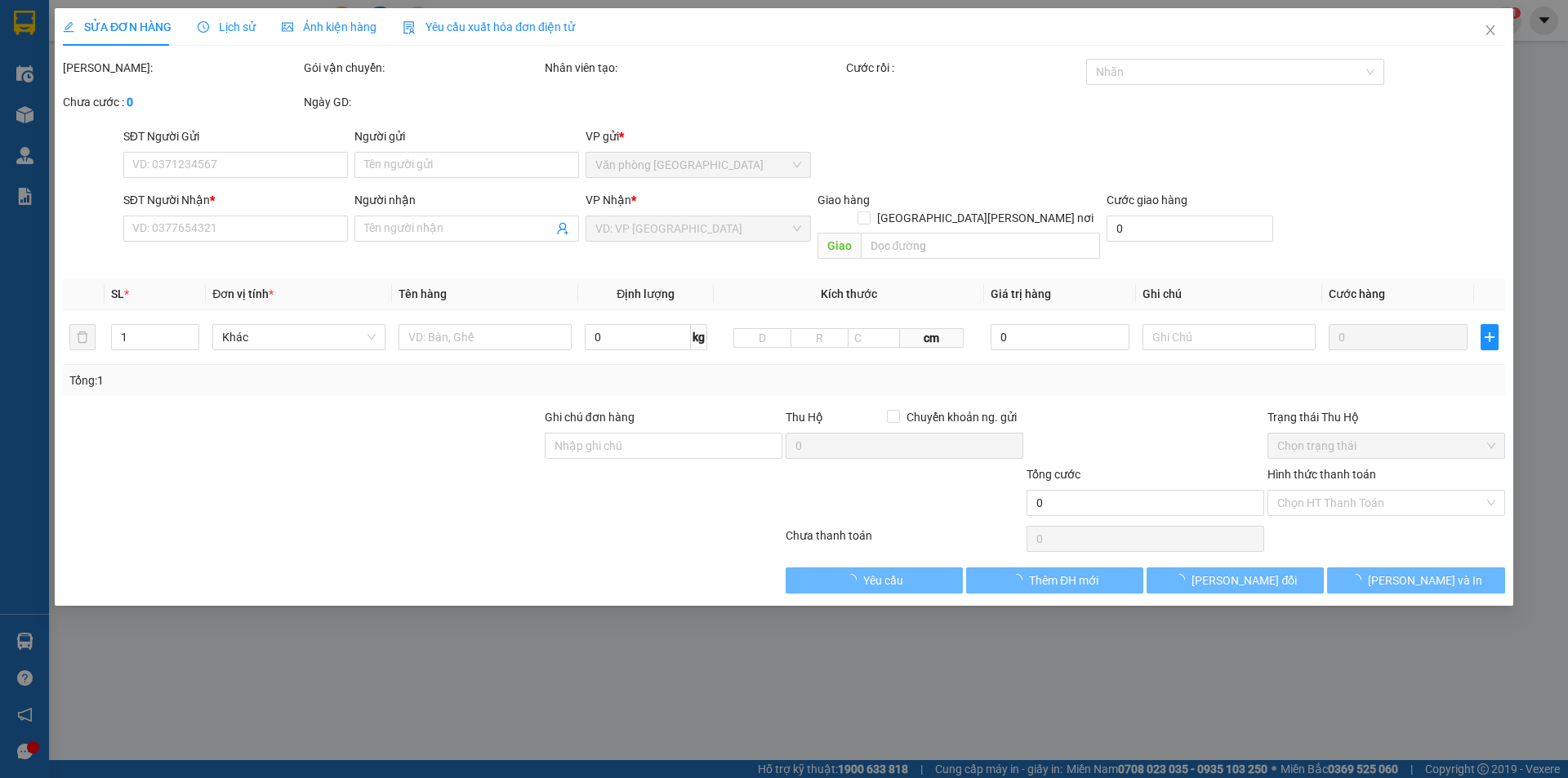
type input "0783387456"
type input "150.000"
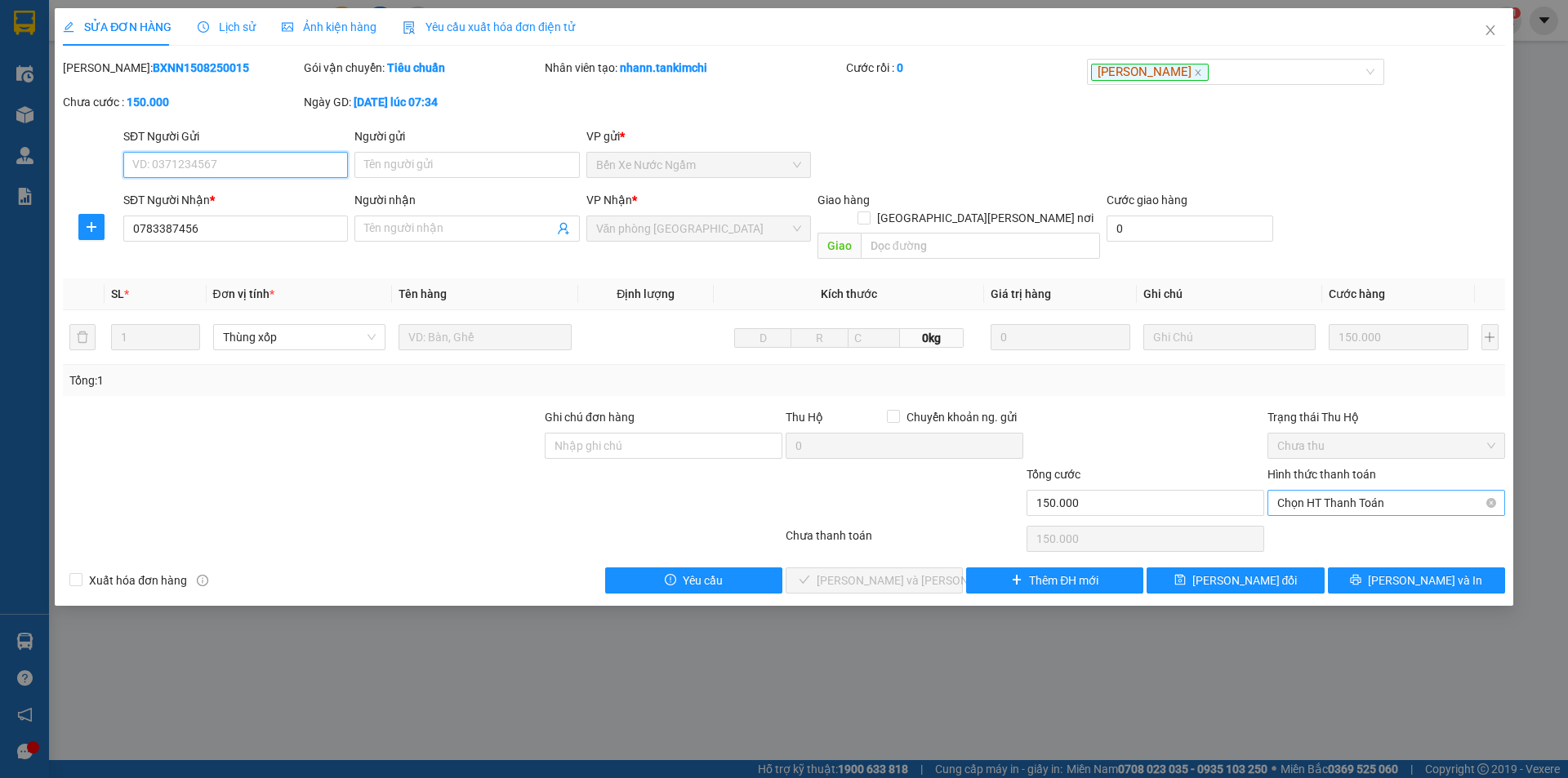
drag, startPoint x: 1348, startPoint y: 478, endPoint x: 1349, endPoint y: 496, distance: 18.0
click at [1348, 490] on span "Chọn HT Thanh Toán" at bounding box center [1385, 503] width 218 height 25
click at [1354, 520] on div "Tại văn phòng" at bounding box center [1385, 517] width 218 height 18
type input "0"
click at [936, 567] on button "[PERSON_NAME] và [PERSON_NAME] hàng" at bounding box center [874, 581] width 177 height 26
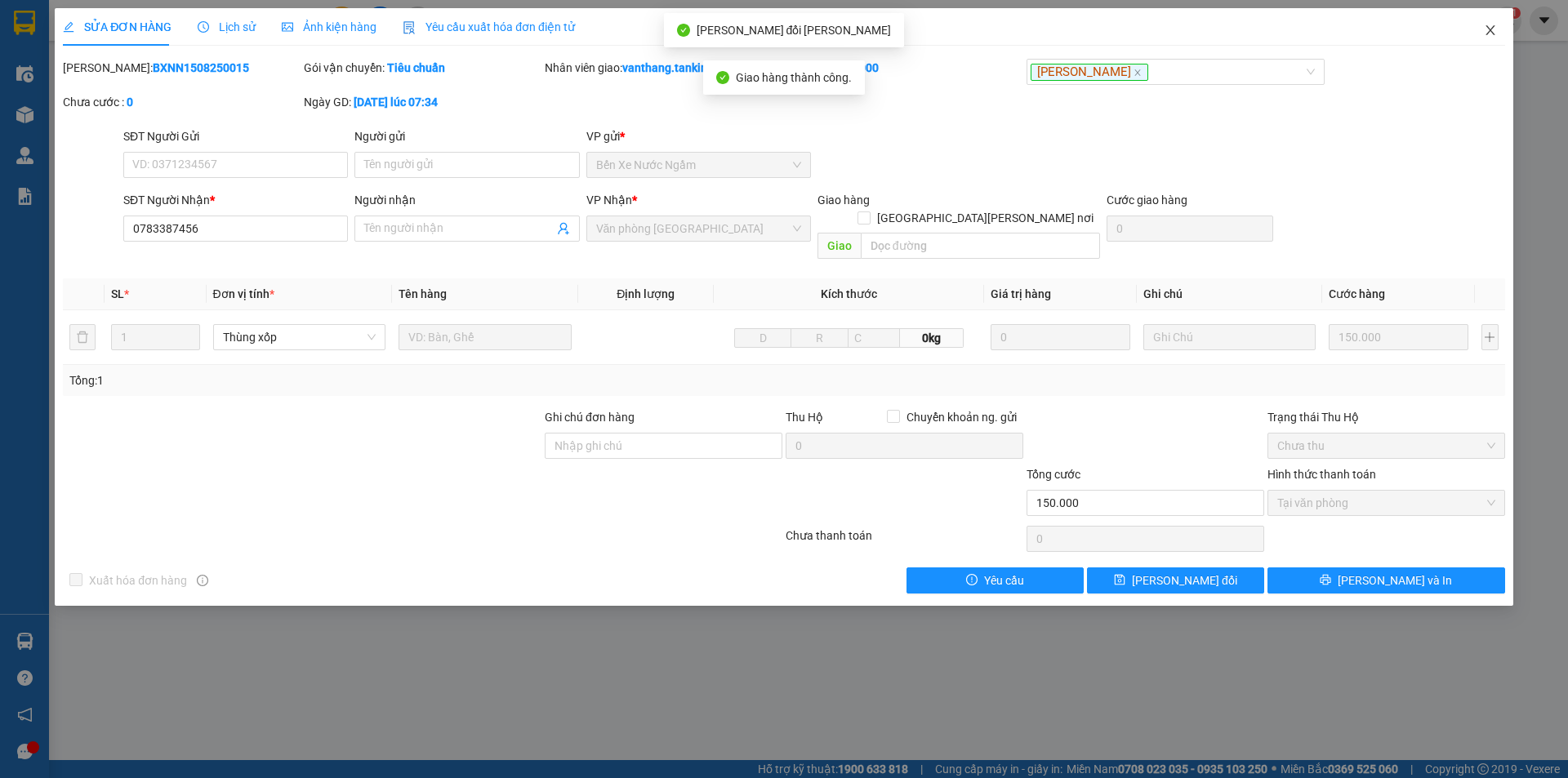
click at [1489, 30] on icon "close" at bounding box center [1490, 30] width 9 height 10
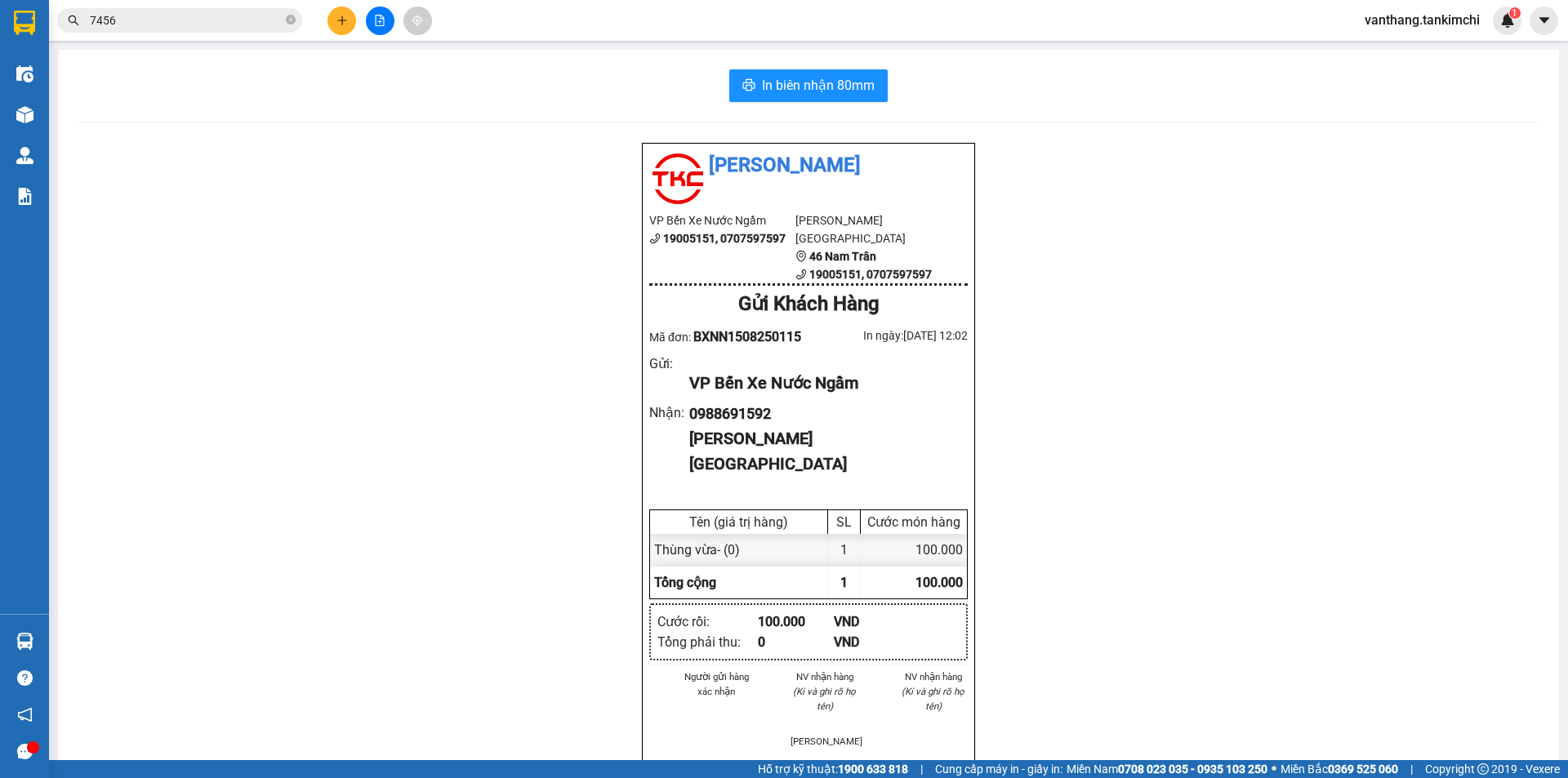
click at [217, 27] on input "7456" at bounding box center [186, 20] width 193 height 18
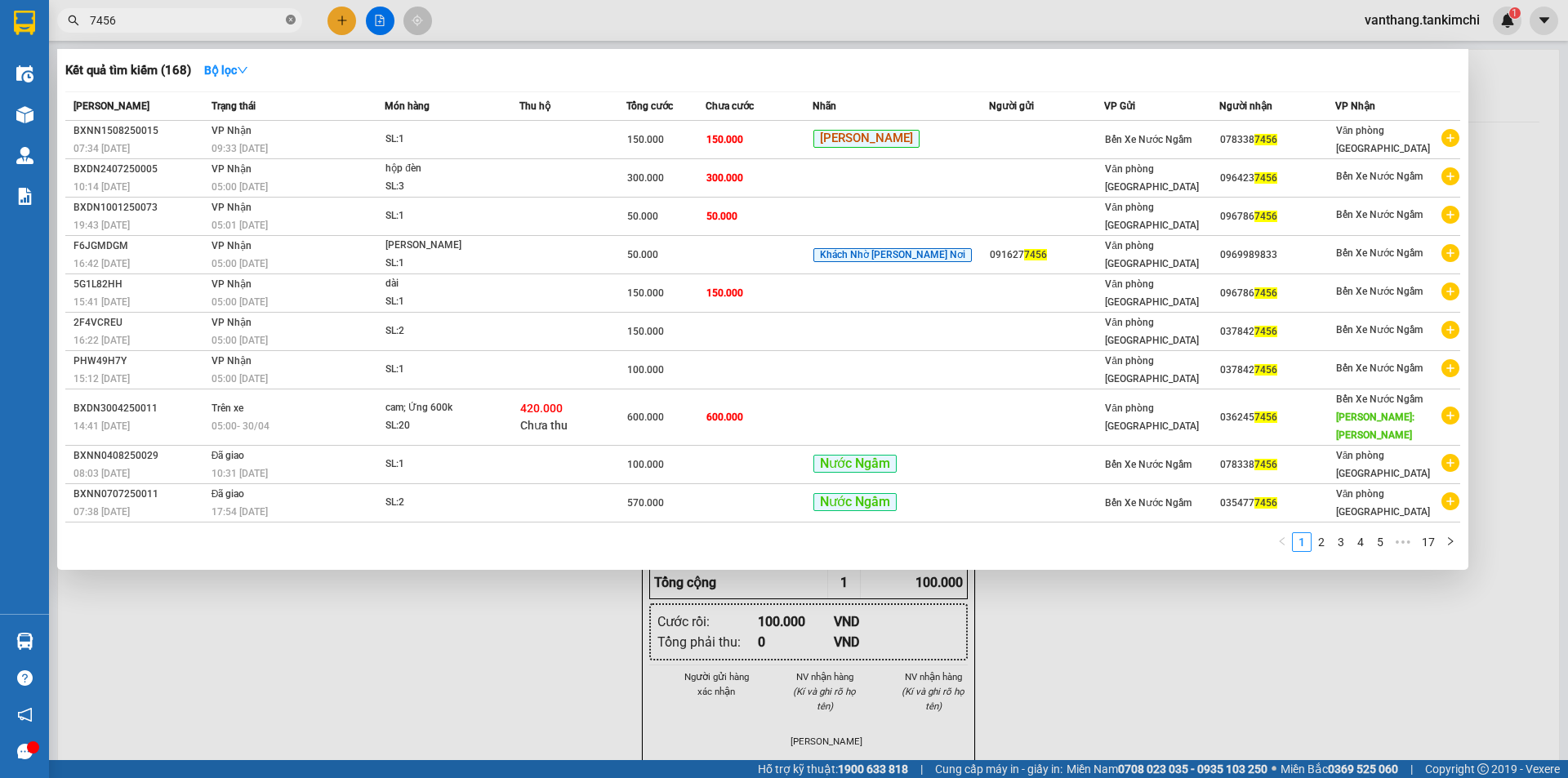
click at [290, 18] on icon "close-circle" at bounding box center [290, 19] width 10 height 10
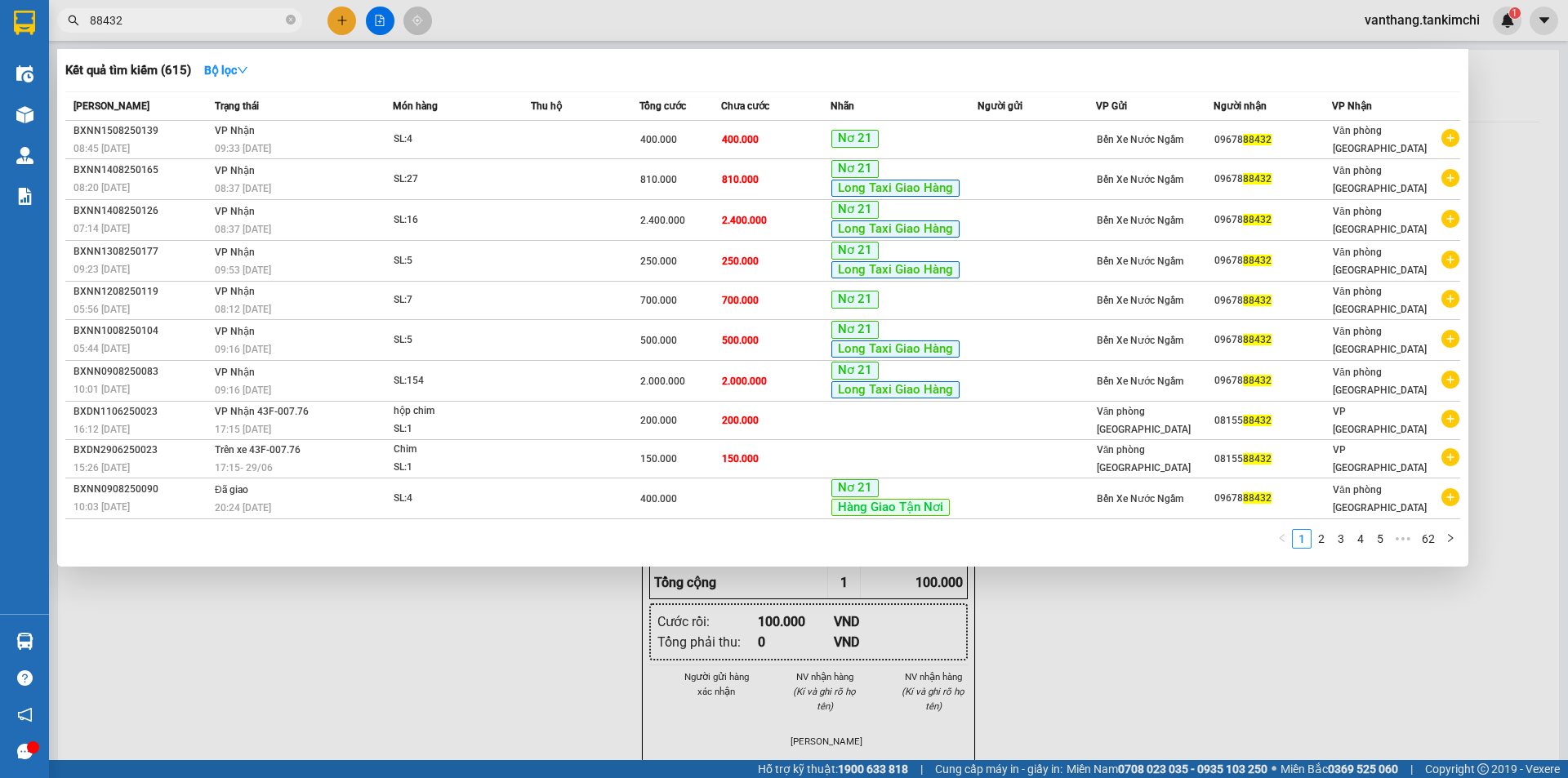
type input "88432"
click at [478, 606] on div at bounding box center [784, 389] width 1568 height 778
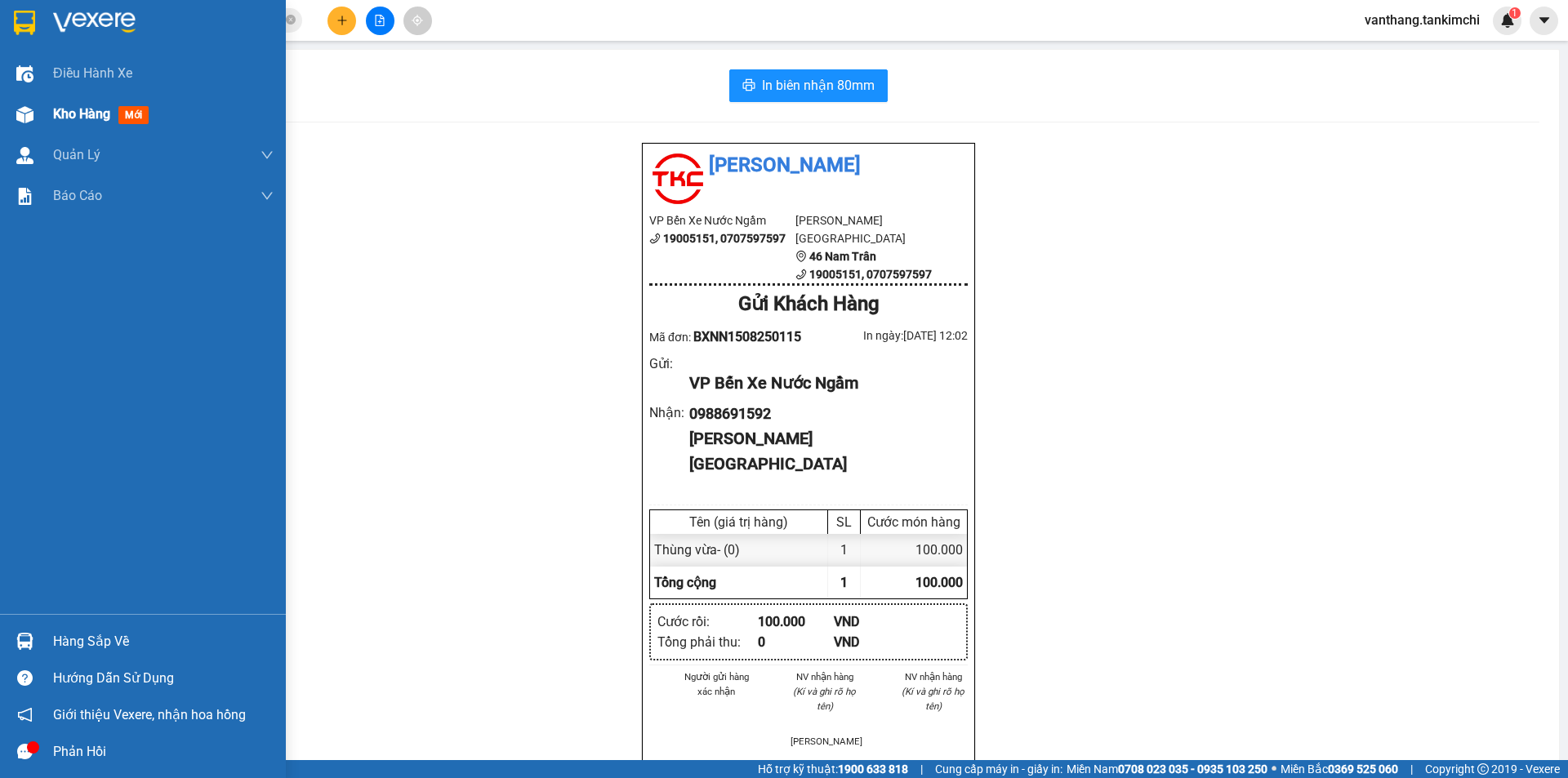
drag, startPoint x: 56, startPoint y: 113, endPoint x: 116, endPoint y: 120, distance: 60.4
click at [58, 113] on span "Kho hàng" at bounding box center [81, 114] width 57 height 16
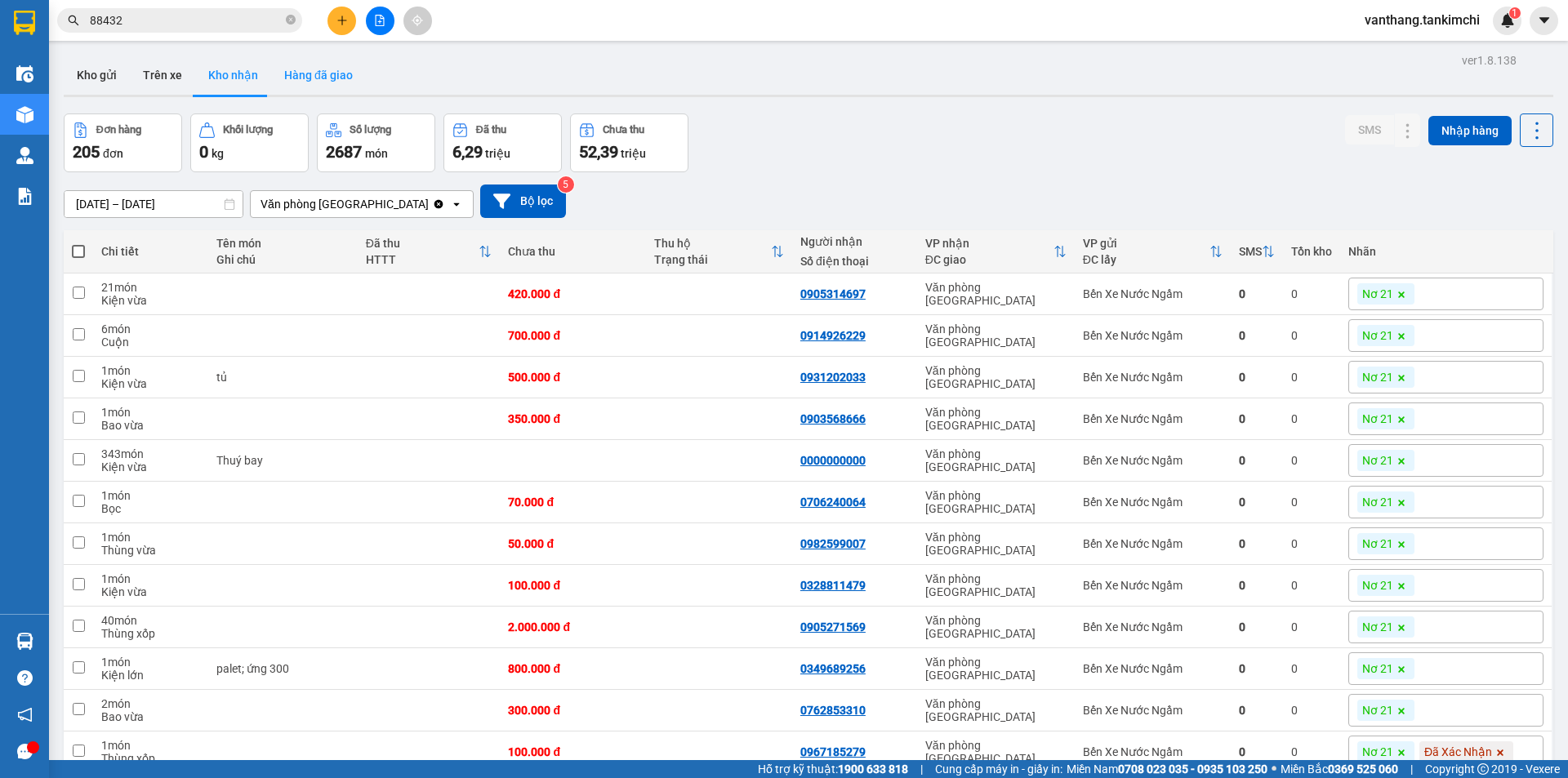
click at [316, 72] on button "Hàng đã giao" at bounding box center [319, 75] width 95 height 39
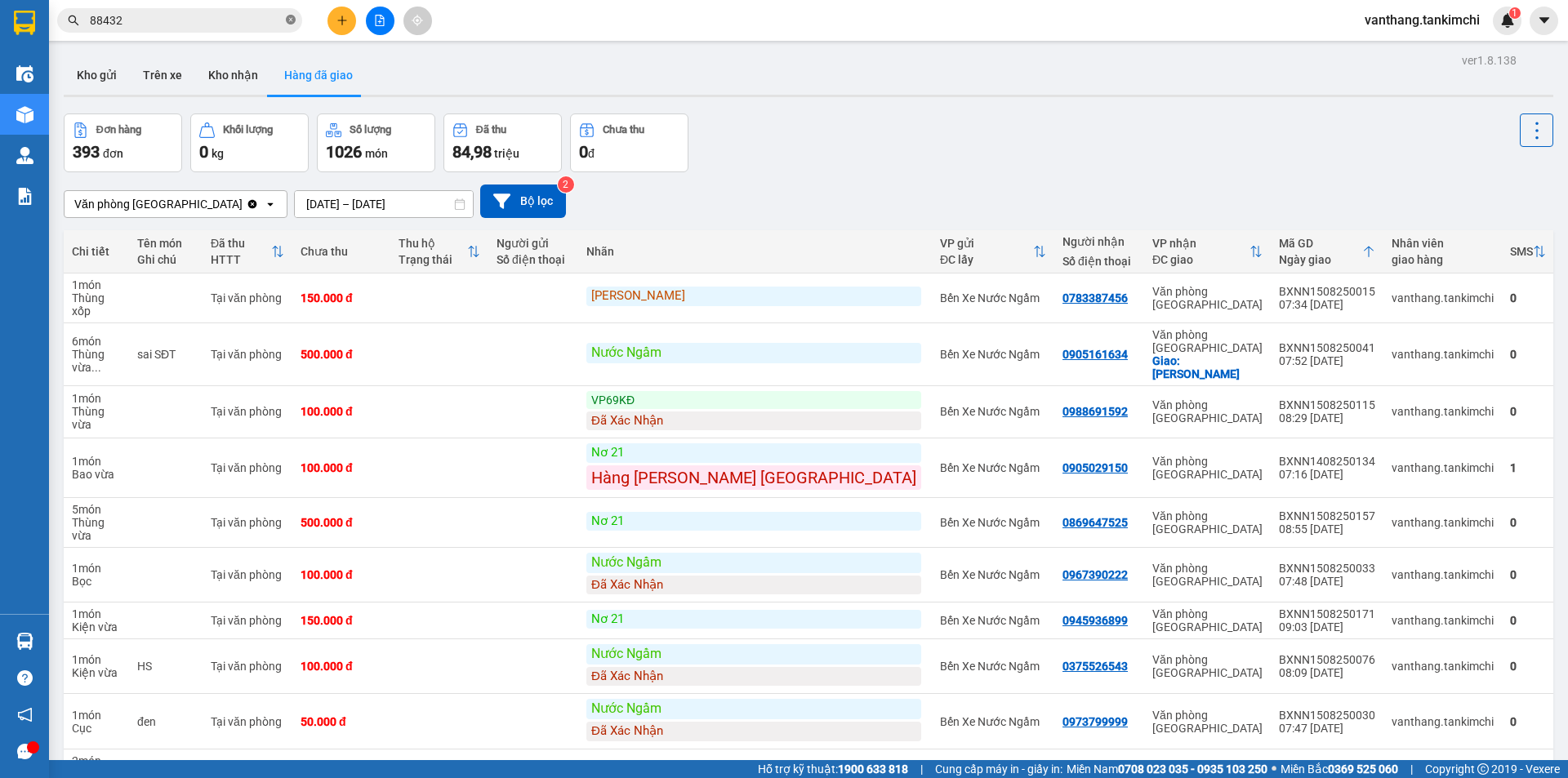
click at [293, 20] on icon "close-circle" at bounding box center [290, 19] width 10 height 10
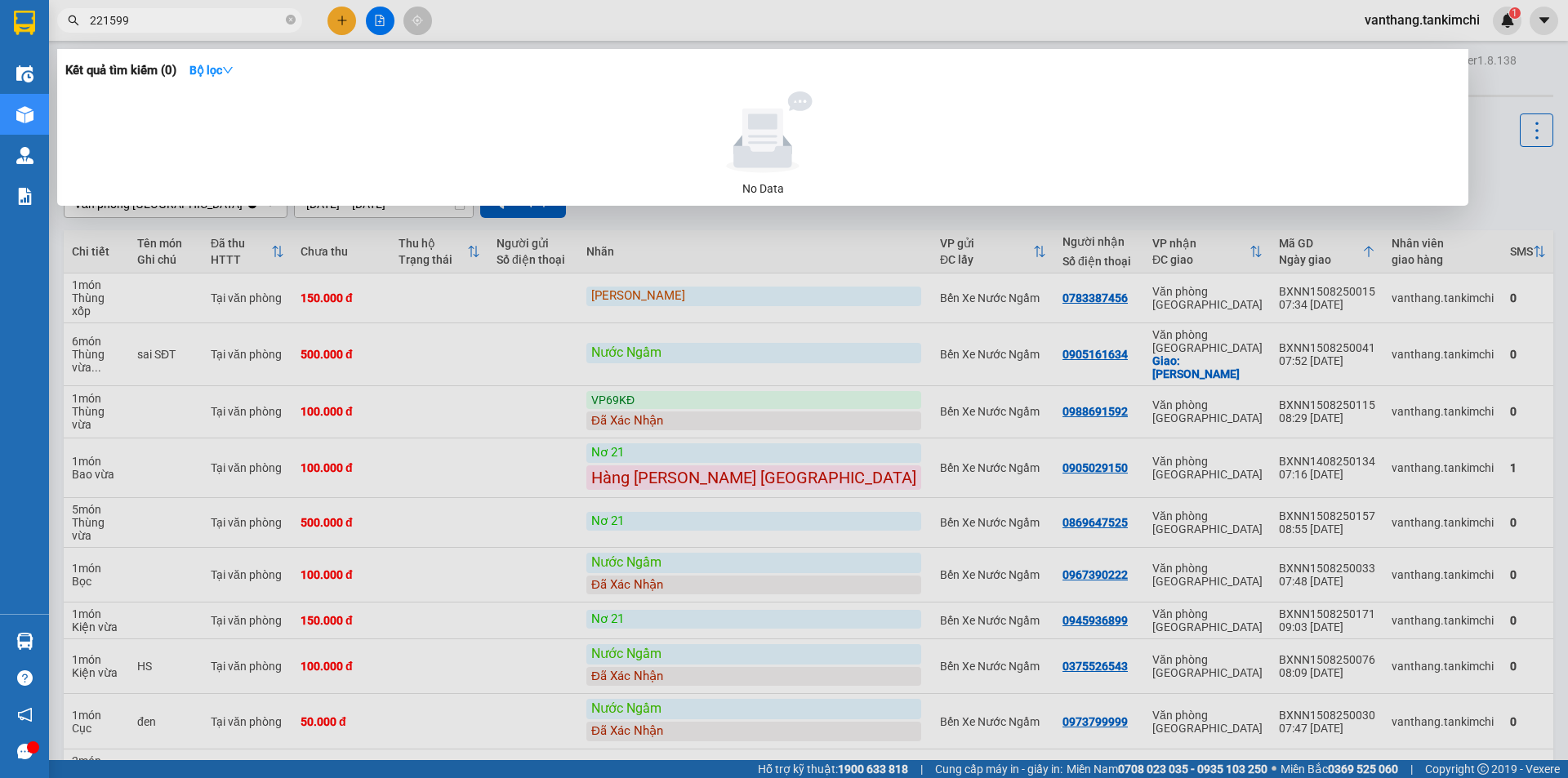
click at [115, 22] on input "221599" at bounding box center [186, 20] width 193 height 18
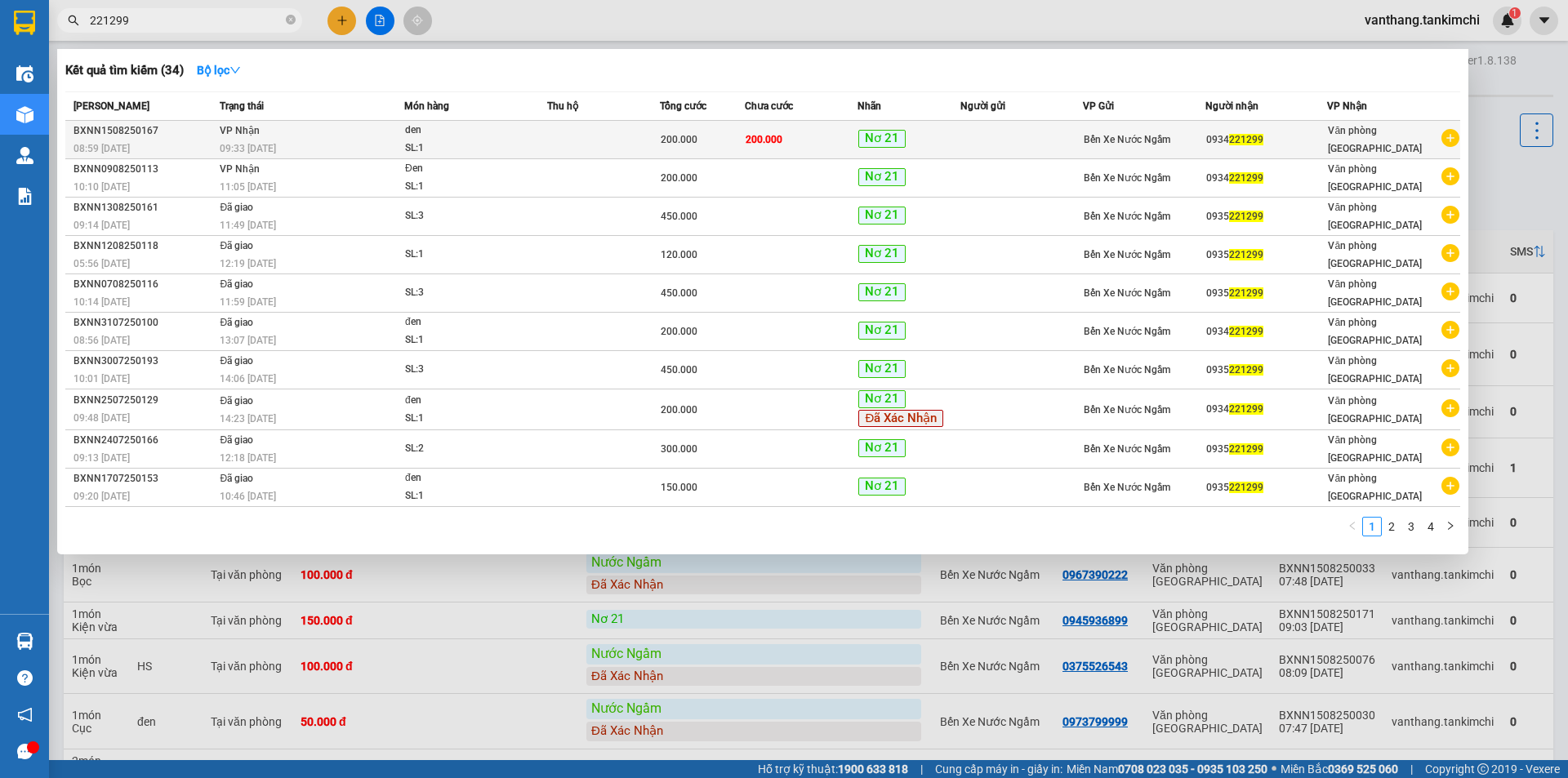
type input "221299"
click at [457, 145] on div "SL: 1" at bounding box center [467, 148] width 123 height 18
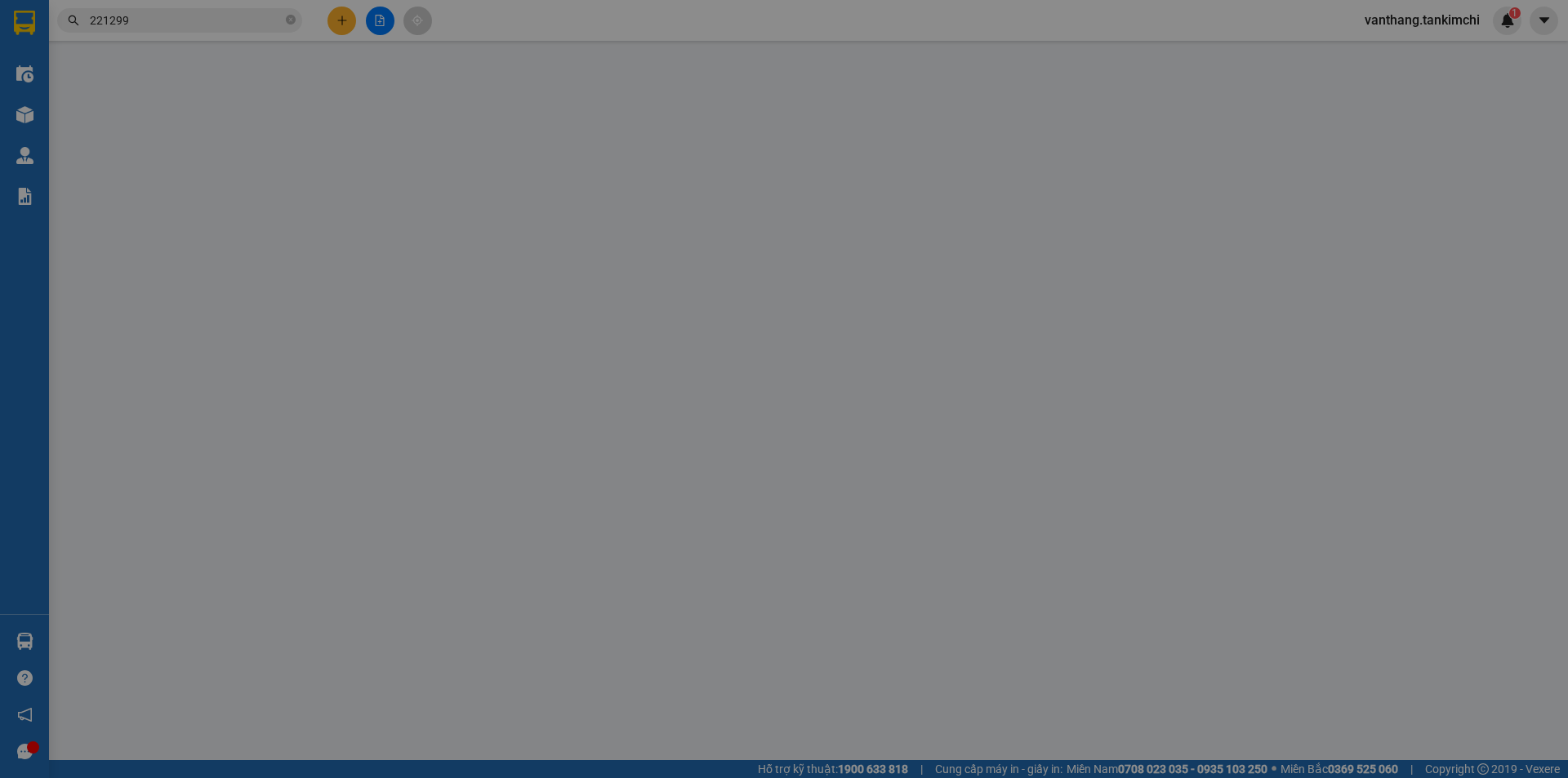
type input "0934221299"
type input "200.000"
